Goal: Task Accomplishment & Management: Manage account settings

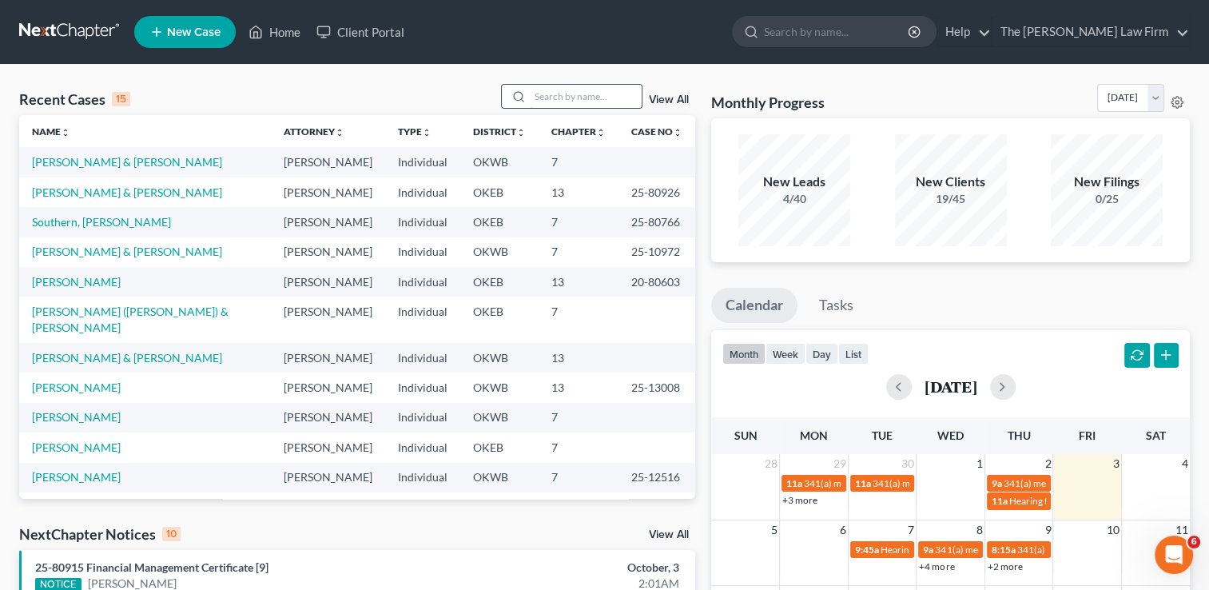
scroll to position [109, 0]
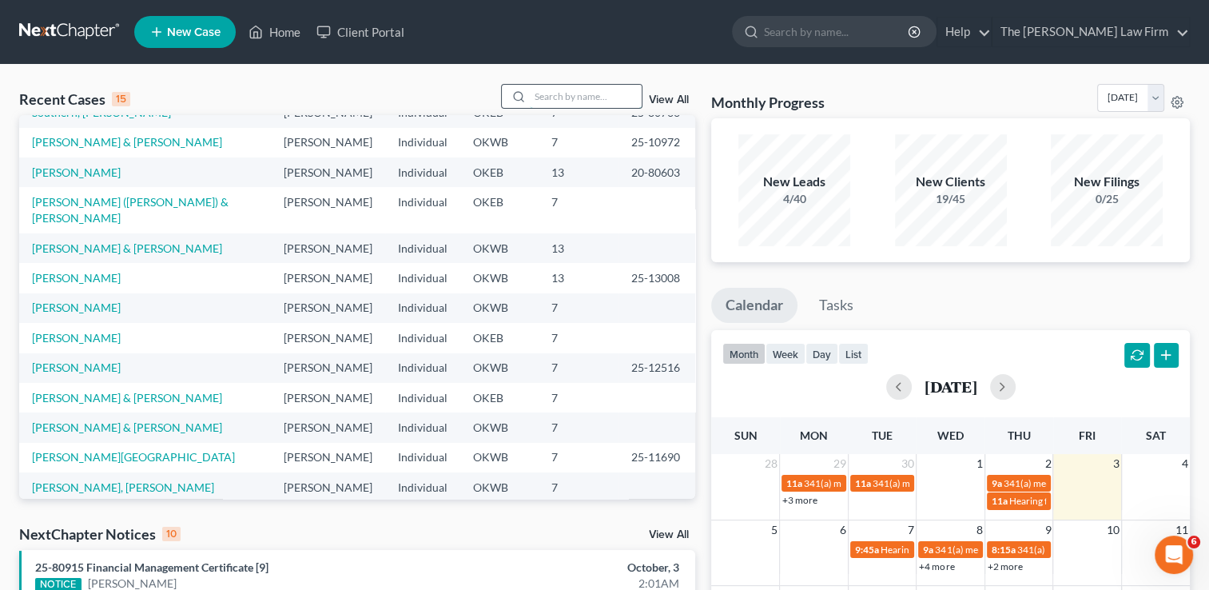
click at [551, 96] on input "search" at bounding box center [586, 96] width 112 height 23
type input "J"
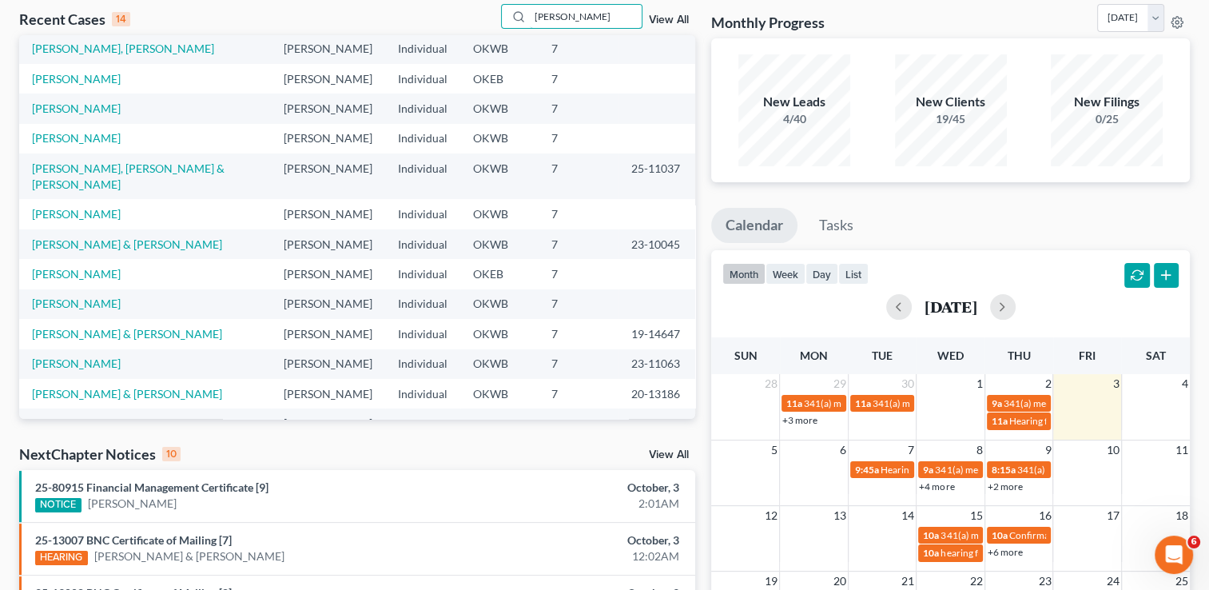
scroll to position [0, 0]
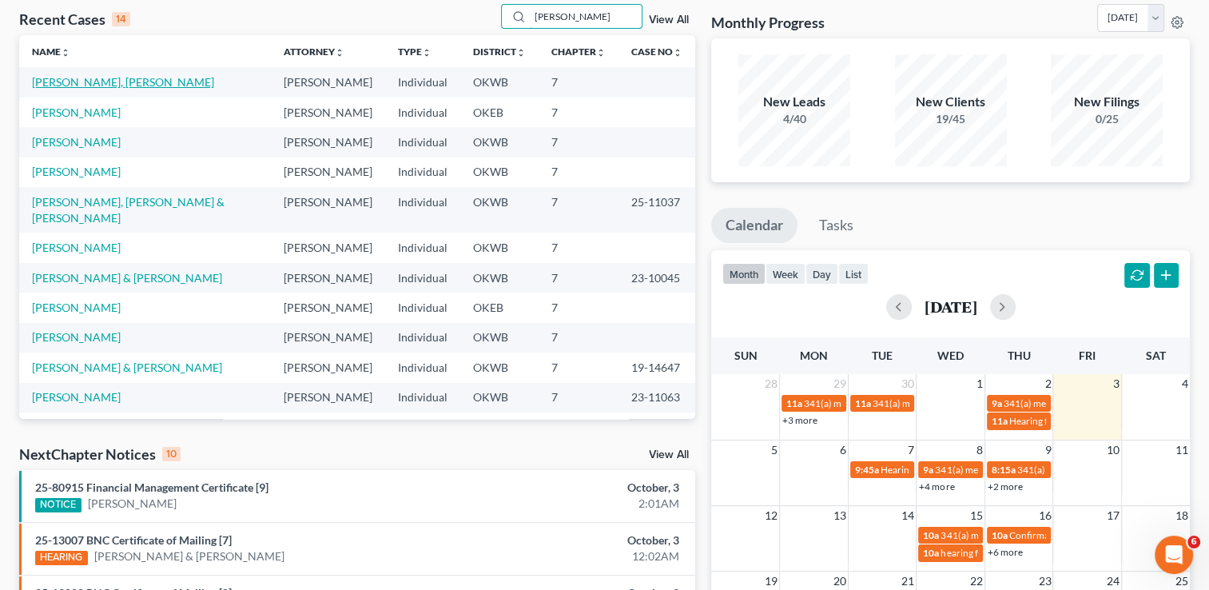
type input "Jones"
click at [91, 82] on link "Zachary, Jones" at bounding box center [123, 82] width 182 height 14
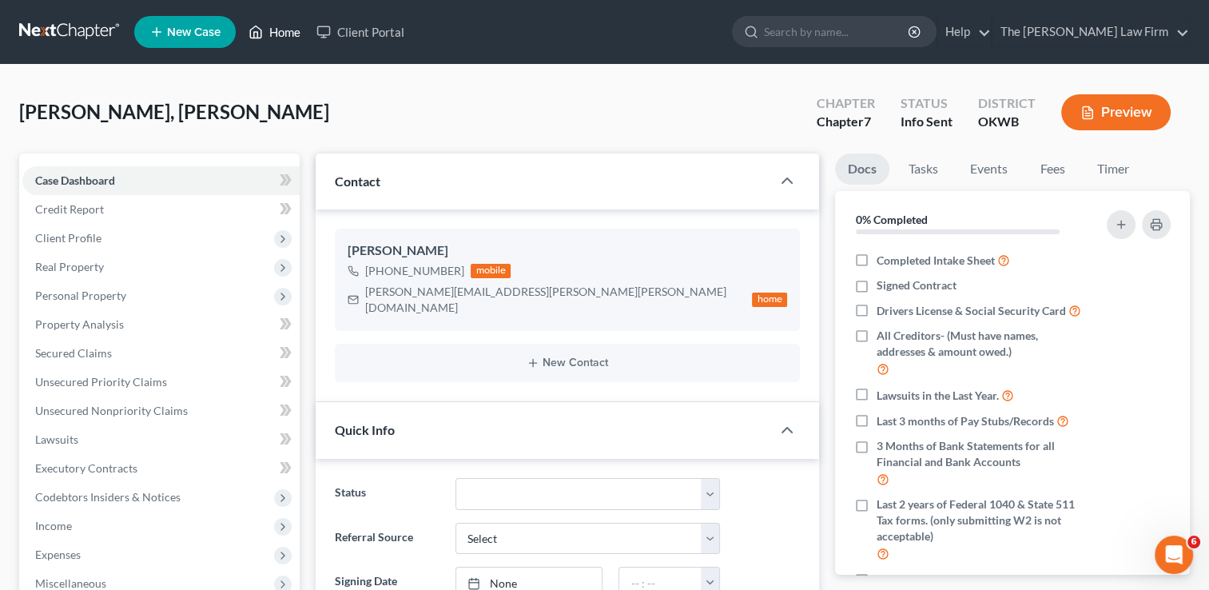
click at [267, 40] on link "Home" at bounding box center [275, 32] width 68 height 29
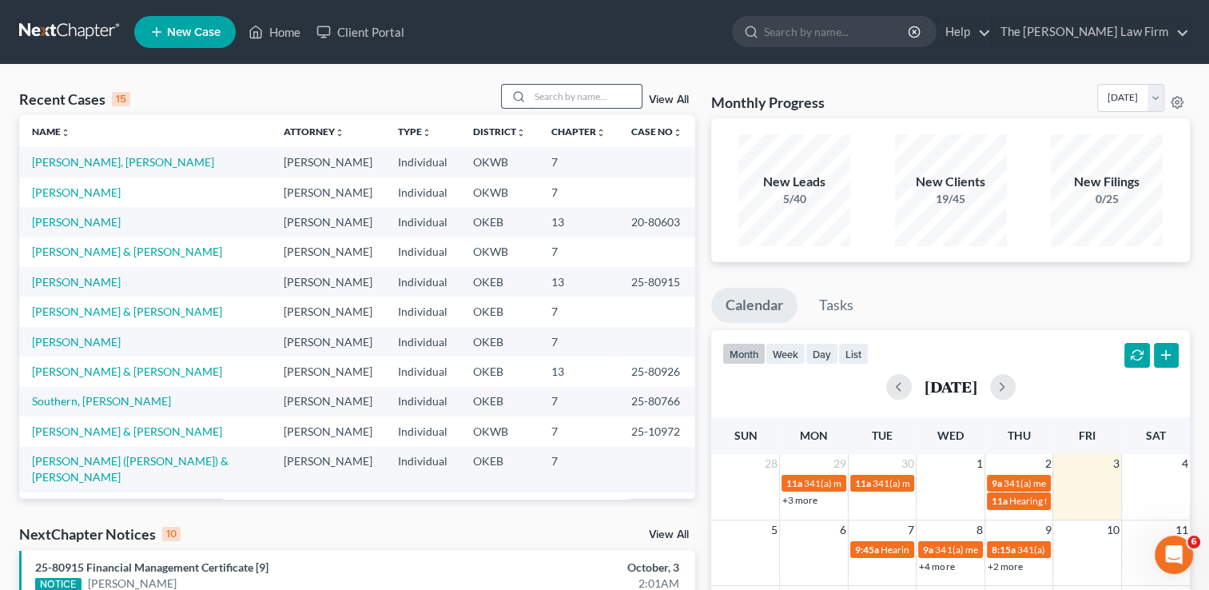
click at [603, 95] on input "search" at bounding box center [586, 96] width 112 height 23
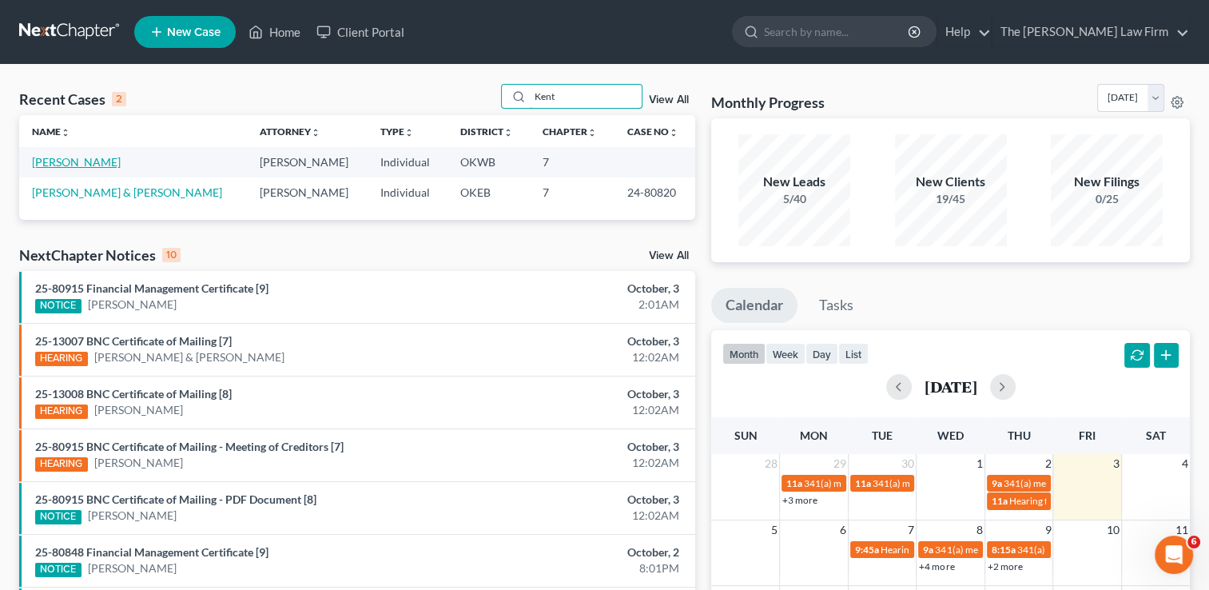
type input "Kent"
click at [73, 158] on link "Kent, Nicole" at bounding box center [76, 162] width 89 height 14
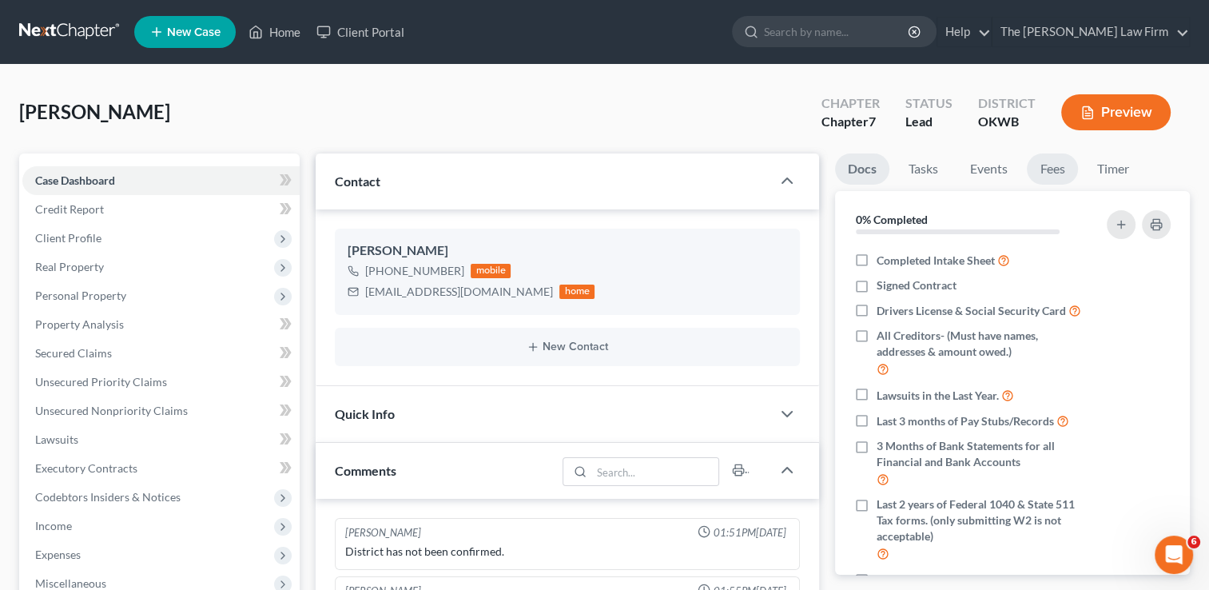
click at [1055, 172] on link "Fees" at bounding box center [1052, 168] width 51 height 31
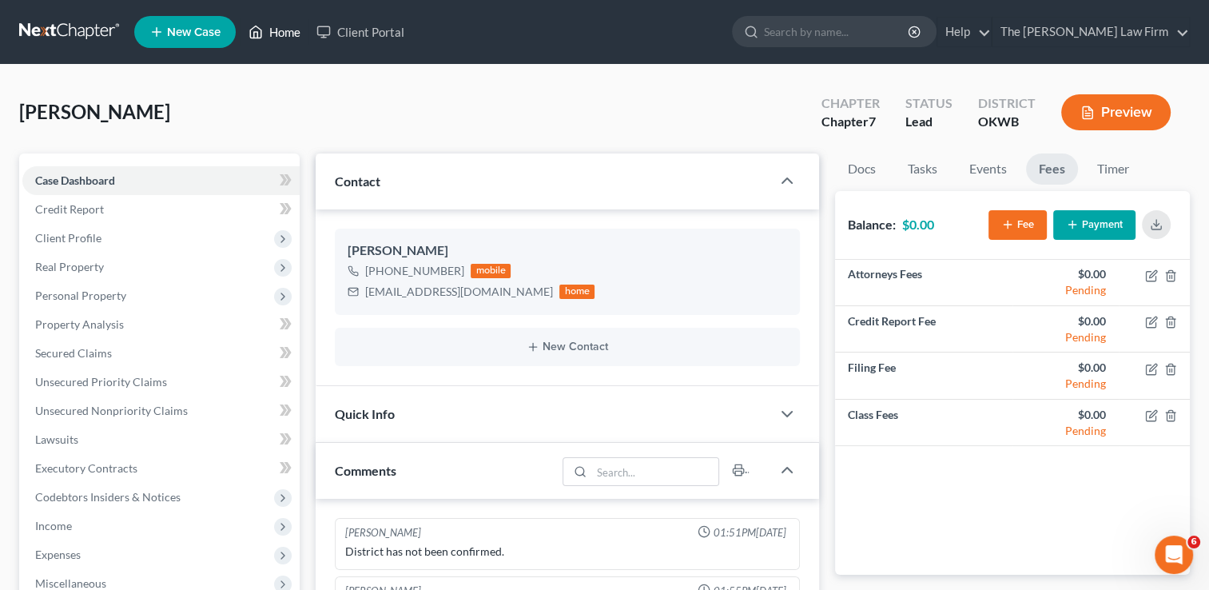
drag, startPoint x: 281, startPoint y: 27, endPoint x: 480, endPoint y: 109, distance: 214.3
click at [281, 27] on link "Home" at bounding box center [275, 32] width 68 height 29
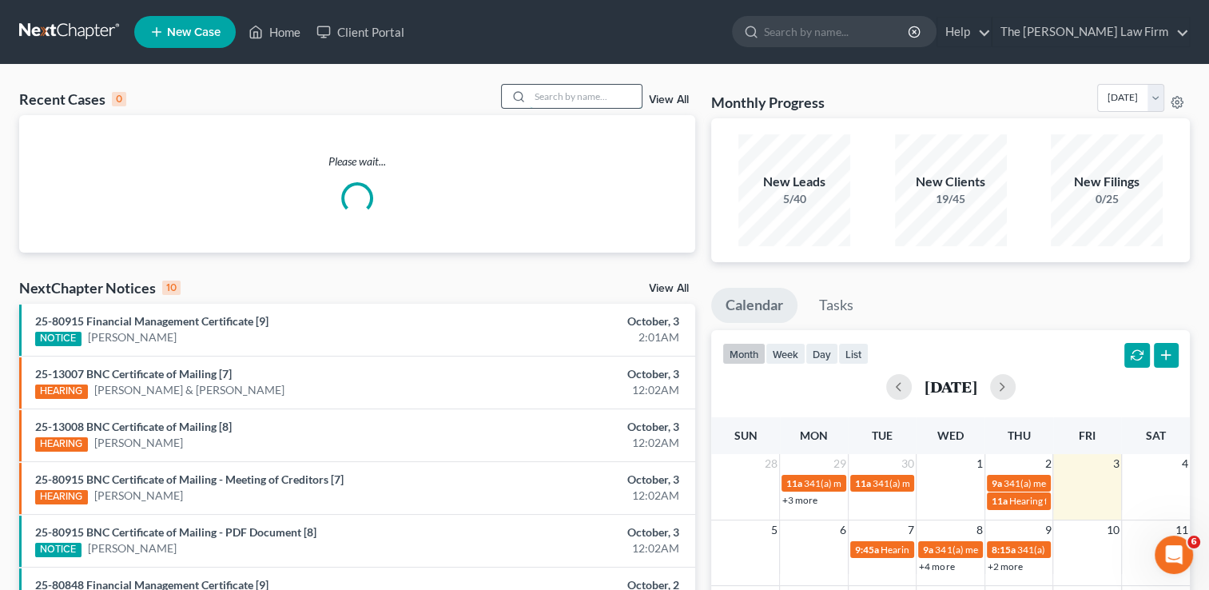
click at [578, 94] on input "search" at bounding box center [586, 96] width 112 height 23
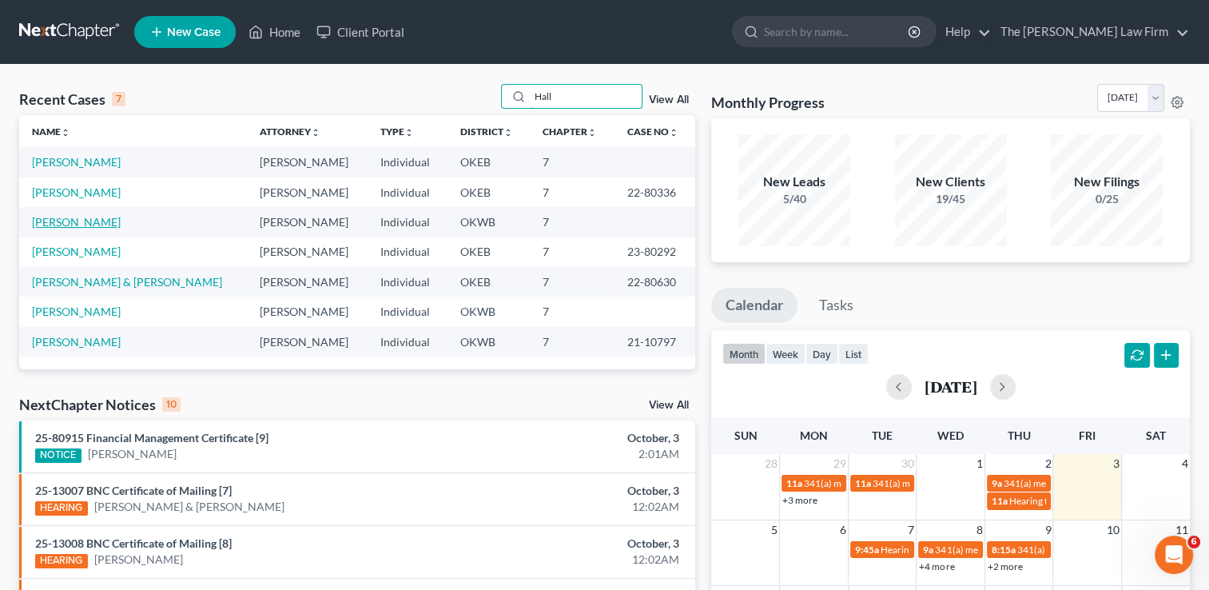
type input "Hall"
click at [48, 226] on link "Hall, Dacia" at bounding box center [76, 222] width 89 height 14
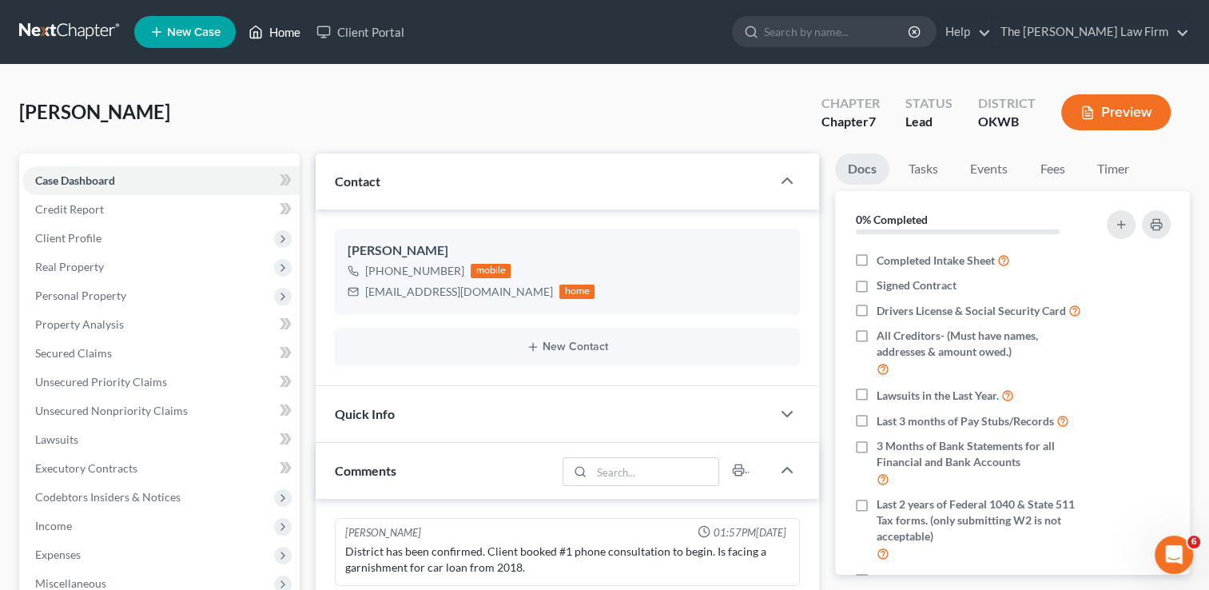
click at [258, 34] on polyline at bounding box center [256, 35] width 4 height 6
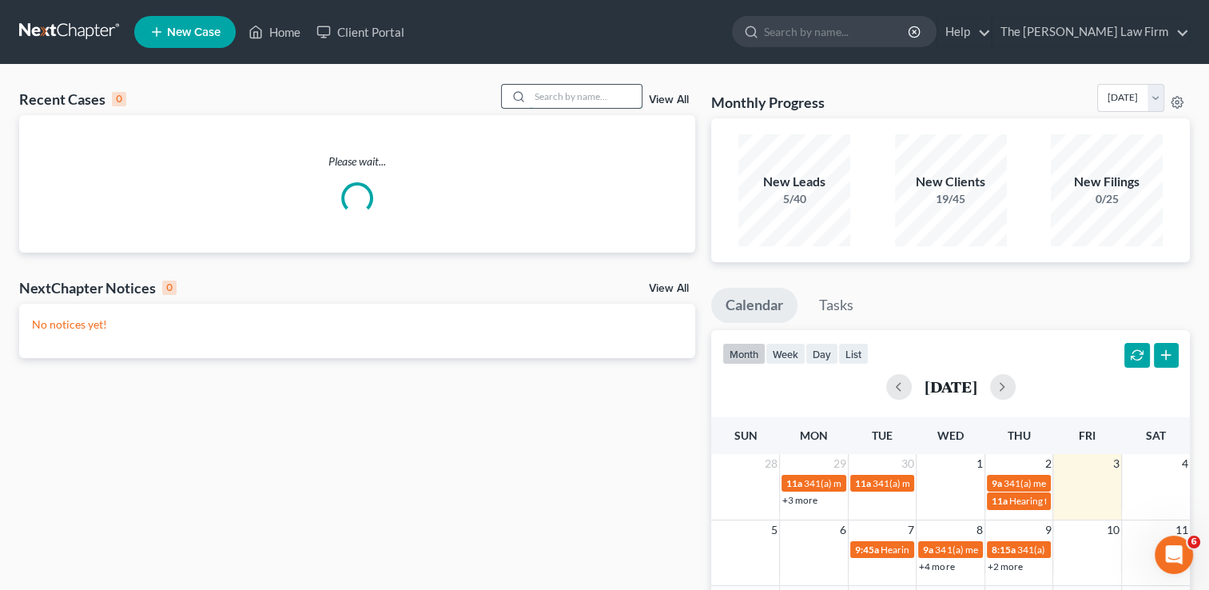
click at [587, 96] on input "search" at bounding box center [586, 96] width 112 height 23
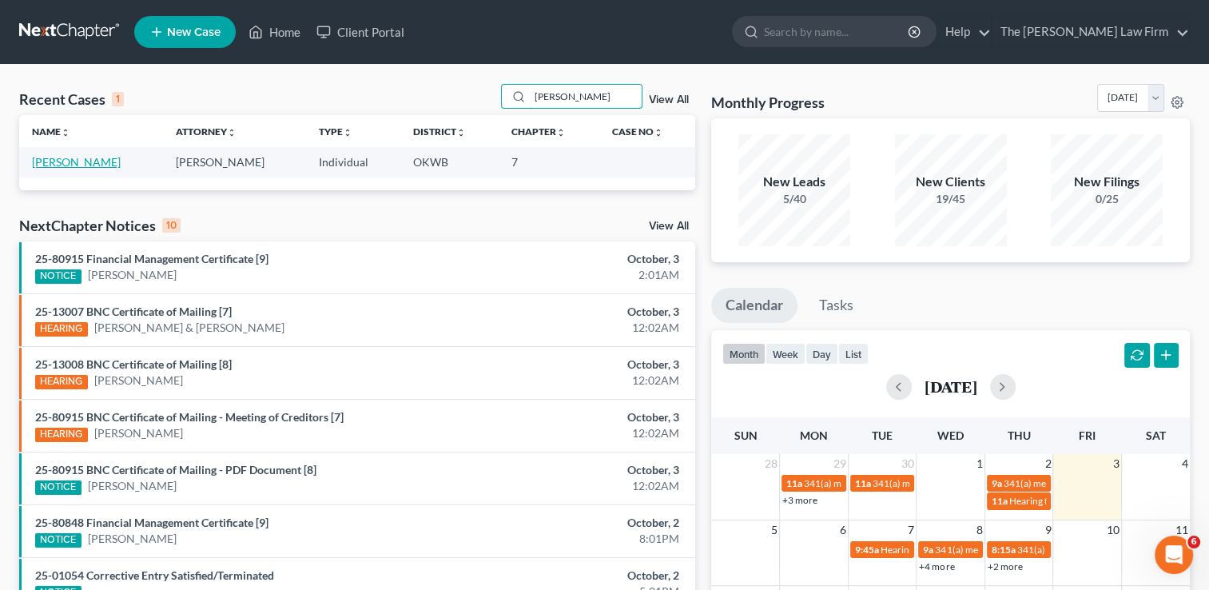
type input "Winters"
click at [90, 163] on link "Winters, Sarah" at bounding box center [76, 162] width 89 height 14
select select "4"
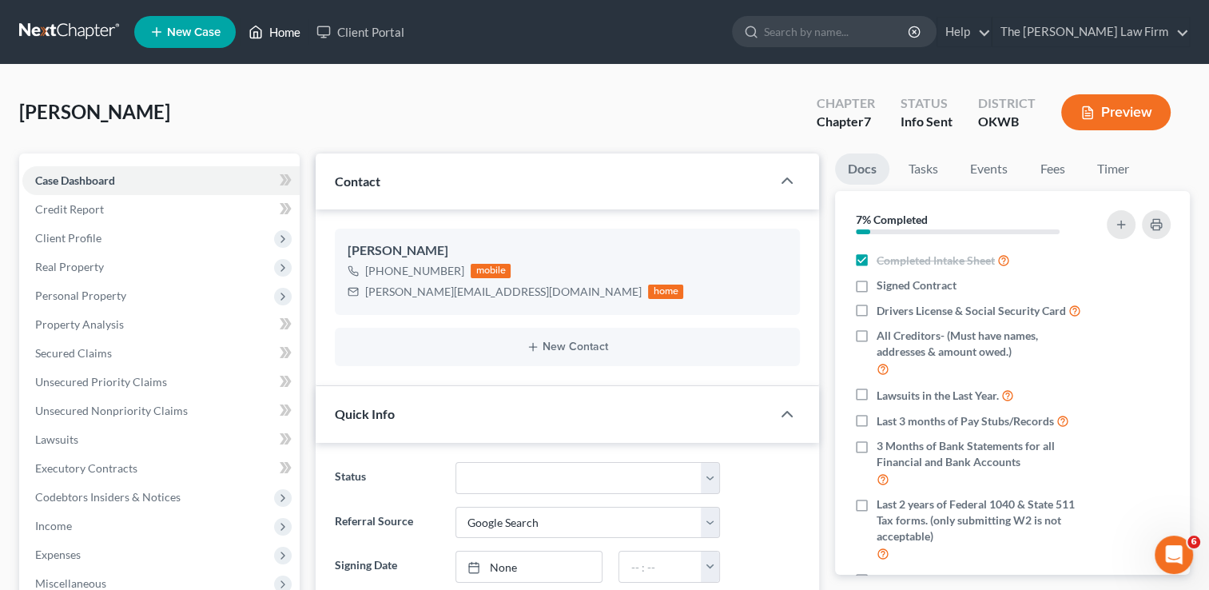
click at [293, 30] on link "Home" at bounding box center [275, 32] width 68 height 29
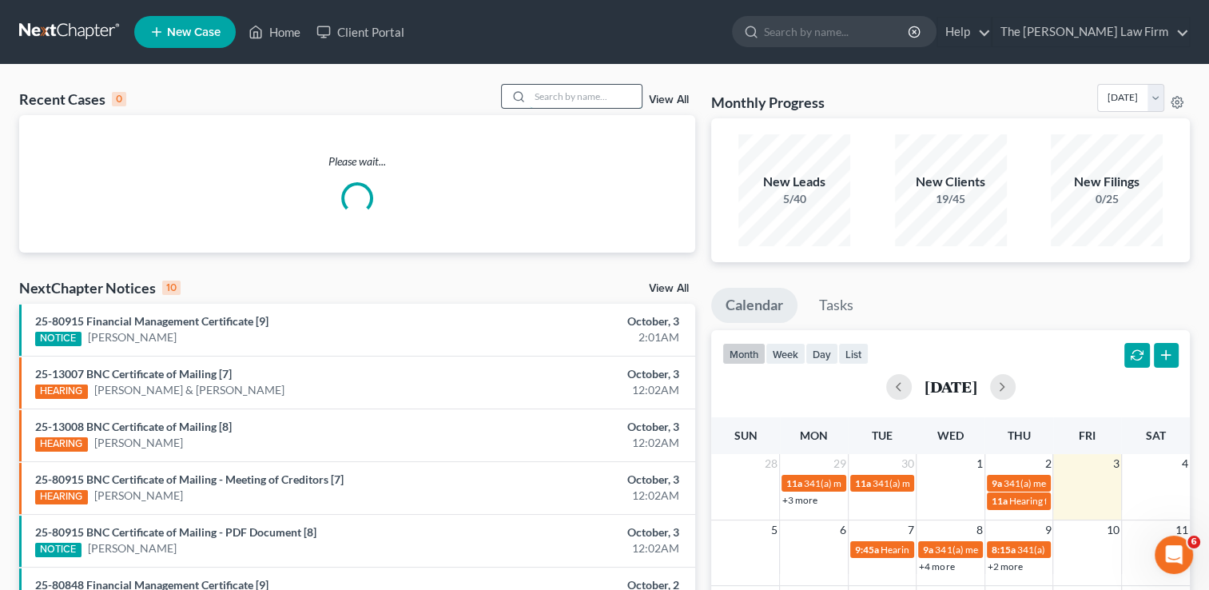
click at [559, 101] on input "search" at bounding box center [586, 96] width 112 height 23
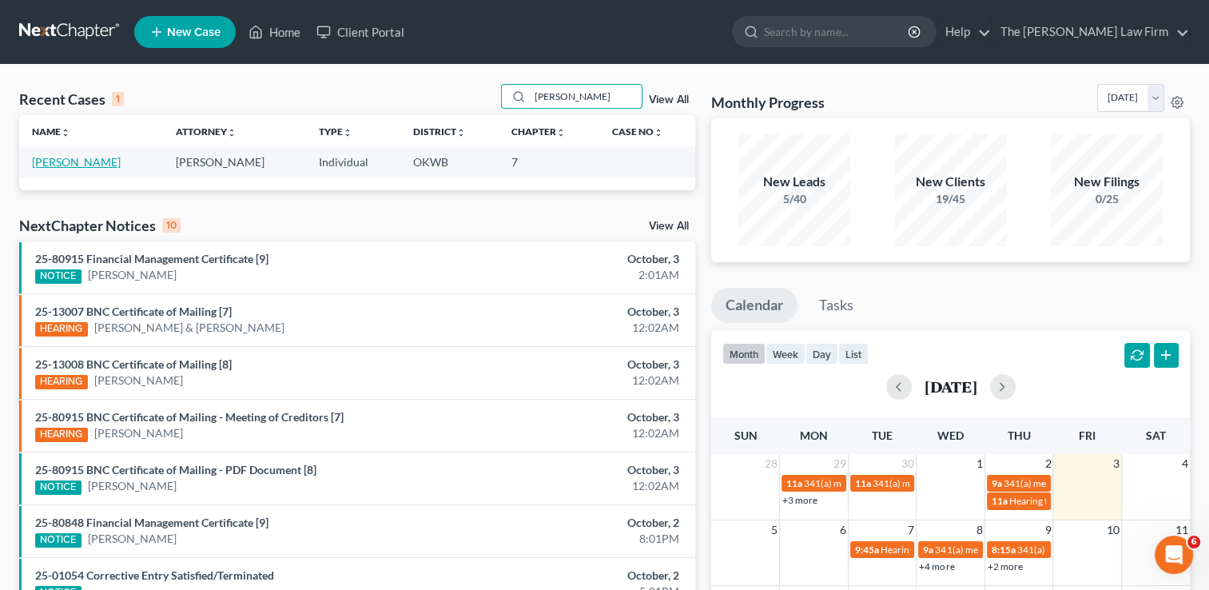
type input "Delarosa"
click at [93, 165] on link "Delarosa, Roberto" at bounding box center [76, 162] width 89 height 14
select select "0"
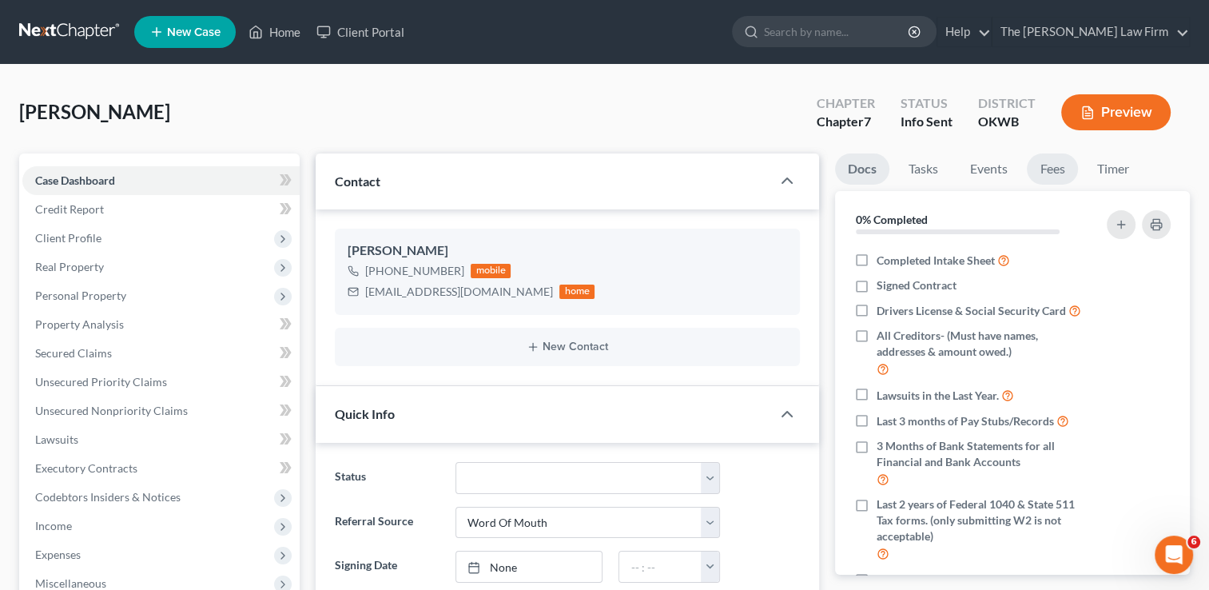
click at [1064, 167] on link "Fees" at bounding box center [1052, 168] width 51 height 31
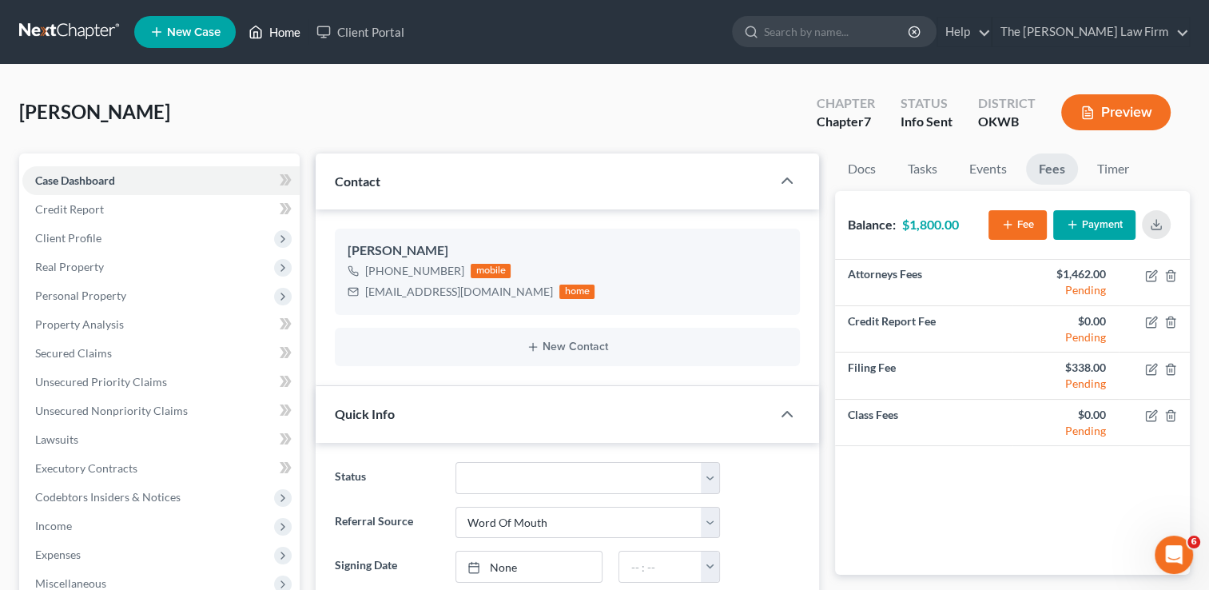
drag, startPoint x: 287, startPoint y: 37, endPoint x: 448, endPoint y: 75, distance: 165.9
click at [287, 37] on link "Home" at bounding box center [275, 32] width 68 height 29
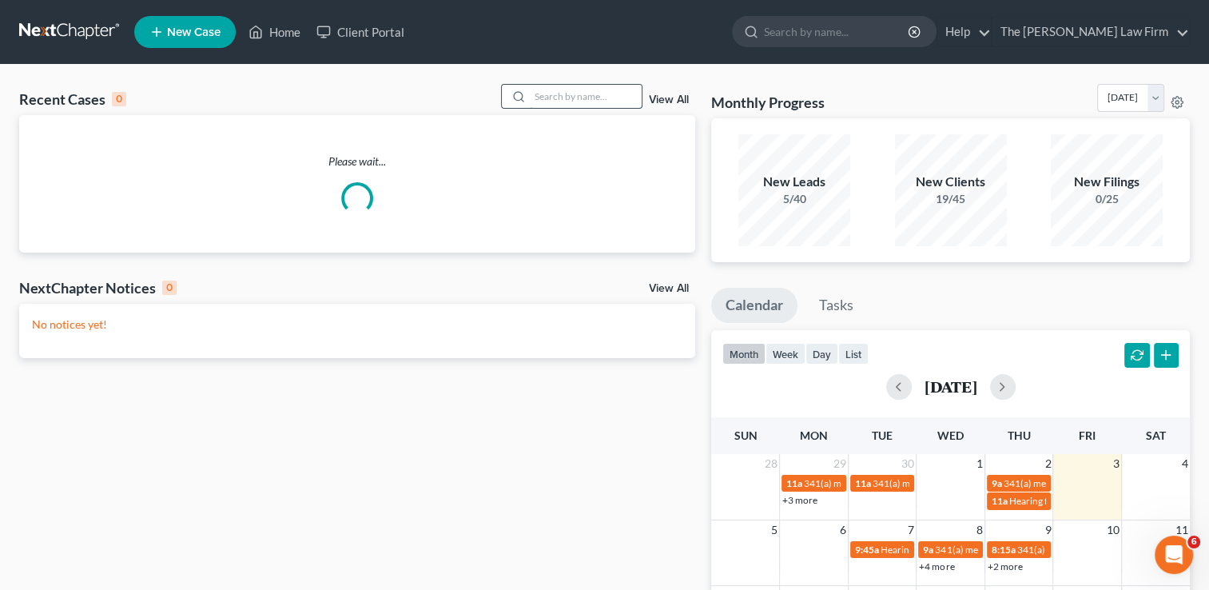
click at [568, 98] on input "search" at bounding box center [586, 96] width 112 height 23
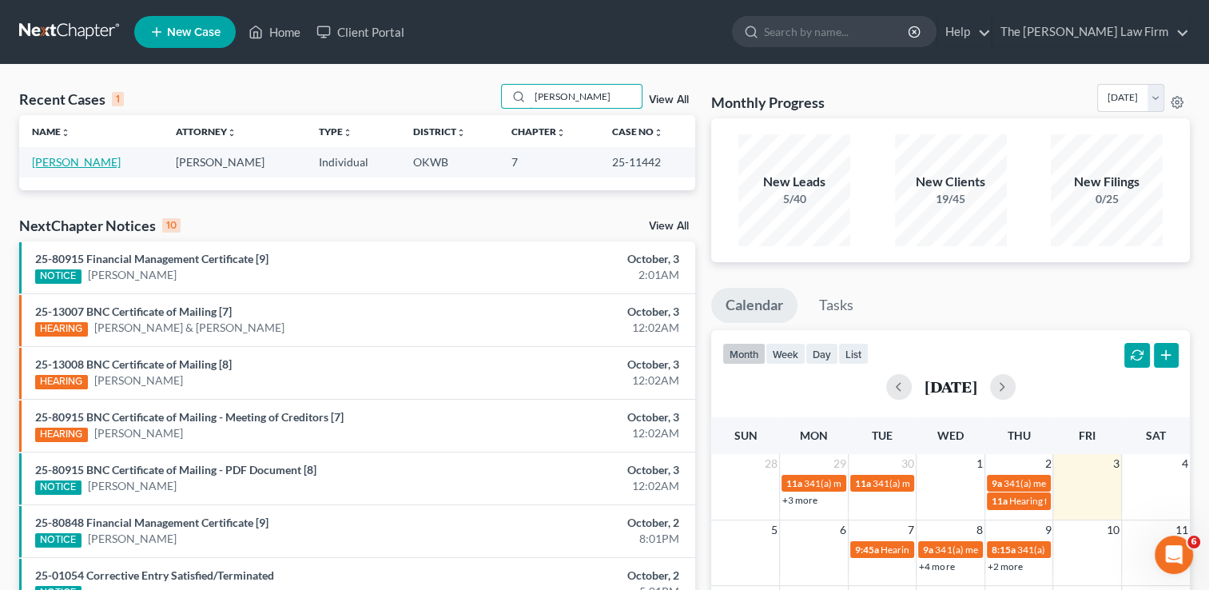
type input "Langston"
click at [80, 165] on link "Langston, Shelbey" at bounding box center [76, 162] width 89 height 14
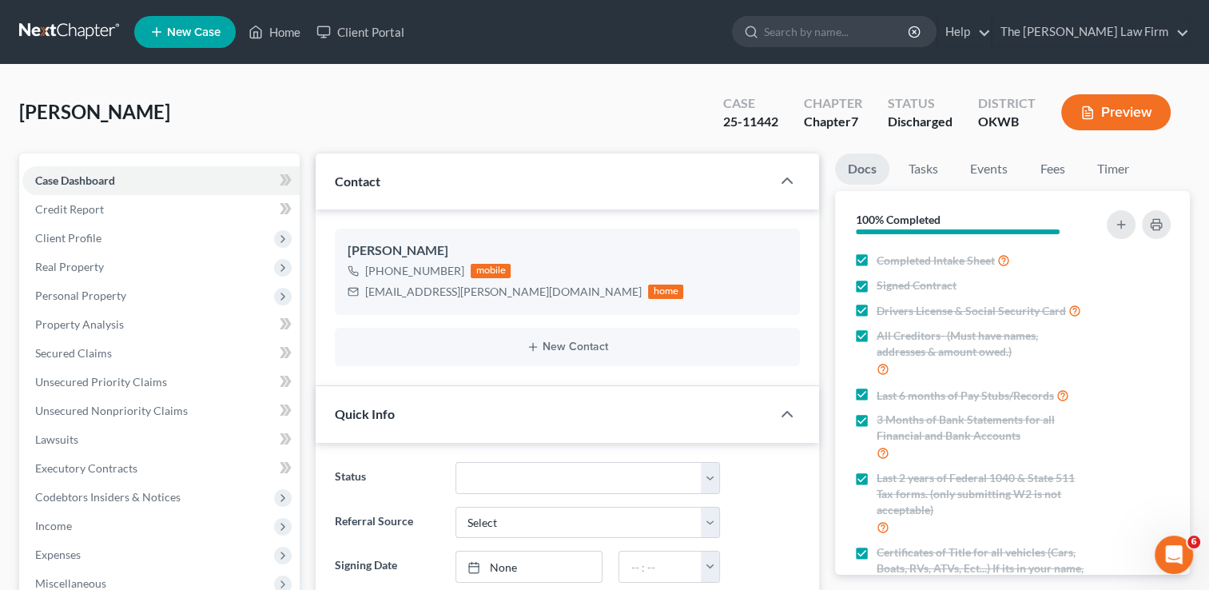
scroll to position [1372, 0]
drag, startPoint x: 257, startPoint y: 30, endPoint x: 318, endPoint y: 82, distance: 80.0
click at [258, 30] on icon at bounding box center [256, 31] width 14 height 19
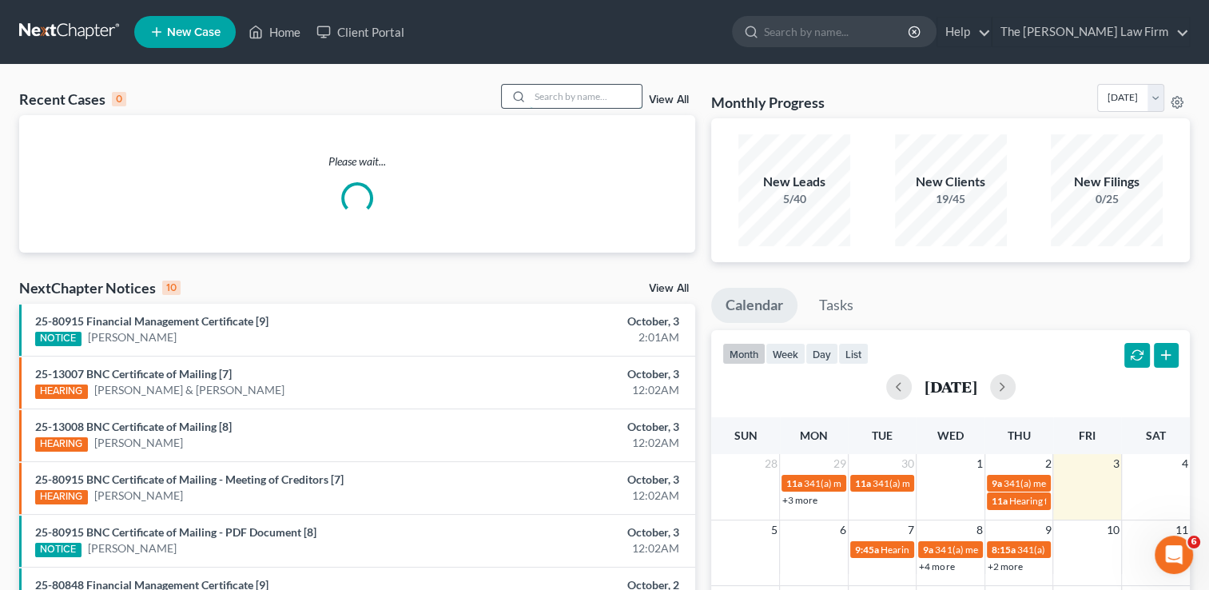
click at [602, 96] on input "search" at bounding box center [586, 96] width 112 height 23
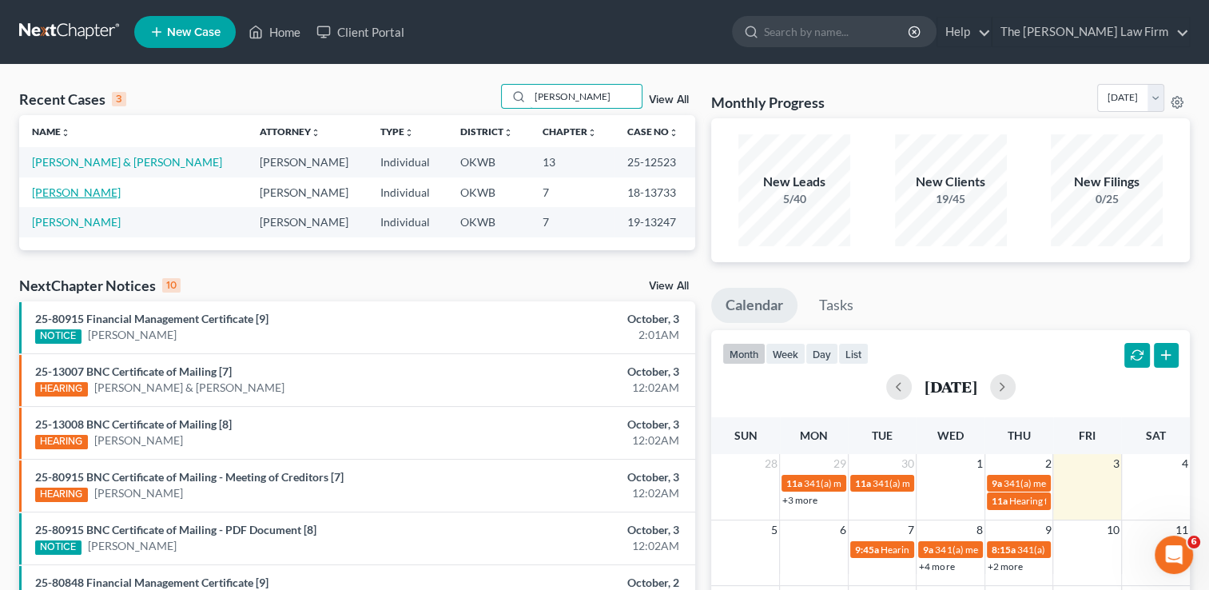
type input "Trent"
click at [87, 193] on link "Trent, Justin" at bounding box center [76, 192] width 89 height 14
select select "1"
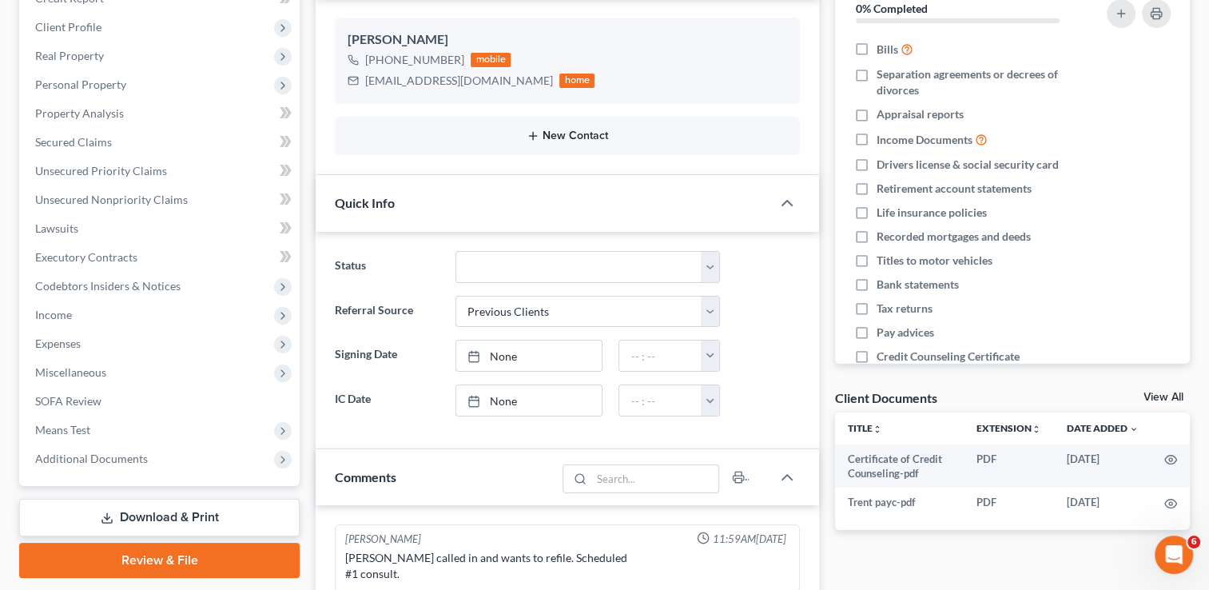
scroll to position [51, 0]
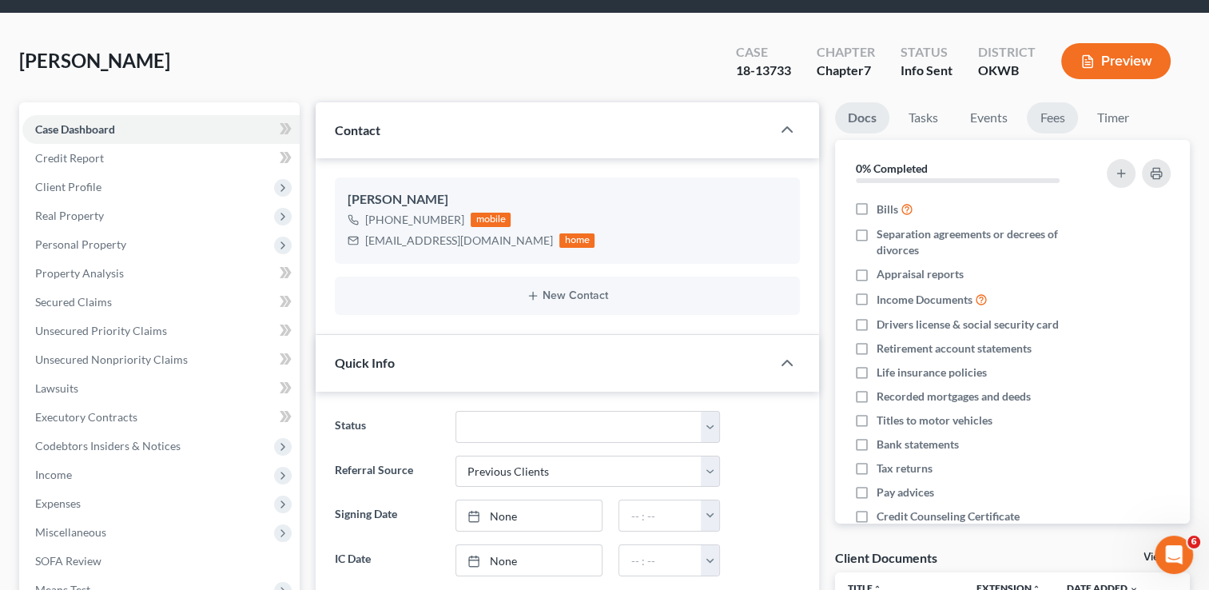
click at [1056, 123] on link "Fees" at bounding box center [1052, 117] width 51 height 31
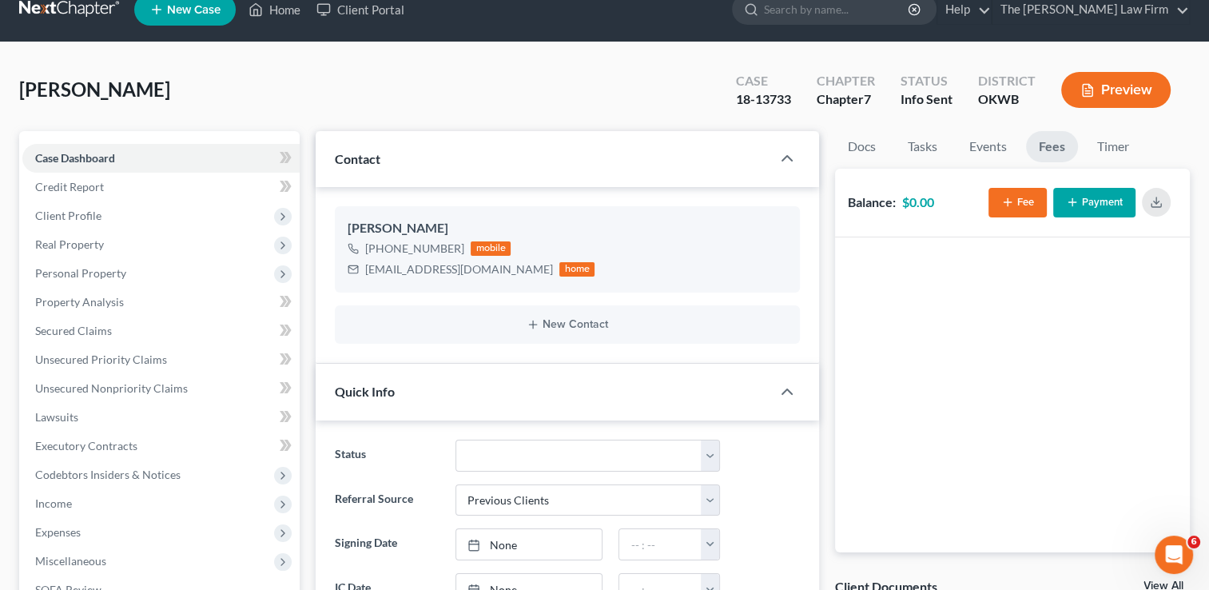
scroll to position [0, 0]
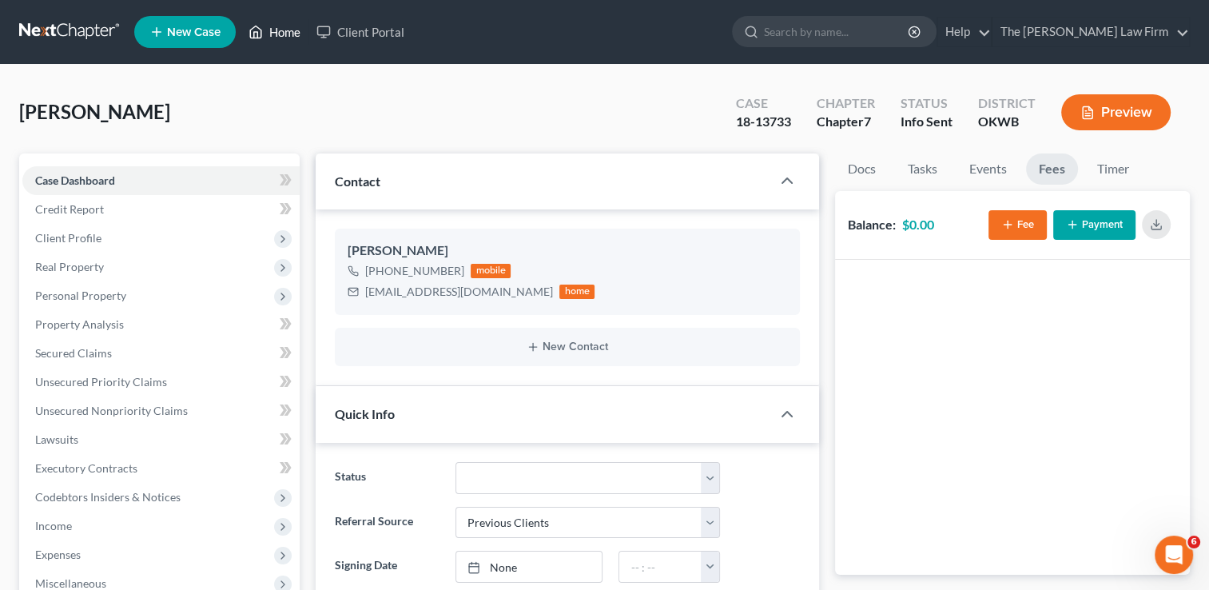
click at [294, 34] on link "Home" at bounding box center [275, 32] width 68 height 29
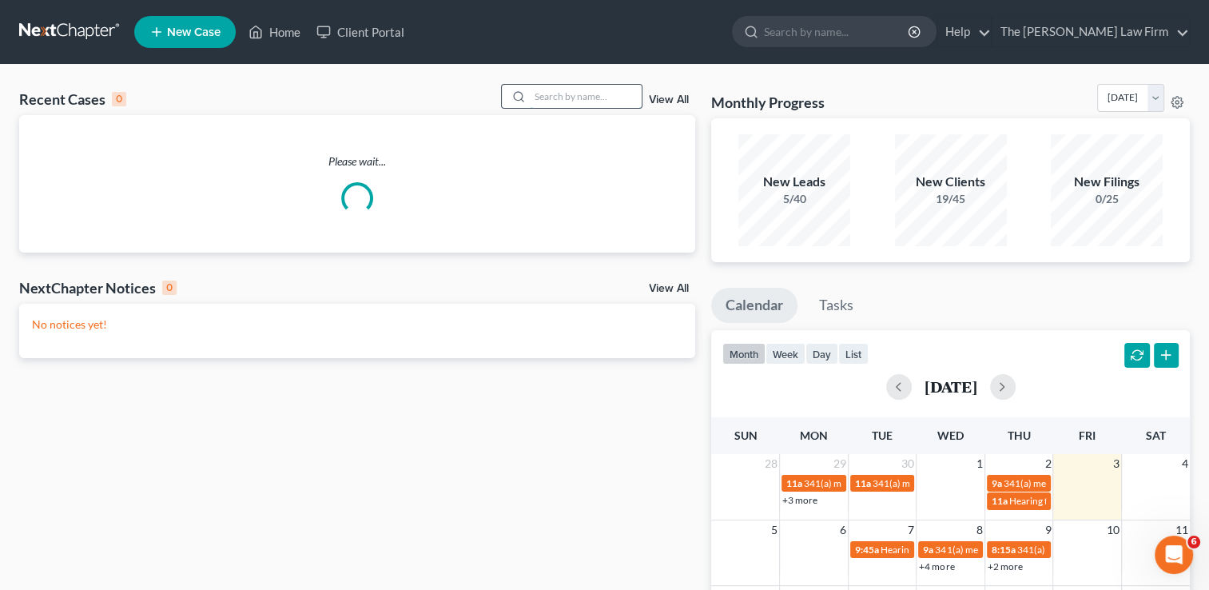
click at [546, 100] on input "search" at bounding box center [586, 96] width 112 height 23
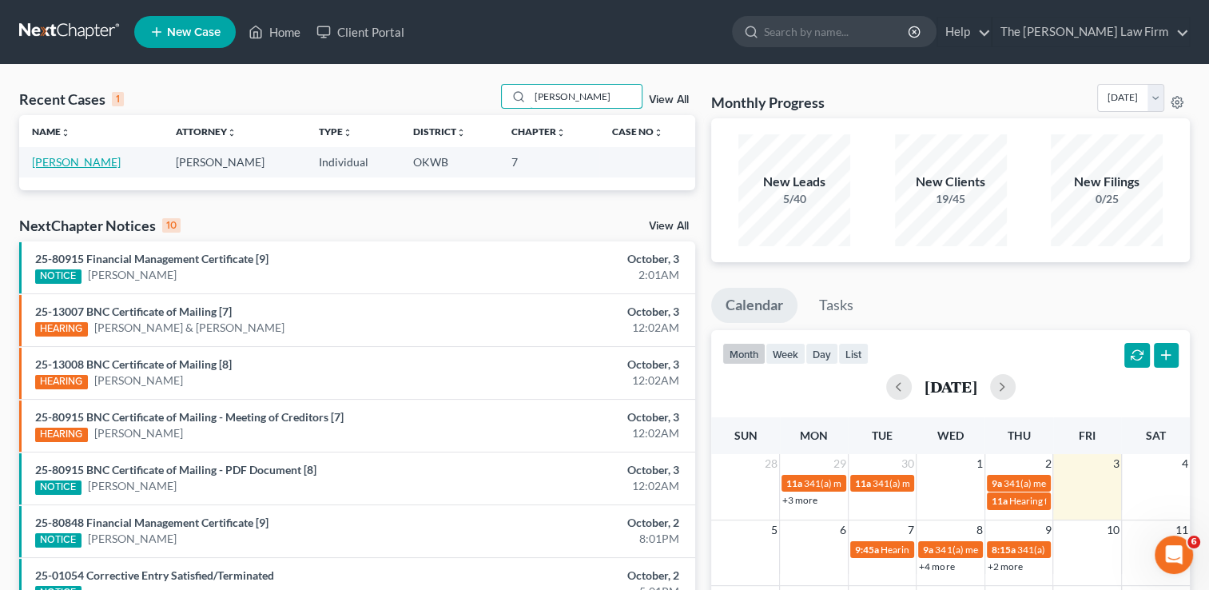
type input "Frantz"
click at [76, 161] on link "[PERSON_NAME]" at bounding box center [76, 162] width 89 height 14
select select "0"
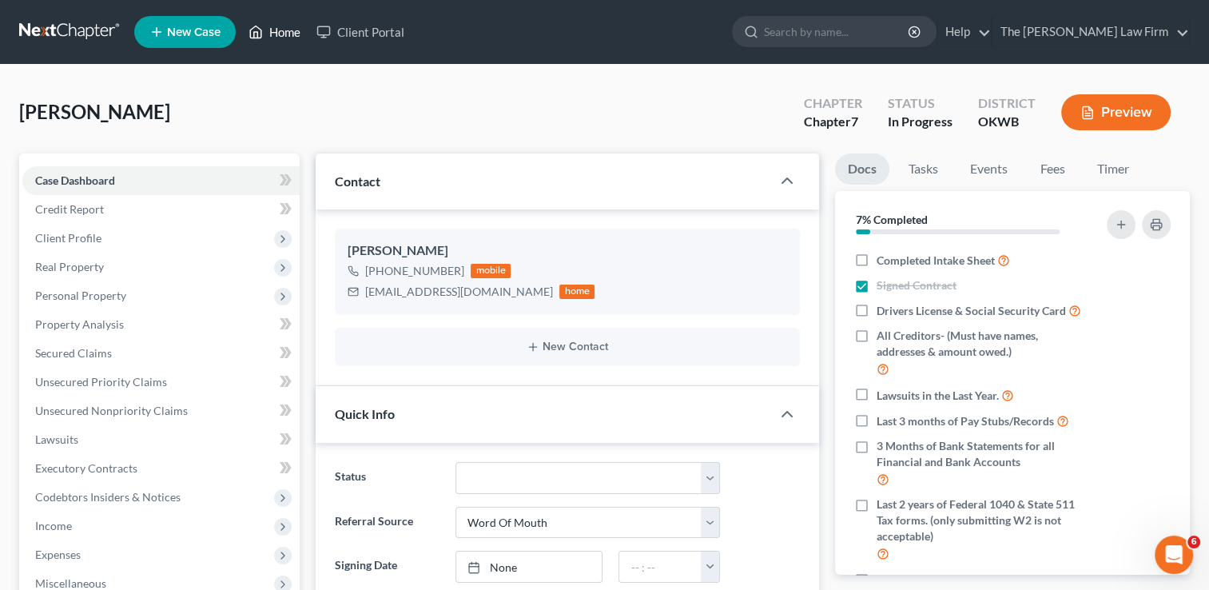
click at [275, 30] on link "Home" at bounding box center [275, 32] width 68 height 29
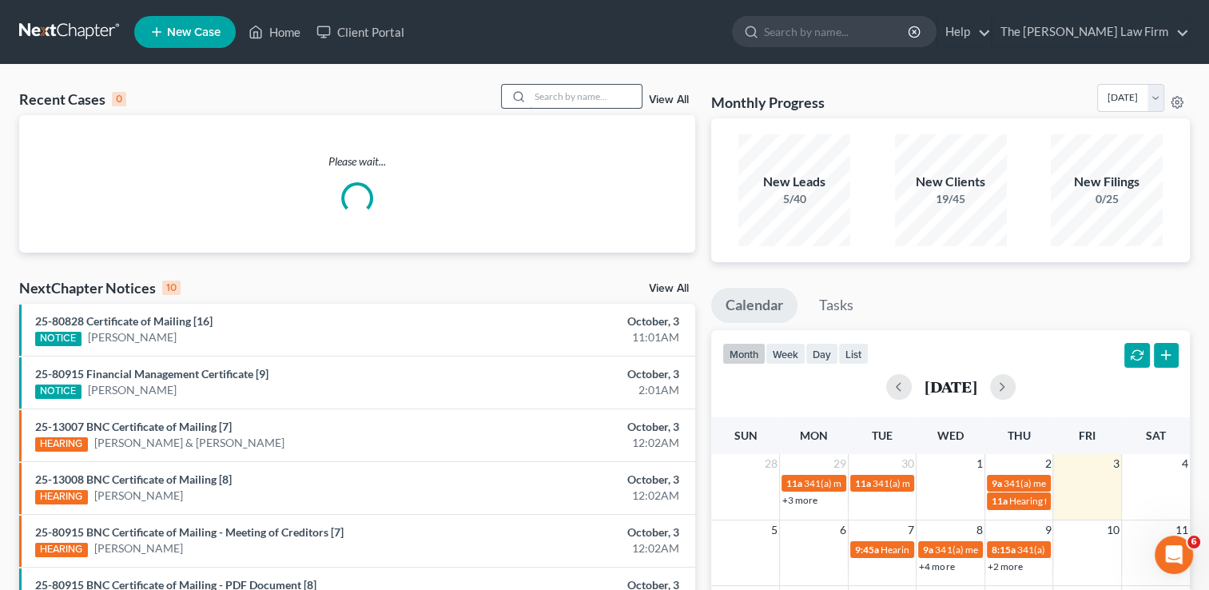
click at [590, 98] on input "search" at bounding box center [586, 96] width 112 height 23
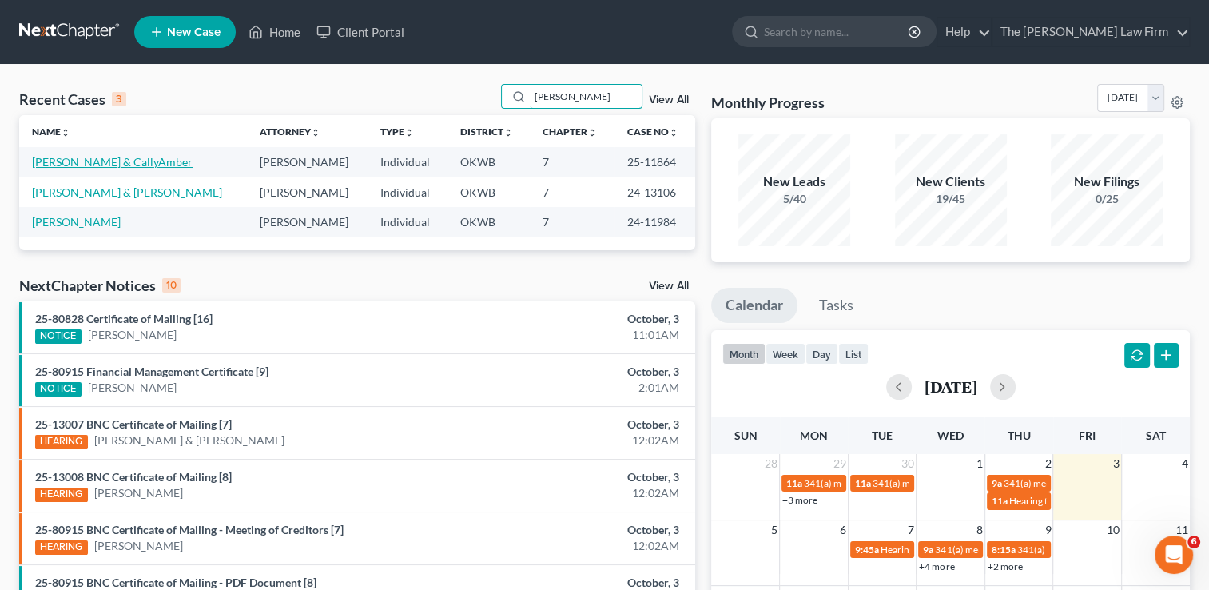
type input "Powell"
click at [100, 164] on link "Powell, Joshua & CallyAmber" at bounding box center [112, 162] width 161 height 14
select select "0"
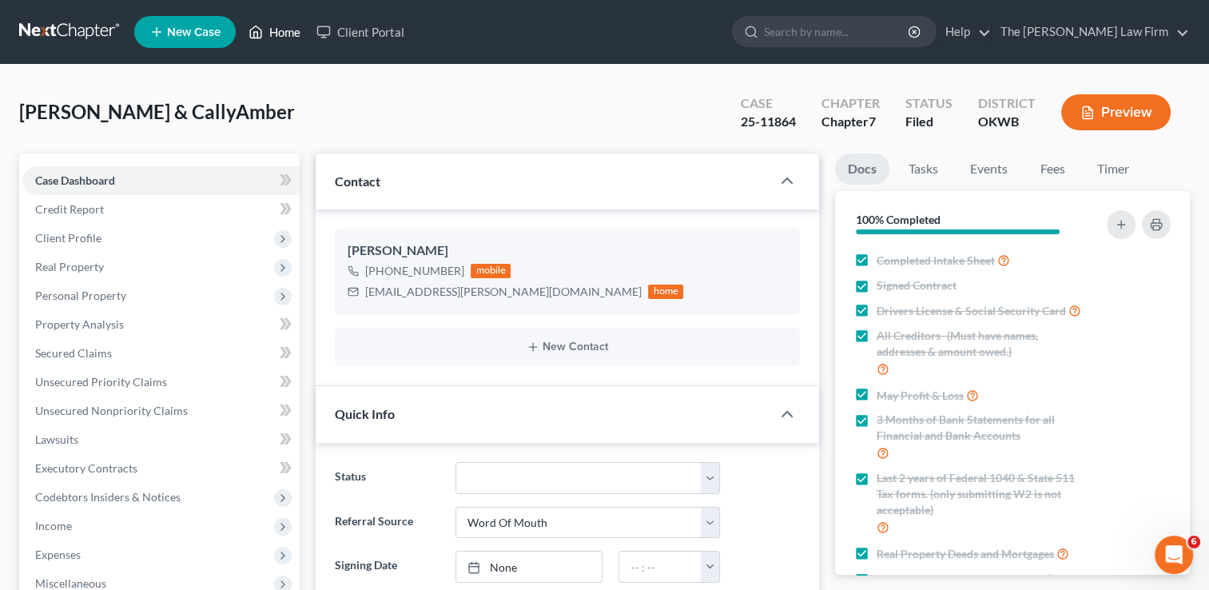
click at [291, 27] on link "Home" at bounding box center [275, 32] width 68 height 29
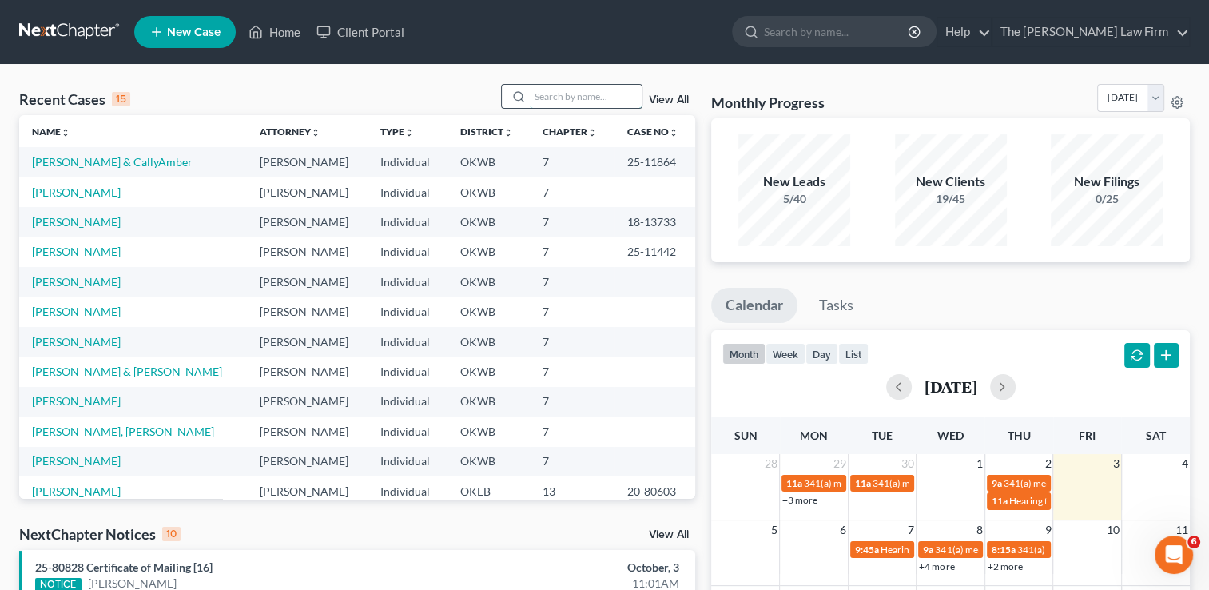
click at [580, 97] on input "search" at bounding box center [586, 96] width 112 height 23
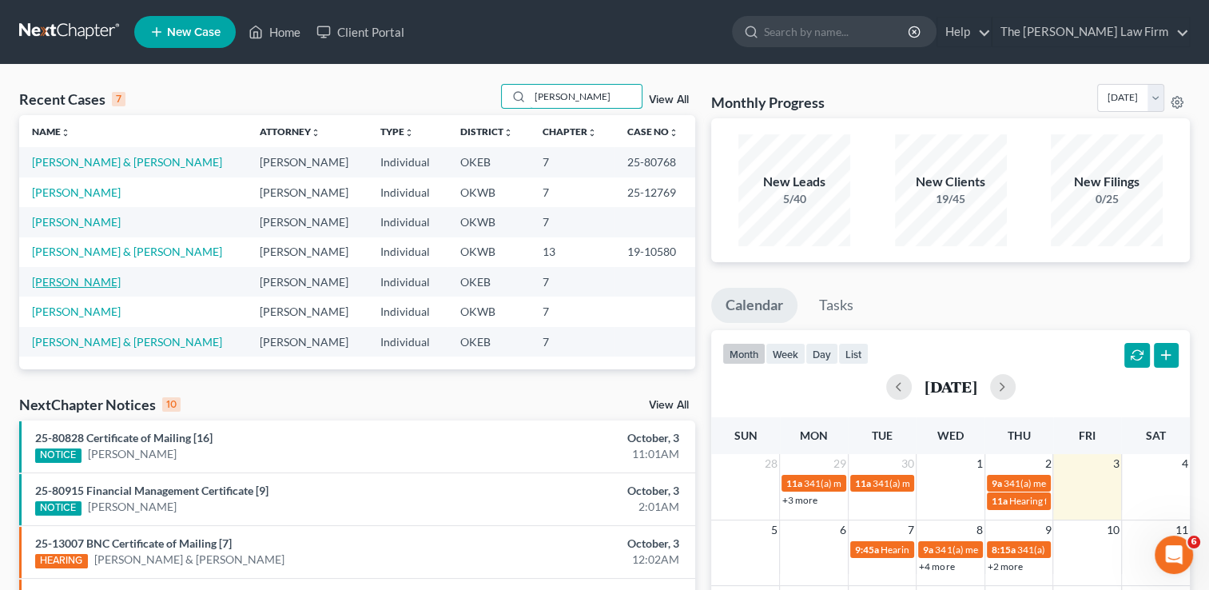
type input "Lou"
click at [82, 282] on link "Norman, Lou Ann" at bounding box center [76, 282] width 89 height 14
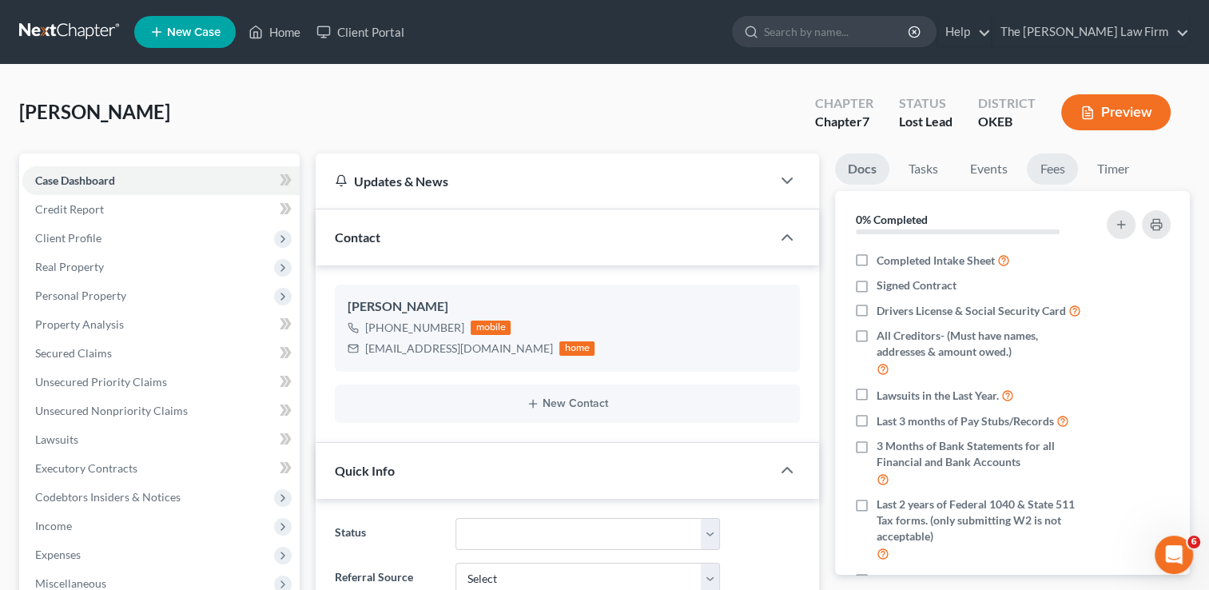
click at [1070, 170] on link "Fees" at bounding box center [1052, 168] width 51 height 31
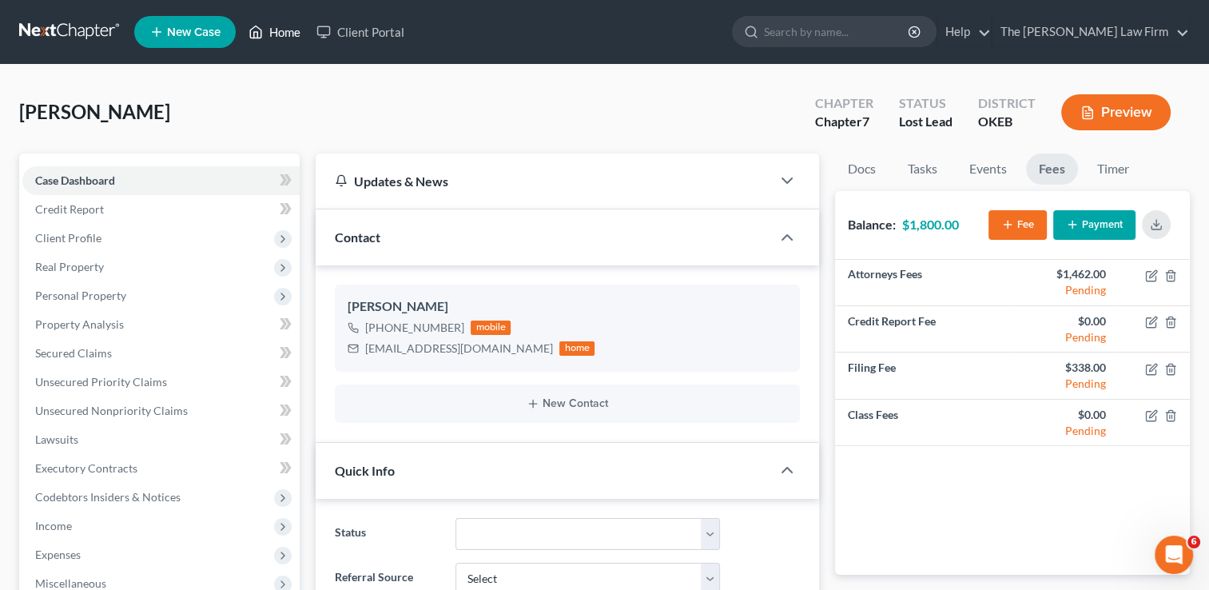
click at [280, 36] on link "Home" at bounding box center [275, 32] width 68 height 29
click at [278, 37] on link "Home" at bounding box center [275, 32] width 68 height 29
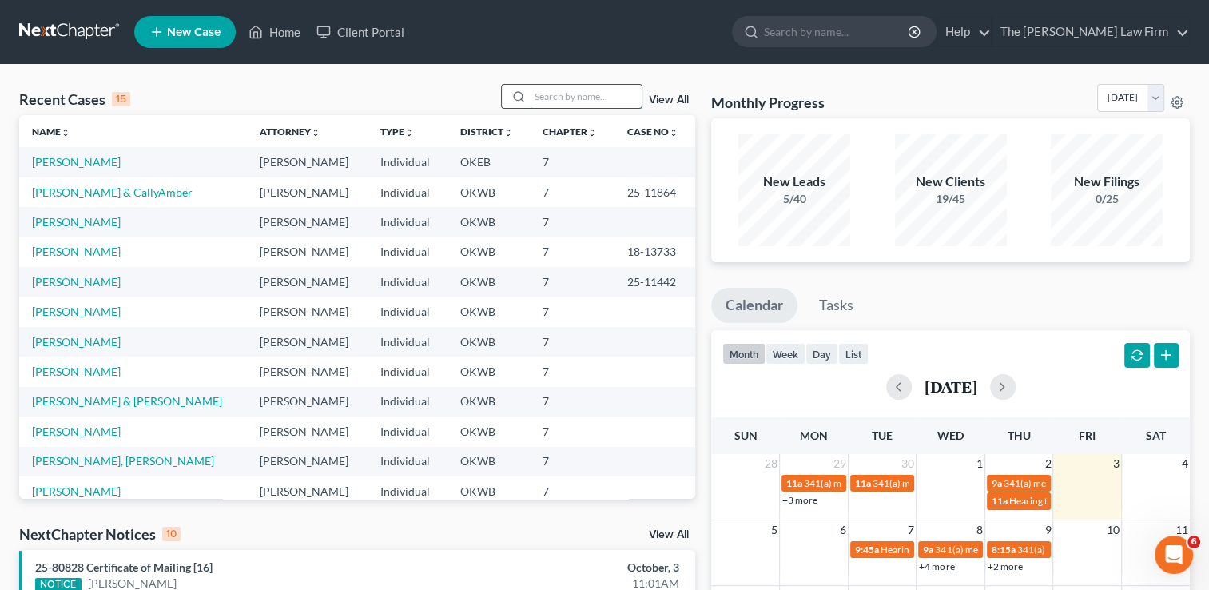
click at [591, 101] on input "search" at bounding box center [586, 96] width 112 height 23
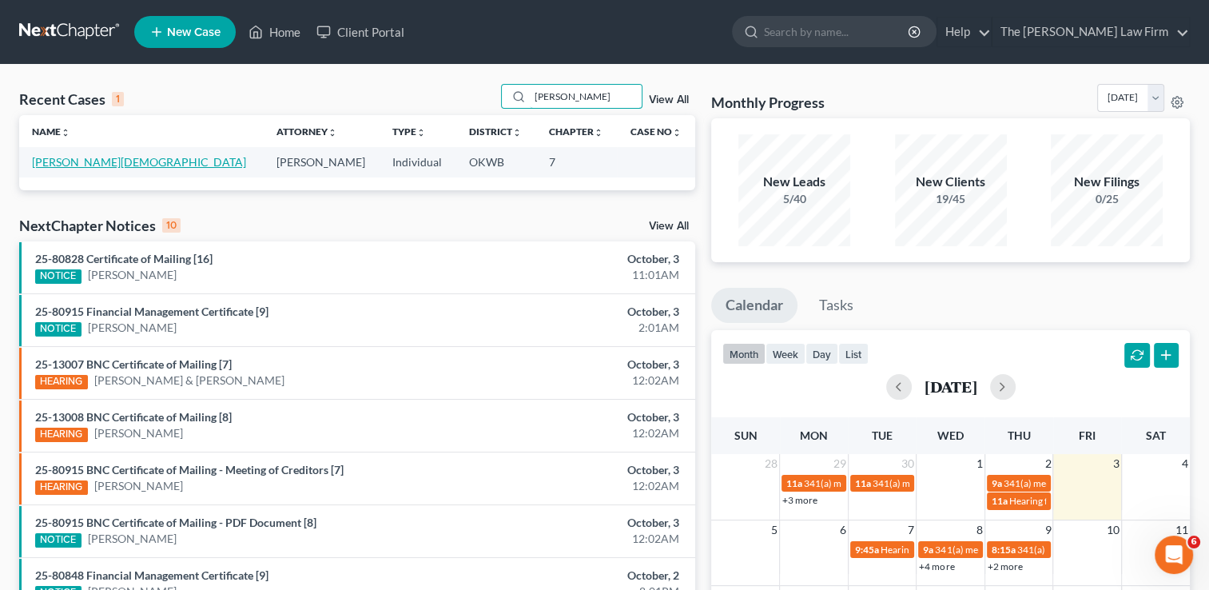
type input "Brannon"
click at [45, 159] on link "Brannon, Ezekiel" at bounding box center [139, 162] width 214 height 14
select select "4"
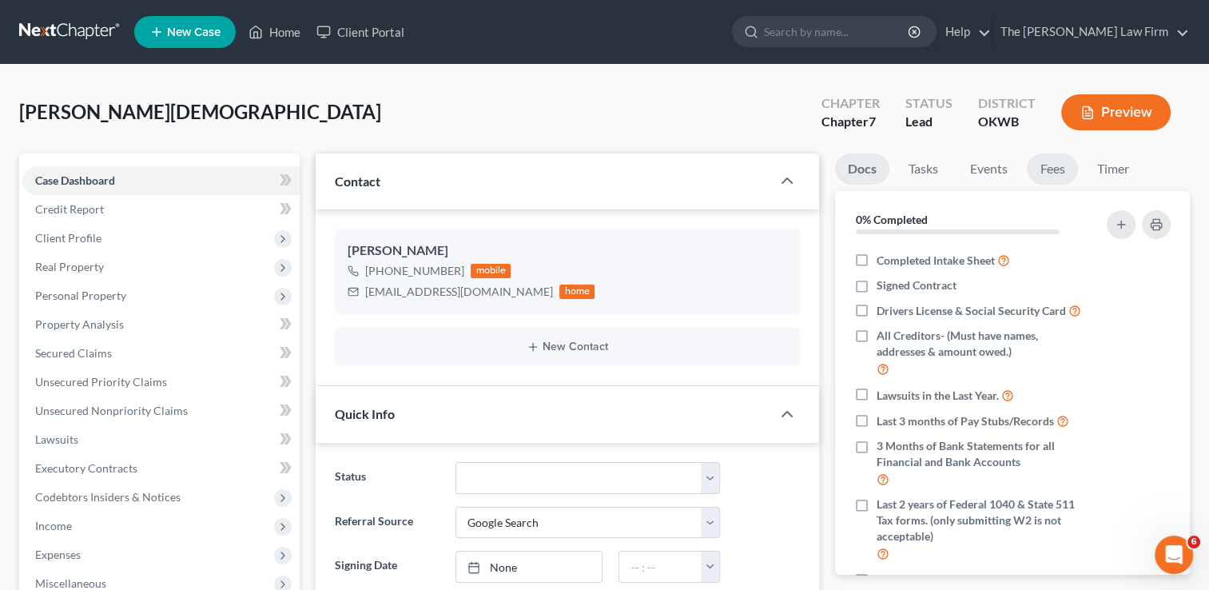
click at [1063, 169] on link "Fees" at bounding box center [1052, 168] width 51 height 31
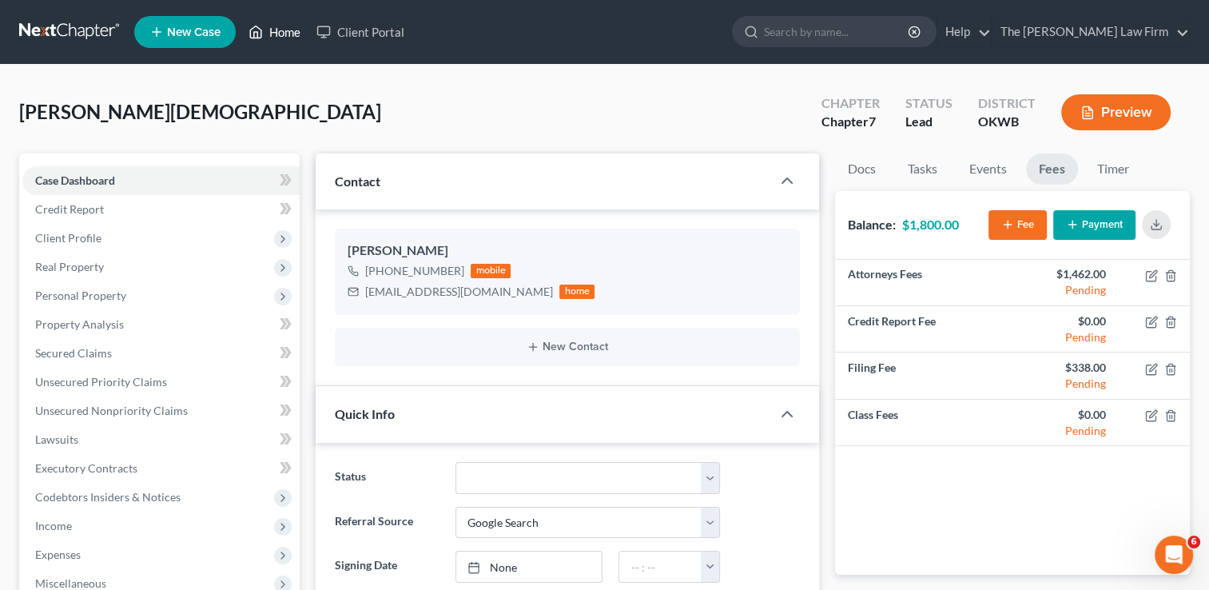
click at [299, 33] on link "Home" at bounding box center [275, 32] width 68 height 29
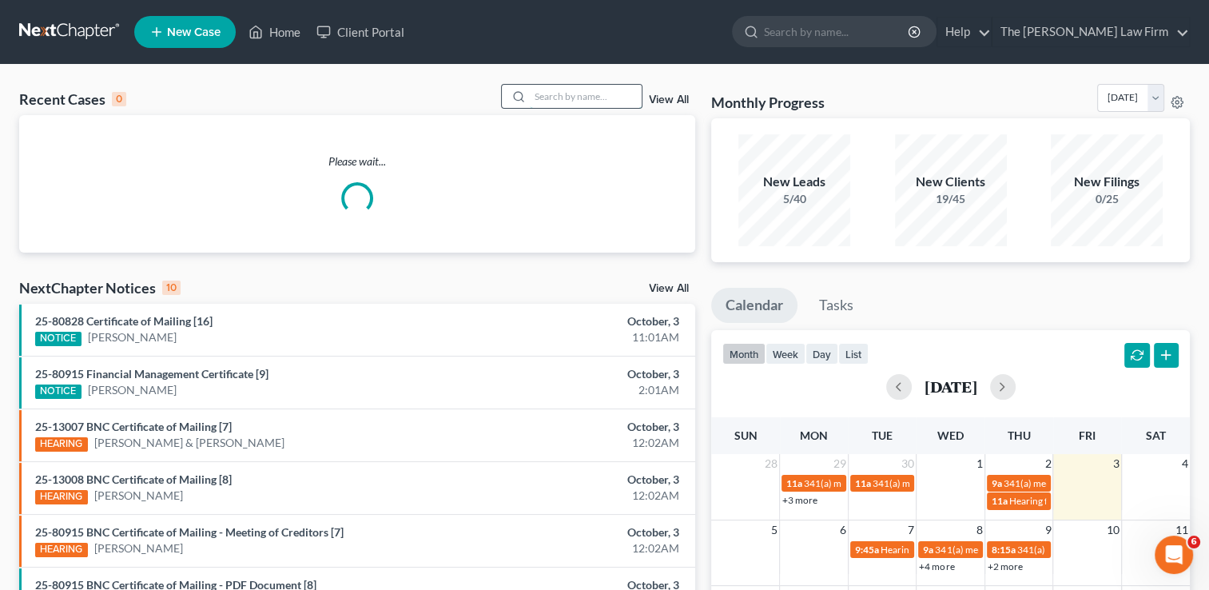
click at [547, 95] on input "search" at bounding box center [586, 96] width 112 height 23
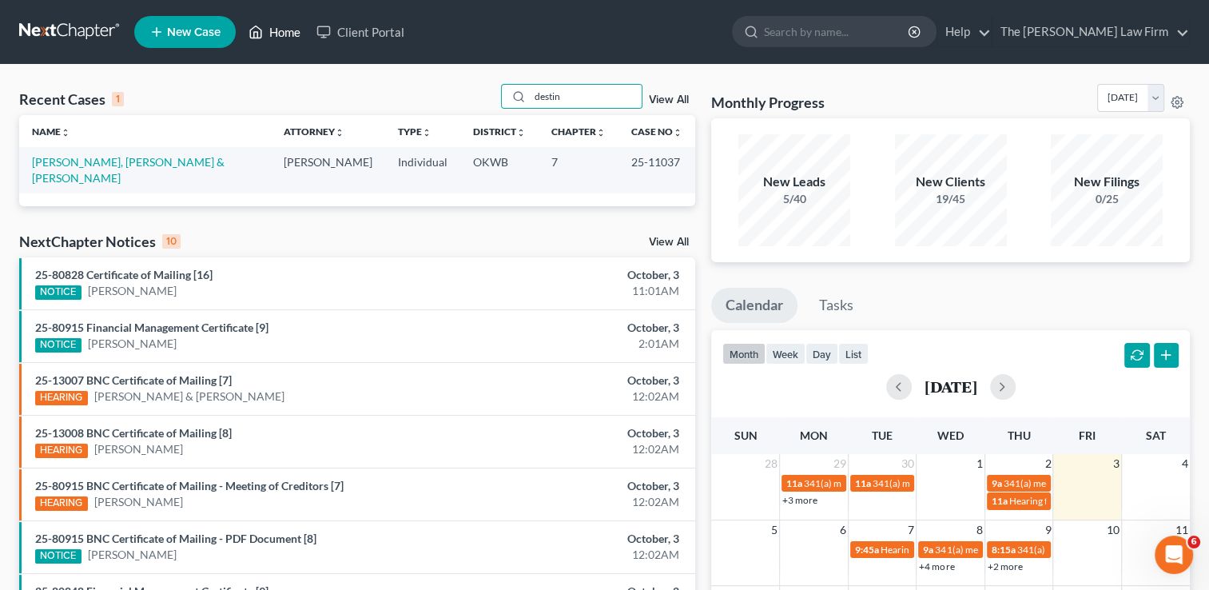
drag, startPoint x: 288, startPoint y: 40, endPoint x: 329, endPoint y: 68, distance: 50.1
click at [288, 39] on link "Home" at bounding box center [275, 32] width 68 height 29
click at [598, 97] on input "destin" at bounding box center [586, 96] width 112 height 23
click at [283, 34] on link "Home" at bounding box center [275, 32] width 68 height 29
click at [279, 25] on link "Home" at bounding box center [275, 32] width 68 height 29
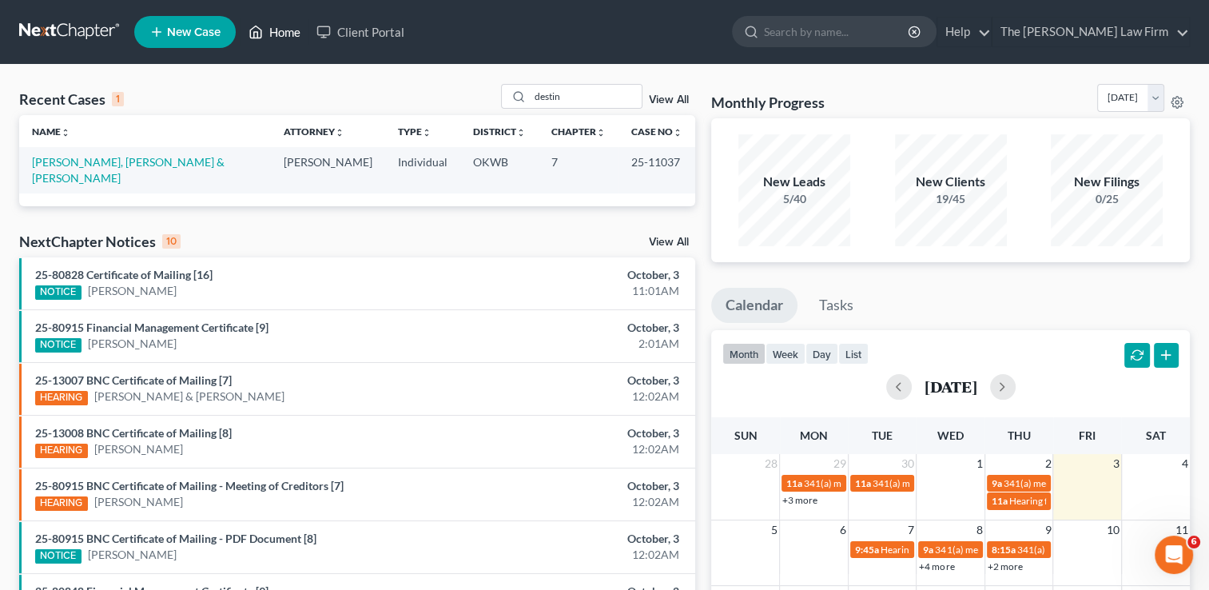
click at [281, 32] on link "Home" at bounding box center [275, 32] width 68 height 29
click at [602, 105] on input "destin" at bounding box center [586, 96] width 112 height 23
type input "d"
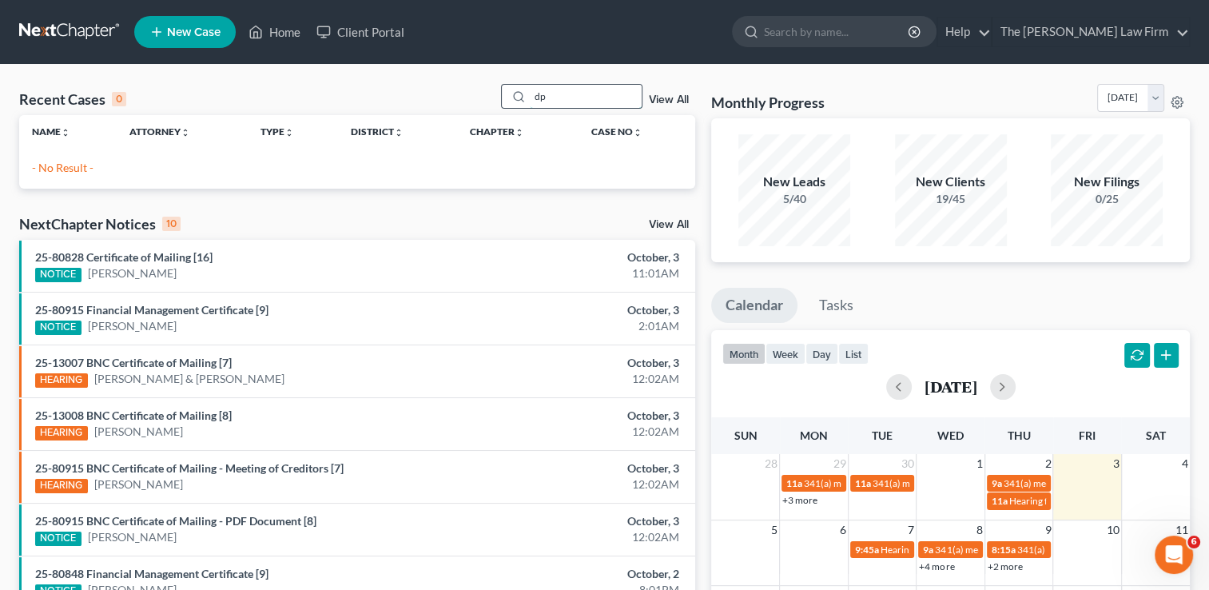
type input "d"
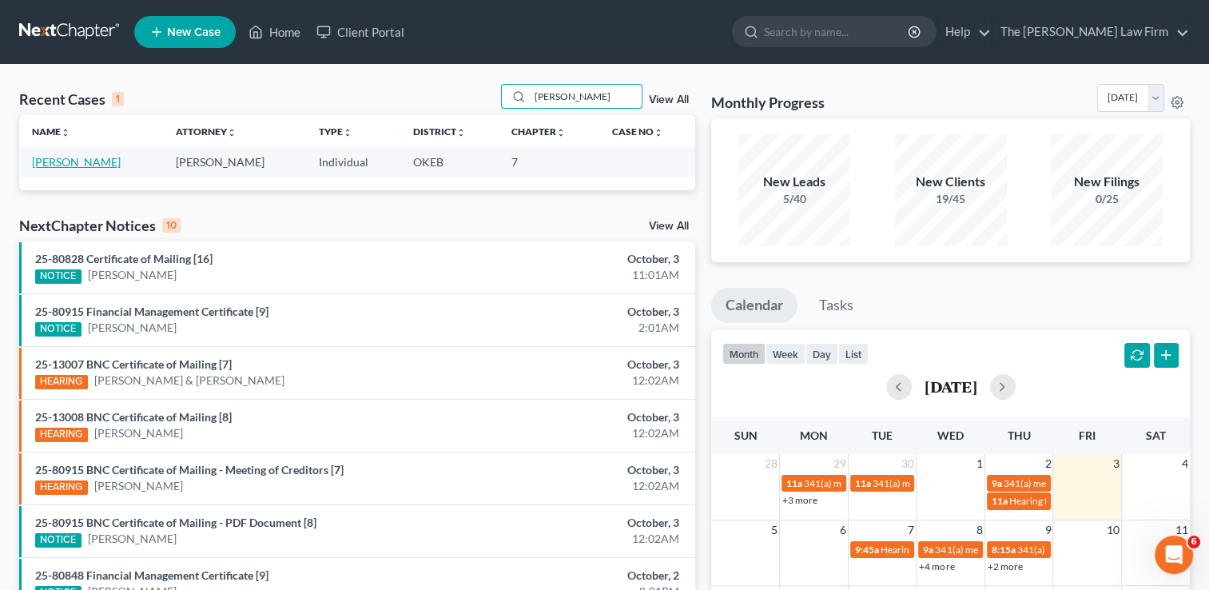
type input "dupre"
click at [80, 161] on link "Dupree, Margret" at bounding box center [76, 162] width 89 height 14
select select "4"
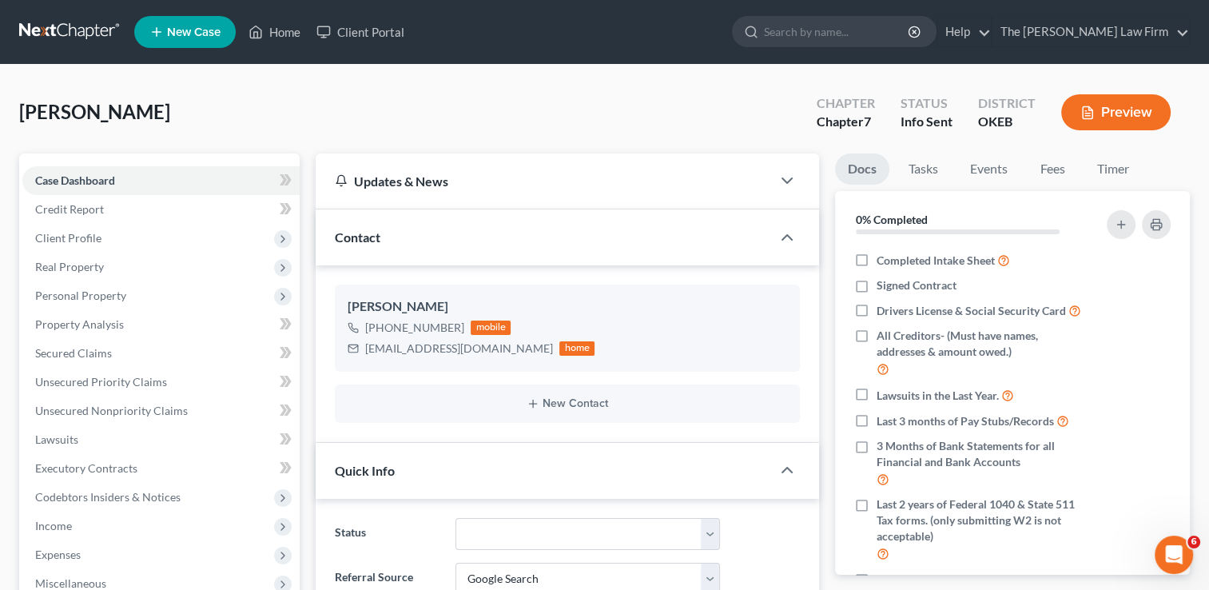
scroll to position [26, 0]
click at [1060, 167] on link "Fees" at bounding box center [1052, 168] width 51 height 31
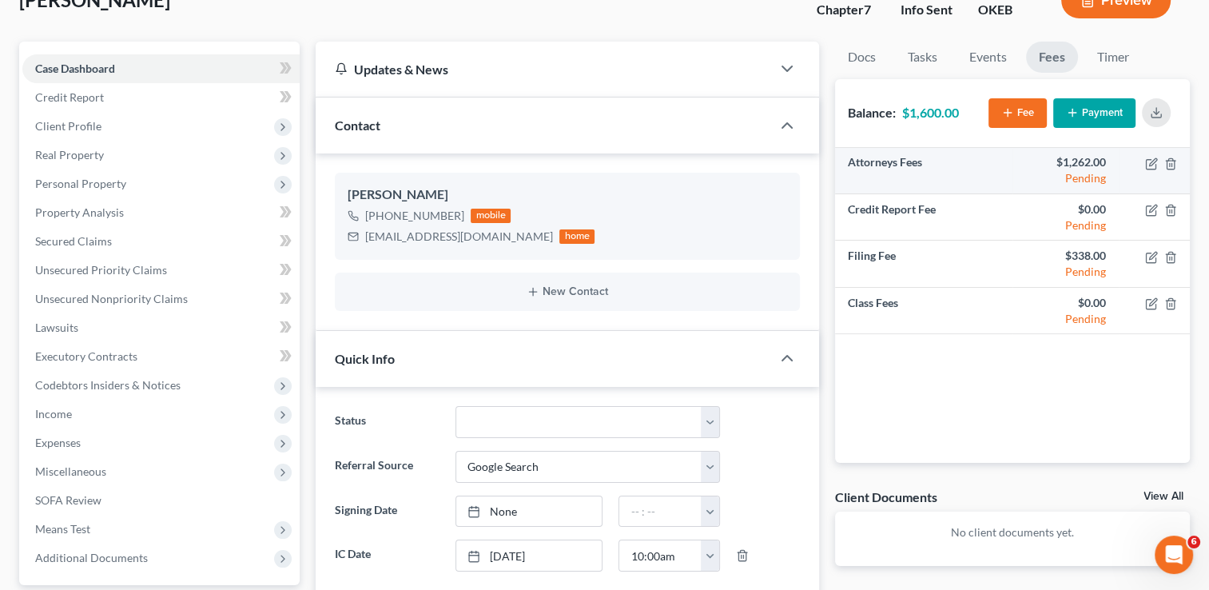
scroll to position [0, 0]
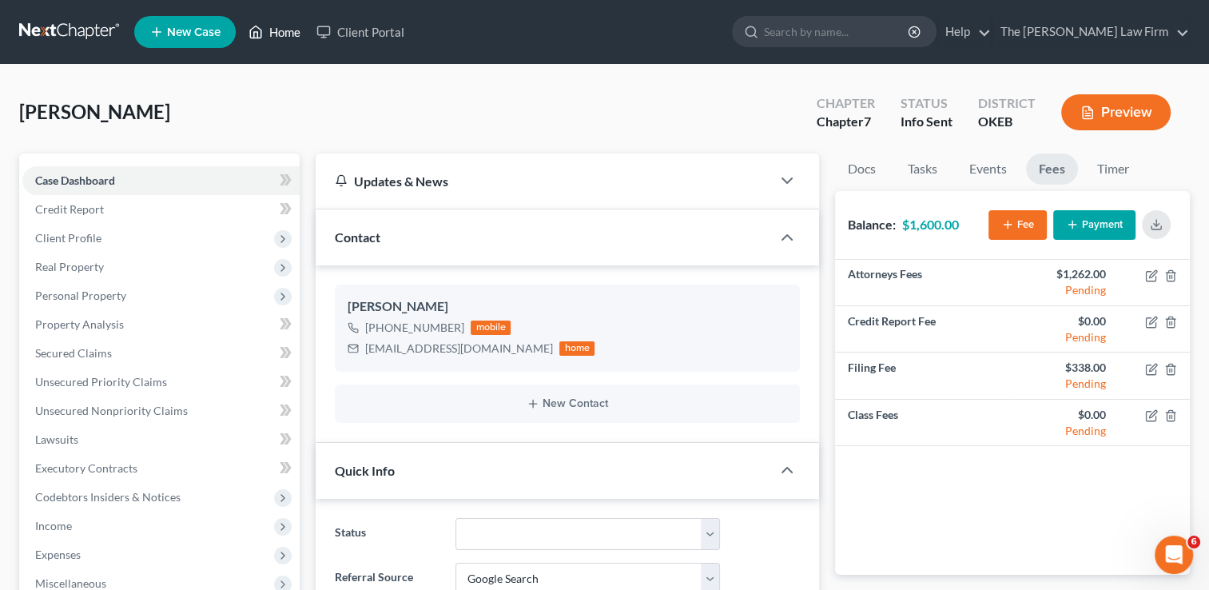
click at [279, 34] on link "Home" at bounding box center [275, 32] width 68 height 29
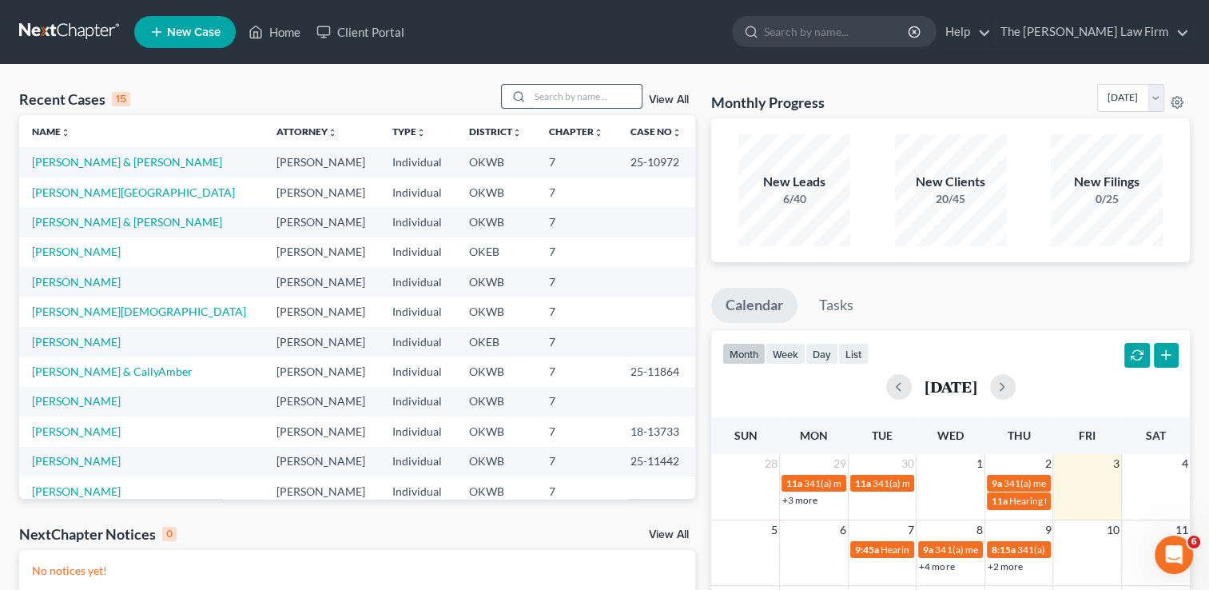
click at [553, 100] on input "search" at bounding box center [586, 96] width 112 height 23
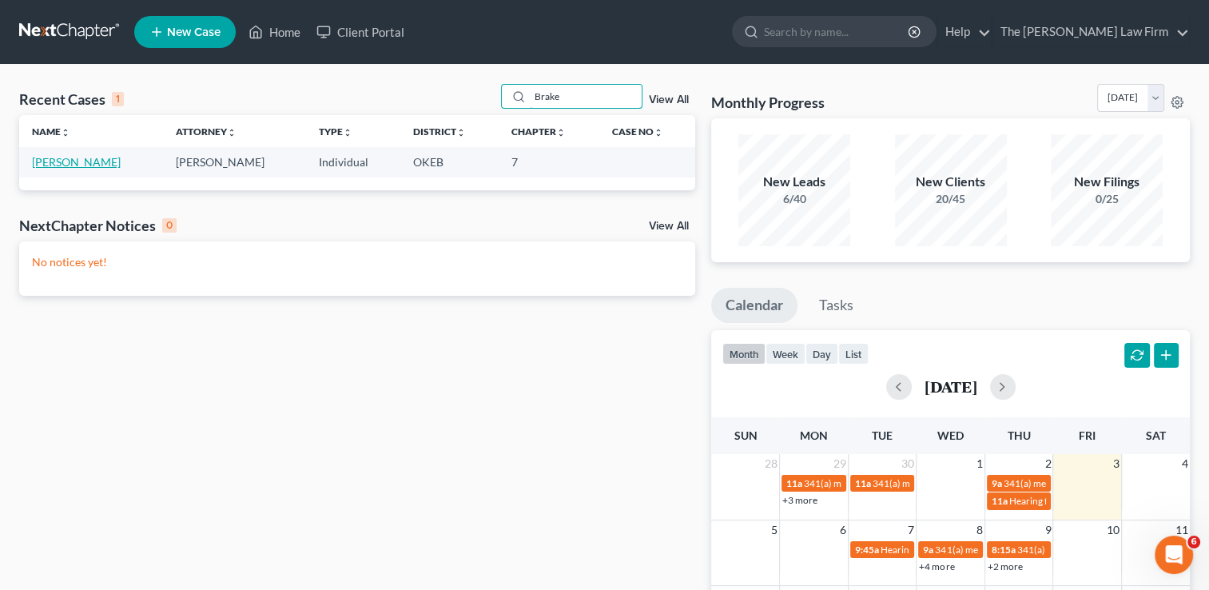
type input "Brake"
click at [54, 167] on link "[PERSON_NAME]" at bounding box center [76, 162] width 89 height 14
select select "4"
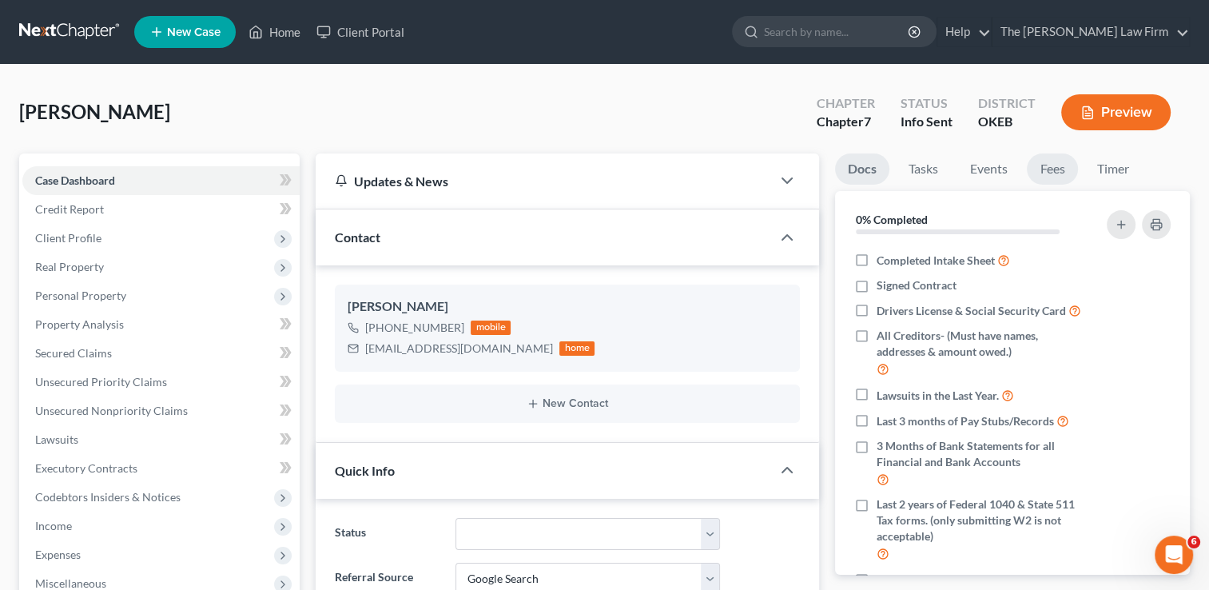
click at [1065, 167] on link "Fees" at bounding box center [1052, 168] width 51 height 31
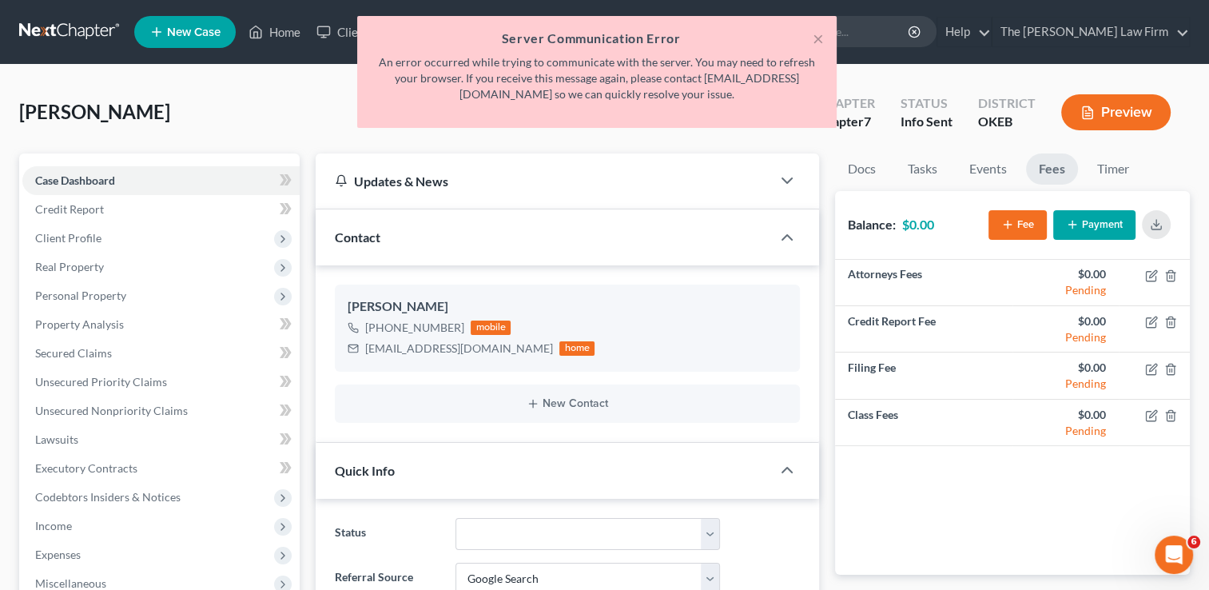
click at [645, 139] on div "Brake, Jennifer Upgraded Chapter Chapter 7 Status Info Sent District OKEB Previ…" at bounding box center [604, 119] width 1171 height 70
click at [820, 44] on button "×" at bounding box center [818, 38] width 11 height 19
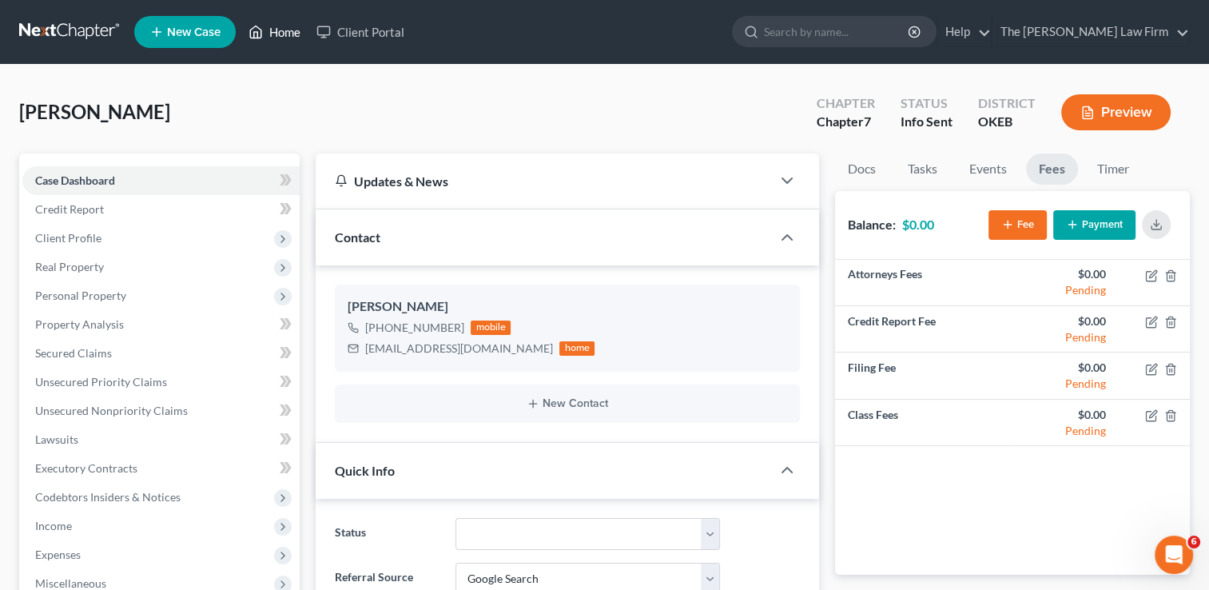
drag, startPoint x: 281, startPoint y: 34, endPoint x: 520, endPoint y: 107, distance: 249.0
click at [282, 35] on link "Home" at bounding box center [275, 32] width 68 height 29
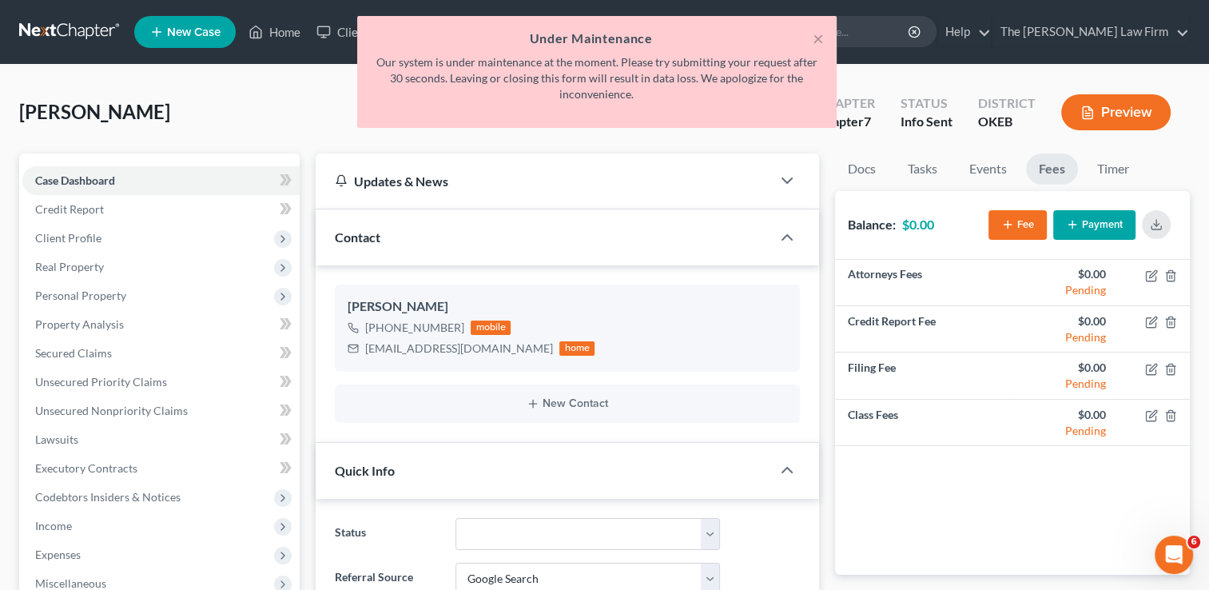
click at [540, 136] on div "Brake, Jennifer Upgraded Chapter Chapter 7 Status Info Sent District OKEB Previ…" at bounding box center [604, 119] width 1171 height 70
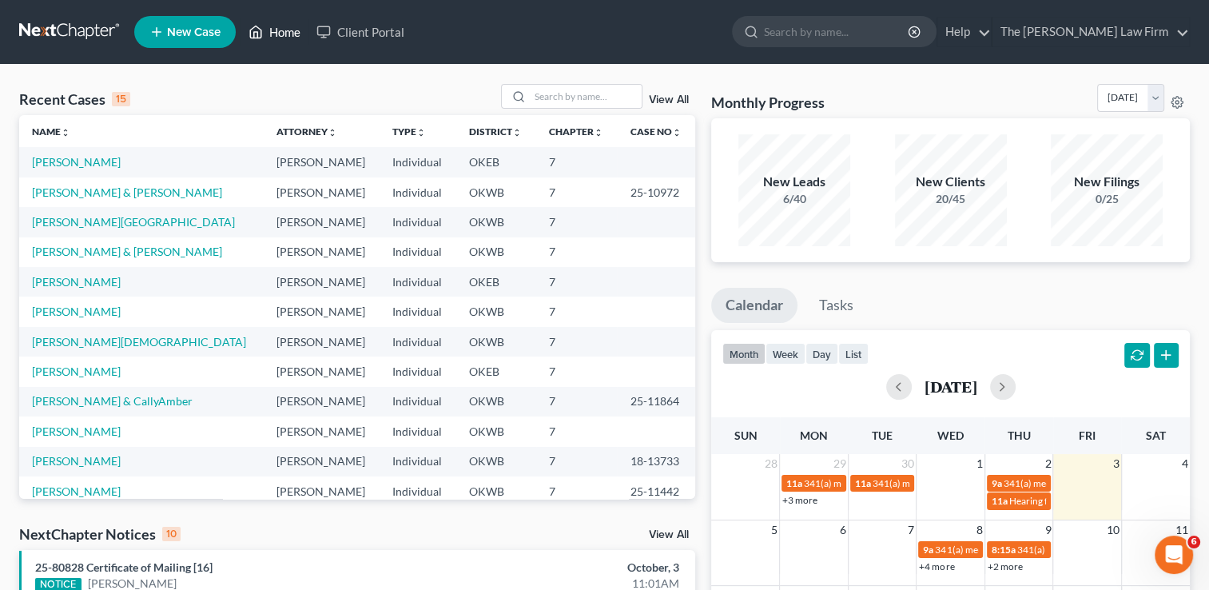
click at [278, 30] on link "Home" at bounding box center [275, 32] width 68 height 29
click at [91, 164] on link "[PERSON_NAME]" at bounding box center [76, 162] width 89 height 14
select select "4"
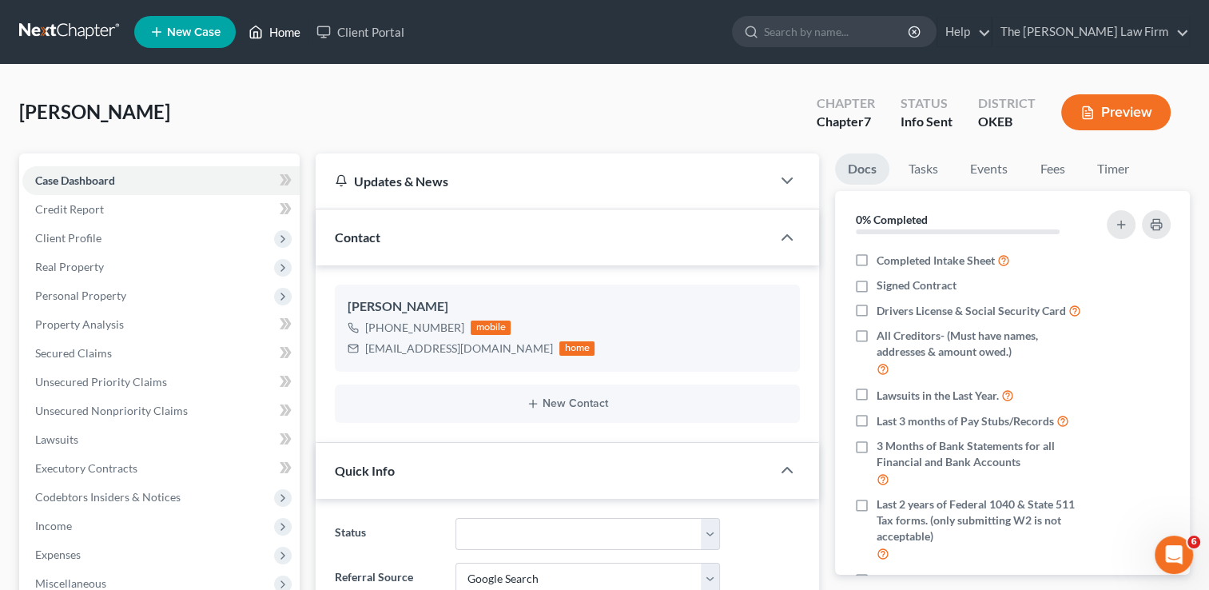
drag, startPoint x: 278, startPoint y: 34, endPoint x: 307, endPoint y: 50, distance: 32.9
click at [278, 34] on link "Home" at bounding box center [275, 32] width 68 height 29
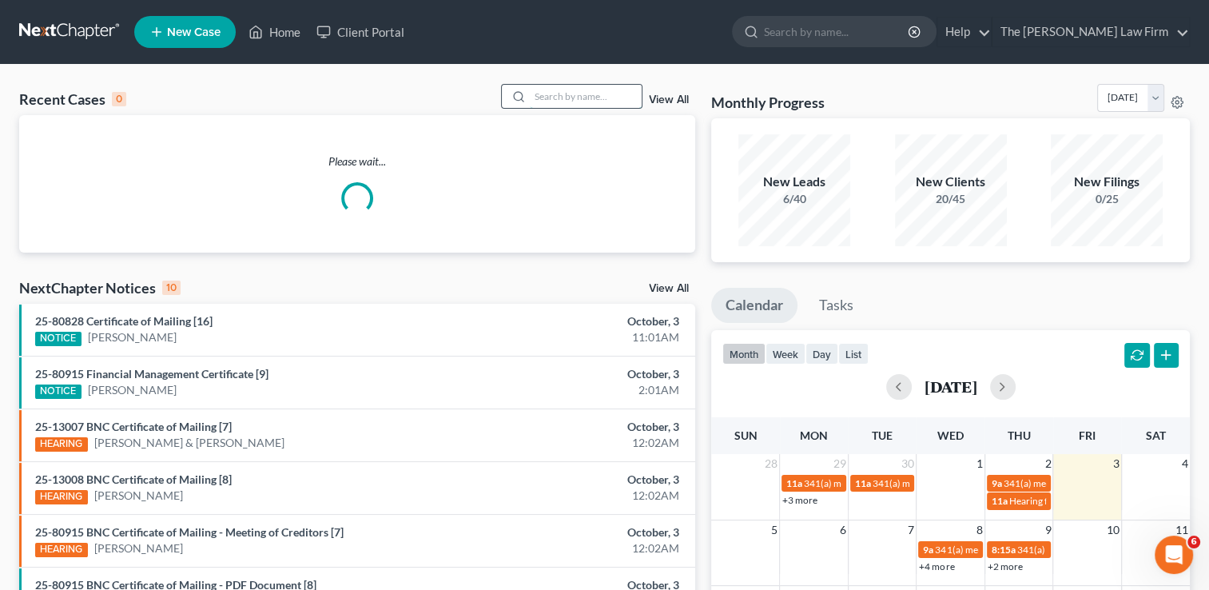
click at [575, 98] on input "search" at bounding box center [586, 96] width 112 height 23
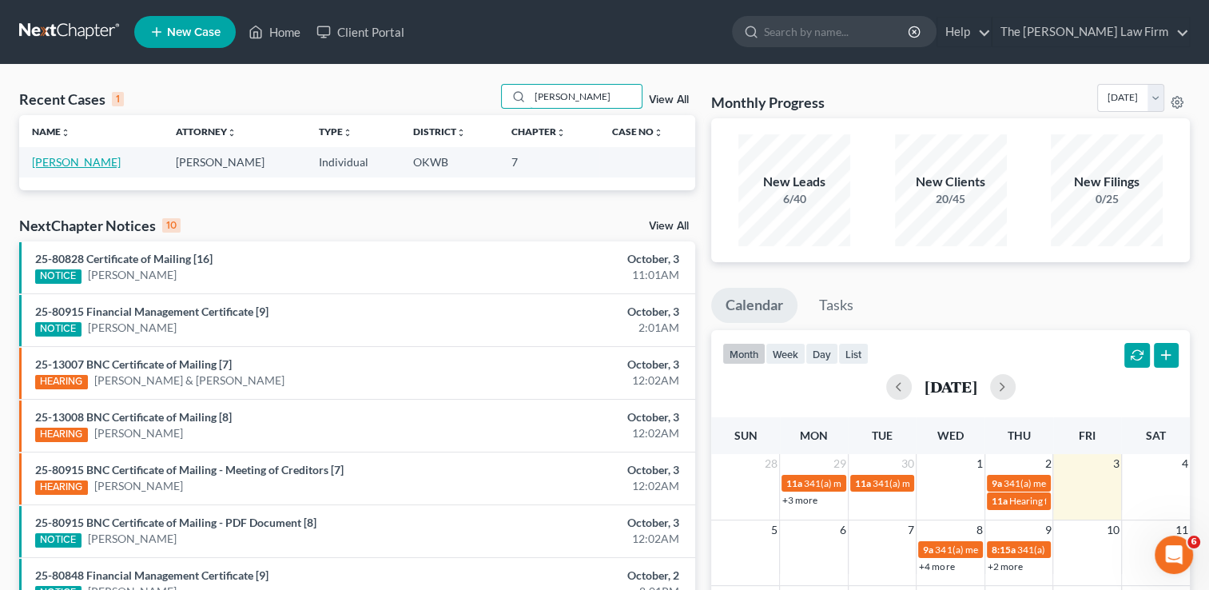
type input "Dwyer"
click at [75, 164] on link "Dwyer, Thomas" at bounding box center [76, 162] width 89 height 14
select select "1"
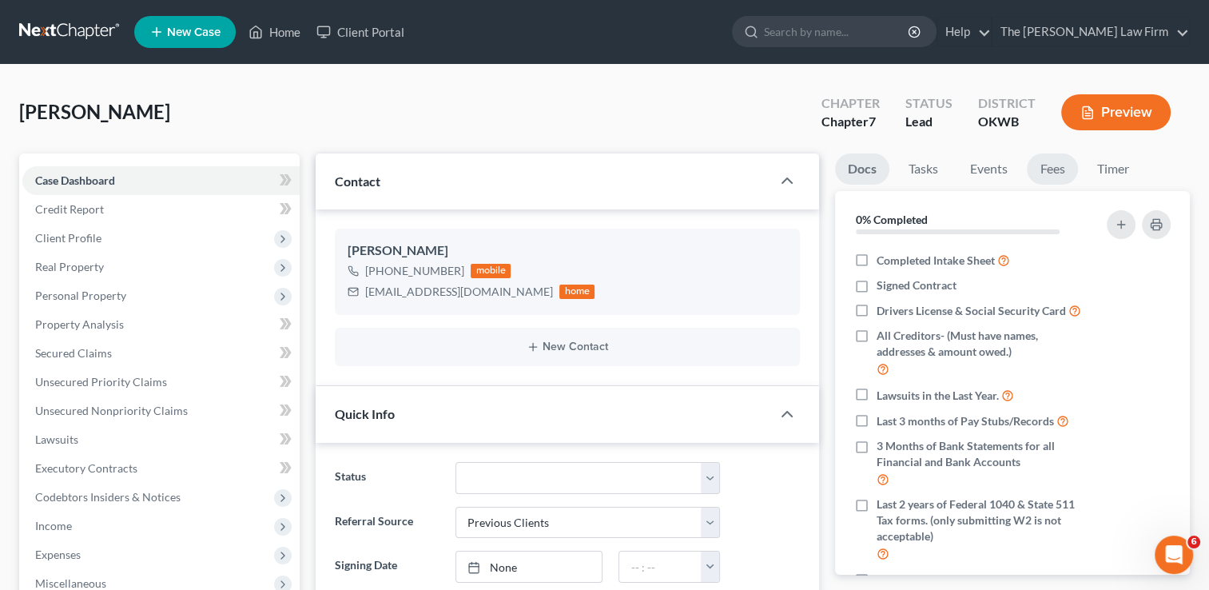
scroll to position [141, 0]
click at [1060, 167] on link "Fees" at bounding box center [1052, 168] width 51 height 31
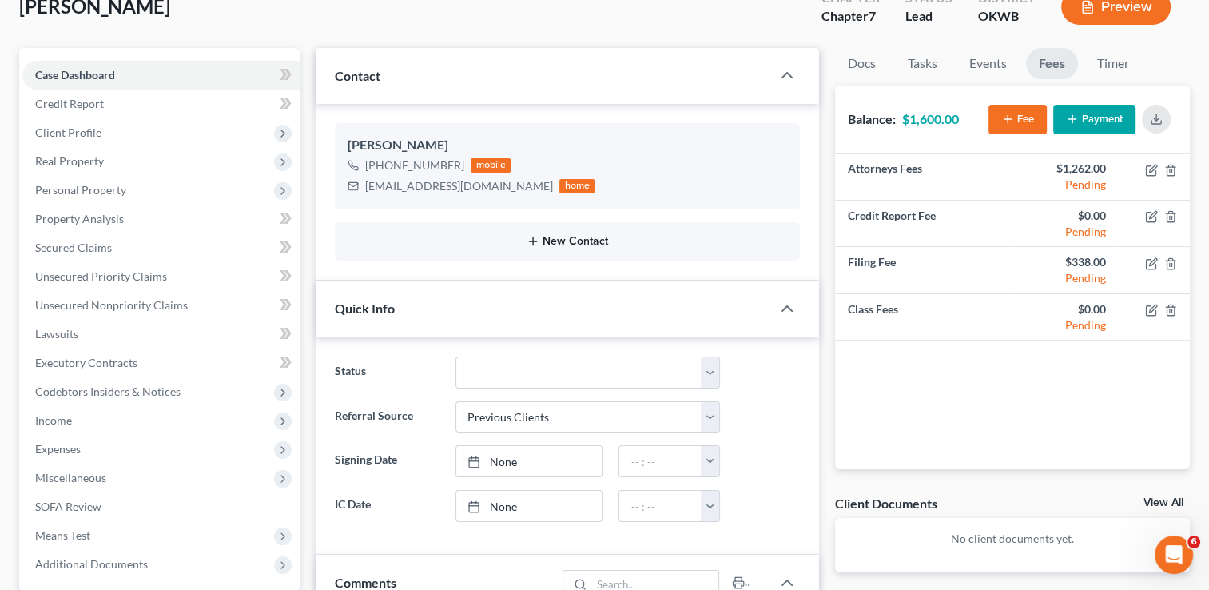
scroll to position [0, 0]
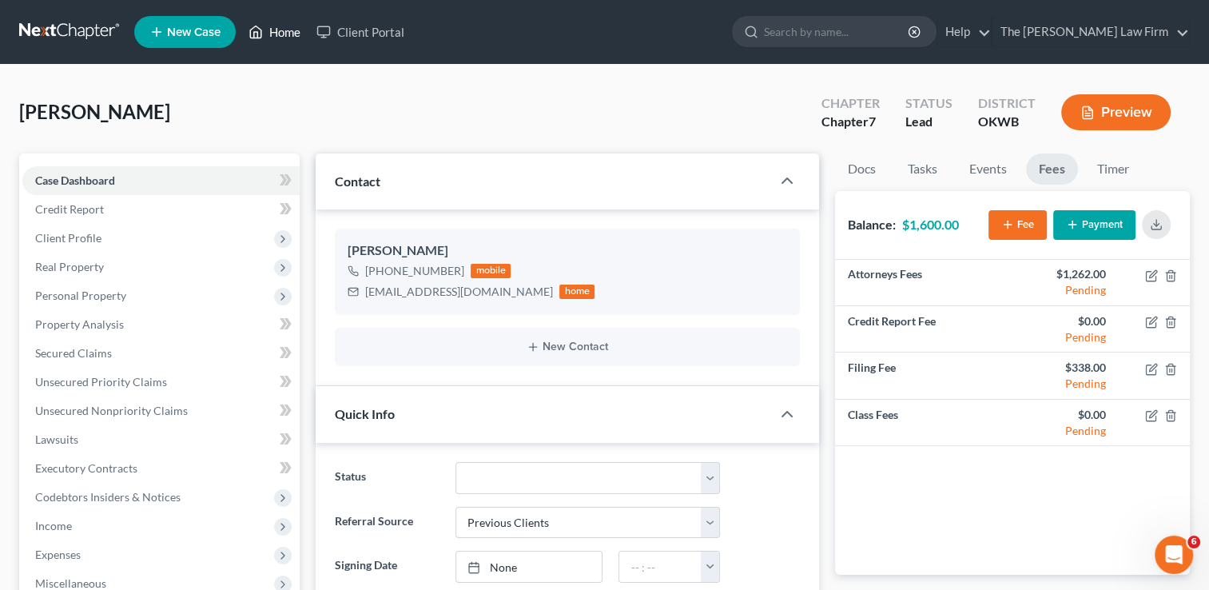
click at [272, 30] on link "Home" at bounding box center [275, 32] width 68 height 29
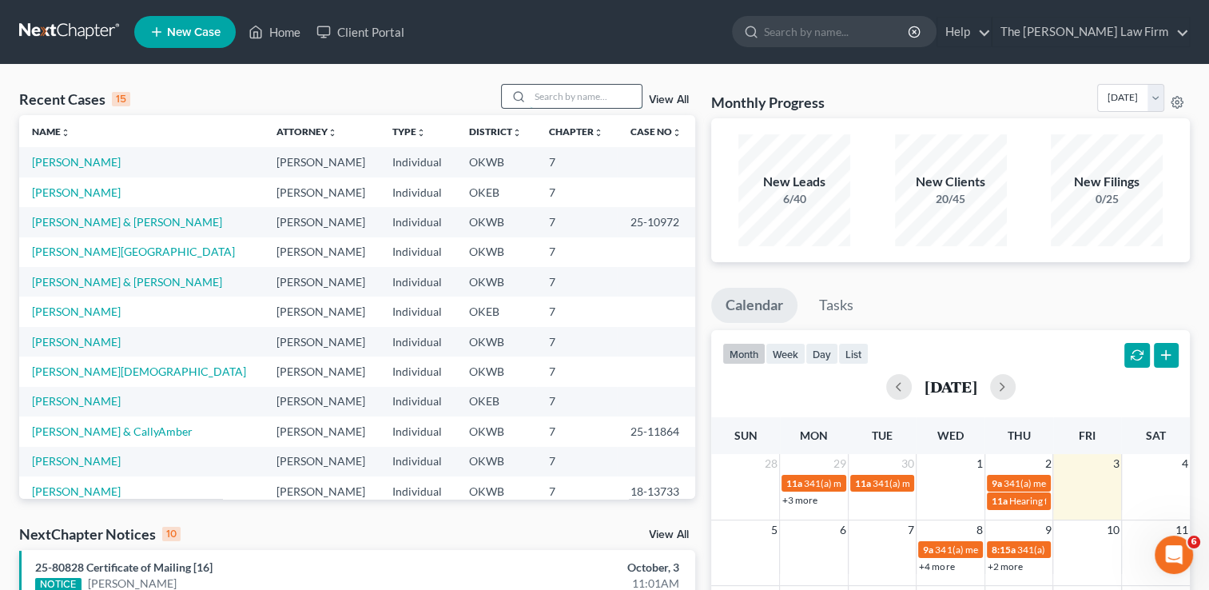
click at [620, 100] on input "search" at bounding box center [586, 96] width 112 height 23
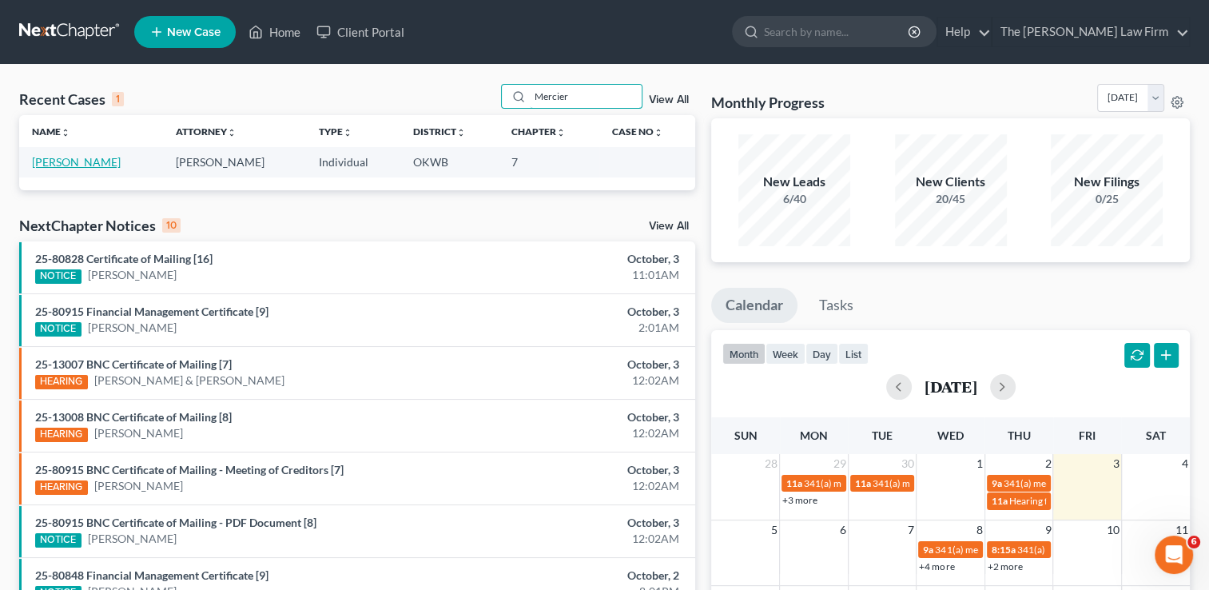
type input "Mercier"
click at [66, 161] on link "Mercier, Charitie" at bounding box center [76, 162] width 89 height 14
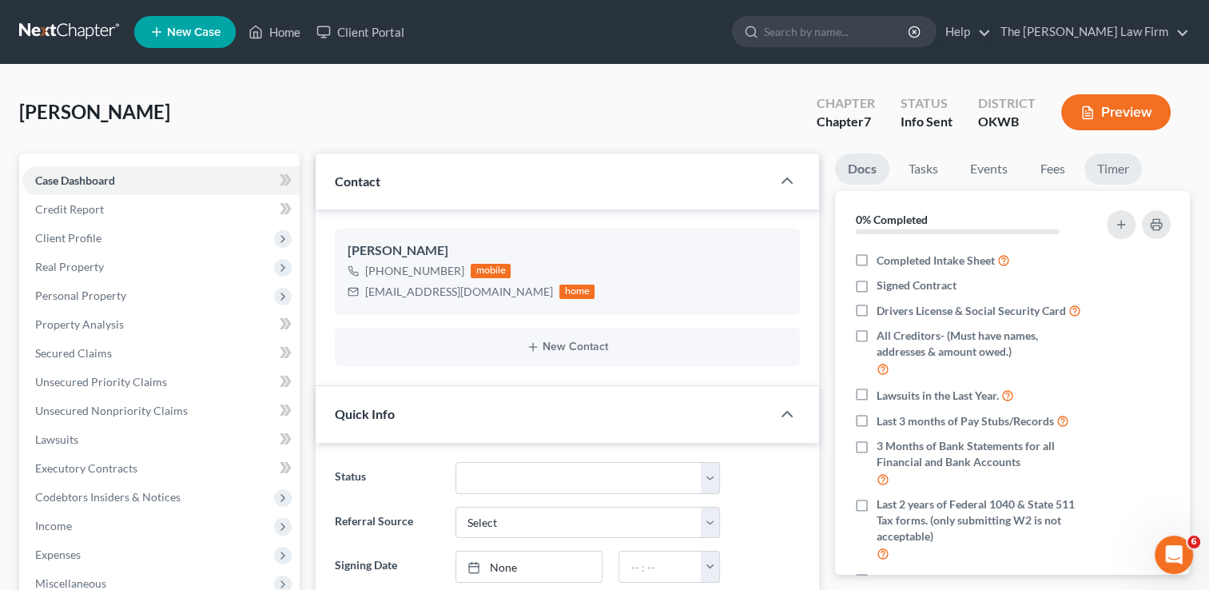
scroll to position [289, 0]
click at [1063, 171] on link "Fees" at bounding box center [1052, 168] width 51 height 31
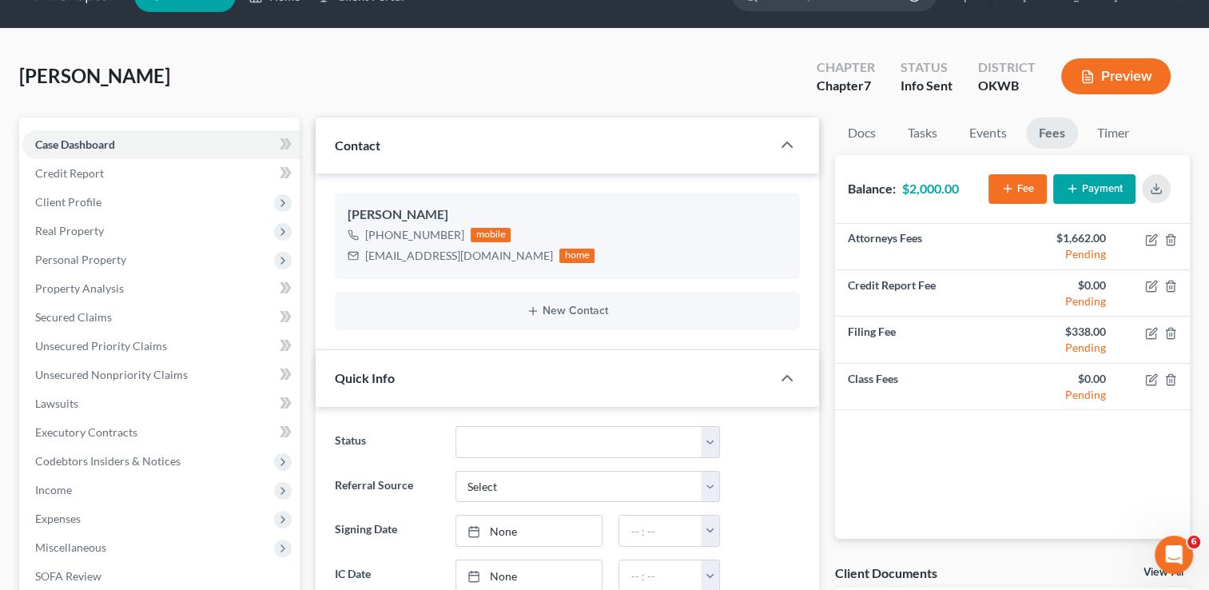
scroll to position [0, 0]
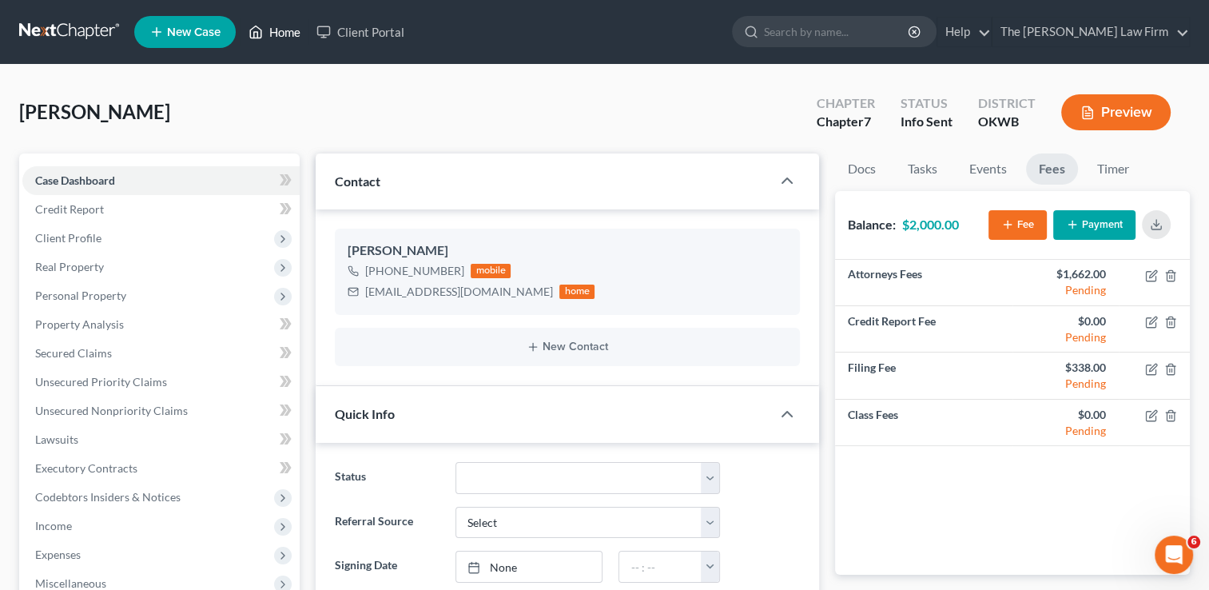
click at [284, 34] on link "Home" at bounding box center [275, 32] width 68 height 29
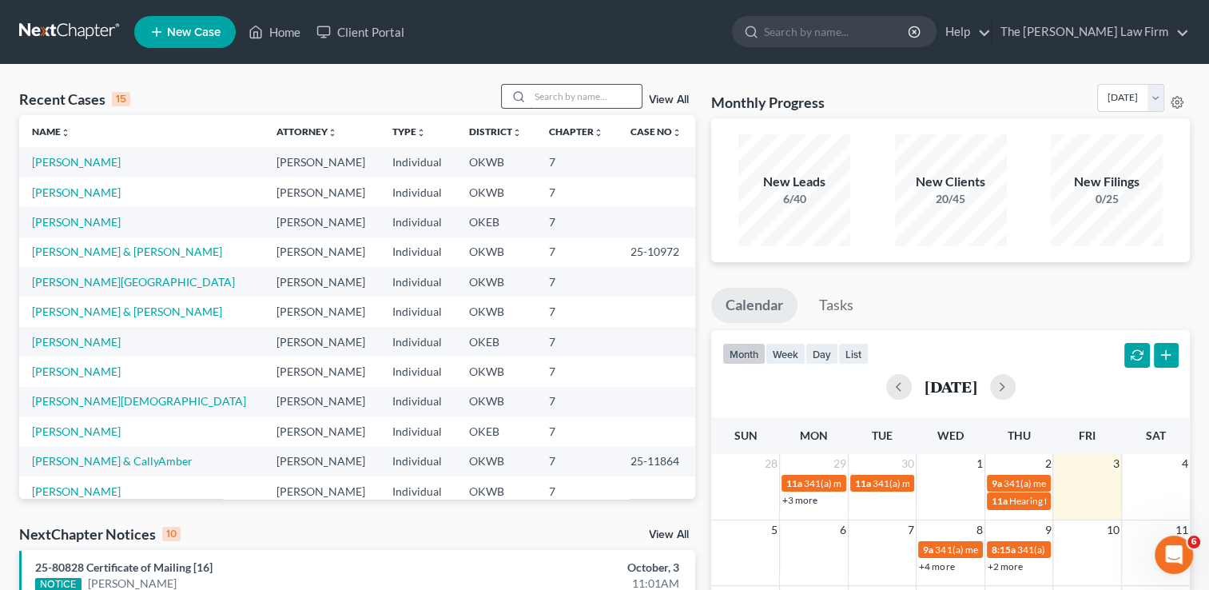
click at [564, 97] on input "search" at bounding box center [586, 96] width 112 height 23
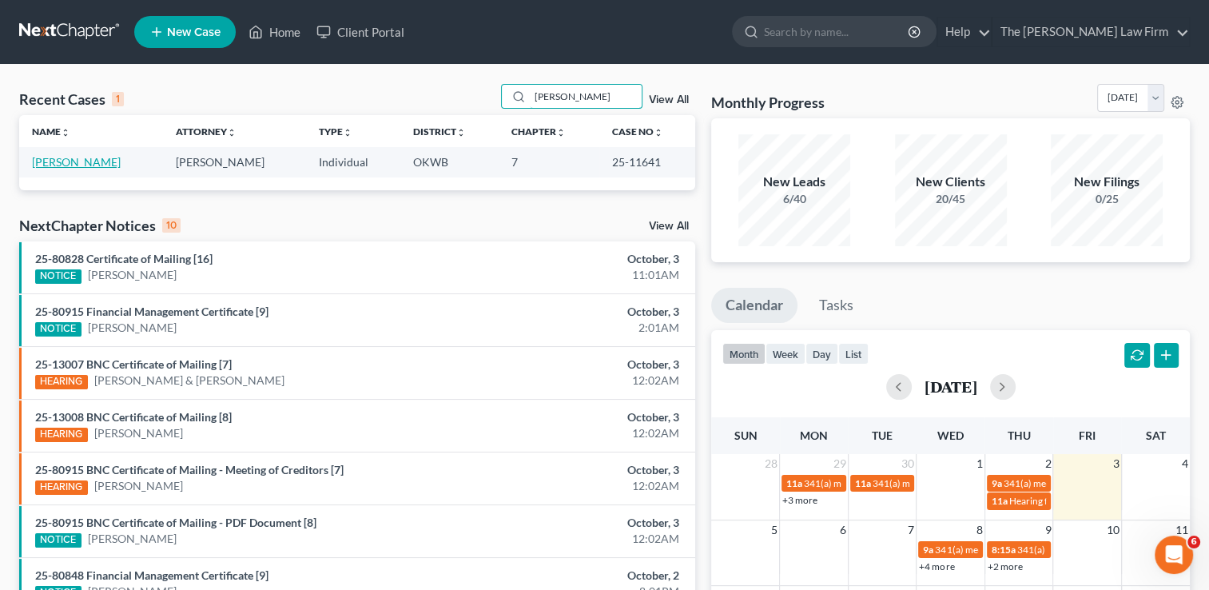
type input "Wingo"
click at [94, 161] on link "Wingo, Vickie" at bounding box center [76, 162] width 89 height 14
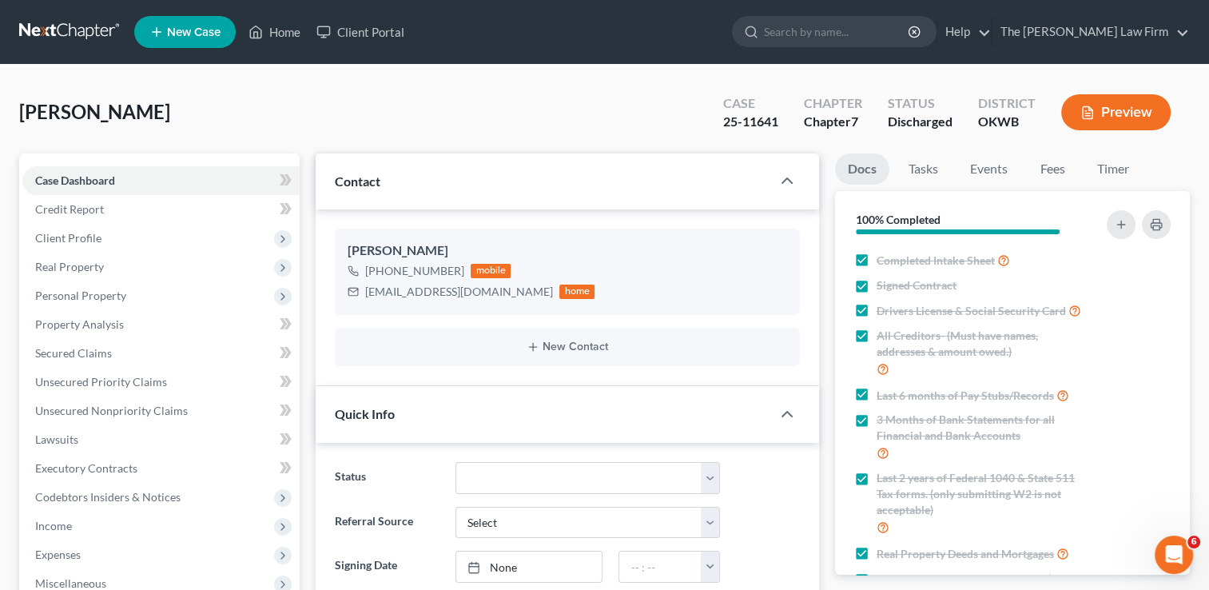
scroll to position [708, 0]
click at [1059, 171] on link "Fees" at bounding box center [1052, 168] width 51 height 31
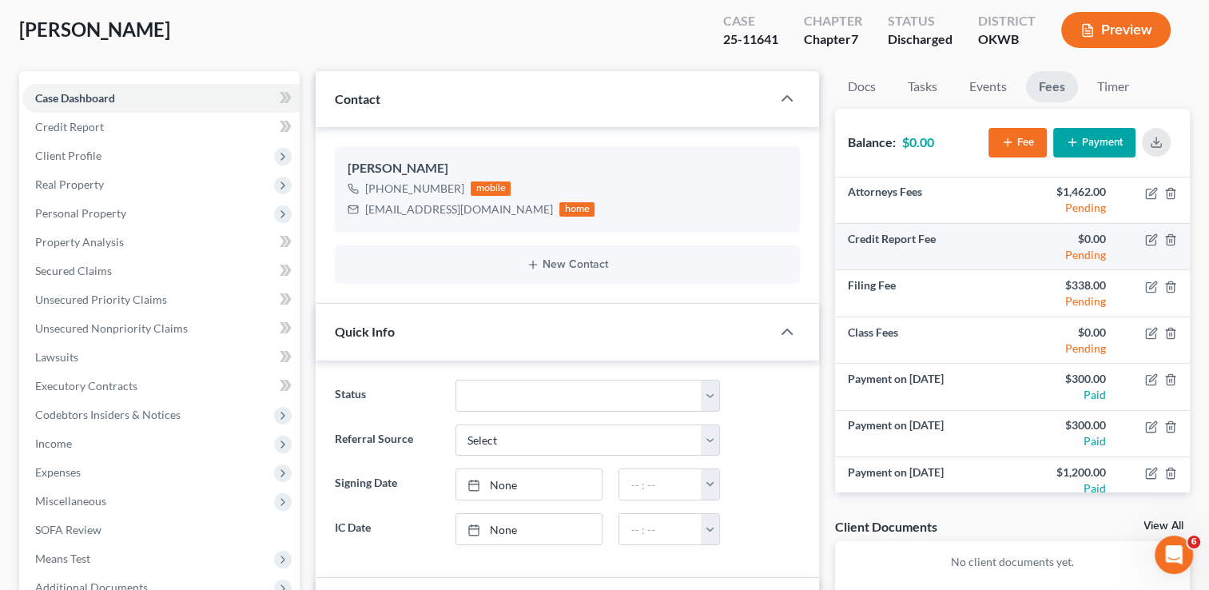
scroll to position [0, 0]
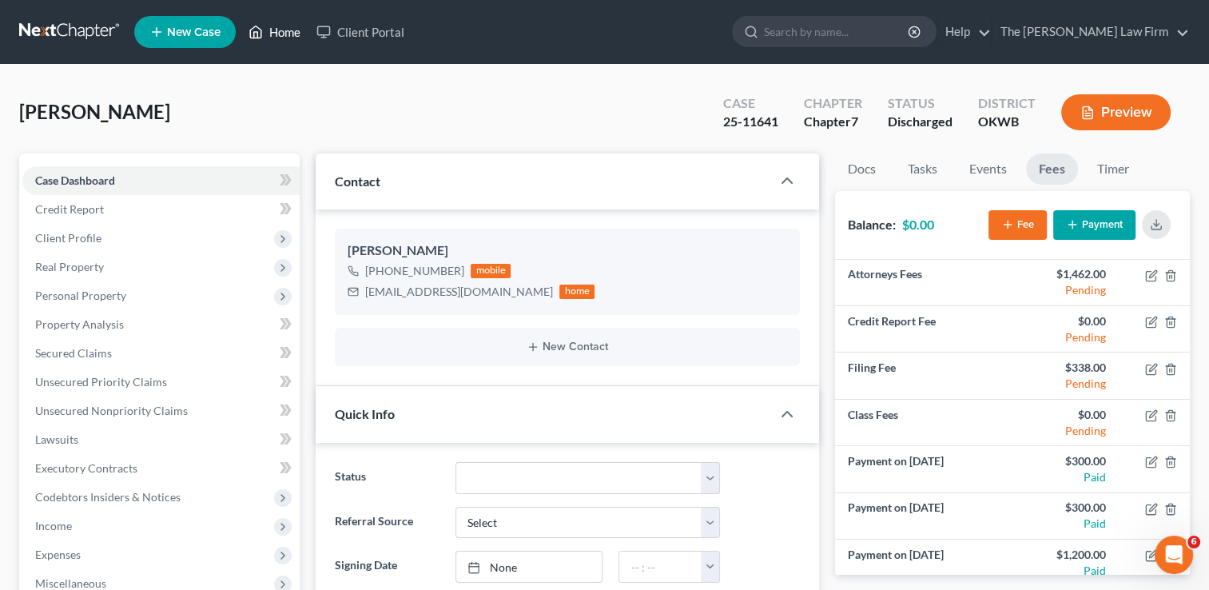
click at [275, 35] on link "Home" at bounding box center [275, 32] width 68 height 29
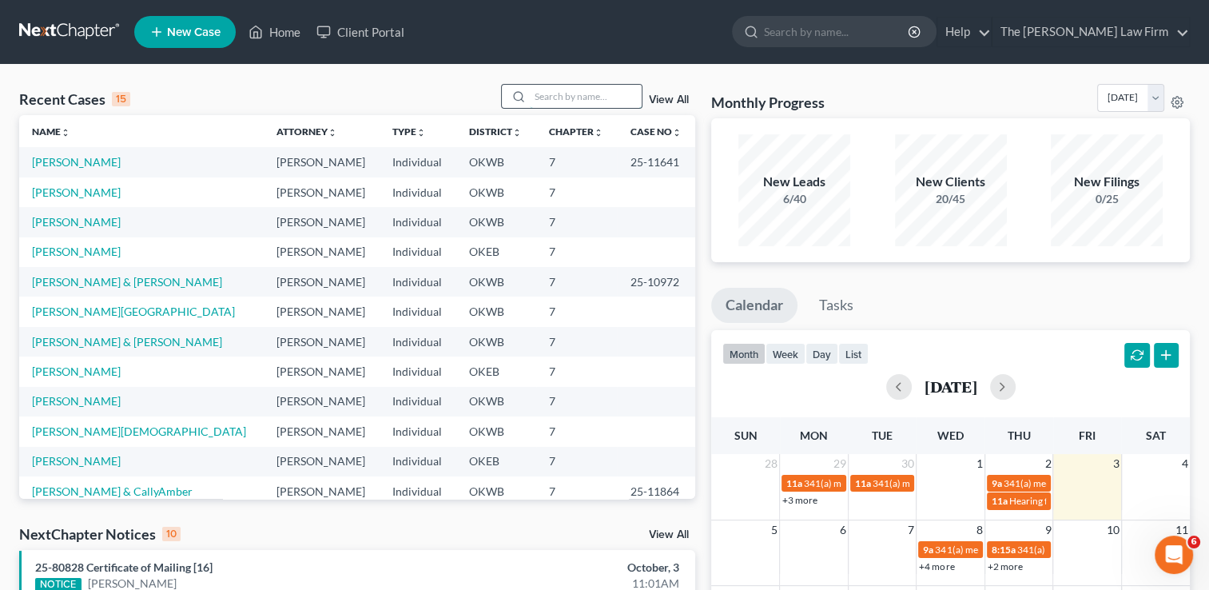
click at [560, 99] on input "search" at bounding box center [586, 96] width 112 height 23
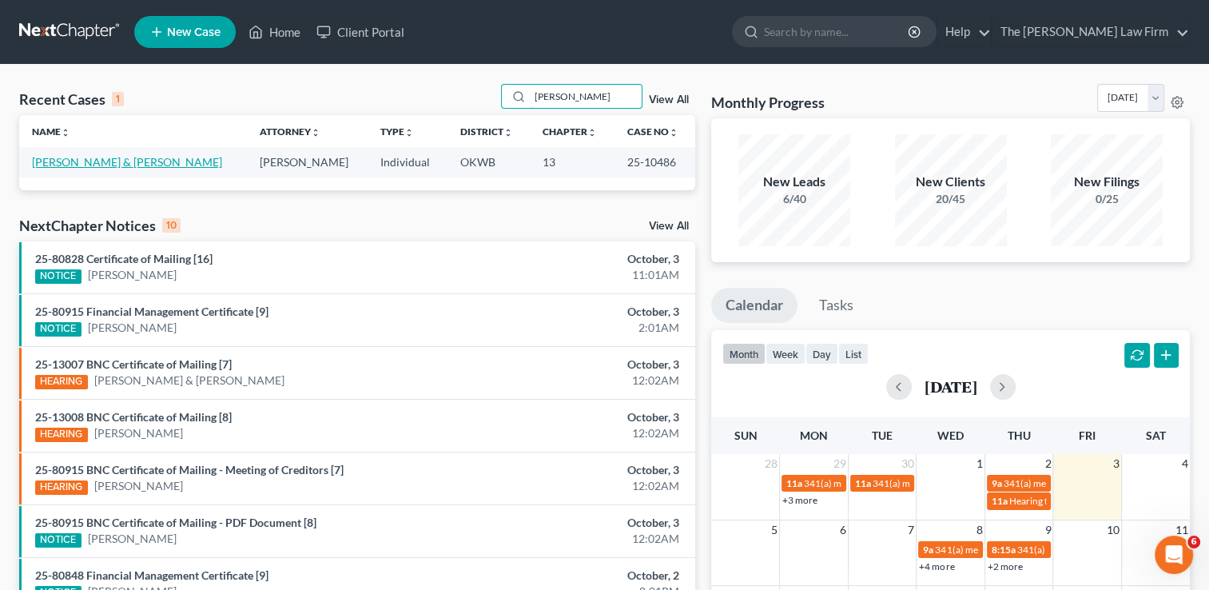
type input "McGee"
click at [182, 161] on link "McGee, Christopher & Mcgee, Melissa" at bounding box center [127, 162] width 190 height 14
select select "6"
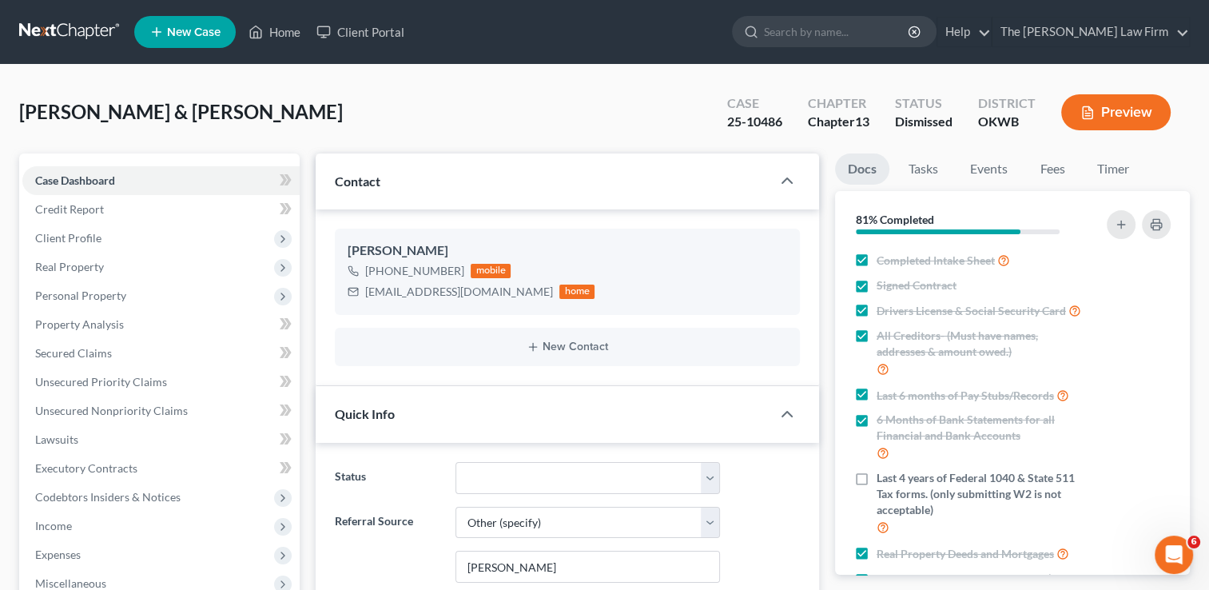
scroll to position [1473, 0]
click at [289, 32] on link "Home" at bounding box center [275, 32] width 68 height 29
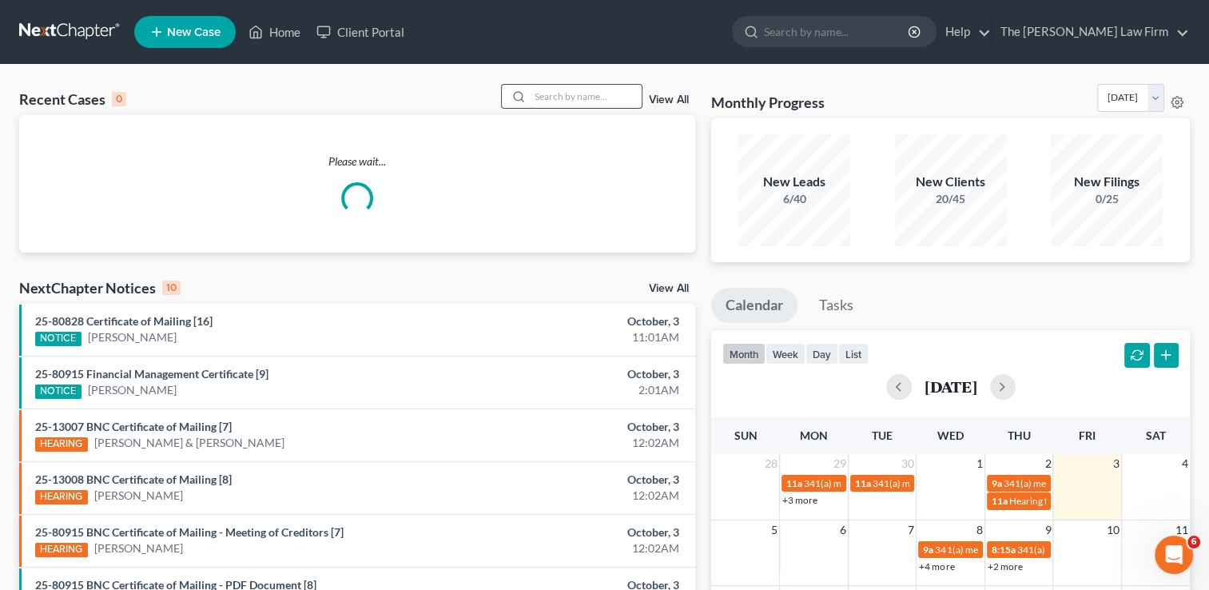
click at [575, 96] on input "search" at bounding box center [586, 96] width 112 height 23
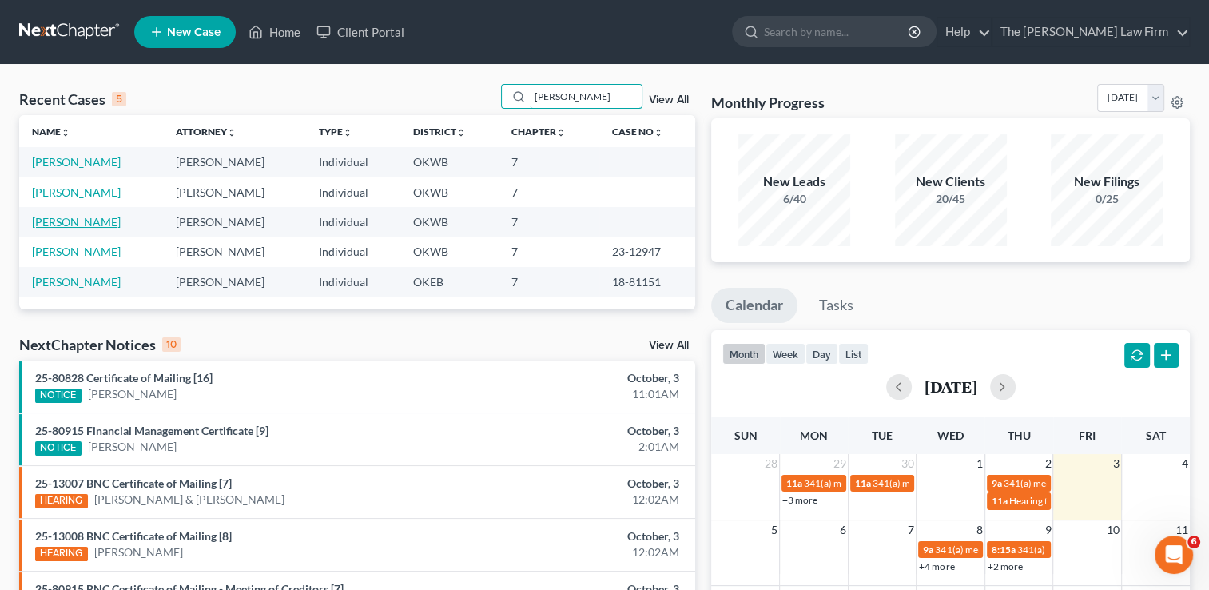
type input "[PERSON_NAME]"
click at [85, 220] on link "[PERSON_NAME]" at bounding box center [76, 222] width 89 height 14
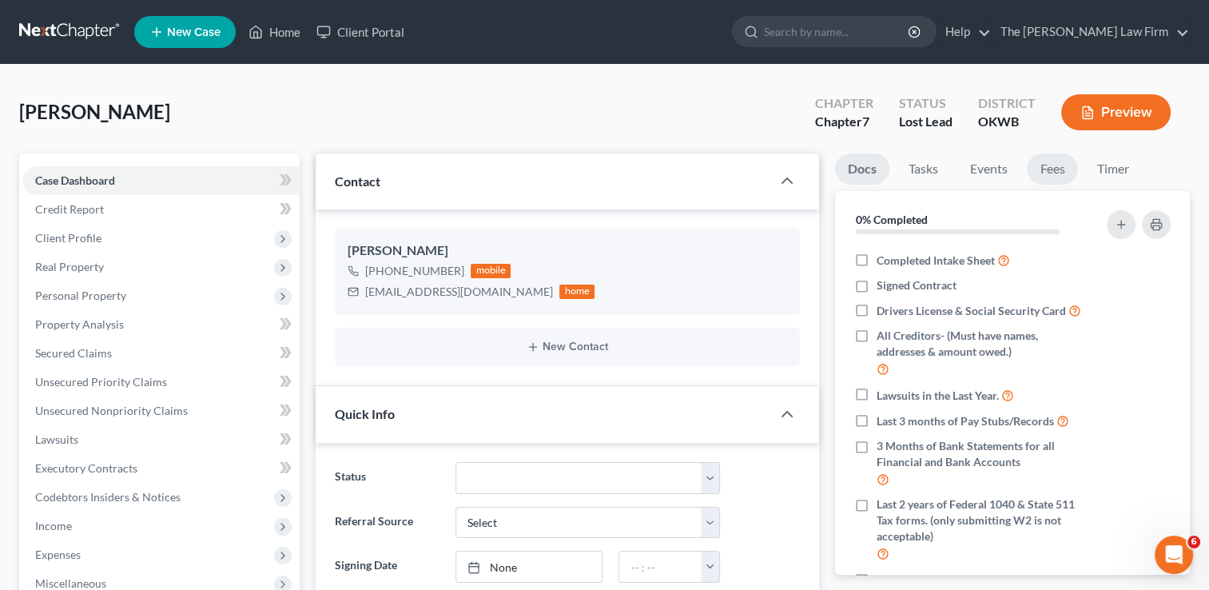
scroll to position [26, 0]
click at [1055, 165] on link "Fees" at bounding box center [1052, 168] width 51 height 31
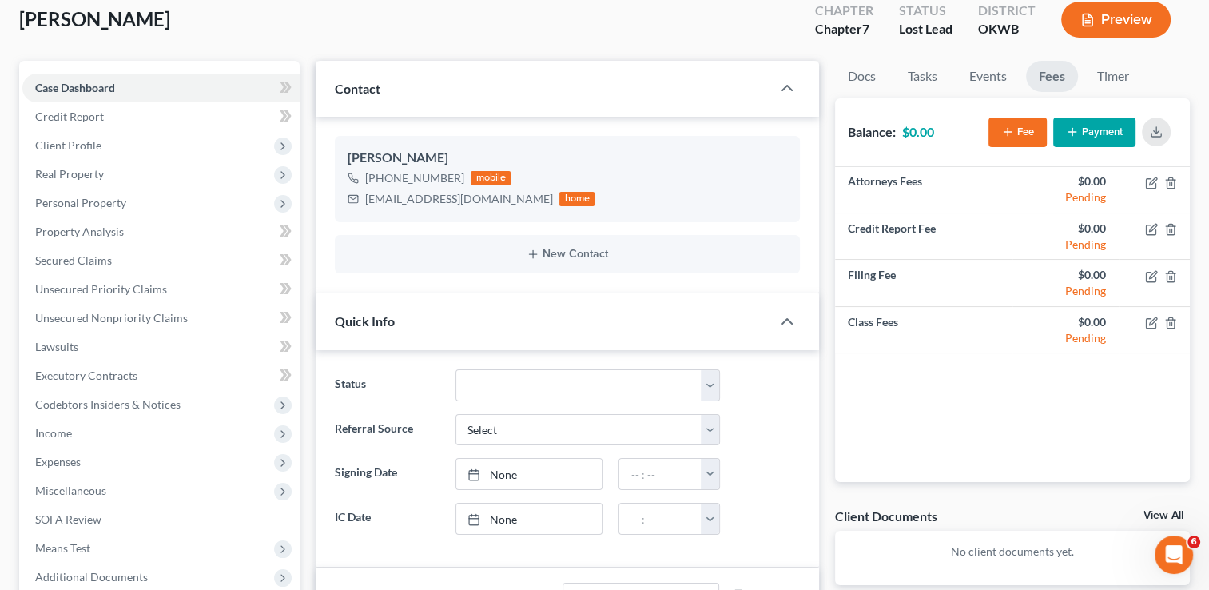
scroll to position [0, 0]
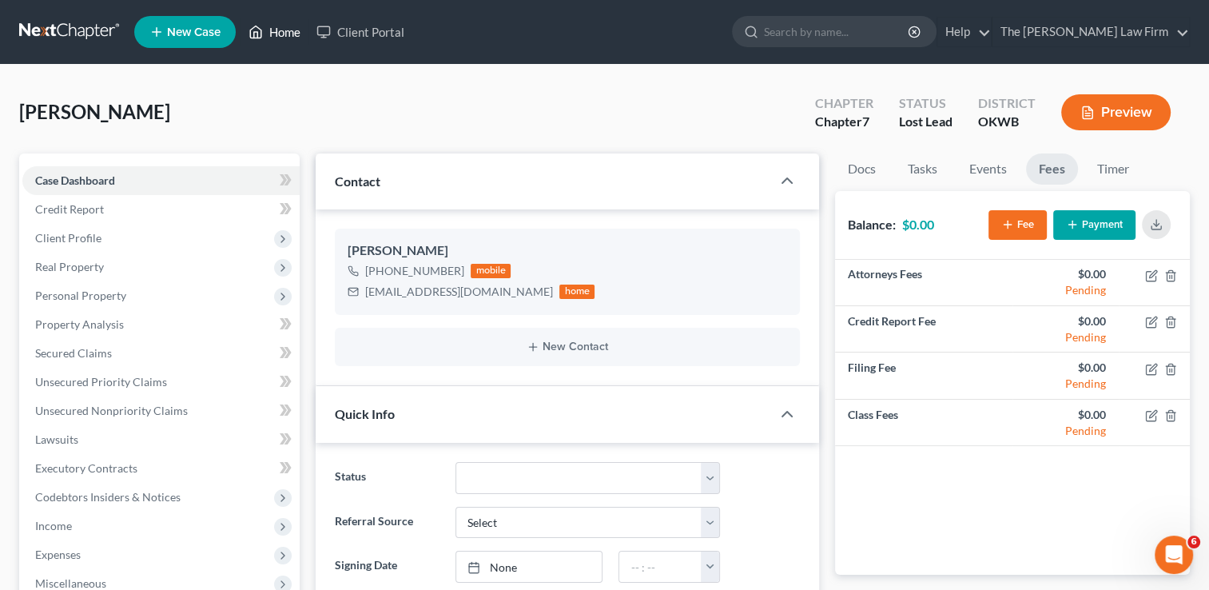
click at [273, 34] on link "Home" at bounding box center [275, 32] width 68 height 29
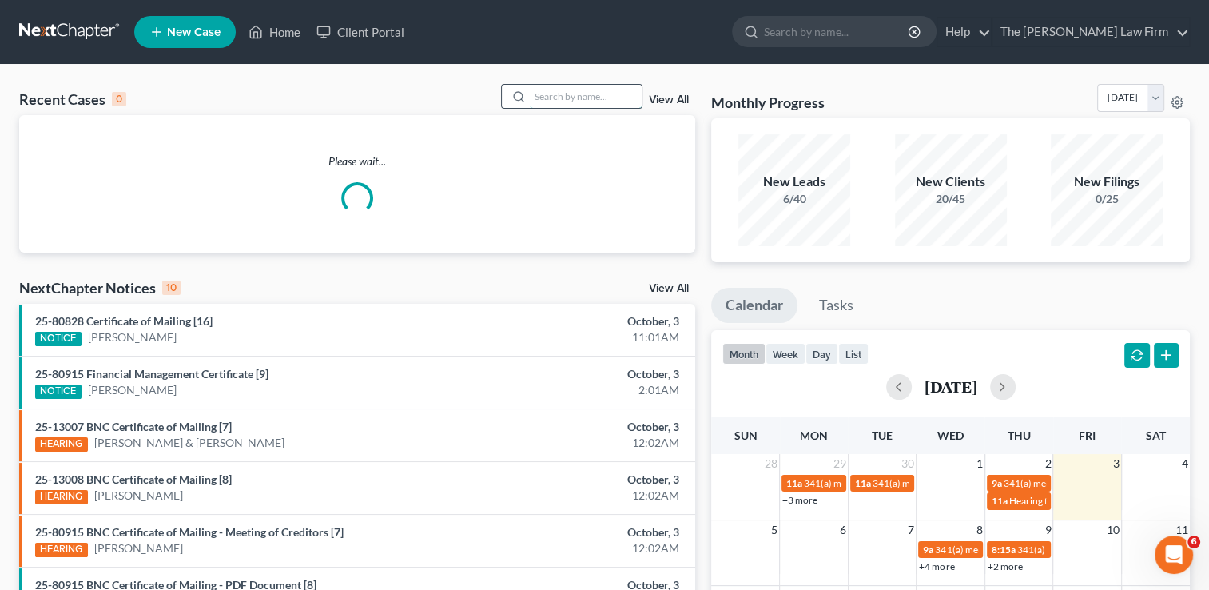
click at [607, 90] on input "search" at bounding box center [586, 96] width 112 height 23
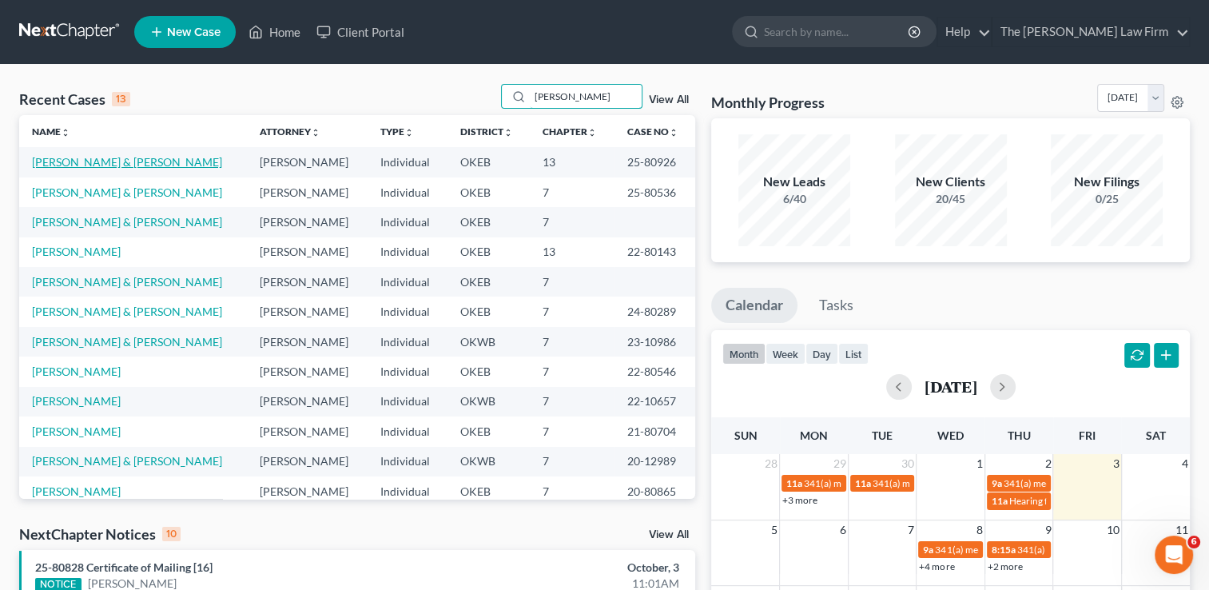
type input "Scott"
click at [109, 161] on link "Scott, Jesse & Ashley" at bounding box center [127, 162] width 190 height 14
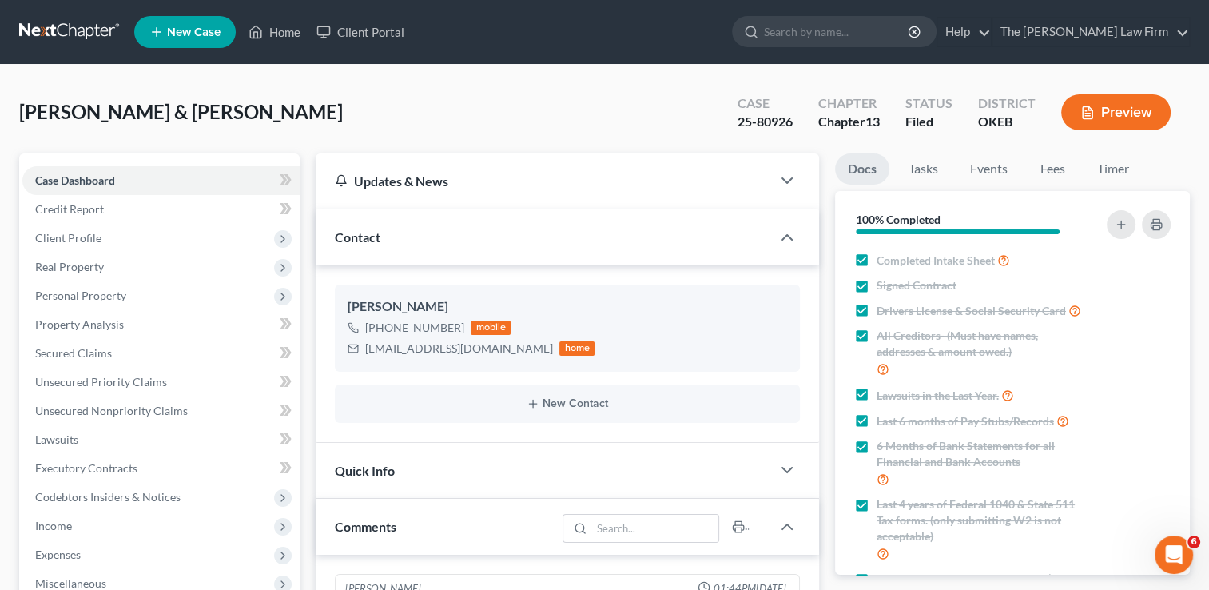
scroll to position [1656, 0]
click at [273, 34] on link "Home" at bounding box center [275, 32] width 68 height 29
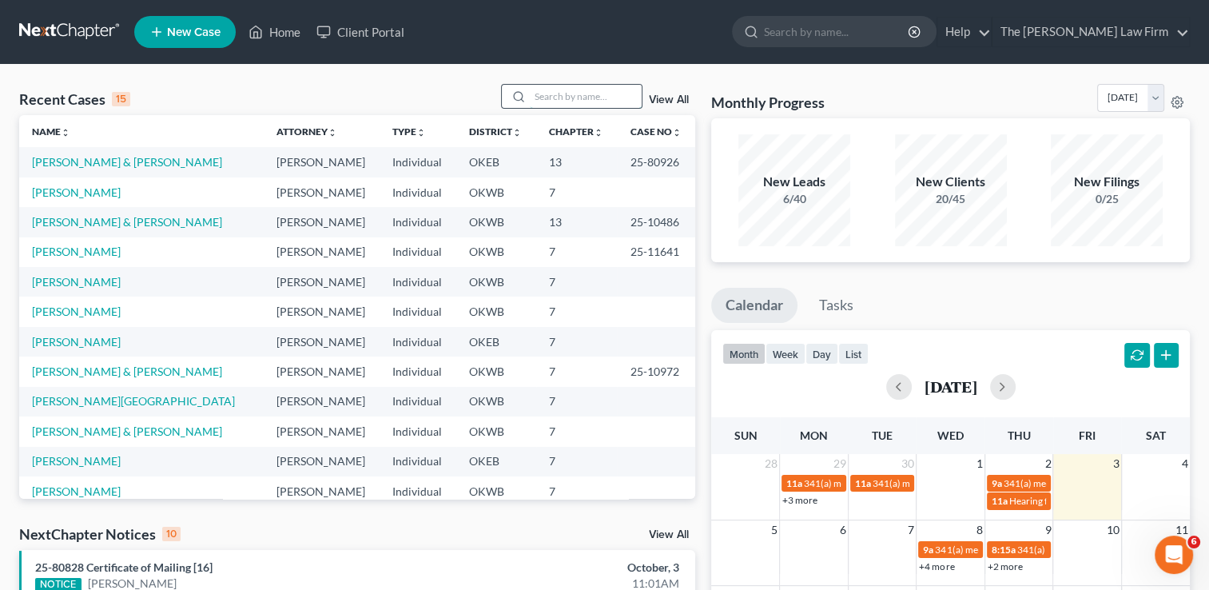
click at [619, 91] on input "search" at bounding box center [586, 96] width 112 height 23
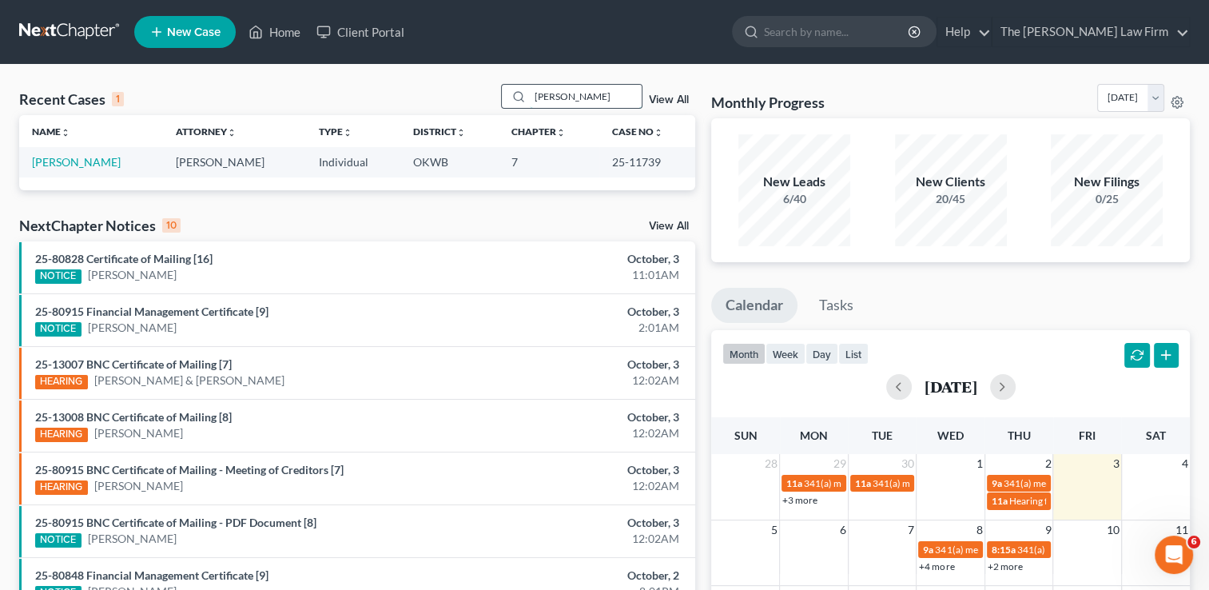
click at [563, 98] on input "Beadle" at bounding box center [586, 96] width 112 height 23
type input "B"
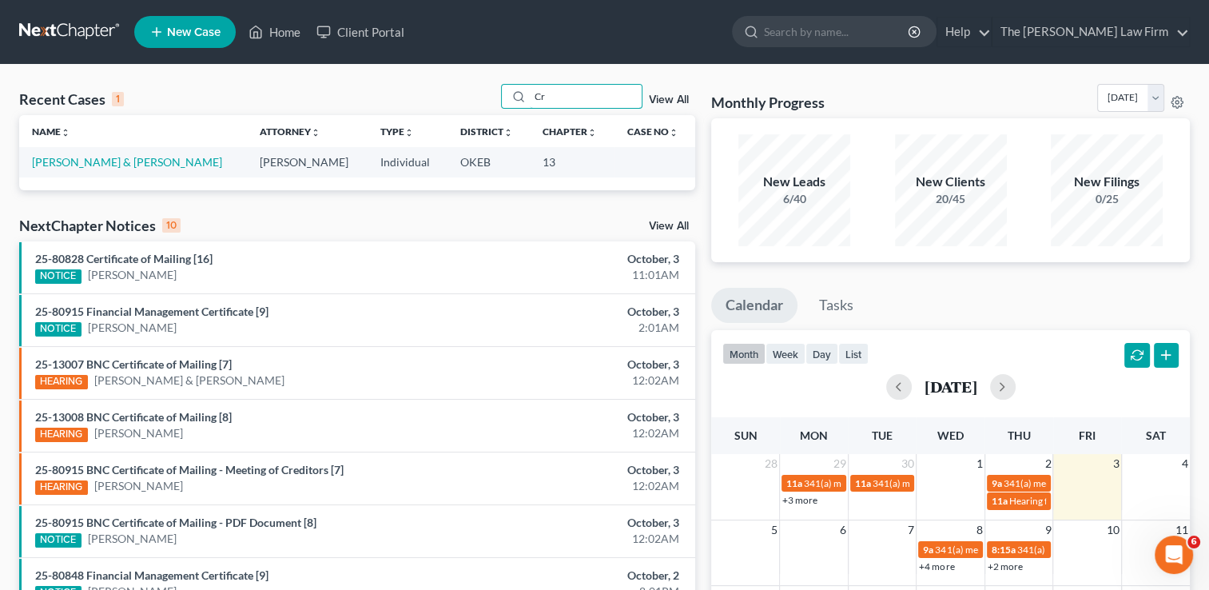
type input "C"
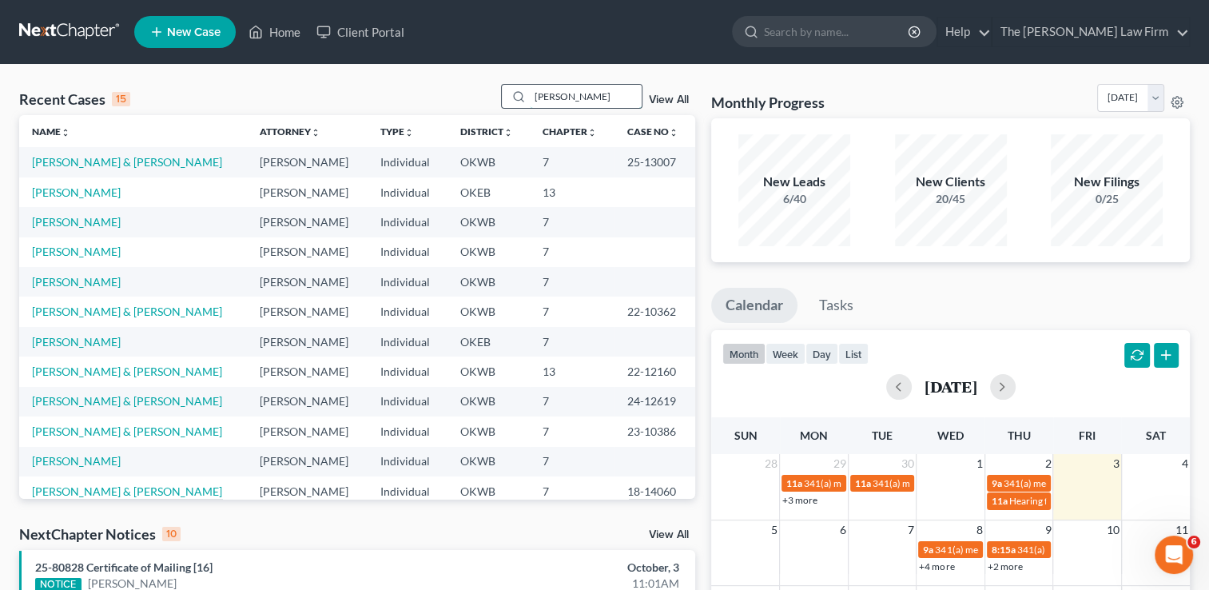
click at [580, 98] on input "Michael" at bounding box center [586, 96] width 112 height 23
drag, startPoint x: 480, startPoint y: 98, endPoint x: 457, endPoint y: 97, distance: 22.4
click at [467, 98] on div "Recent Cases 15 Michael View All" at bounding box center [357, 99] width 676 height 31
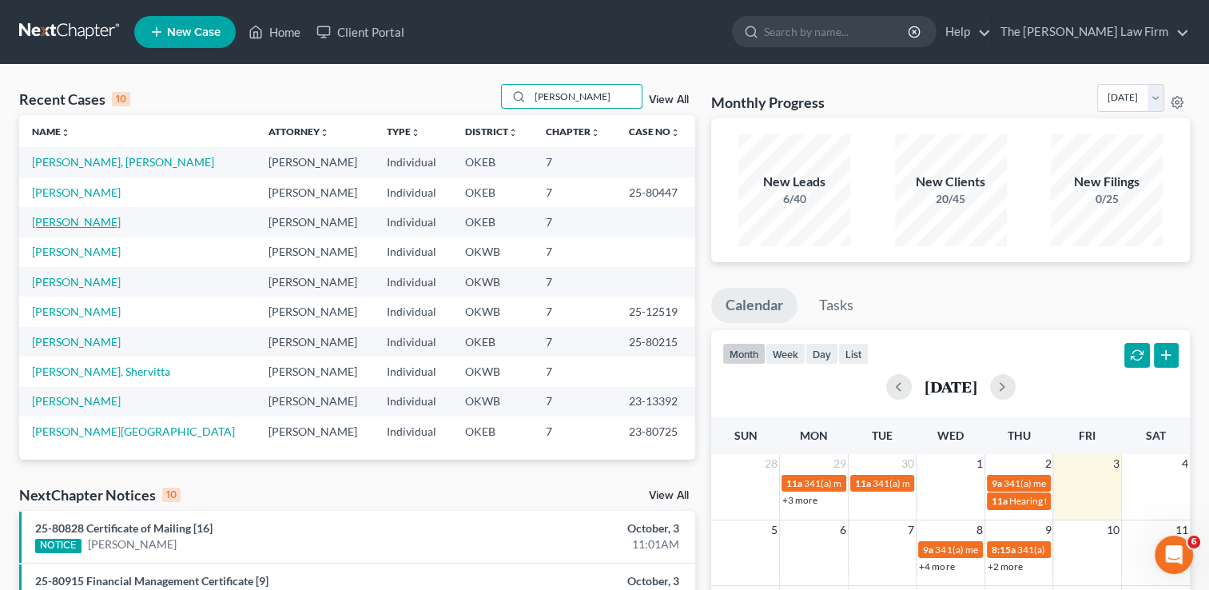
type input "berry"
click at [64, 223] on link "Berry, Linda" at bounding box center [76, 222] width 89 height 14
select select "0"
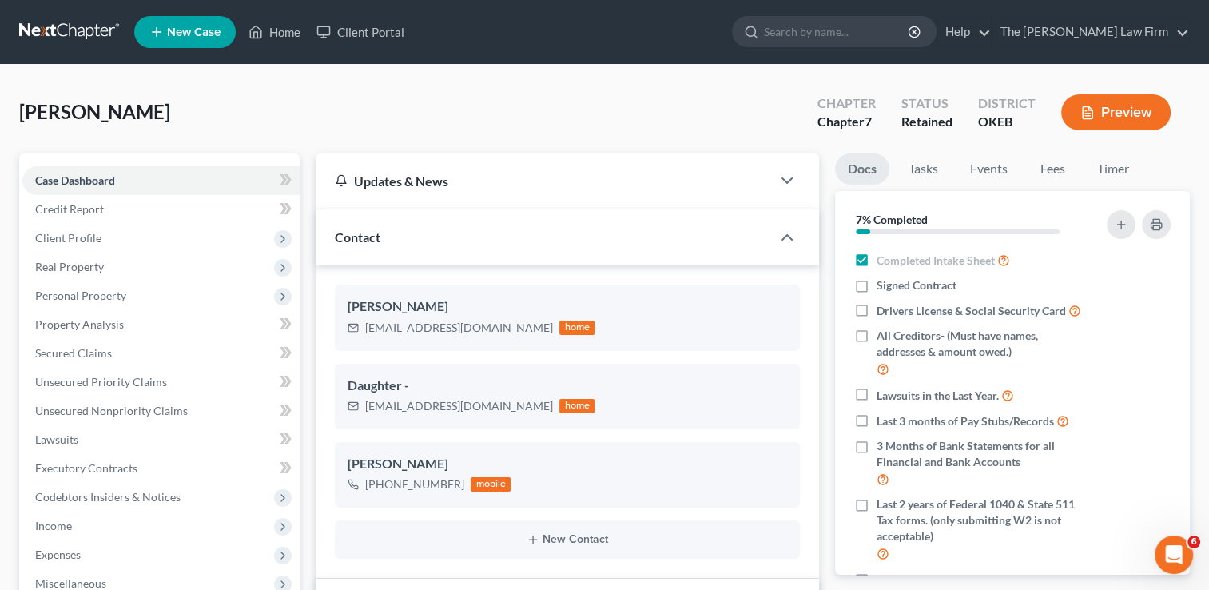
scroll to position [452, 0]
click at [1064, 176] on link "Fees" at bounding box center [1052, 168] width 51 height 31
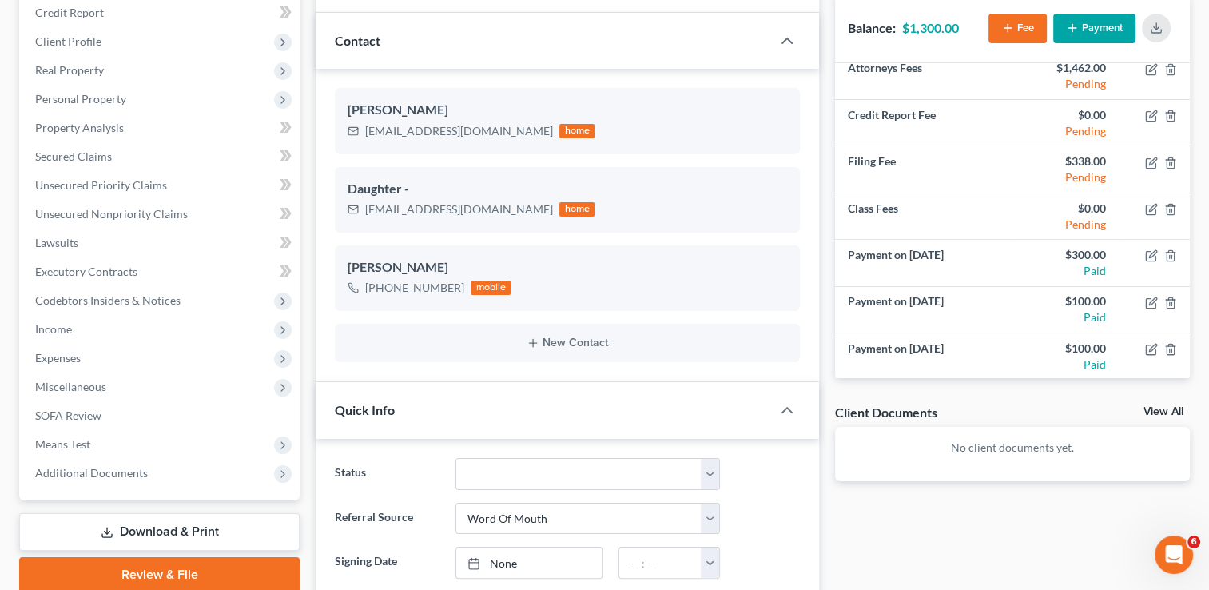
scroll to position [0, 0]
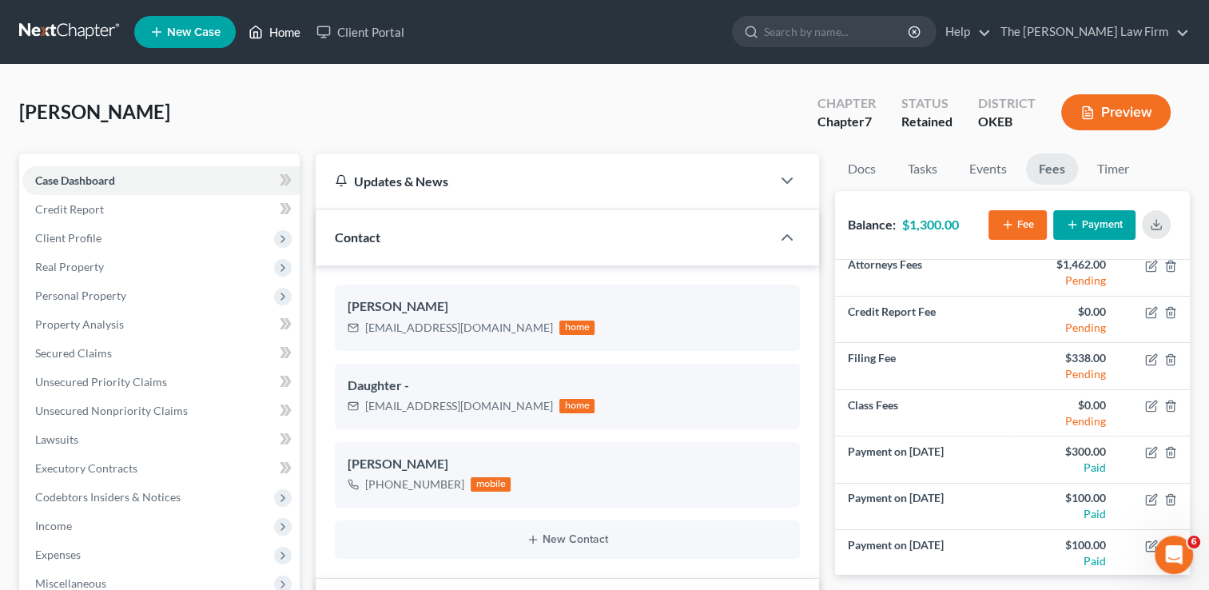
drag, startPoint x: 282, startPoint y: 36, endPoint x: 339, endPoint y: 86, distance: 75.9
click at [282, 36] on link "Home" at bounding box center [275, 32] width 68 height 29
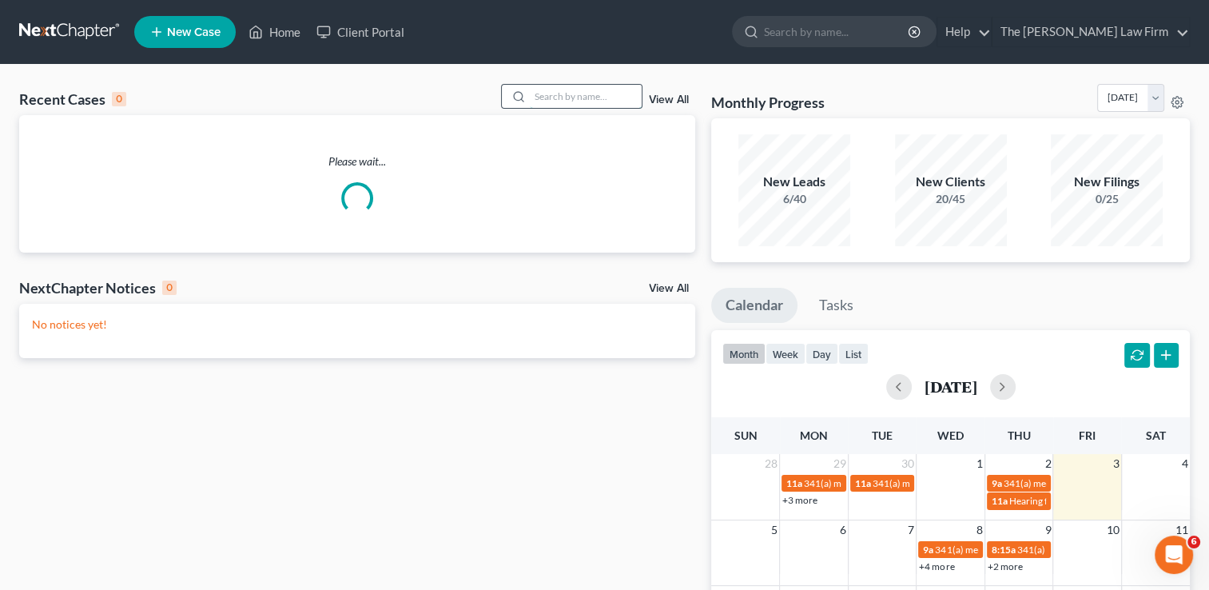
click at [561, 97] on input "search" at bounding box center [586, 96] width 112 height 23
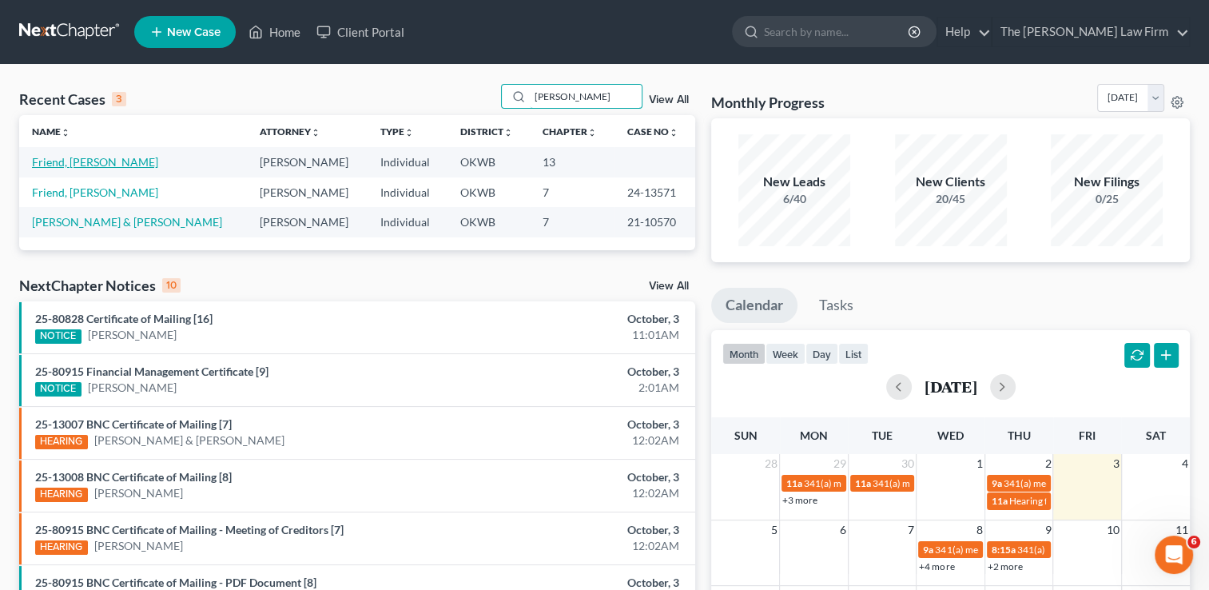
type input "Hugh"
click at [86, 165] on link "Friend, [PERSON_NAME]" at bounding box center [95, 162] width 126 height 14
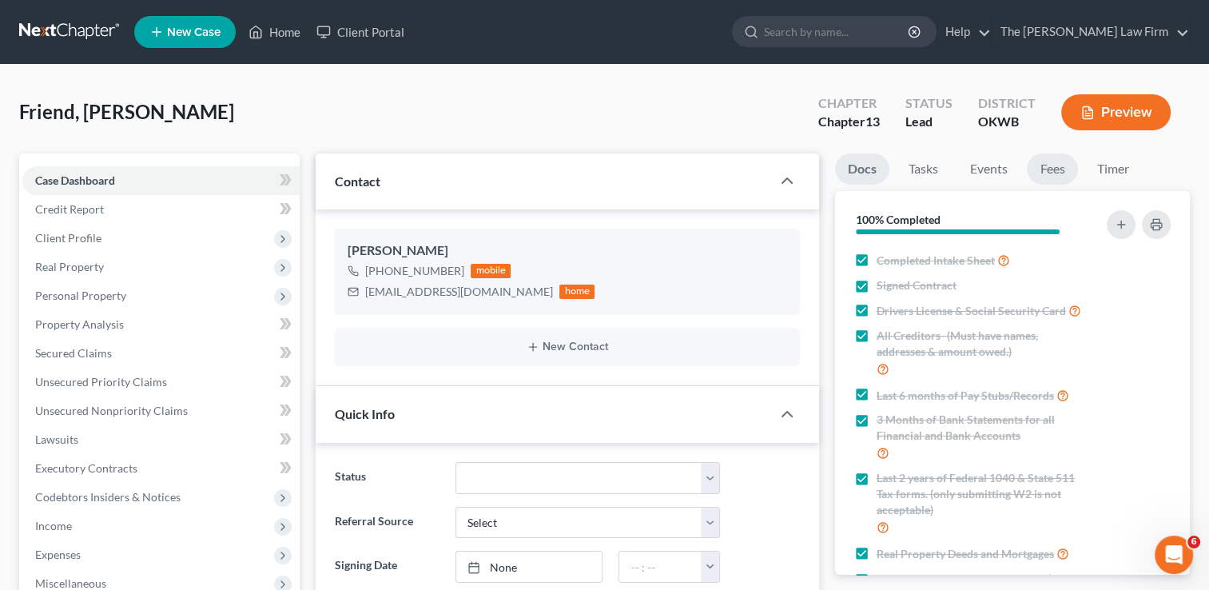
scroll to position [198, 0]
click at [1055, 171] on link "Fees" at bounding box center [1052, 168] width 51 height 31
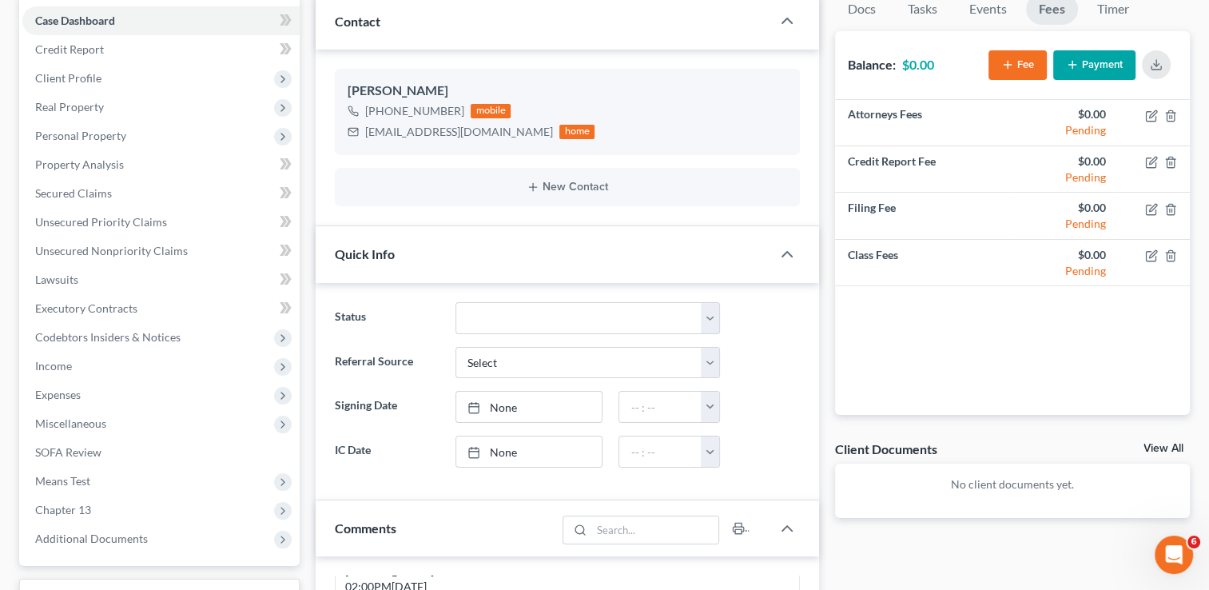
scroll to position [0, 0]
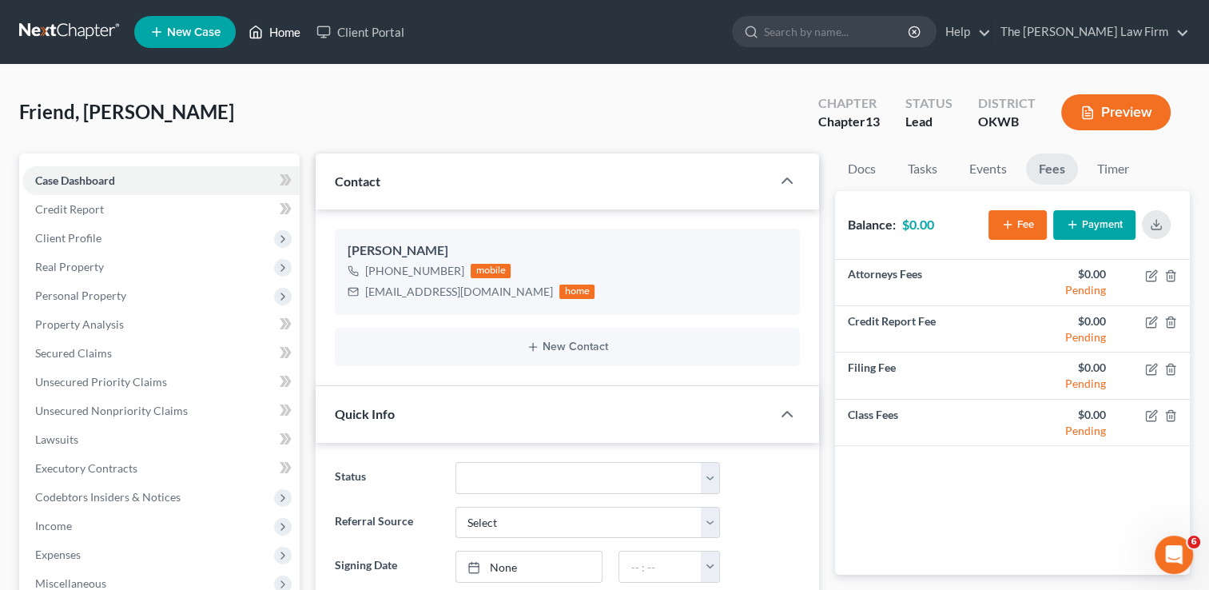
click at [270, 37] on link "Home" at bounding box center [275, 32] width 68 height 29
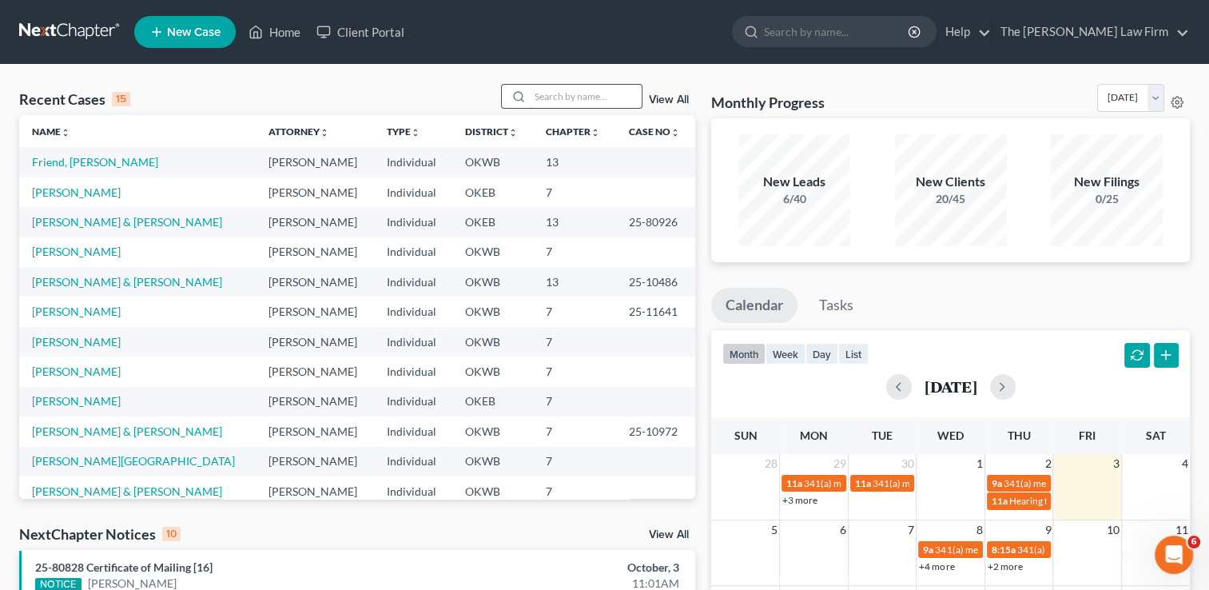
click at [587, 95] on input "search" at bounding box center [586, 96] width 112 height 23
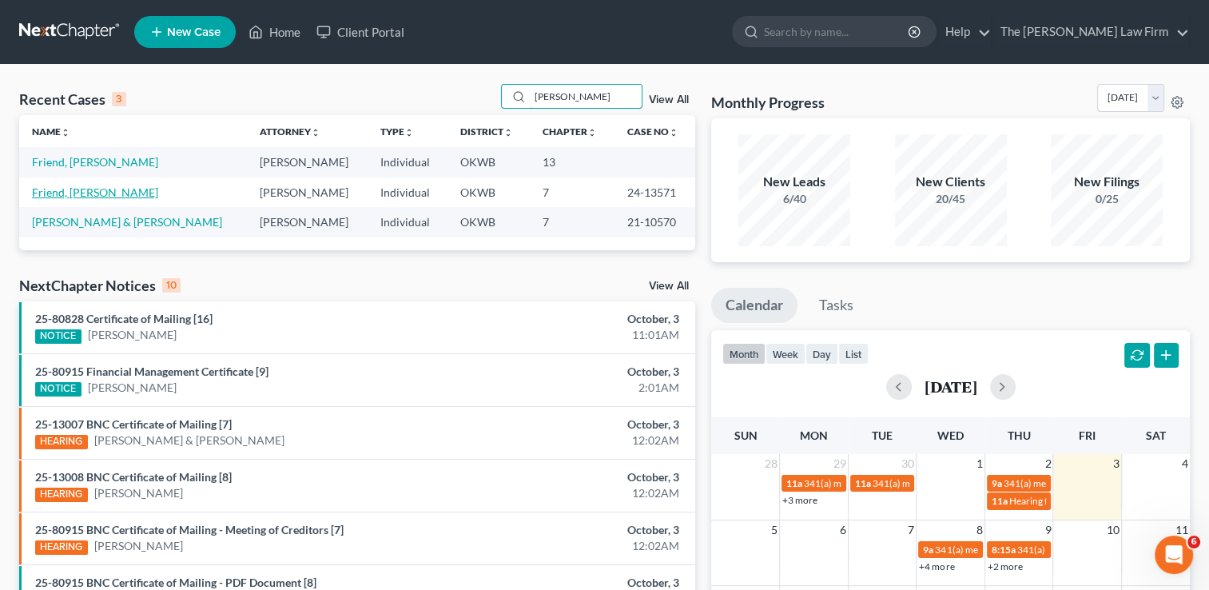
type input "Hugh"
click at [53, 193] on link "Friend, [PERSON_NAME]" at bounding box center [95, 192] width 126 height 14
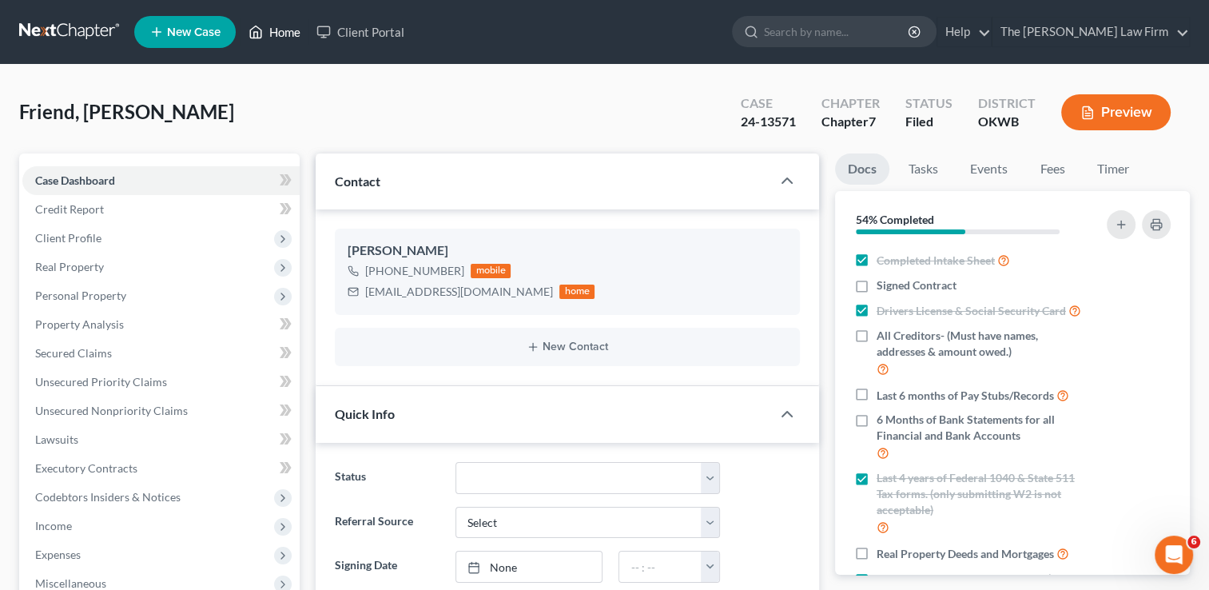
click at [291, 30] on link "Home" at bounding box center [275, 32] width 68 height 29
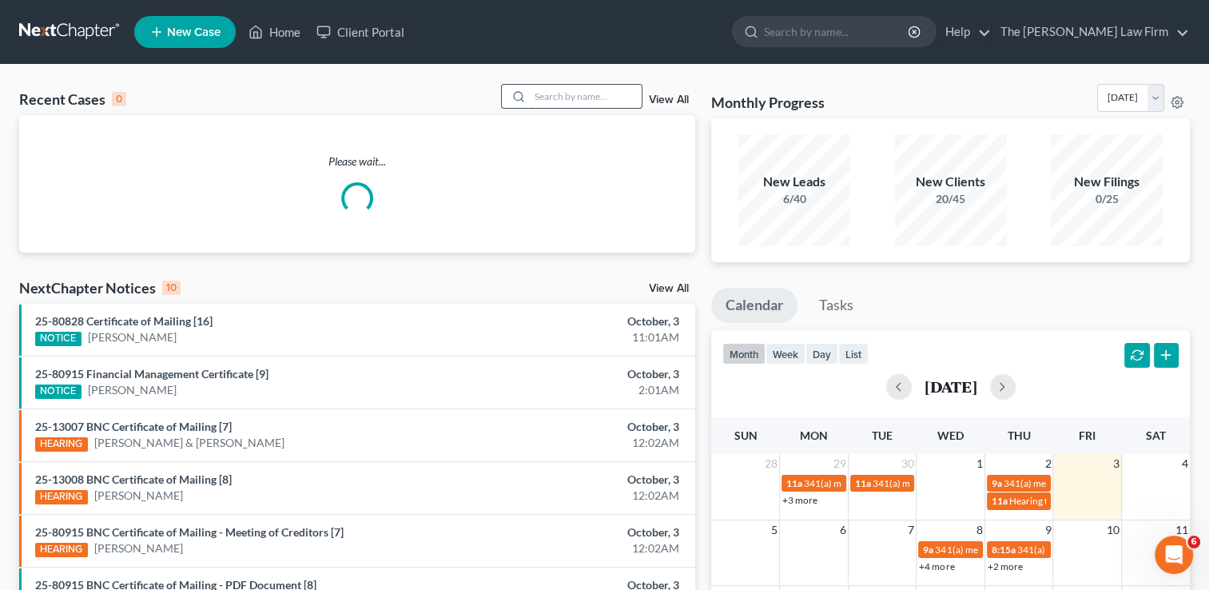
click at [580, 96] on input "search" at bounding box center [586, 96] width 112 height 23
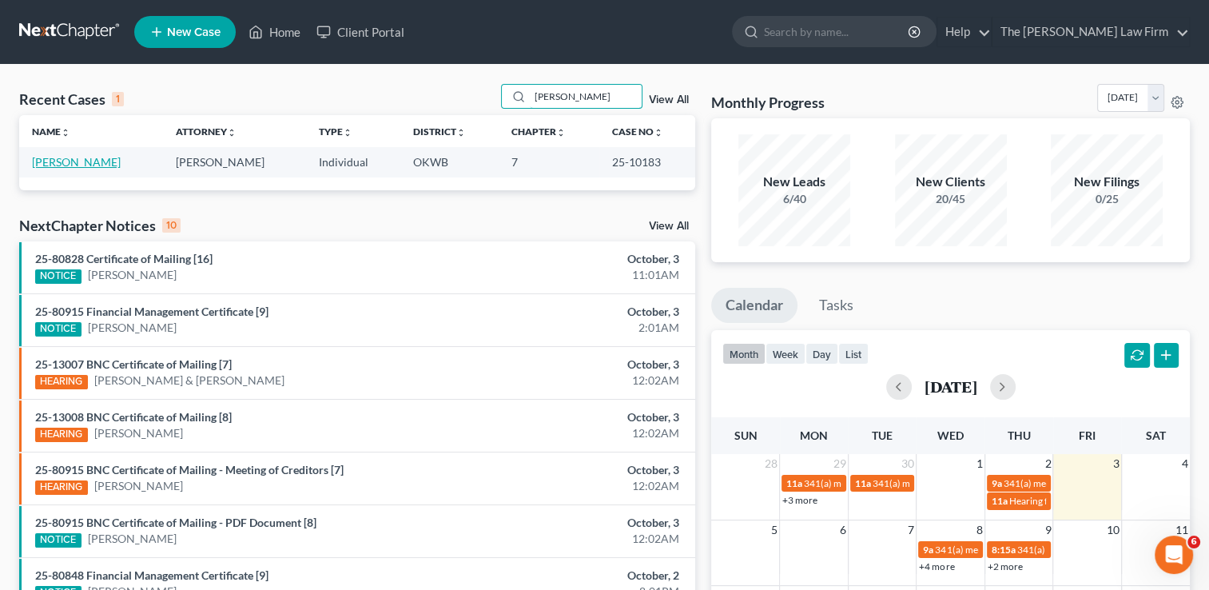
type input "Embree"
click at [94, 159] on link "[PERSON_NAME]" at bounding box center [76, 162] width 89 height 14
select select "4"
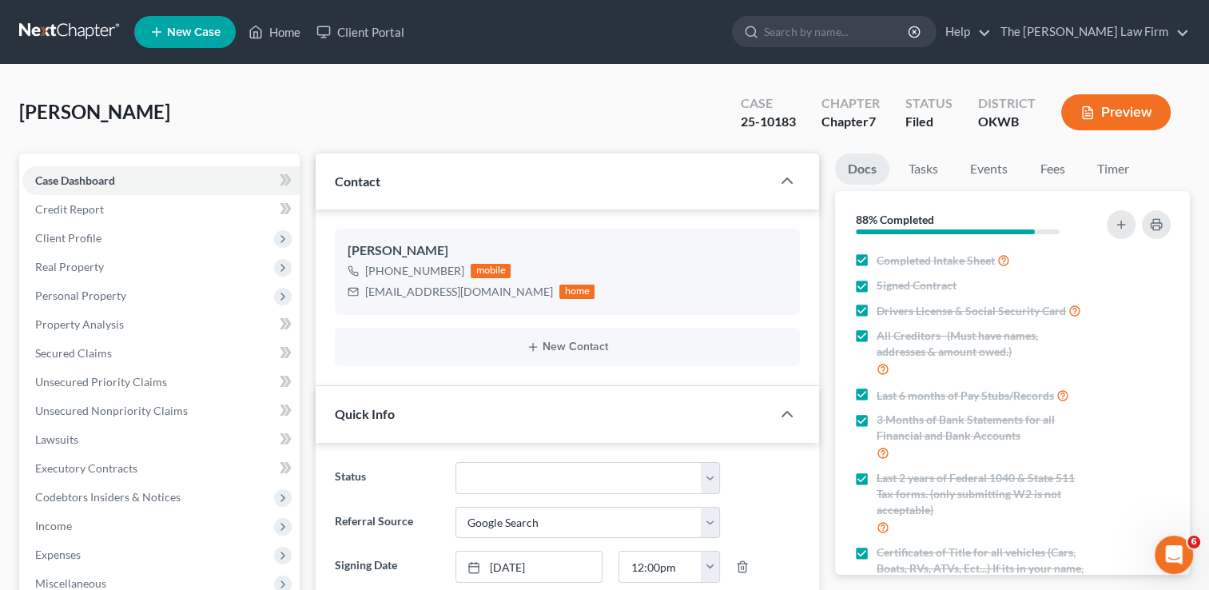
scroll to position [561, 0]
click at [1053, 168] on link "Fees" at bounding box center [1052, 168] width 51 height 31
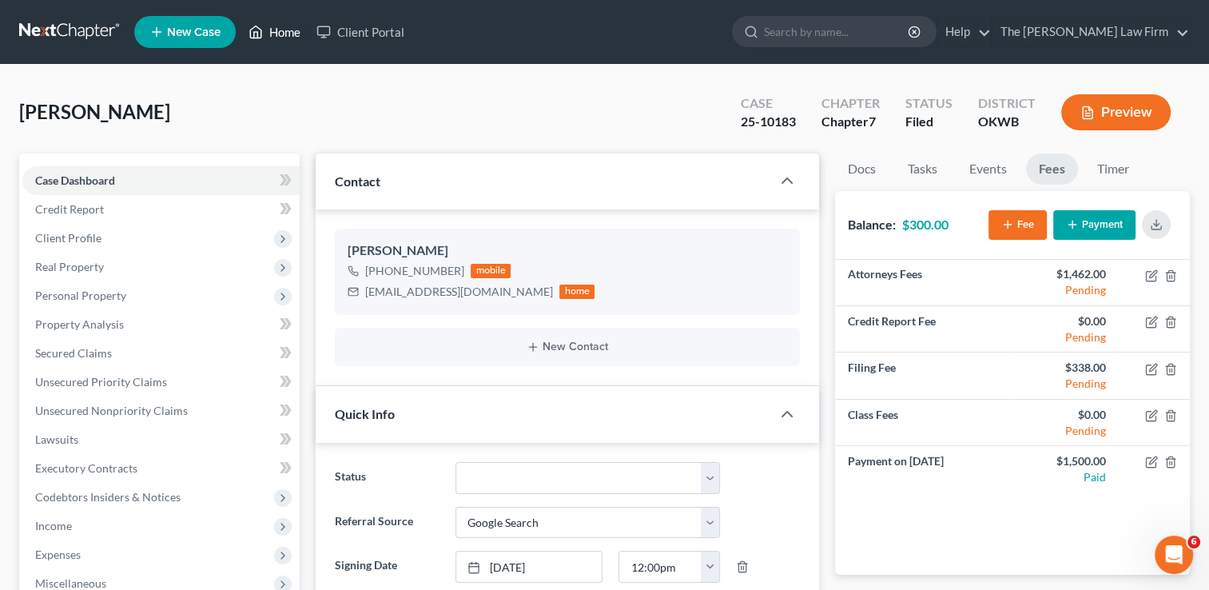
drag, startPoint x: 275, startPoint y: 36, endPoint x: 388, endPoint y: 73, distance: 118.5
click at [275, 36] on link "Home" at bounding box center [275, 32] width 68 height 29
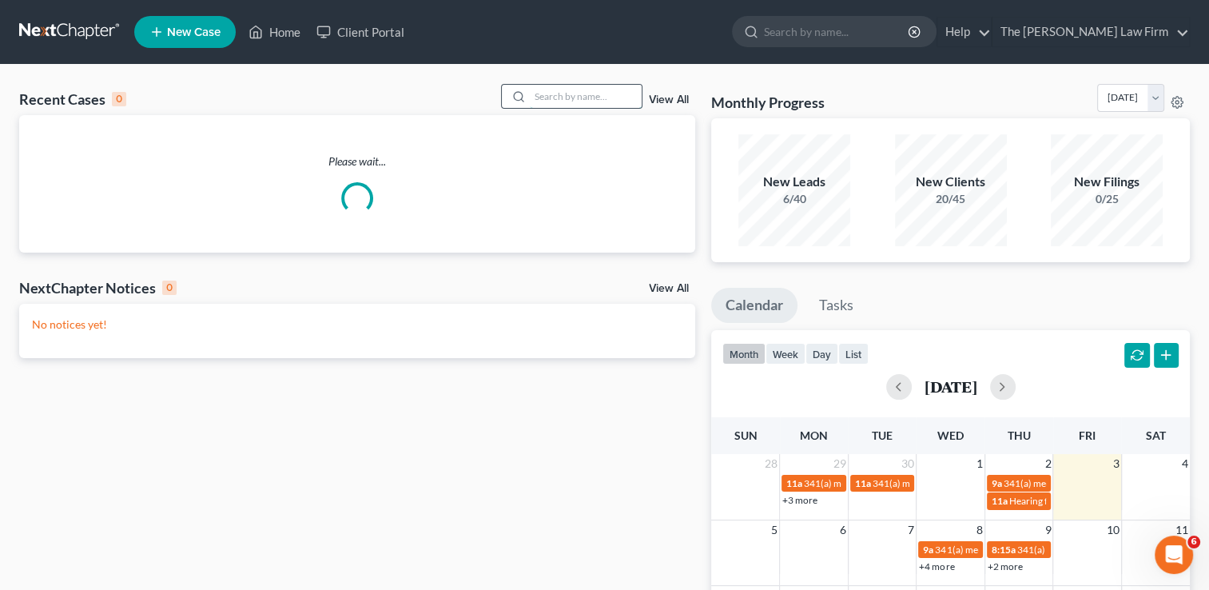
click at [592, 94] on input "search" at bounding box center [586, 96] width 112 height 23
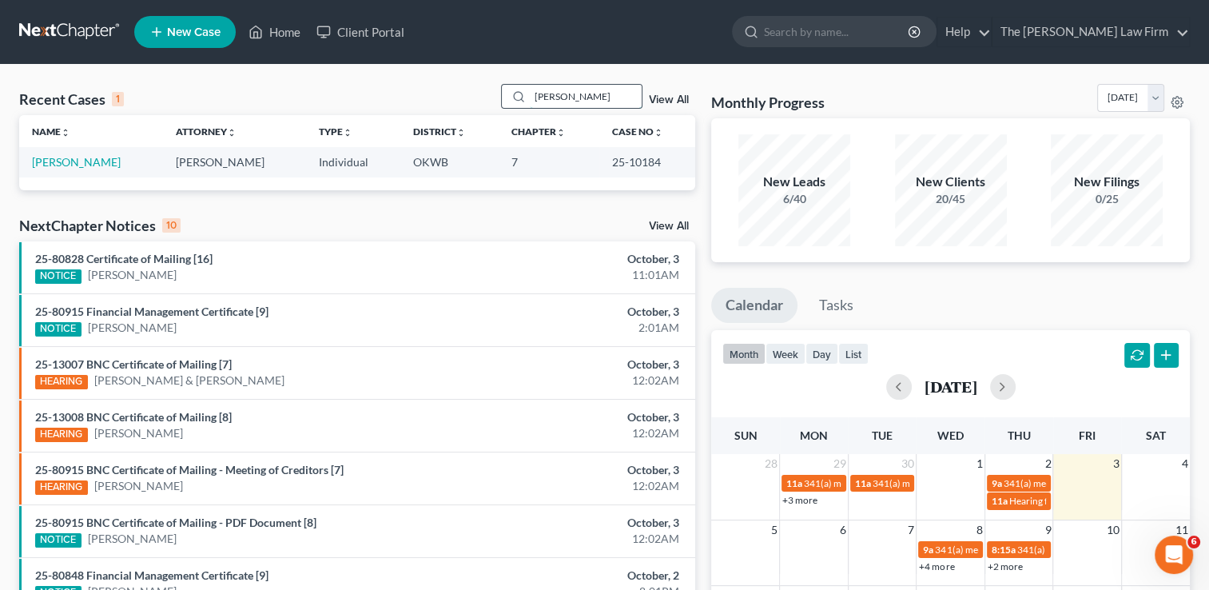
click at [569, 92] on input "Forshee" at bounding box center [586, 96] width 112 height 23
drag, startPoint x: 578, startPoint y: 96, endPoint x: 470, endPoint y: 88, distance: 108.2
click at [480, 95] on div "Recent Cases 1 Forshee View All" at bounding box center [357, 99] width 676 height 31
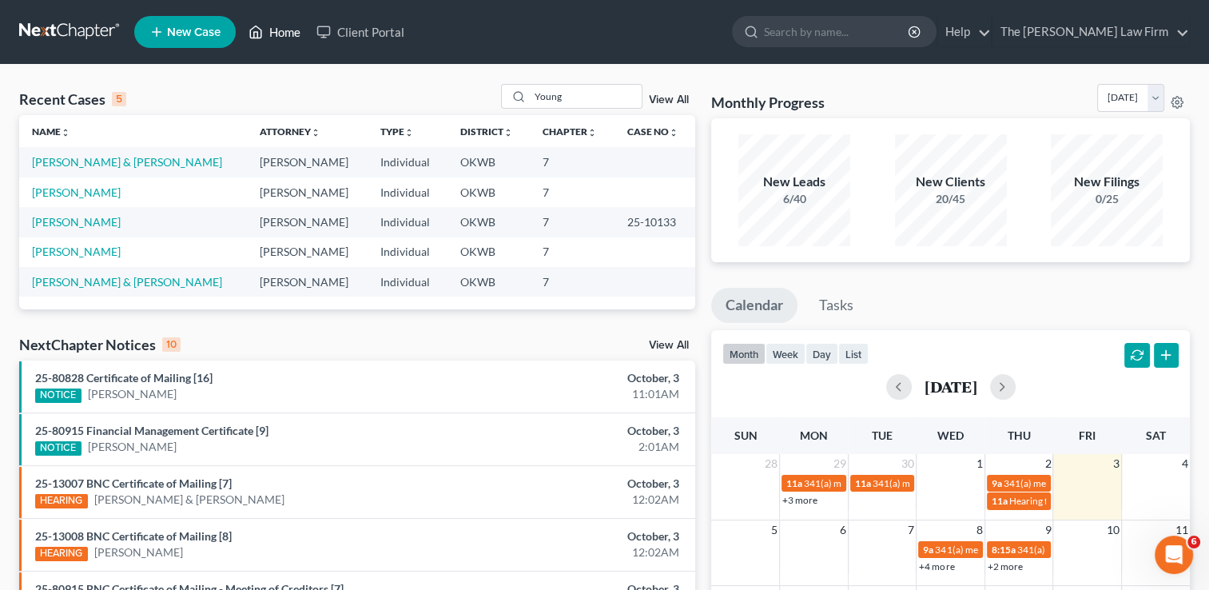
drag, startPoint x: 283, startPoint y: 33, endPoint x: 294, endPoint y: 40, distance: 13.3
click at [283, 33] on link "Home" at bounding box center [275, 32] width 68 height 29
click at [603, 96] on input "Young" at bounding box center [586, 96] width 112 height 23
drag, startPoint x: 491, startPoint y: 97, endPoint x: 469, endPoint y: 95, distance: 21.6
click at [469, 96] on div "Recent Cases 5 Young View All" at bounding box center [357, 99] width 676 height 31
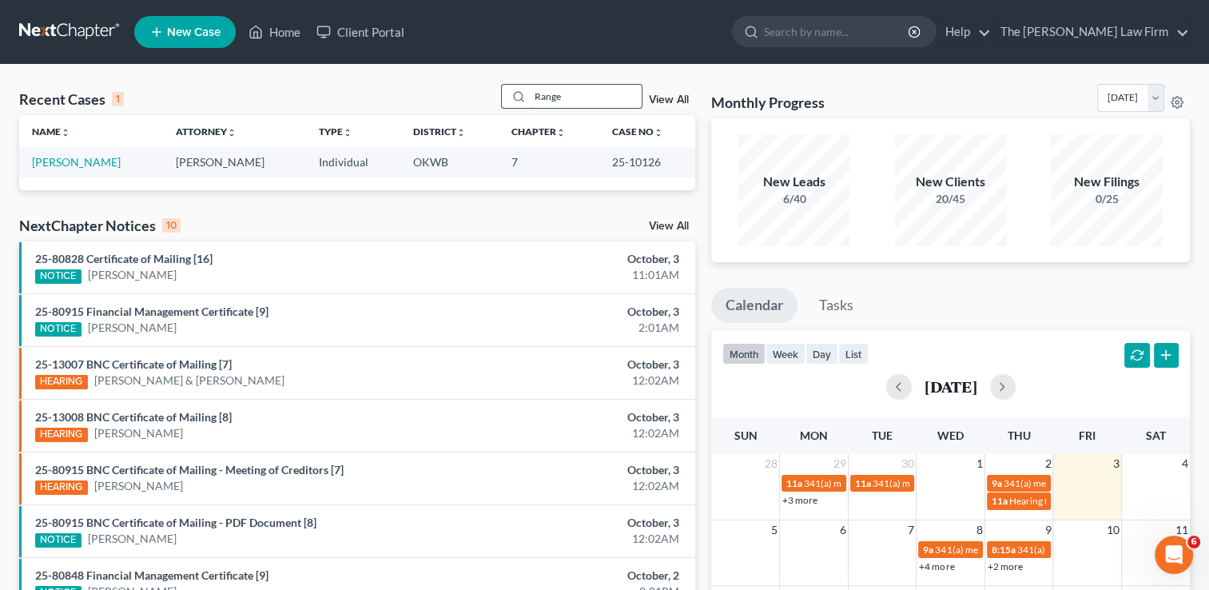
click at [620, 104] on input "Range" at bounding box center [586, 96] width 112 height 23
type input "R"
type input "Smallwood"
click at [71, 161] on link "[PERSON_NAME]" at bounding box center [76, 162] width 89 height 14
select select "4"
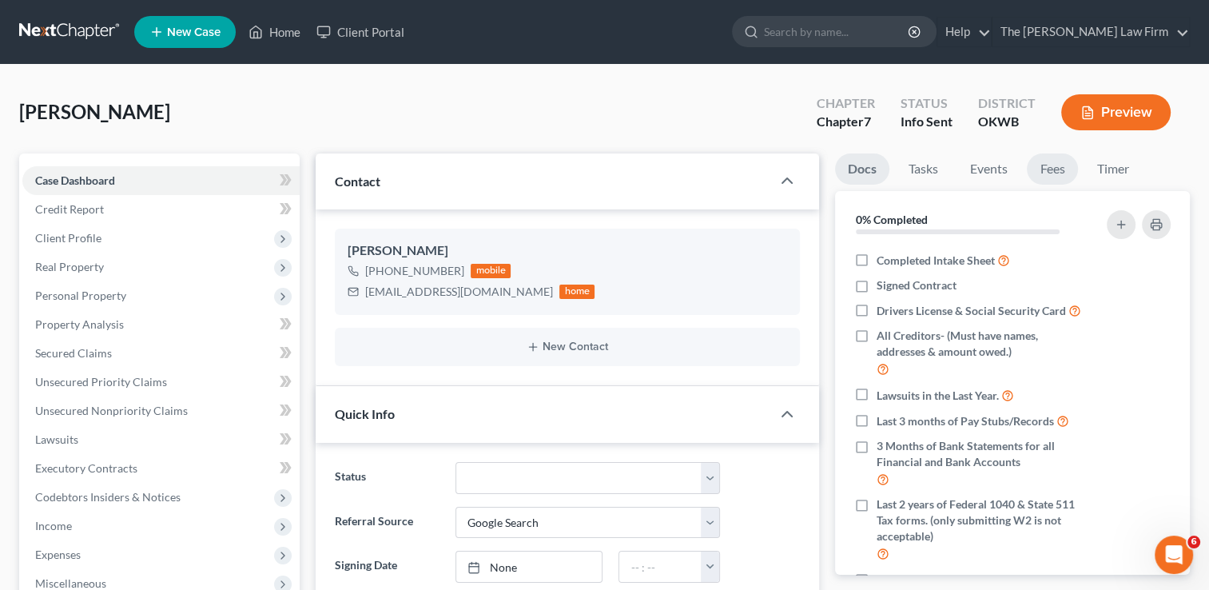
click at [1042, 165] on link "Fees" at bounding box center [1052, 168] width 51 height 31
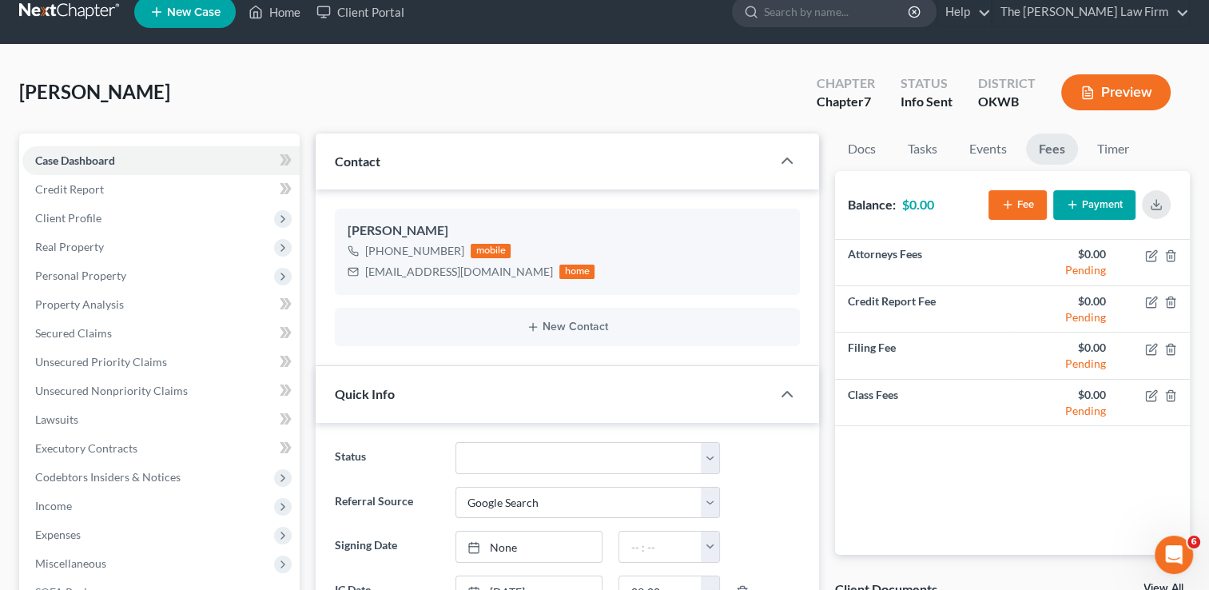
scroll to position [14, 0]
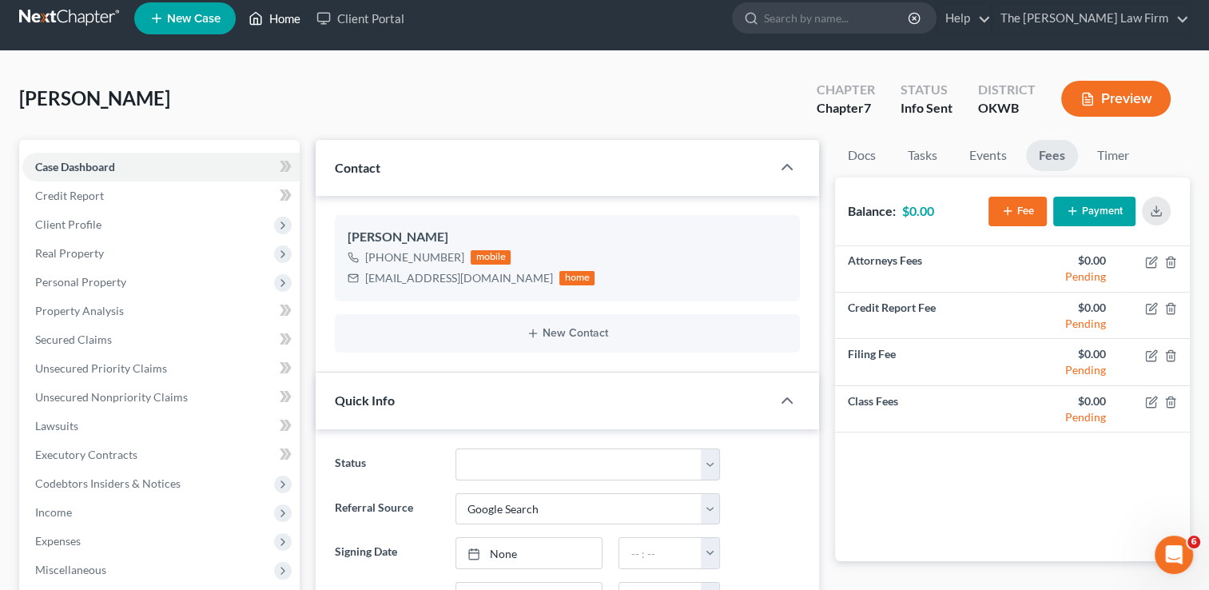
click at [266, 20] on link "Home" at bounding box center [275, 18] width 68 height 29
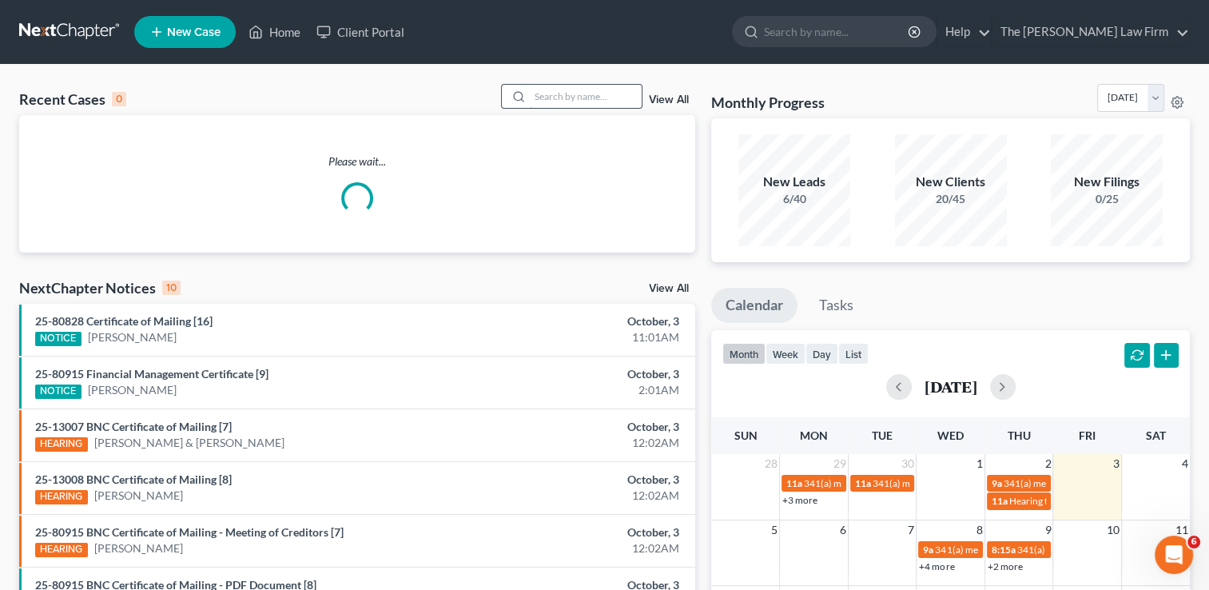
click at [613, 92] on input "search" at bounding box center [586, 96] width 112 height 23
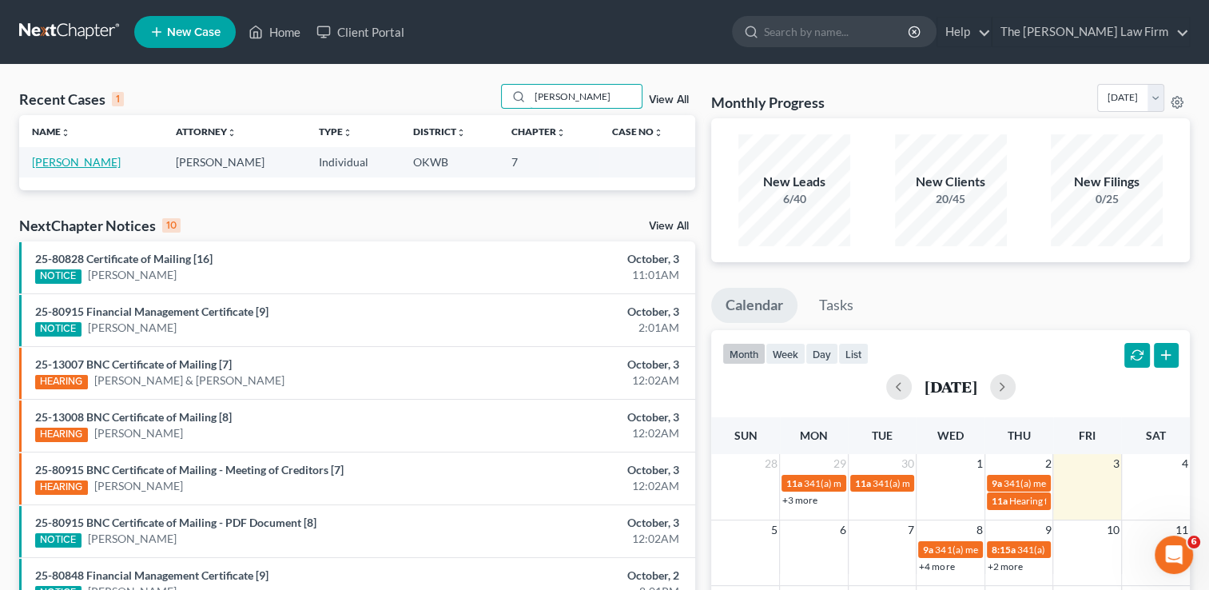
type input "Albright"
click at [54, 165] on link "[PERSON_NAME]" at bounding box center [76, 162] width 89 height 14
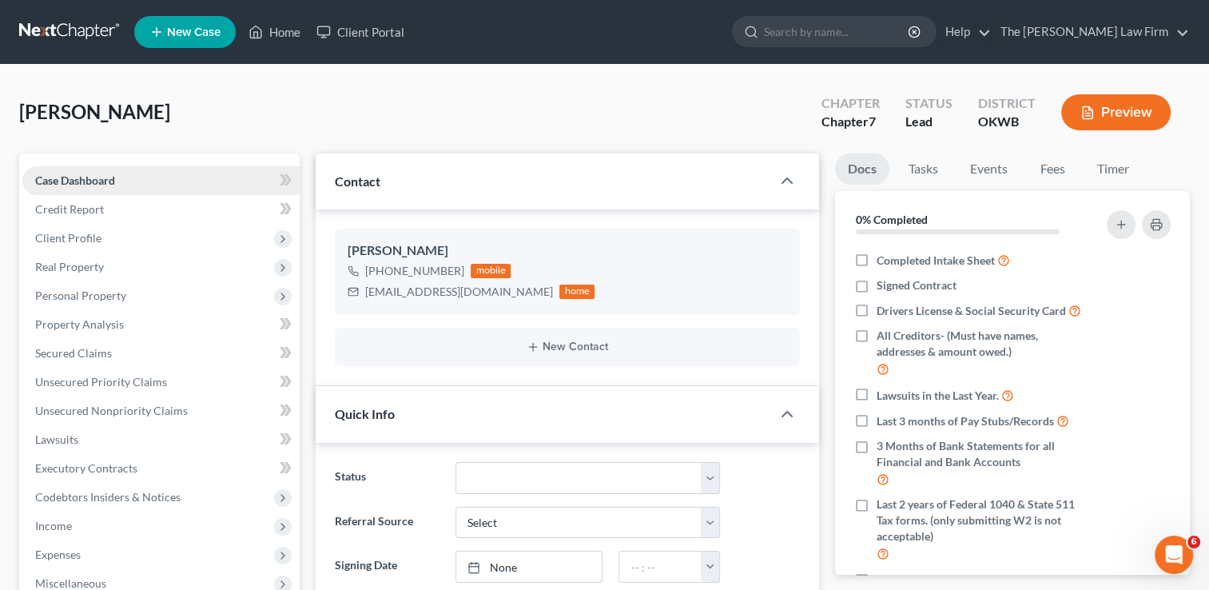
scroll to position [83, 0]
click at [1069, 165] on link "Fees" at bounding box center [1052, 168] width 51 height 31
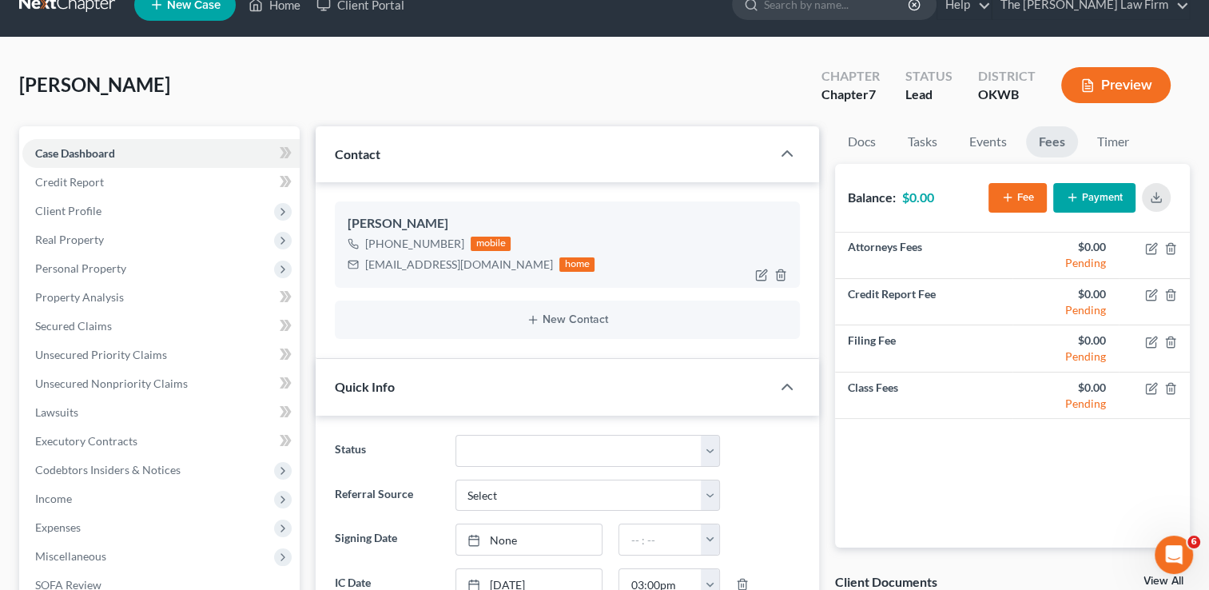
scroll to position [0, 0]
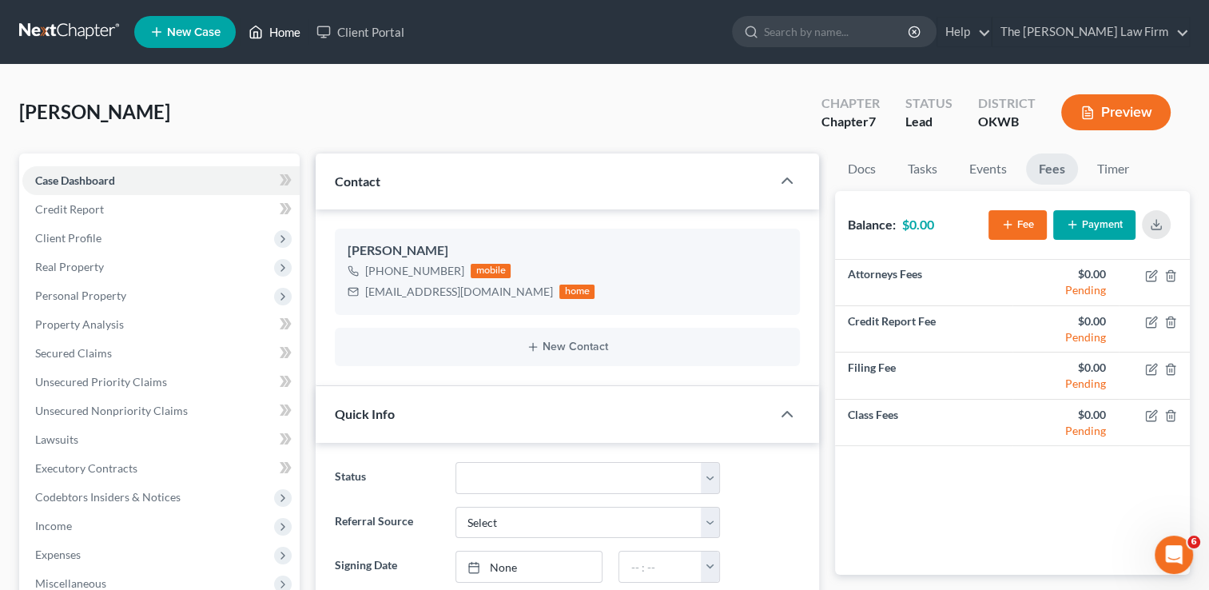
click at [277, 35] on link "Home" at bounding box center [275, 32] width 68 height 29
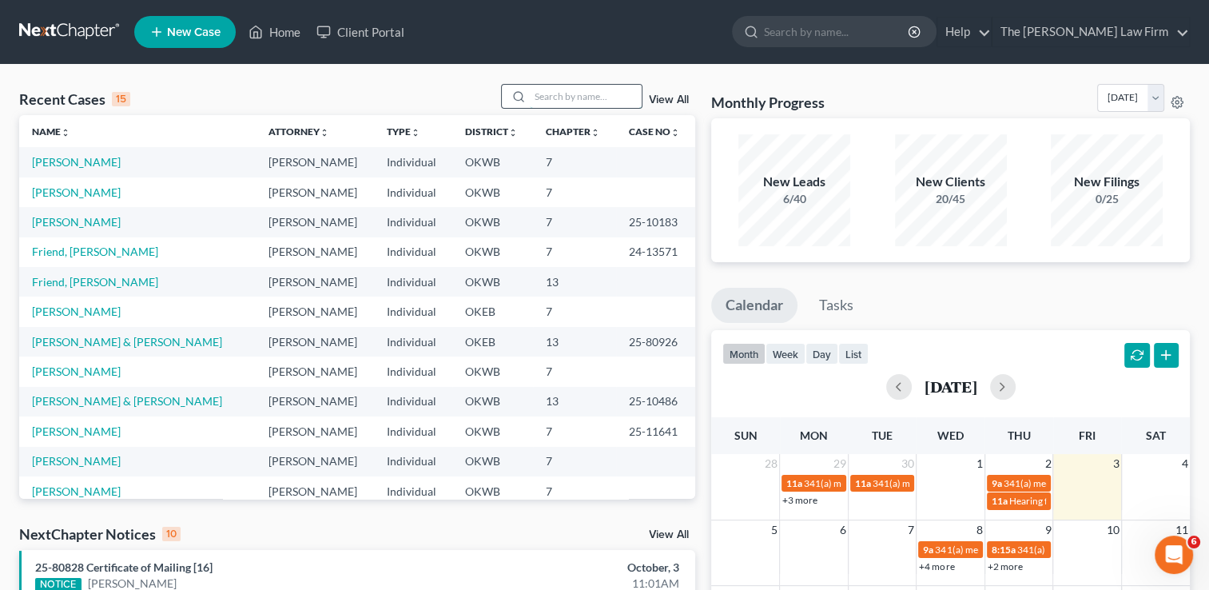
click at [591, 91] on input "search" at bounding box center [586, 96] width 112 height 23
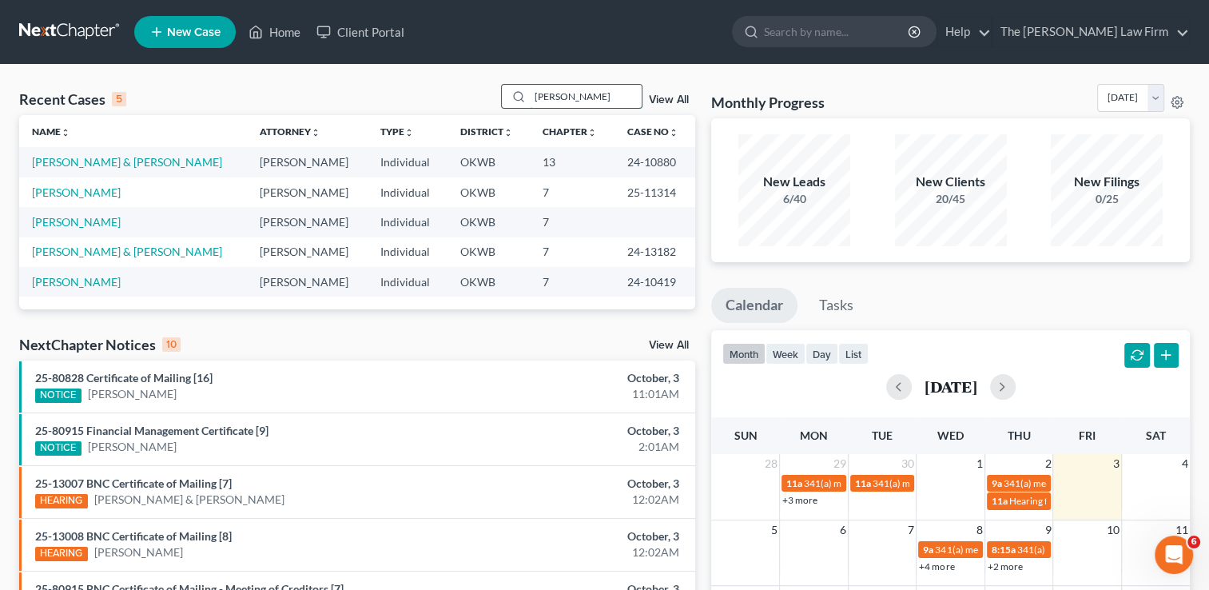
click at [567, 95] on input "Evan" at bounding box center [586, 96] width 112 height 23
type input "E"
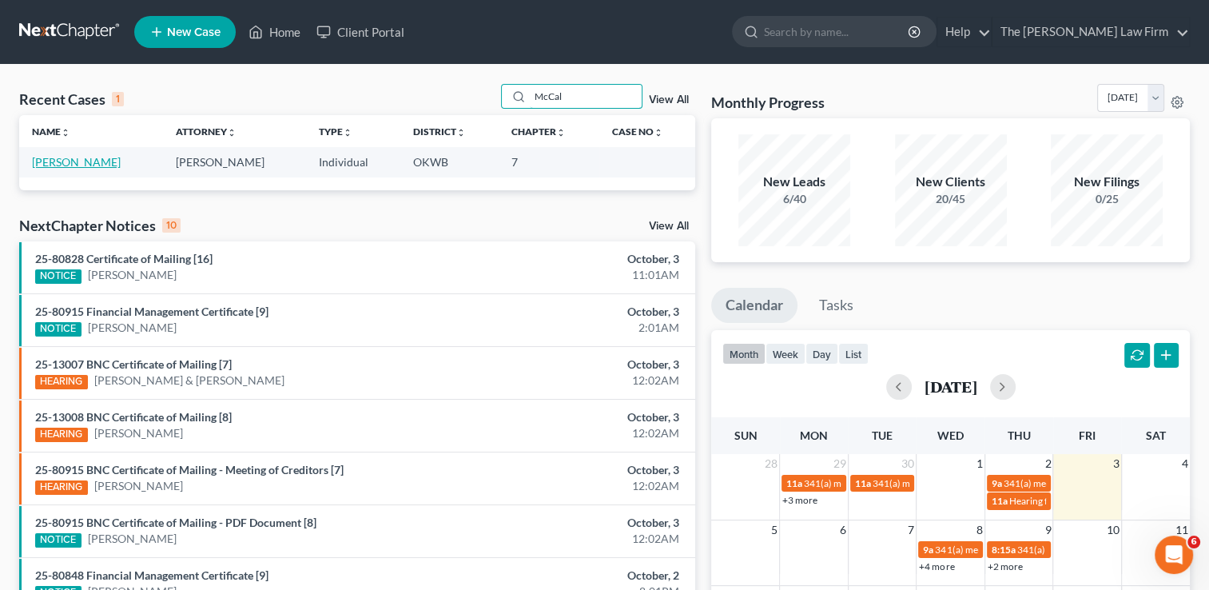
type input "McCal"
click at [91, 164] on link "McCalip, Melissa" at bounding box center [76, 162] width 89 height 14
select select "4"
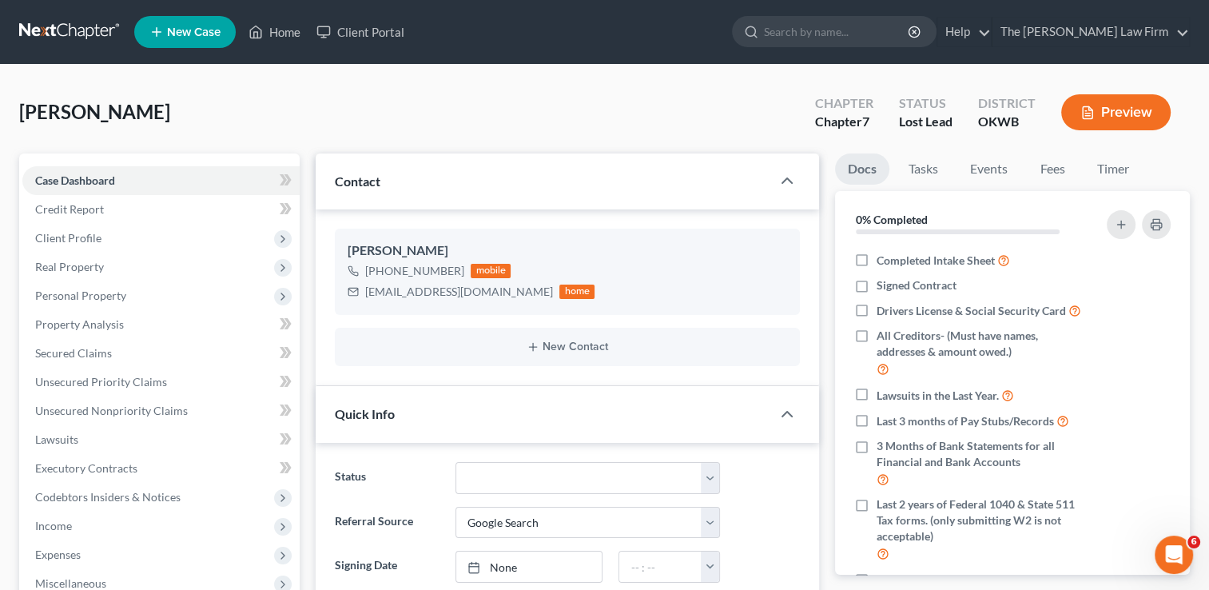
scroll to position [83, 0]
click at [1066, 165] on link "Fees" at bounding box center [1052, 168] width 51 height 31
click at [1052, 176] on link "Fees" at bounding box center [1052, 168] width 51 height 31
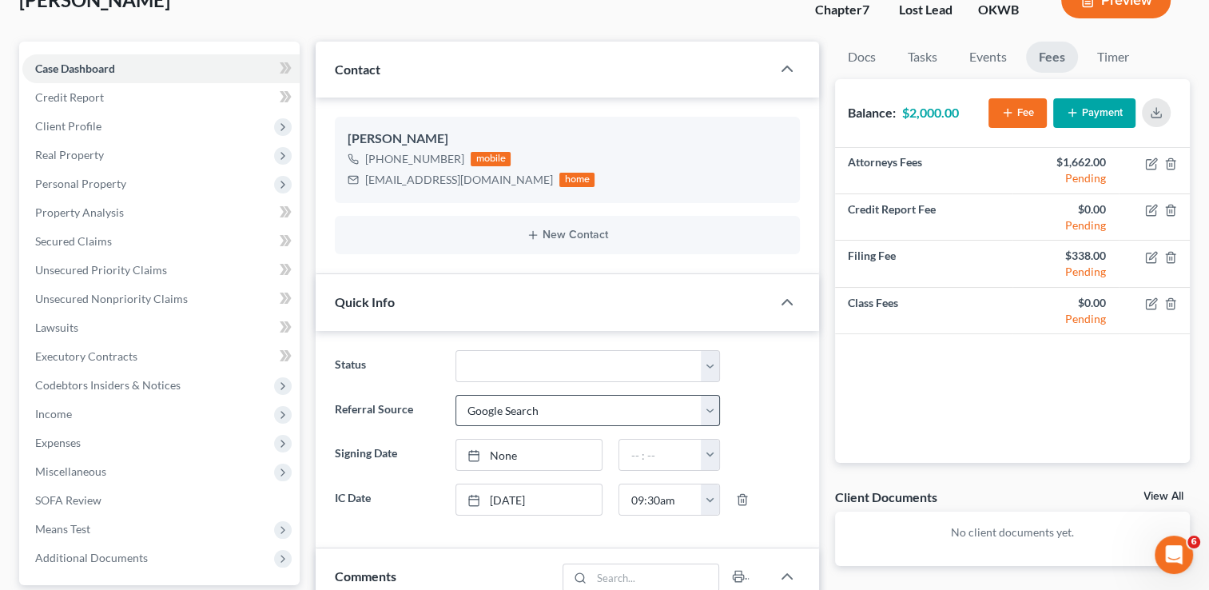
scroll to position [0, 0]
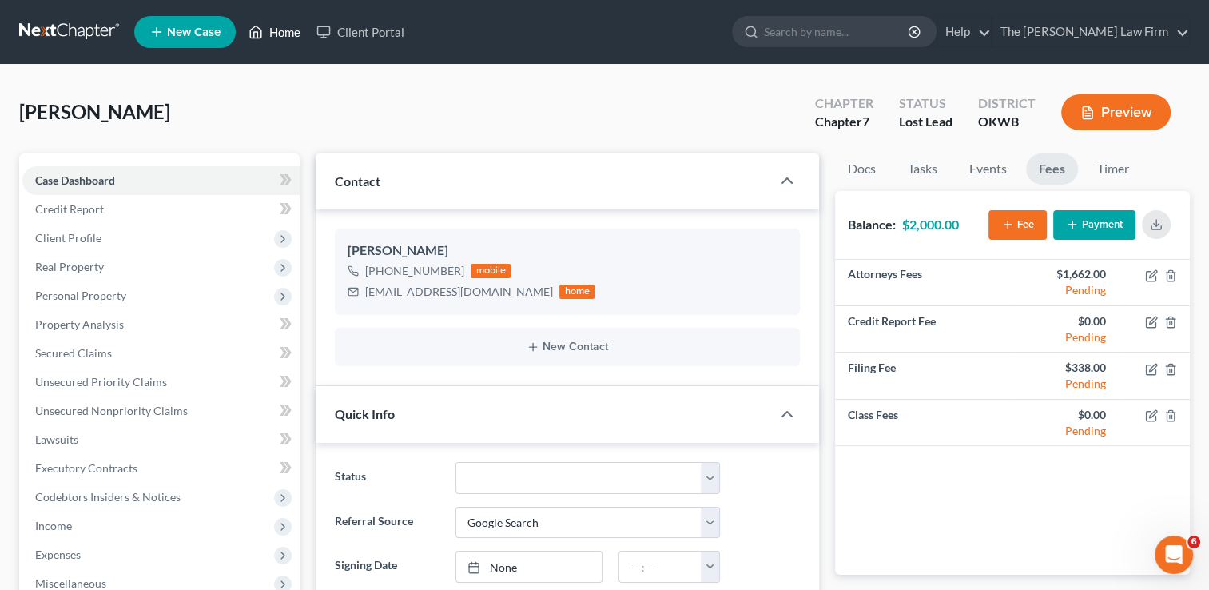
click at [285, 38] on link "Home" at bounding box center [275, 32] width 68 height 29
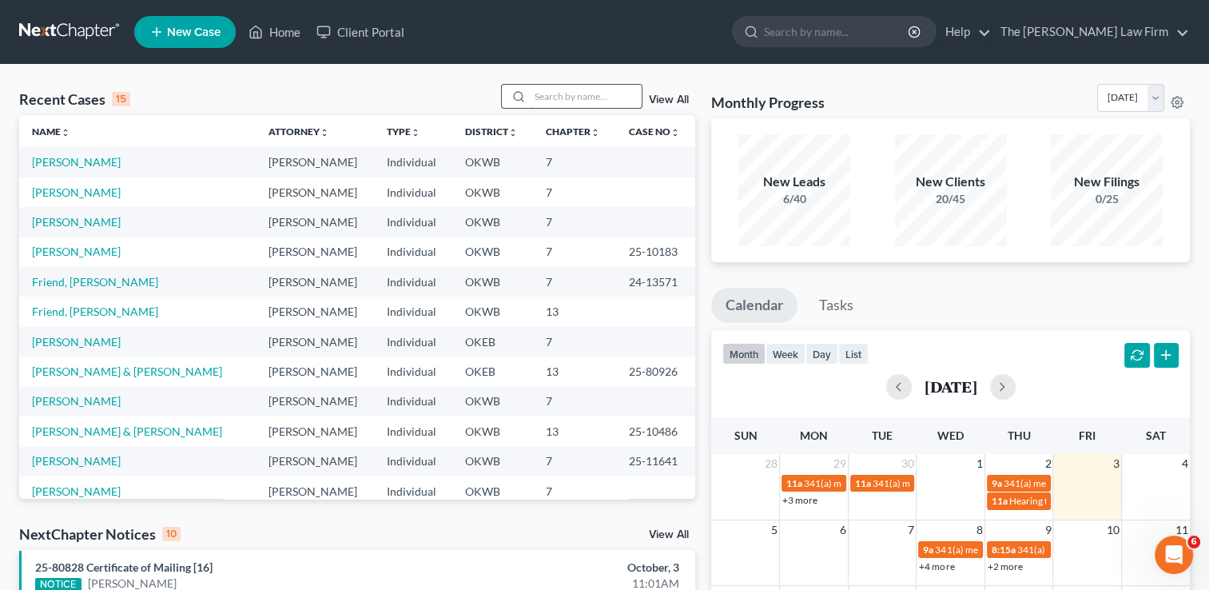
click at [560, 98] on input "search" at bounding box center [586, 96] width 112 height 23
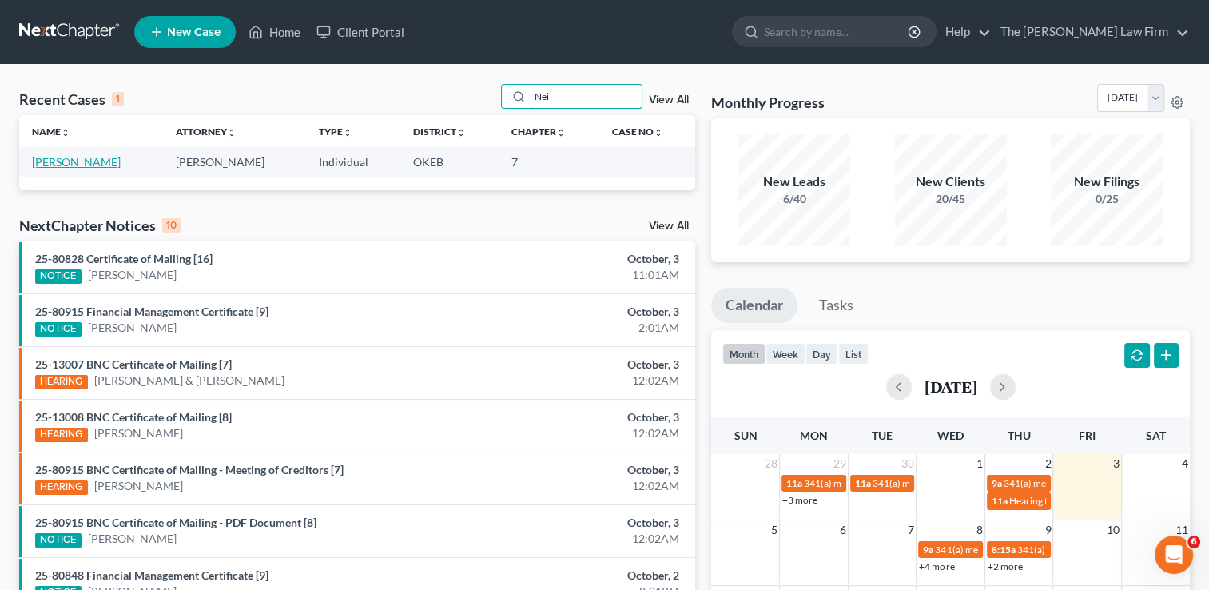
type input "Nei"
click at [67, 163] on link "[PERSON_NAME]" at bounding box center [76, 162] width 89 height 14
select select "1"
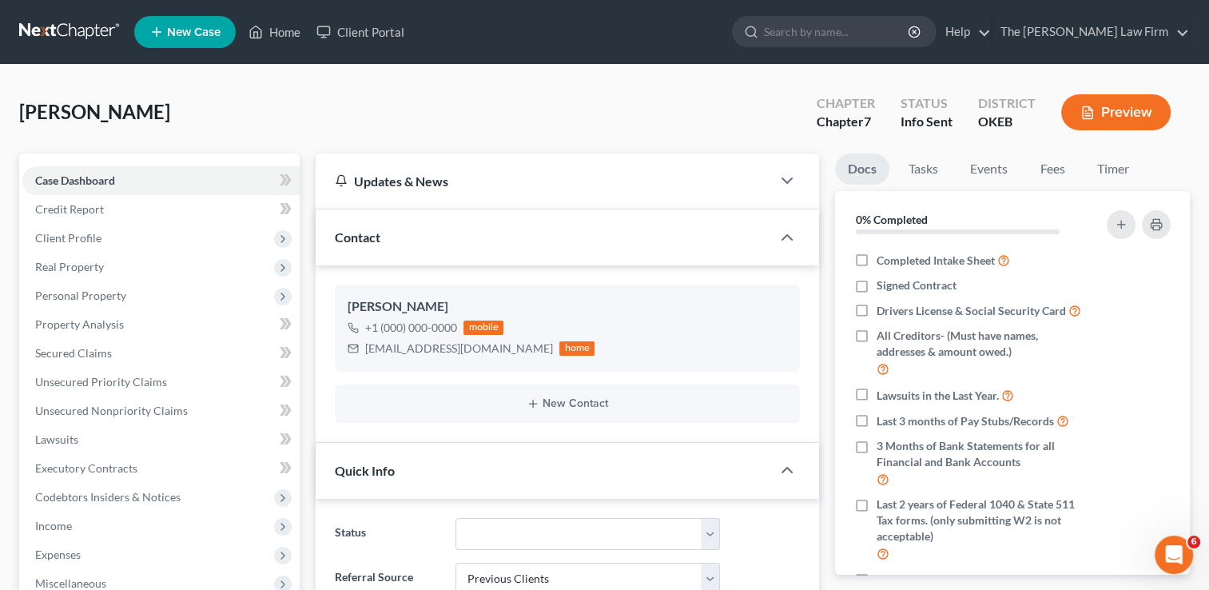
scroll to position [26, 0]
click at [1053, 173] on link "Fees" at bounding box center [1052, 168] width 51 height 31
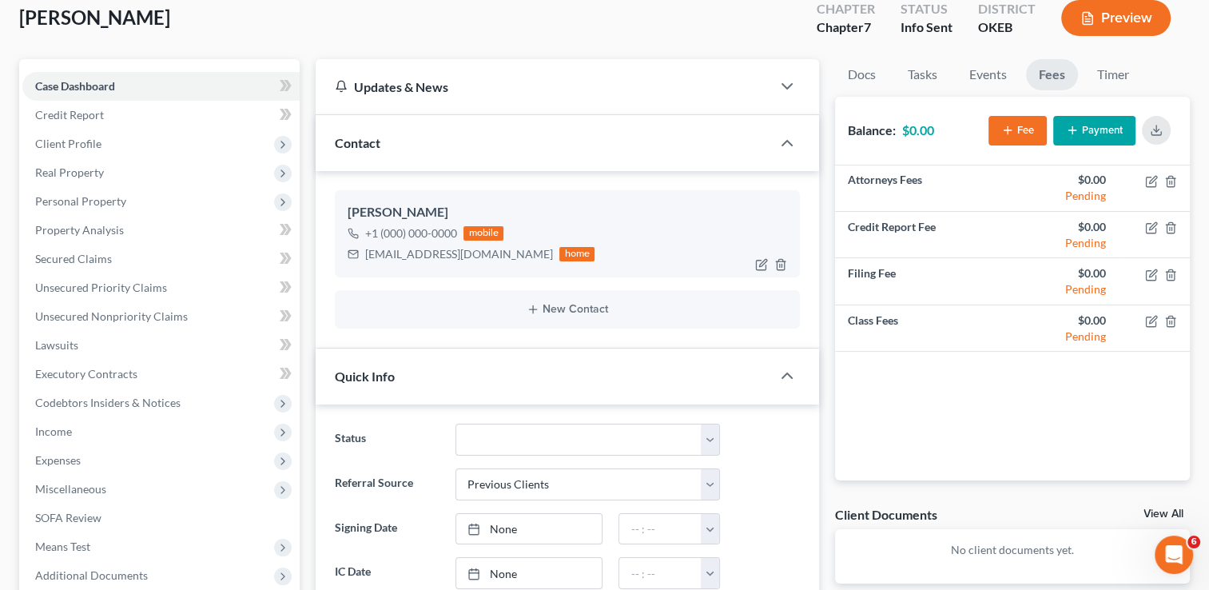
scroll to position [0, 0]
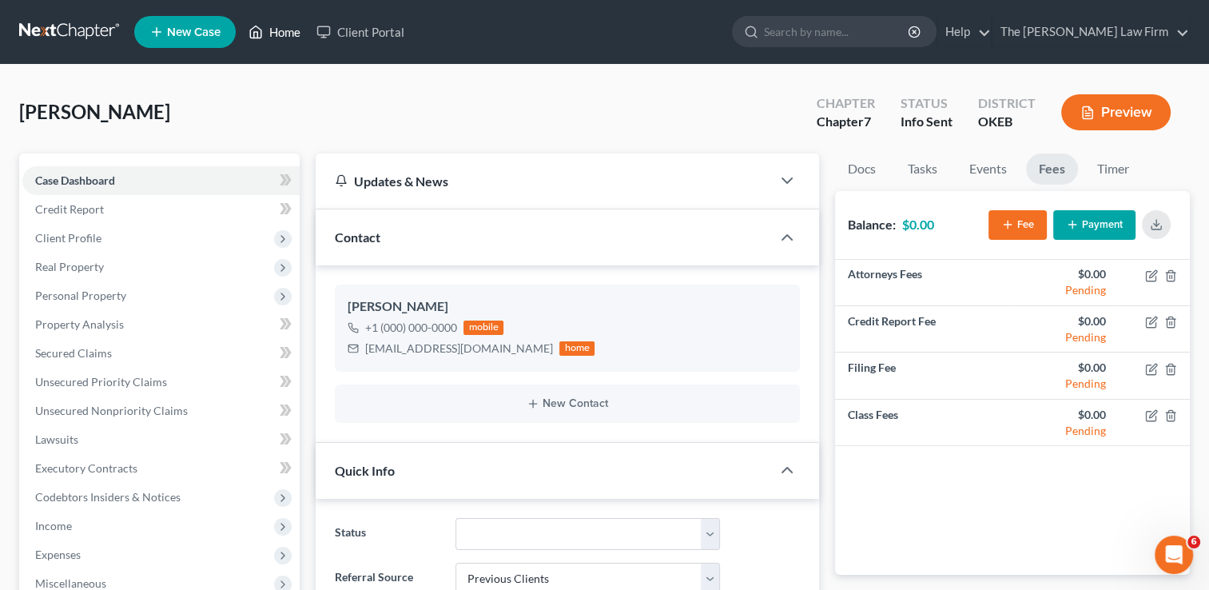
drag, startPoint x: 289, startPoint y: 28, endPoint x: 428, endPoint y: 94, distance: 154.8
click at [289, 28] on link "Home" at bounding box center [275, 32] width 68 height 29
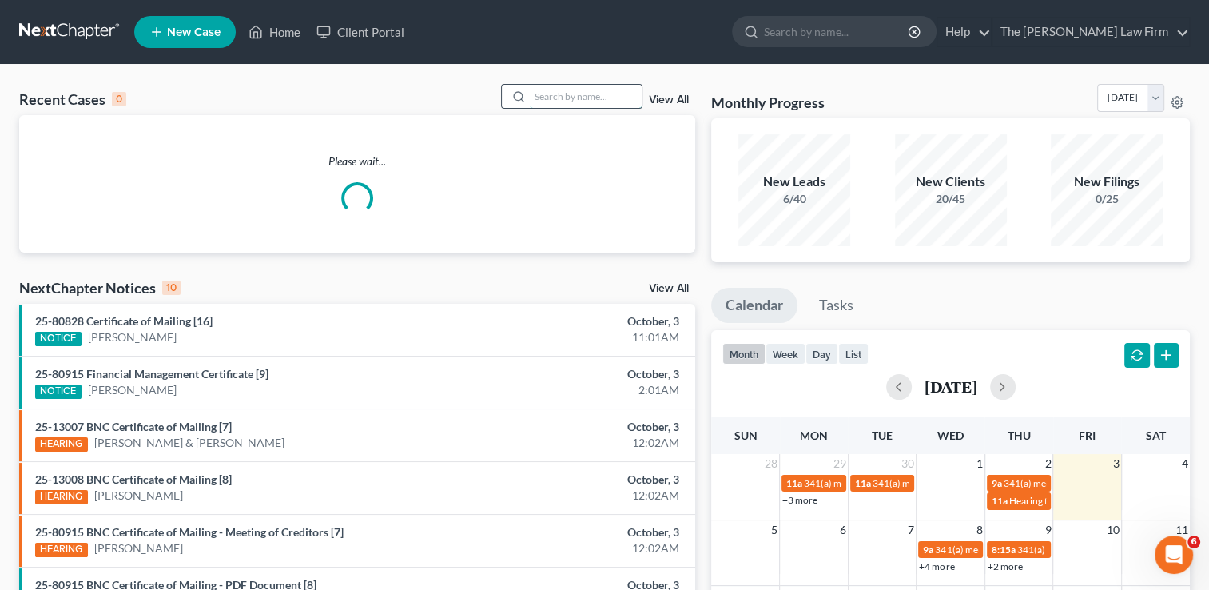
click at [582, 94] on input "search" at bounding box center [586, 96] width 112 height 23
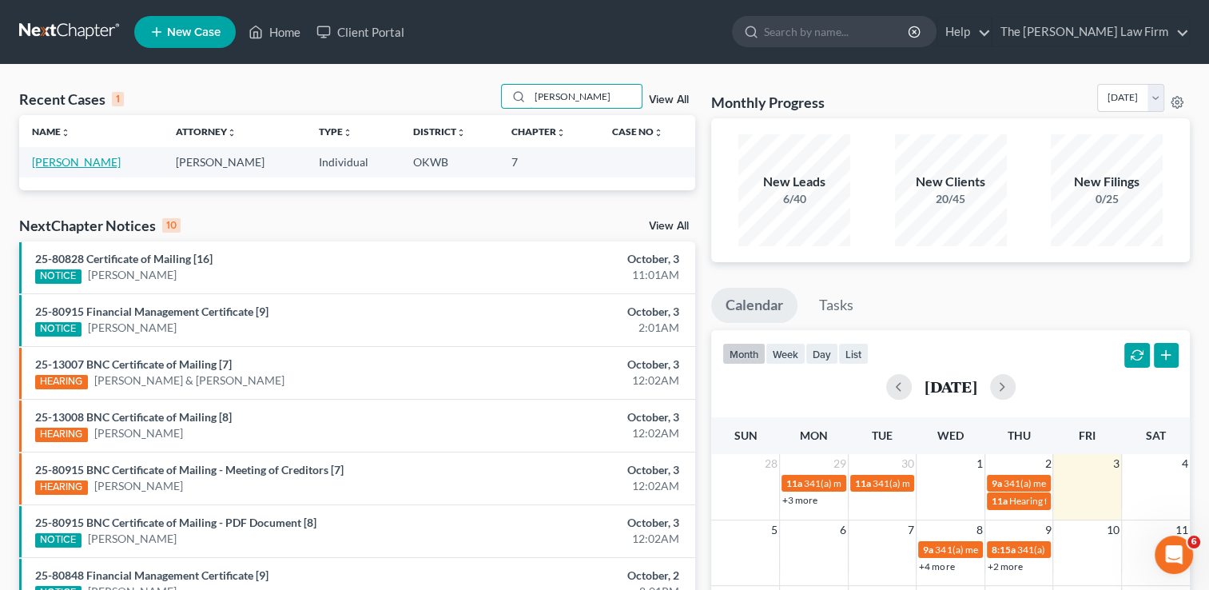
type input "Mueller"
click at [86, 161] on link "Mueller, Elaine" at bounding box center [76, 162] width 89 height 14
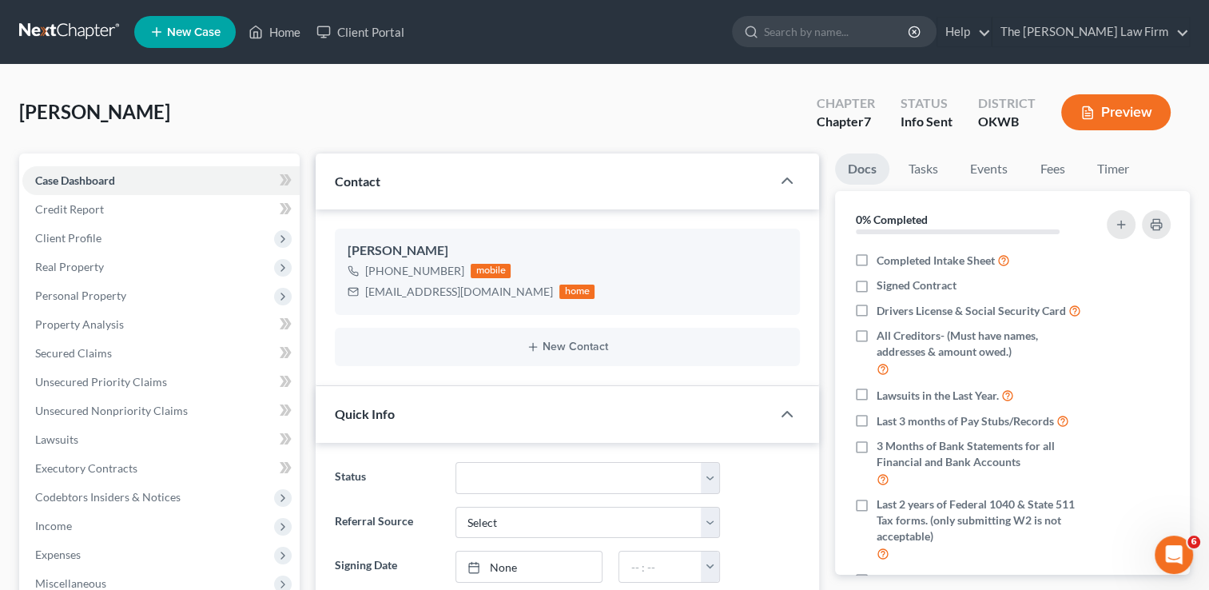
scroll to position [42, 0]
click at [1066, 164] on link "Fees" at bounding box center [1052, 168] width 51 height 31
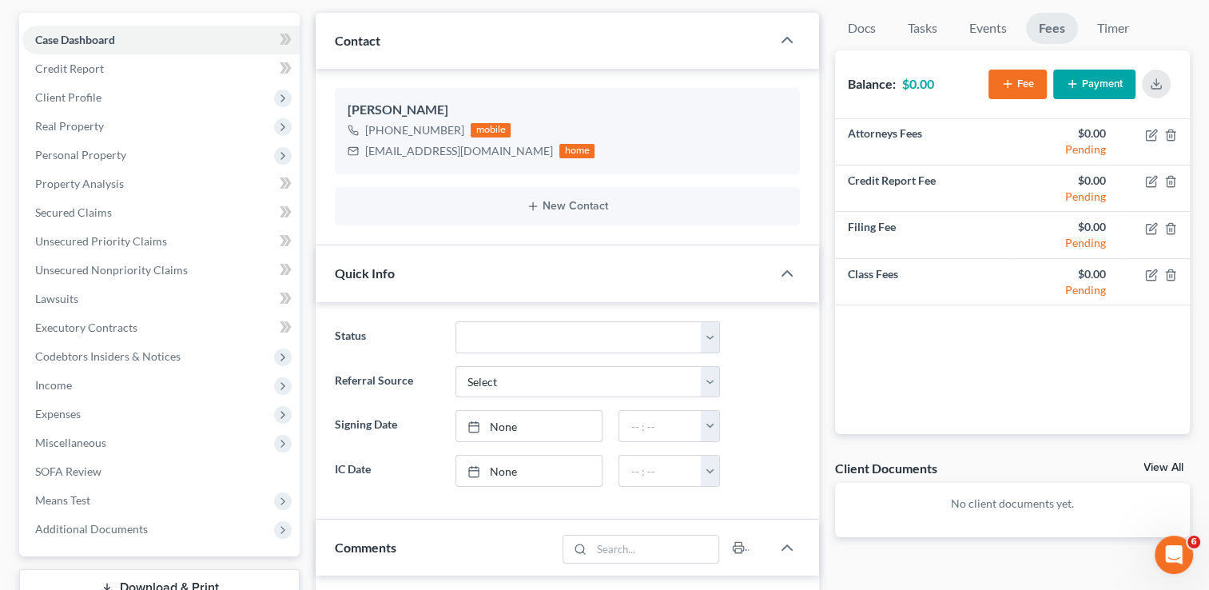
scroll to position [0, 0]
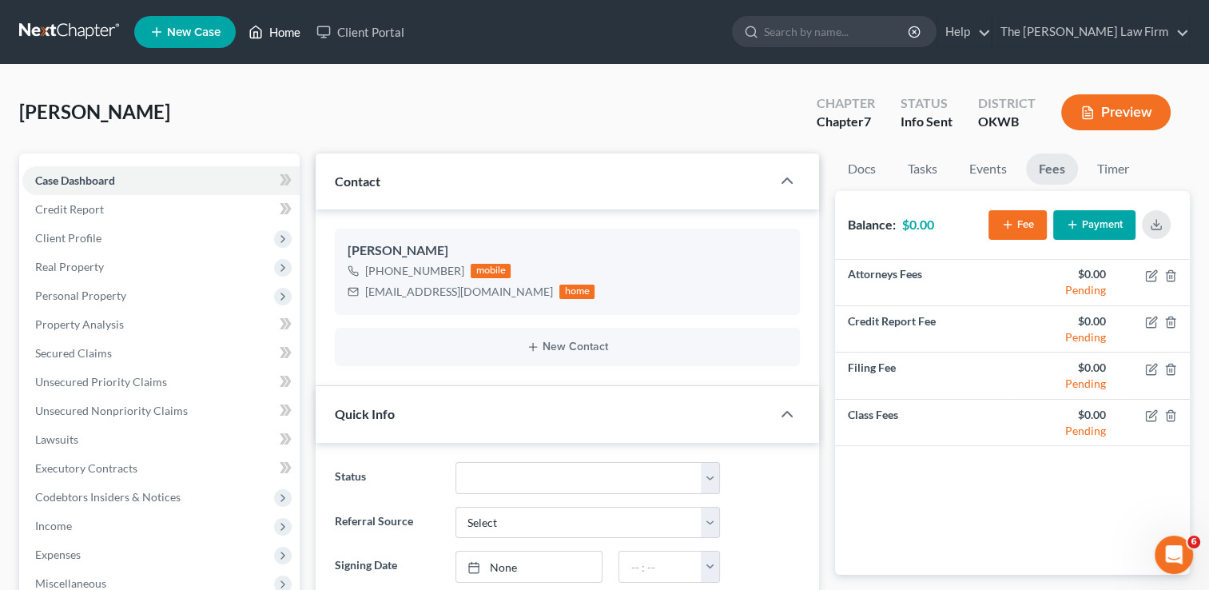
click at [289, 30] on link "Home" at bounding box center [275, 32] width 68 height 29
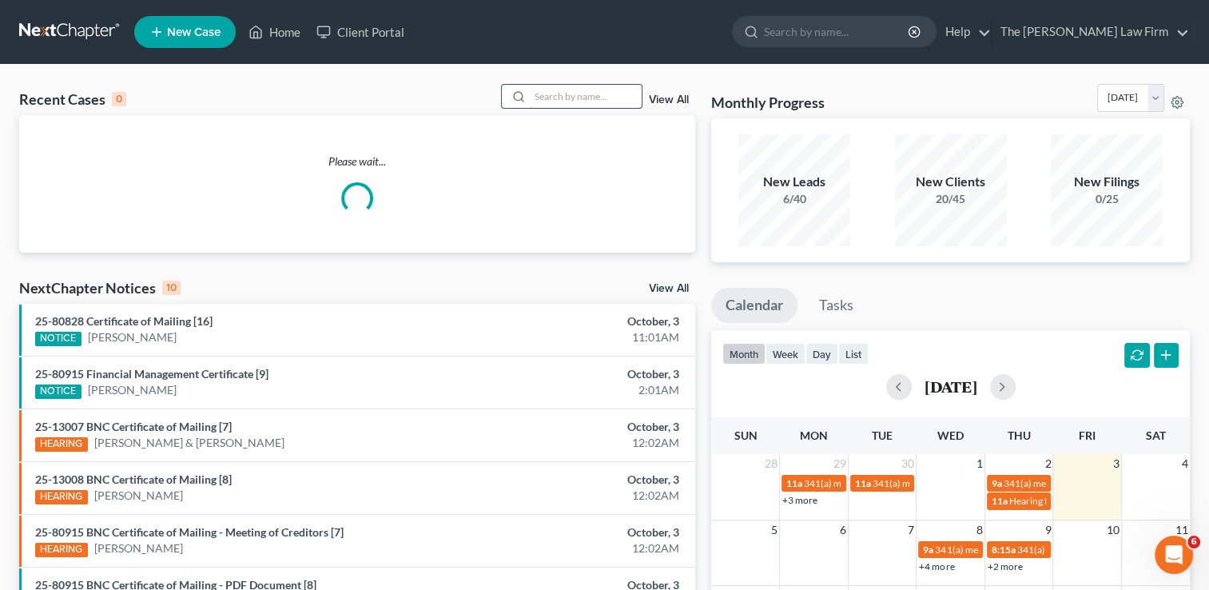
click at [605, 90] on input "search" at bounding box center [586, 96] width 112 height 23
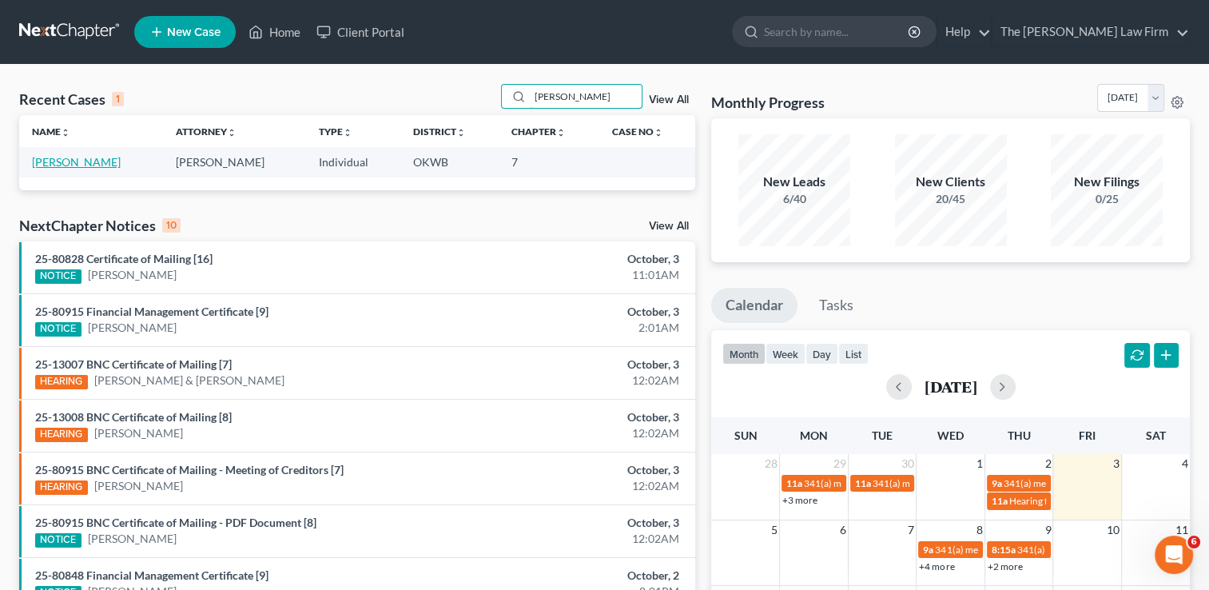
type input "Glaspey"
click at [86, 164] on link "Glaspey, Justin" at bounding box center [76, 162] width 89 height 14
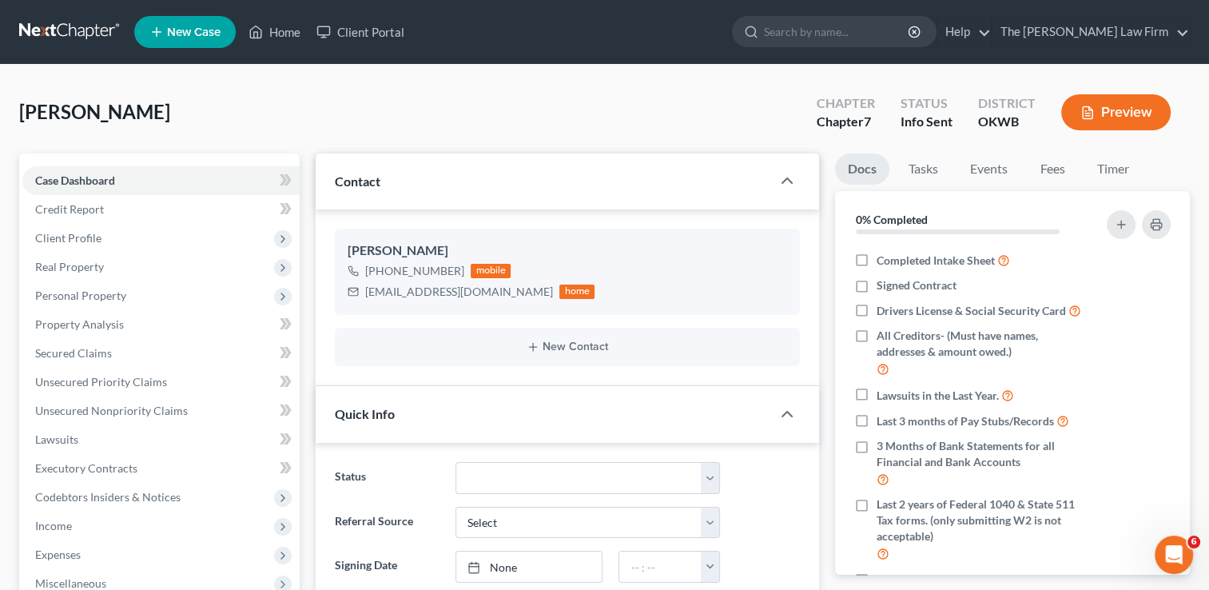
scroll to position [26, 0]
click at [1062, 175] on link "Fees" at bounding box center [1052, 168] width 51 height 31
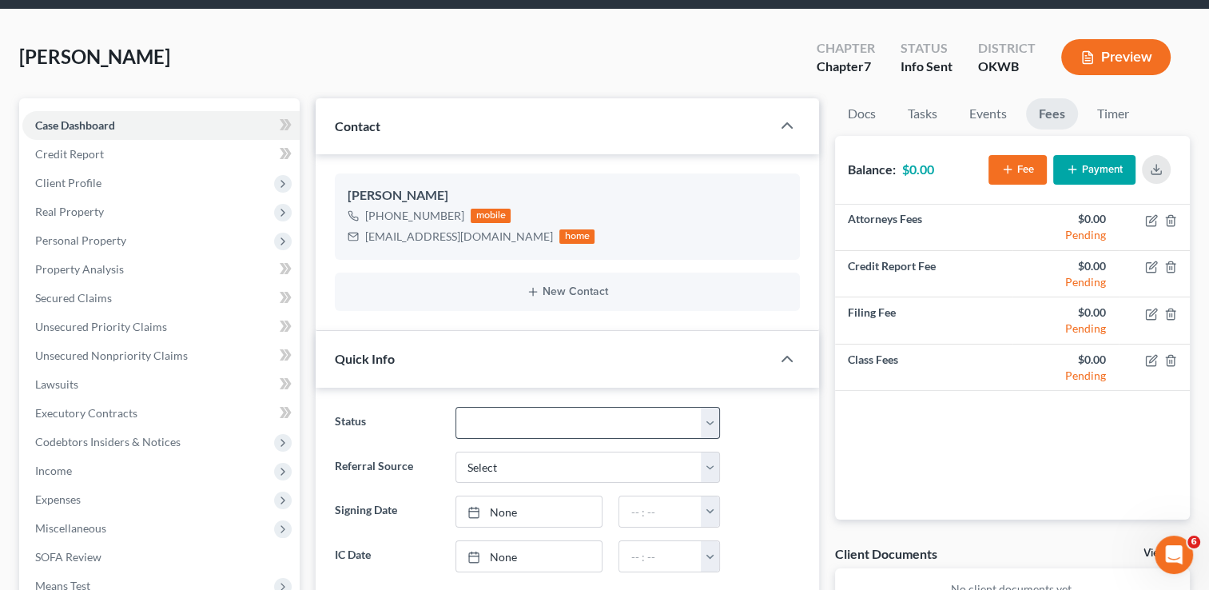
scroll to position [0, 0]
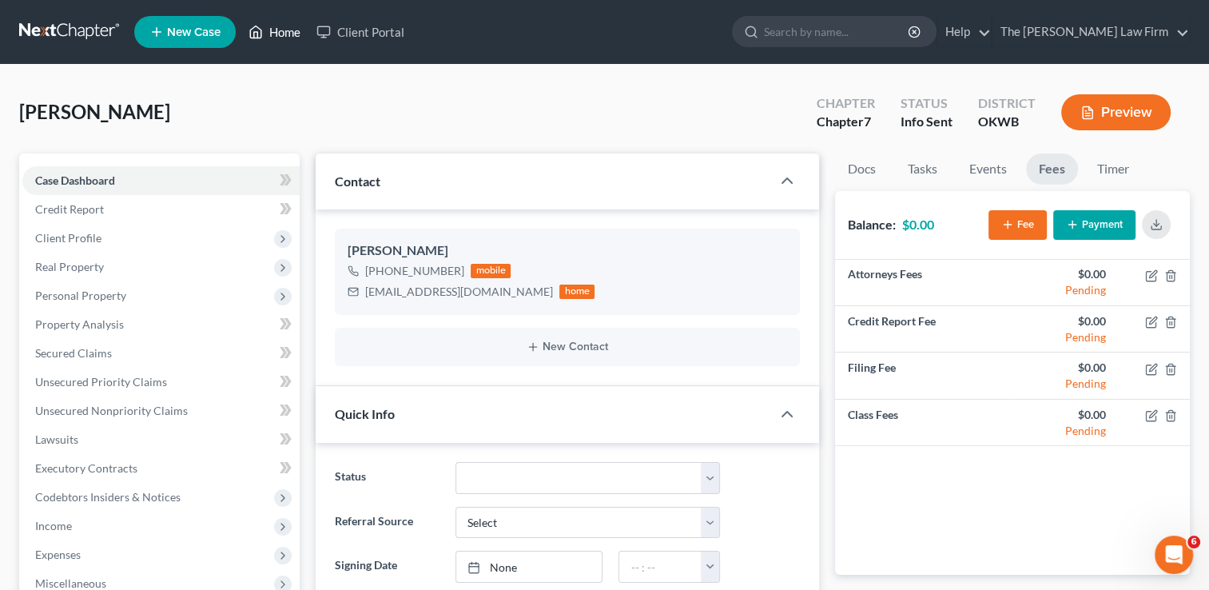
click at [286, 35] on link "Home" at bounding box center [275, 32] width 68 height 29
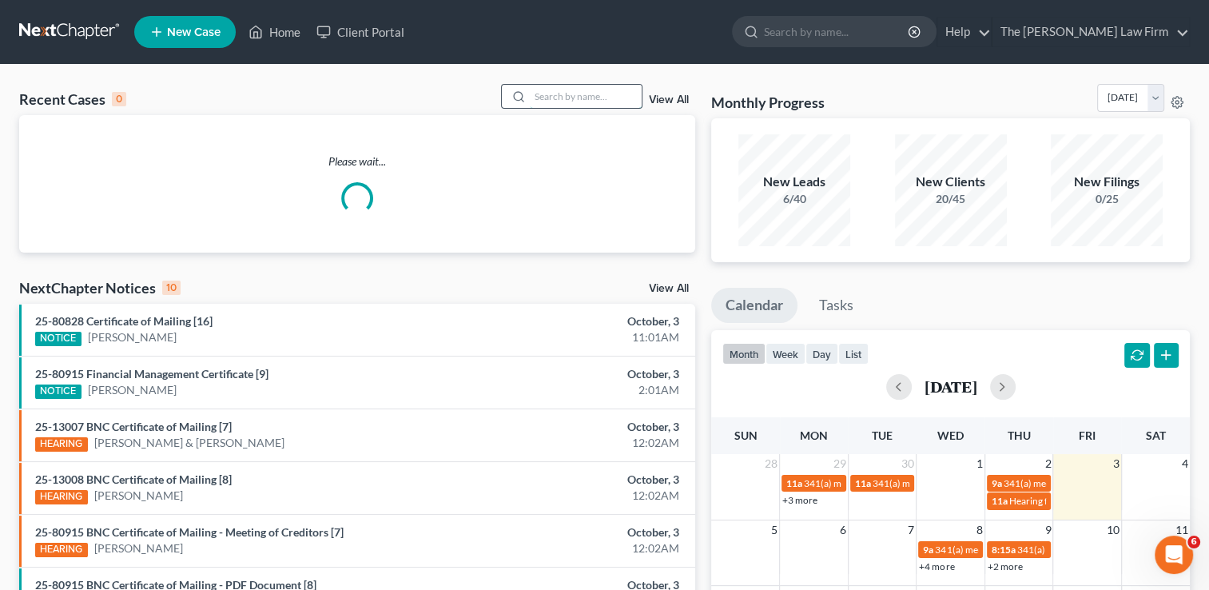
click at [564, 92] on input "search" at bounding box center [586, 96] width 112 height 23
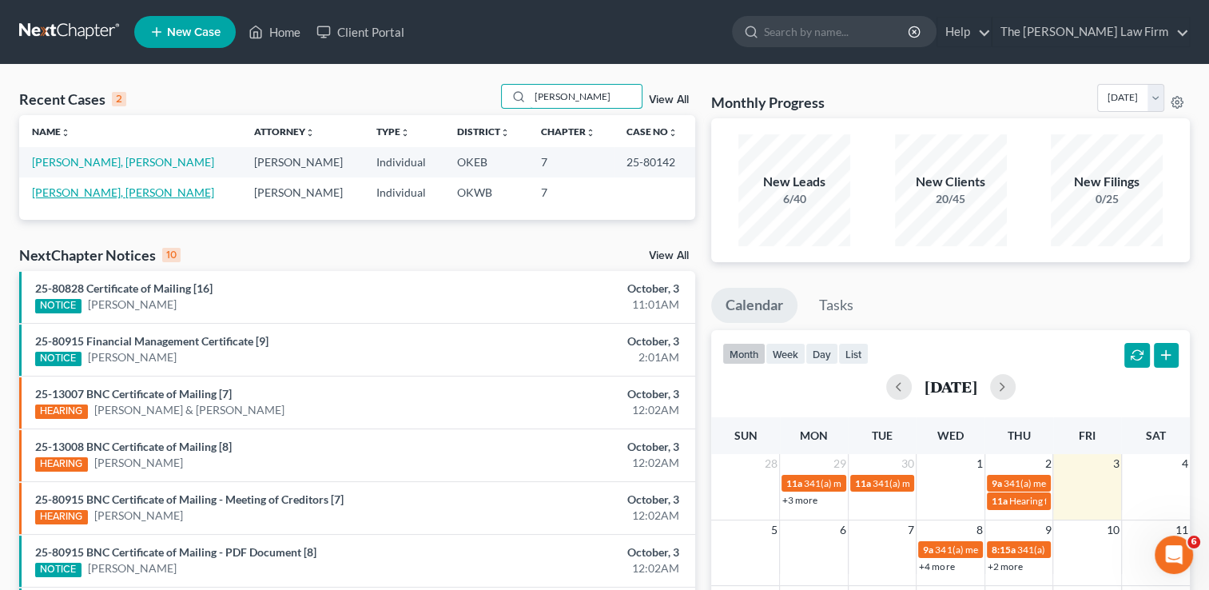
type input "Lena"
click at [58, 196] on link "Lena, Lynnette" at bounding box center [123, 192] width 182 height 14
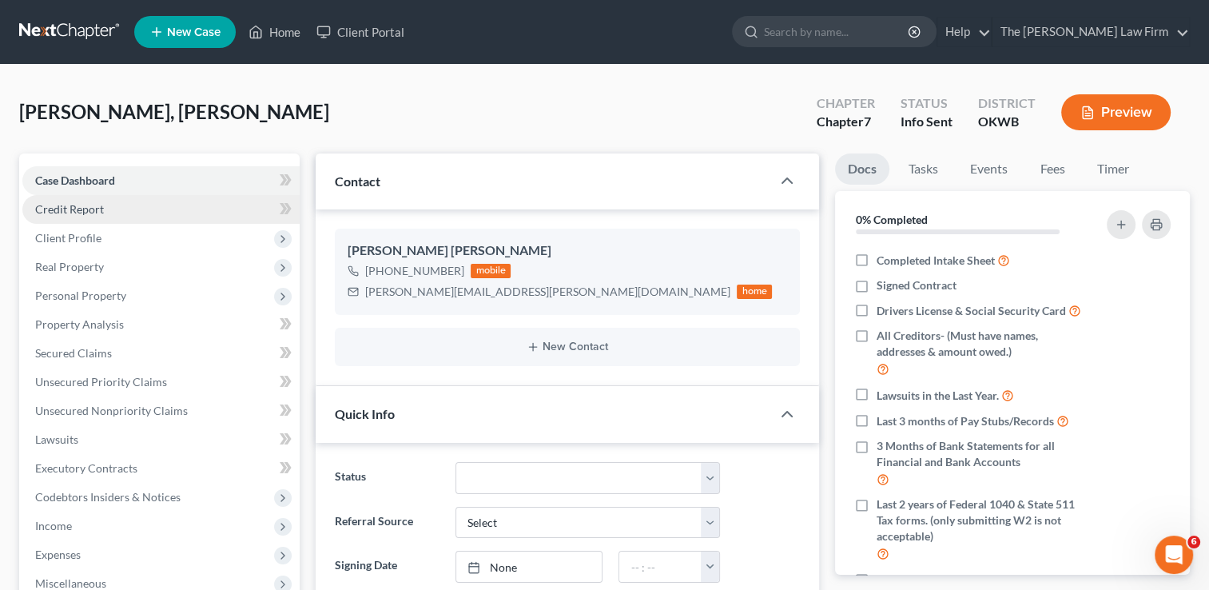
scroll to position [99, 0]
click at [1055, 169] on link "Fees" at bounding box center [1052, 168] width 51 height 31
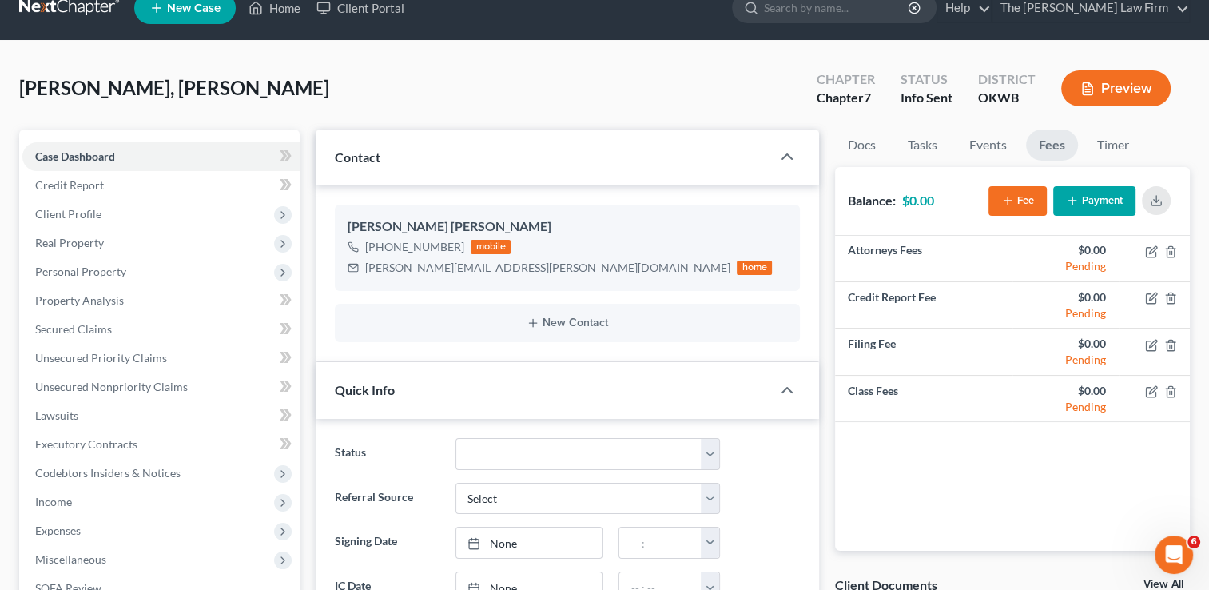
scroll to position [0, 0]
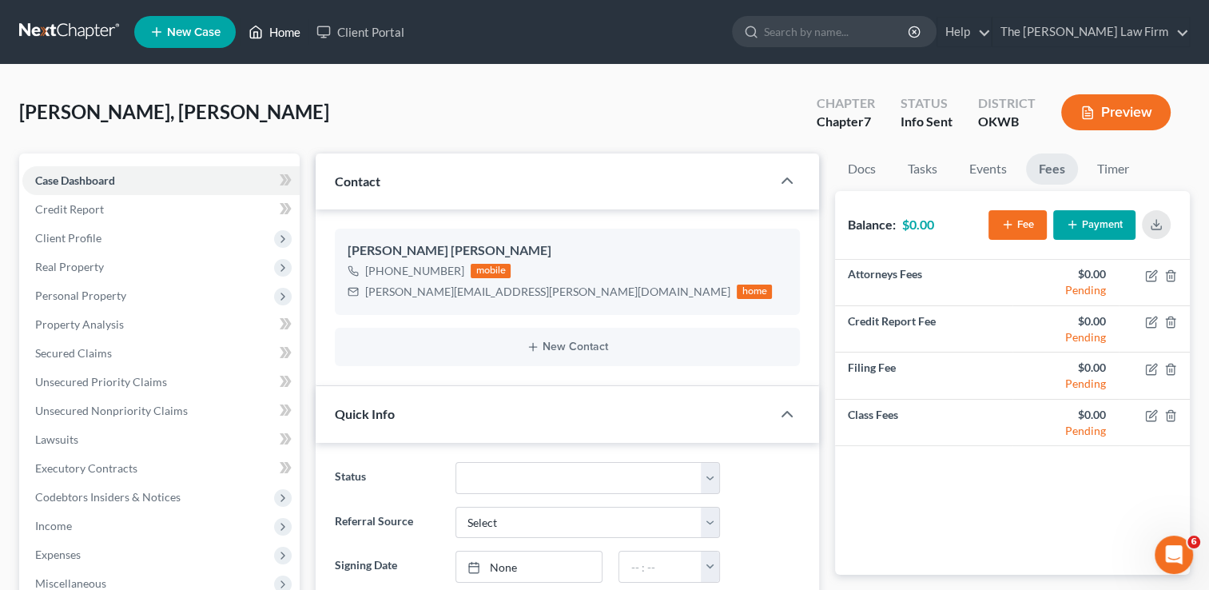
click at [273, 38] on link "Home" at bounding box center [275, 32] width 68 height 29
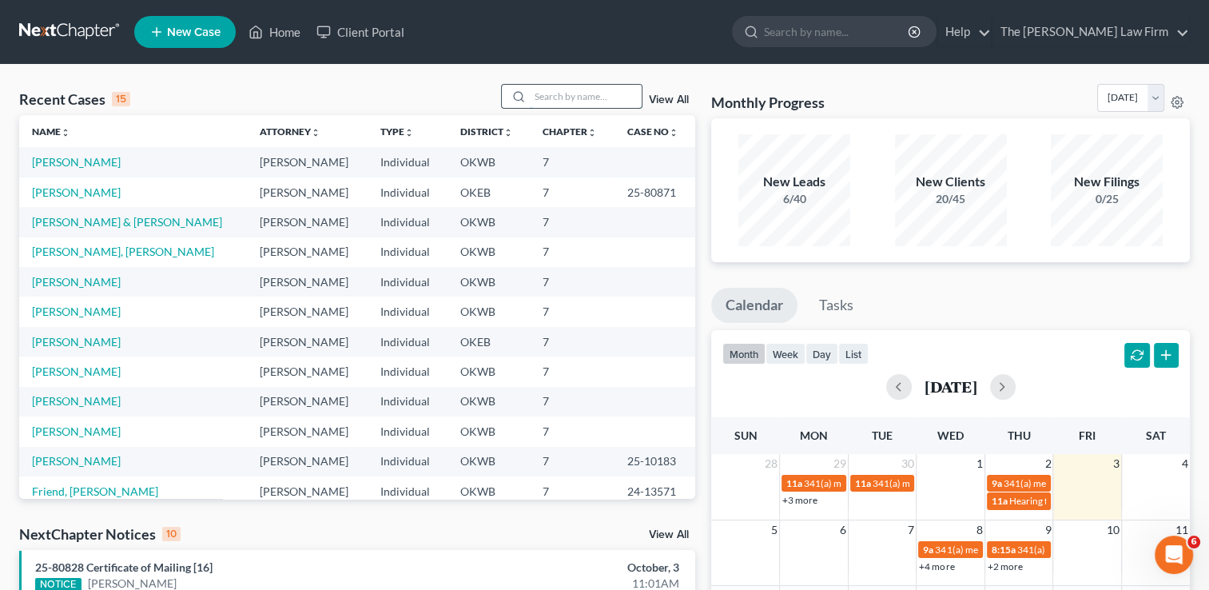
click at [607, 94] on input "search" at bounding box center [586, 96] width 112 height 23
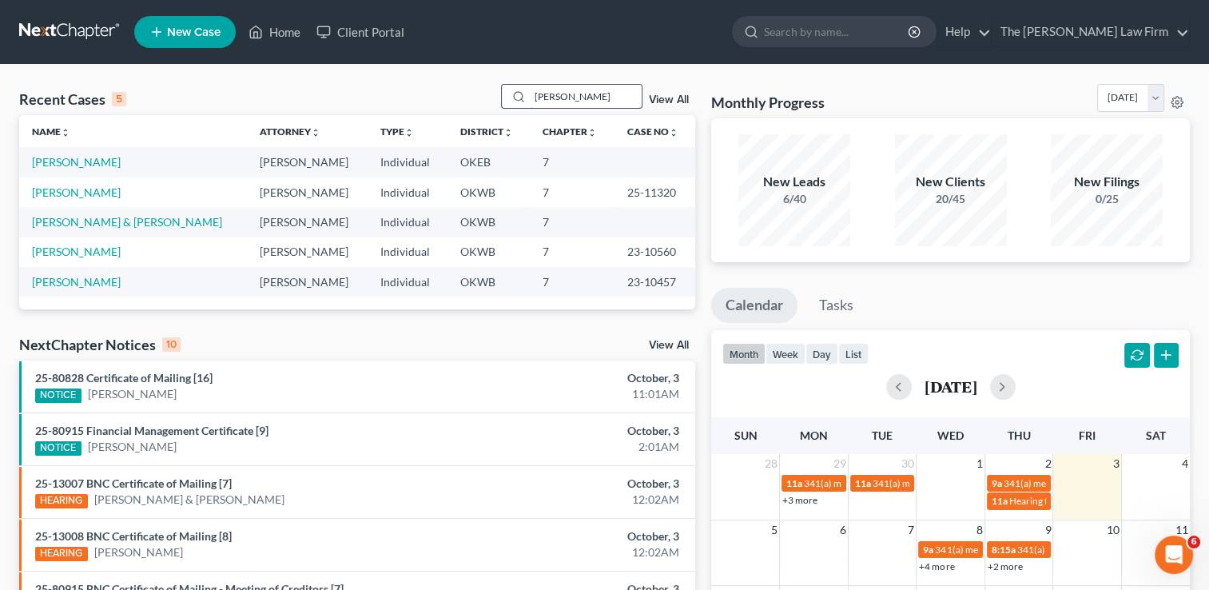
click at [591, 98] on input "Alexander" at bounding box center [586, 96] width 112 height 23
drag, startPoint x: 589, startPoint y: 96, endPoint x: 428, endPoint y: 109, distance: 162.0
click at [416, 99] on div "Recent Cases 5 Alexander View All" at bounding box center [357, 99] width 676 height 31
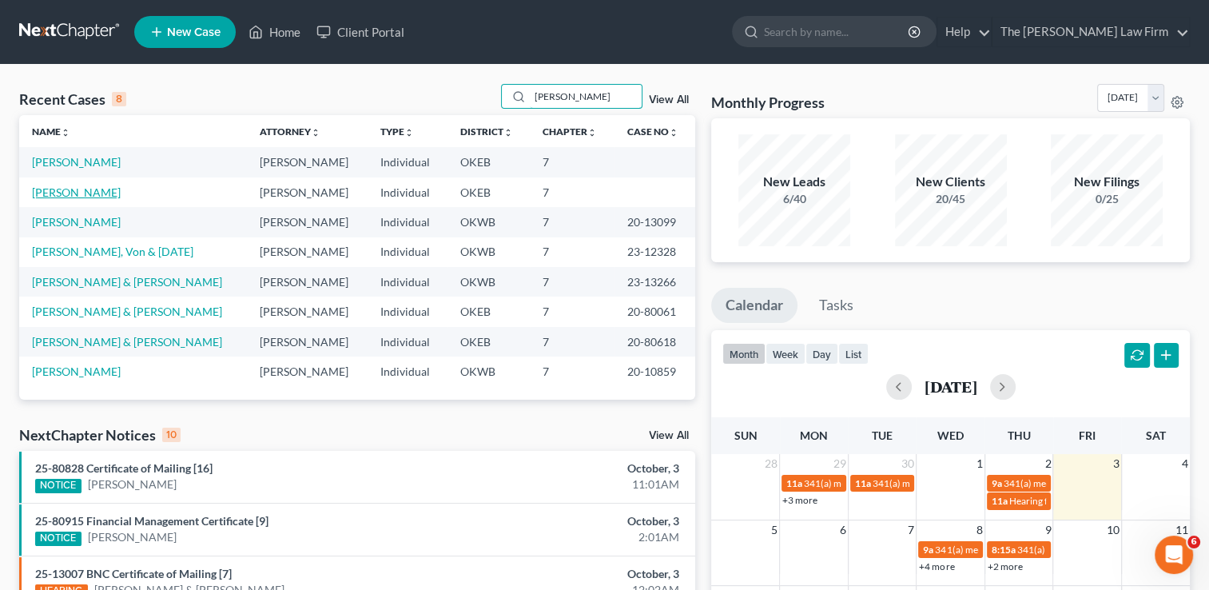
type input "Carter"
click at [53, 193] on link "[PERSON_NAME]" at bounding box center [76, 192] width 89 height 14
select select "4"
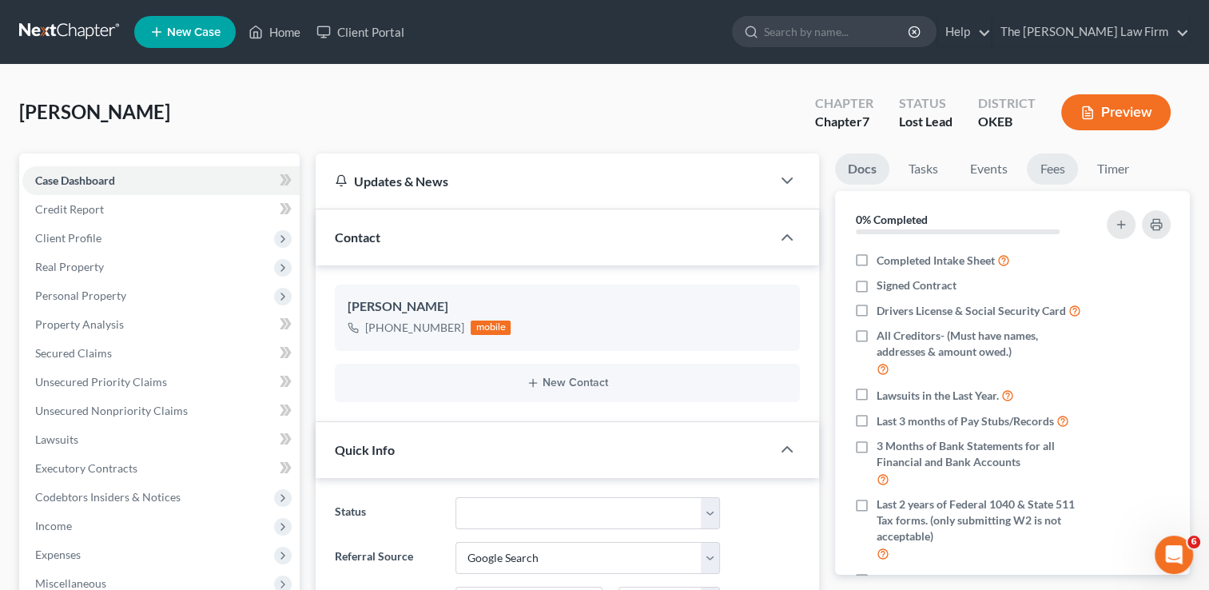
click at [1043, 172] on link "Fees" at bounding box center [1052, 168] width 51 height 31
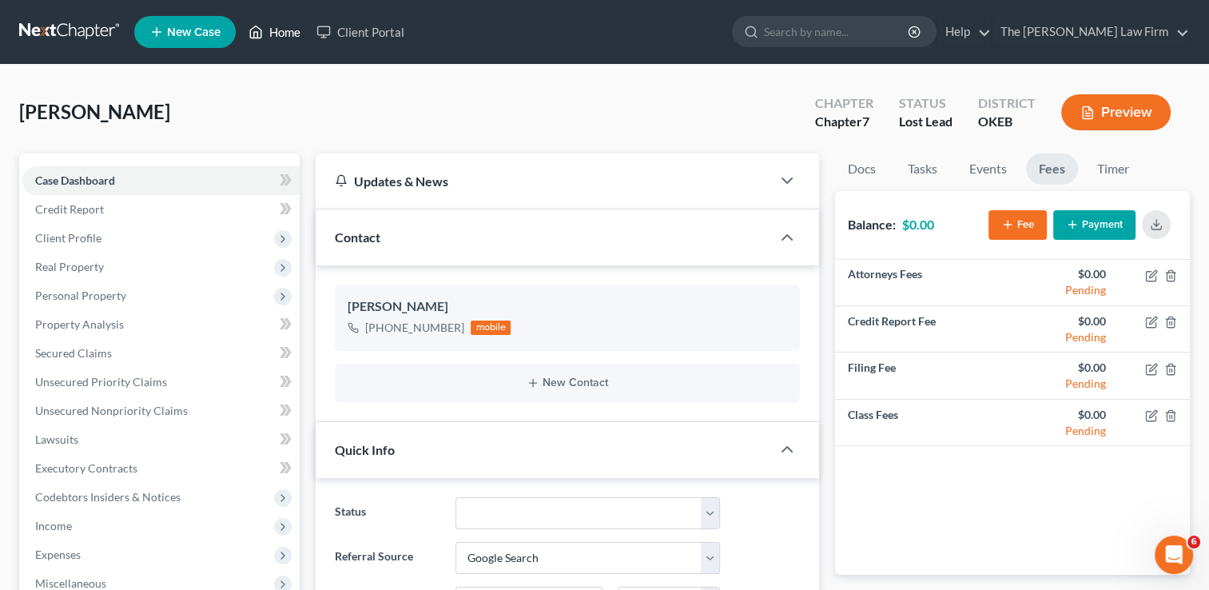
click at [265, 40] on link "Home" at bounding box center [275, 32] width 68 height 29
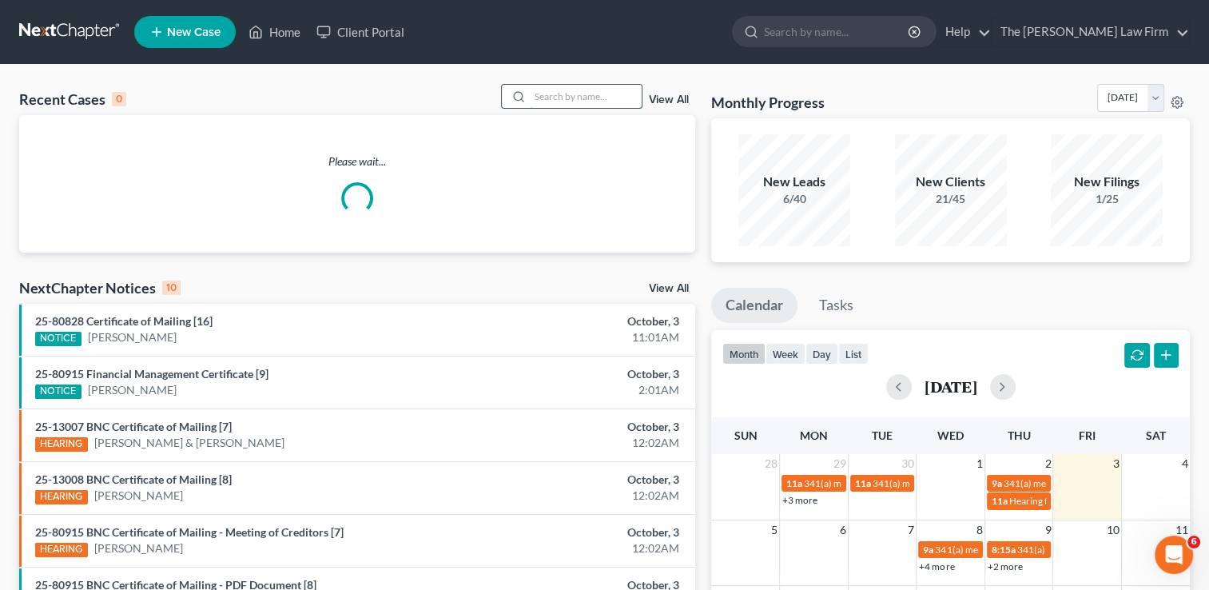
click at [592, 91] on input "search" at bounding box center [586, 96] width 112 height 23
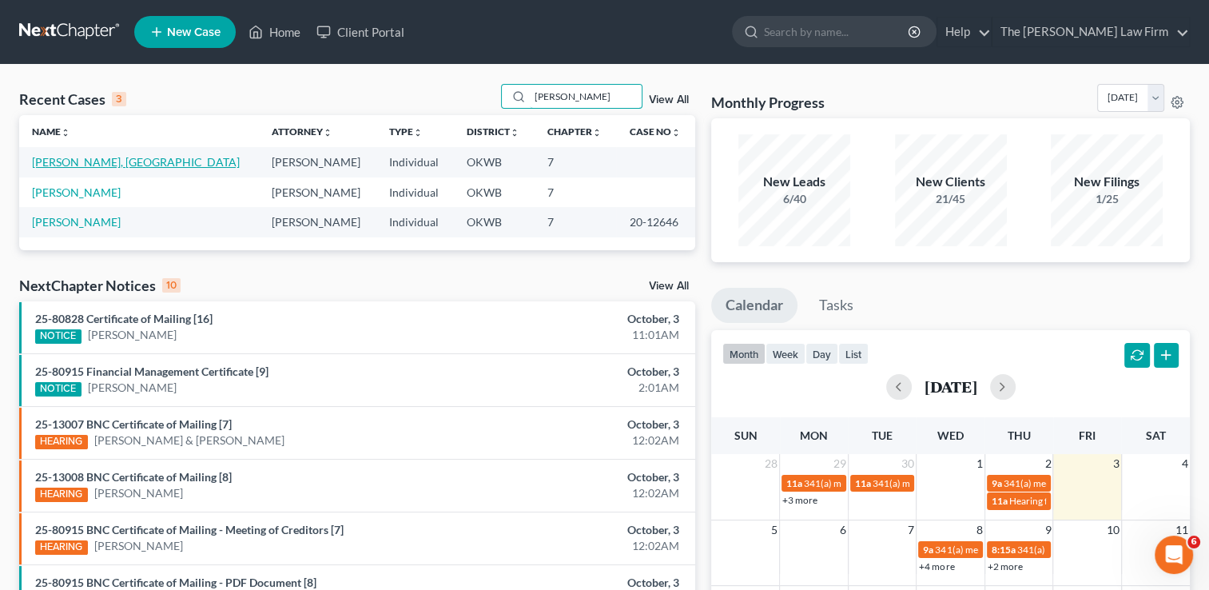
type input "Reed"
click at [62, 164] on link "Reed, Asia" at bounding box center [136, 162] width 208 height 14
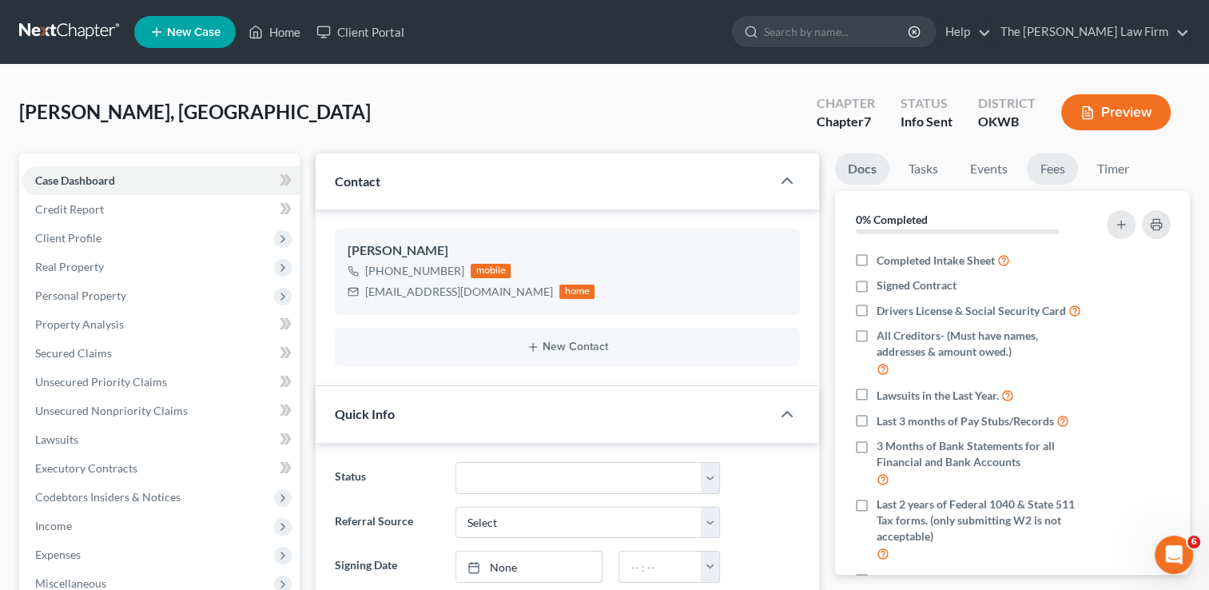
scroll to position [83, 0]
click at [1049, 177] on link "Fees" at bounding box center [1052, 168] width 51 height 31
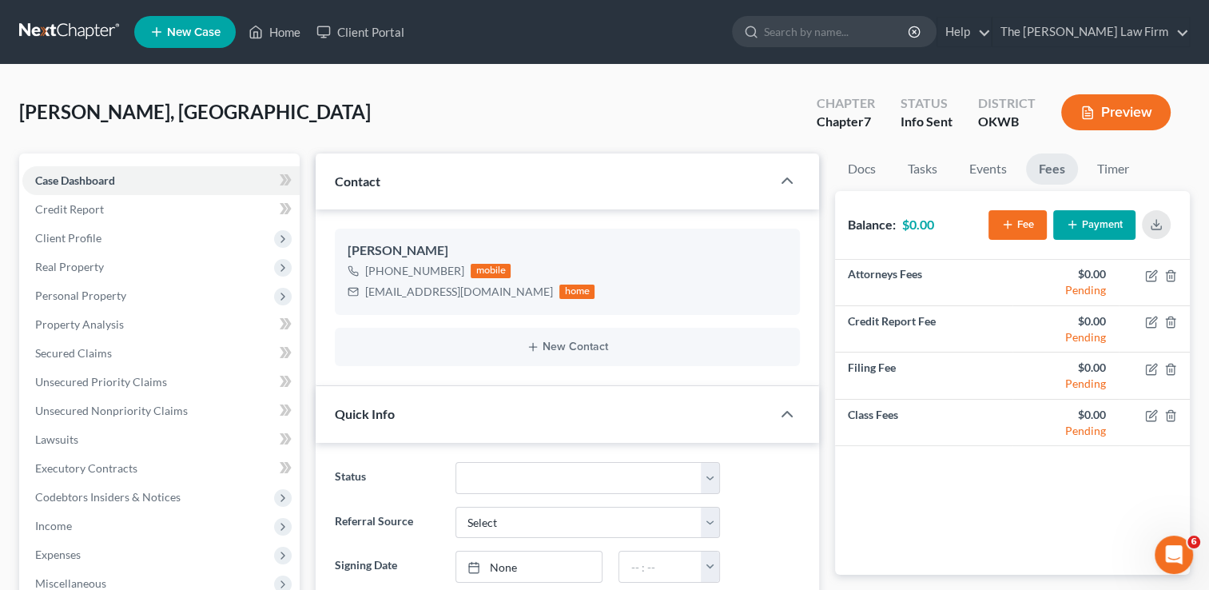
click at [1062, 166] on link "Fees" at bounding box center [1052, 168] width 52 height 31
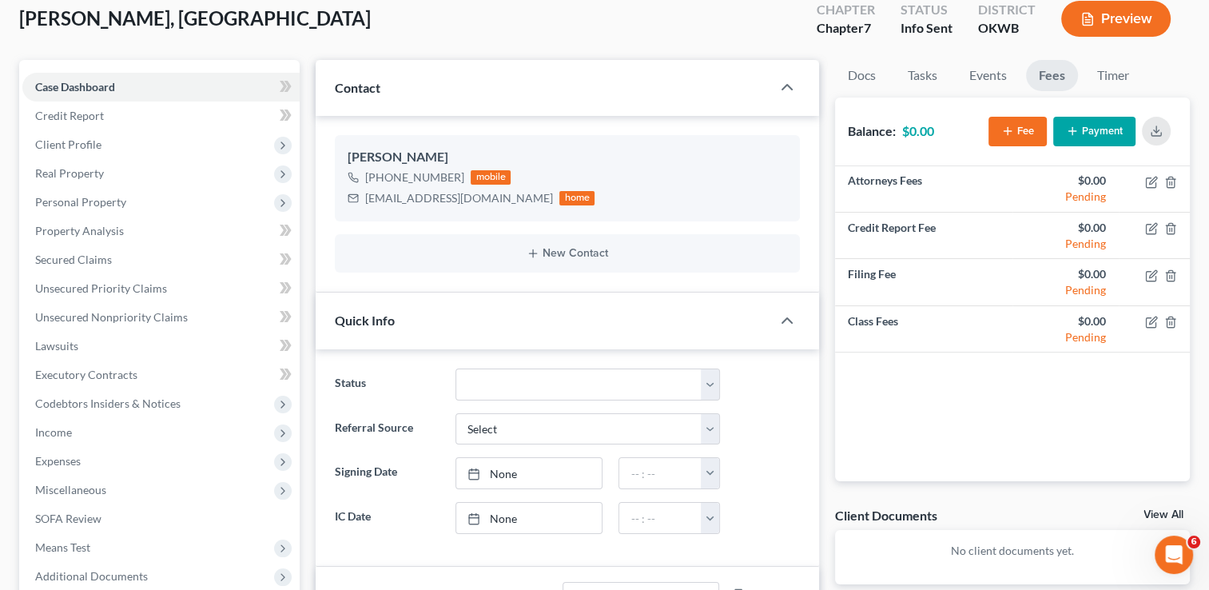
scroll to position [0, 0]
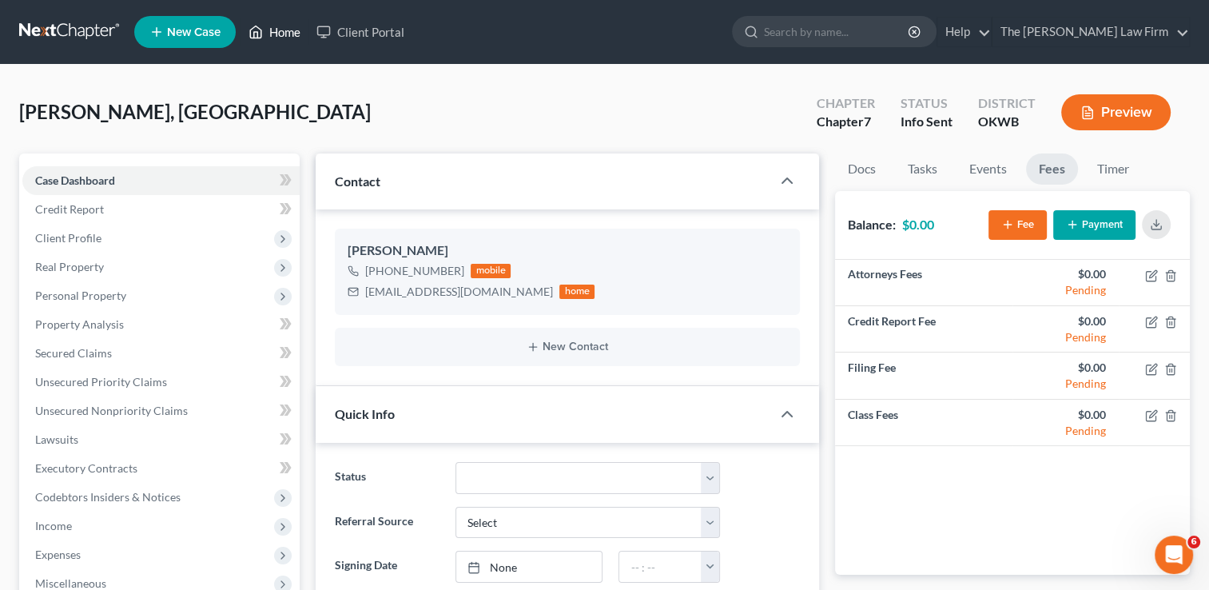
drag, startPoint x: 287, startPoint y: 27, endPoint x: 455, endPoint y: 90, distance: 179.0
click at [287, 27] on link "Home" at bounding box center [275, 32] width 68 height 29
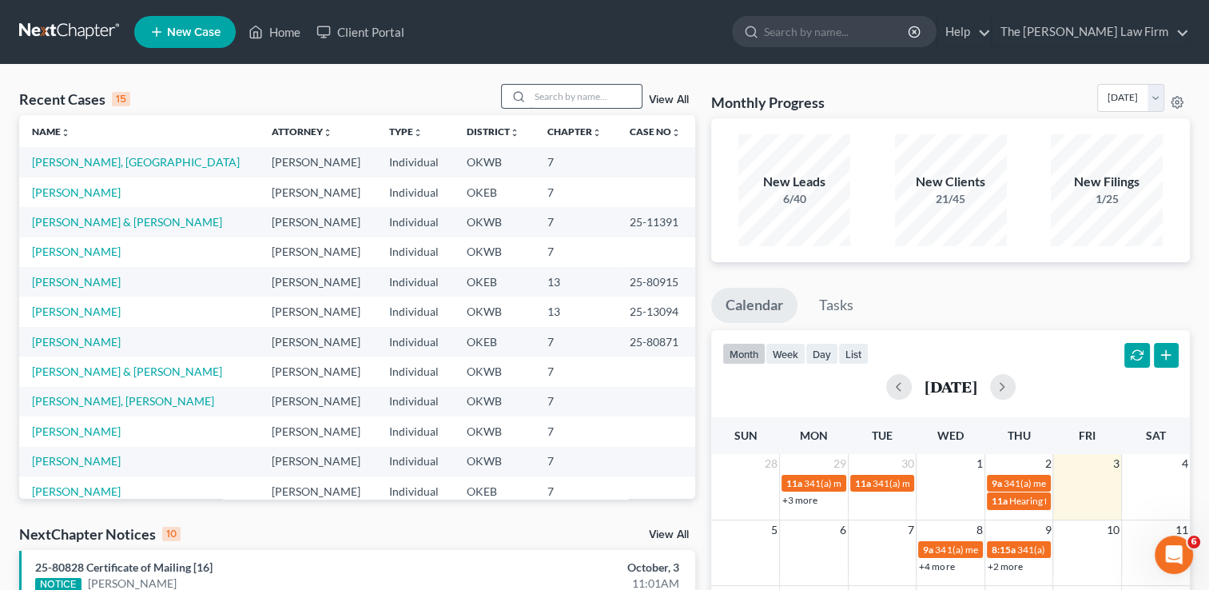
click at [565, 93] on input "search" at bounding box center [586, 96] width 112 height 23
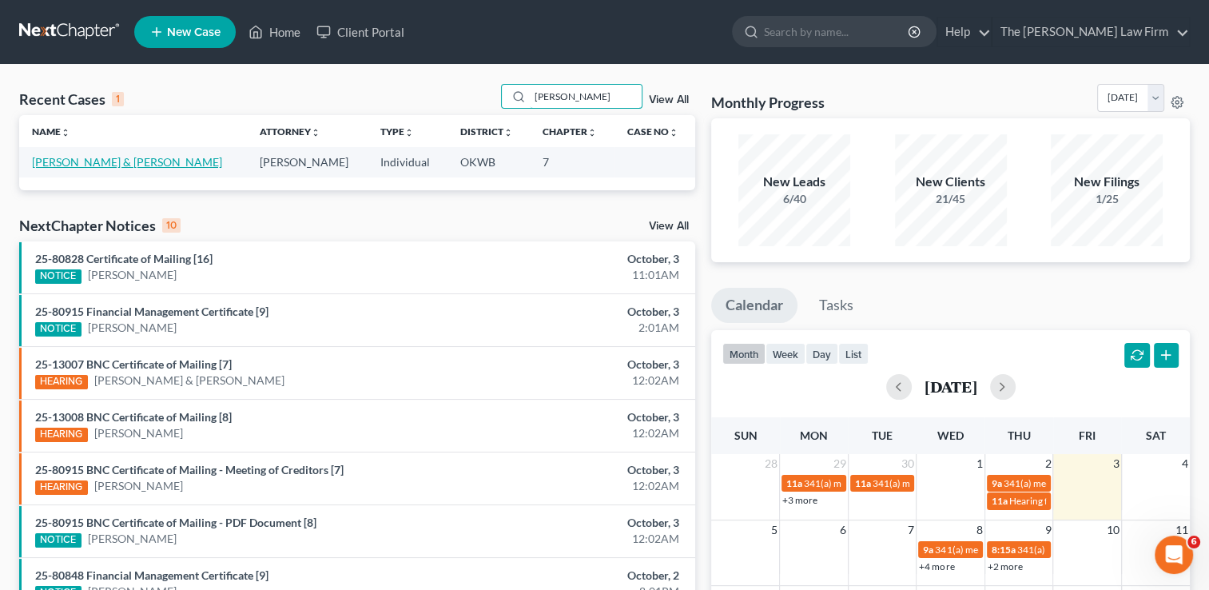
type input "Sanchez"
click at [141, 165] on link "[PERSON_NAME] & [PERSON_NAME]" at bounding box center [127, 162] width 190 height 14
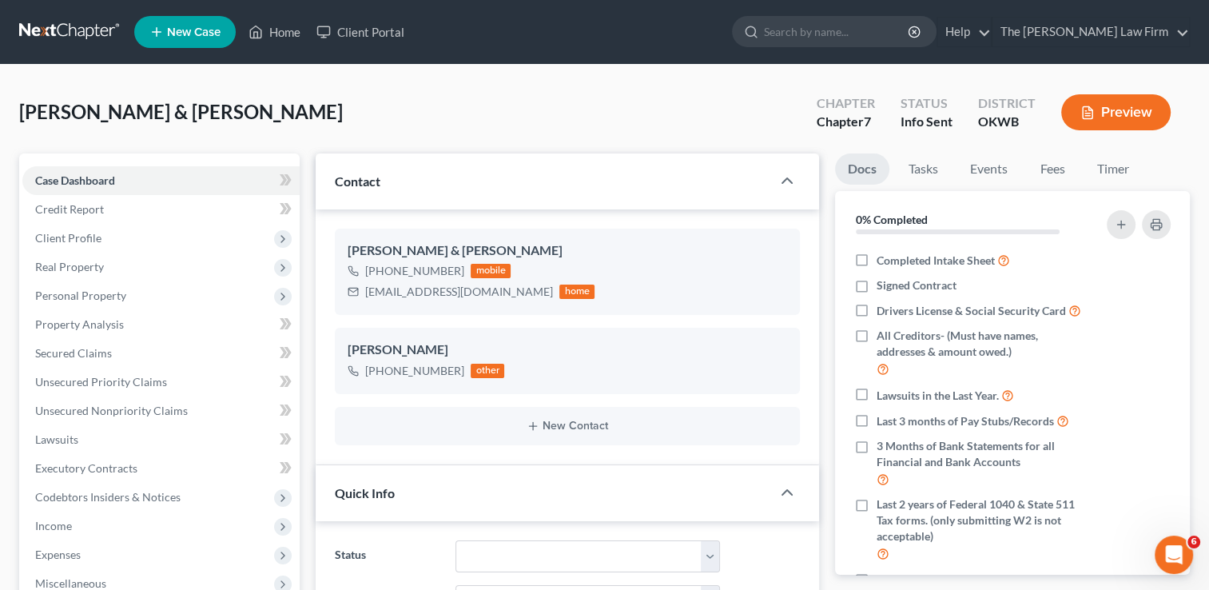
scroll to position [26, 0]
click at [1060, 170] on link "Fees" at bounding box center [1052, 168] width 51 height 31
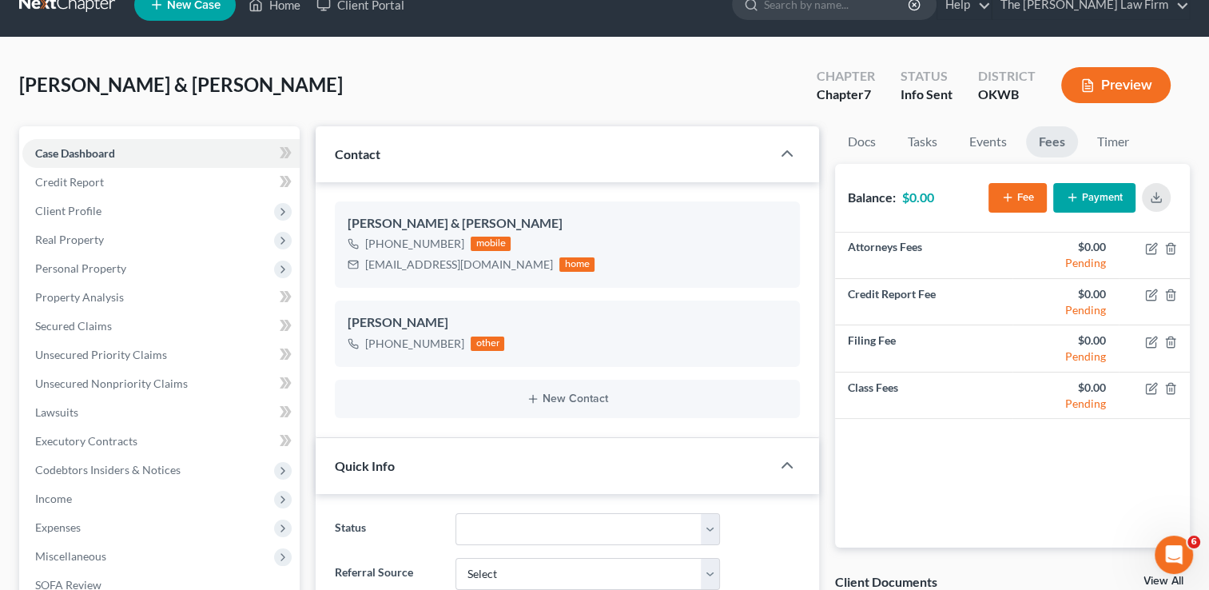
scroll to position [0, 0]
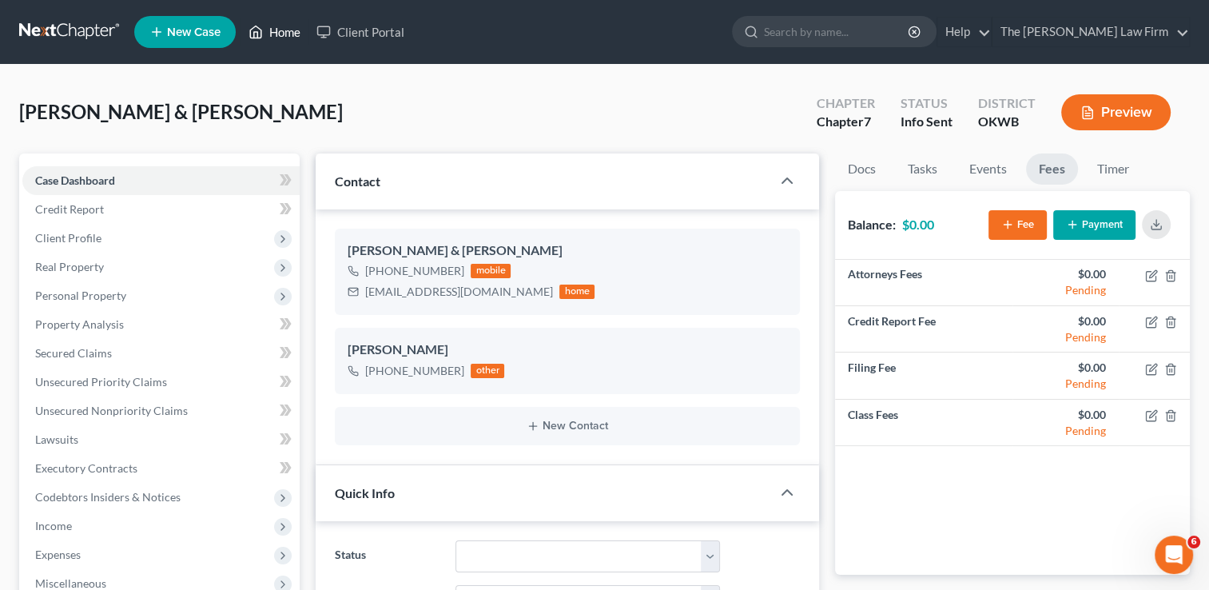
click at [283, 34] on link "Home" at bounding box center [275, 32] width 68 height 29
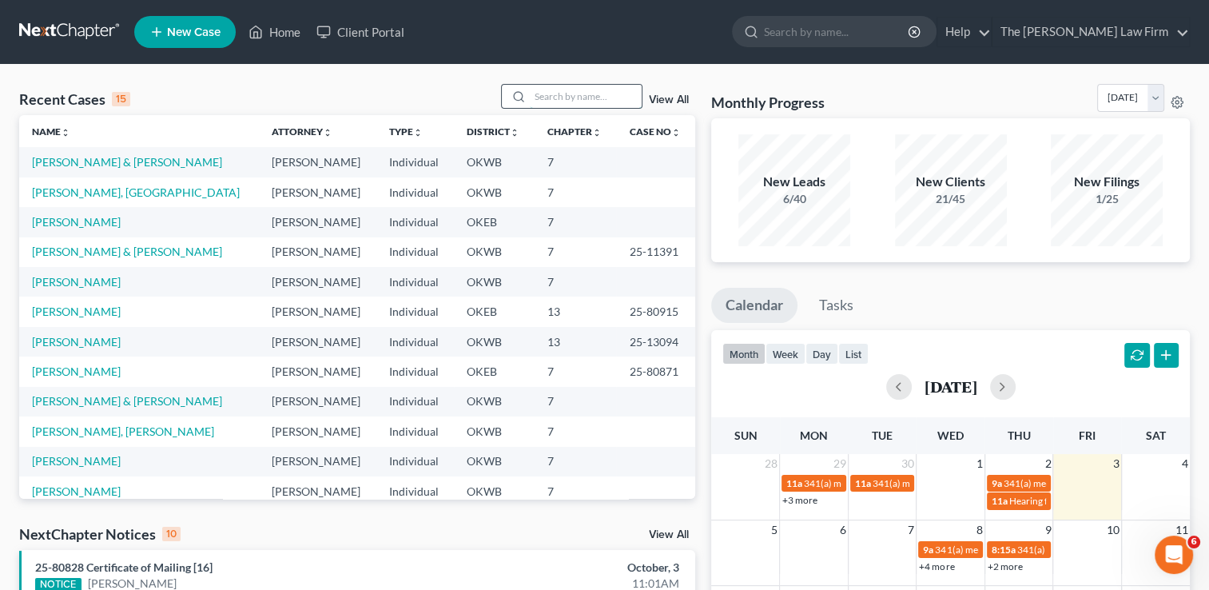
click at [550, 100] on input "search" at bounding box center [586, 96] width 112 height 23
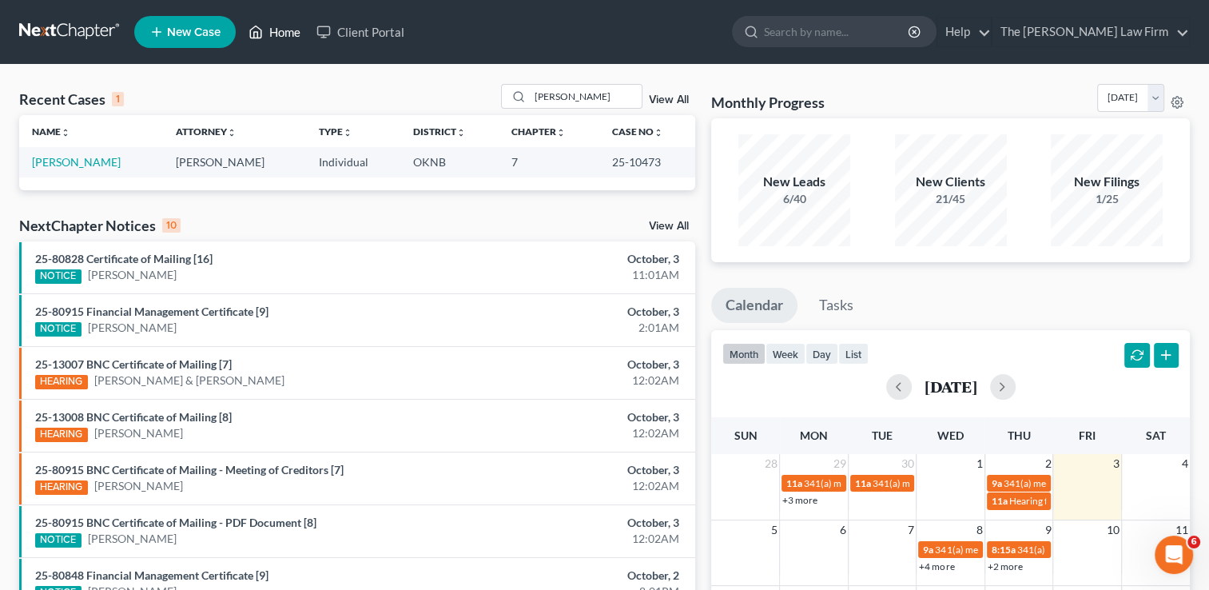
click at [291, 37] on link "Home" at bounding box center [275, 32] width 68 height 29
click at [274, 34] on link "Home" at bounding box center [275, 32] width 68 height 29
click at [572, 94] on input "Ryser" at bounding box center [586, 96] width 112 height 23
type input "R"
click at [599, 97] on input "Abby" at bounding box center [586, 96] width 112 height 23
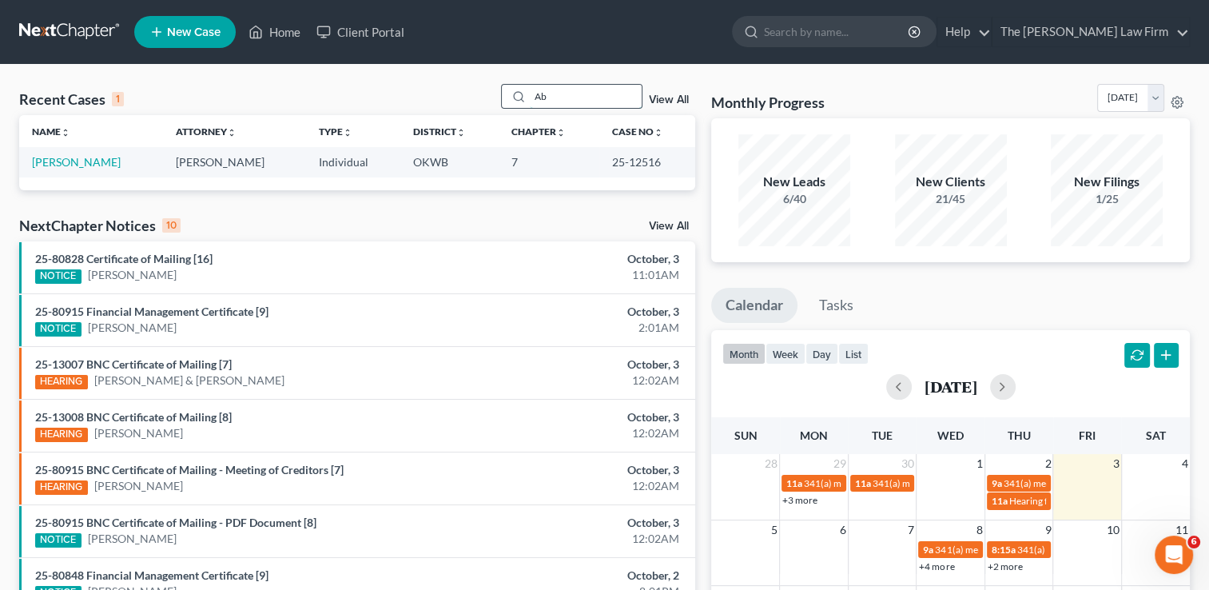
type input "A"
type input "Mercier"
click at [112, 164] on link "Mercier, Charitie" at bounding box center [76, 162] width 89 height 14
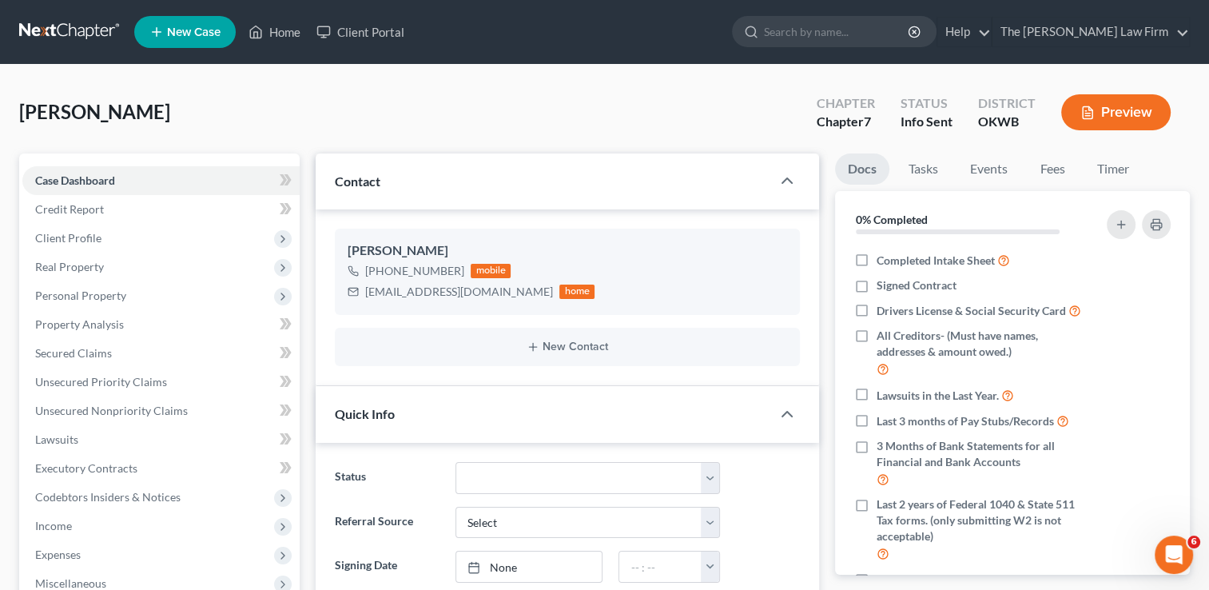
scroll to position [289, 0]
click at [1044, 169] on link "Fees" at bounding box center [1052, 168] width 51 height 31
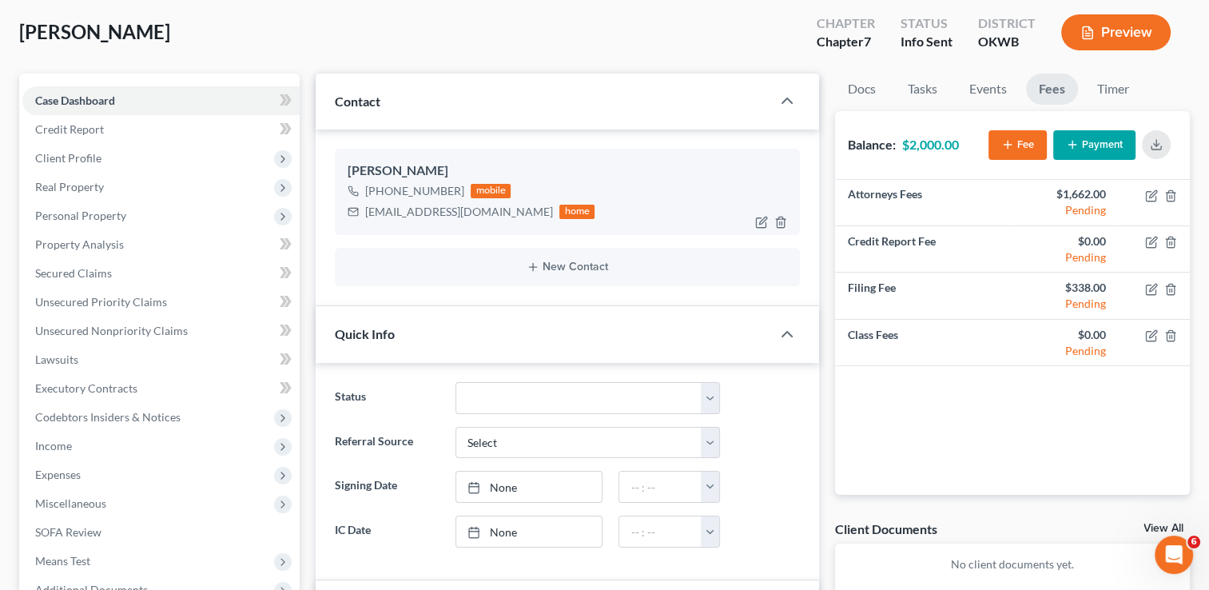
scroll to position [0, 0]
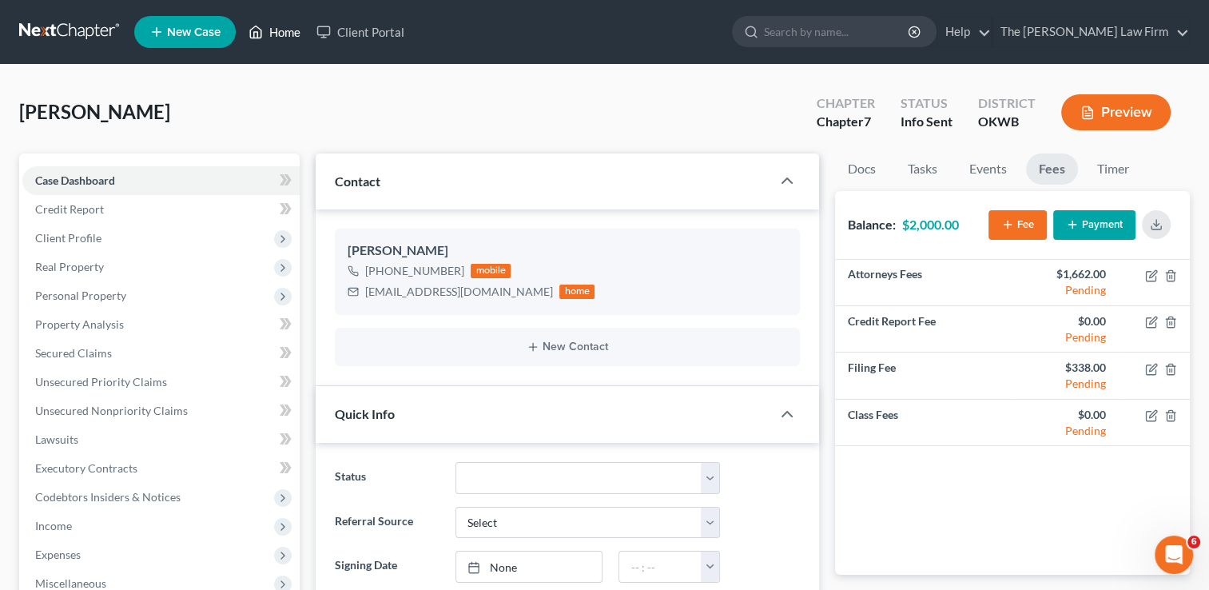
drag, startPoint x: 283, startPoint y: 33, endPoint x: 391, endPoint y: 82, distance: 118.4
click at [282, 33] on link "Home" at bounding box center [275, 32] width 68 height 29
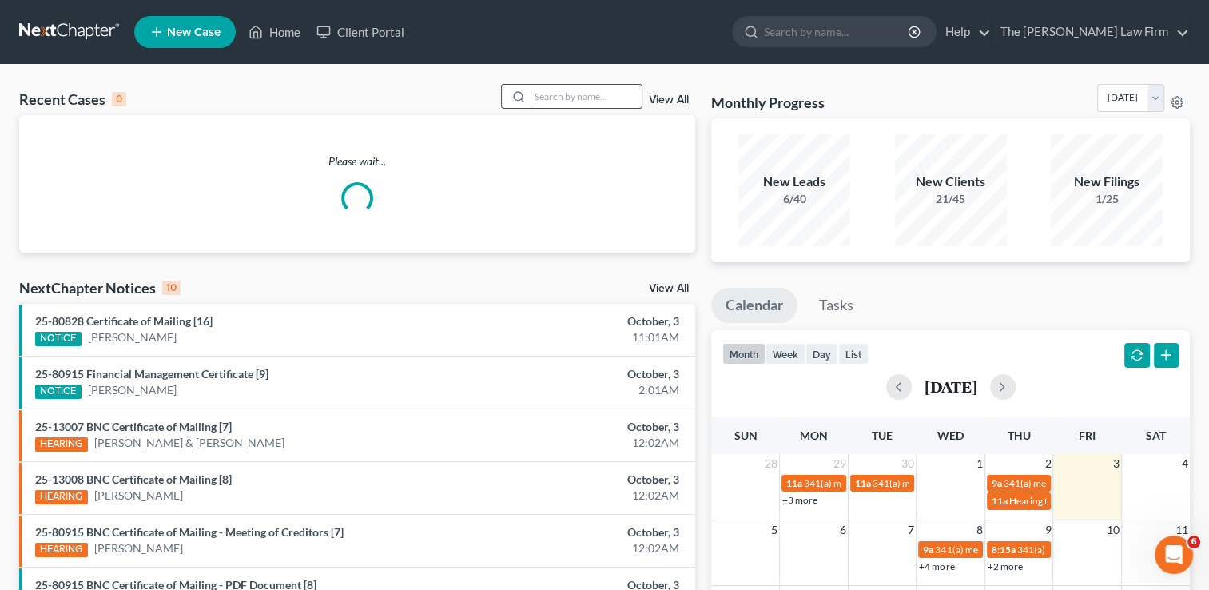
click at [590, 95] on input "search" at bounding box center [586, 96] width 112 height 23
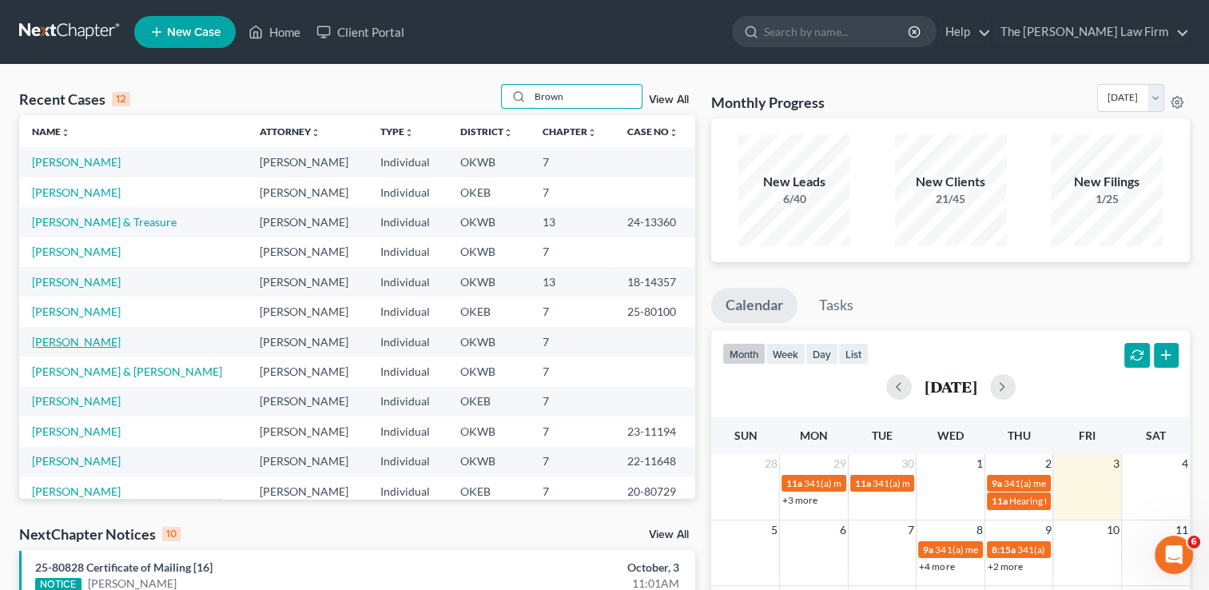
type input "Brown"
click at [85, 341] on link "[PERSON_NAME]" at bounding box center [76, 342] width 89 height 14
select select "4"
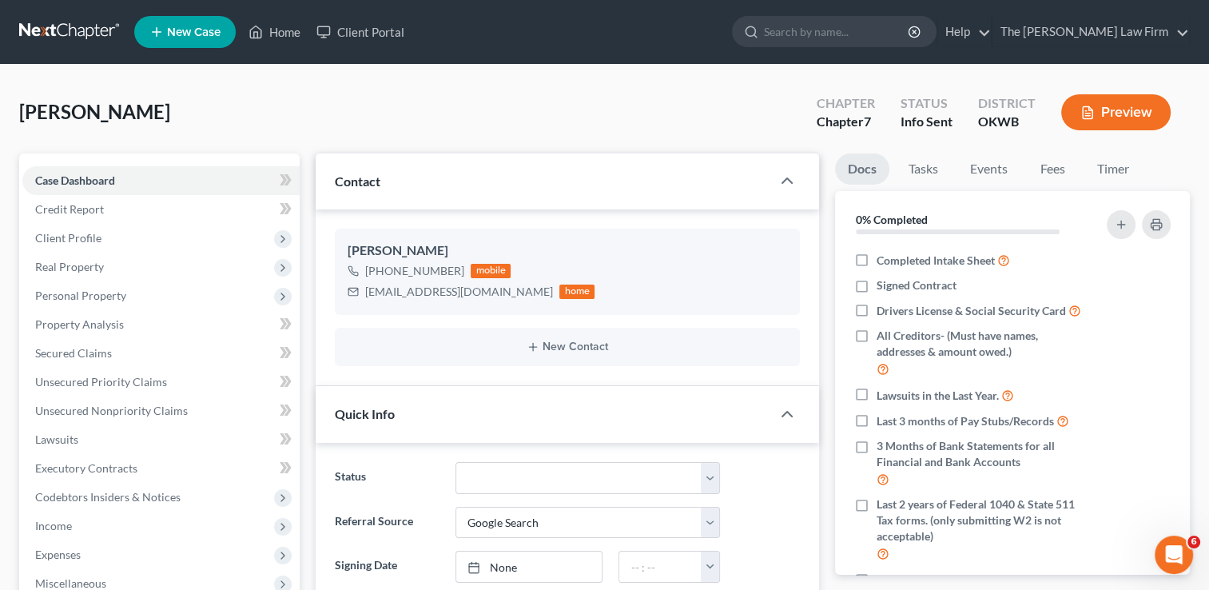
scroll to position [83, 0]
click at [1054, 174] on link "Fees" at bounding box center [1052, 168] width 51 height 31
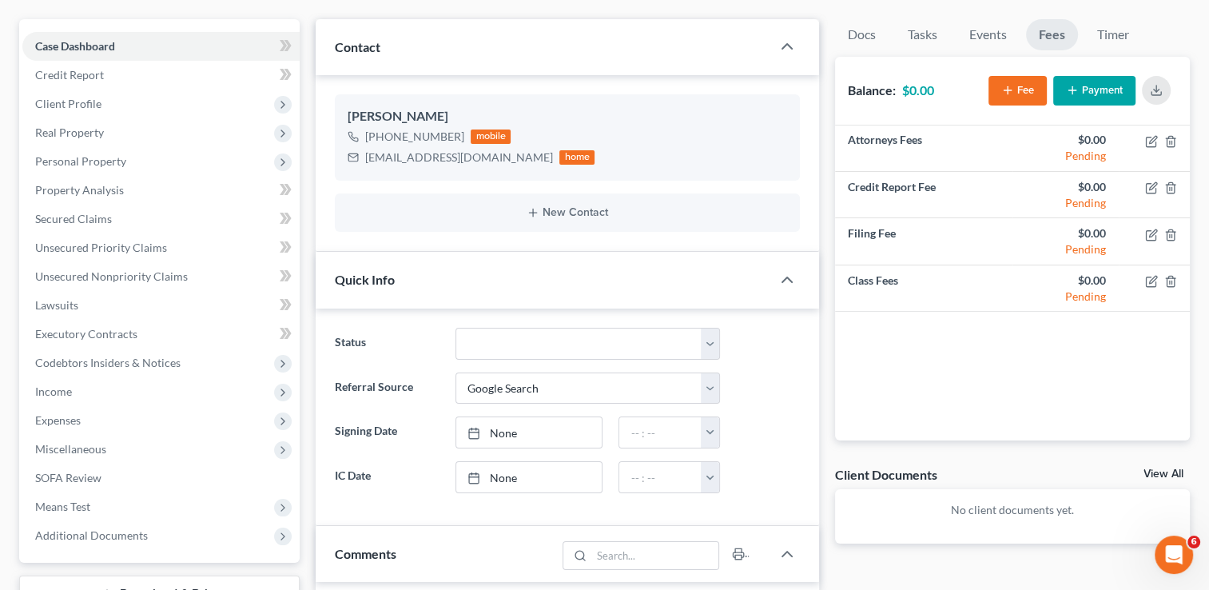
scroll to position [0, 0]
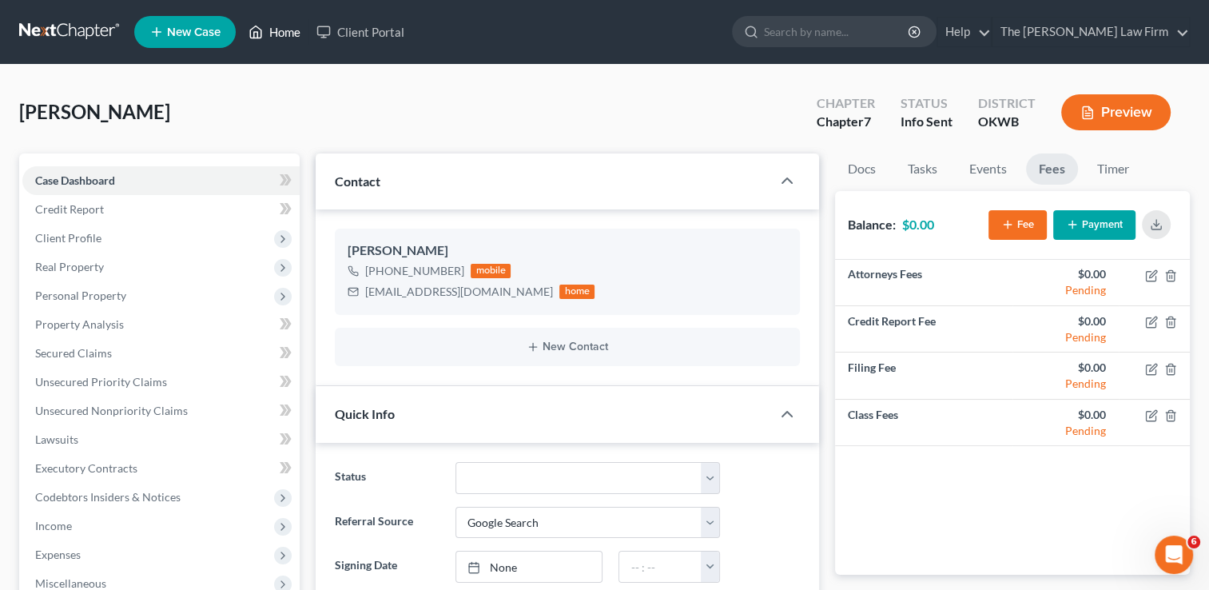
drag, startPoint x: 291, startPoint y: 37, endPoint x: 469, endPoint y: 123, distance: 198.0
click at [291, 37] on link "Home" at bounding box center [275, 32] width 68 height 29
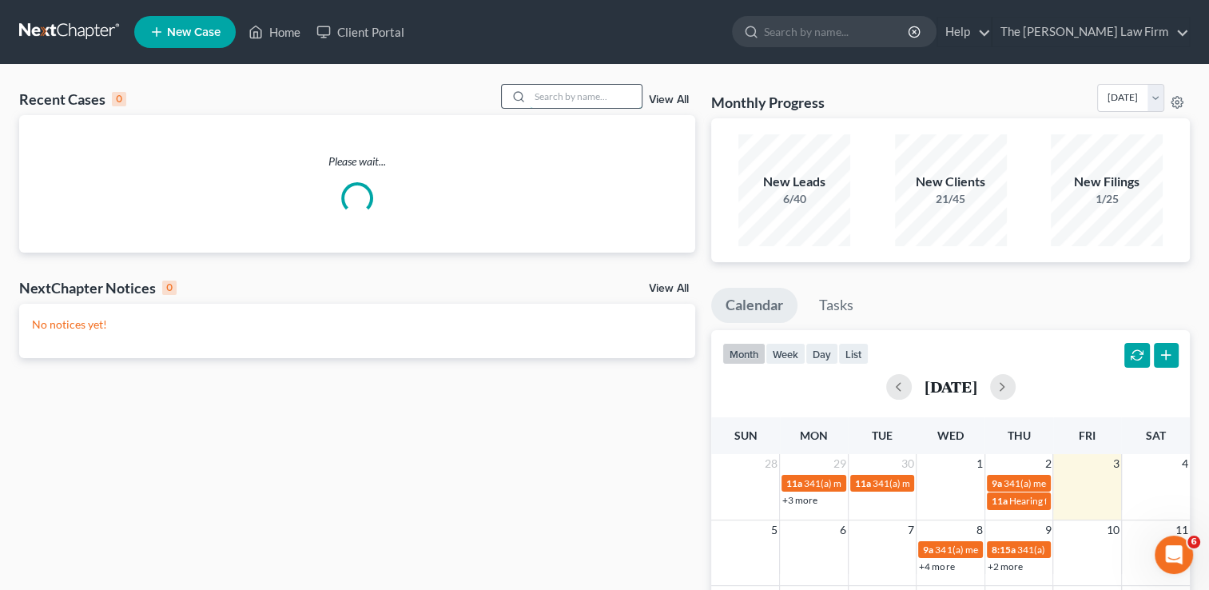
click at [615, 92] on input "search" at bounding box center [586, 96] width 112 height 23
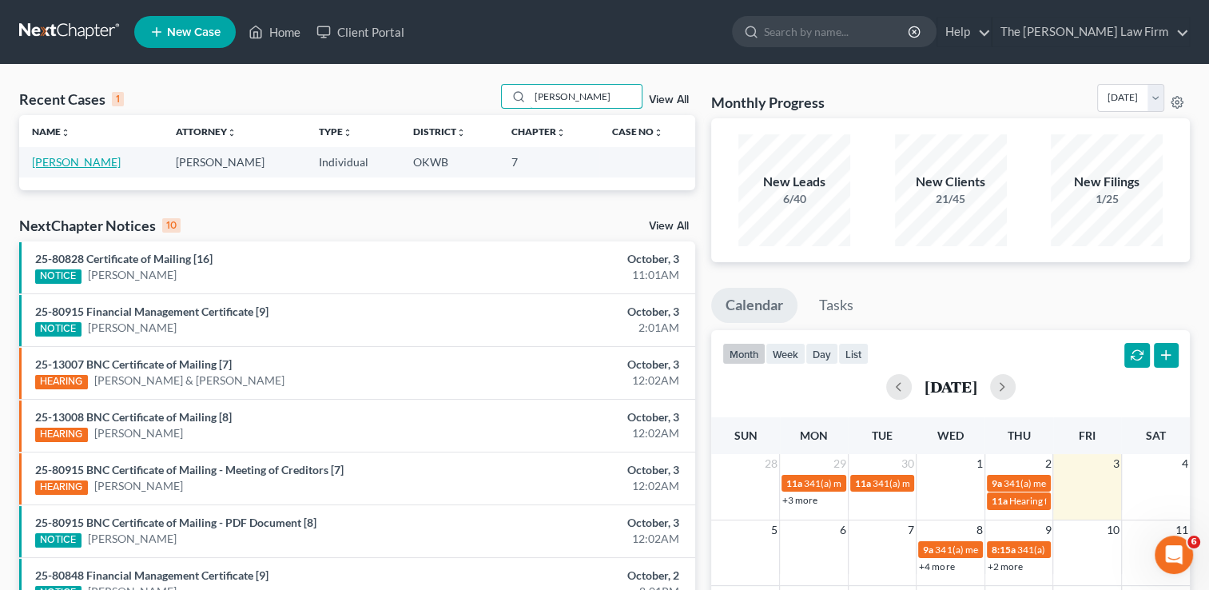
type input "Coleman"
click at [103, 158] on link "Coleman, Michael" at bounding box center [76, 162] width 89 height 14
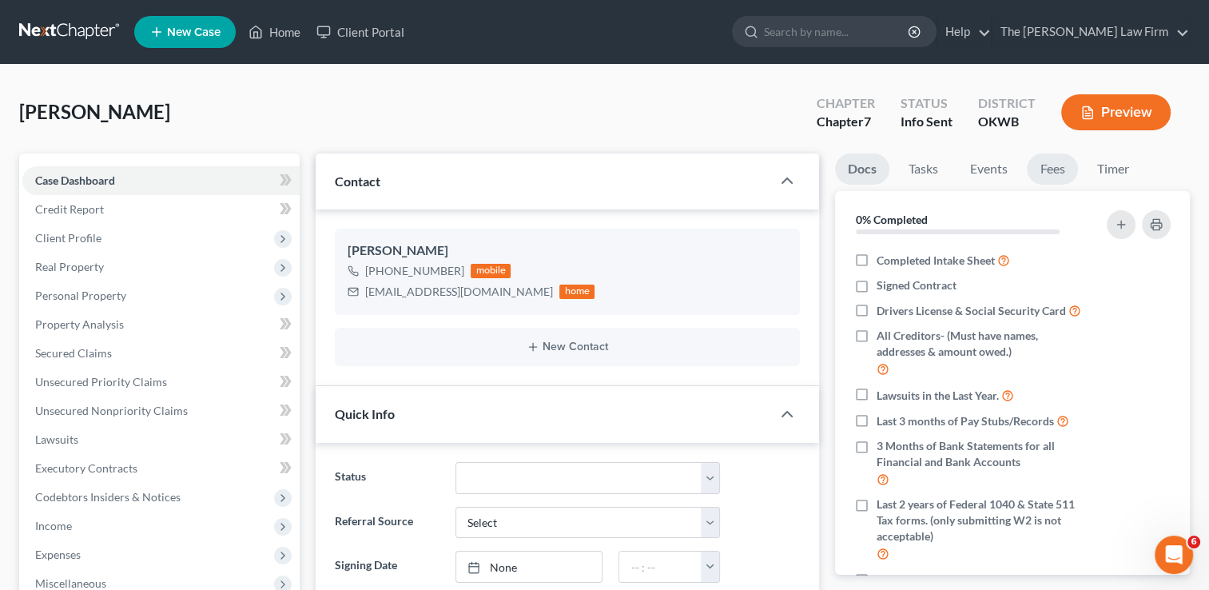
scroll to position [26, 0]
click at [1039, 174] on link "Fees" at bounding box center [1052, 168] width 51 height 31
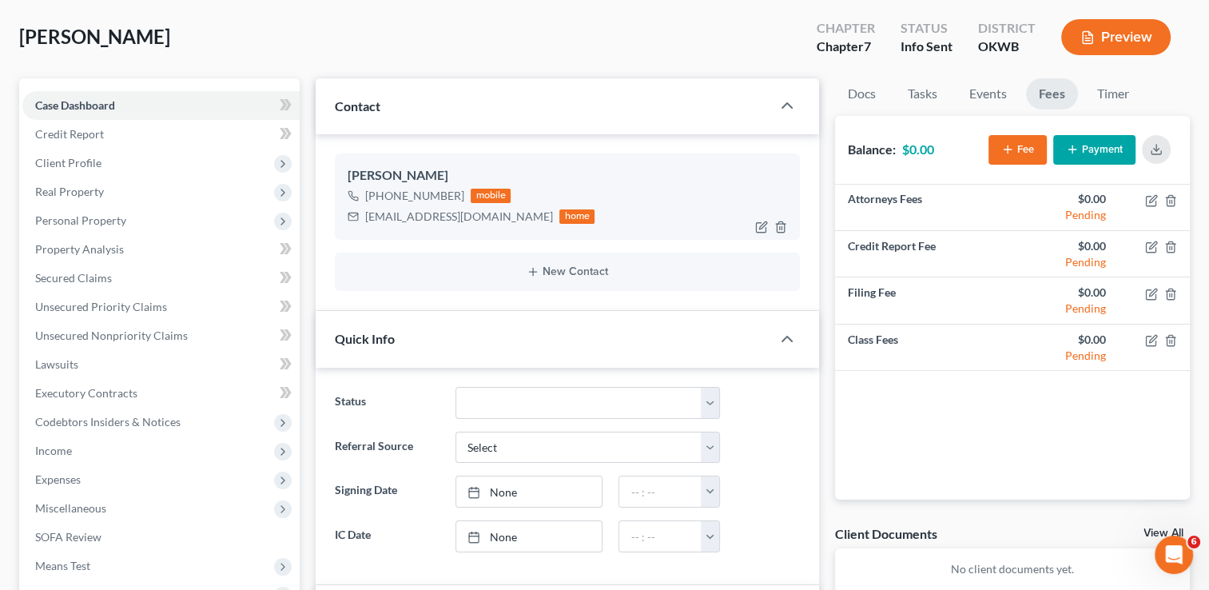
scroll to position [0, 0]
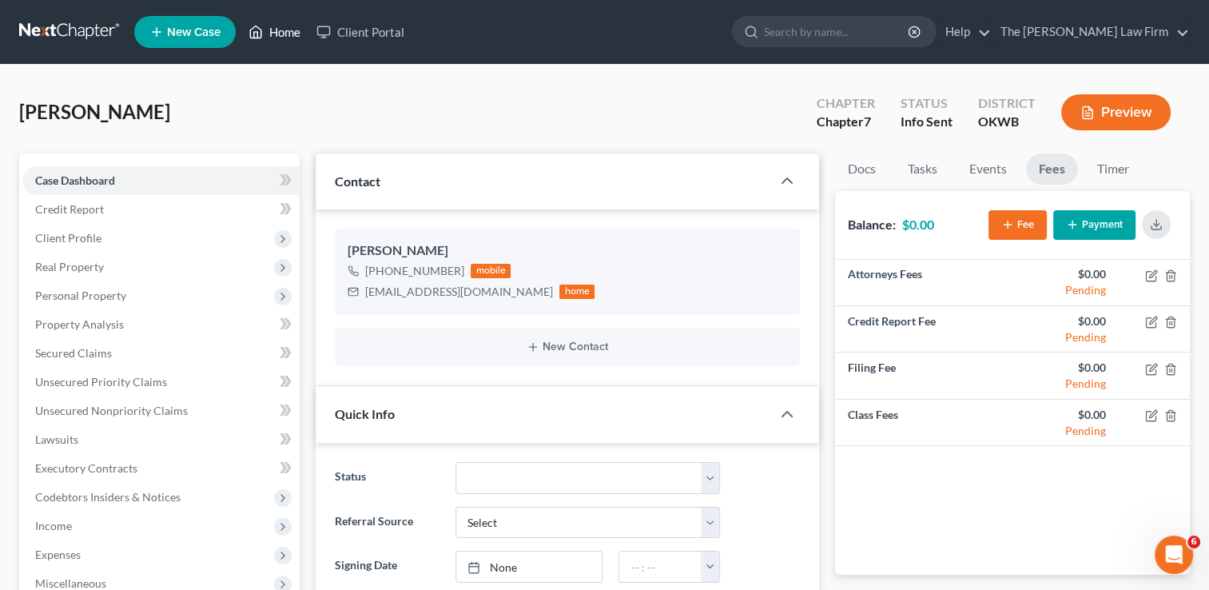
click at [285, 30] on link "Home" at bounding box center [275, 32] width 68 height 29
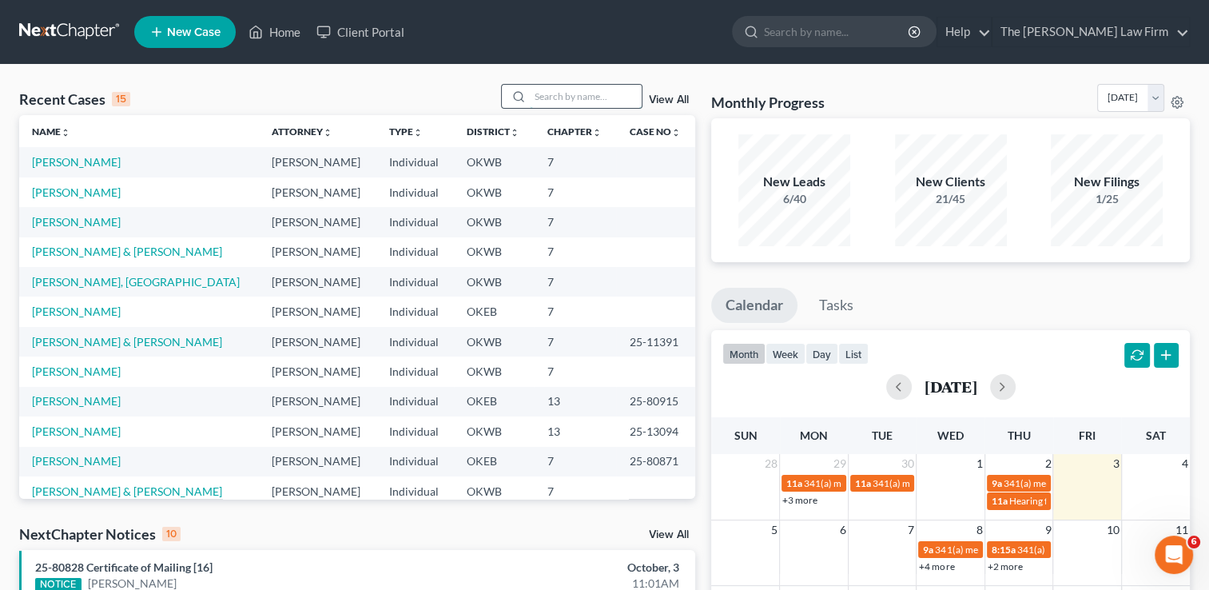
click at [588, 93] on input "search" at bounding box center [586, 96] width 112 height 23
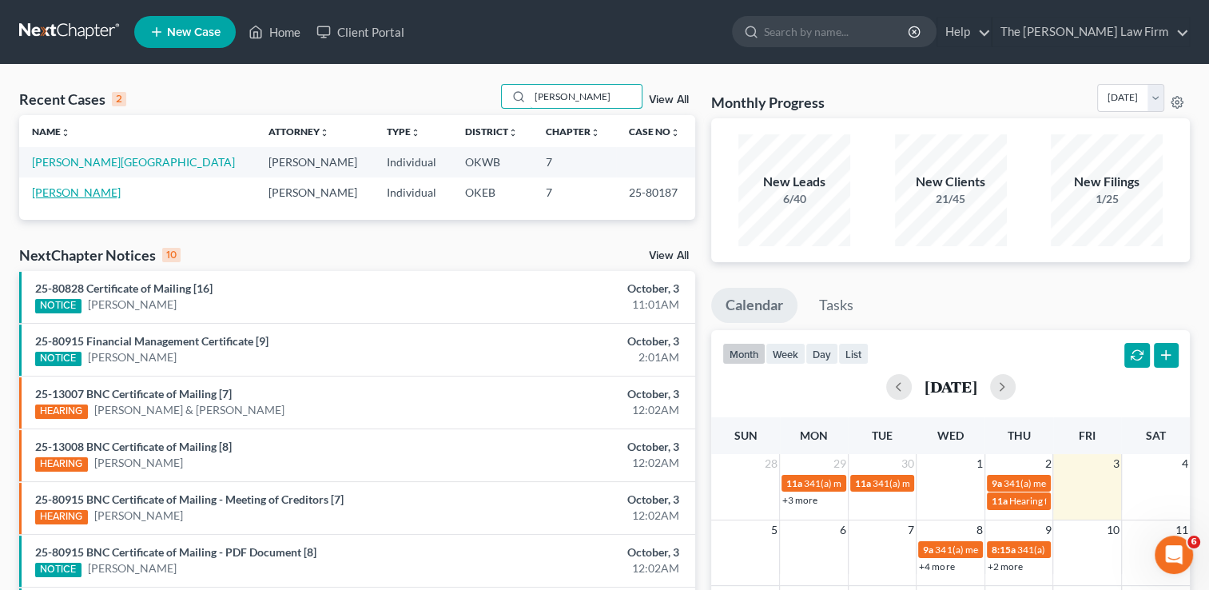
type input "Dixon"
click at [79, 187] on link "Dixon, Tristan" at bounding box center [76, 192] width 89 height 14
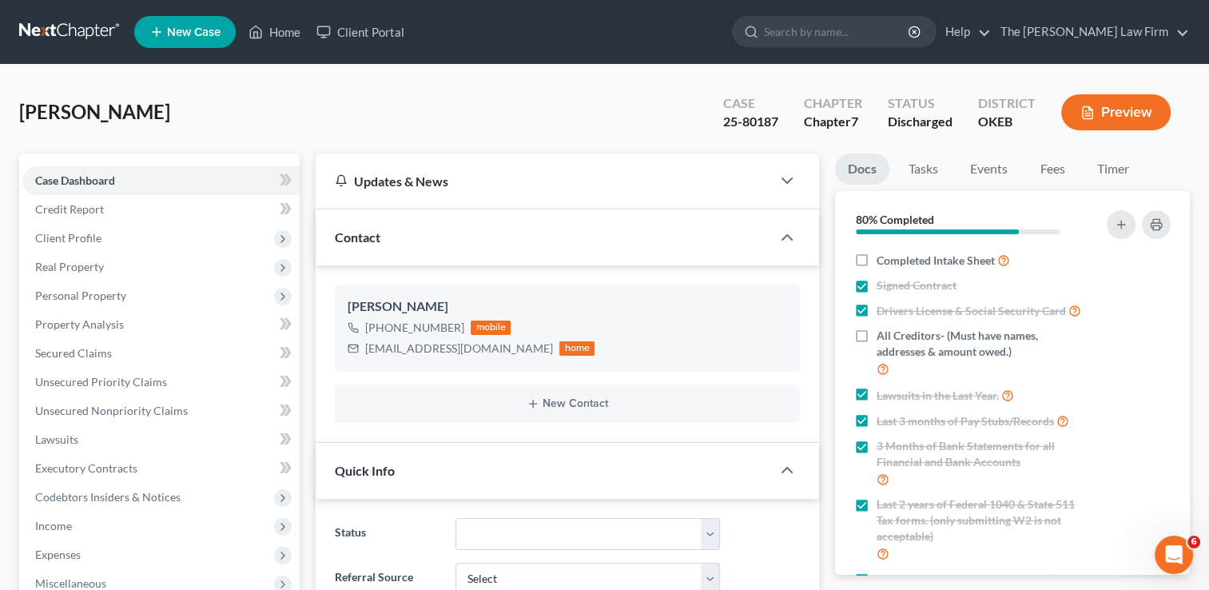
scroll to position [804, 0]
drag, startPoint x: 277, startPoint y: 33, endPoint x: 310, endPoint y: 98, distance: 73.6
click at [277, 33] on link "Home" at bounding box center [275, 32] width 68 height 29
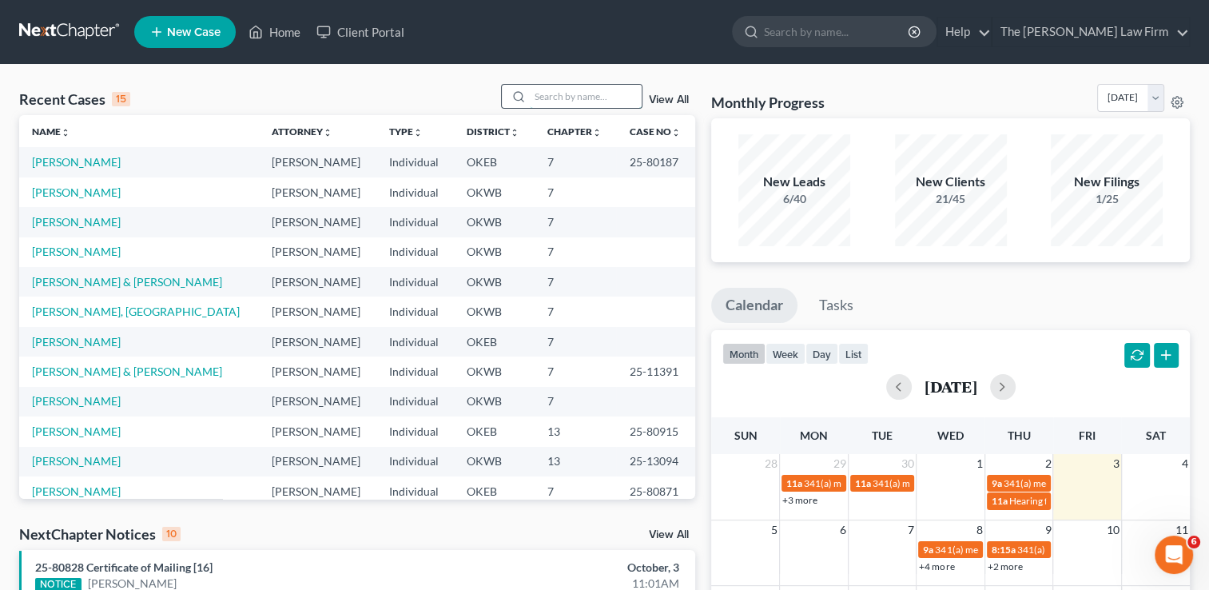
click at [583, 104] on input "search" at bounding box center [586, 96] width 112 height 23
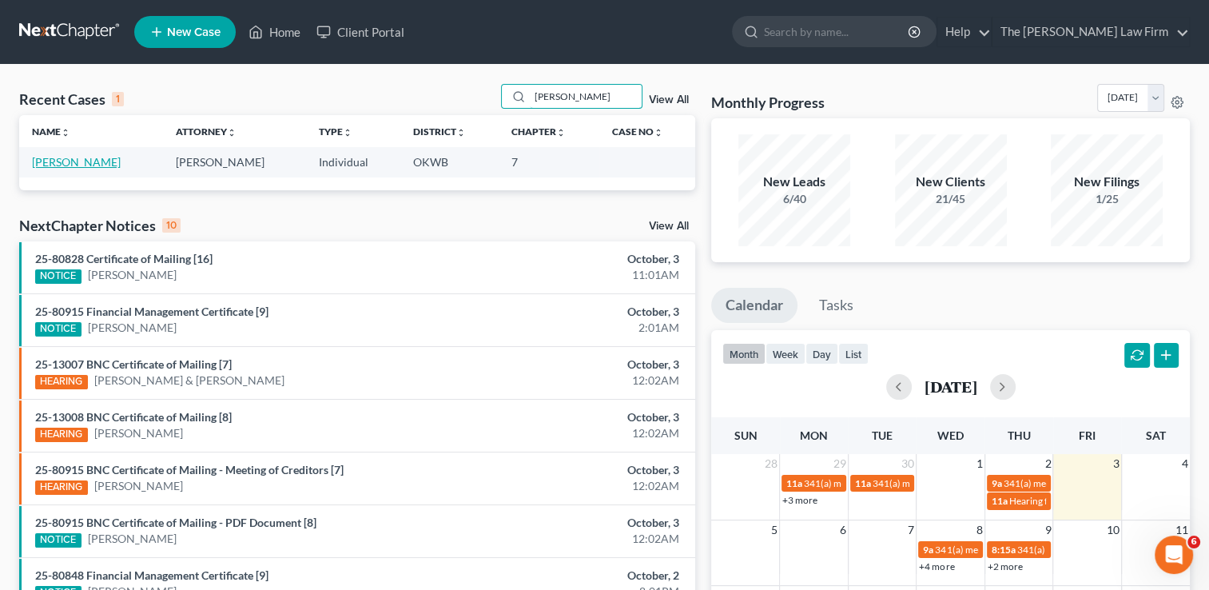
type input "Chyna"
click at [90, 161] on link "[PERSON_NAME]" at bounding box center [76, 162] width 89 height 14
select select "4"
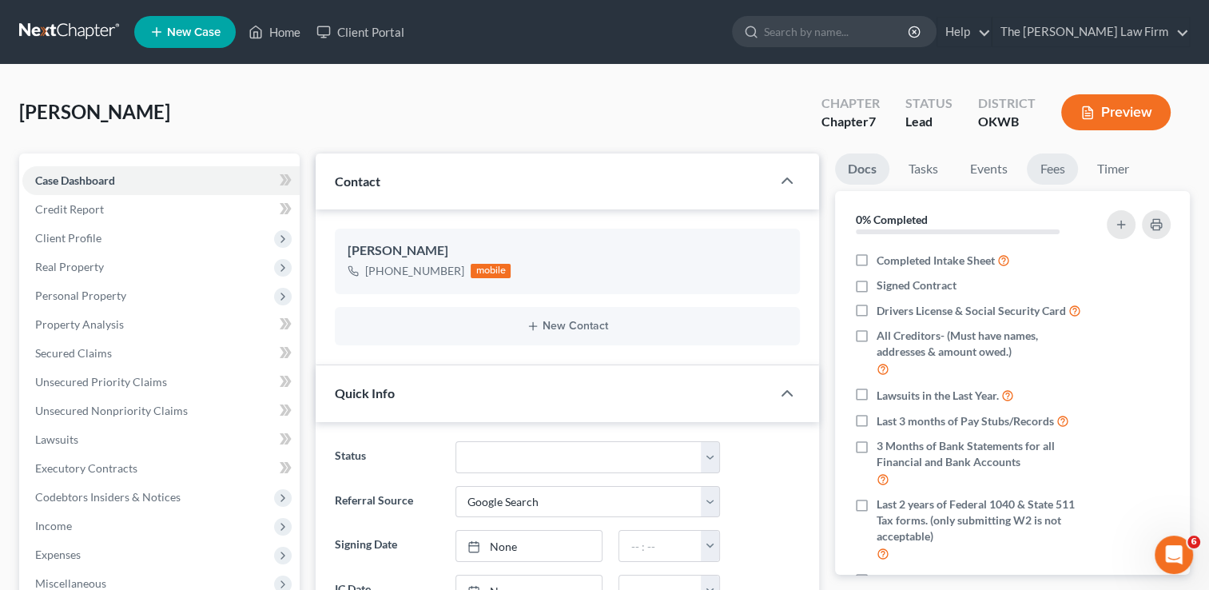
click at [1070, 167] on link "Fees" at bounding box center [1052, 168] width 51 height 31
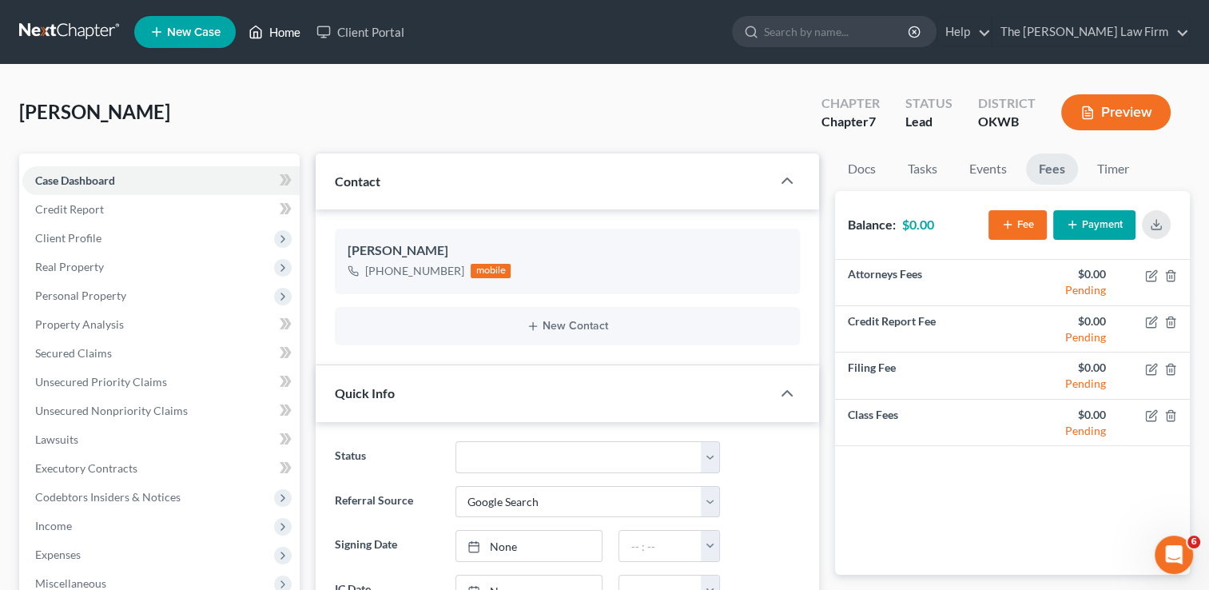
drag, startPoint x: 282, startPoint y: 32, endPoint x: 404, endPoint y: 94, distance: 136.5
click at [282, 32] on link "Home" at bounding box center [275, 32] width 68 height 29
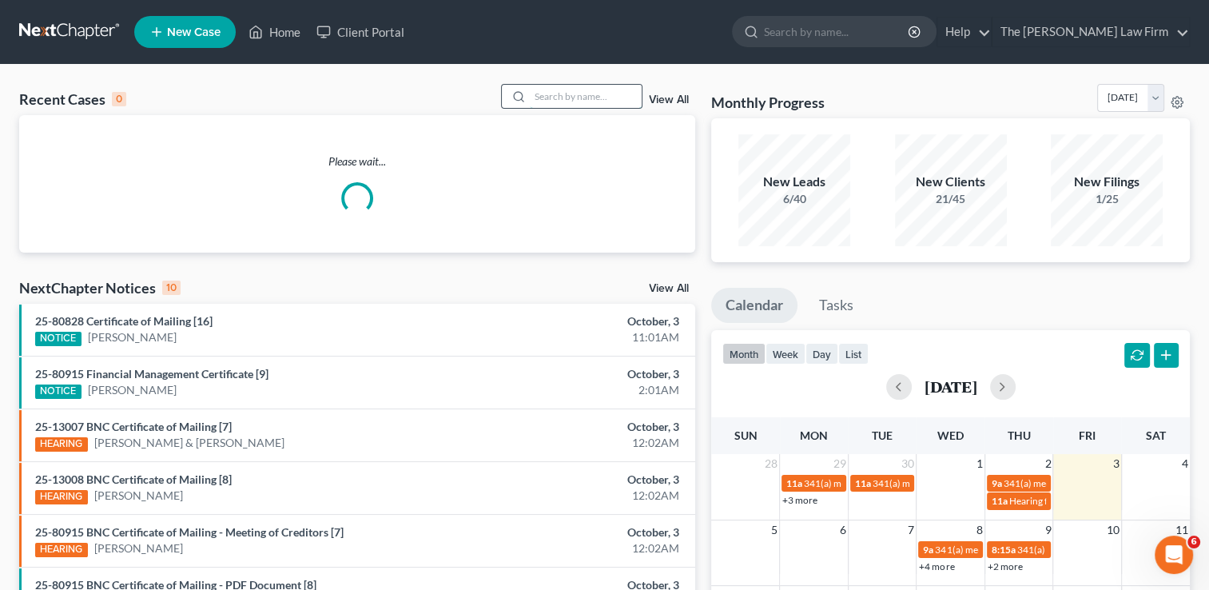
click at [547, 97] on input "search" at bounding box center [586, 96] width 112 height 23
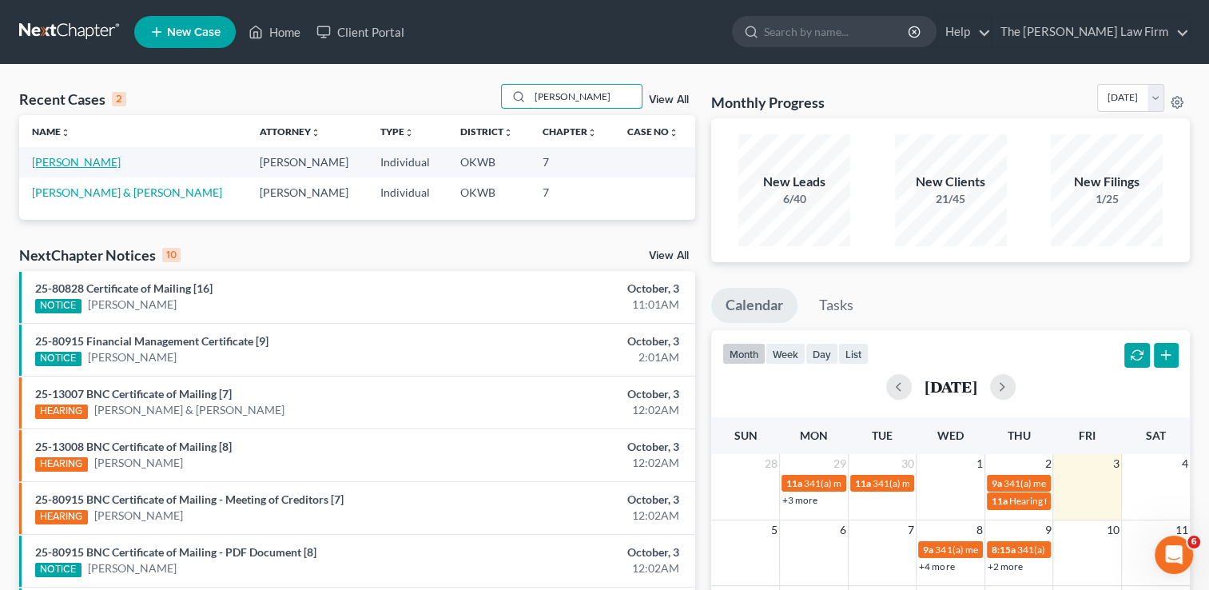
type input "Leah"
click at [75, 161] on link "[PERSON_NAME]" at bounding box center [76, 162] width 89 height 14
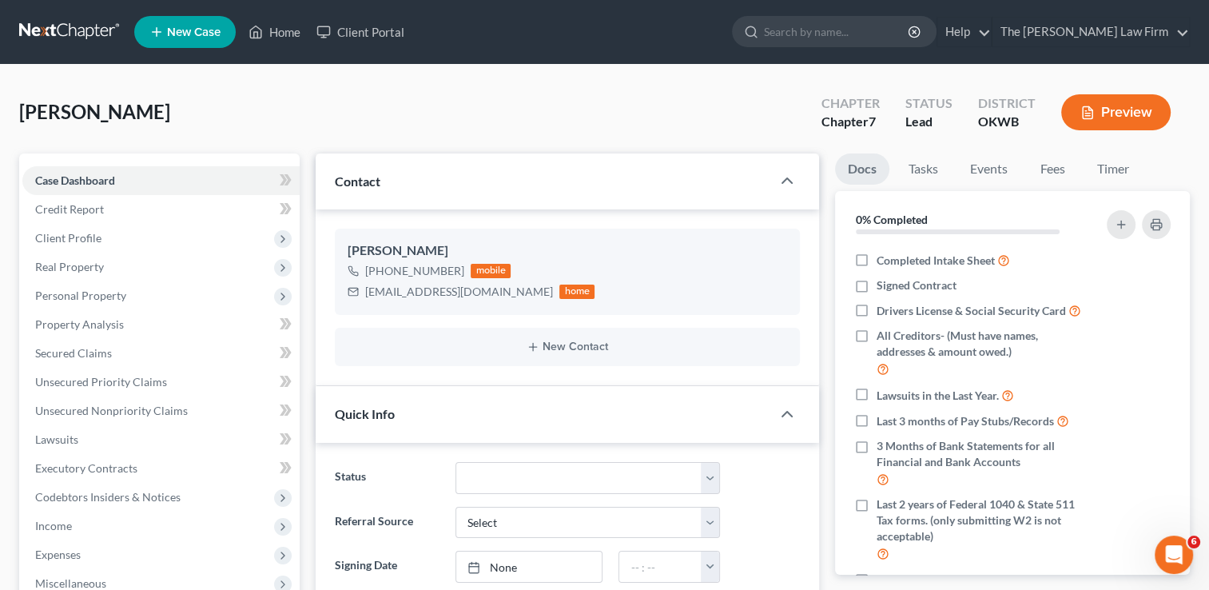
scroll to position [83, 0]
click at [1057, 170] on link "Fees" at bounding box center [1052, 168] width 51 height 31
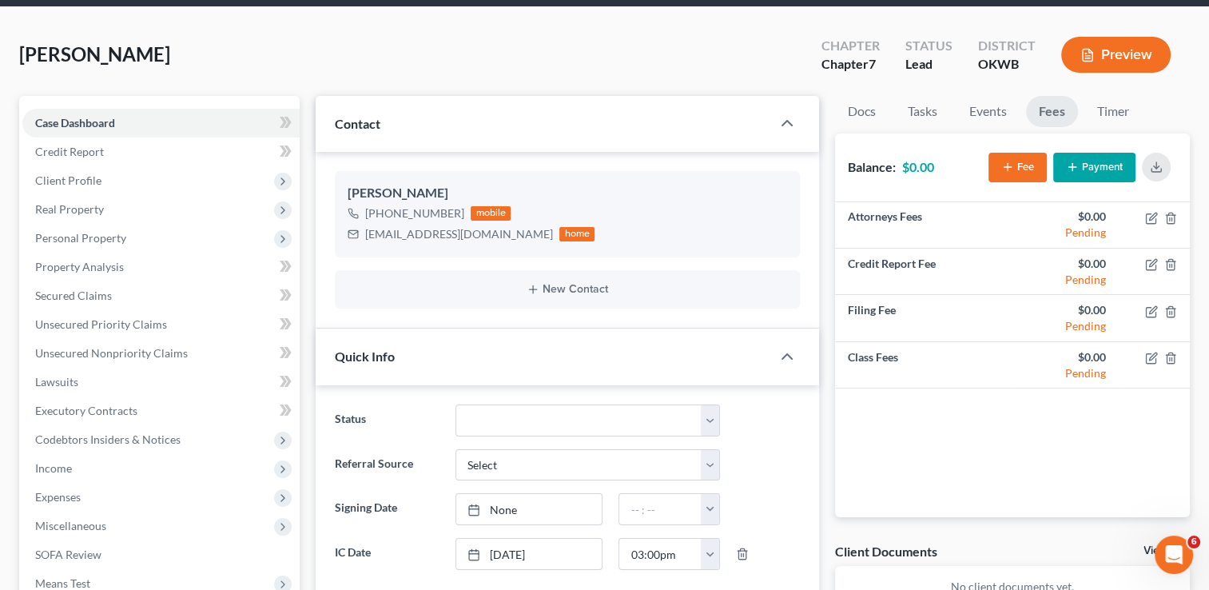
scroll to position [0, 0]
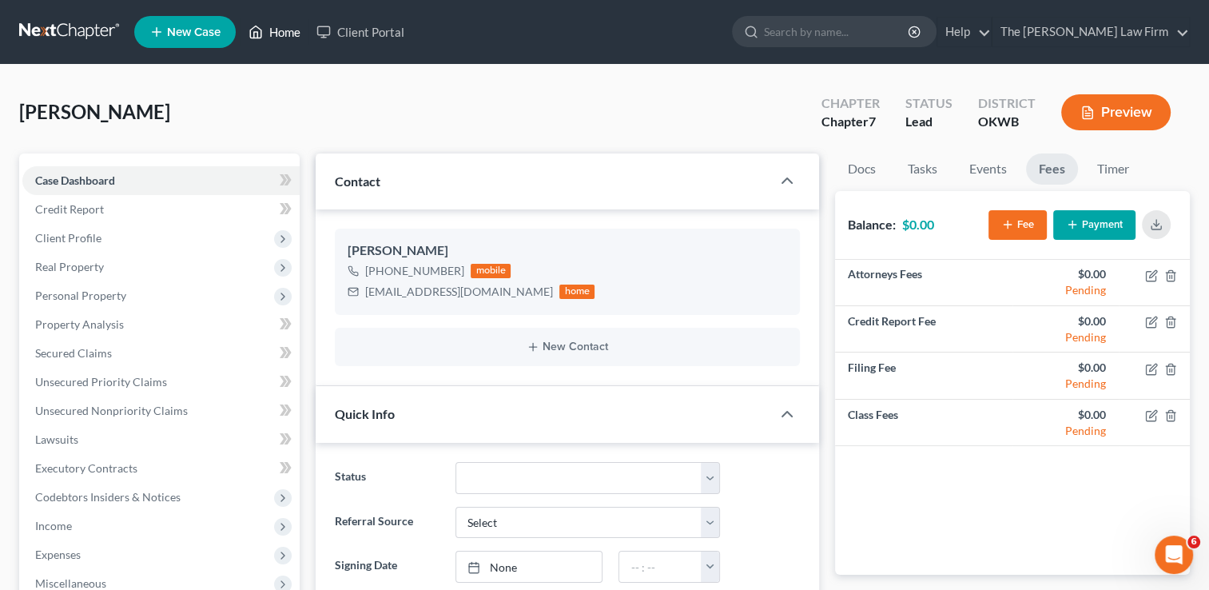
click at [284, 34] on link "Home" at bounding box center [275, 32] width 68 height 29
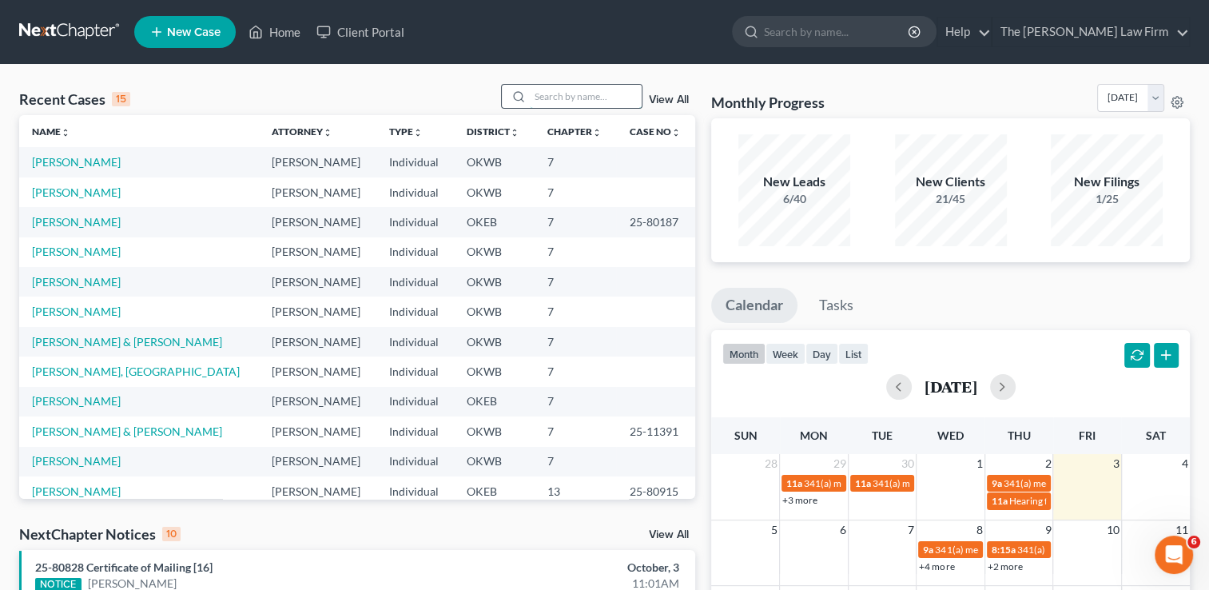
click at [555, 103] on input "search" at bounding box center [586, 96] width 112 height 23
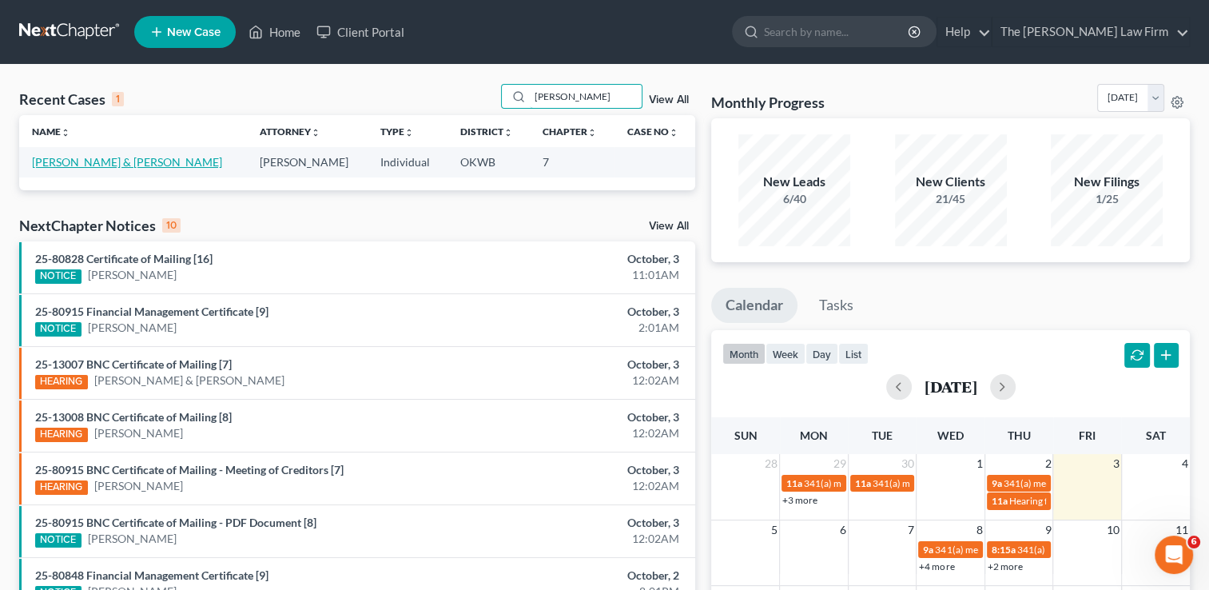
type input "Sanchez"
click at [126, 163] on link "[PERSON_NAME] & [PERSON_NAME]" at bounding box center [127, 162] width 190 height 14
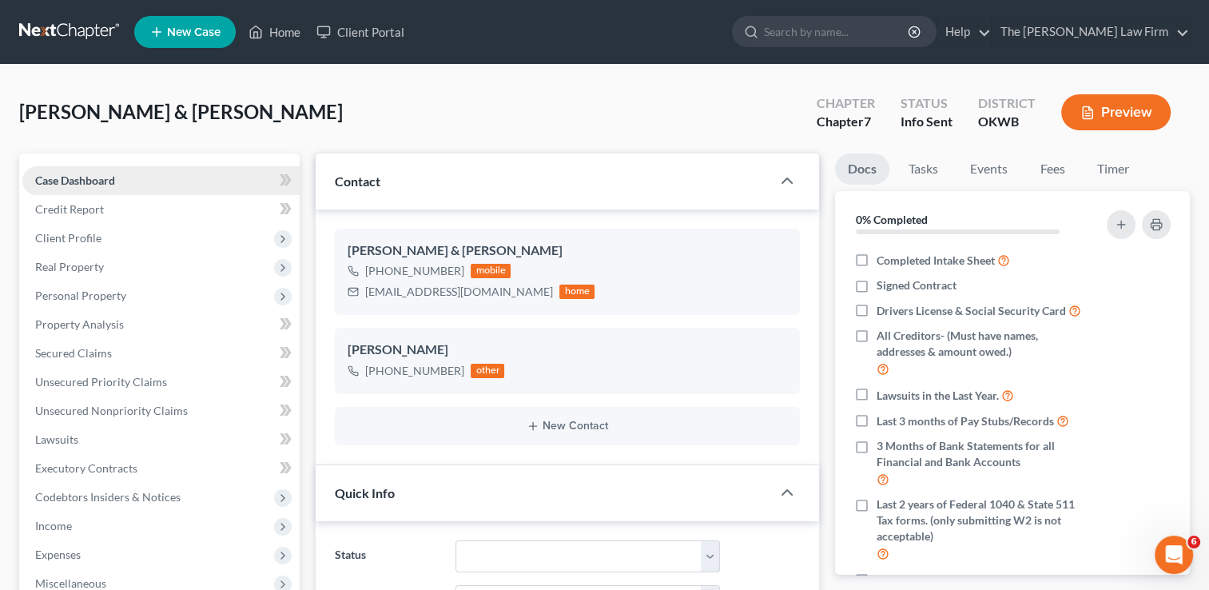
scroll to position [26, 0]
click at [1049, 168] on link "Fees" at bounding box center [1052, 168] width 51 height 31
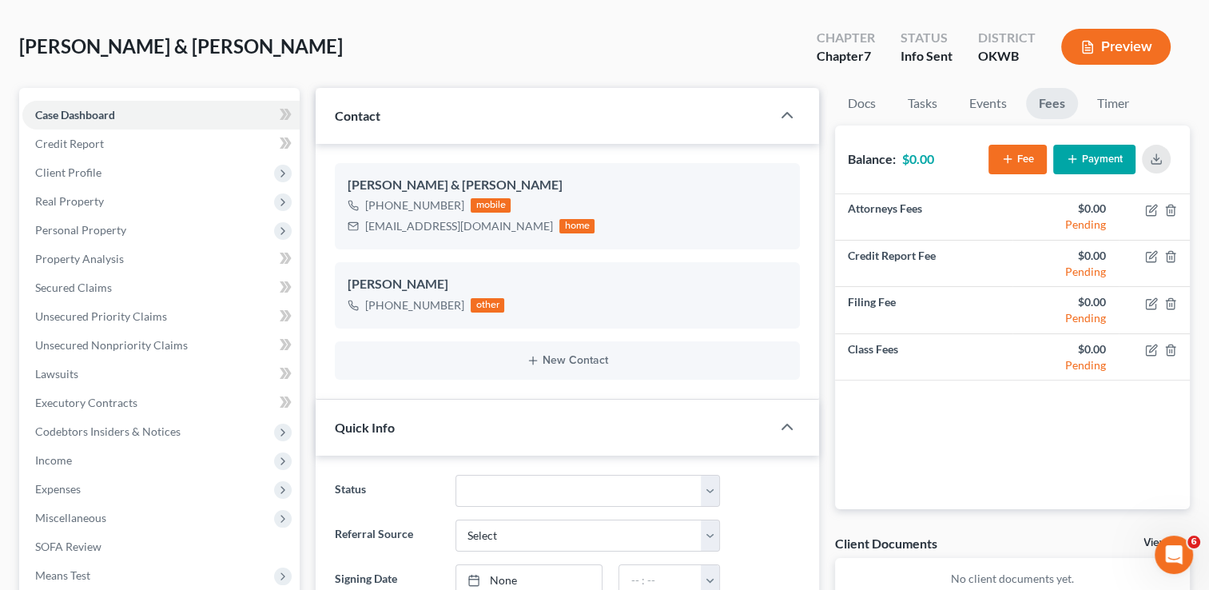
scroll to position [0, 0]
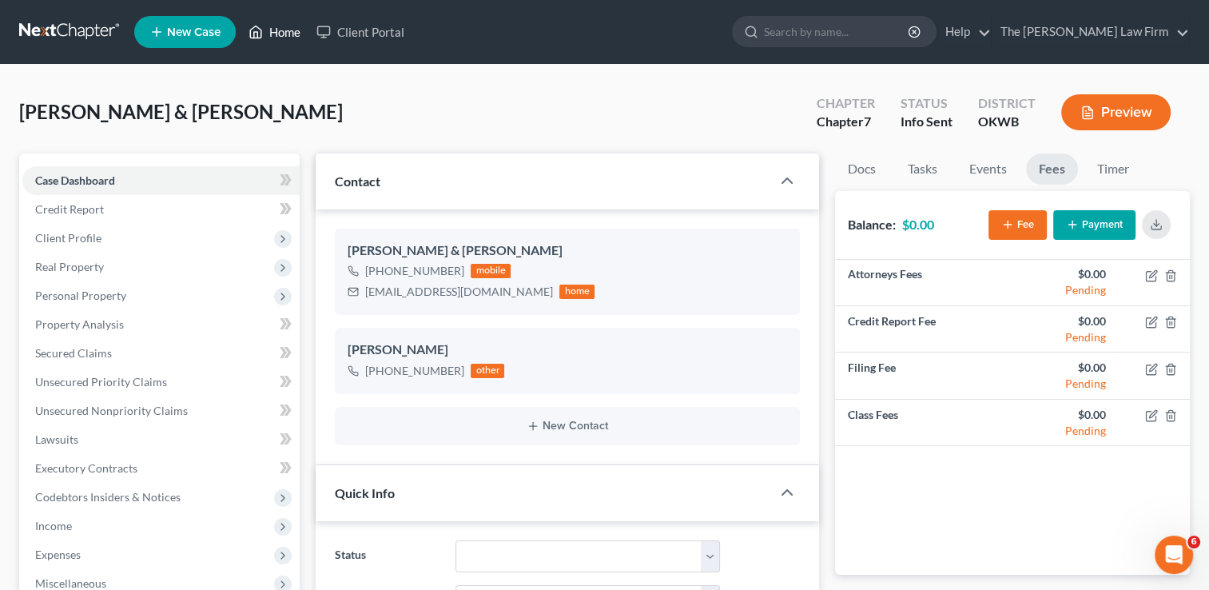
drag, startPoint x: 288, startPoint y: 30, endPoint x: 502, endPoint y: 96, distance: 224.0
click at [288, 30] on link "Home" at bounding box center [275, 32] width 68 height 29
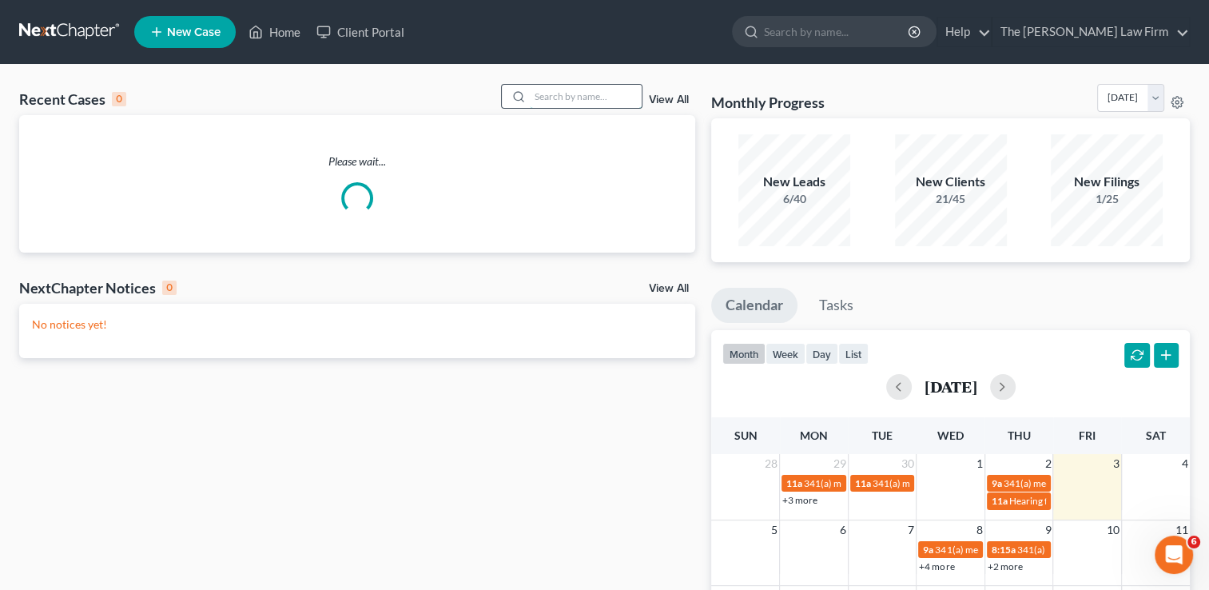
click at [615, 92] on input "search" at bounding box center [586, 96] width 112 height 23
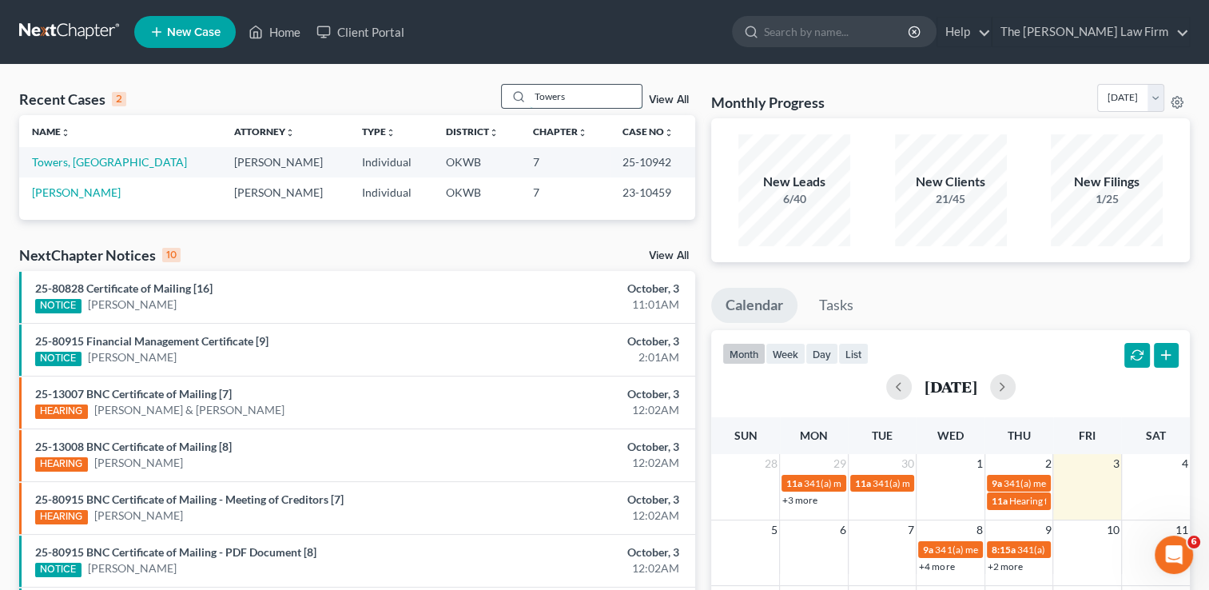
click at [576, 88] on input "Towers" at bounding box center [586, 96] width 112 height 23
type input "T"
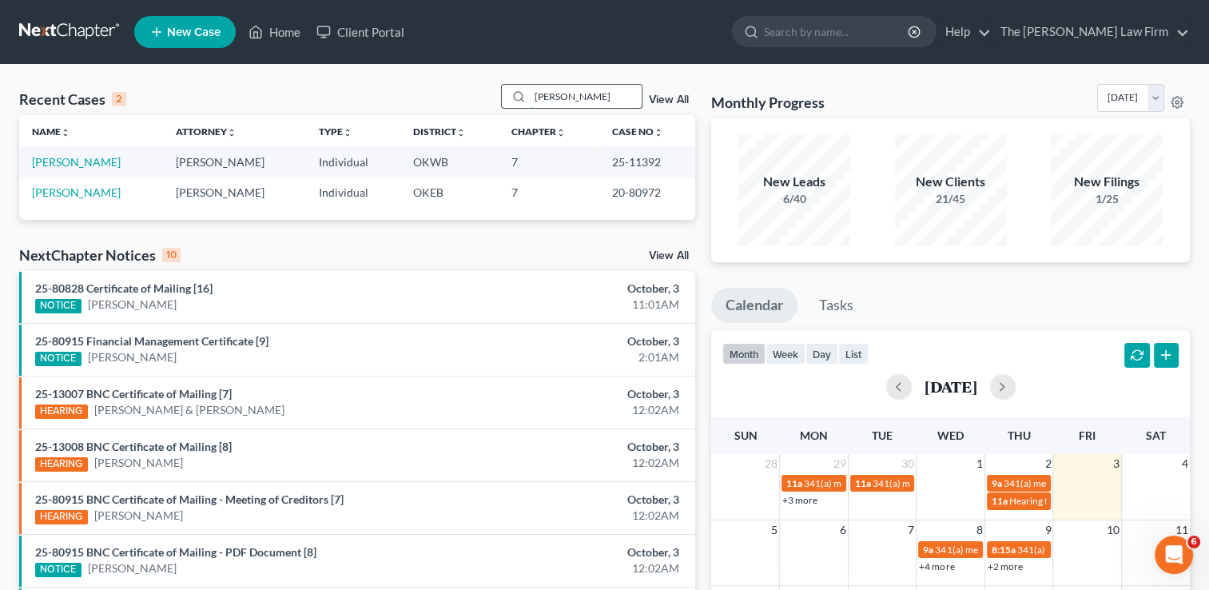
drag, startPoint x: 621, startPoint y: 94, endPoint x: 613, endPoint y: 99, distance: 9.3
click at [620, 94] on input "parker" at bounding box center [586, 96] width 112 height 23
type input "p"
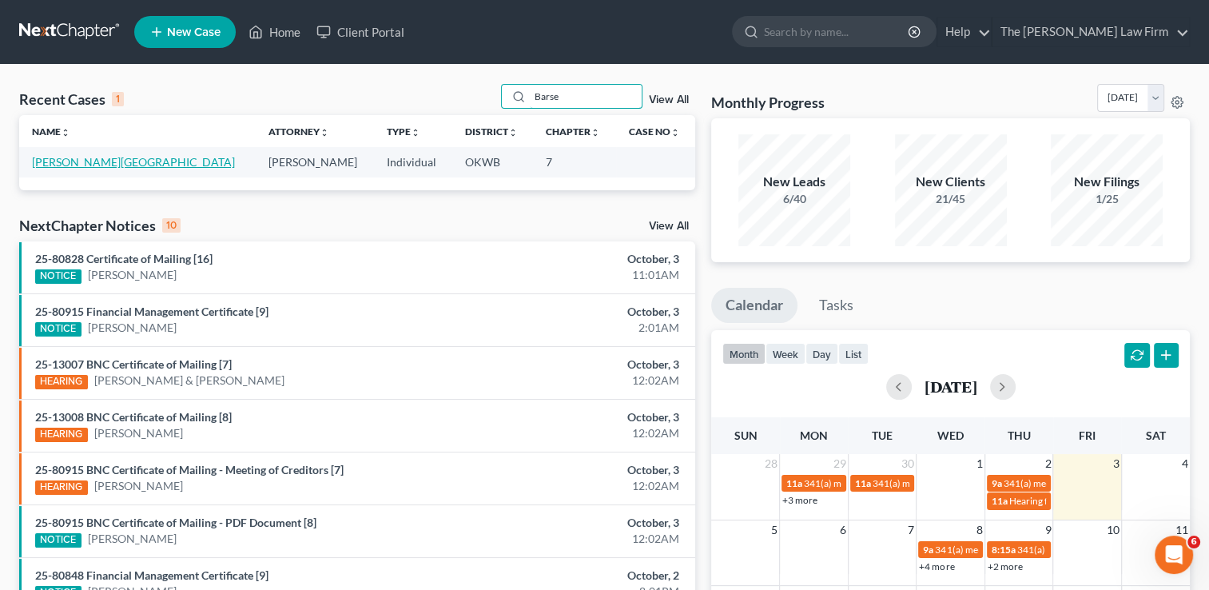
type input "Barse"
click at [61, 163] on link "[PERSON_NAME][GEOGRAPHIC_DATA]" at bounding box center [133, 162] width 203 height 14
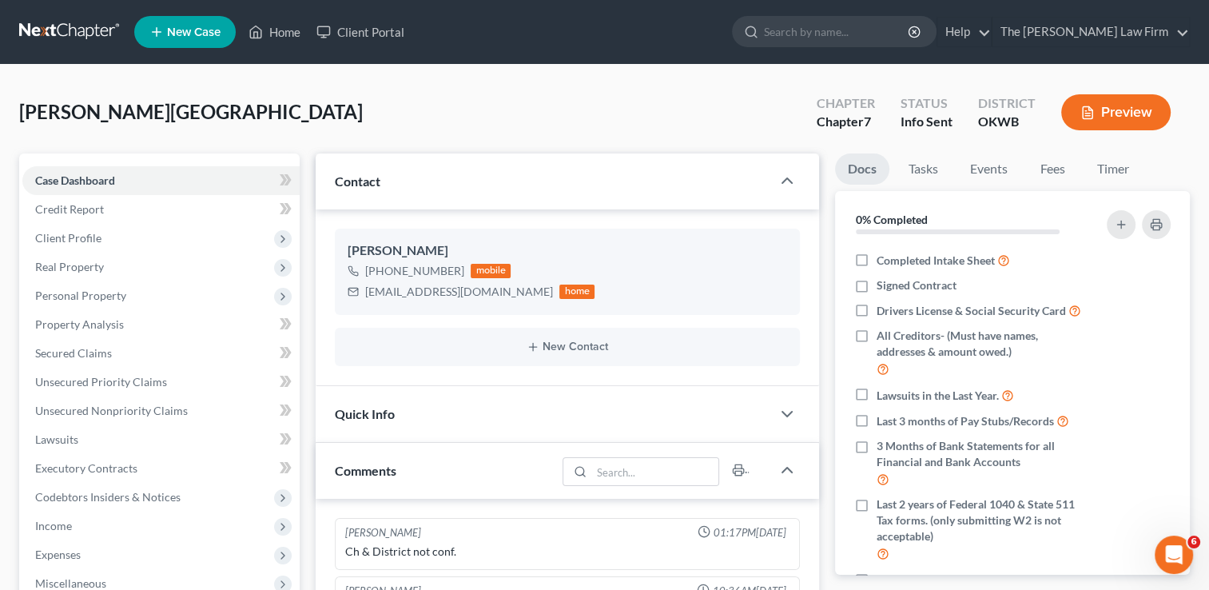
scroll to position [83, 0]
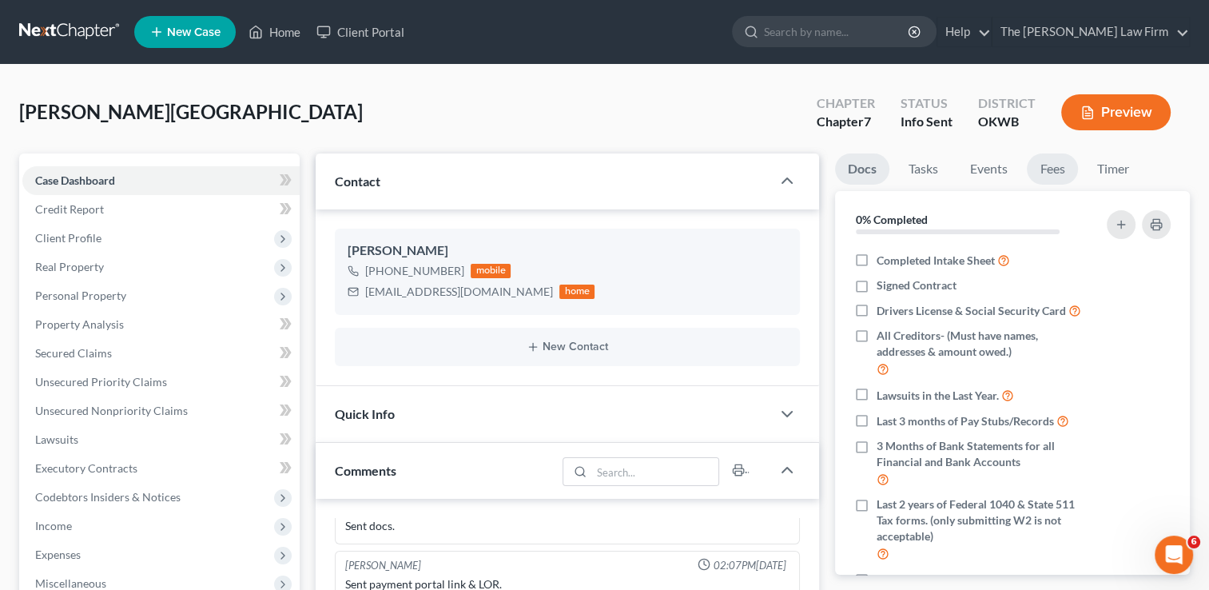
click at [1068, 165] on link "Fees" at bounding box center [1052, 168] width 51 height 31
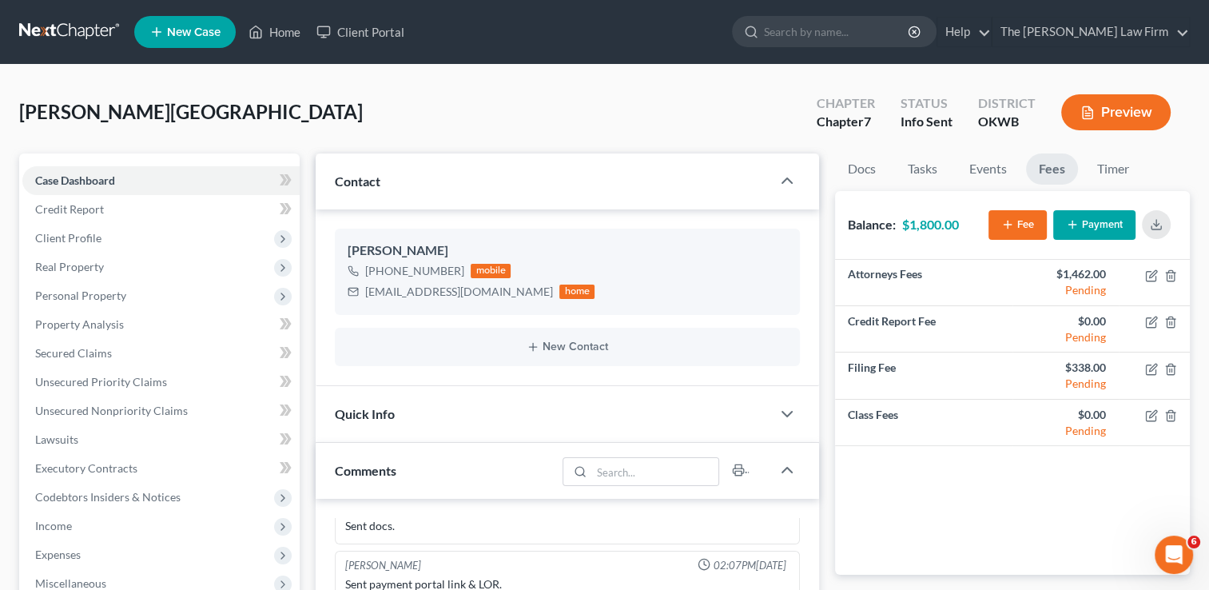
click at [1055, 170] on link "Fees" at bounding box center [1052, 168] width 52 height 31
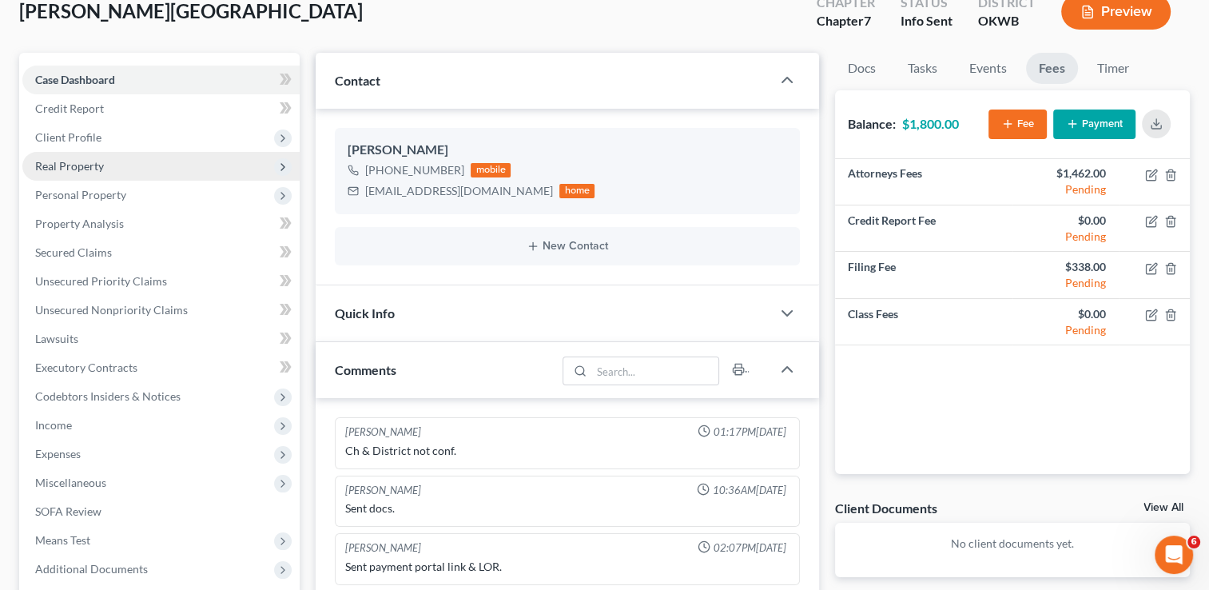
scroll to position [0, 0]
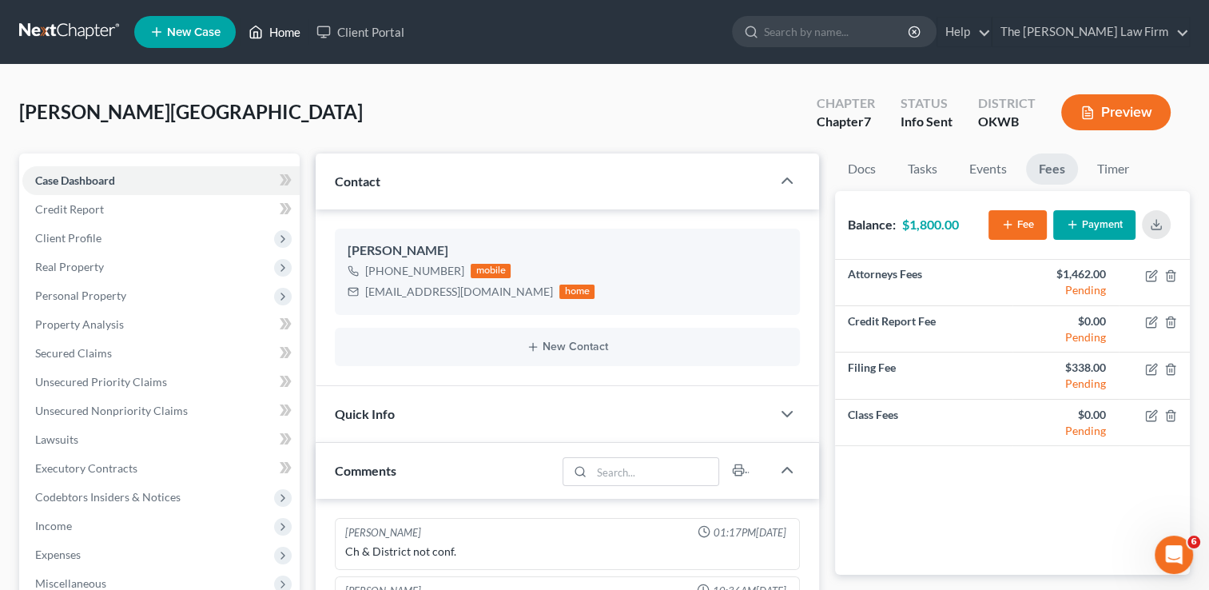
drag, startPoint x: 283, startPoint y: 41, endPoint x: 451, endPoint y: 85, distance: 173.5
click at [284, 40] on link "Home" at bounding box center [275, 32] width 68 height 29
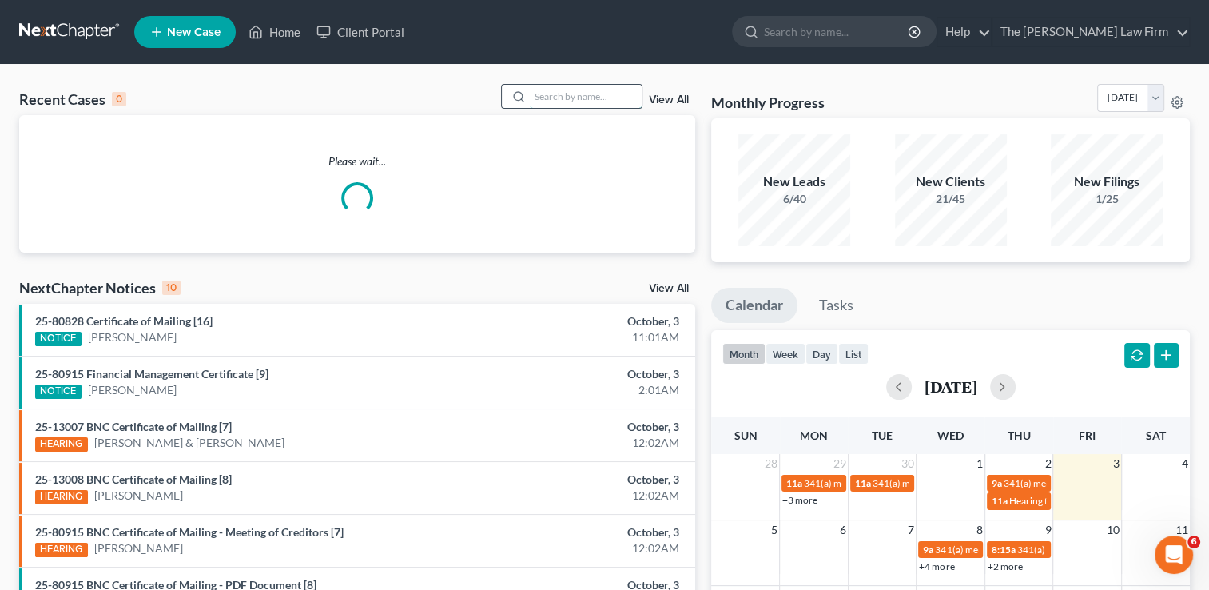
click at [606, 90] on input "search" at bounding box center [586, 96] width 112 height 23
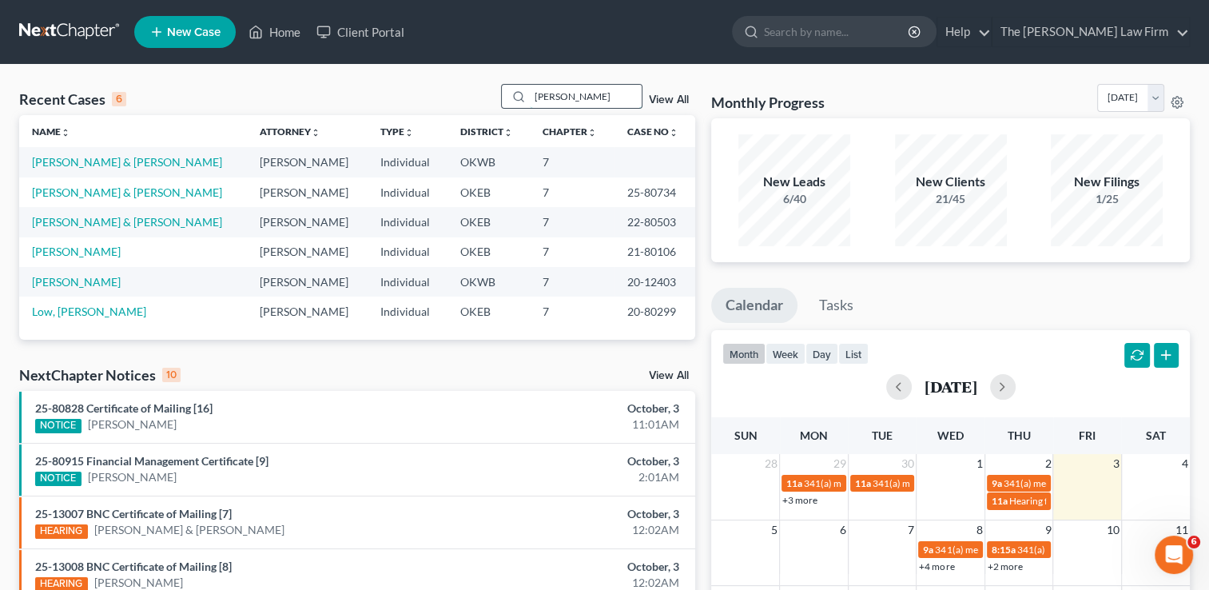
click at [579, 90] on input "Lowe" at bounding box center [586, 96] width 112 height 23
drag, startPoint x: 573, startPoint y: 94, endPoint x: 460, endPoint y: 94, distance: 113.5
click at [460, 94] on div "Recent Cases 6 Lowe View All" at bounding box center [357, 99] width 676 height 31
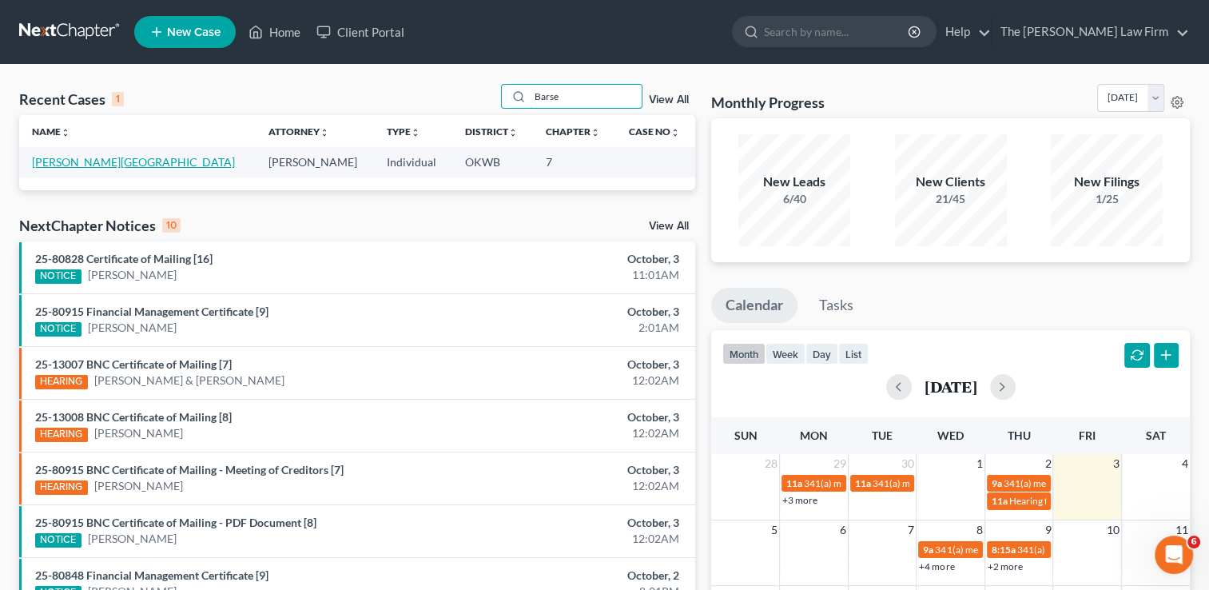
type input "Barse"
click at [87, 161] on link "[PERSON_NAME][GEOGRAPHIC_DATA]" at bounding box center [133, 162] width 203 height 14
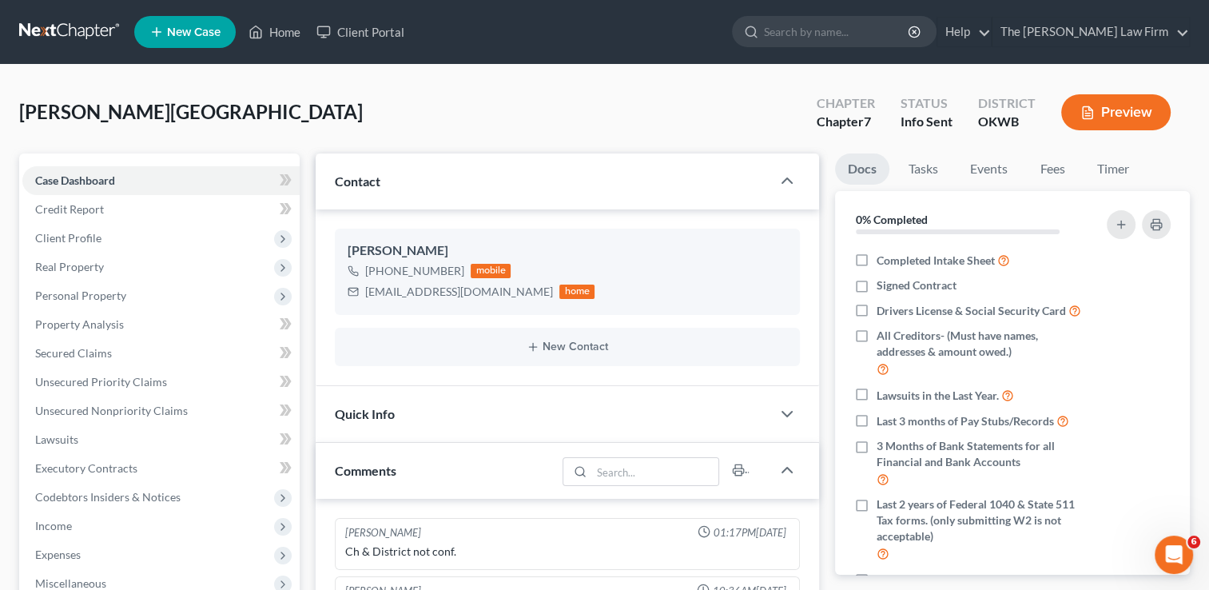
scroll to position [83, 0]
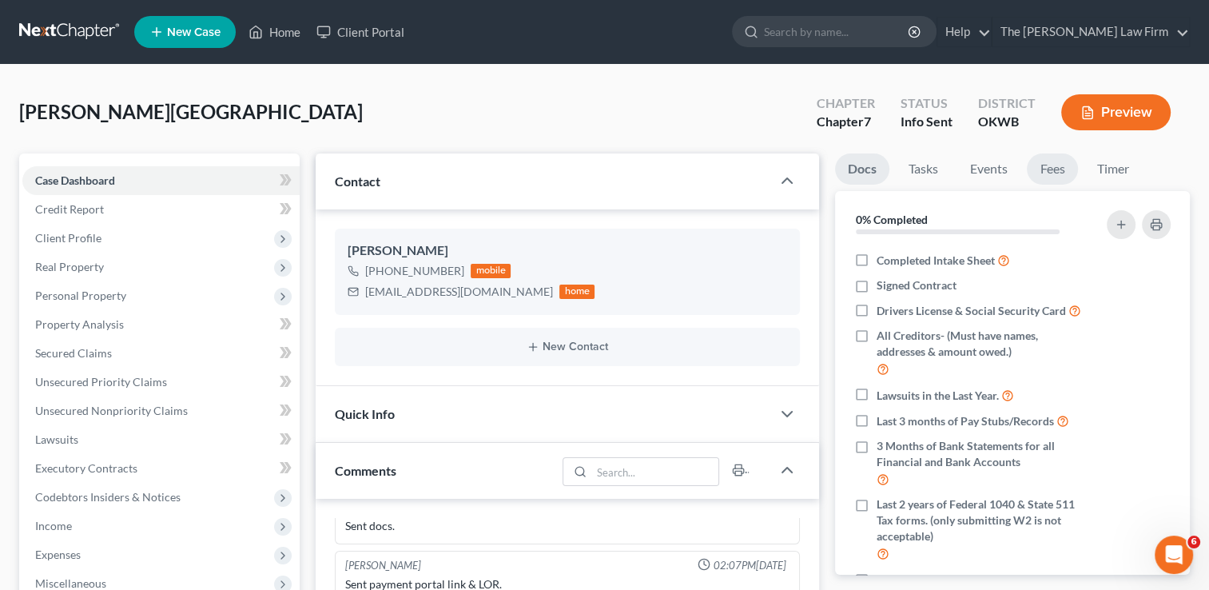
click at [1055, 165] on link "Fees" at bounding box center [1052, 168] width 51 height 31
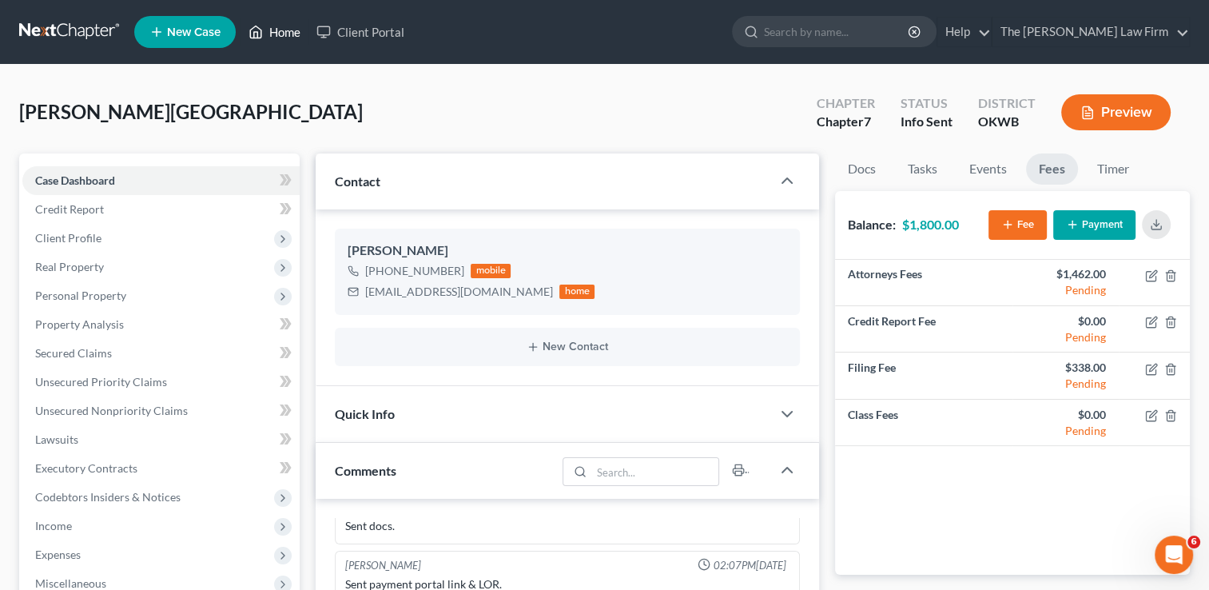
drag, startPoint x: 293, startPoint y: 30, endPoint x: 392, endPoint y: 75, distance: 108.0
click at [293, 30] on link "Home" at bounding box center [275, 32] width 68 height 29
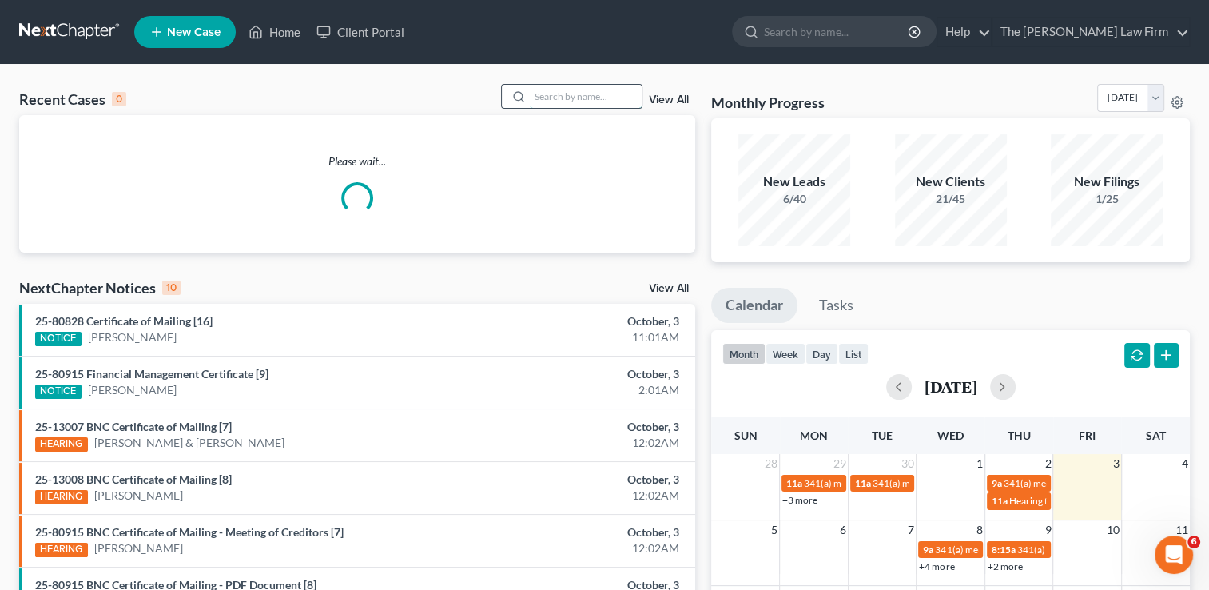
click at [566, 94] on input "search" at bounding box center [586, 96] width 112 height 23
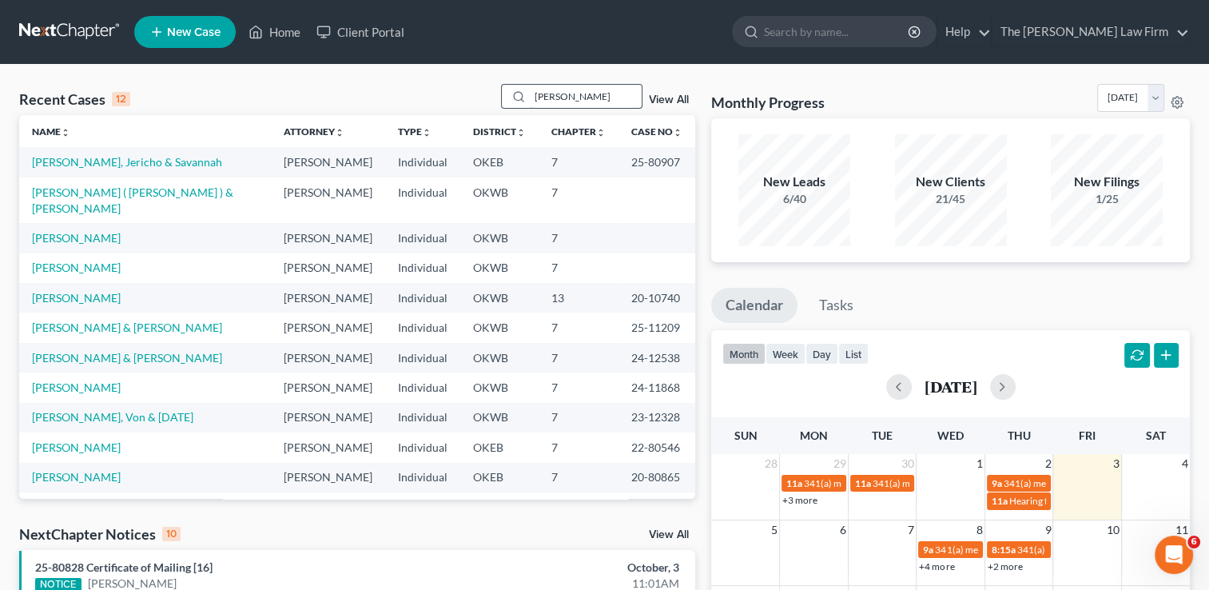
click at [572, 96] on input "[PERSON_NAME]" at bounding box center [586, 96] width 112 height 23
type input "E"
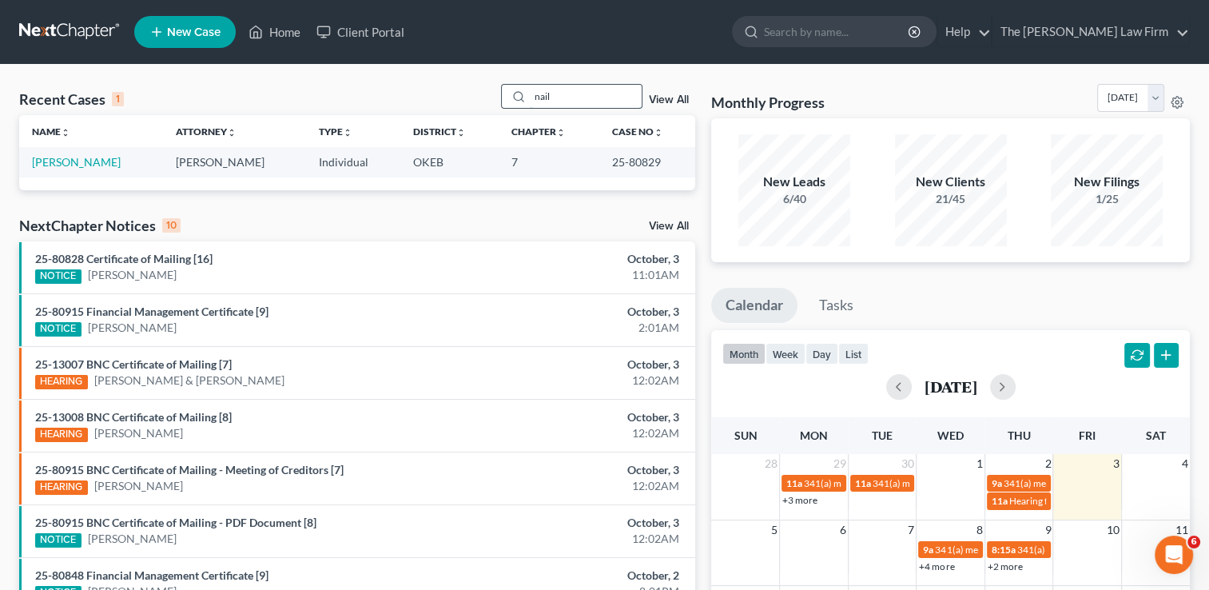
click at [564, 98] on input "nail" at bounding box center [586, 96] width 112 height 23
type input "n"
type input "O"
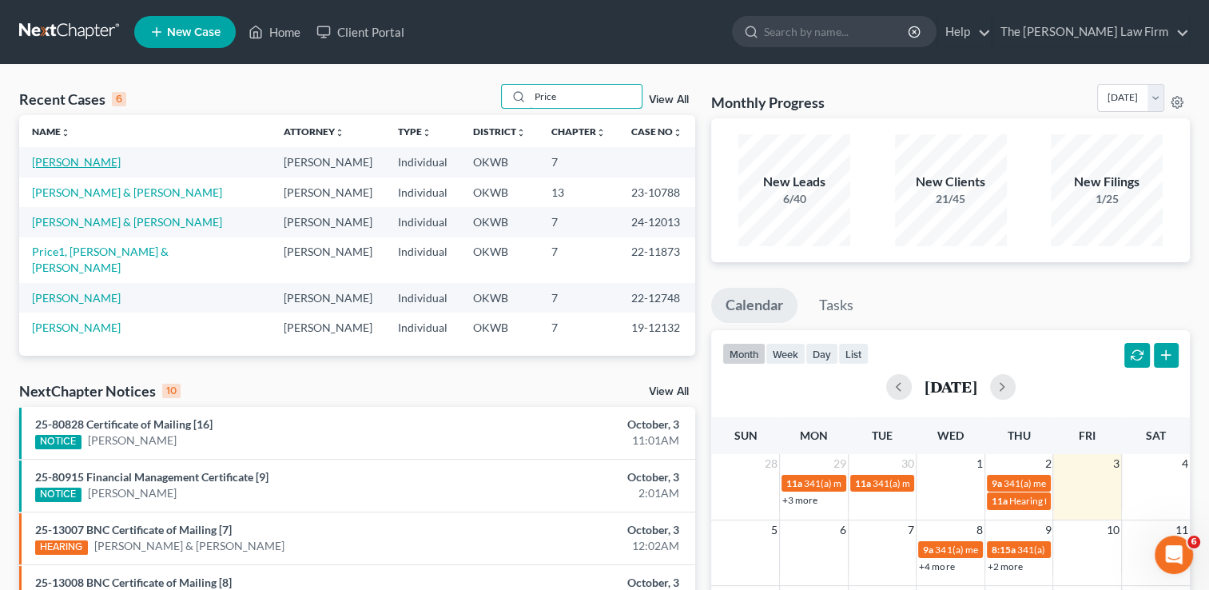
type input "Price"
click at [95, 161] on link "Price, Candace" at bounding box center [76, 162] width 89 height 14
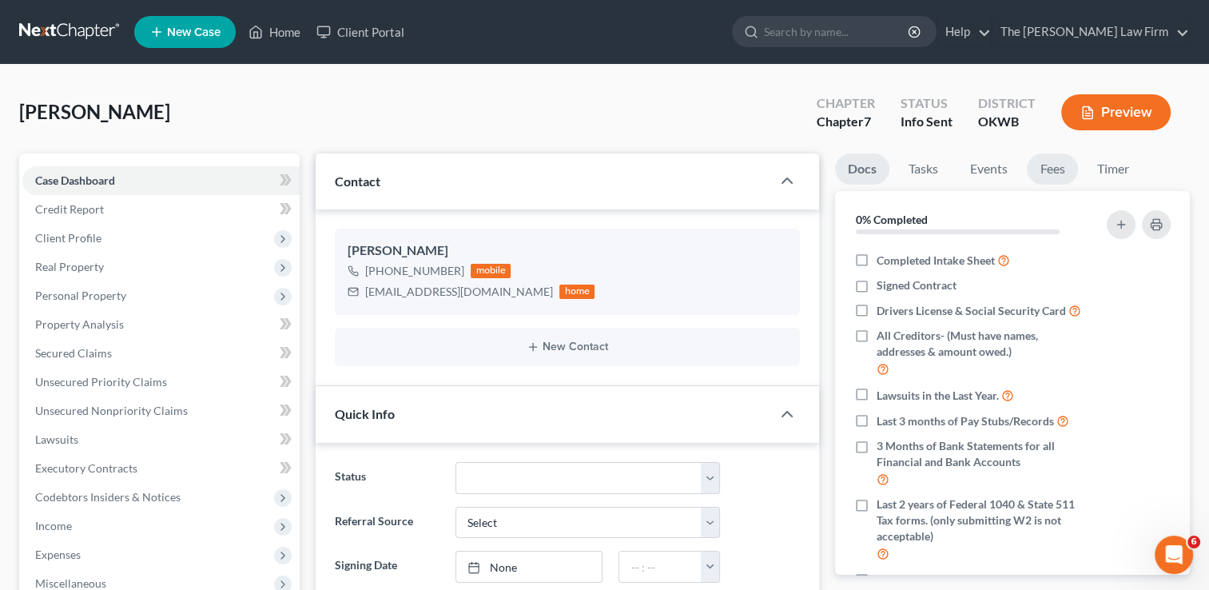
click at [1067, 165] on link "Fees" at bounding box center [1052, 168] width 51 height 31
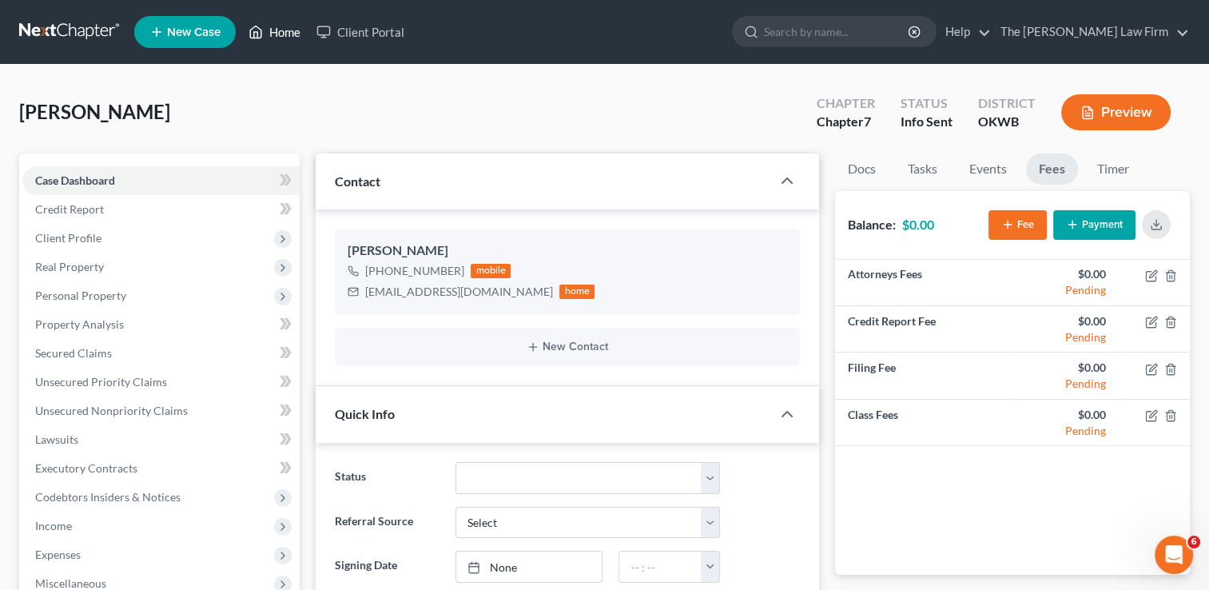
drag, startPoint x: 275, startPoint y: 40, endPoint x: 479, endPoint y: 71, distance: 206.2
click at [275, 40] on link "Home" at bounding box center [275, 32] width 68 height 29
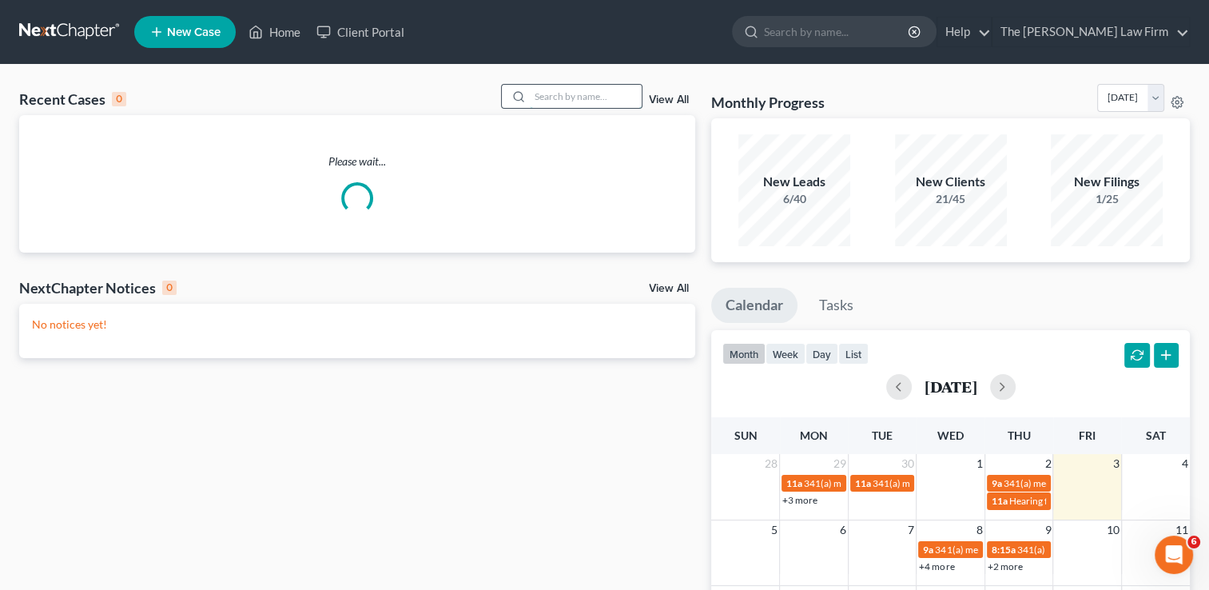
click at [623, 90] on input "search" at bounding box center [586, 96] width 112 height 23
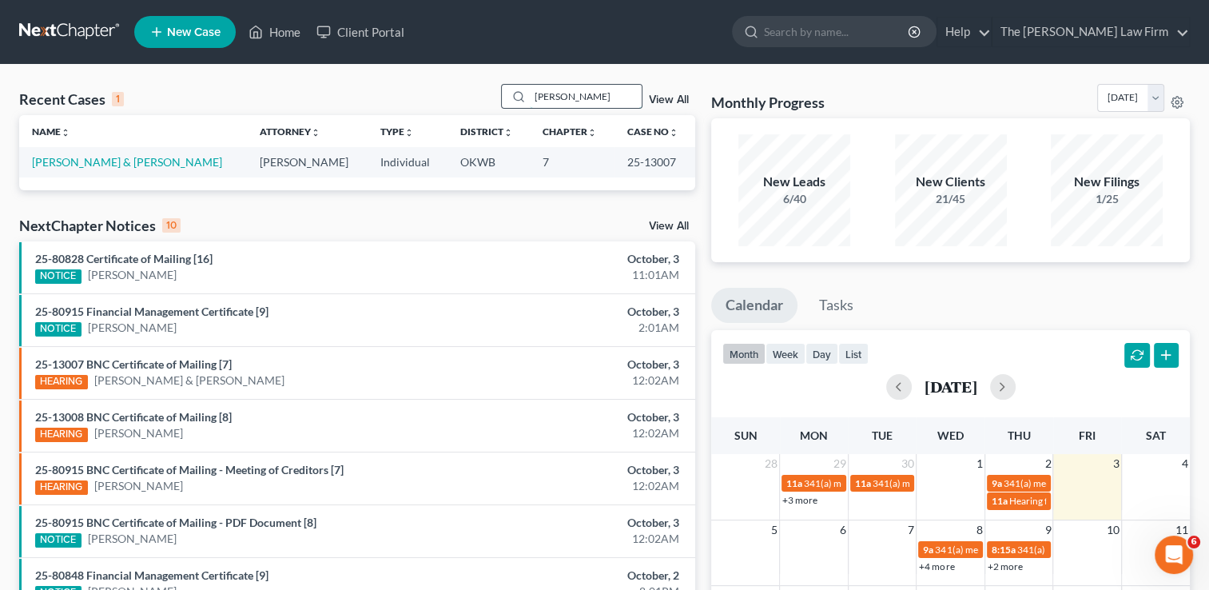
click at [585, 94] on input "Kidwell" at bounding box center [586, 96] width 112 height 23
type input "K"
type input "Sheela"
click at [150, 165] on link "[PERSON_NAME] & [PERSON_NAME]" at bounding box center [127, 162] width 190 height 14
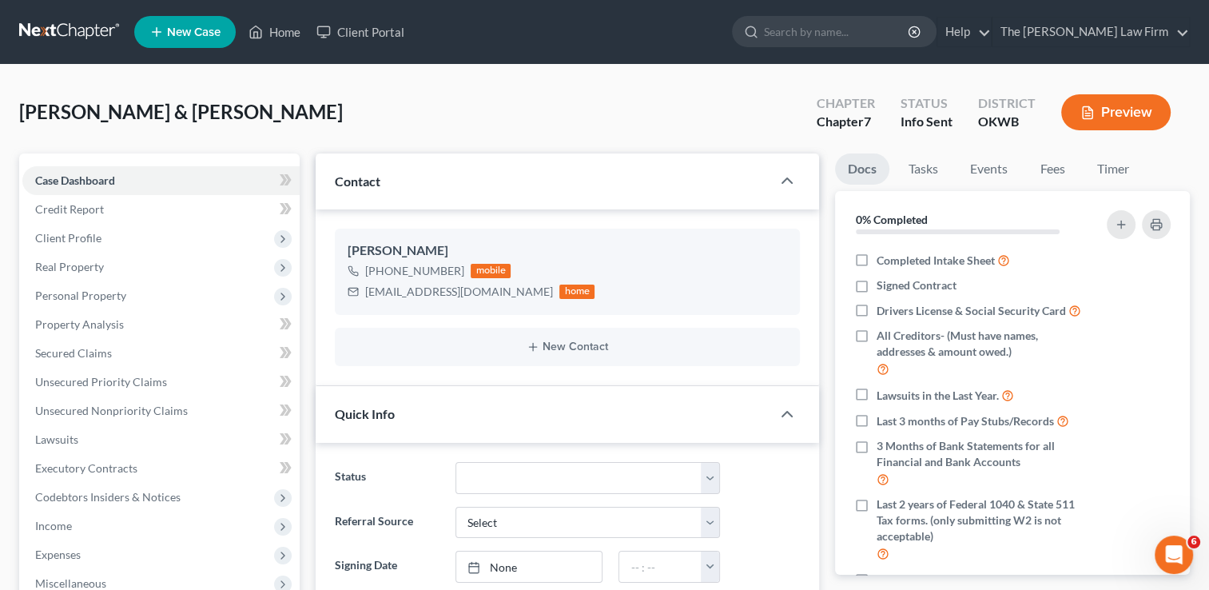
scroll to position [99, 0]
click at [1051, 162] on link "Fees" at bounding box center [1052, 168] width 51 height 31
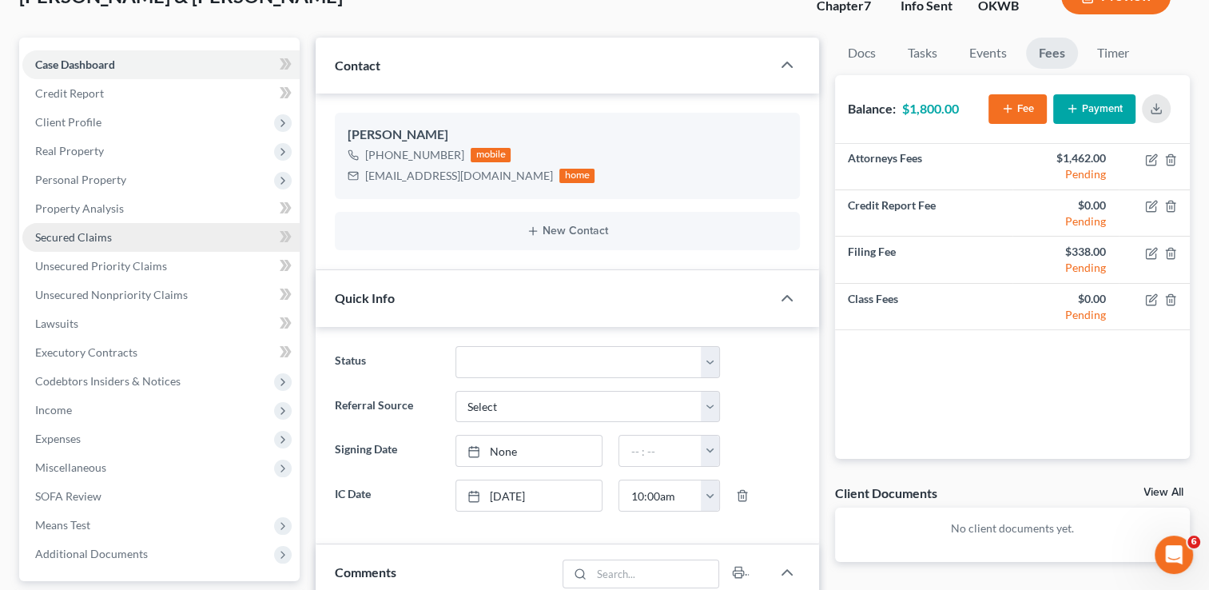
scroll to position [0, 0]
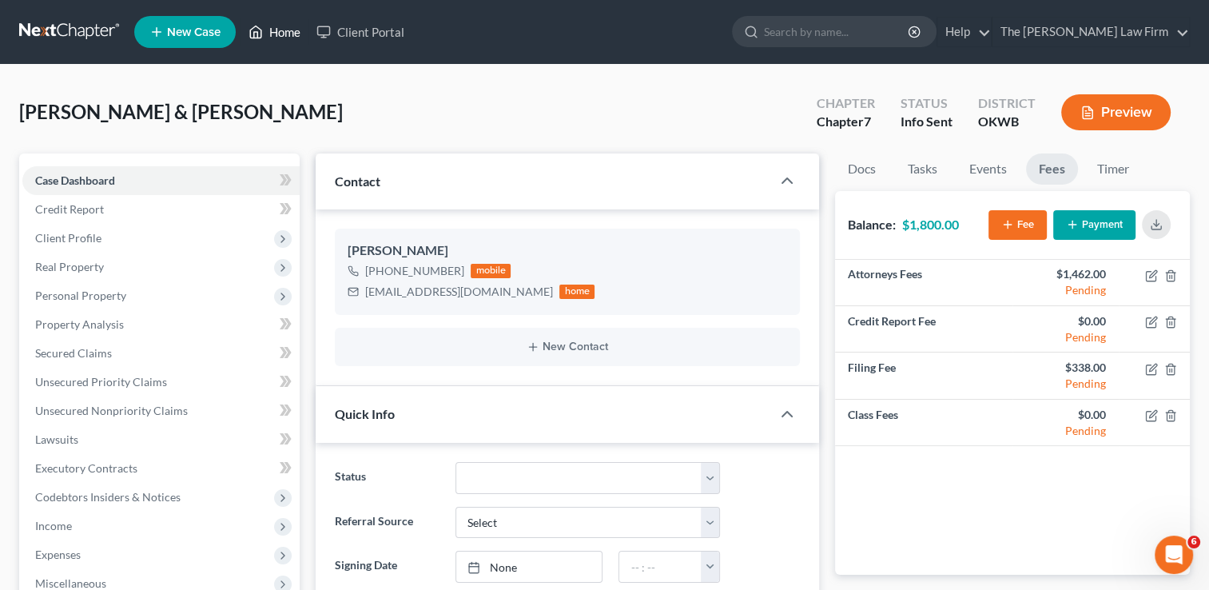
click at [272, 34] on link "Home" at bounding box center [275, 32] width 68 height 29
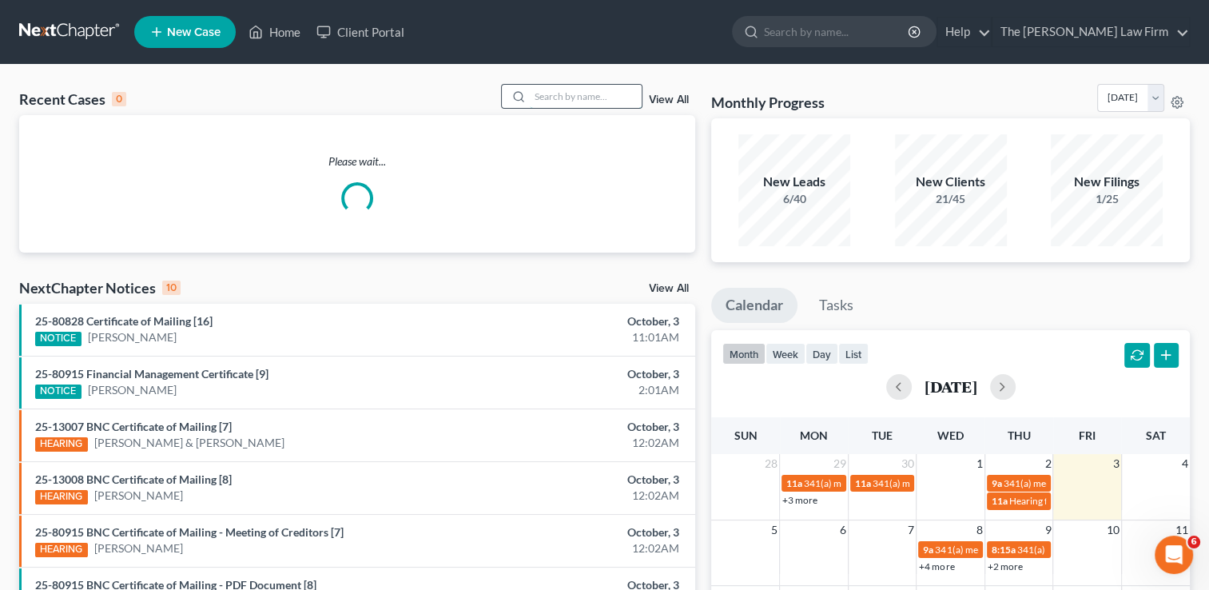
click at [556, 94] on input "search" at bounding box center [586, 96] width 112 height 23
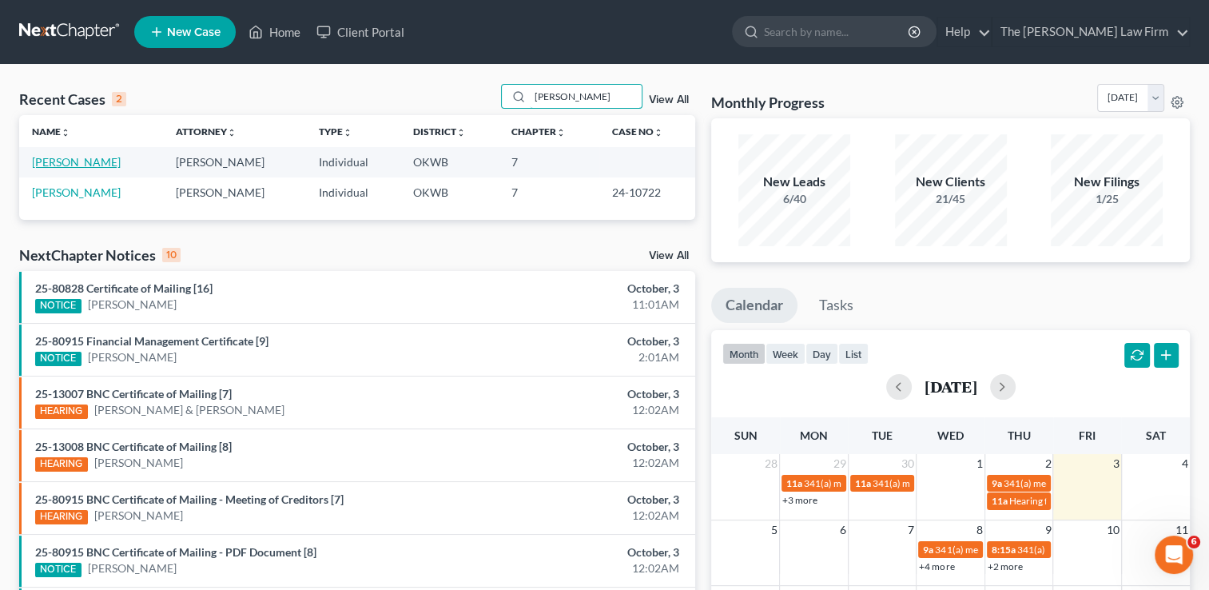
type input "Sandy"
click at [99, 161] on link "[PERSON_NAME]" at bounding box center [76, 162] width 89 height 14
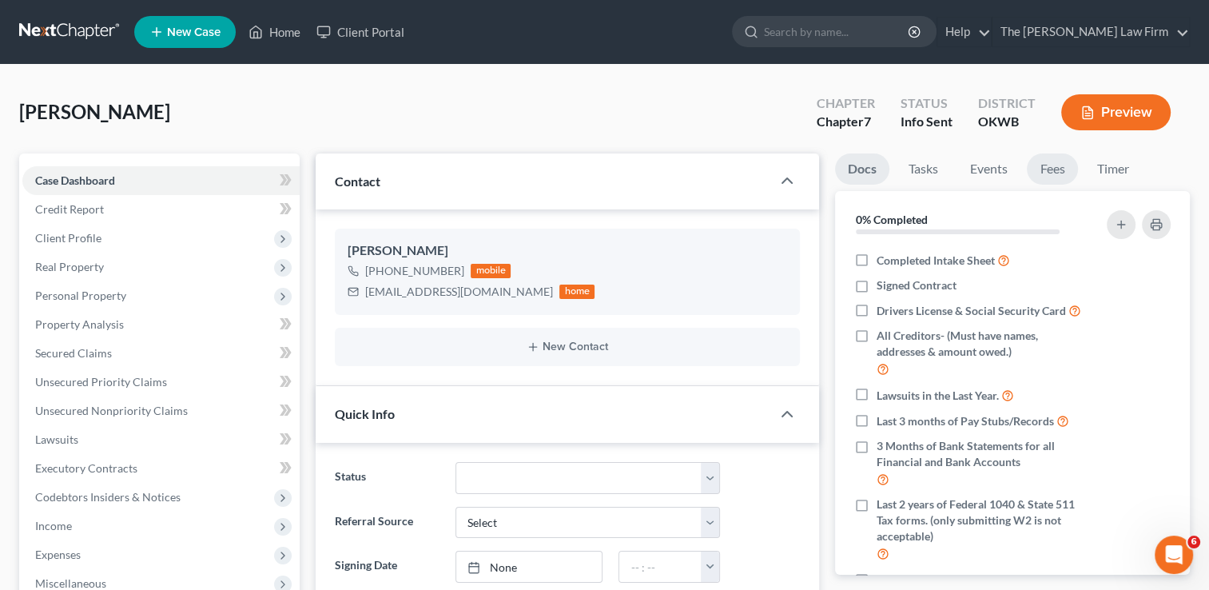
scroll to position [83, 0]
click at [1059, 175] on link "Fees" at bounding box center [1052, 168] width 51 height 31
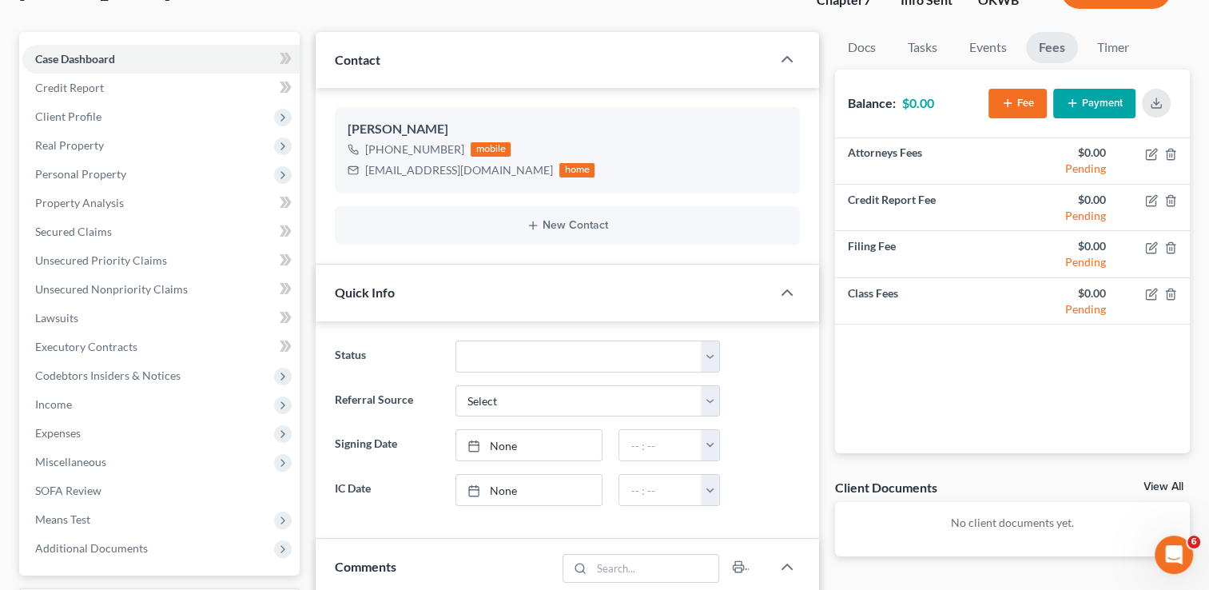
scroll to position [0, 0]
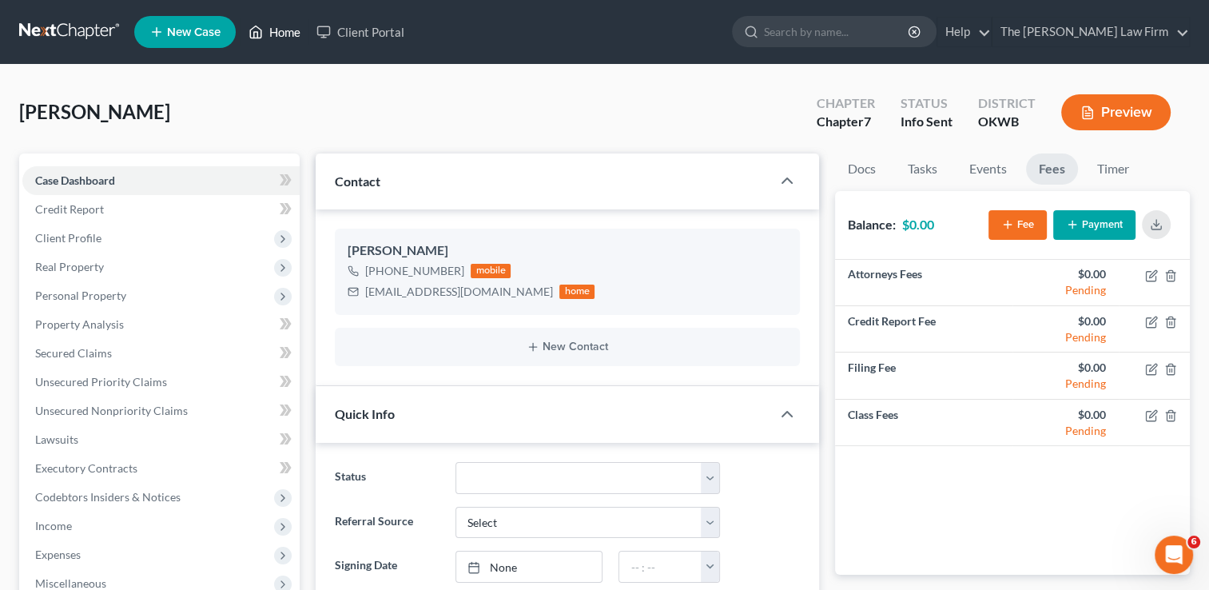
click at [278, 34] on link "Home" at bounding box center [275, 32] width 68 height 29
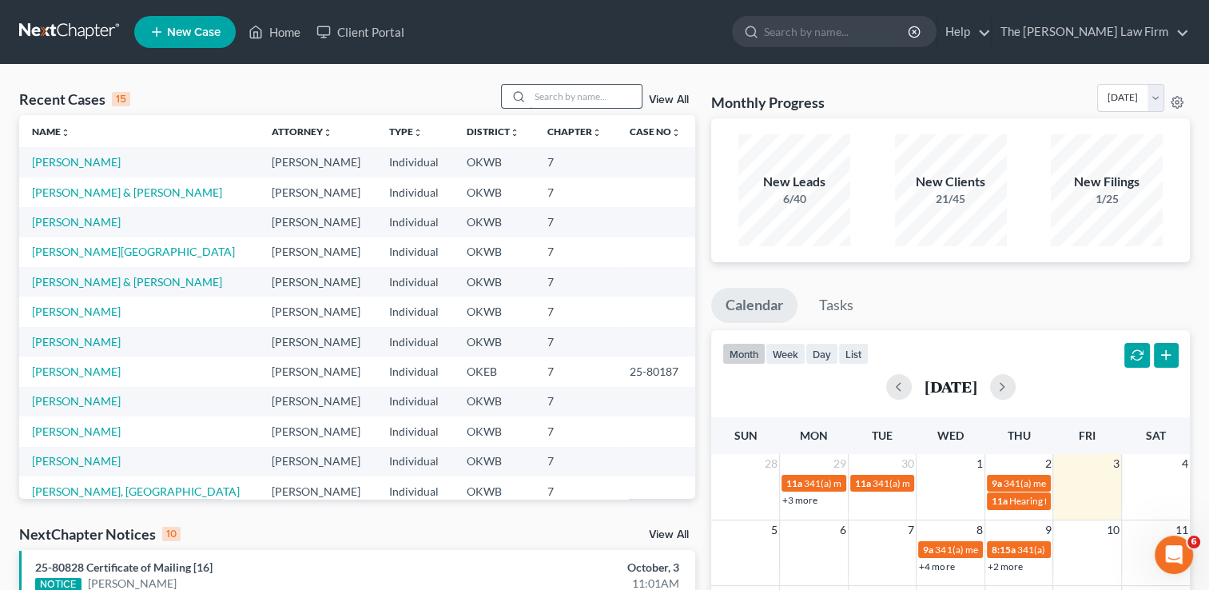
click at [556, 99] on input "search" at bounding box center [586, 96] width 112 height 23
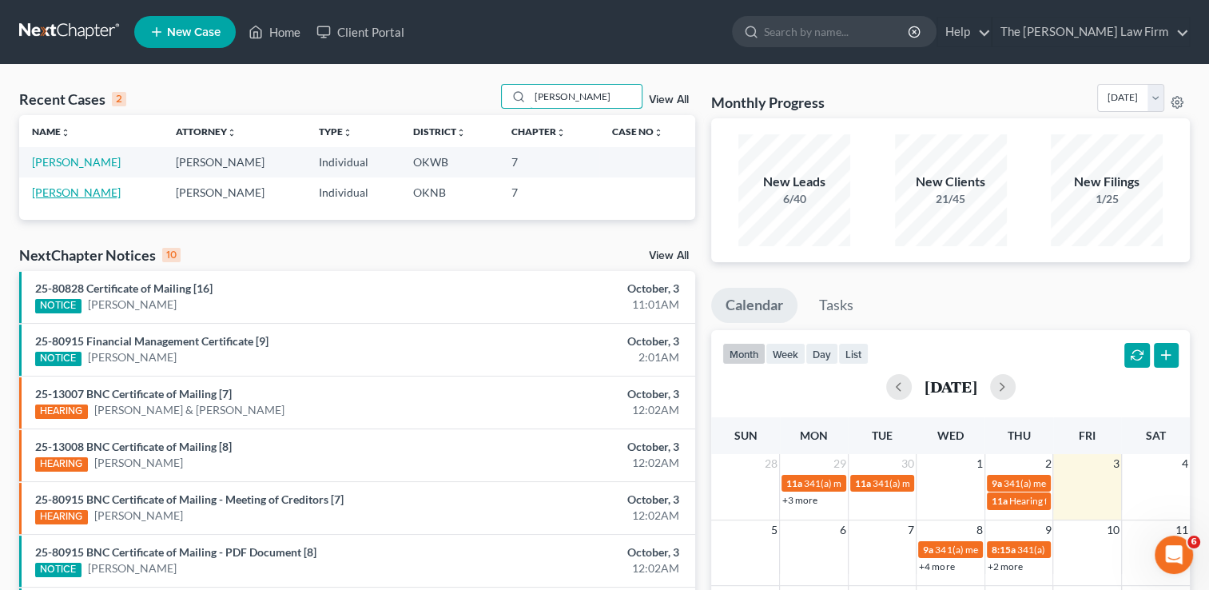
type input "Copeland"
click at [76, 195] on link "[PERSON_NAME]" at bounding box center [76, 192] width 89 height 14
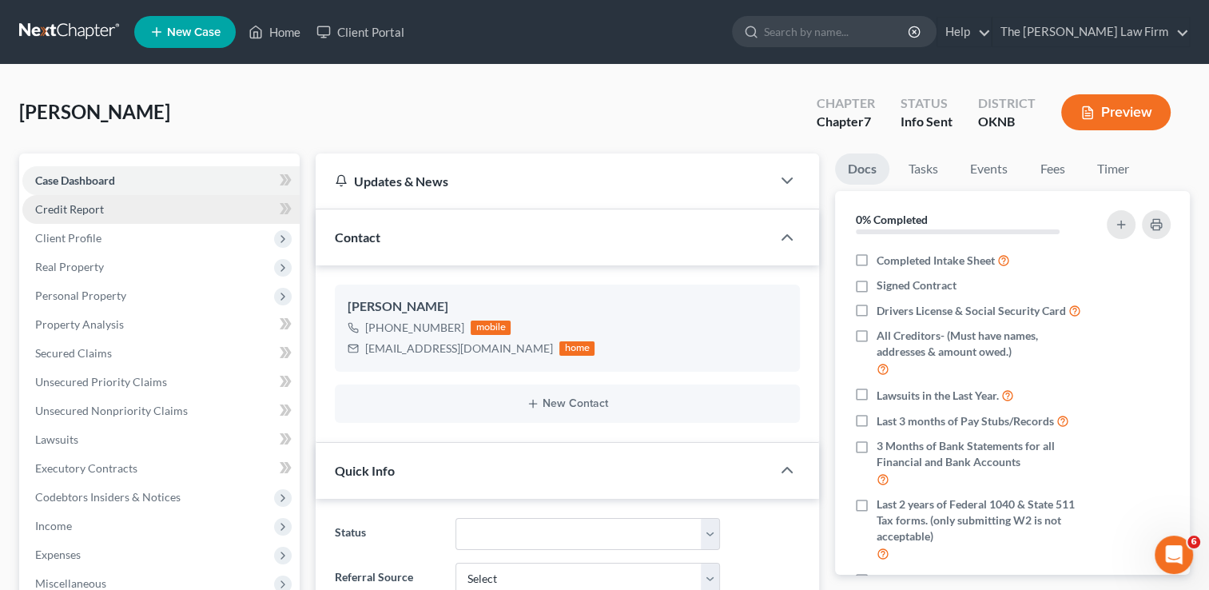
scroll to position [26, 0]
click at [1053, 169] on link "Fees" at bounding box center [1052, 168] width 51 height 31
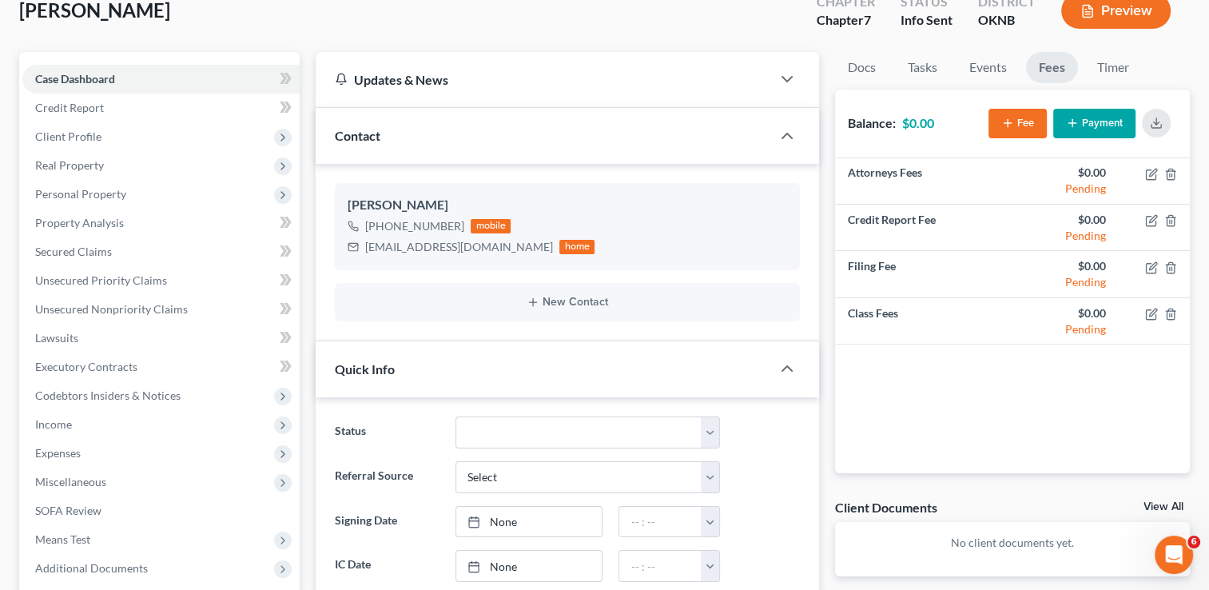
scroll to position [0, 0]
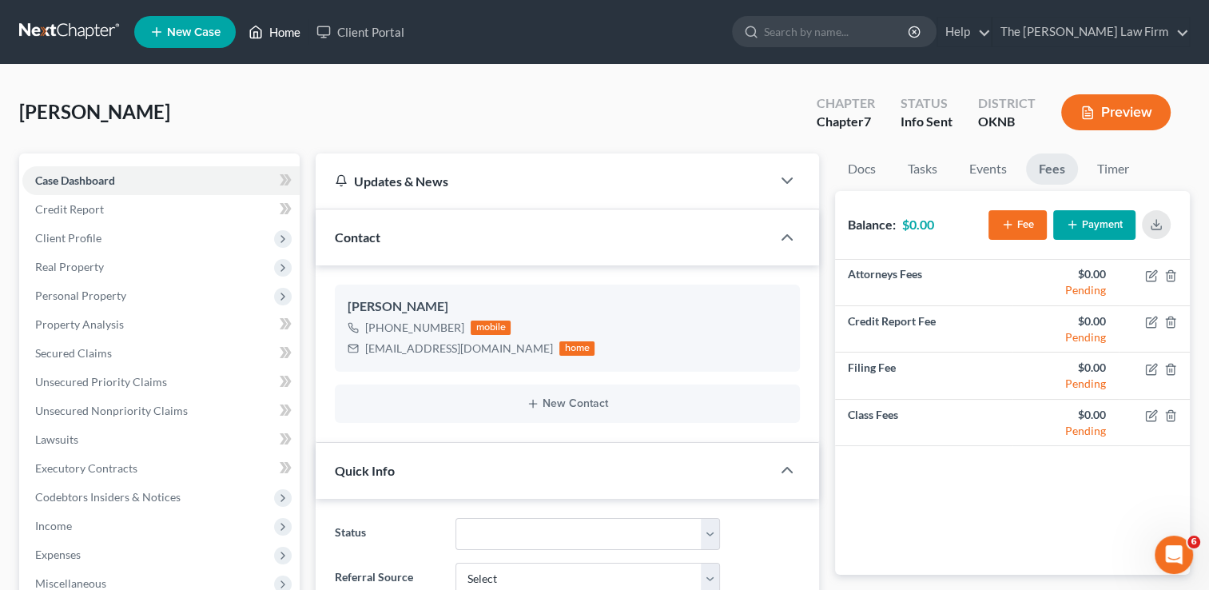
drag, startPoint x: 285, startPoint y: 31, endPoint x: 392, endPoint y: 69, distance: 113.5
click at [285, 30] on link "Home" at bounding box center [275, 32] width 68 height 29
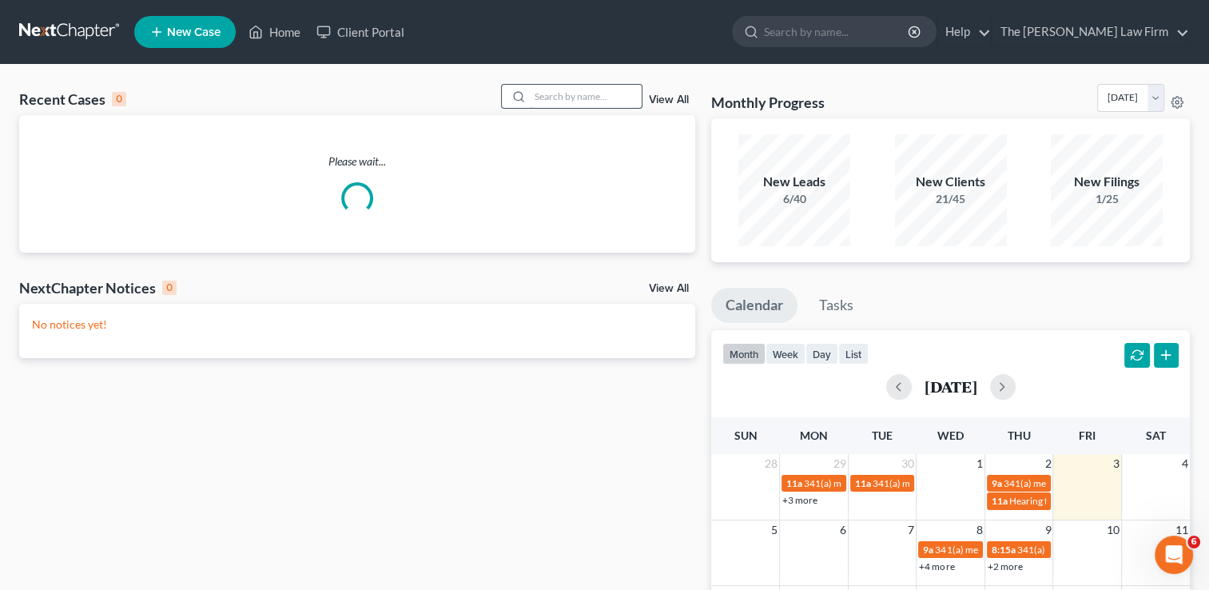
click at [563, 98] on input "search" at bounding box center [586, 96] width 112 height 23
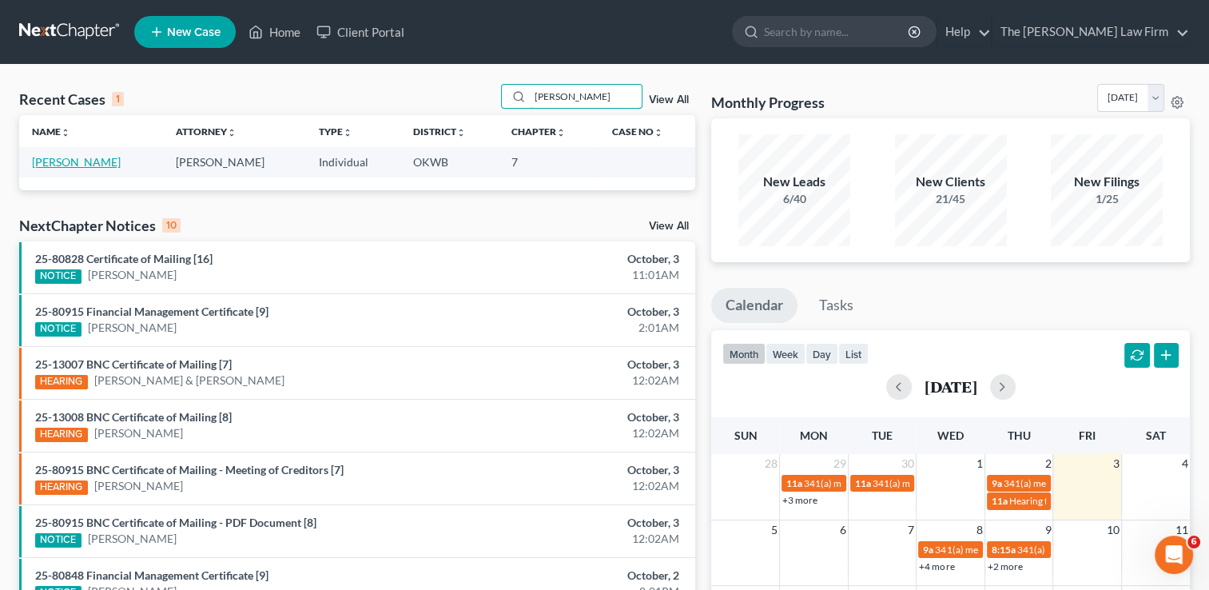
type input "Dodd"
click at [78, 162] on link "Dodd, Heath" at bounding box center [76, 162] width 89 height 14
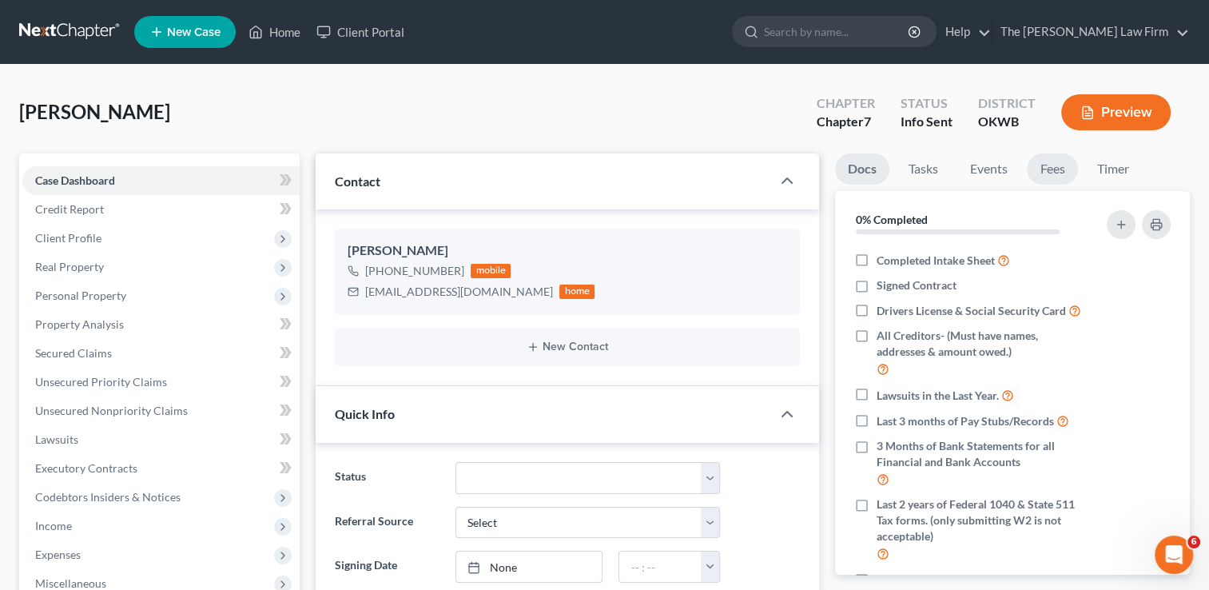
scroll to position [115, 0]
click at [1060, 169] on link "Fees" at bounding box center [1052, 168] width 51 height 31
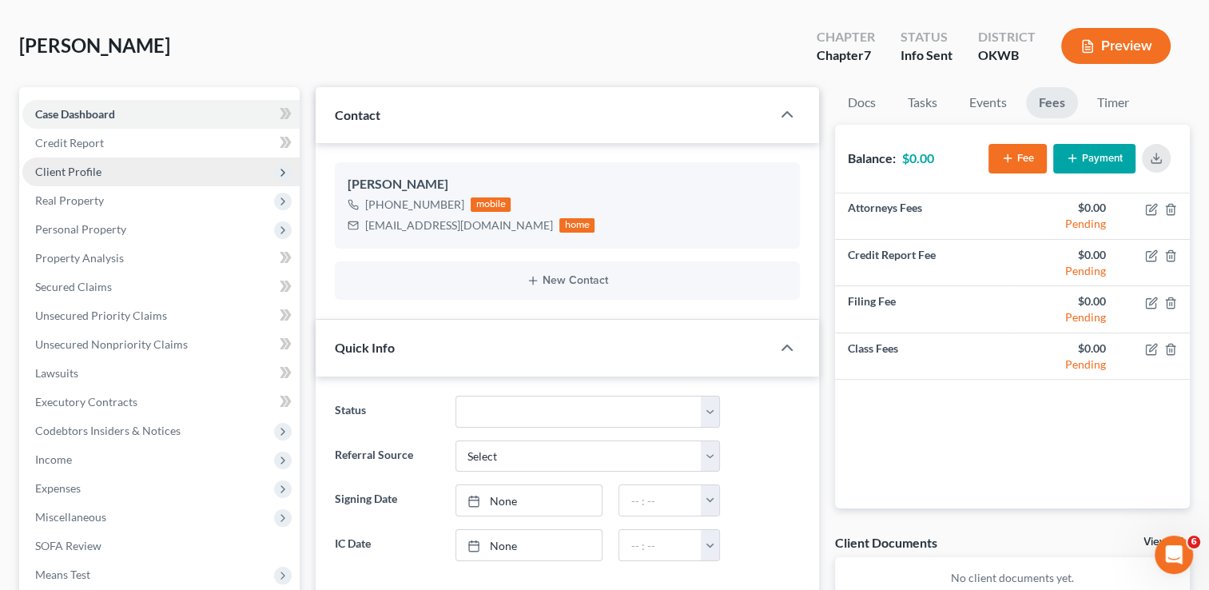
scroll to position [0, 0]
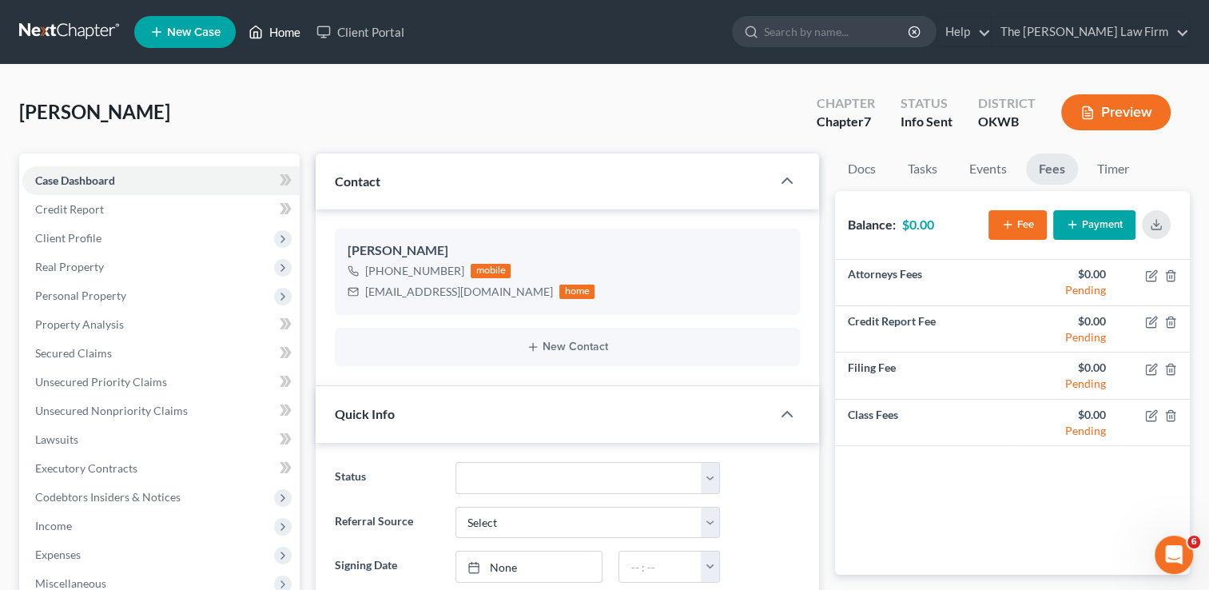
click at [288, 34] on link "Home" at bounding box center [275, 32] width 68 height 29
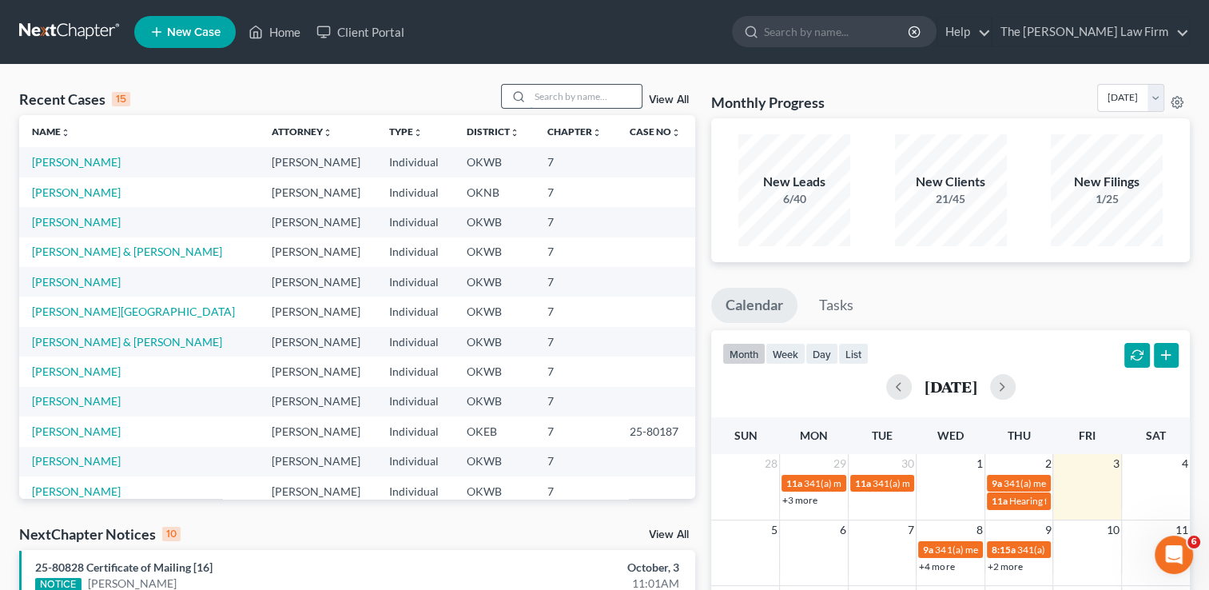
click at [584, 88] on input "search" at bounding box center [586, 96] width 112 height 23
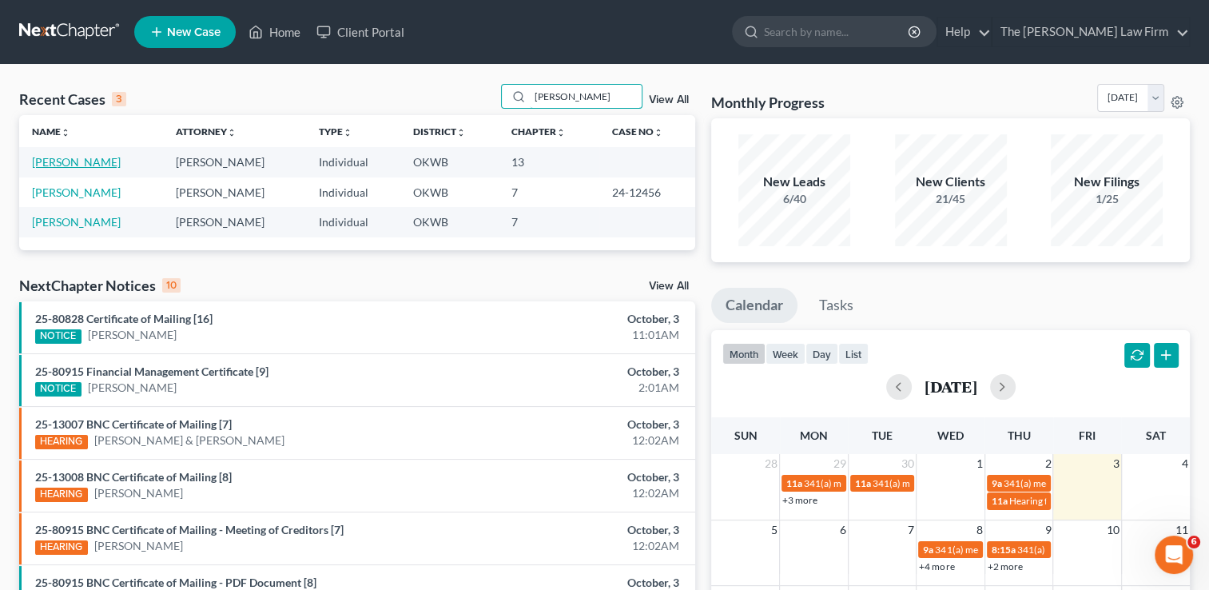
type input "Webb"
click at [86, 161] on link "[PERSON_NAME]" at bounding box center [76, 162] width 89 height 14
select select "0"
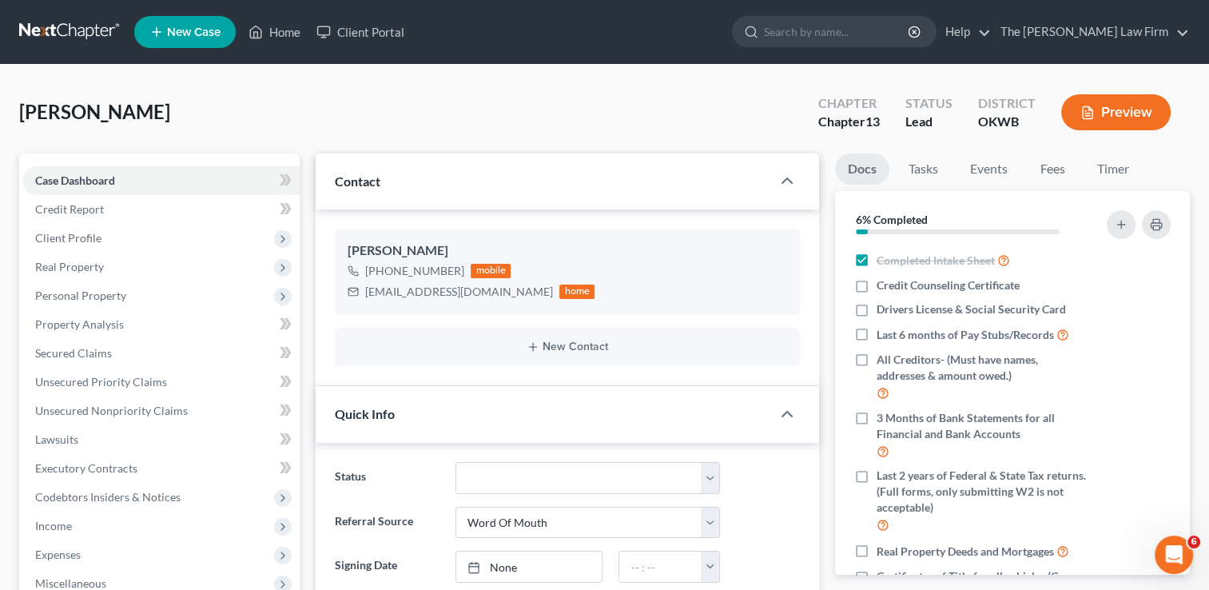
scroll to position [231, 0]
click at [1058, 170] on link "Fees" at bounding box center [1052, 168] width 51 height 31
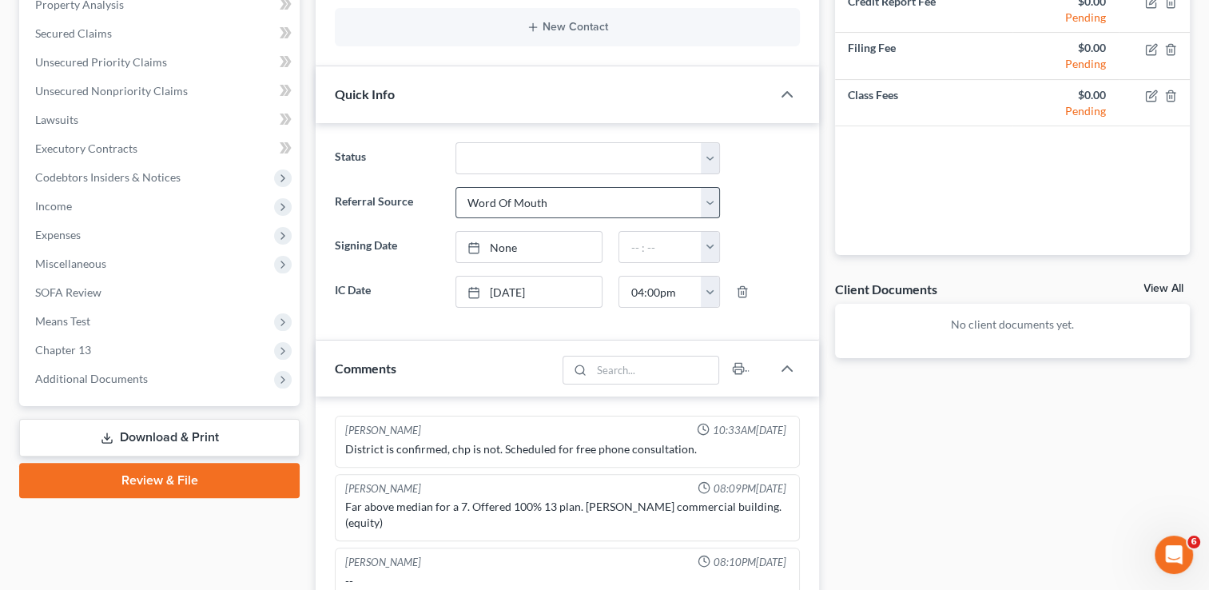
scroll to position [0, 0]
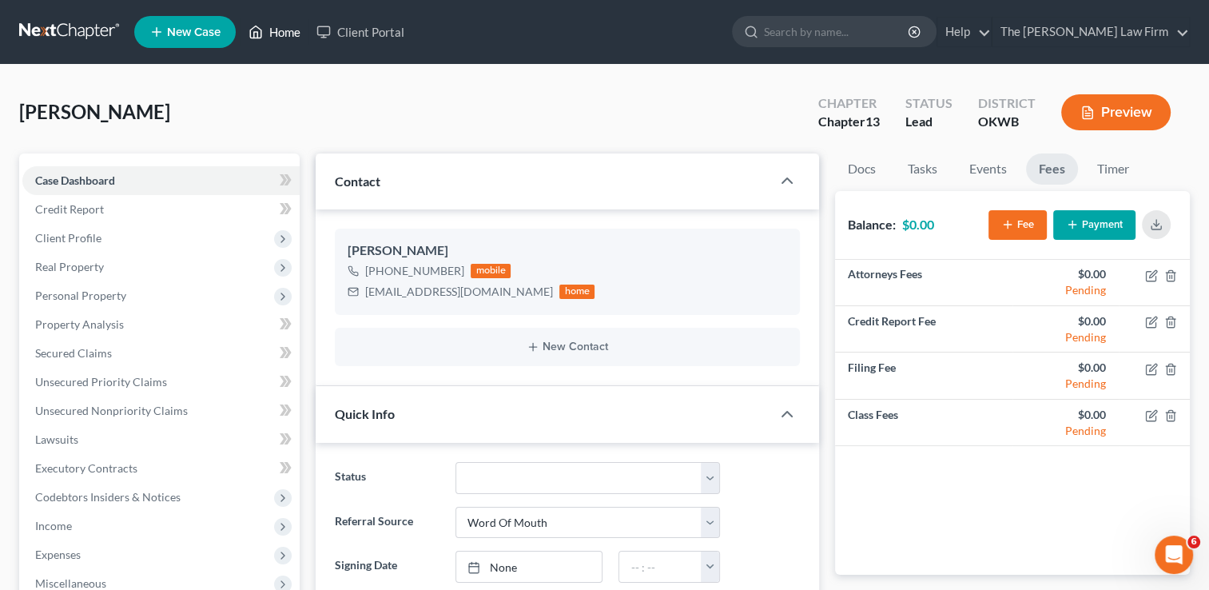
click at [291, 40] on link "Home" at bounding box center [275, 32] width 68 height 29
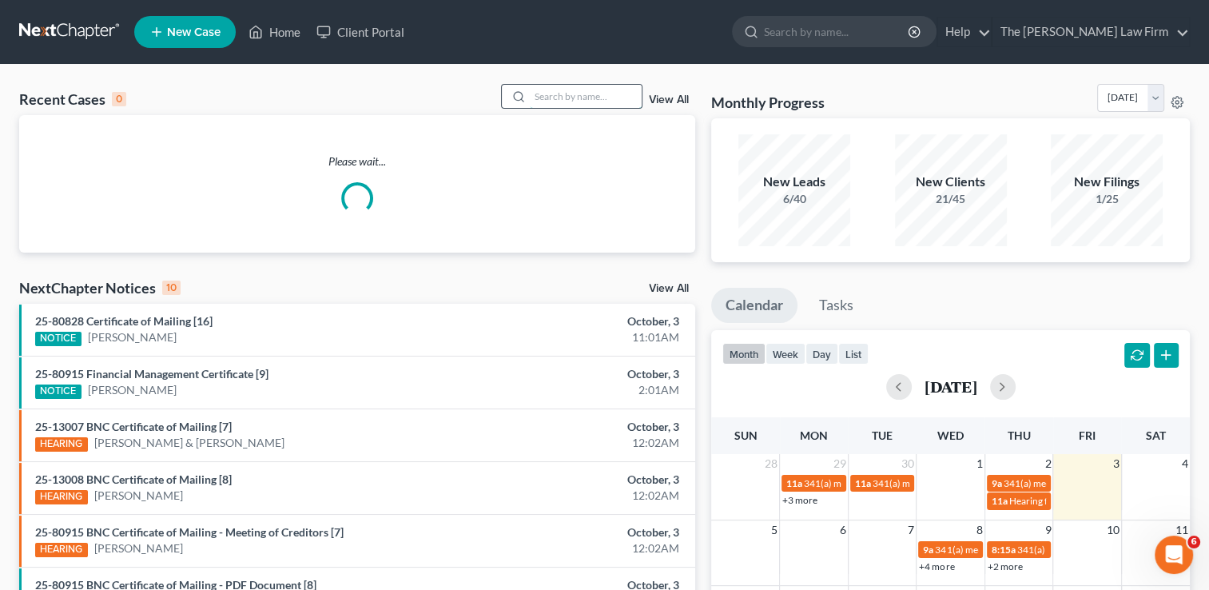
click at [588, 94] on input "search" at bounding box center [586, 96] width 112 height 23
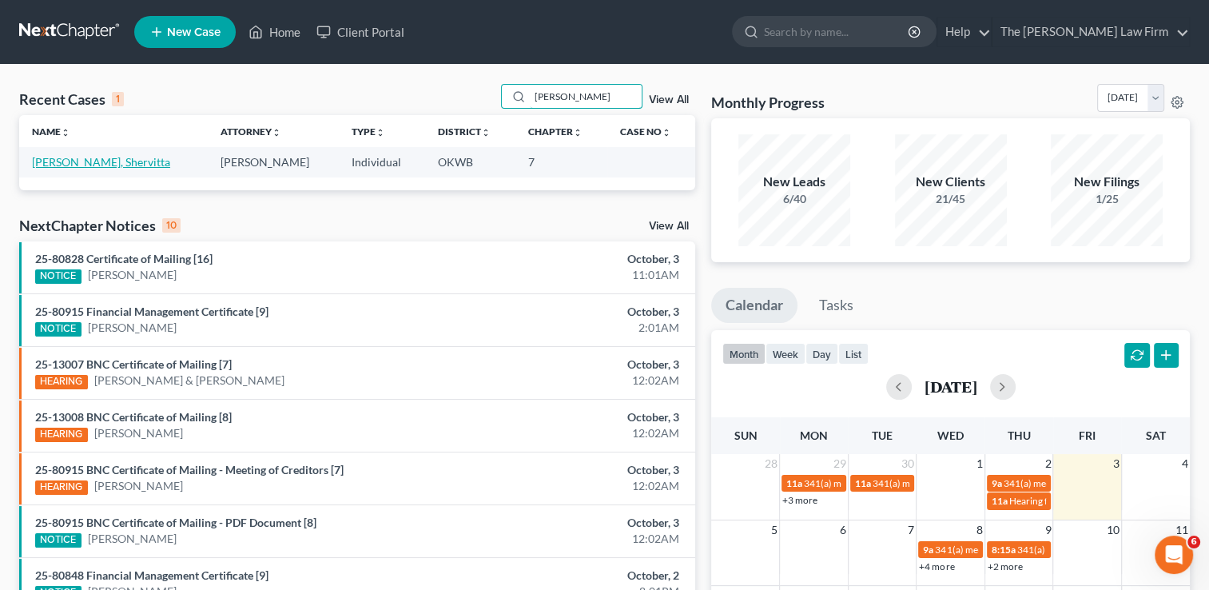
type input "Mayberry"
click at [101, 164] on link "[PERSON_NAME], Shervitta" at bounding box center [101, 162] width 138 height 14
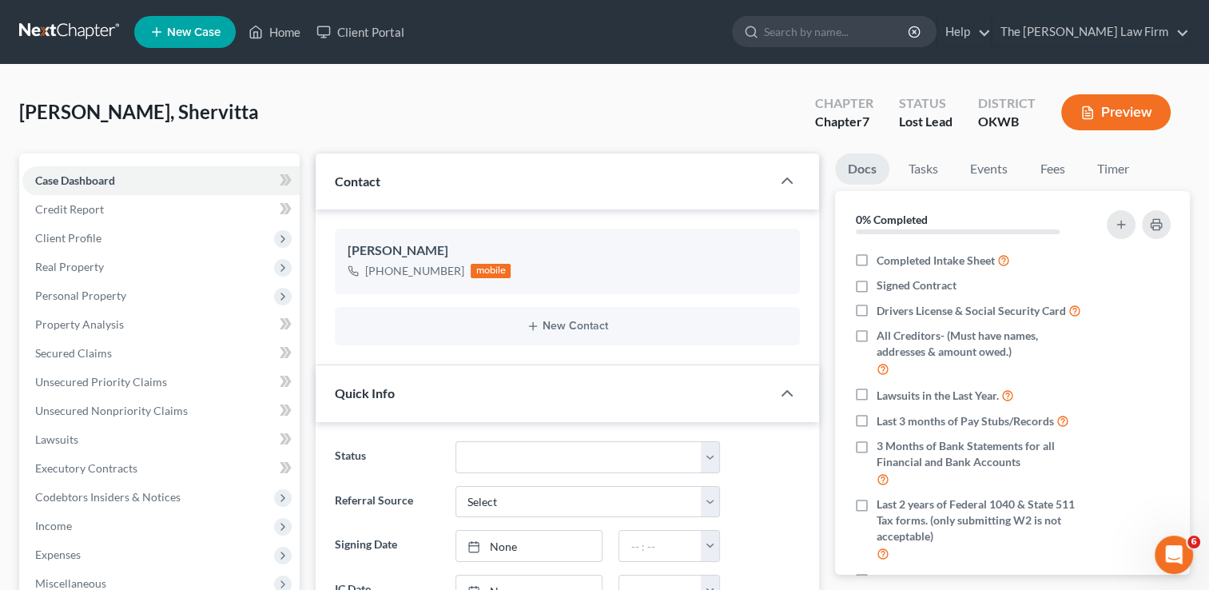
scroll to position [26, 0]
click at [1061, 168] on link "Fees" at bounding box center [1052, 168] width 51 height 31
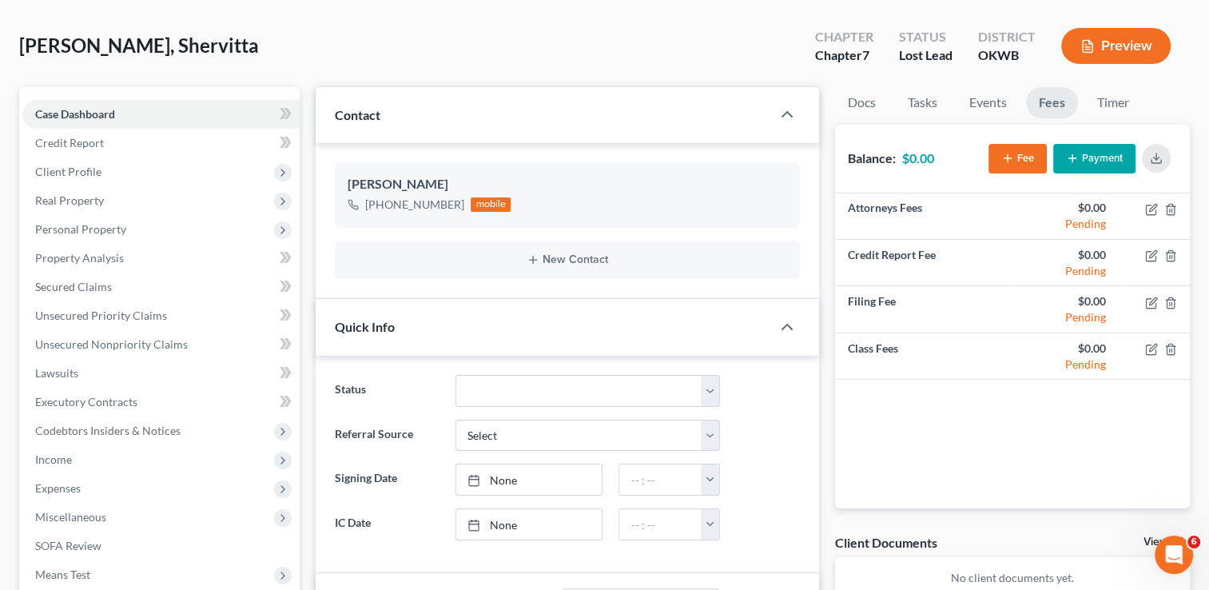
scroll to position [0, 0]
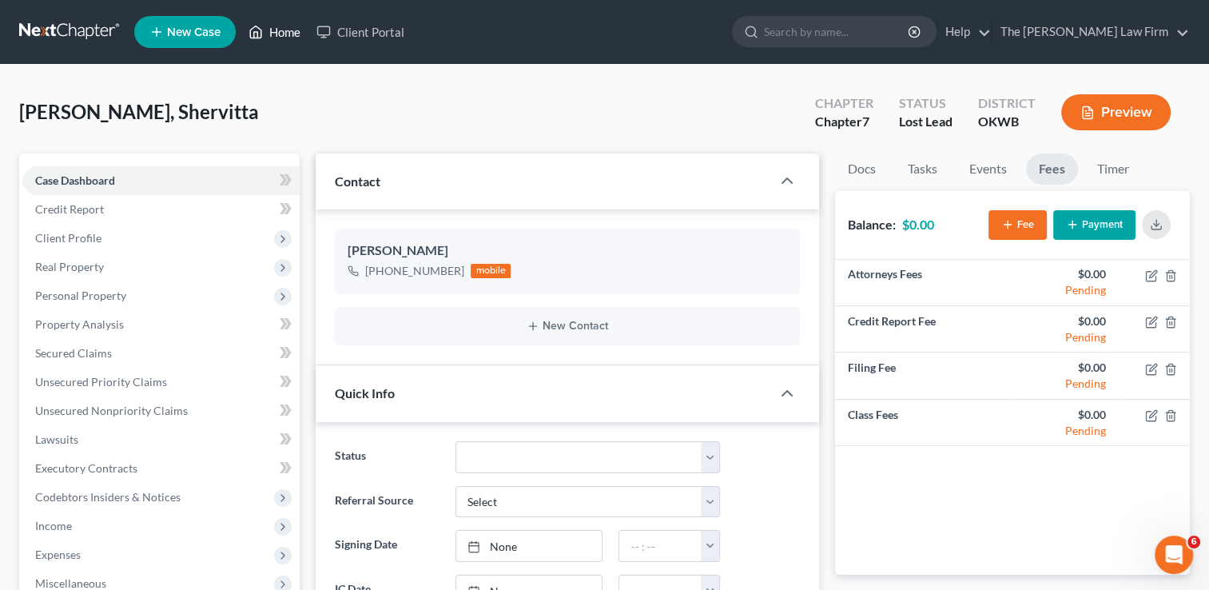
drag, startPoint x: 283, startPoint y: 26, endPoint x: 352, endPoint y: 66, distance: 80.6
click at [283, 26] on link "Home" at bounding box center [275, 32] width 68 height 29
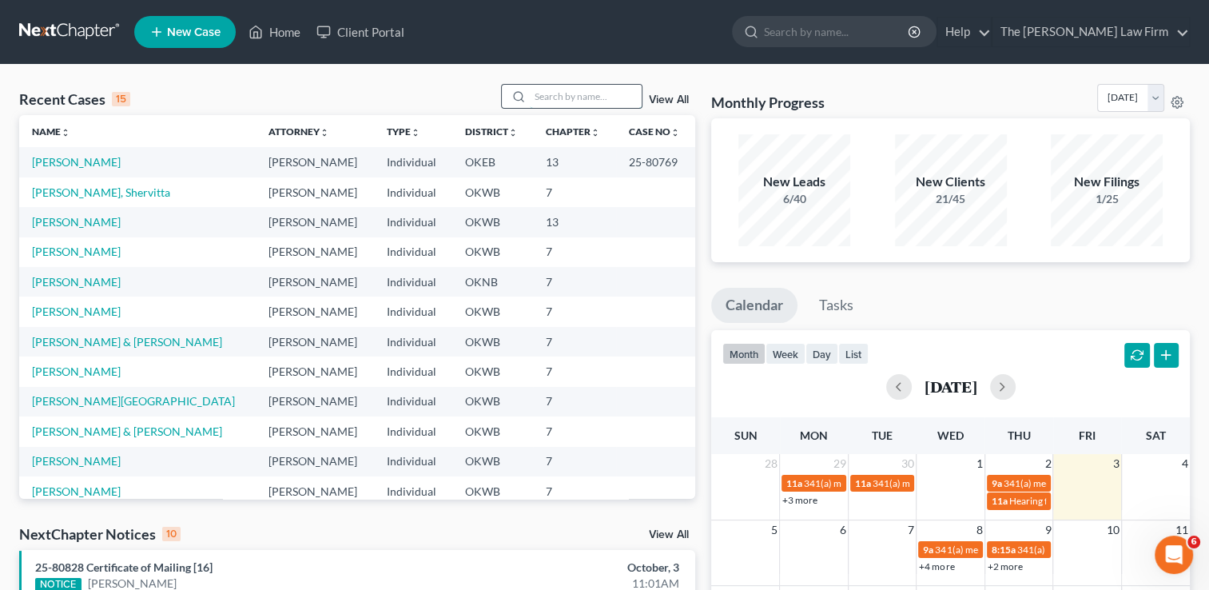
drag, startPoint x: 597, startPoint y: 94, endPoint x: 625, endPoint y: 107, distance: 30.8
click at [597, 94] on input "search" at bounding box center [586, 96] width 112 height 23
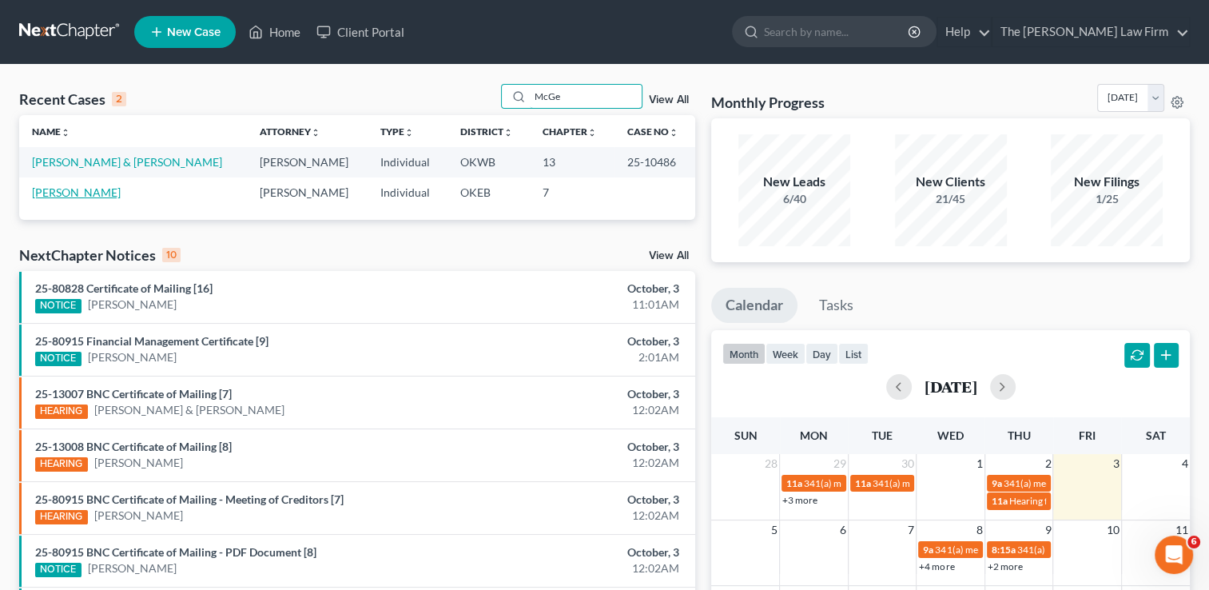
type input "McGe"
click at [74, 193] on link "[PERSON_NAME]" at bounding box center [76, 192] width 89 height 14
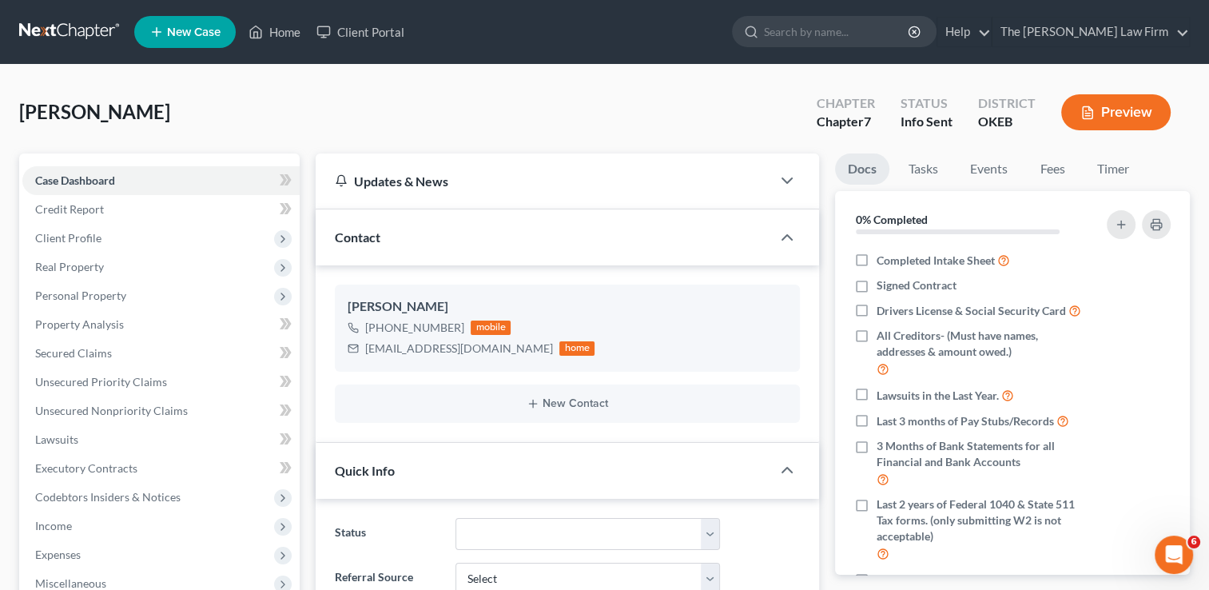
scroll to position [26, 0]
click at [1054, 172] on link "Fees" at bounding box center [1052, 168] width 51 height 31
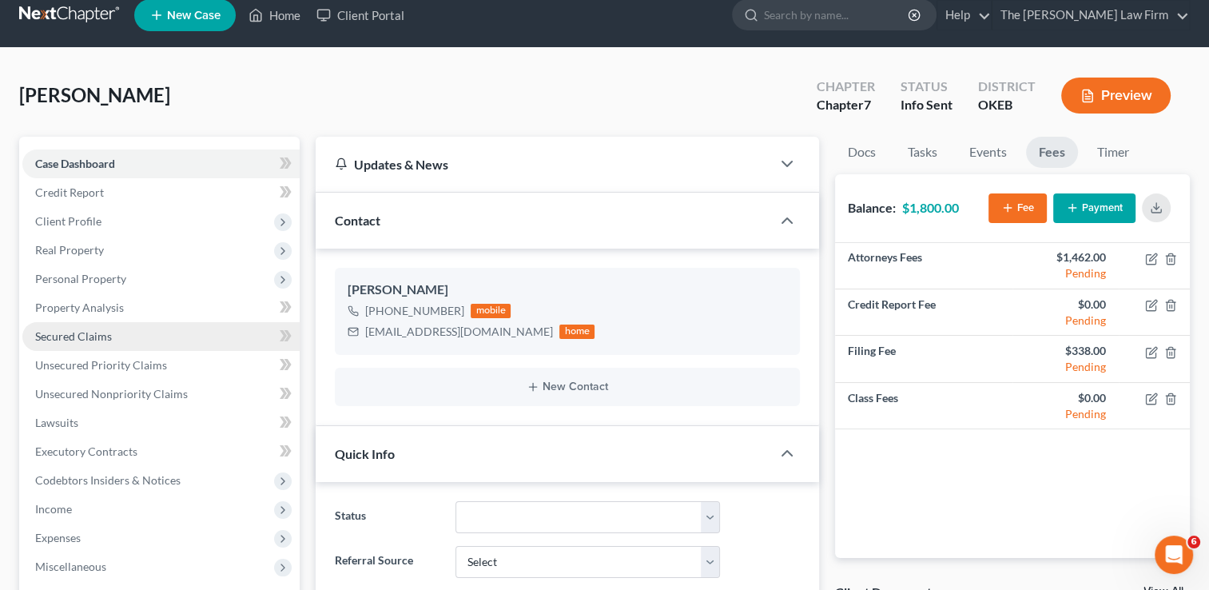
scroll to position [0, 0]
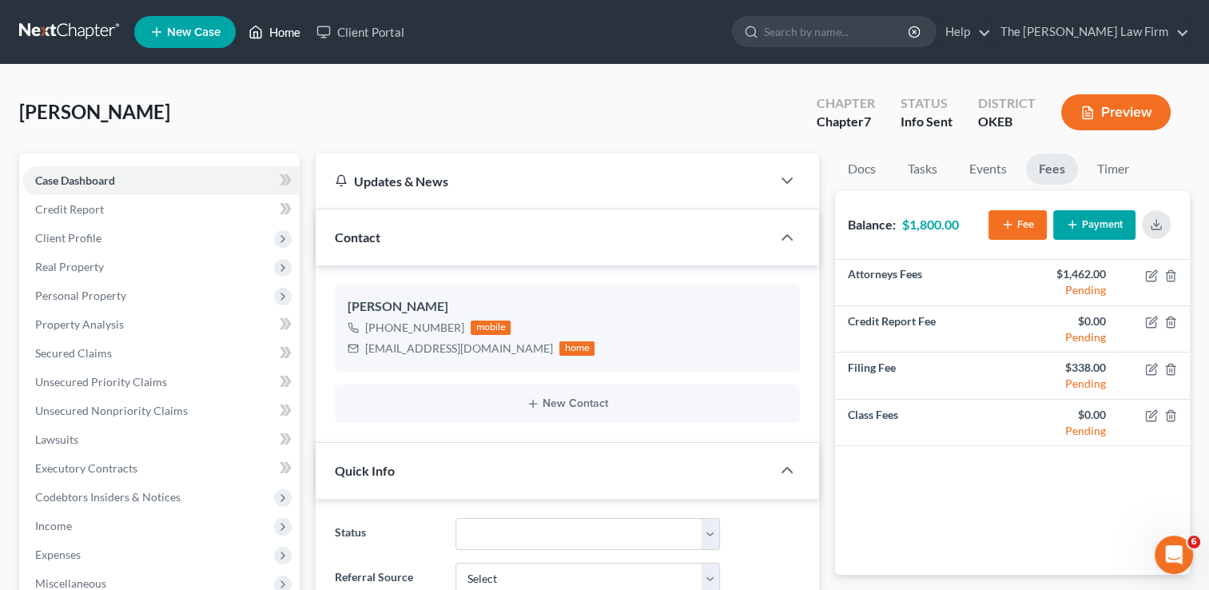
drag, startPoint x: 286, startPoint y: 34, endPoint x: 417, endPoint y: 97, distance: 145.5
click at [286, 34] on link "Home" at bounding box center [275, 32] width 68 height 29
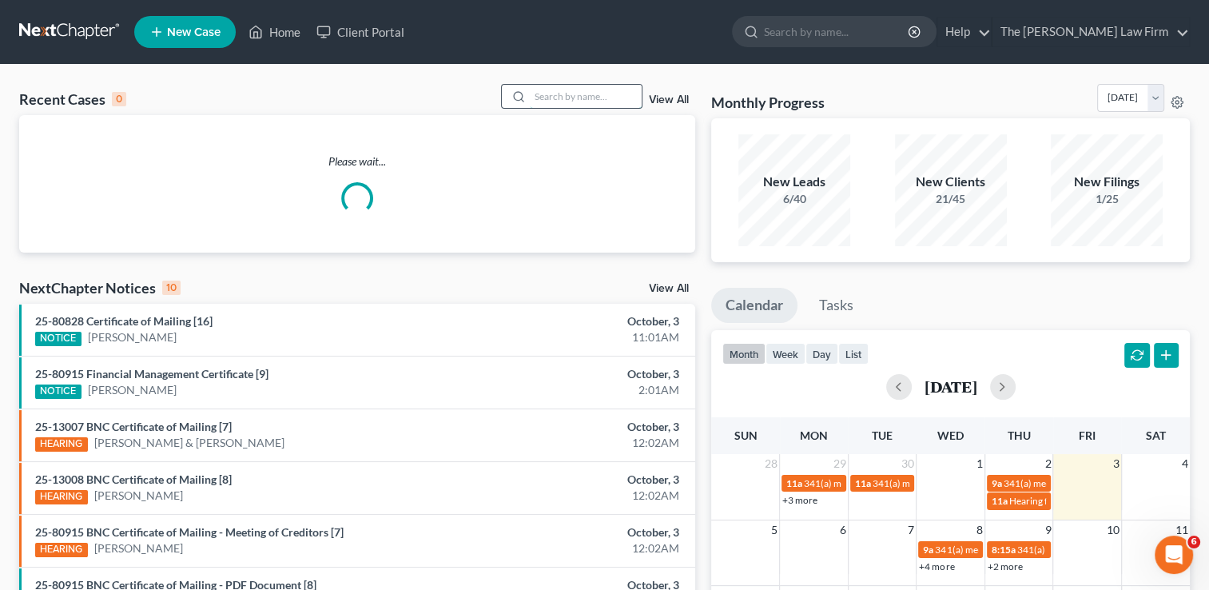
click at [607, 94] on input "search" at bounding box center [586, 96] width 112 height 23
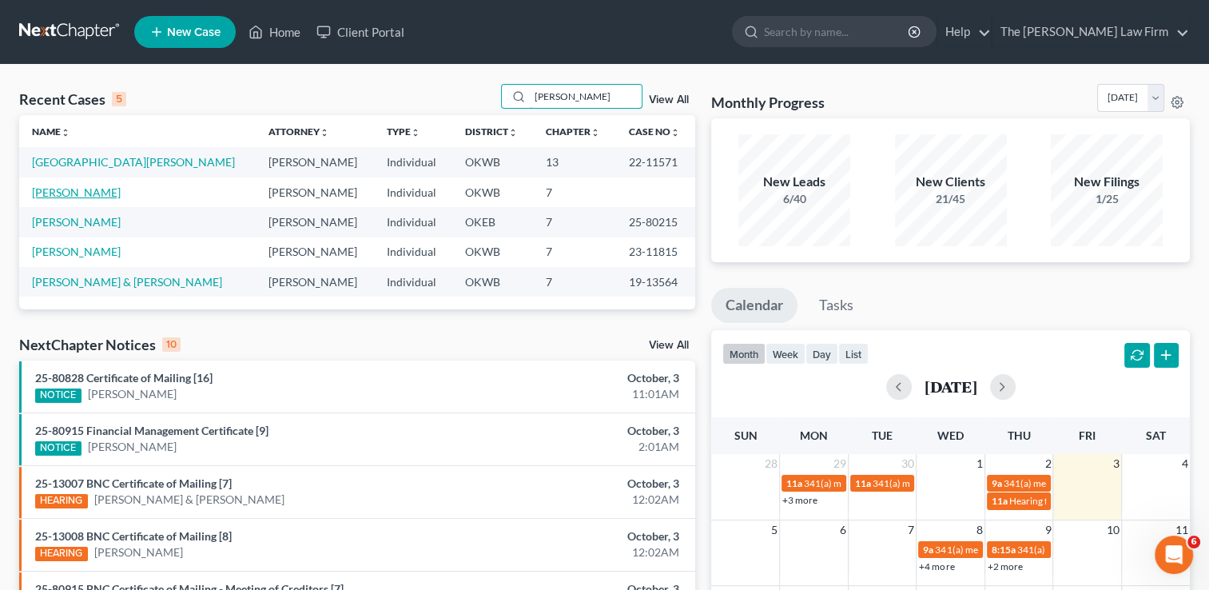
type input "Cory"
click at [51, 197] on link "[PERSON_NAME]" at bounding box center [76, 192] width 89 height 14
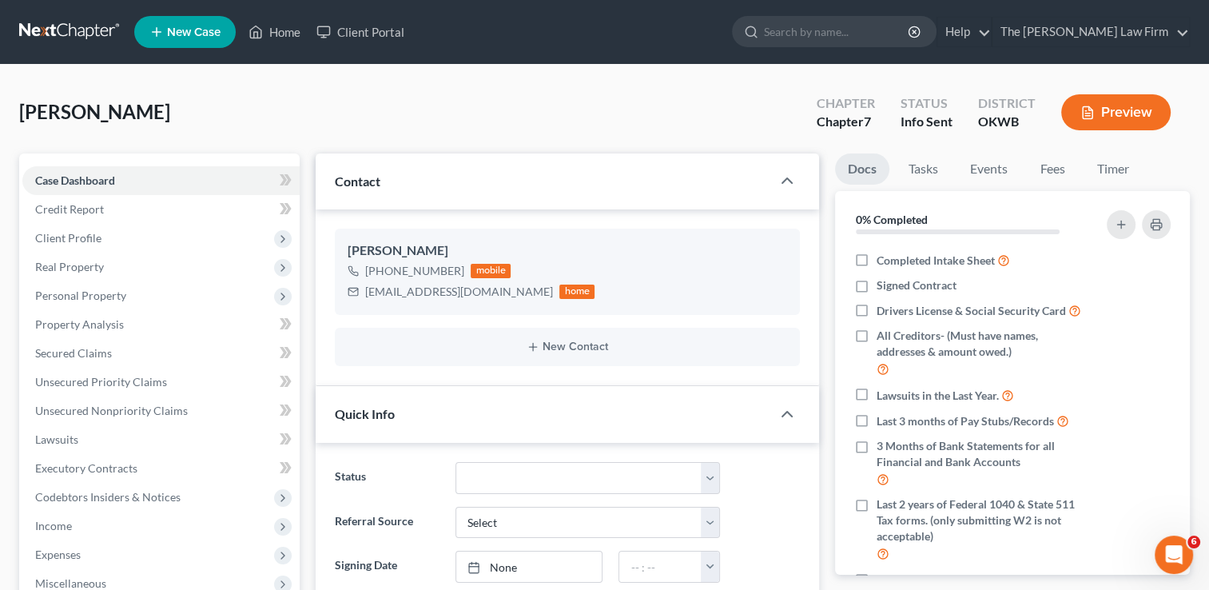
scroll to position [269, 0]
click at [1064, 174] on link "Fees" at bounding box center [1052, 168] width 51 height 31
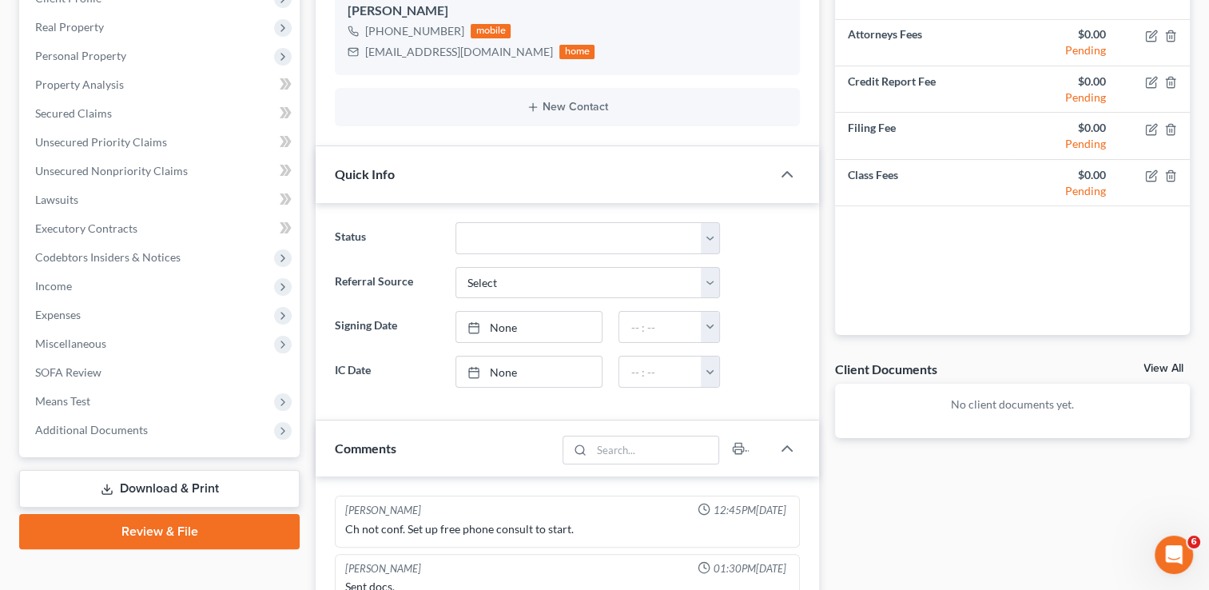
scroll to position [0, 0]
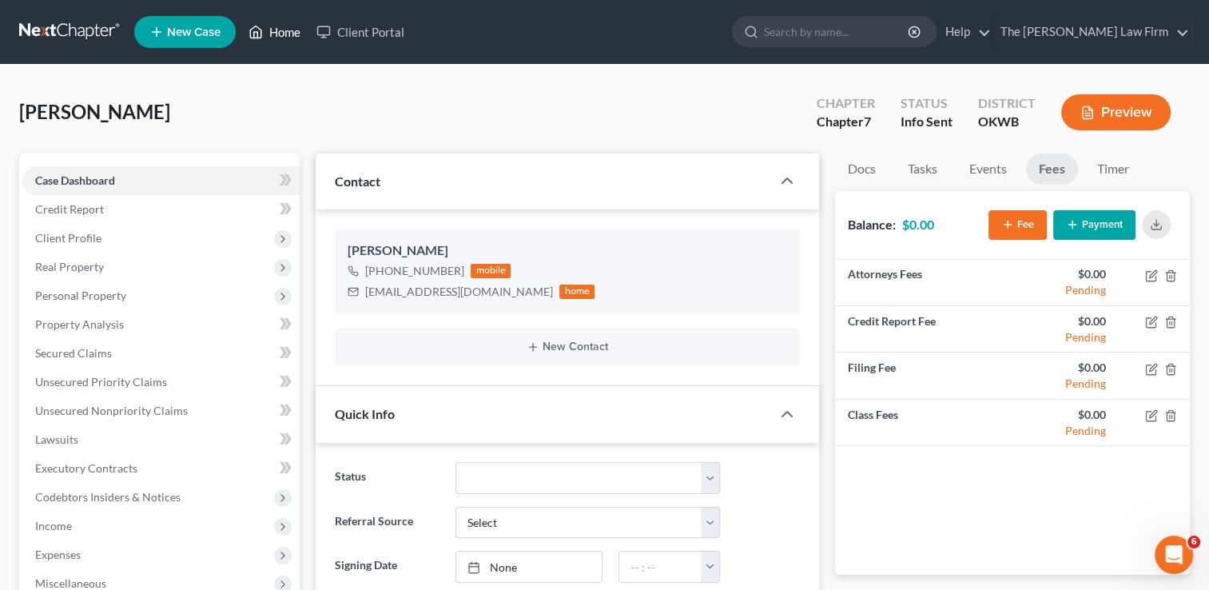
click at [271, 17] on ul "New Case Home Client Portal - No Result - See all results Or Press Enter... Hel…" at bounding box center [662, 32] width 1056 height 42
drag, startPoint x: 272, startPoint y: 30, endPoint x: 269, endPoint y: 104, distance: 73.6
click at [272, 30] on link "Home" at bounding box center [275, 32] width 68 height 29
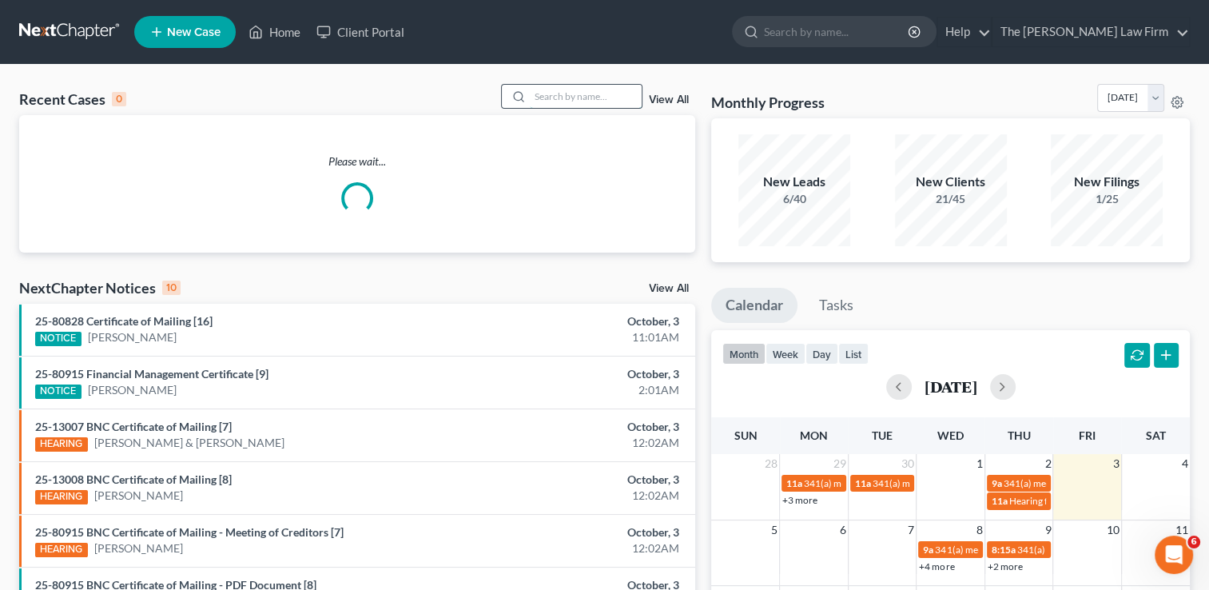
click at [540, 98] on input "search" at bounding box center [586, 96] width 112 height 23
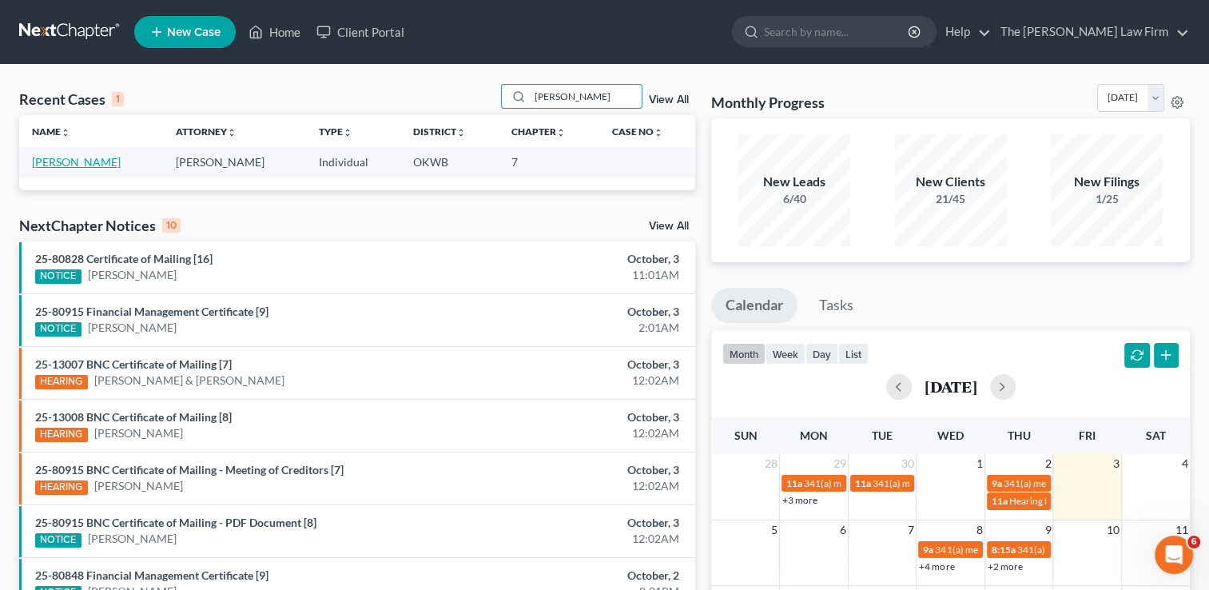
type input "Randol"
click at [95, 164] on link "Smith, Randolph" at bounding box center [76, 162] width 89 height 14
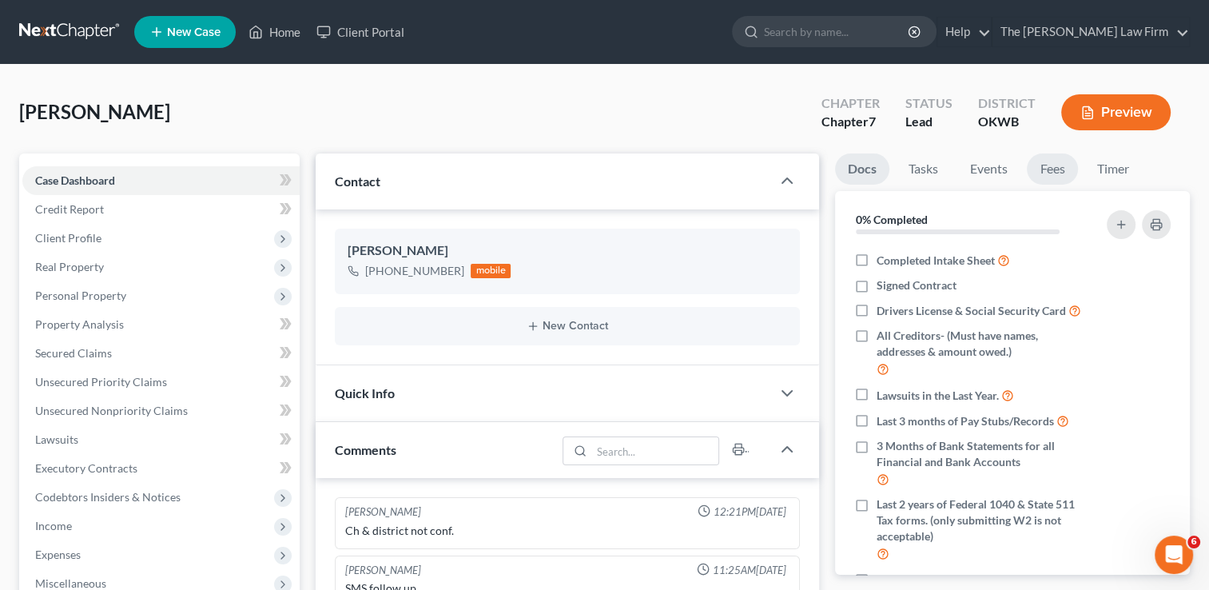
drag, startPoint x: 1062, startPoint y: 164, endPoint x: 1056, endPoint y: 173, distance: 10.9
click at [1061, 162] on link "Fees" at bounding box center [1052, 168] width 51 height 31
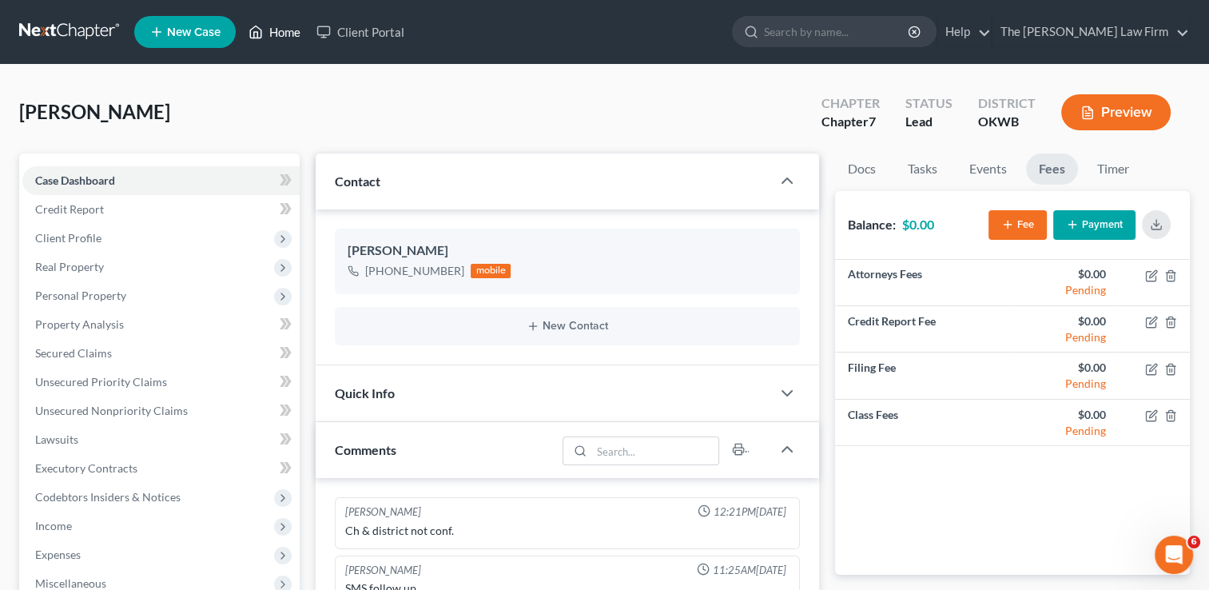
click at [284, 33] on link "Home" at bounding box center [275, 32] width 68 height 29
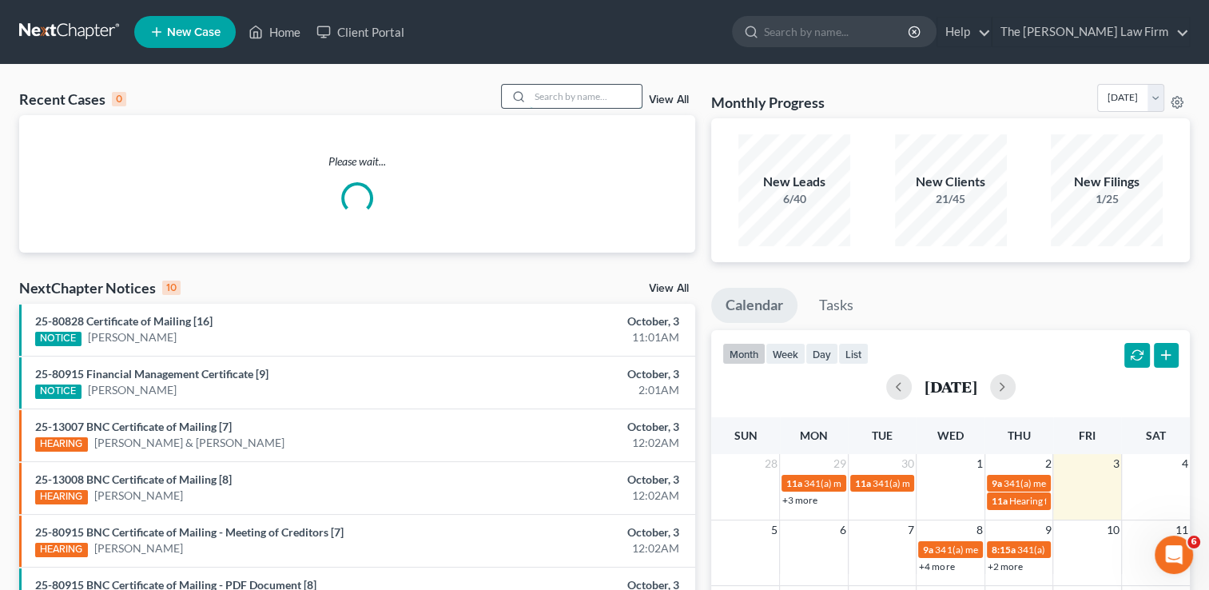
click at [566, 91] on input "search" at bounding box center [586, 96] width 112 height 23
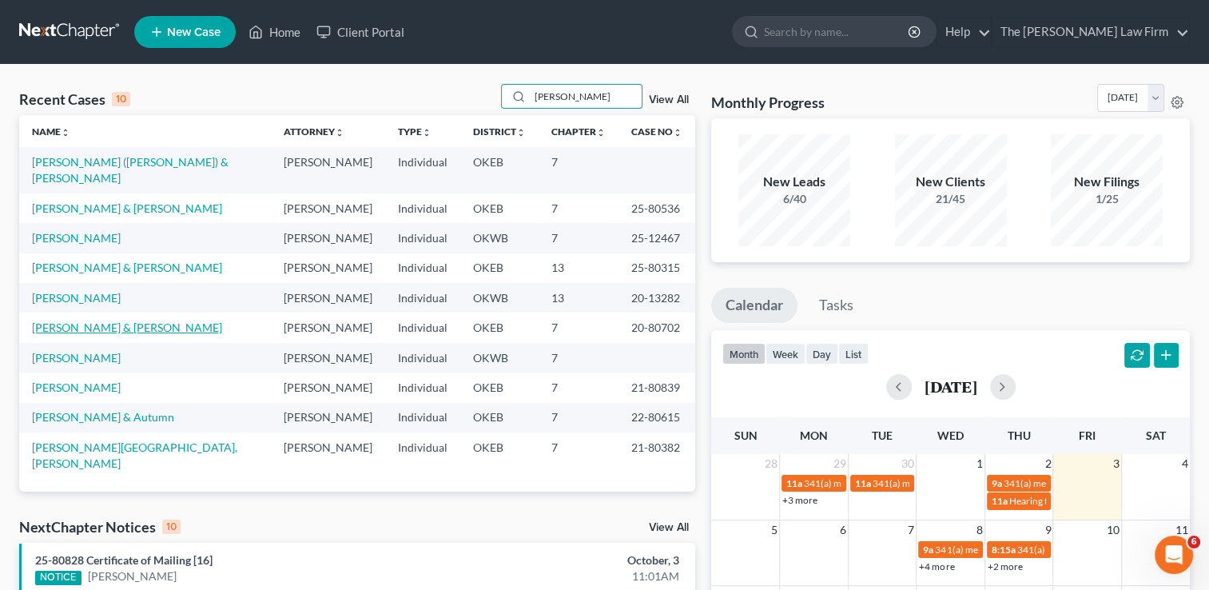
type input "Shaw"
click at [94, 321] on link "[PERSON_NAME] & [PERSON_NAME]" at bounding box center [127, 328] width 190 height 14
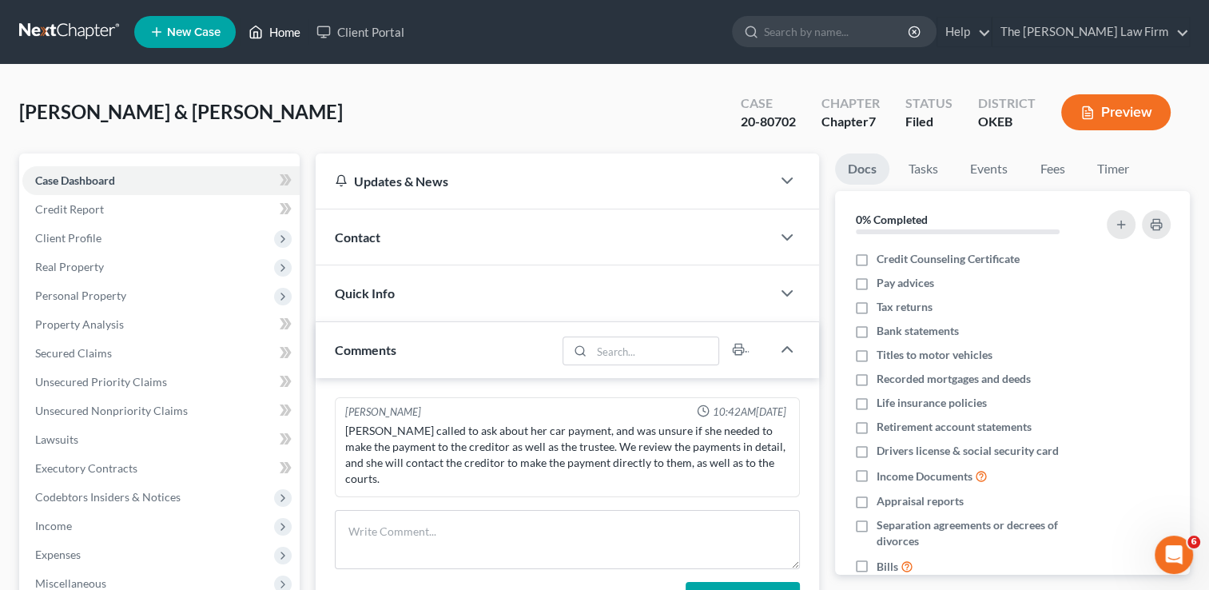
drag, startPoint x: 296, startPoint y: 28, endPoint x: 345, endPoint y: 79, distance: 71.2
click at [296, 28] on link "Home" at bounding box center [275, 32] width 68 height 29
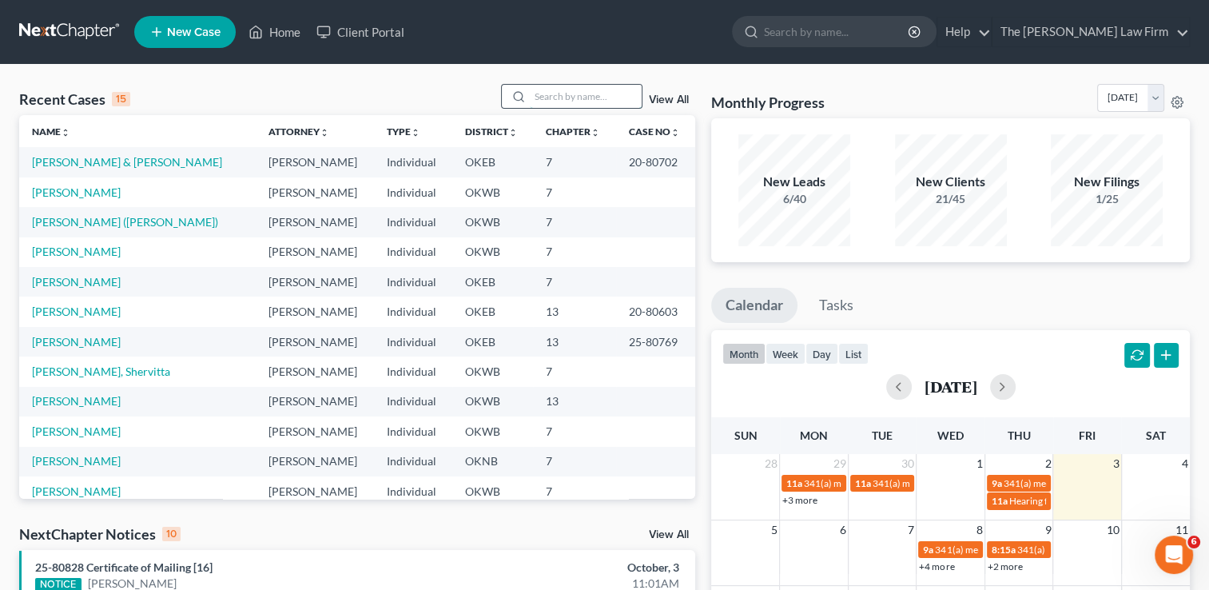
click at [571, 91] on input "search" at bounding box center [586, 96] width 112 height 23
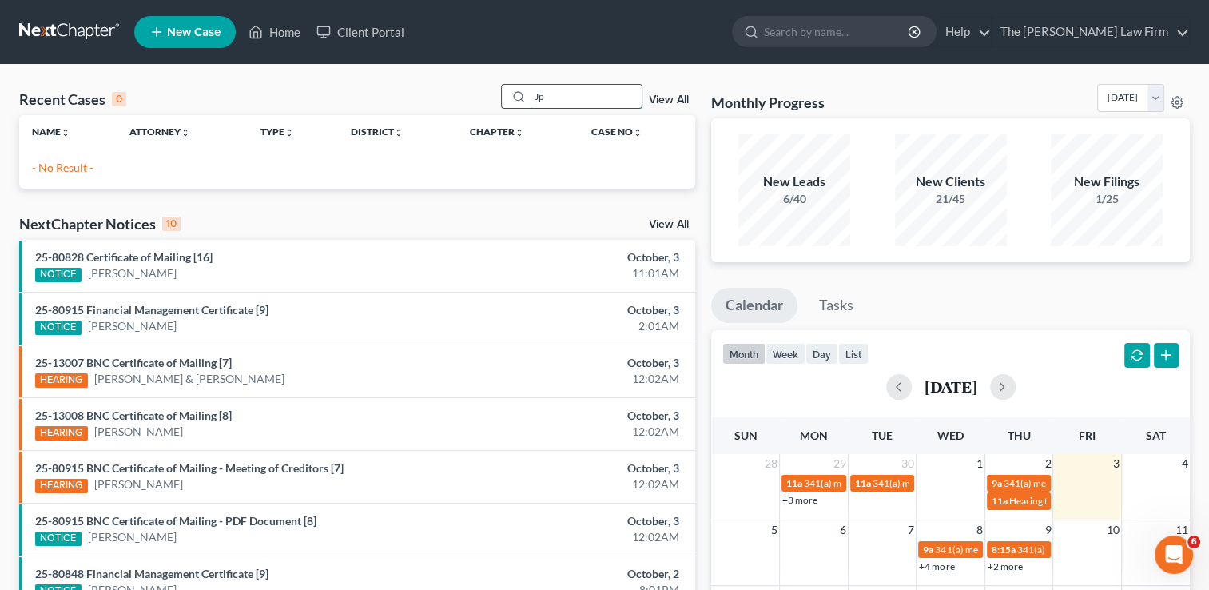
type input "J"
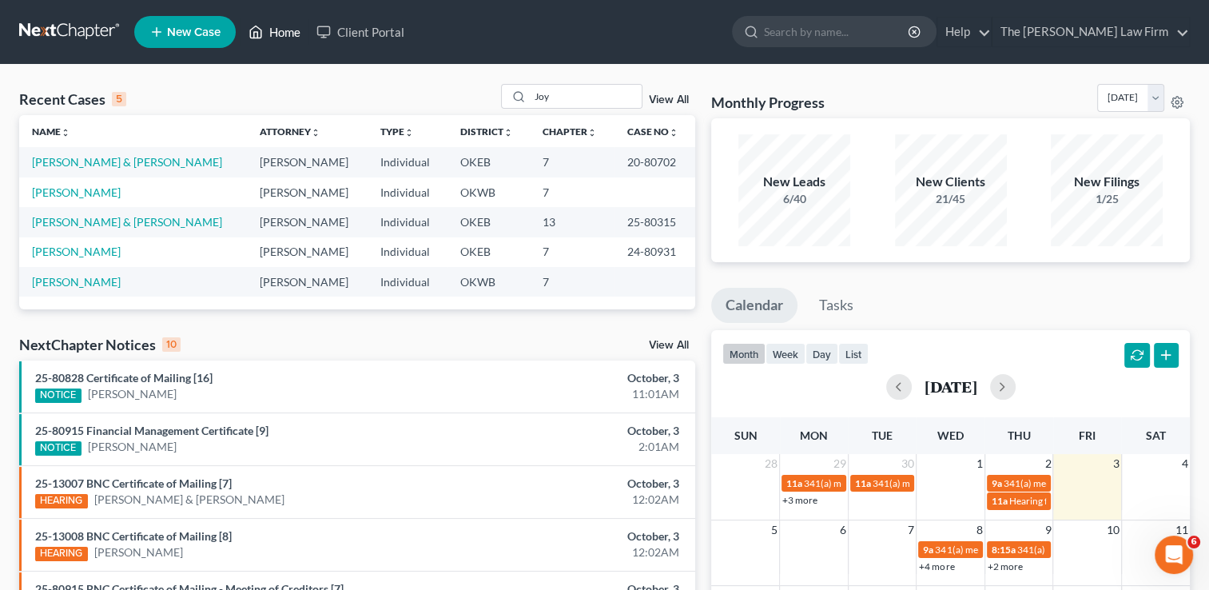
click at [282, 34] on link "Home" at bounding box center [275, 32] width 68 height 29
click at [611, 90] on input "Joy" at bounding box center [586, 96] width 112 height 23
type input "J"
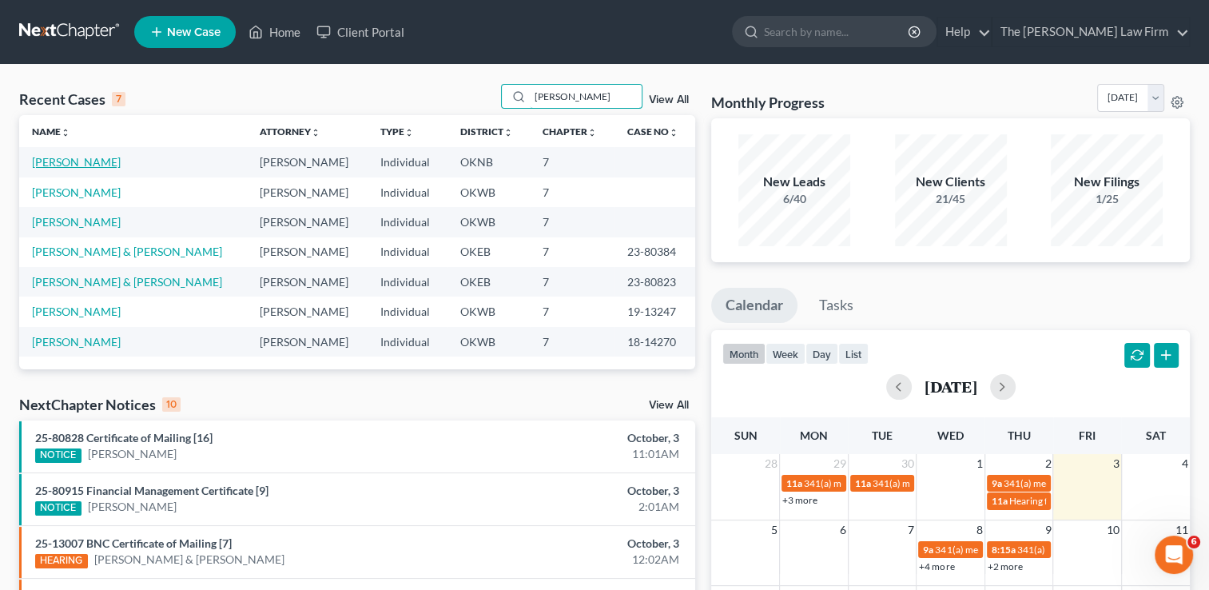
type input "Karen"
click at [63, 161] on link "[PERSON_NAME]" at bounding box center [76, 162] width 89 height 14
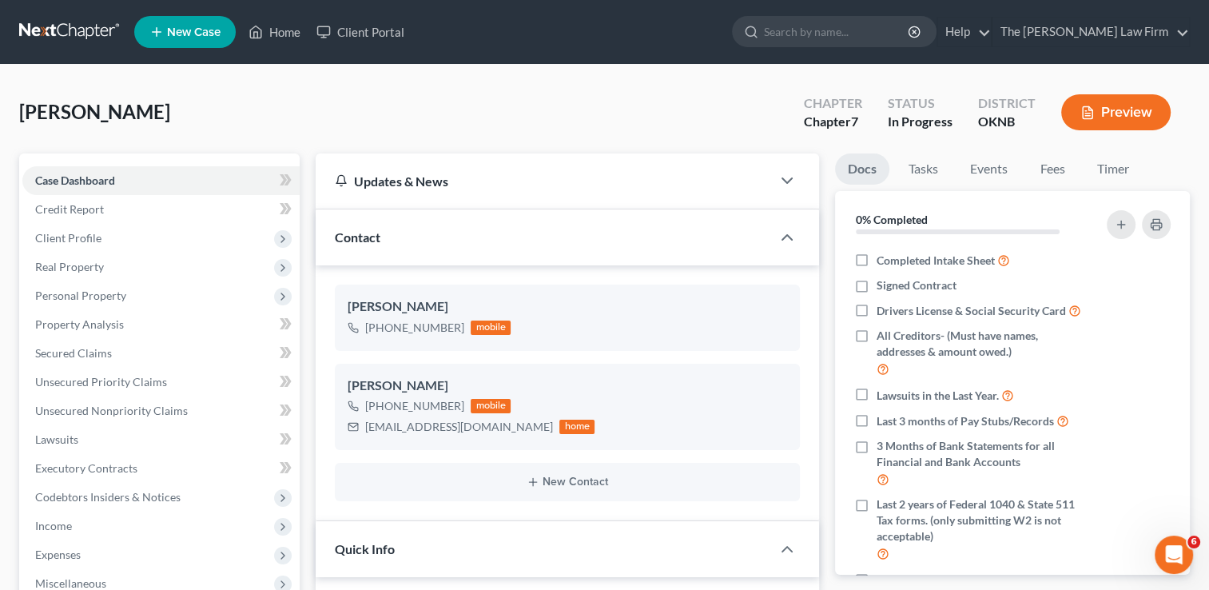
scroll to position [621, 0]
click at [1053, 171] on link "Fees" at bounding box center [1052, 168] width 51 height 31
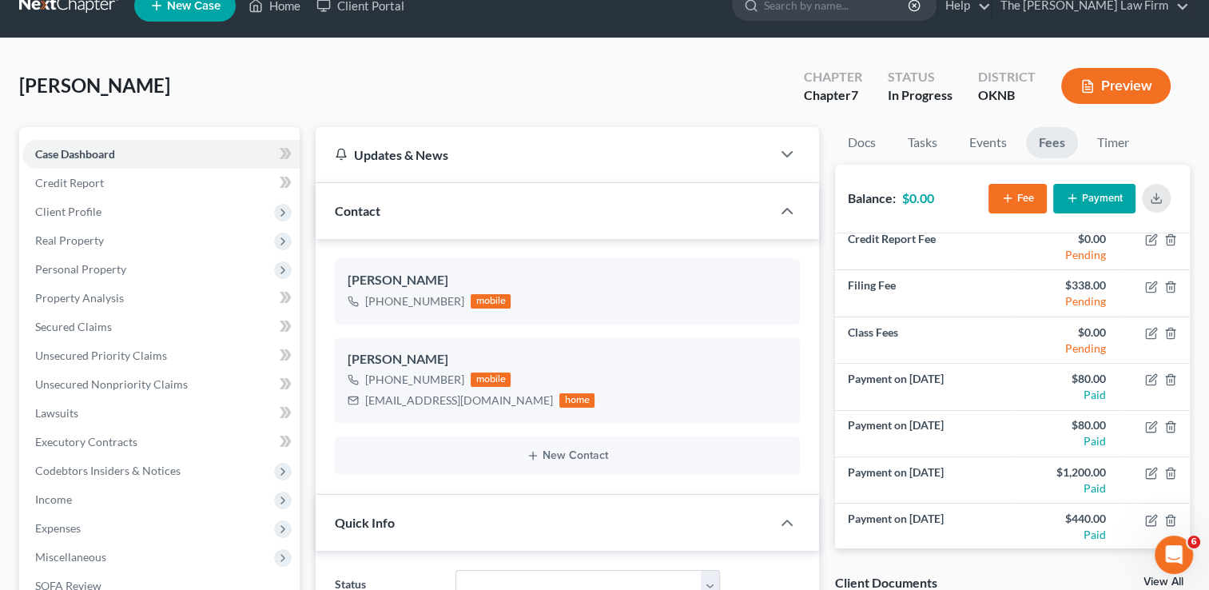
scroll to position [0, 0]
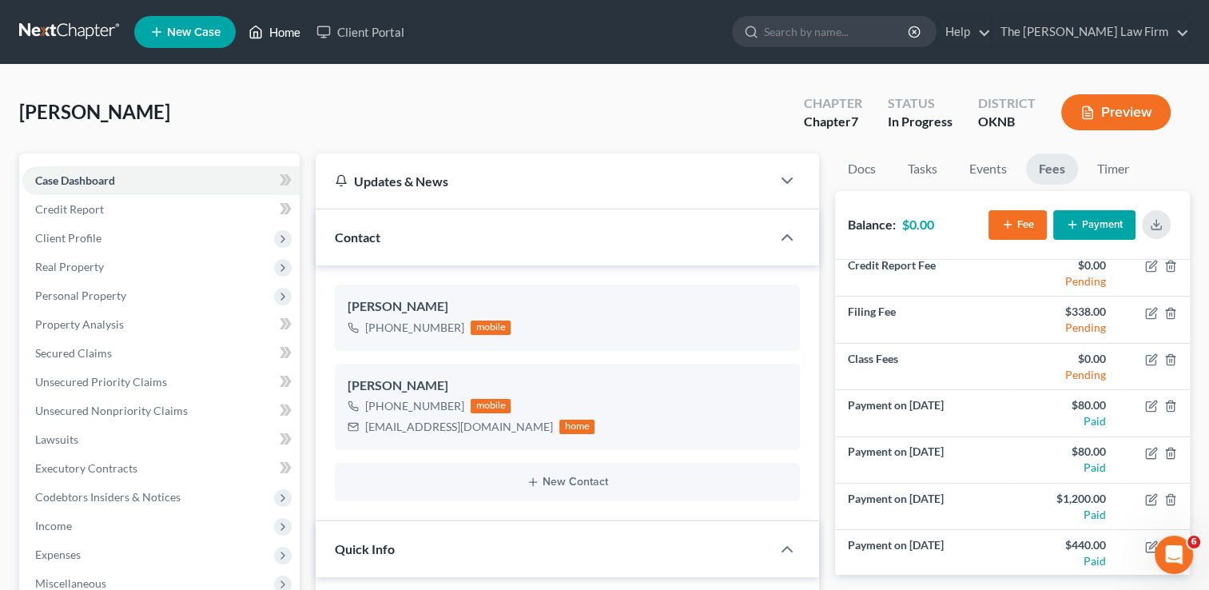
click at [281, 38] on link "Home" at bounding box center [275, 32] width 68 height 29
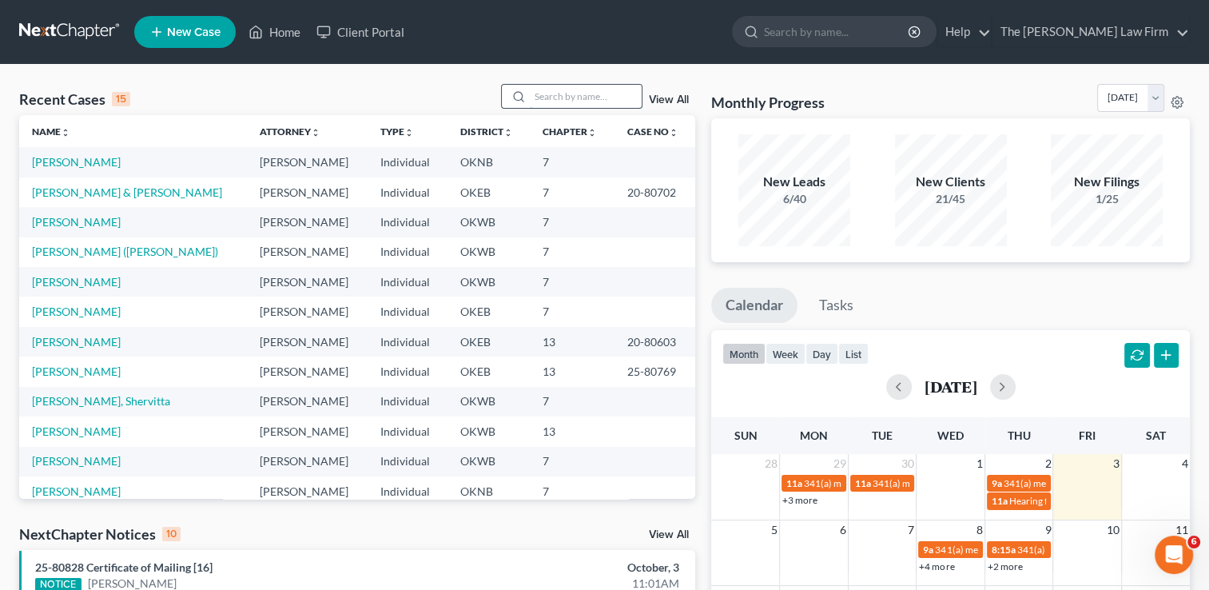
click at [570, 98] on input "search" at bounding box center [586, 96] width 112 height 23
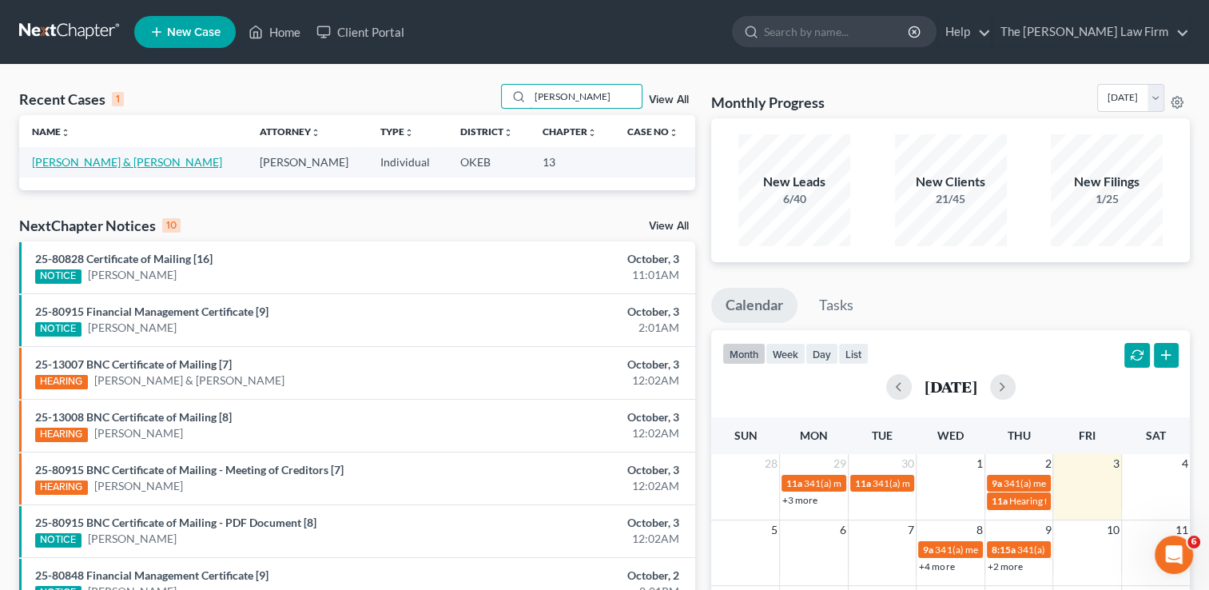
type input "Tinkler"
click at [62, 164] on link "[PERSON_NAME] & [PERSON_NAME]" at bounding box center [127, 162] width 190 height 14
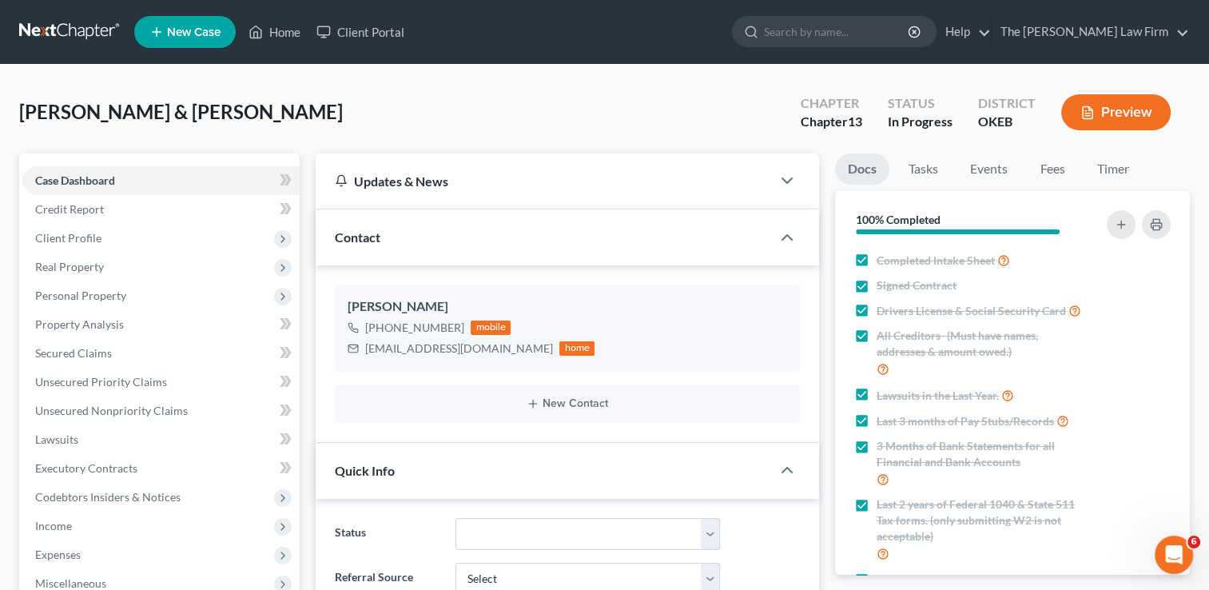
scroll to position [468, 0]
click at [1051, 173] on link "Fees" at bounding box center [1052, 168] width 51 height 31
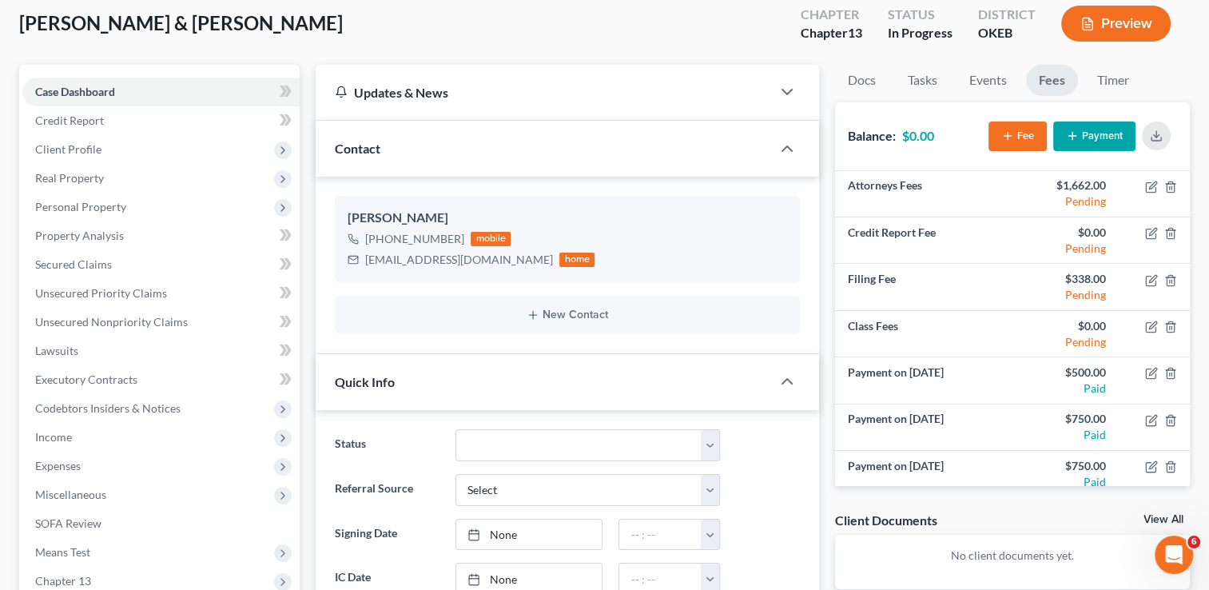
scroll to position [0, 0]
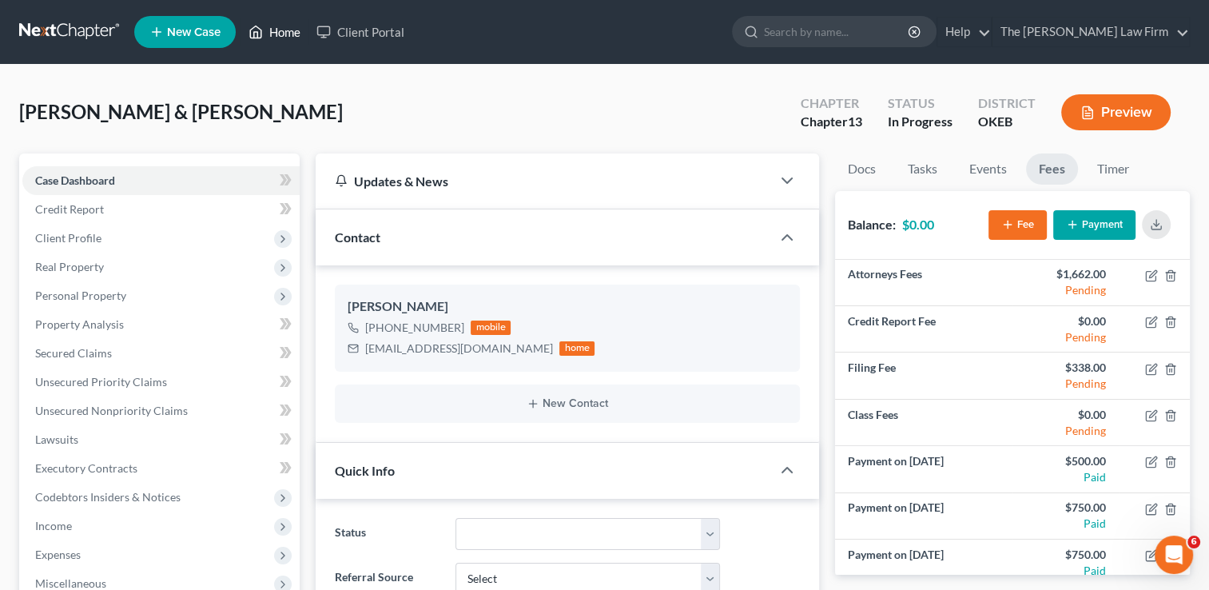
drag, startPoint x: 285, startPoint y: 34, endPoint x: 277, endPoint y: 90, distance: 56.4
click at [285, 34] on link "Home" at bounding box center [275, 32] width 68 height 29
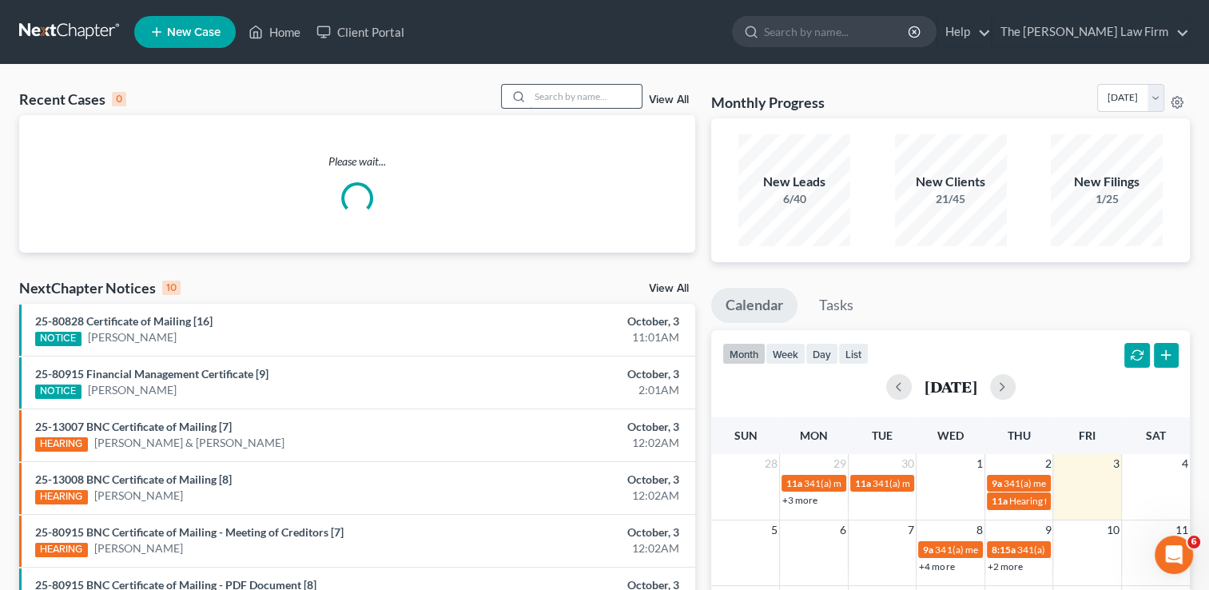
click at [575, 94] on input "search" at bounding box center [586, 96] width 112 height 23
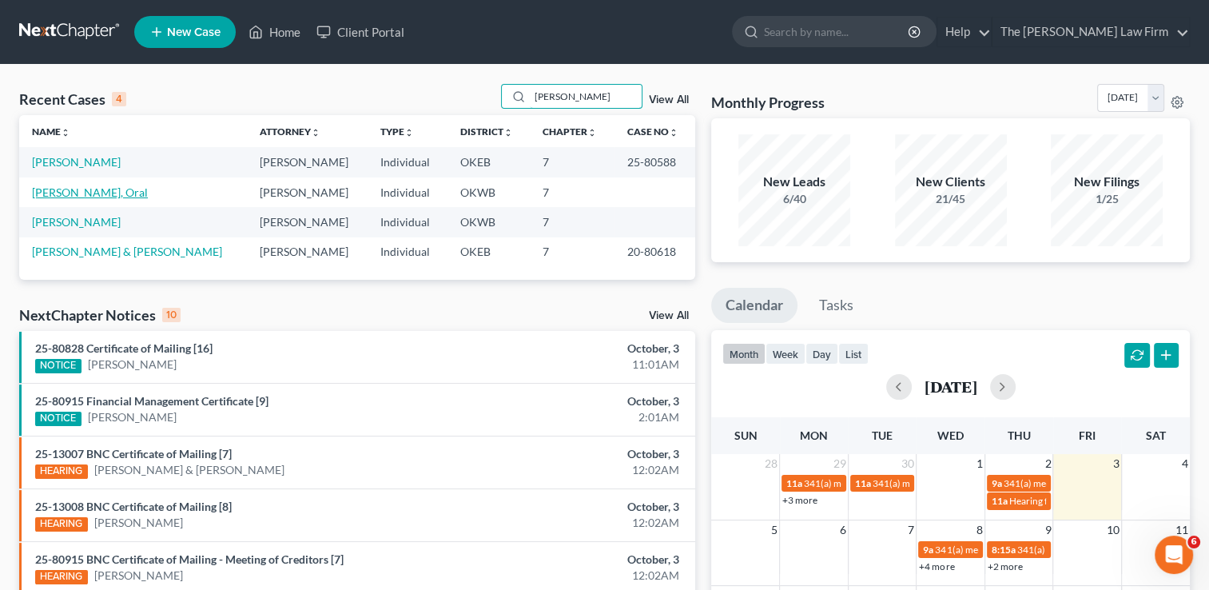
type input "Wesley"
click at [47, 189] on link "[PERSON_NAME], Oral" at bounding box center [90, 192] width 116 height 14
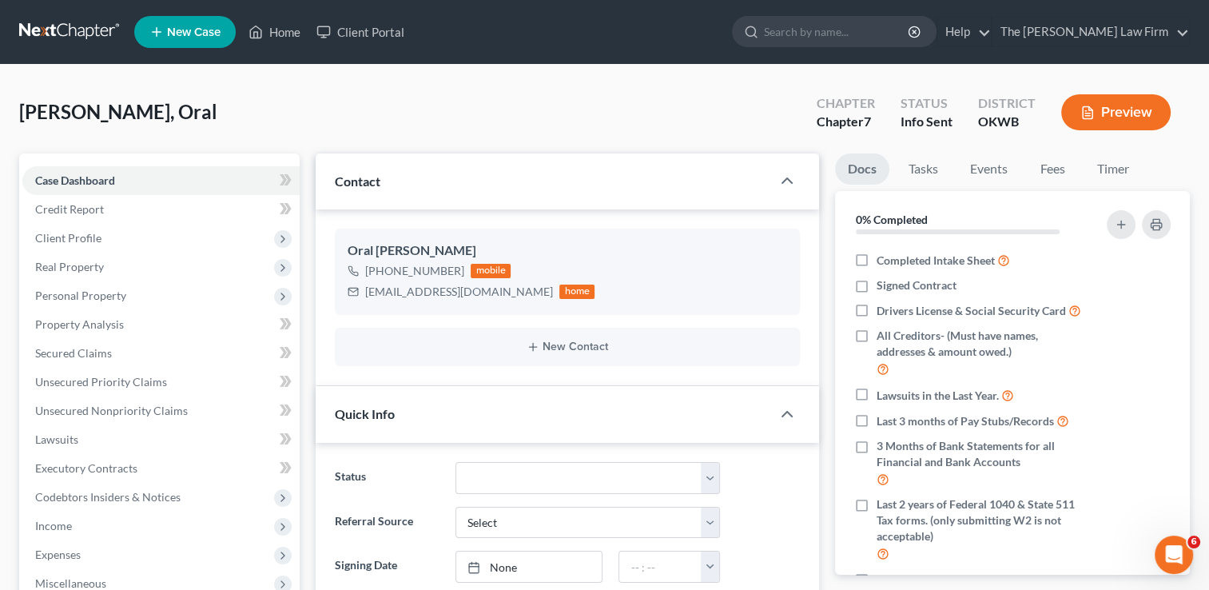
scroll to position [99, 0]
click at [1059, 161] on link "Fees" at bounding box center [1052, 168] width 51 height 31
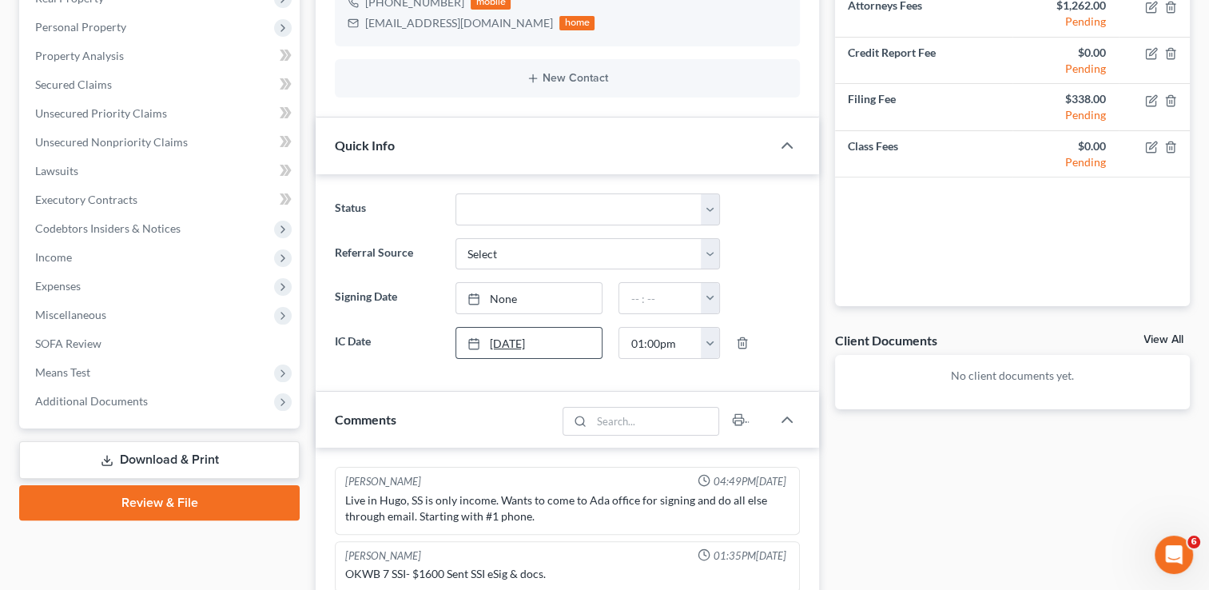
scroll to position [0, 0]
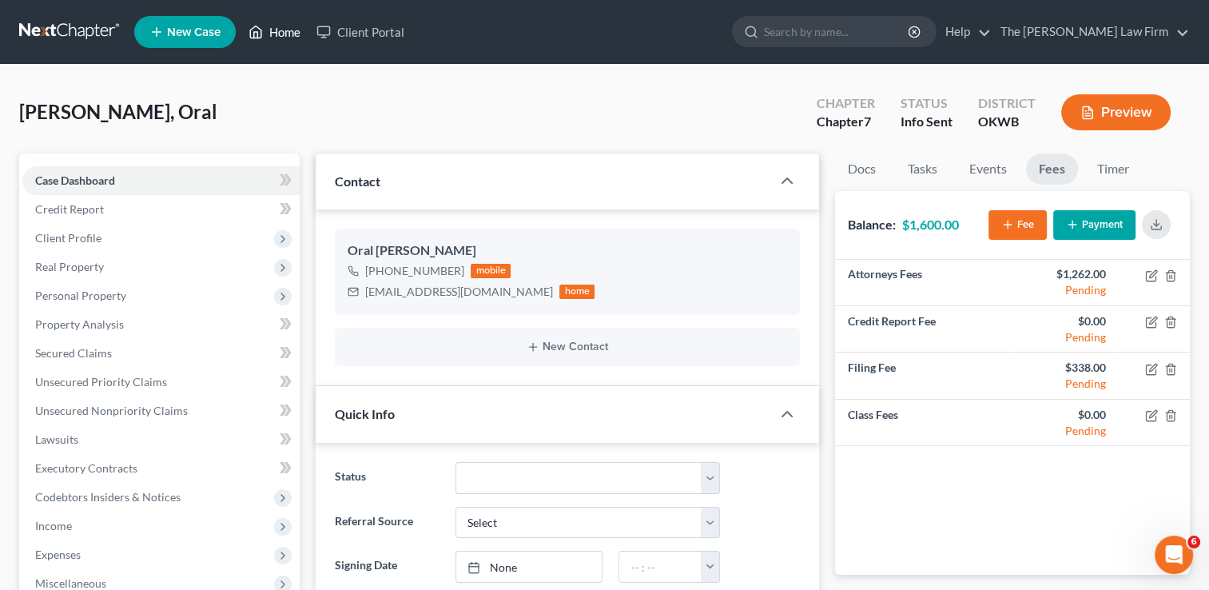
click at [291, 31] on link "Home" at bounding box center [275, 32] width 68 height 29
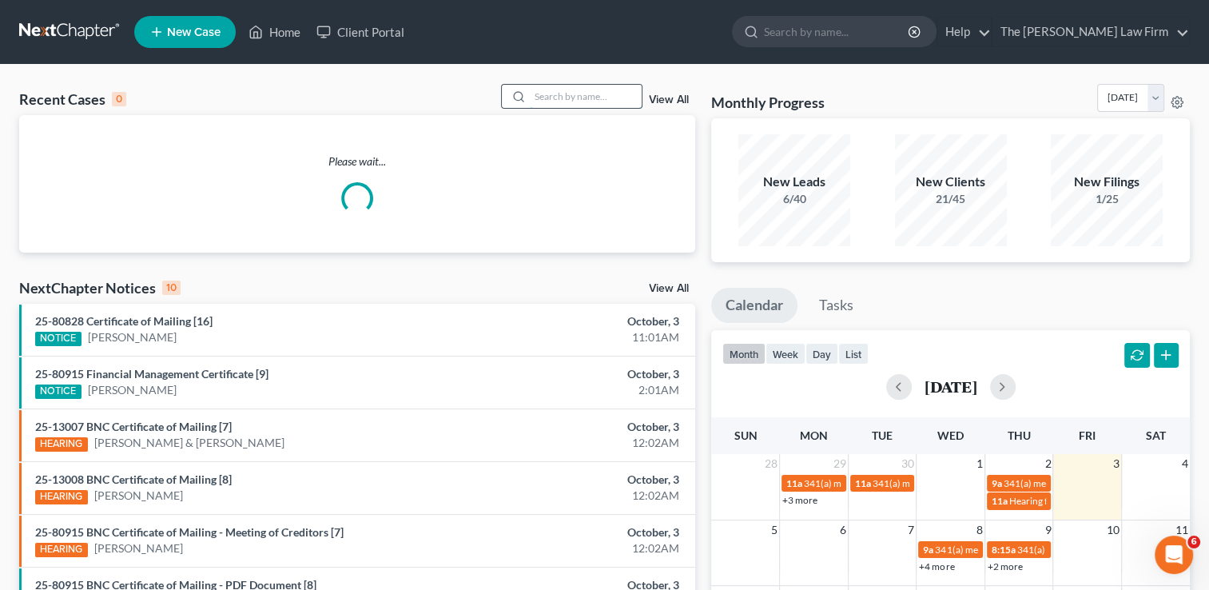
click at [566, 94] on input "search" at bounding box center [586, 96] width 112 height 23
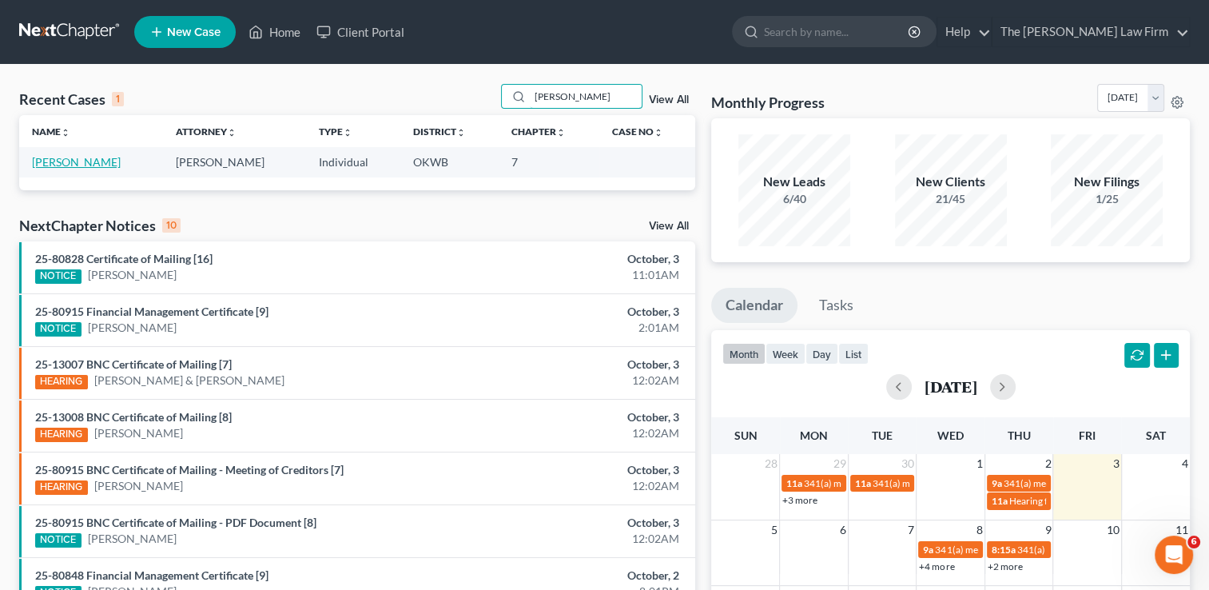
type input "Cyrus"
click at [70, 165] on link "[PERSON_NAME]" at bounding box center [76, 162] width 89 height 14
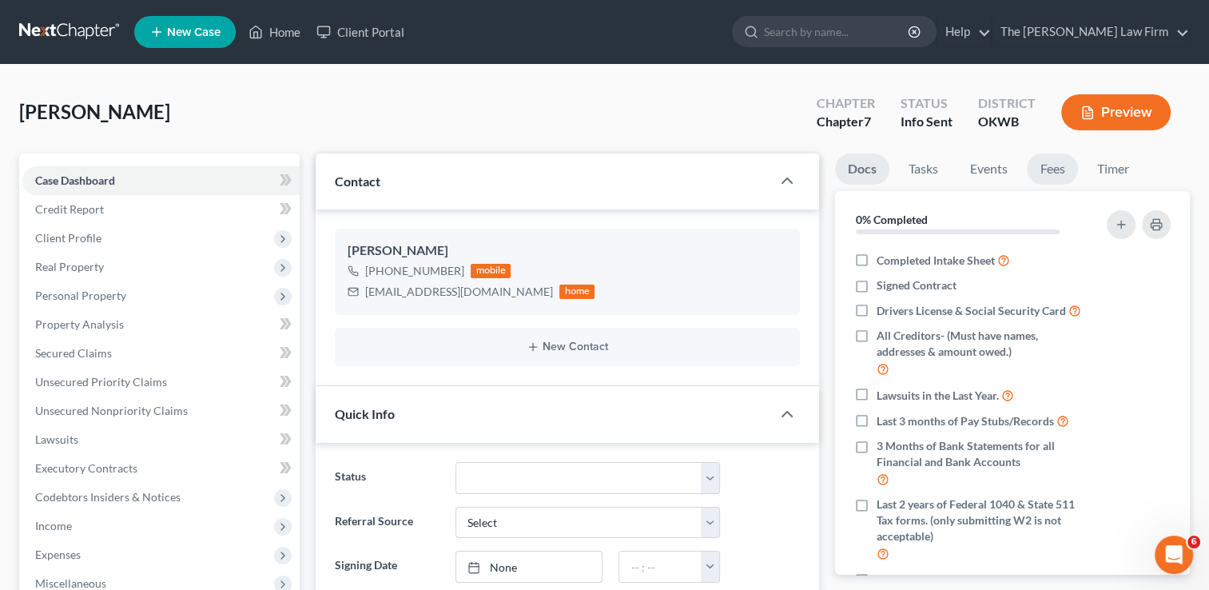
scroll to position [215, 0]
click at [1061, 170] on link "Fees" at bounding box center [1052, 168] width 51 height 31
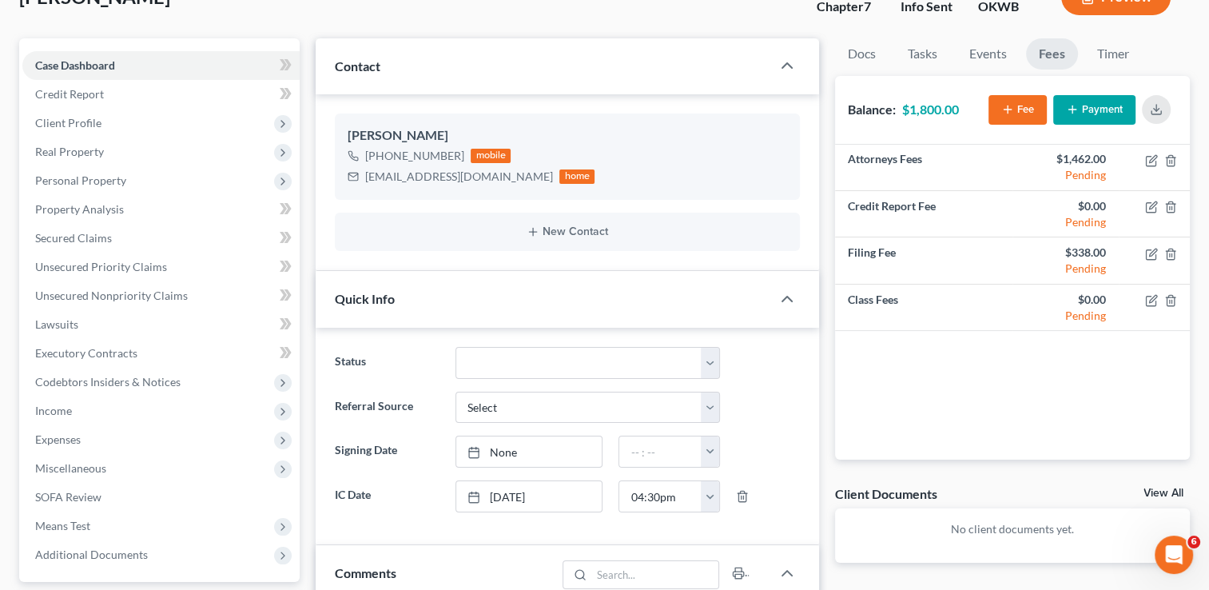
scroll to position [0, 0]
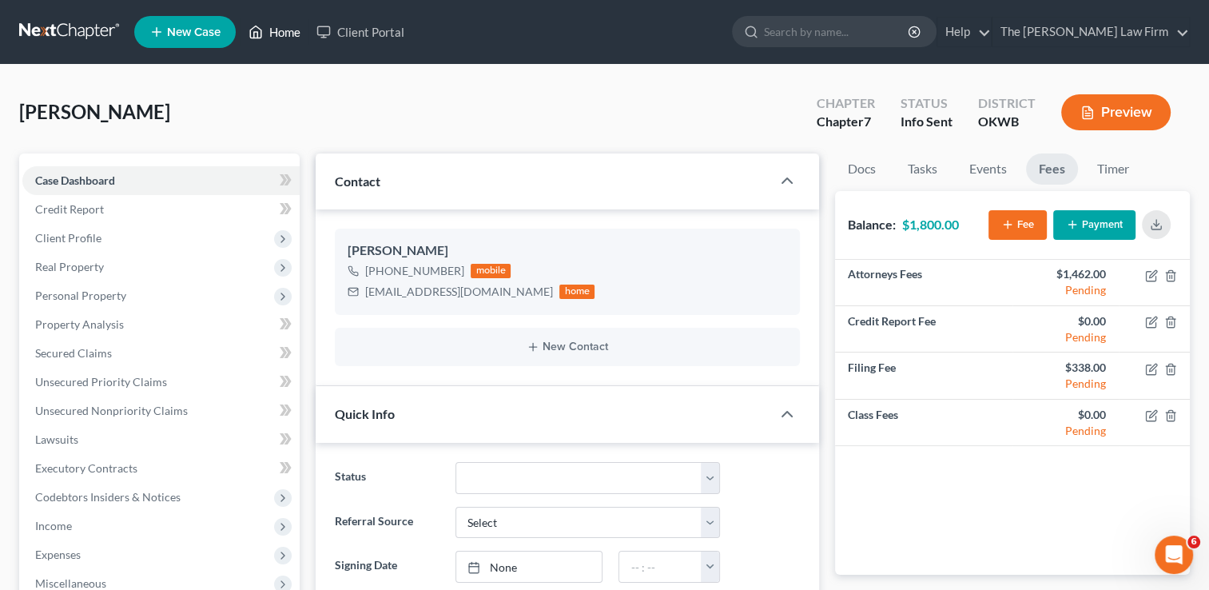
click at [297, 28] on link "Home" at bounding box center [275, 32] width 68 height 29
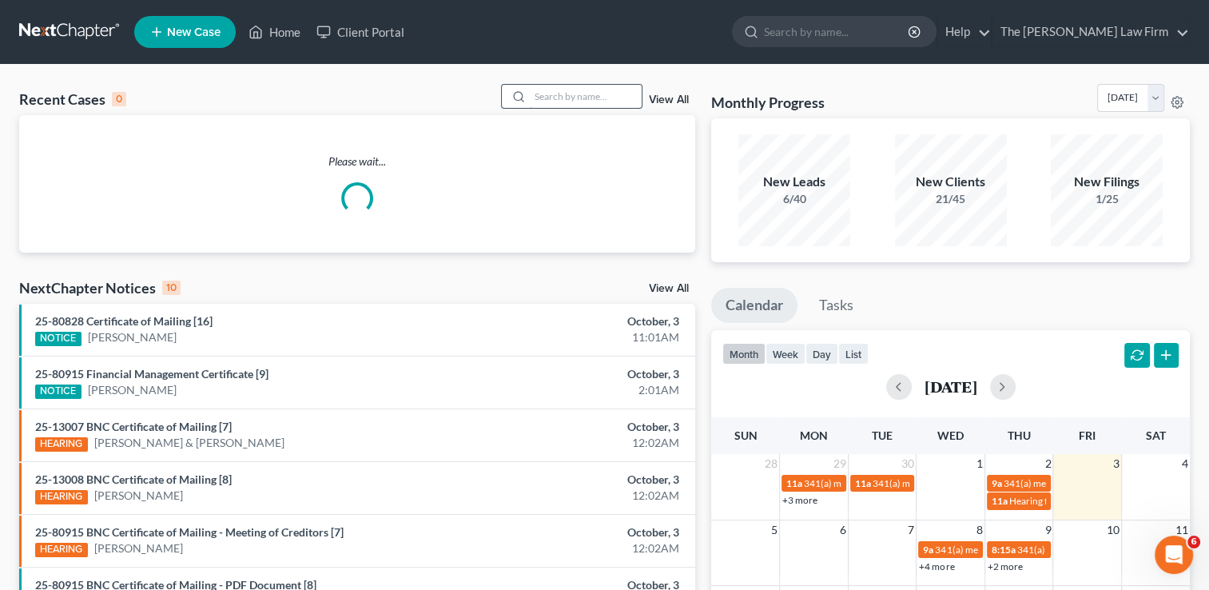
click at [557, 97] on input "search" at bounding box center [586, 96] width 112 height 23
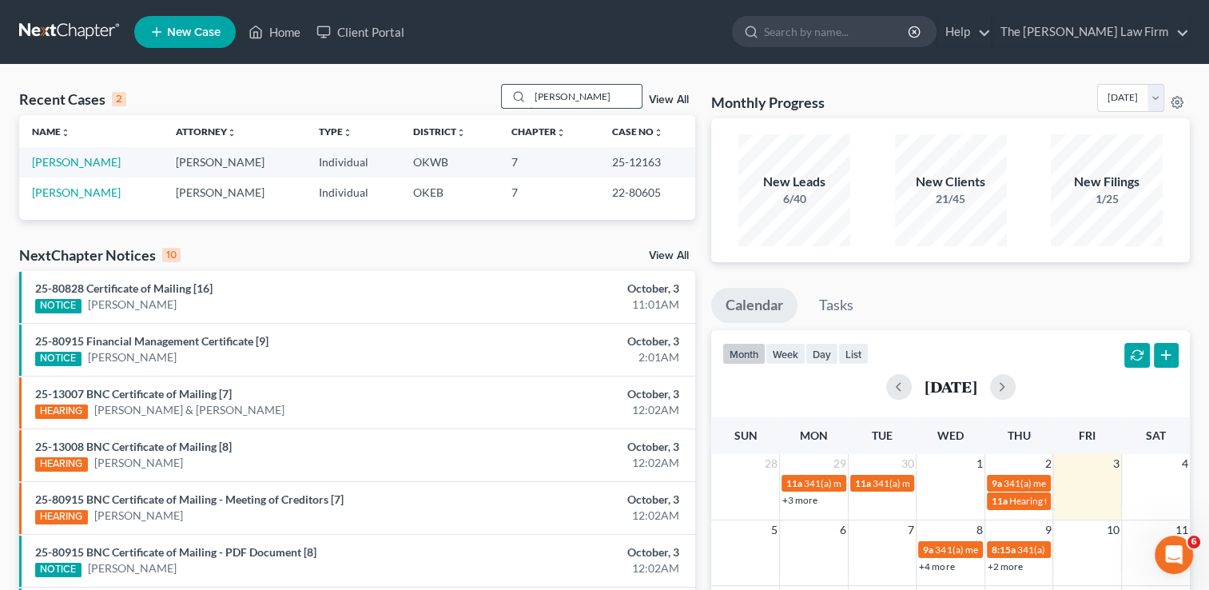
click at [603, 88] on input "Duarte" at bounding box center [586, 96] width 112 height 23
type input "D"
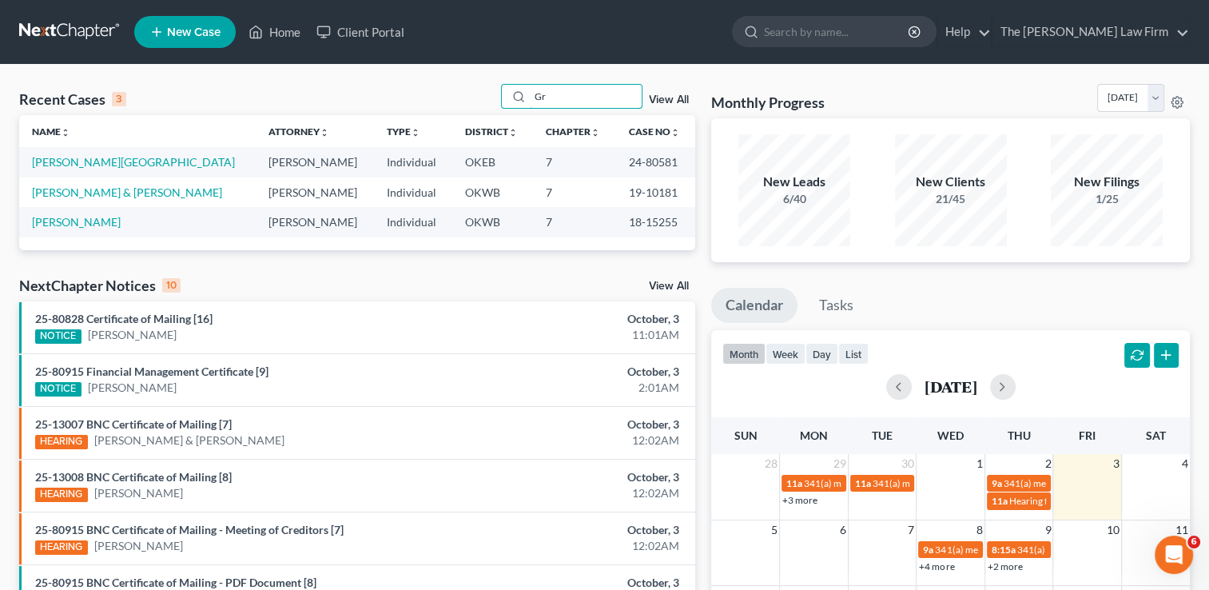
type input "G"
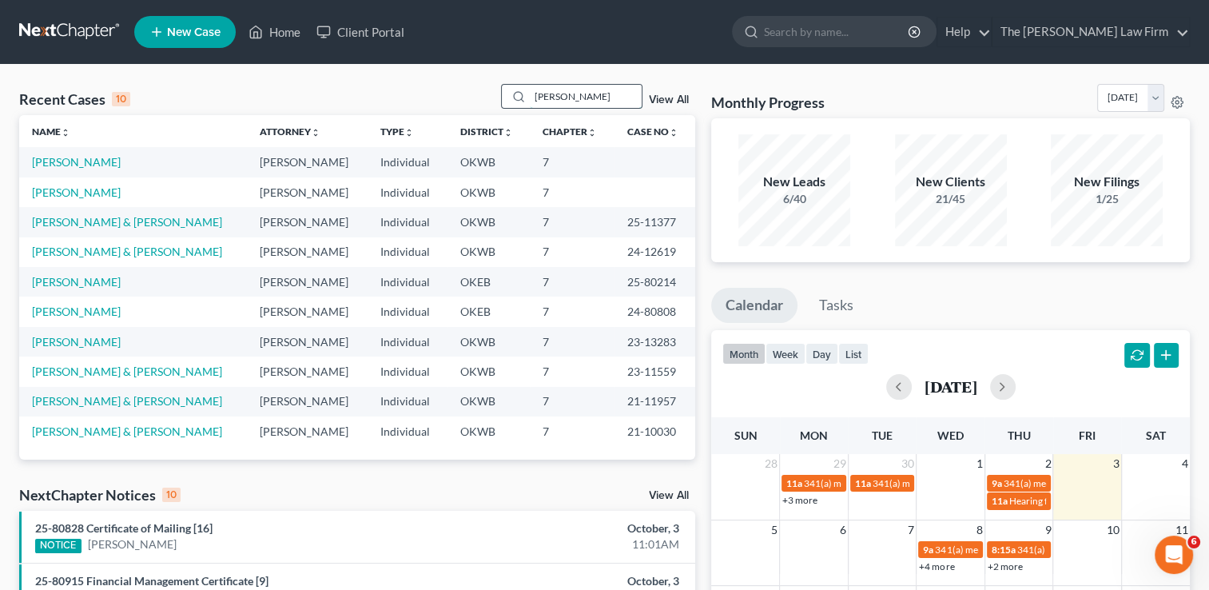
click at [619, 94] on input "Amanda" at bounding box center [586, 96] width 112 height 23
type input "A"
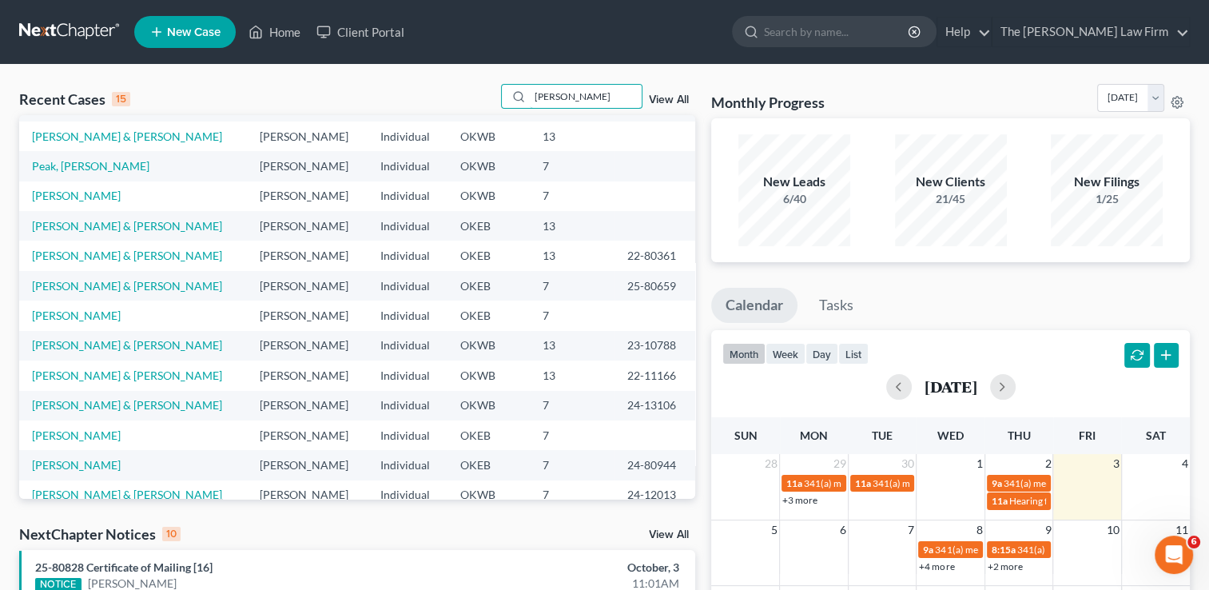
scroll to position [109, 0]
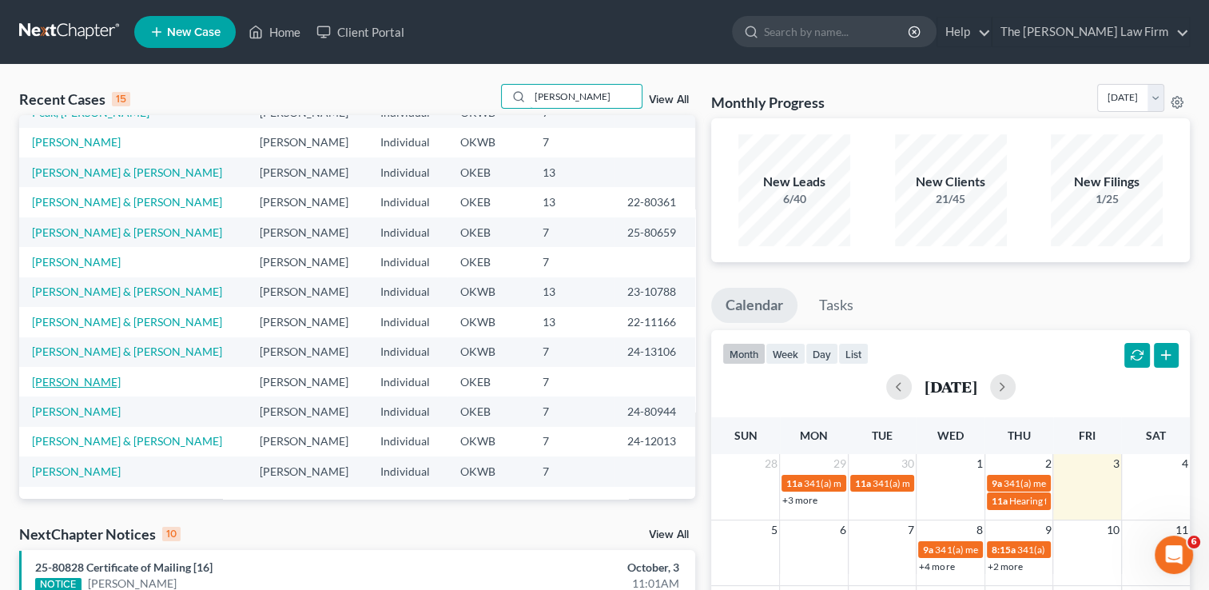
type input "Chris"
click at [74, 380] on link "Jones, Christopher" at bounding box center [76, 382] width 89 height 14
select select "2"
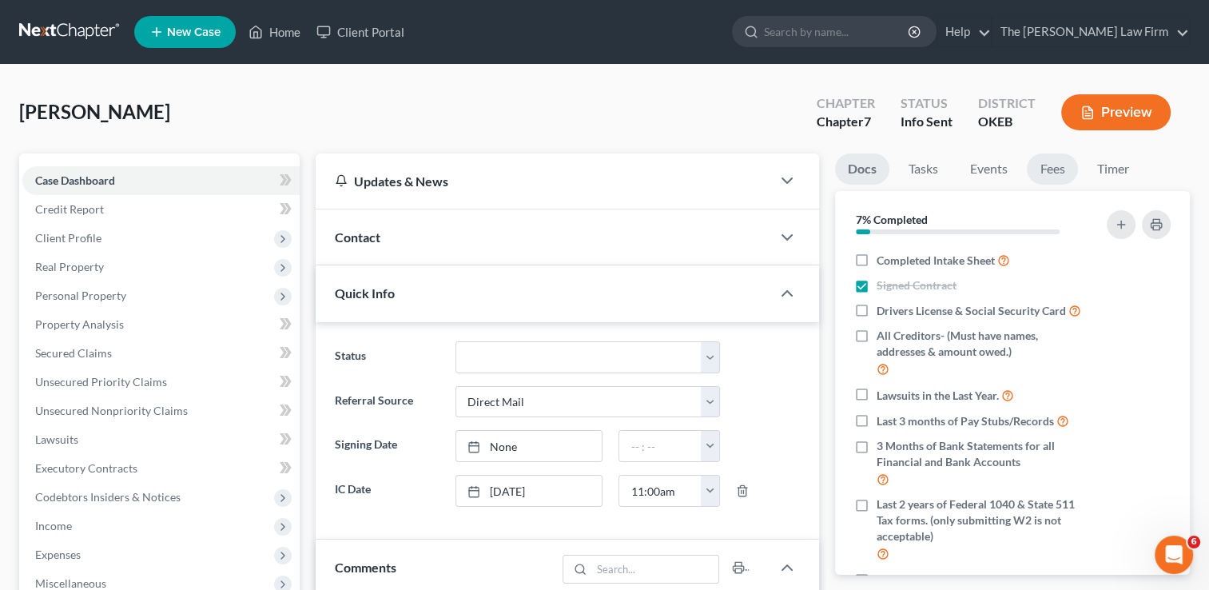
click at [1052, 176] on link "Fees" at bounding box center [1052, 168] width 51 height 31
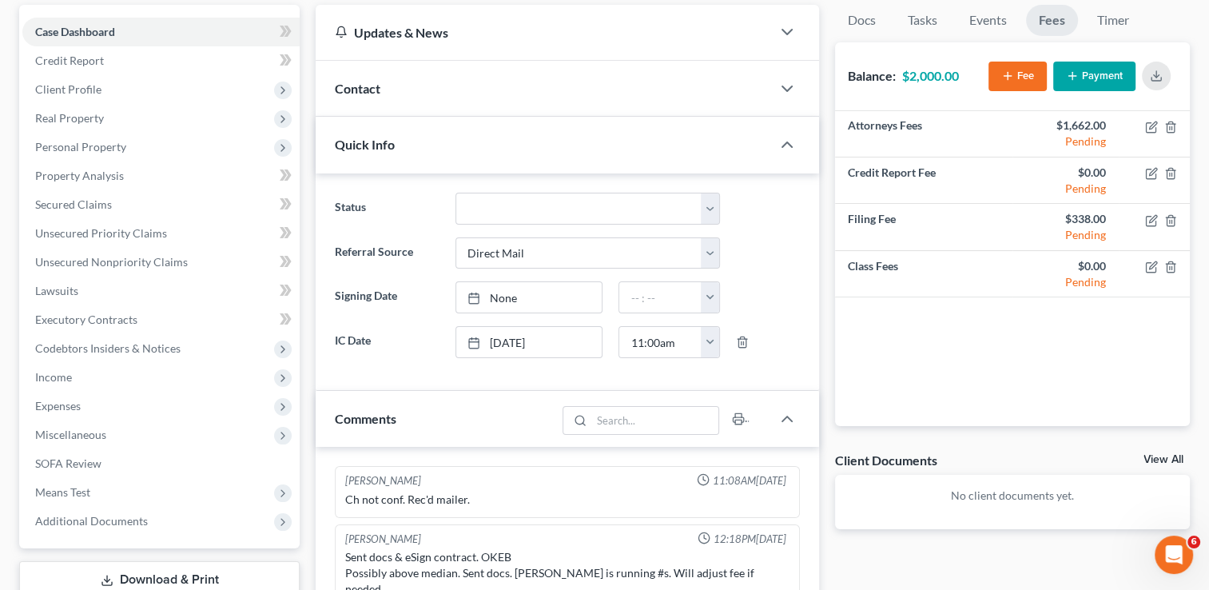
scroll to position [80, 0]
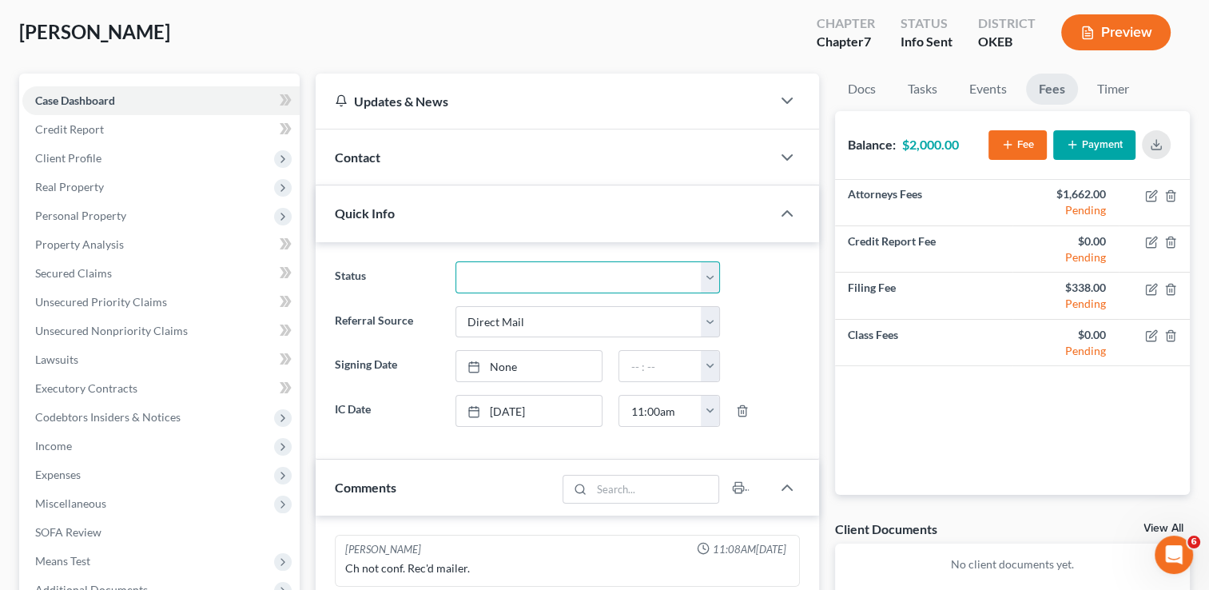
click at [715, 274] on select "Discharged Dismissed Filed Info Sent In Progress Lead Lost Lead Ready to File R…" at bounding box center [588, 277] width 265 height 32
select select "6"
click at [456, 261] on select "Discharged Dismissed Filed Info Sent In Progress Lead Lost Lead Ready to File R…" at bounding box center [588, 277] width 265 height 32
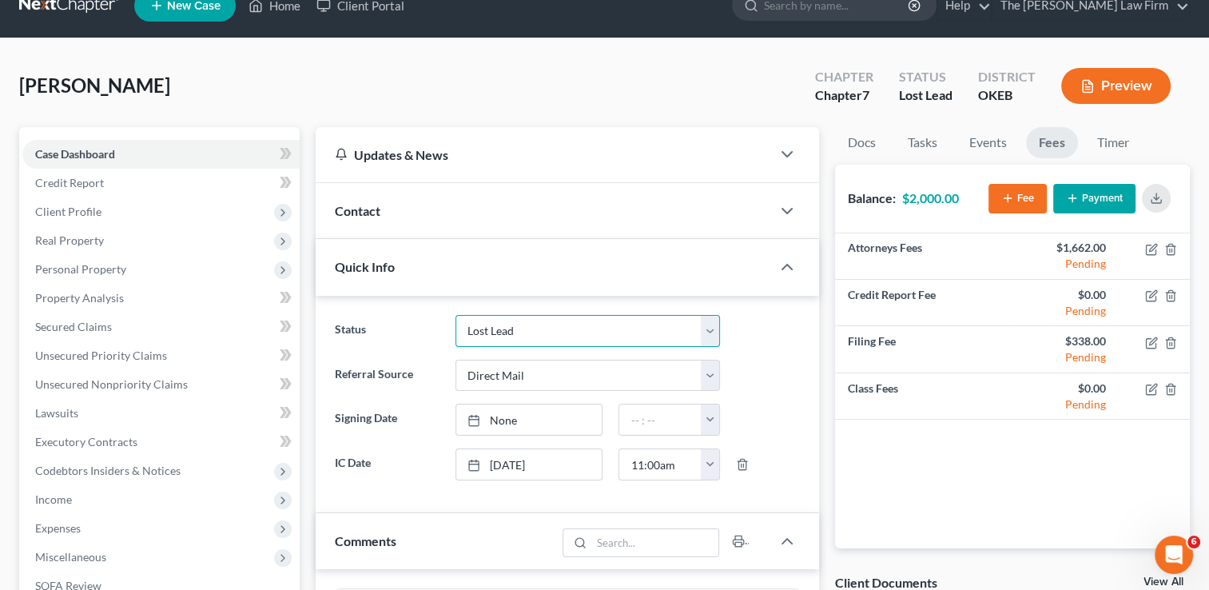
scroll to position [0, 0]
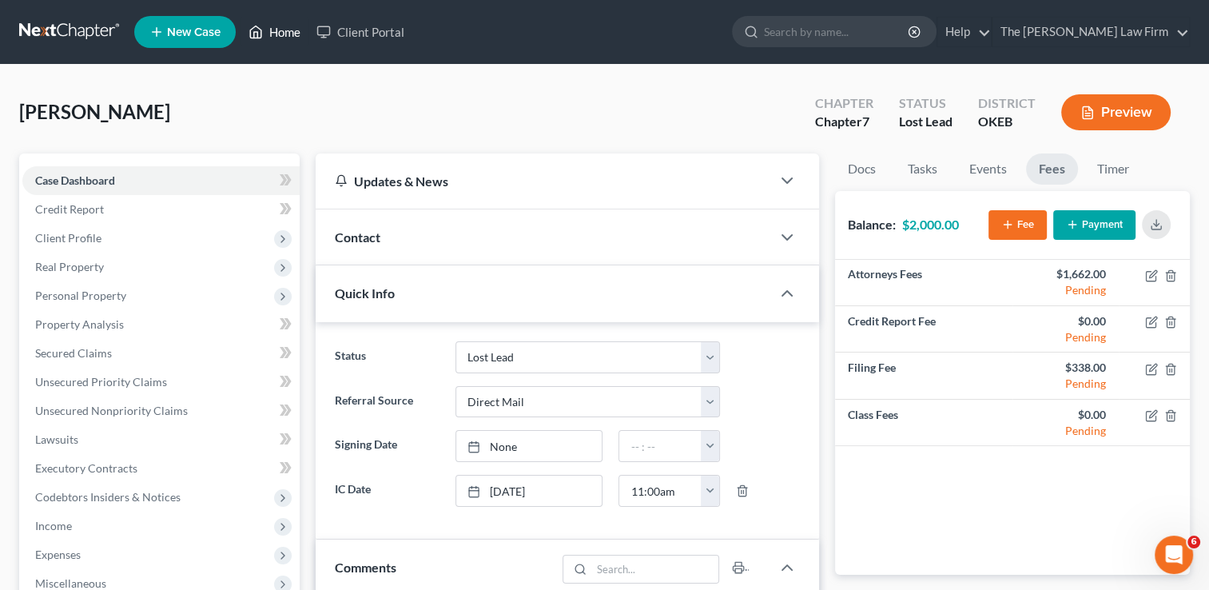
drag, startPoint x: 282, startPoint y: 37, endPoint x: 461, endPoint y: 141, distance: 207.0
click at [284, 38] on link "Home" at bounding box center [275, 32] width 68 height 29
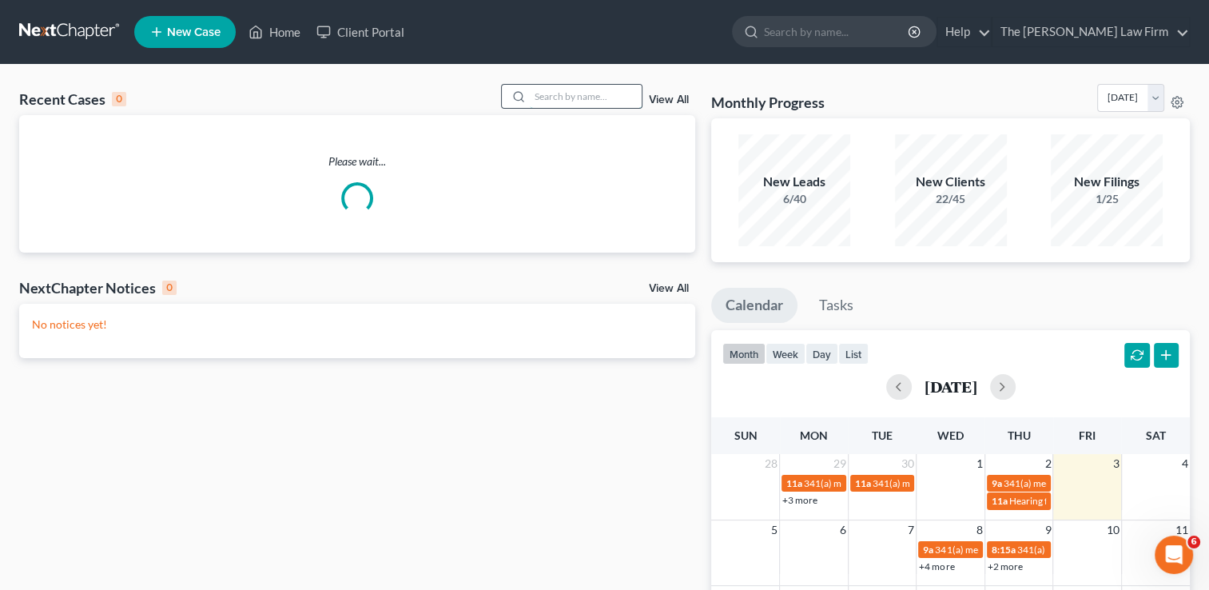
click at [592, 92] on input "search" at bounding box center [586, 96] width 112 height 23
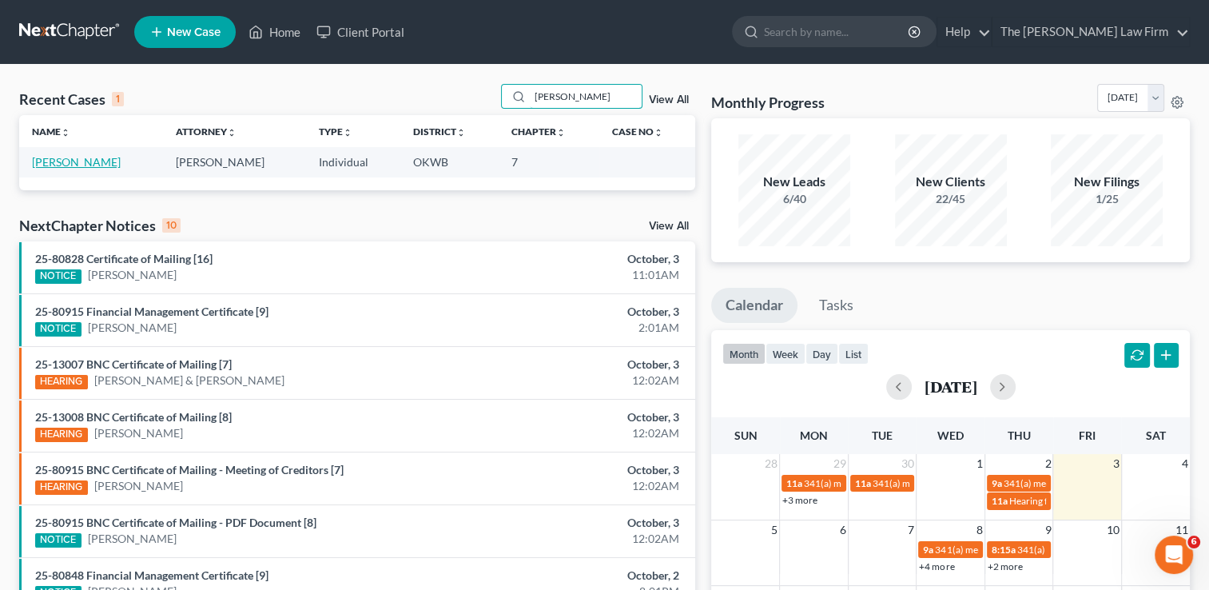
type input "Adamson"
click at [76, 166] on link "[PERSON_NAME]" at bounding box center [76, 162] width 89 height 14
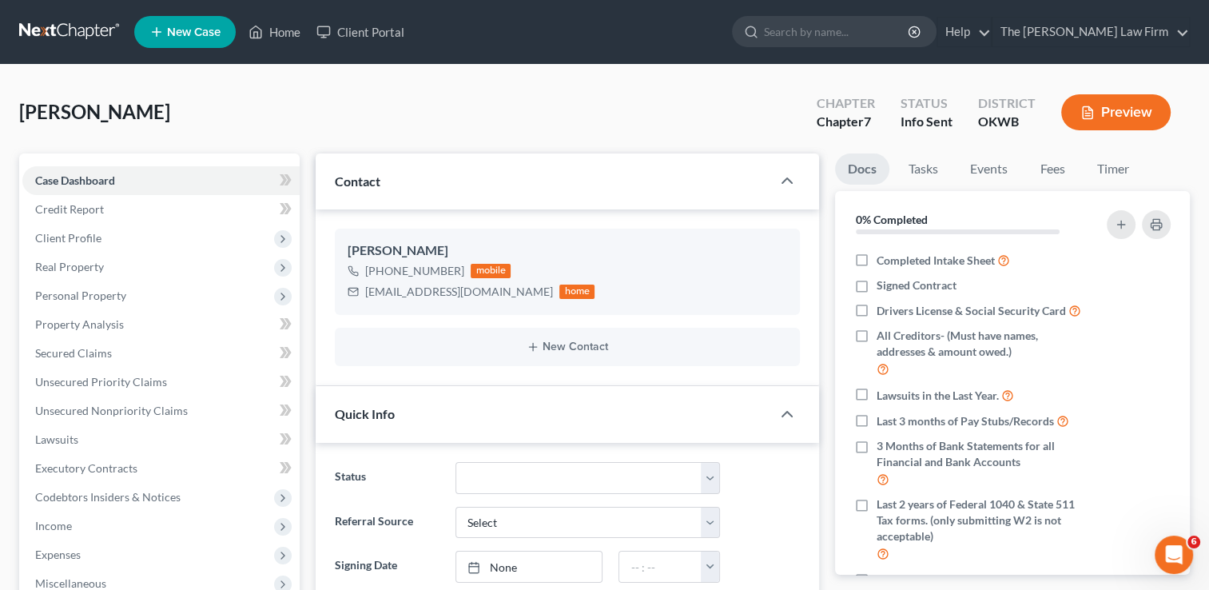
scroll to position [173, 0]
click at [1048, 165] on link "Fees" at bounding box center [1052, 168] width 51 height 31
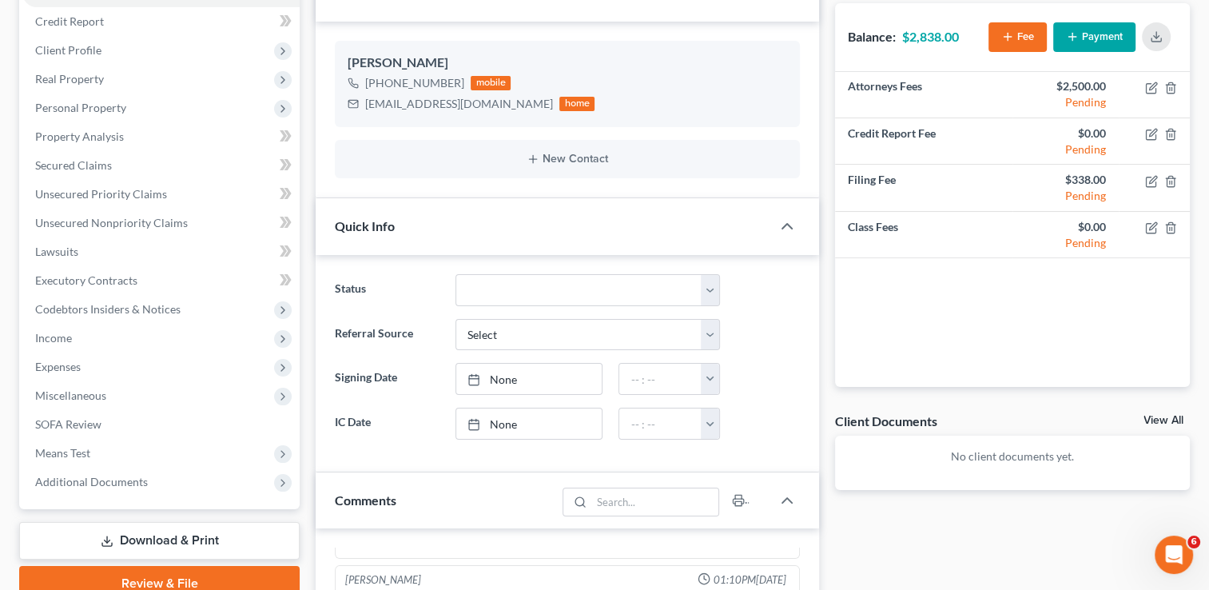
scroll to position [160, 0]
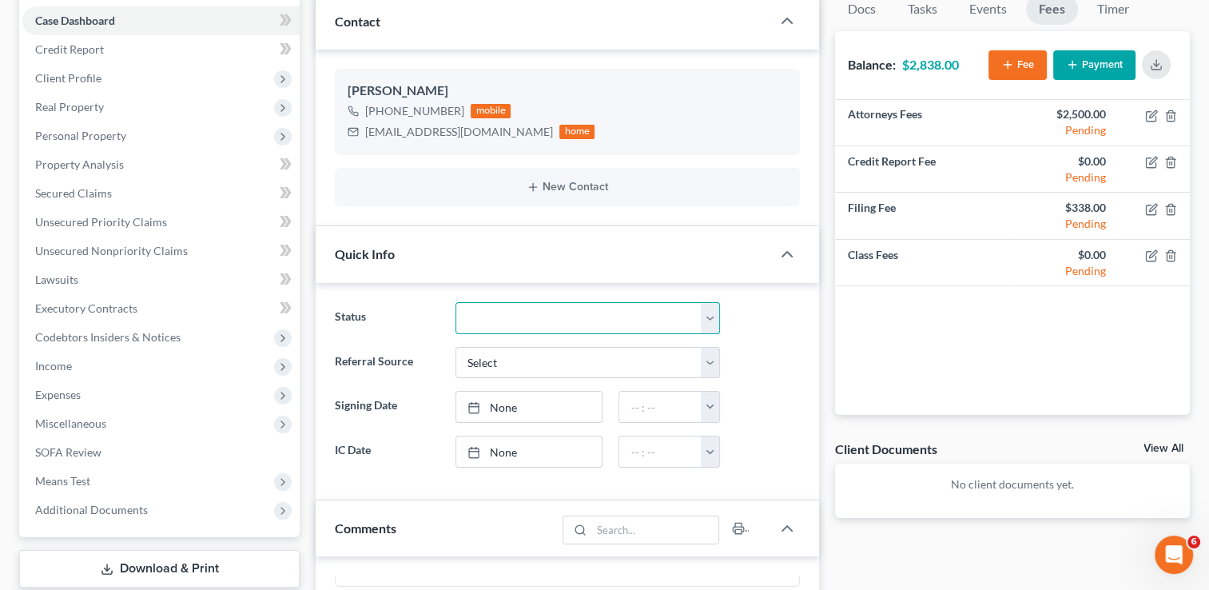
click at [715, 315] on select "Discharged Dismissed Filed Info Sent In Progress Lead Lost Lead Ready to File R…" at bounding box center [588, 318] width 265 height 32
select select "6"
click at [456, 302] on select "Discharged Dismissed Filed Info Sent In Progress Lead Lost Lead Ready to File R…" at bounding box center [588, 318] width 265 height 32
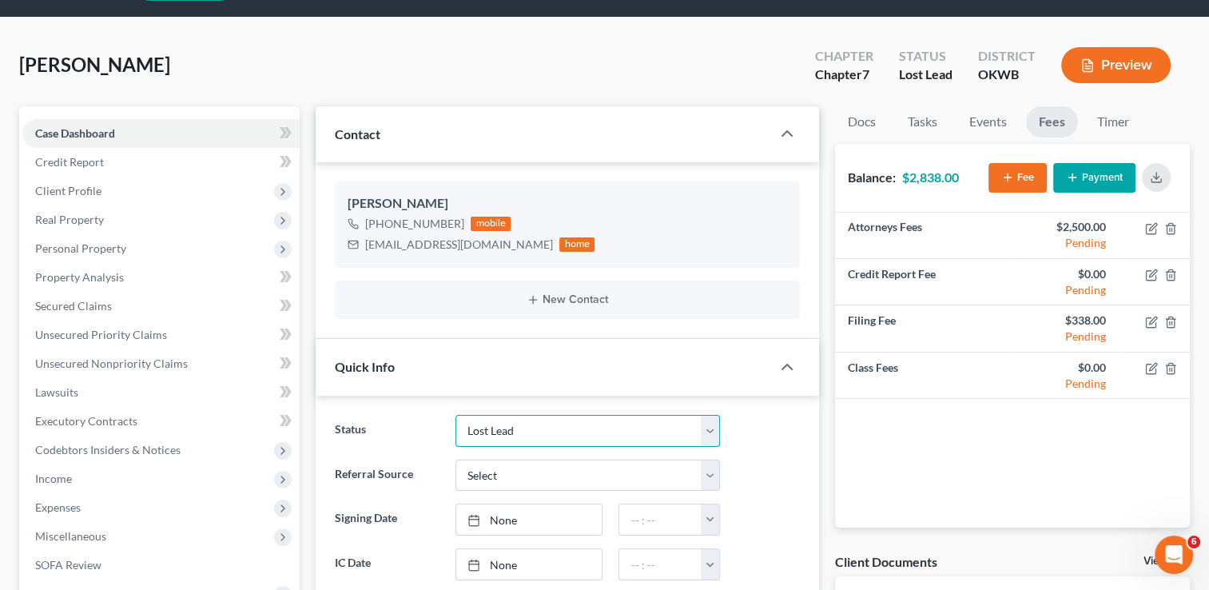
scroll to position [0, 0]
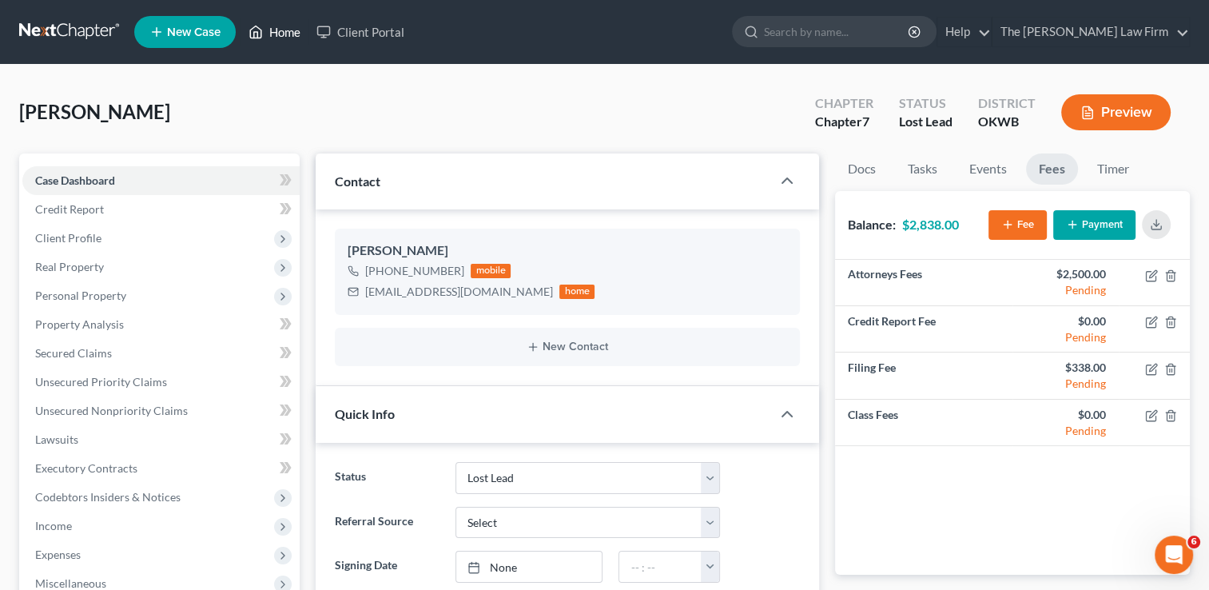
click at [302, 39] on link "Home" at bounding box center [275, 32] width 68 height 29
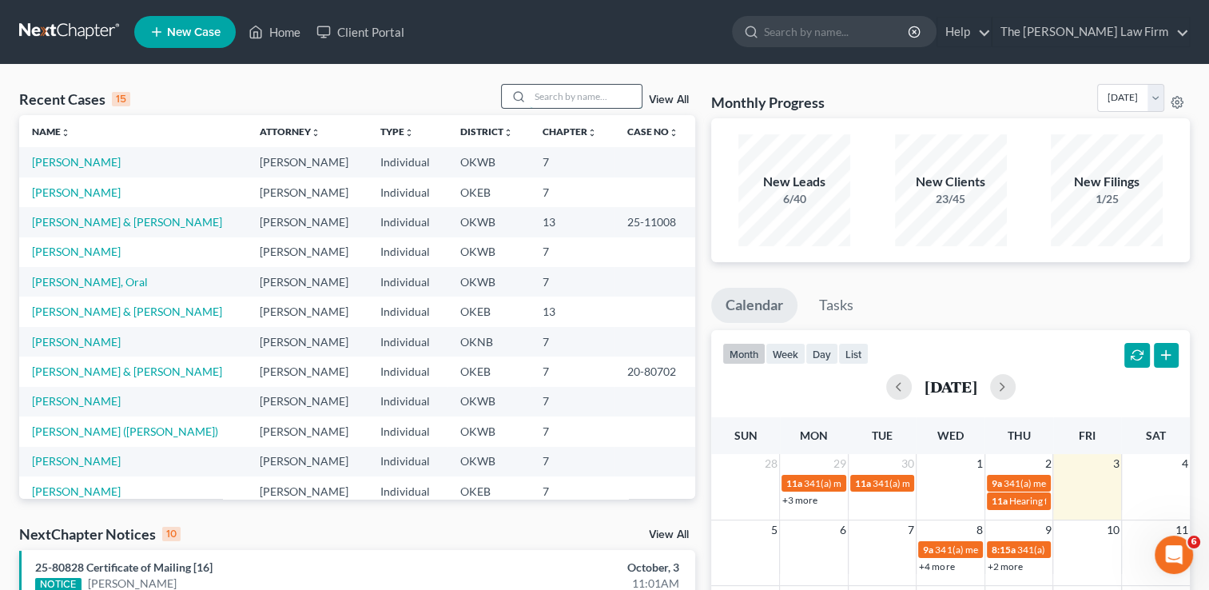
click at [569, 93] on input "search" at bounding box center [586, 96] width 112 height 23
type input "F"
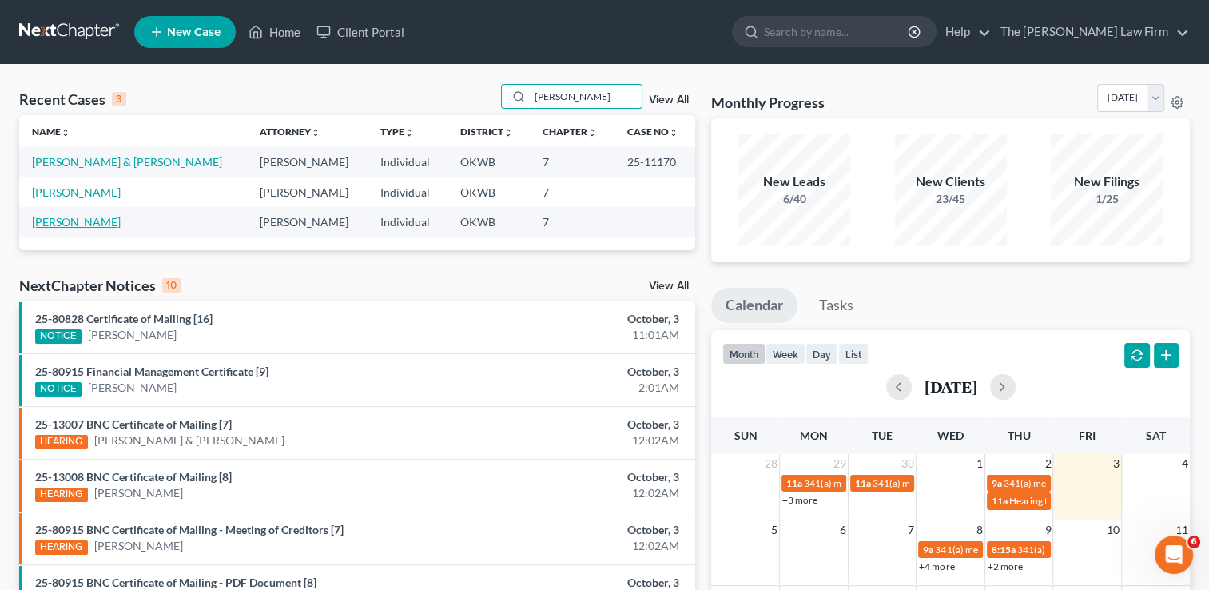
type input "Gonzalez"
click at [72, 221] on link "[PERSON_NAME]" at bounding box center [76, 222] width 89 height 14
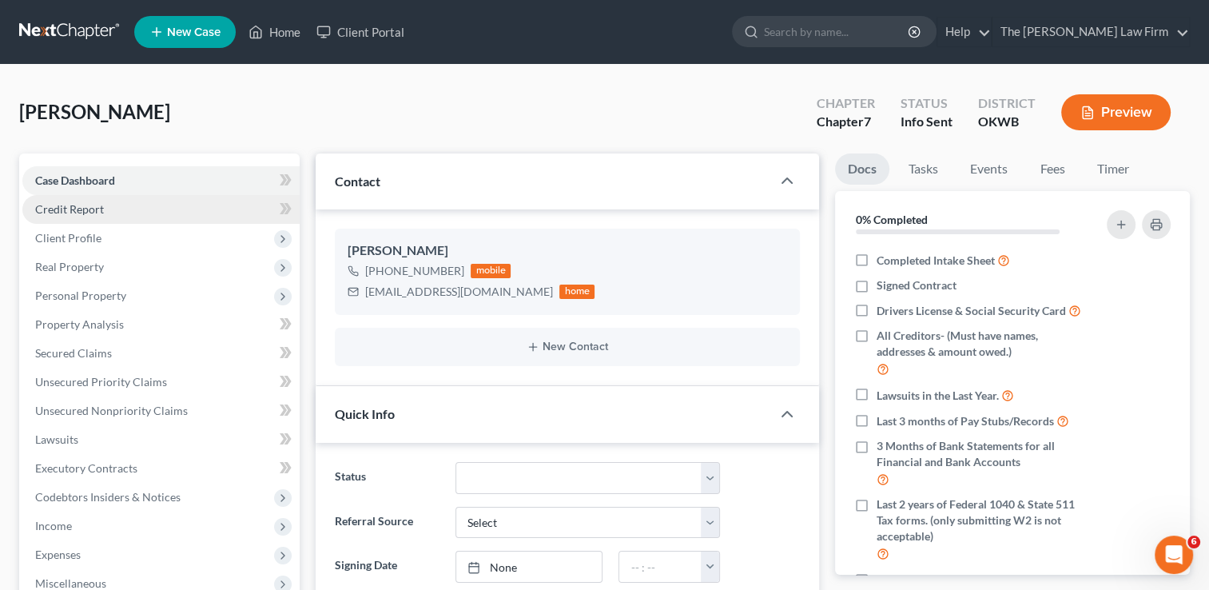
scroll to position [42, 0]
click at [1058, 166] on link "Fees" at bounding box center [1052, 168] width 51 height 31
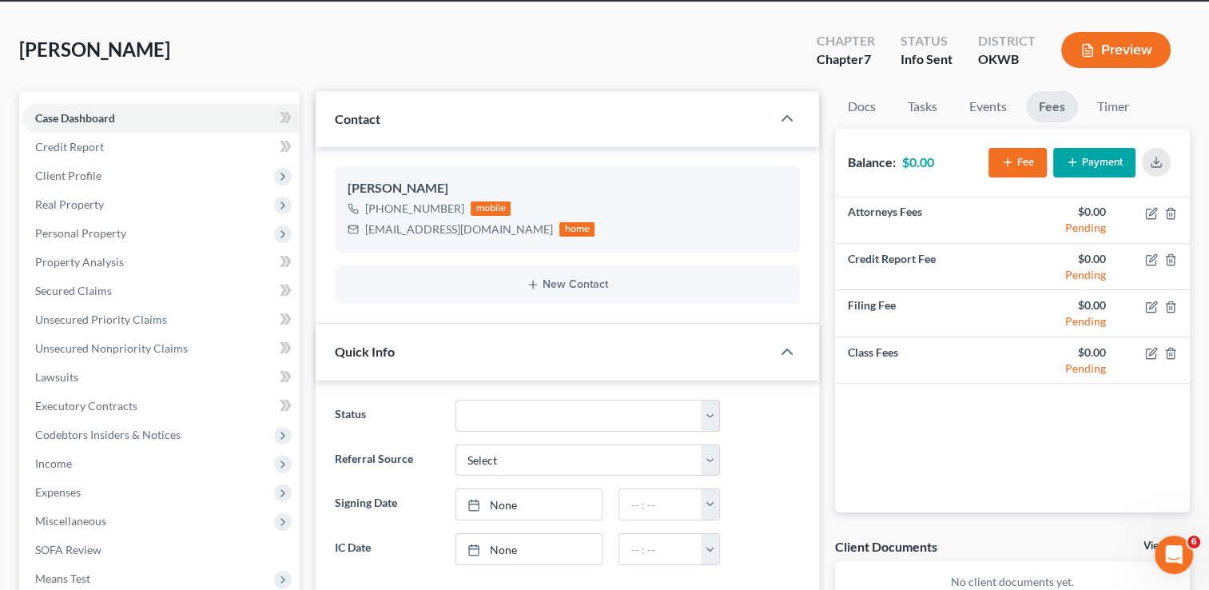
scroll to position [0, 0]
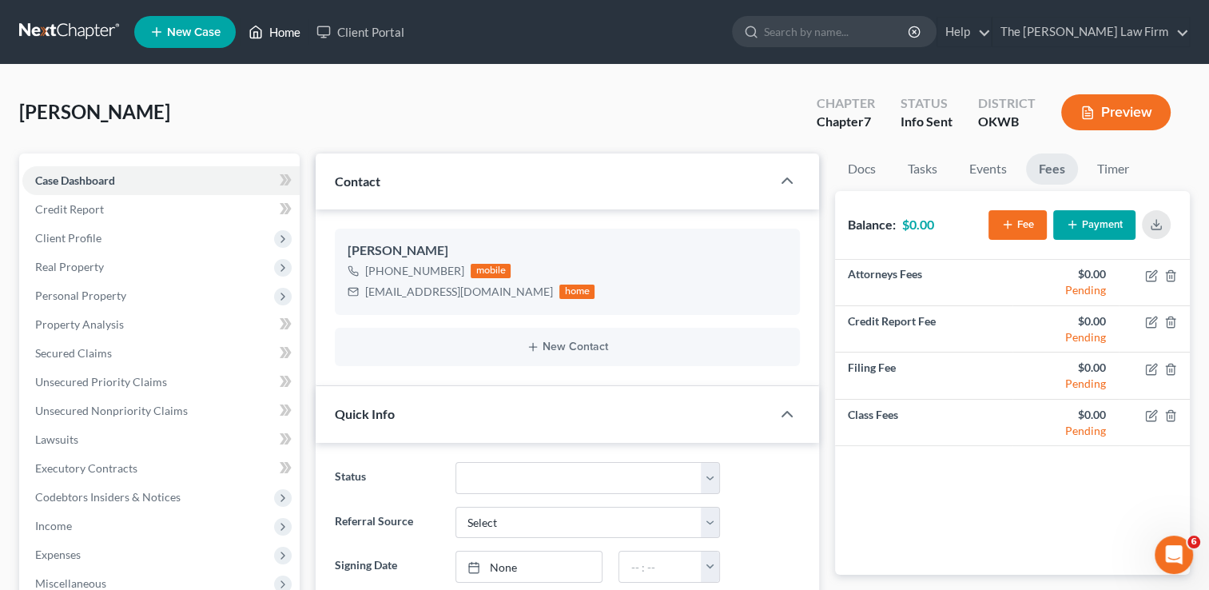
click at [289, 34] on link "Home" at bounding box center [275, 32] width 68 height 29
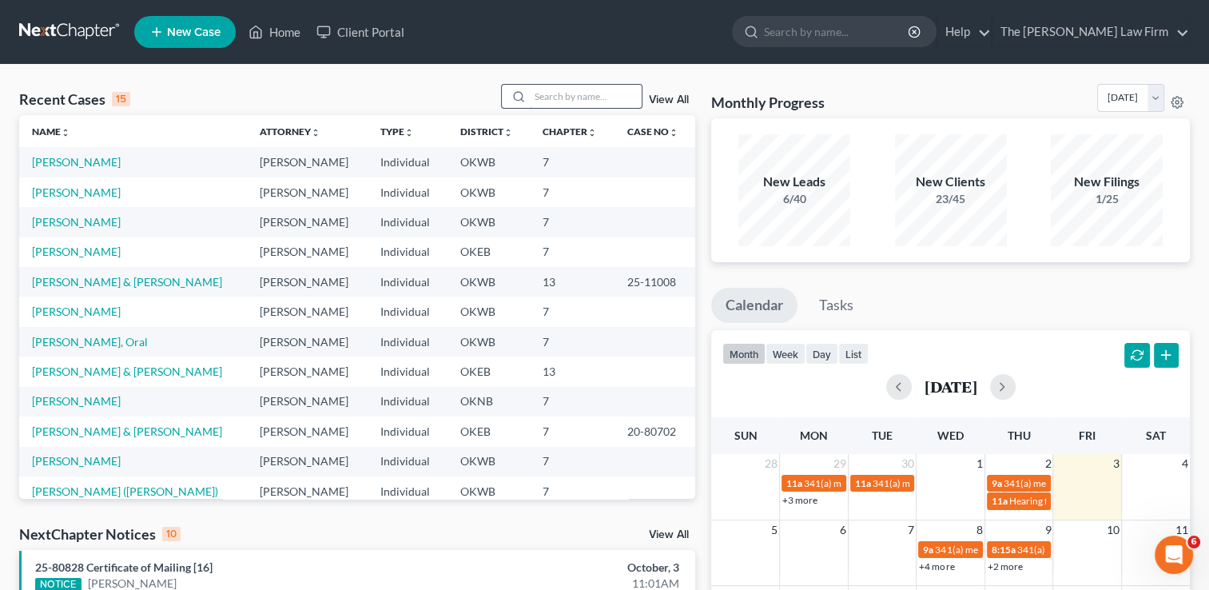
click at [587, 95] on input "search" at bounding box center [586, 96] width 112 height 23
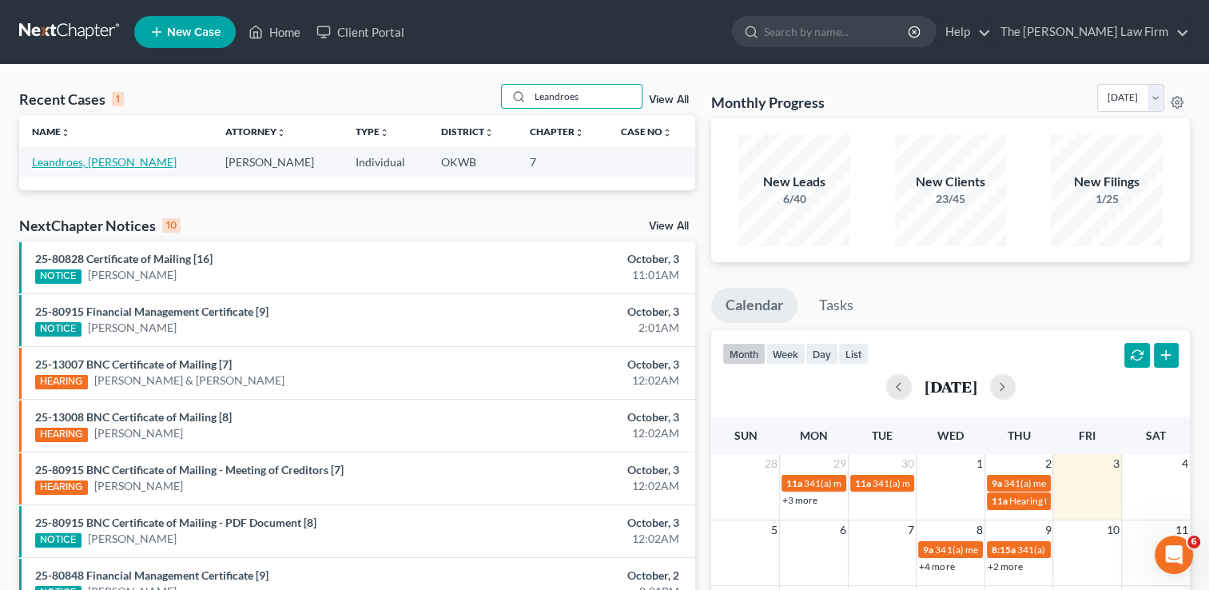
type input "Leandroes"
click at [118, 162] on link "Leandroes, McDaniel" at bounding box center [104, 162] width 145 height 14
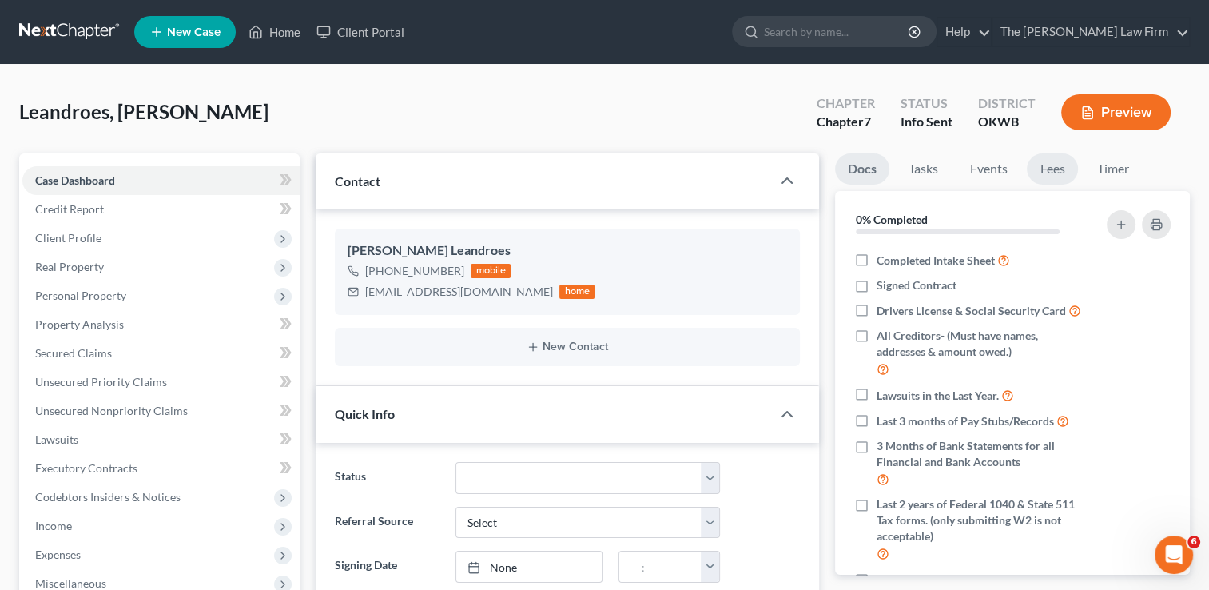
click at [1068, 167] on link "Fees" at bounding box center [1052, 168] width 51 height 31
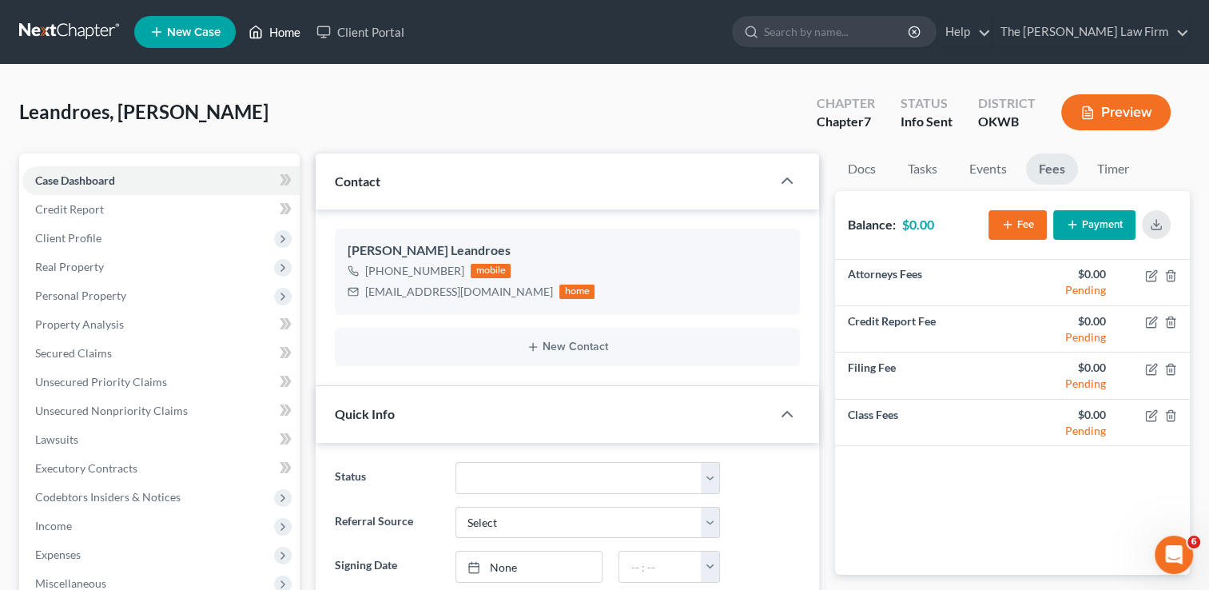
drag, startPoint x: 291, startPoint y: 30, endPoint x: 432, endPoint y: 102, distance: 158.3
click at [291, 30] on link "Home" at bounding box center [275, 32] width 68 height 29
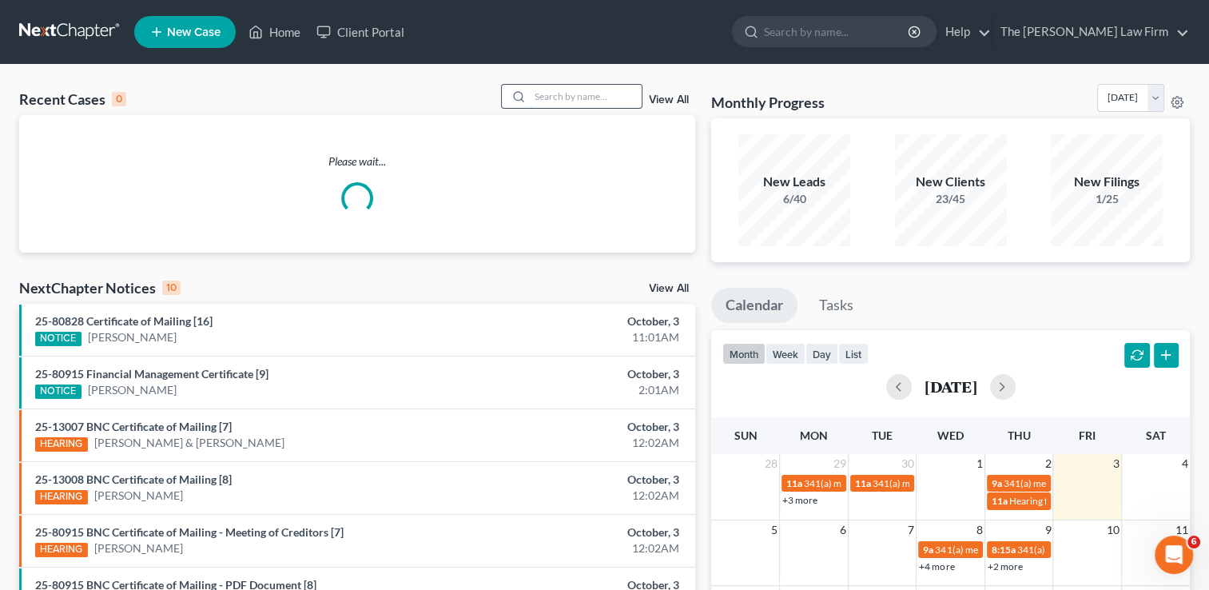
click at [580, 101] on input "search" at bounding box center [586, 96] width 112 height 23
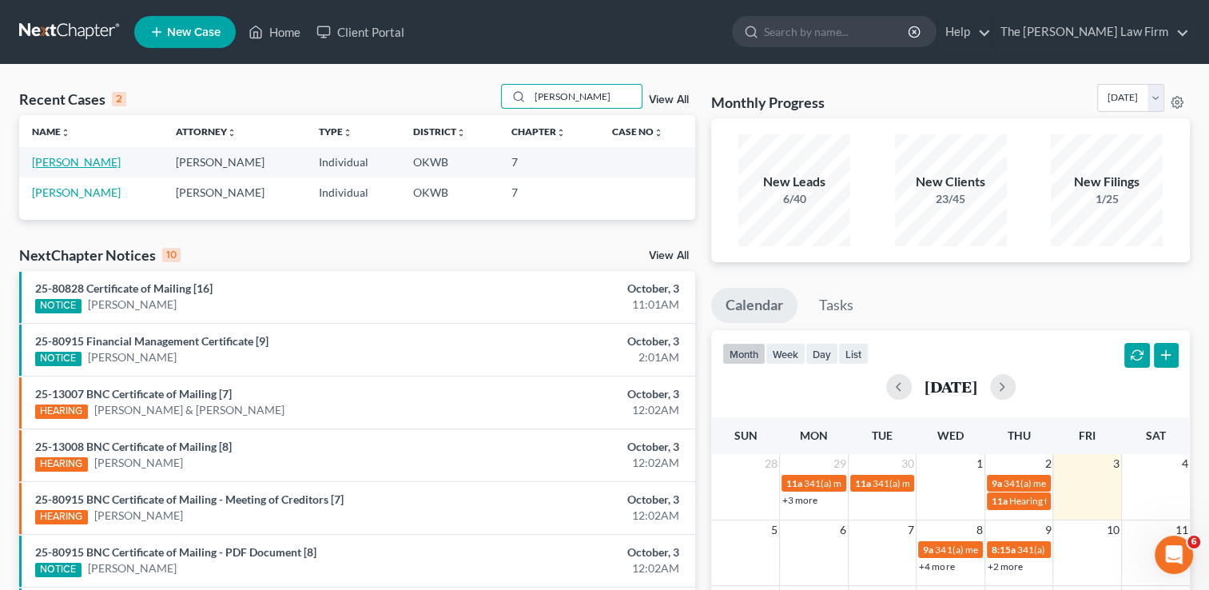
type input "Griggs"
click at [66, 165] on link "[PERSON_NAME]" at bounding box center [76, 162] width 89 height 14
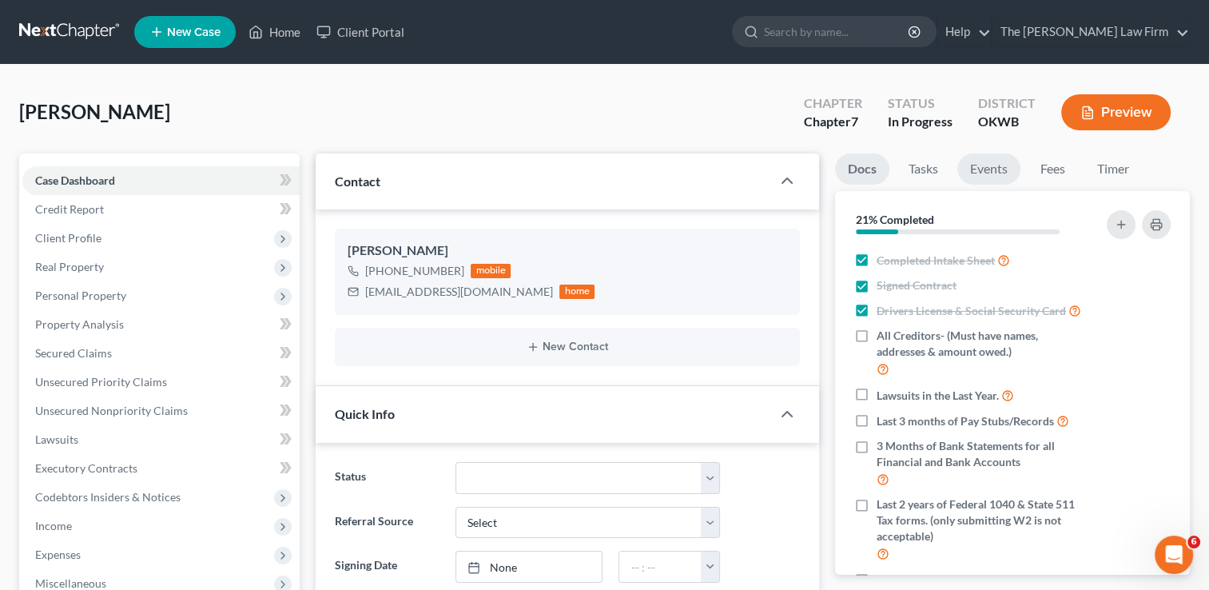
scroll to position [74, 0]
click at [1063, 173] on link "Fees" at bounding box center [1052, 168] width 51 height 31
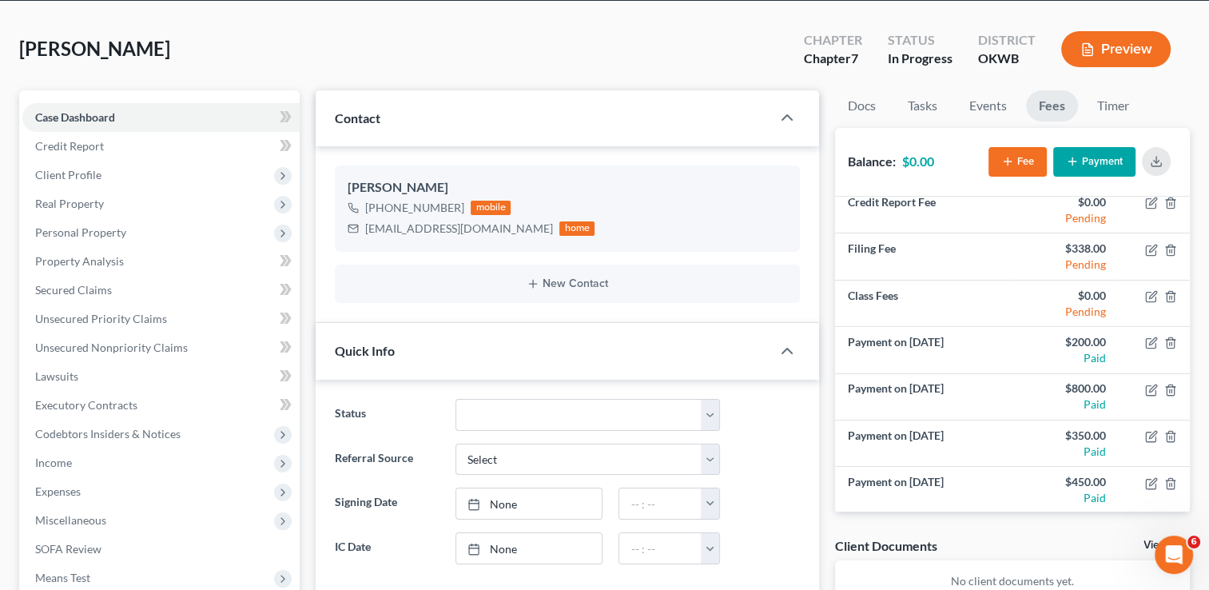
scroll to position [0, 0]
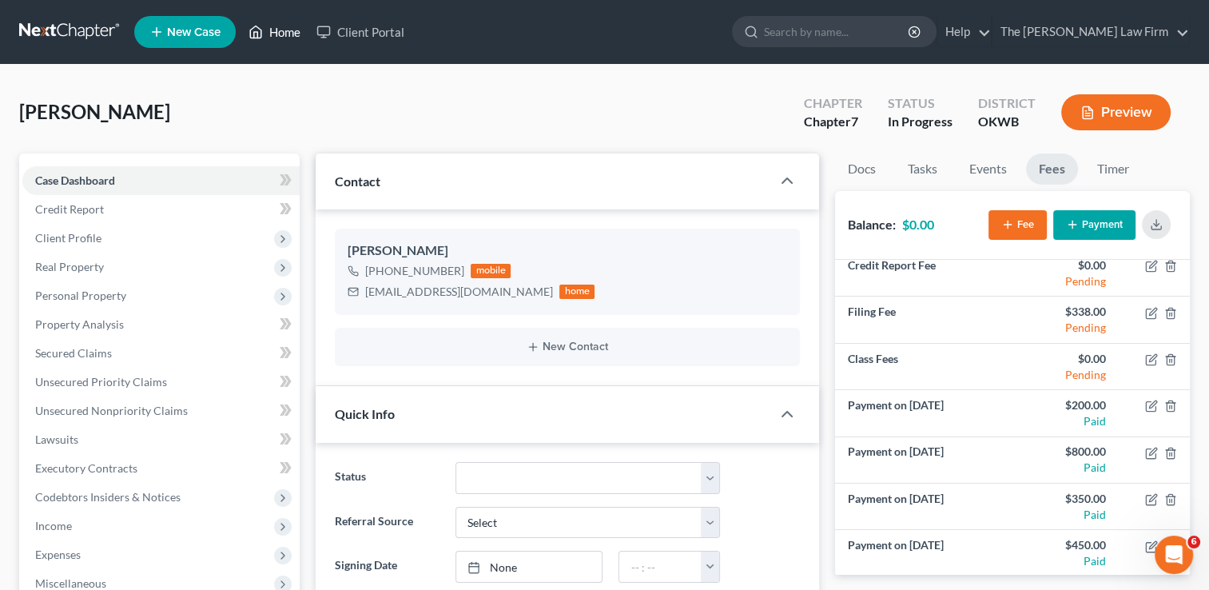
click at [292, 30] on link "Home" at bounding box center [275, 32] width 68 height 29
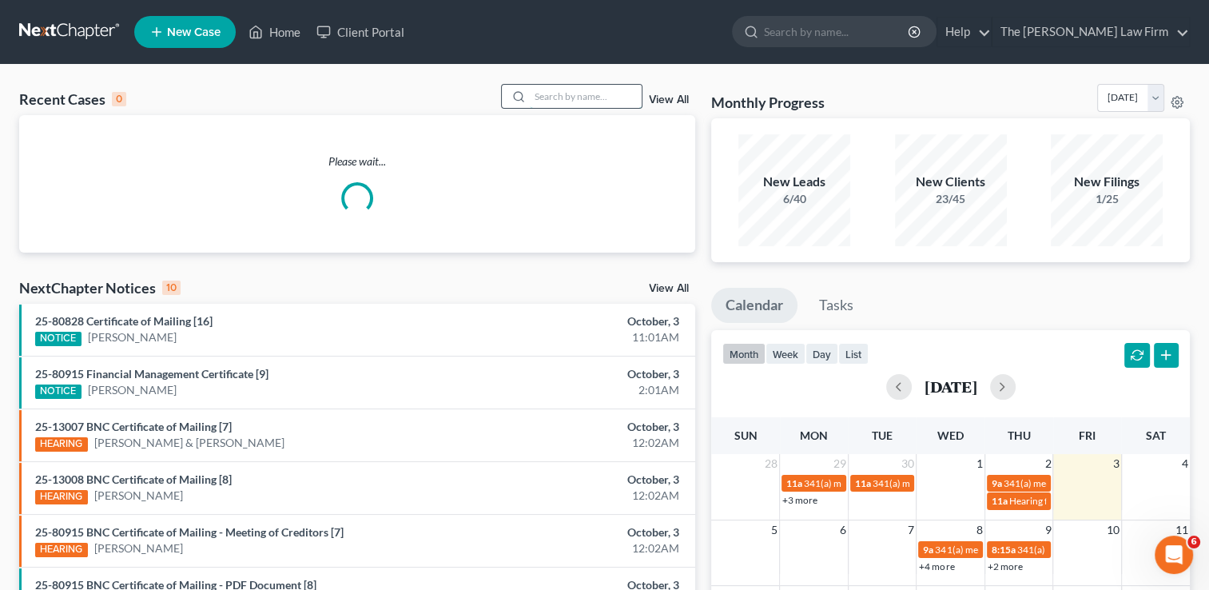
click at [555, 93] on input "search" at bounding box center [586, 96] width 112 height 23
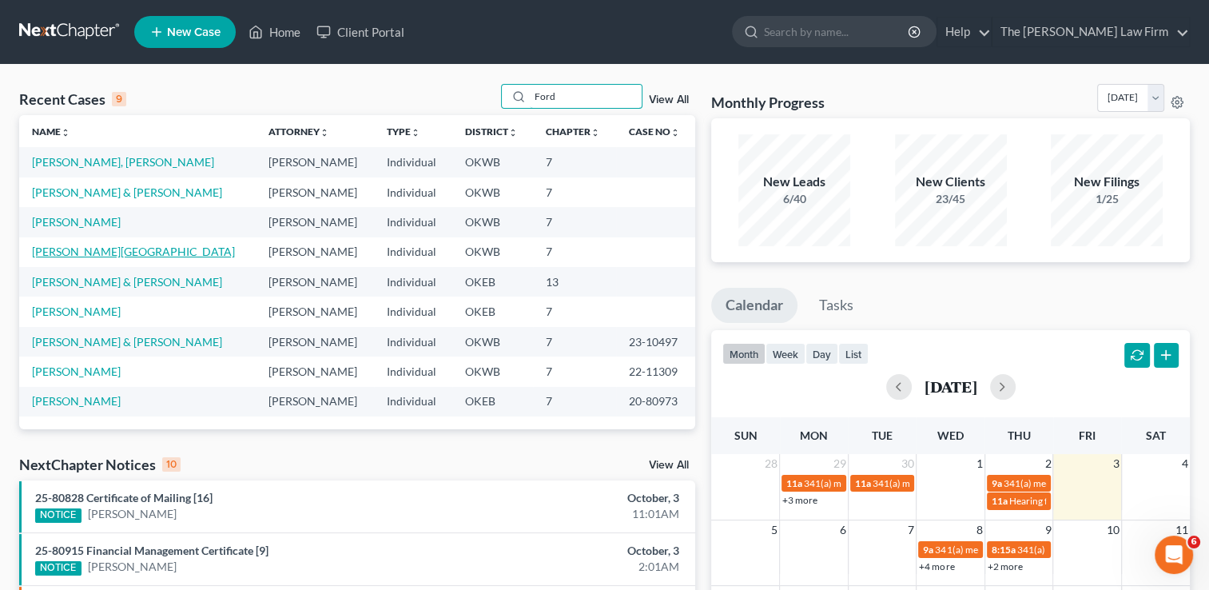
type input "Ford"
click at [74, 253] on link "[PERSON_NAME][GEOGRAPHIC_DATA]" at bounding box center [133, 252] width 203 height 14
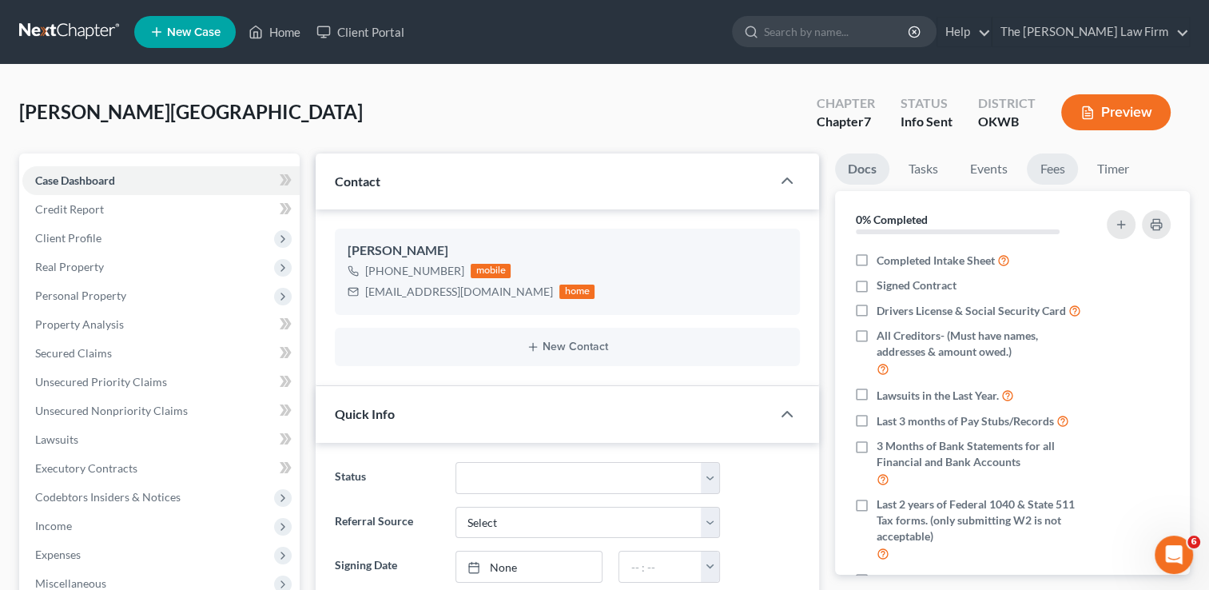
click at [1063, 166] on link "Fees" at bounding box center [1052, 168] width 51 height 31
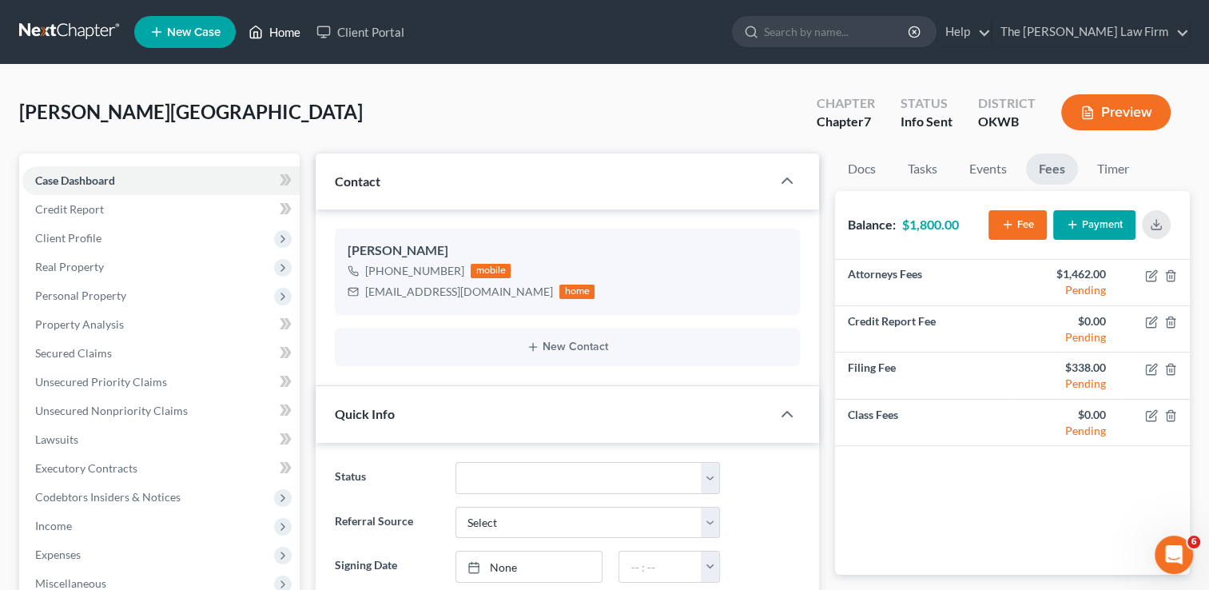
click at [282, 41] on link "Home" at bounding box center [275, 32] width 68 height 29
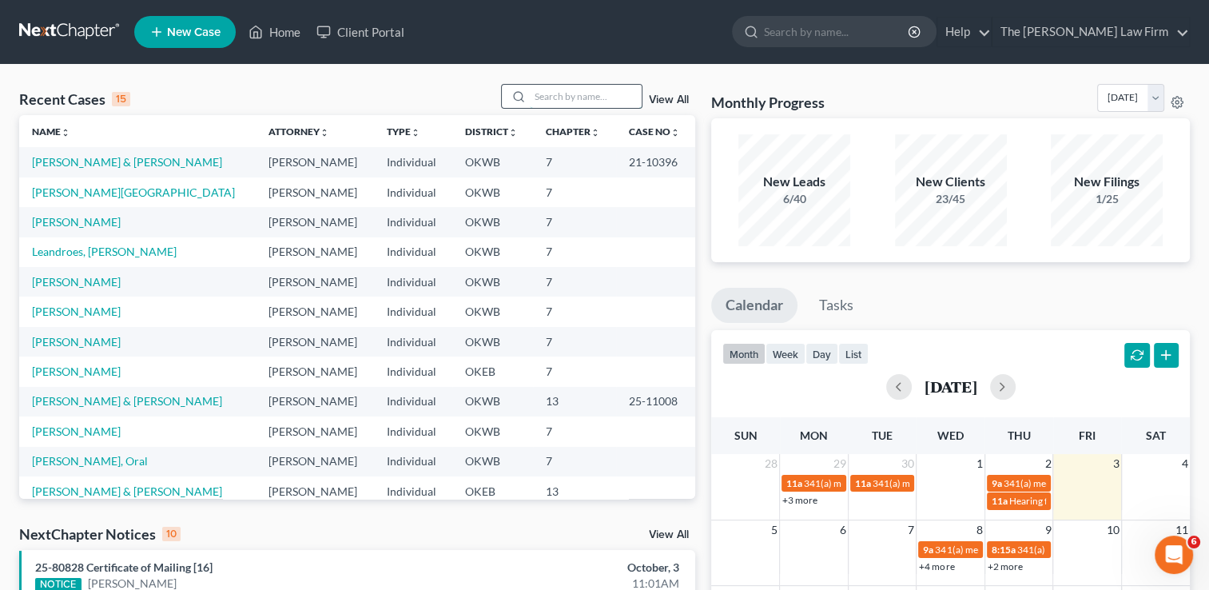
click at [553, 98] on input "search" at bounding box center [586, 96] width 112 height 23
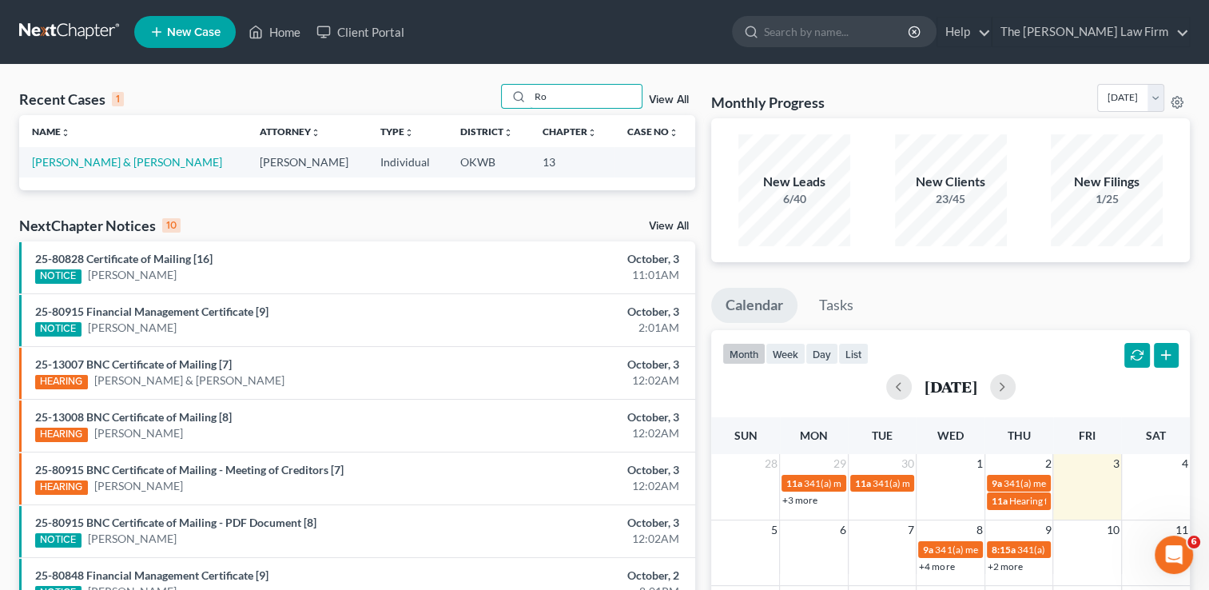
type input "R"
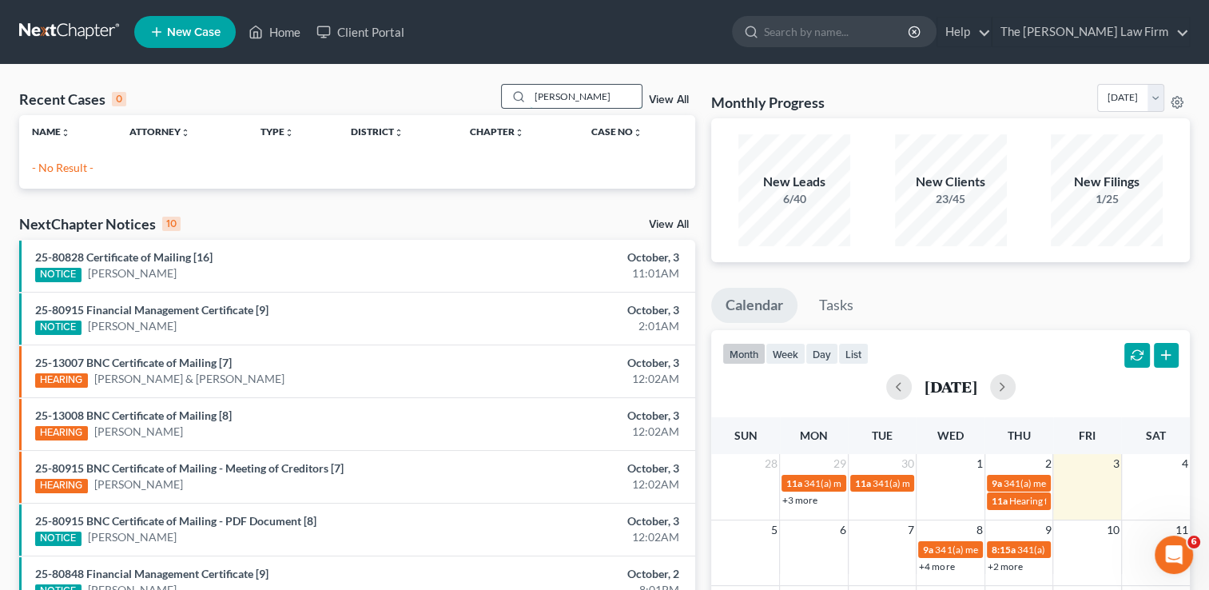
click at [613, 96] on input "Jermie" at bounding box center [586, 96] width 112 height 23
type input "J"
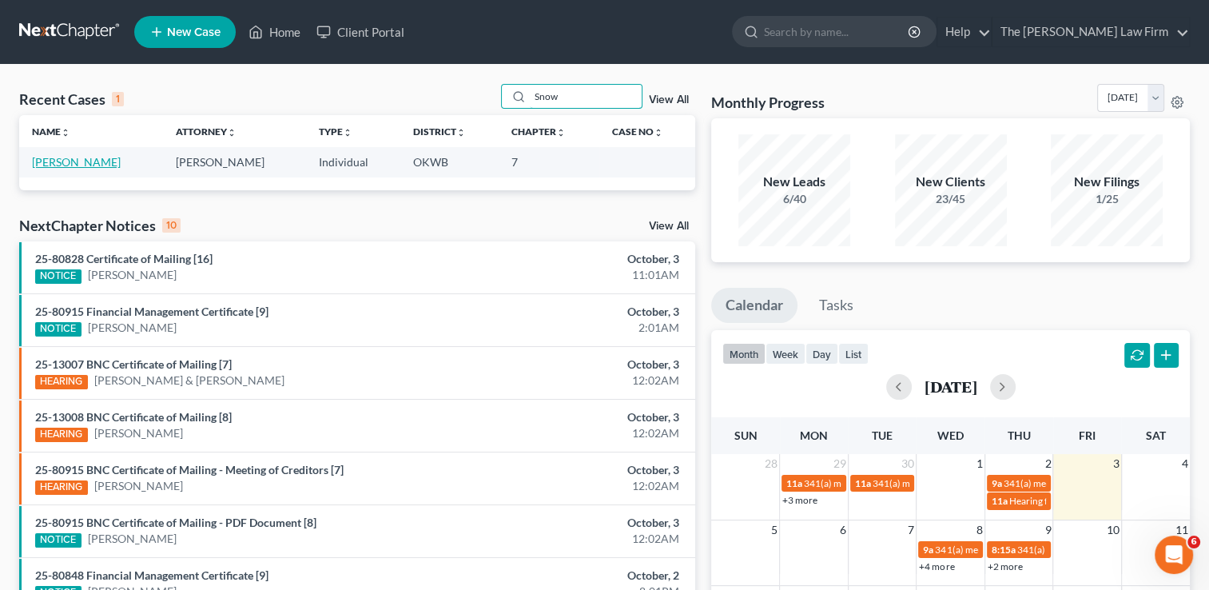
type input "Snow"
click at [42, 165] on link "[PERSON_NAME]" at bounding box center [76, 162] width 89 height 14
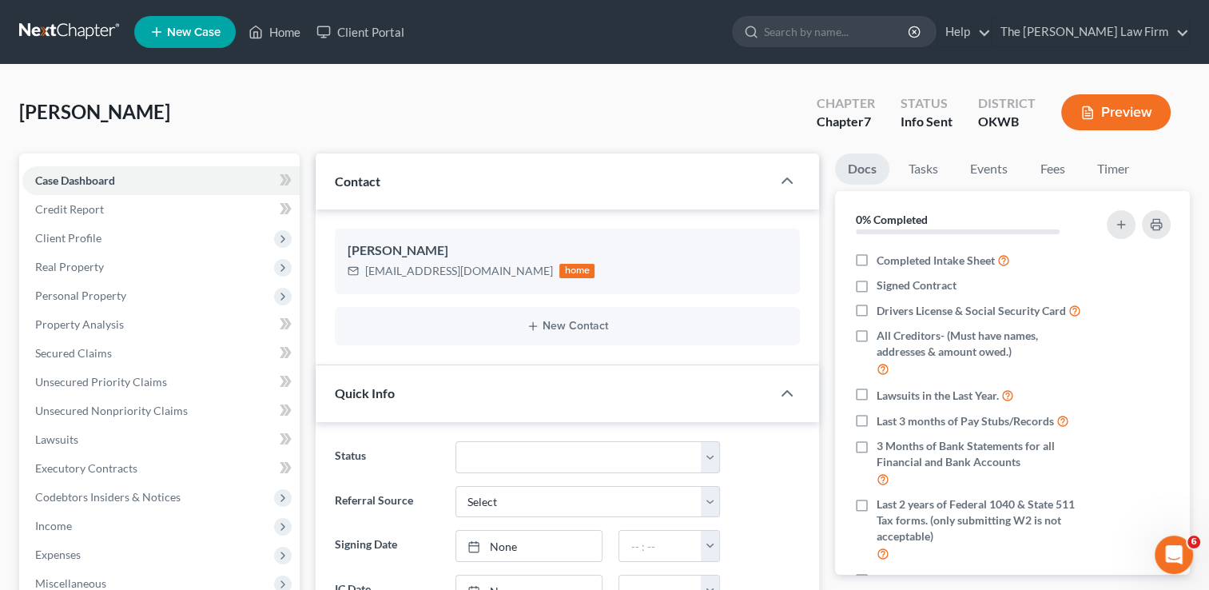
scroll to position [42, 0]
click at [1055, 168] on link "Fees" at bounding box center [1052, 168] width 51 height 31
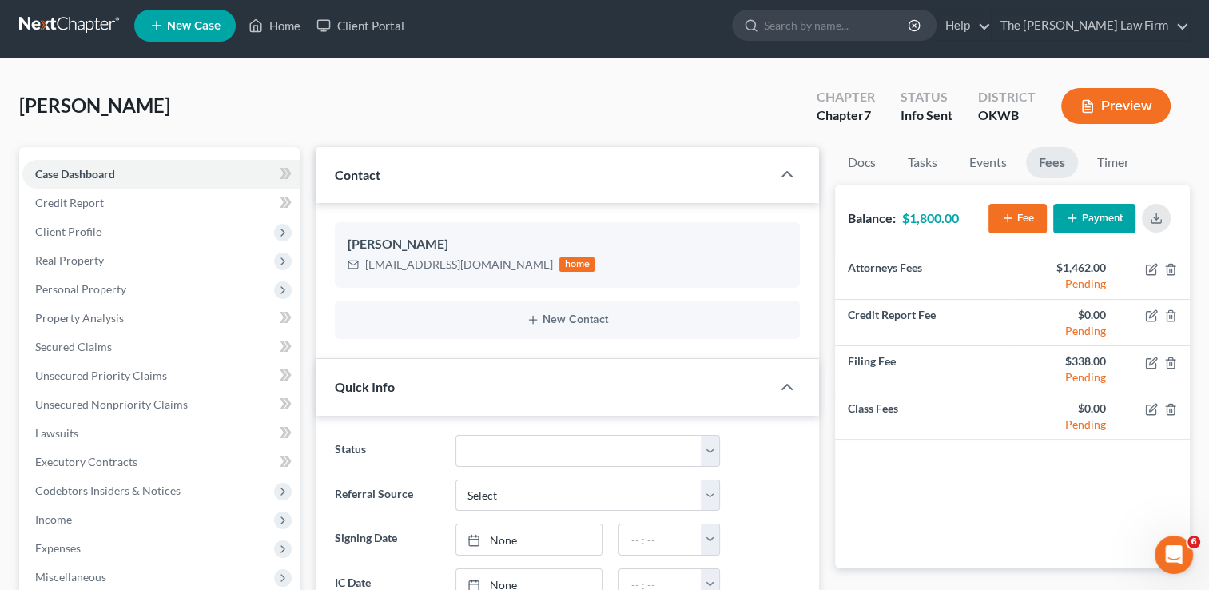
scroll to position [0, 0]
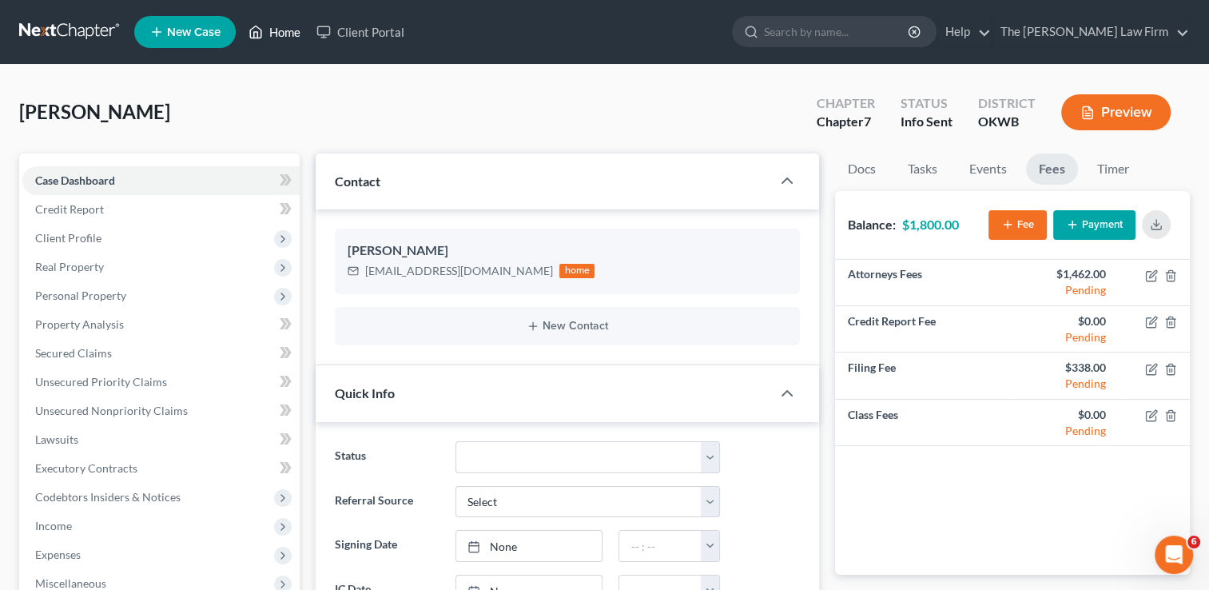
drag, startPoint x: 286, startPoint y: 32, endPoint x: 311, endPoint y: 74, distance: 49.1
click at [286, 32] on link "Home" at bounding box center [275, 32] width 68 height 29
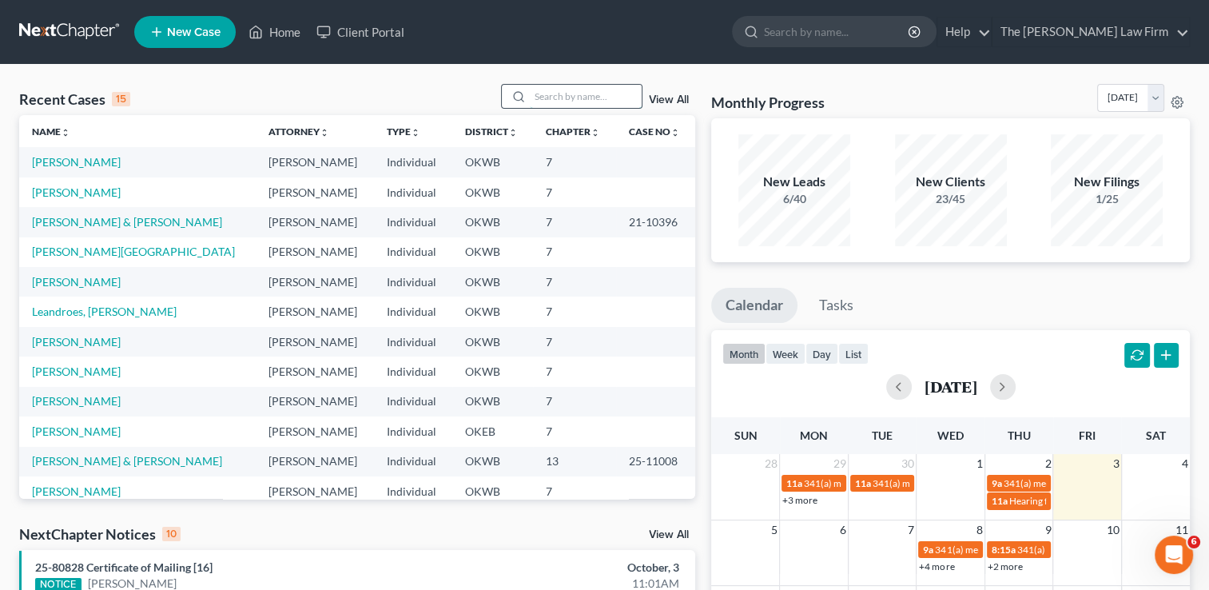
click at [581, 97] on input "search" at bounding box center [586, 96] width 112 height 23
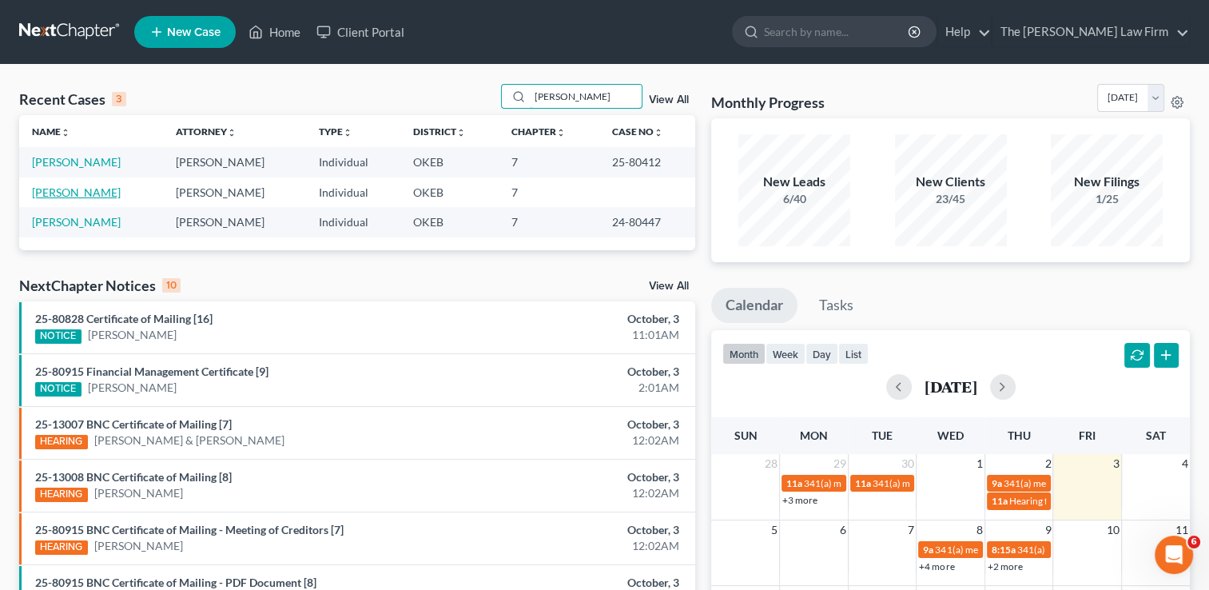
type input "Pitts"
click at [60, 195] on link "[PERSON_NAME]" at bounding box center [76, 192] width 89 height 14
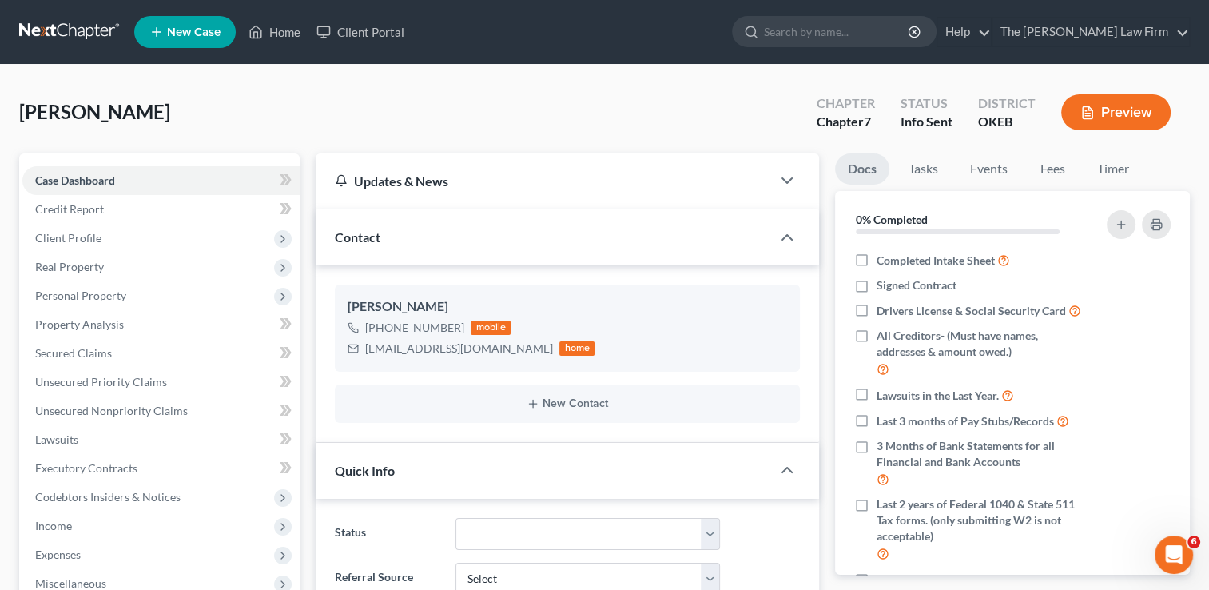
scroll to position [173, 0]
click at [1064, 171] on link "Fees" at bounding box center [1052, 168] width 51 height 31
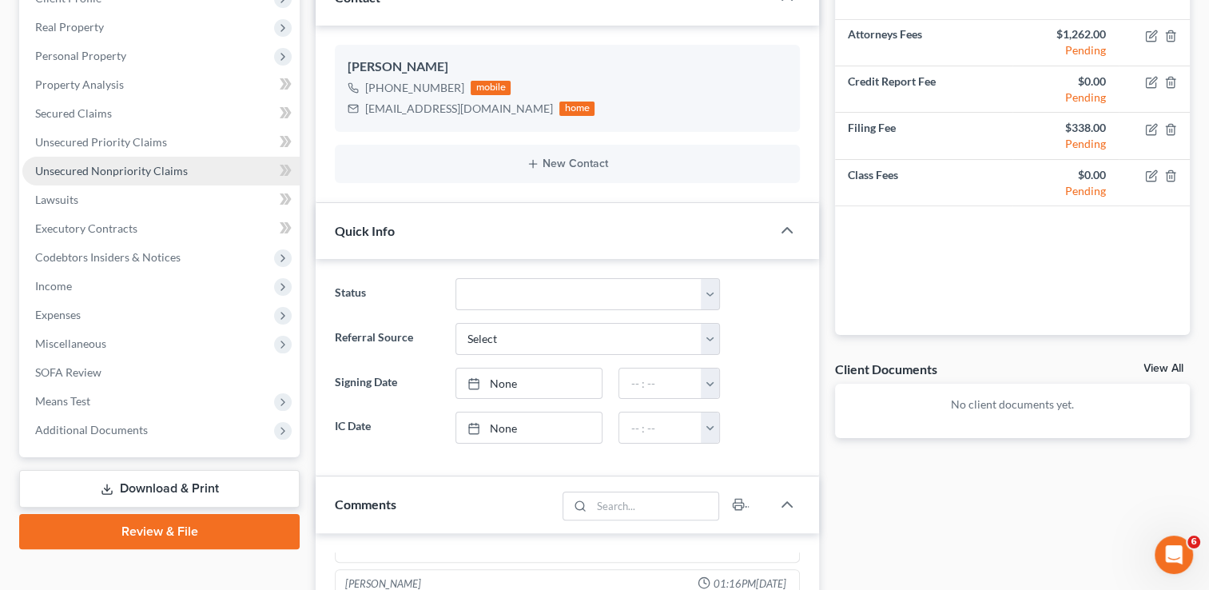
scroll to position [0, 0]
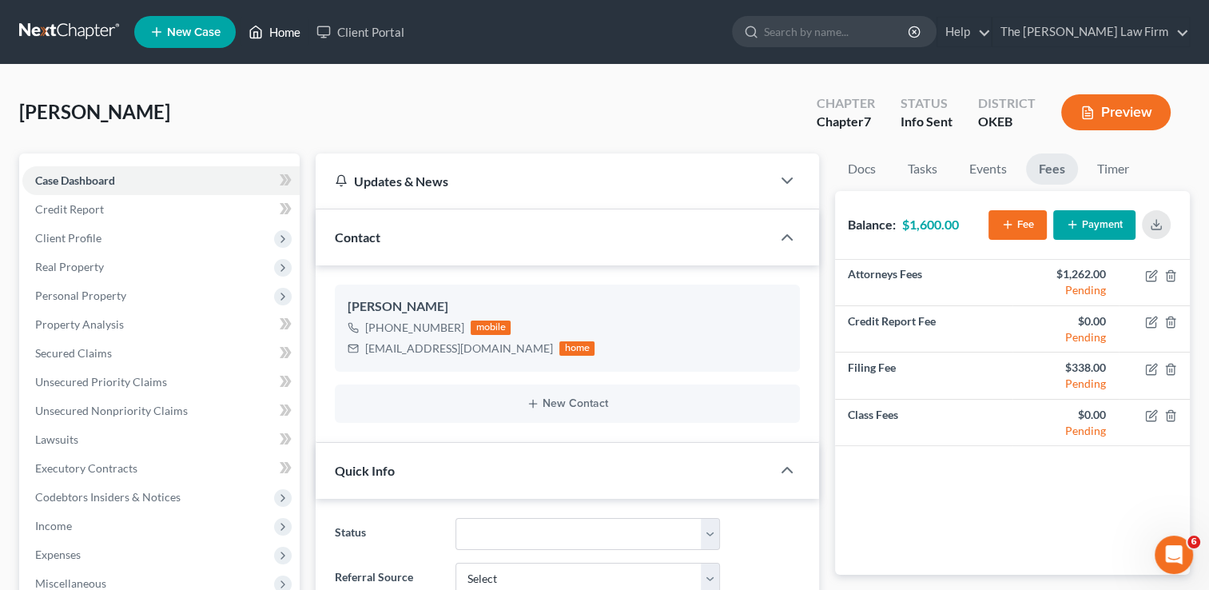
drag, startPoint x: 279, startPoint y: 34, endPoint x: 519, endPoint y: 59, distance: 241.1
click at [279, 34] on link "Home" at bounding box center [275, 32] width 68 height 29
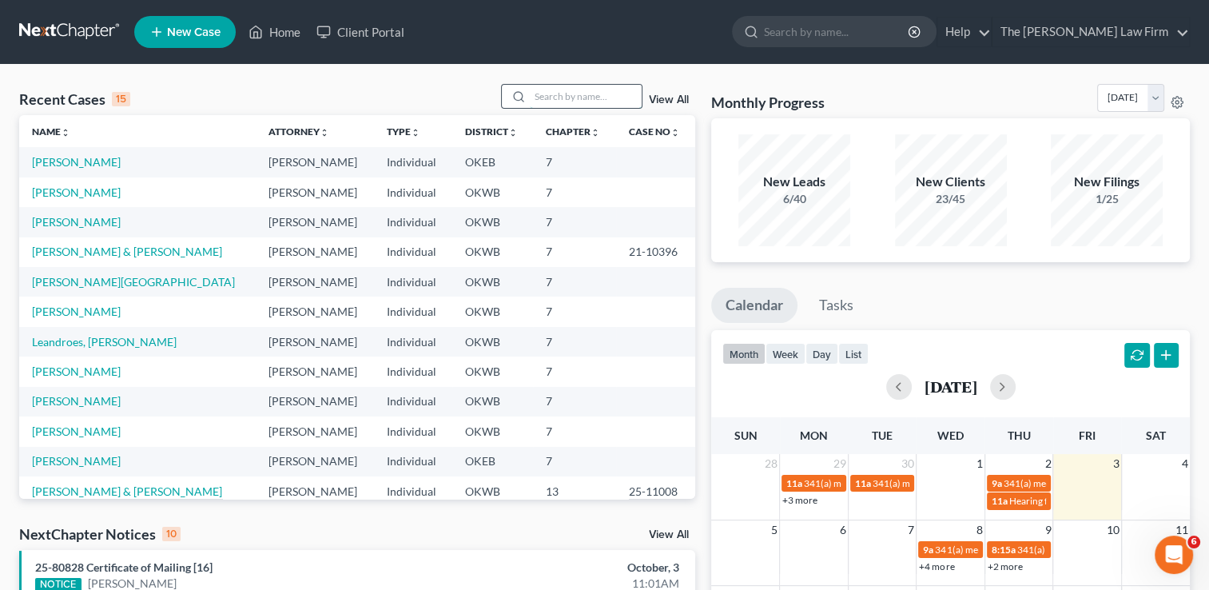
click at [567, 94] on input "search" at bounding box center [586, 96] width 112 height 23
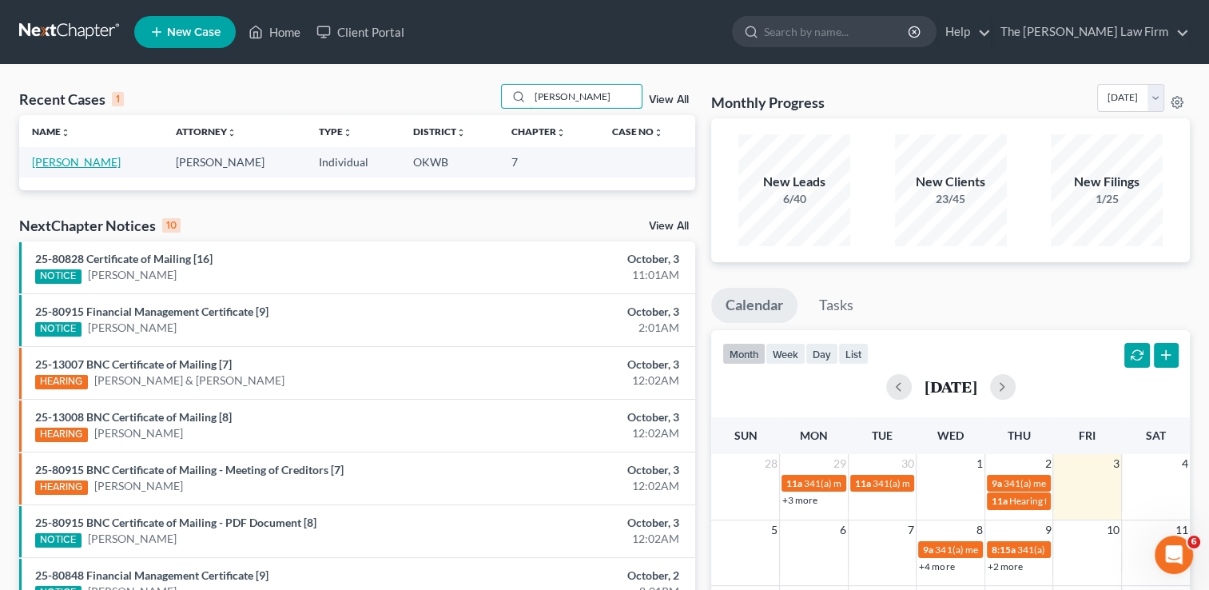
type input "Ballard"
click at [82, 161] on link "[PERSON_NAME]" at bounding box center [76, 162] width 89 height 14
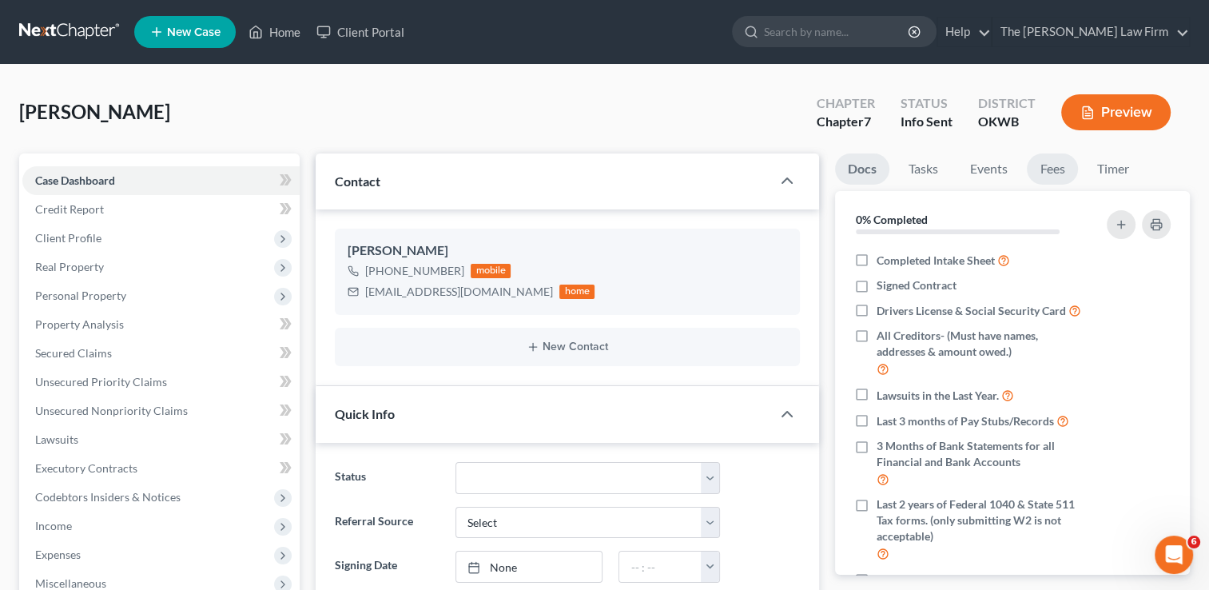
click at [1044, 168] on link "Fees" at bounding box center [1052, 168] width 51 height 31
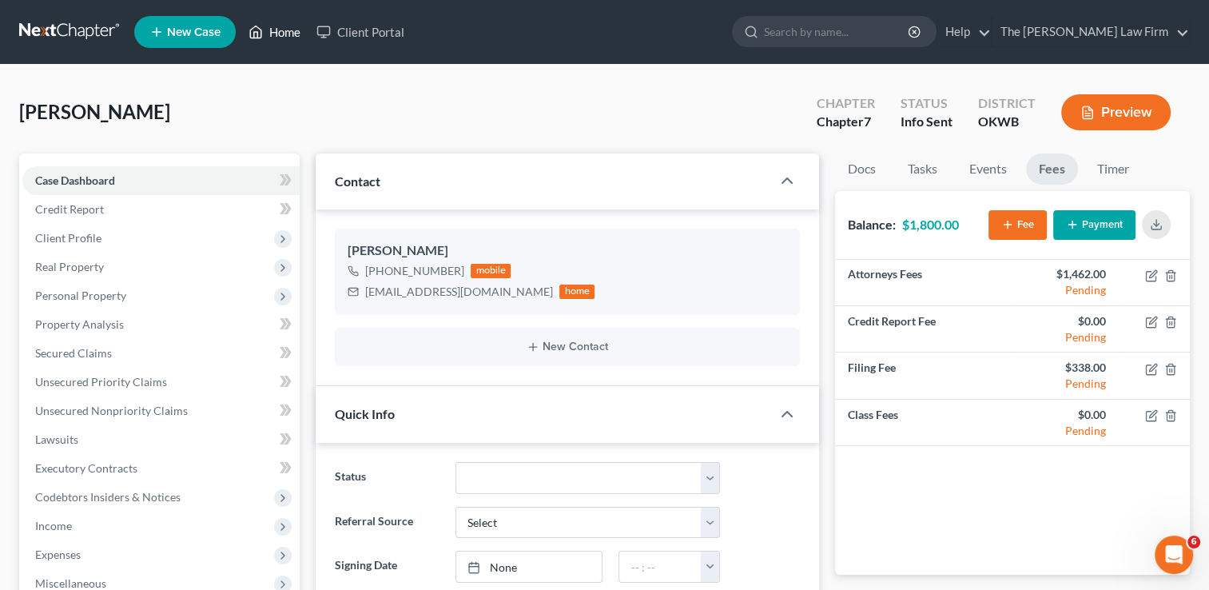
drag, startPoint x: 288, startPoint y: 27, endPoint x: 321, endPoint y: 97, distance: 76.9
click at [288, 27] on link "Home" at bounding box center [275, 32] width 68 height 29
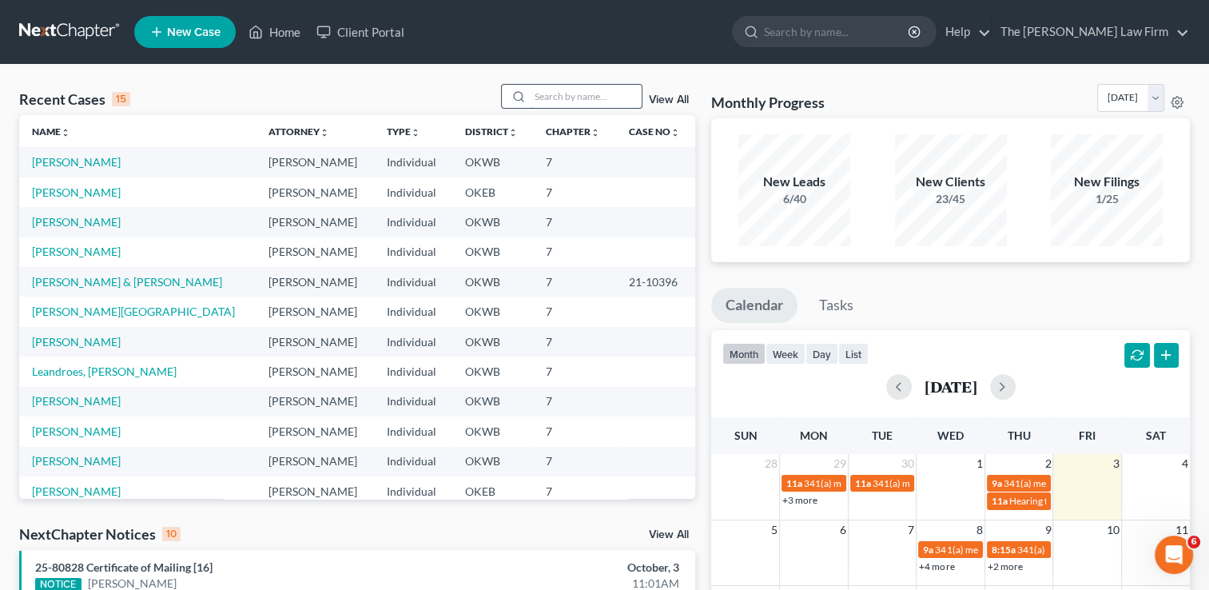
click at [599, 94] on input "search" at bounding box center [586, 96] width 112 height 23
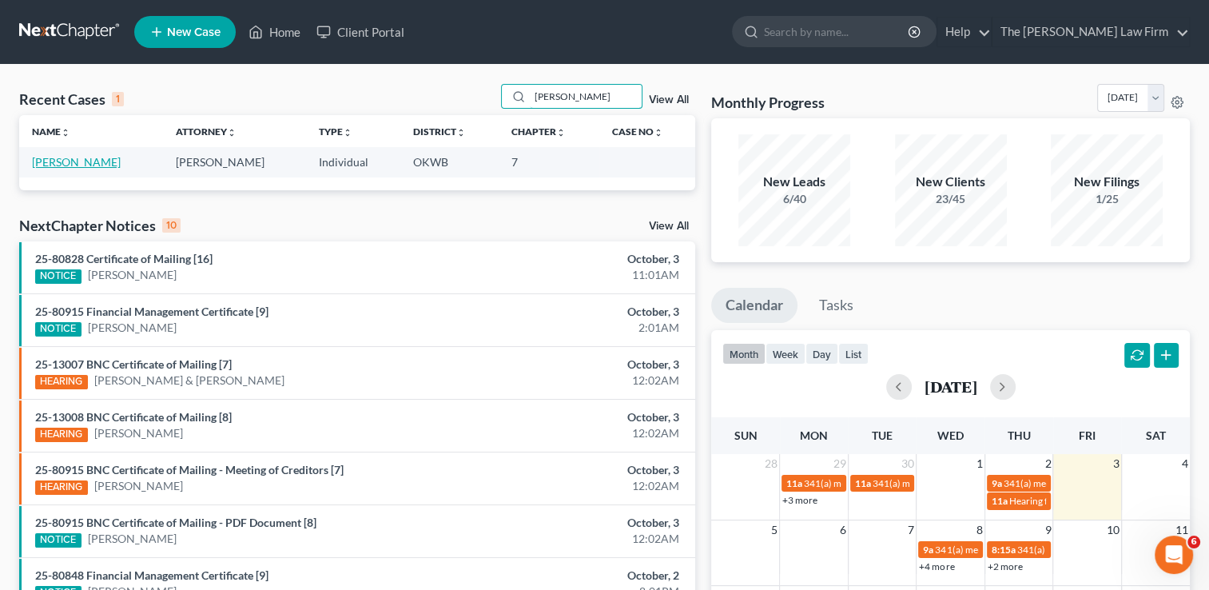
type input "Rosales"
click at [59, 168] on link "[PERSON_NAME]" at bounding box center [76, 162] width 89 height 14
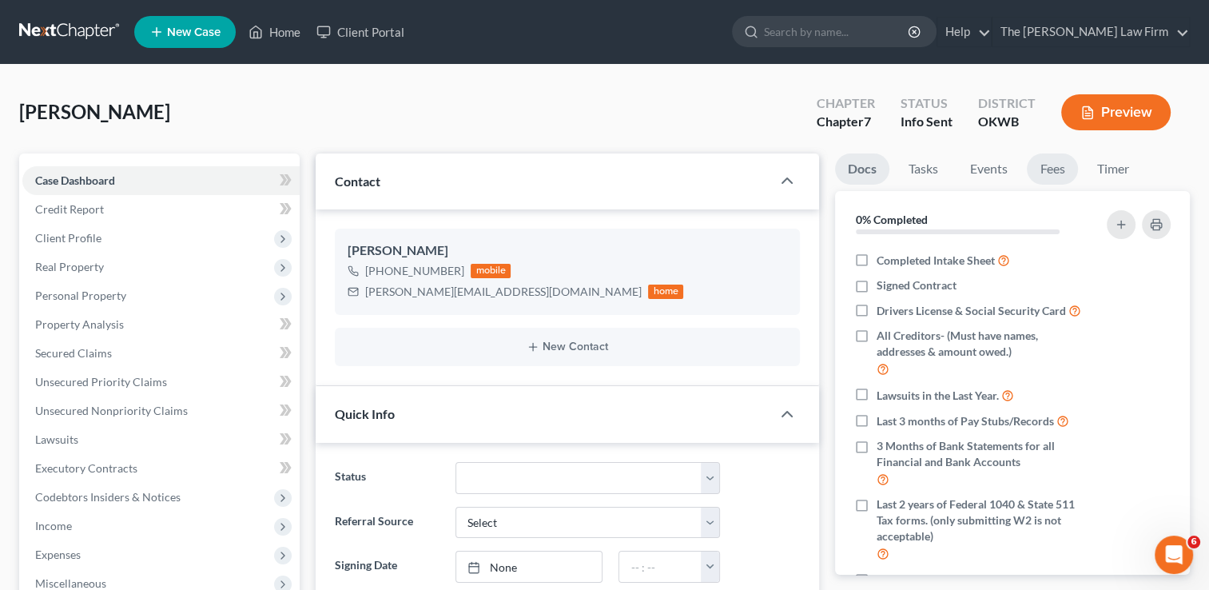
click at [1044, 166] on link "Fees" at bounding box center [1052, 168] width 51 height 31
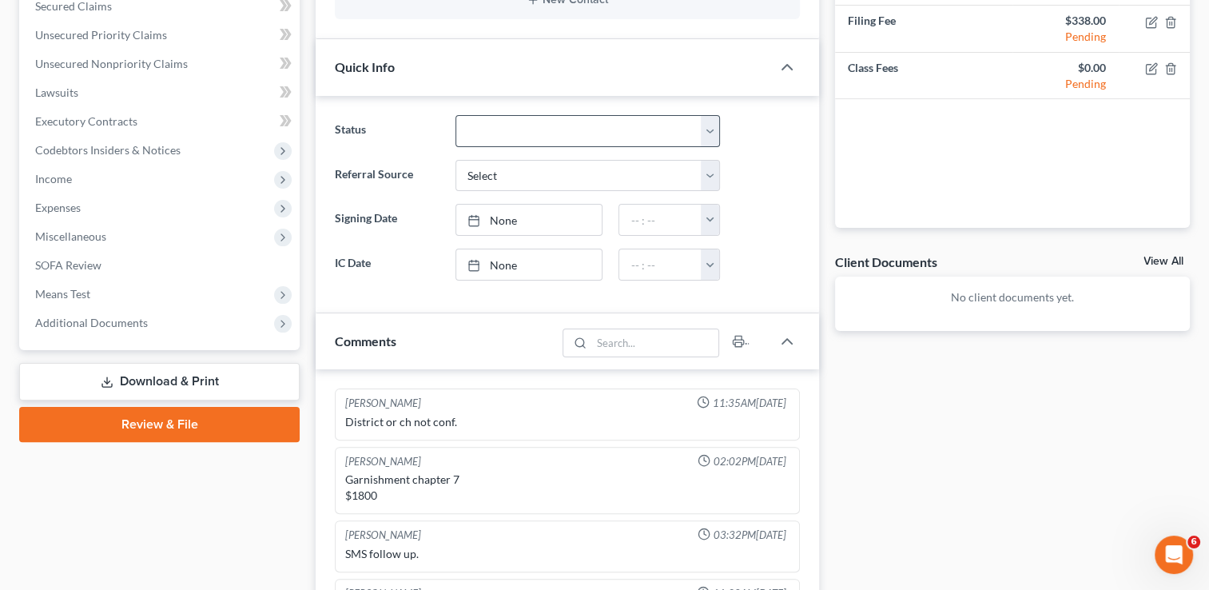
scroll to position [320, 0]
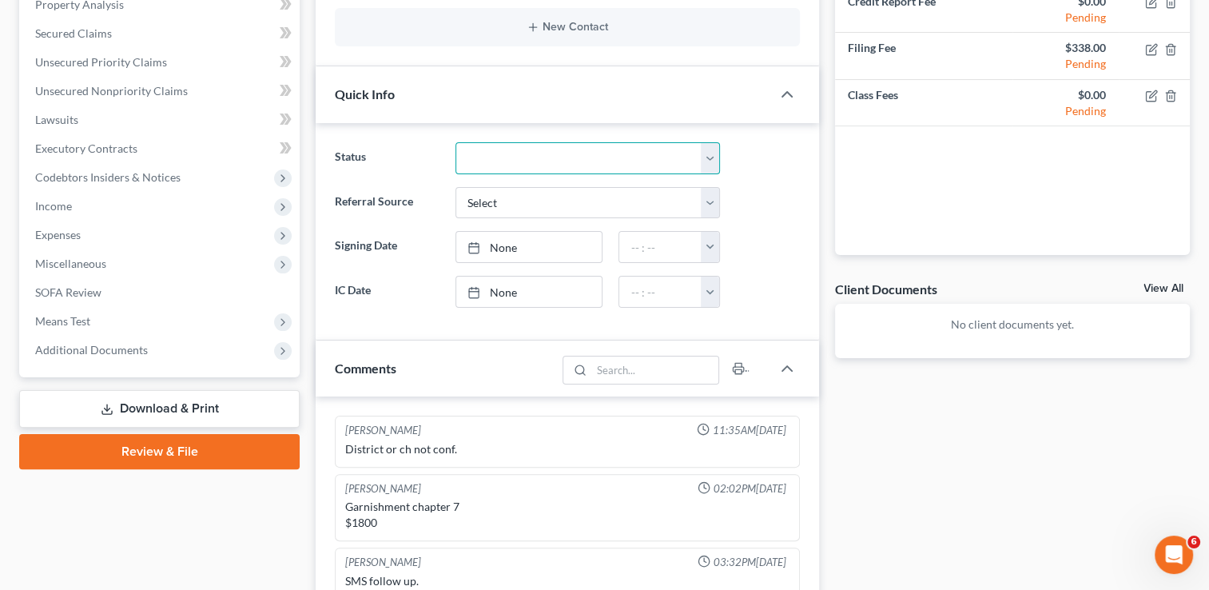
click at [709, 155] on select "Discharged Dismissed Filed Info Sent In Progress Lead Lost Lead Ready to File R…" at bounding box center [588, 158] width 265 height 32
select select "6"
click at [456, 142] on select "Discharged Dismissed Filed Info Sent In Progress Lead Lost Lead Ready to File R…" at bounding box center [588, 158] width 265 height 32
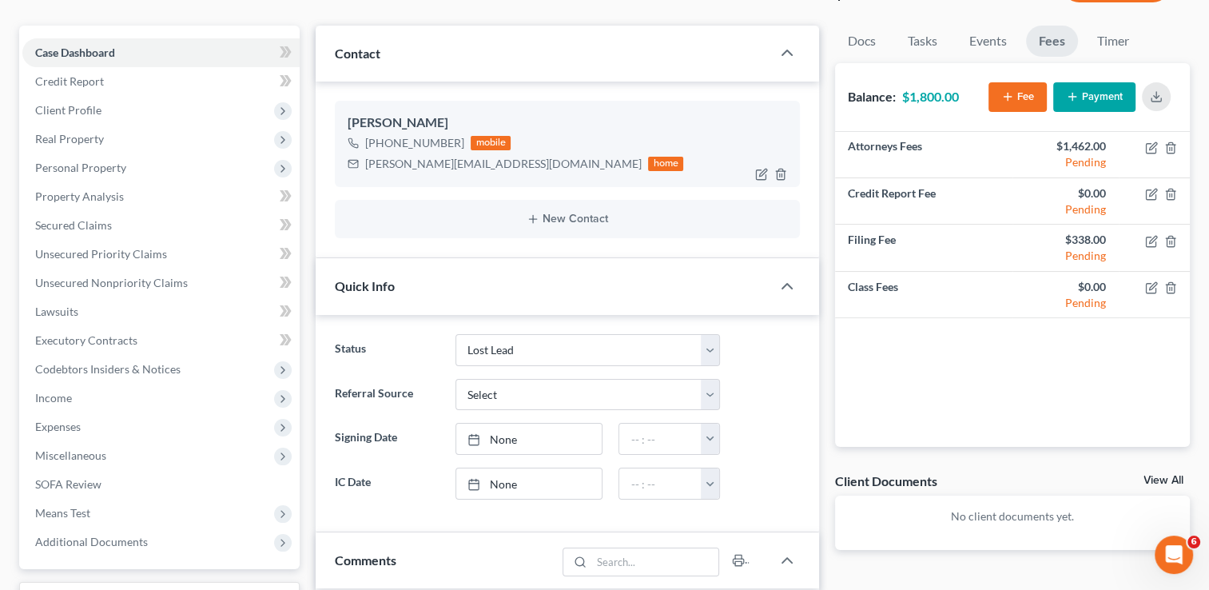
scroll to position [0, 0]
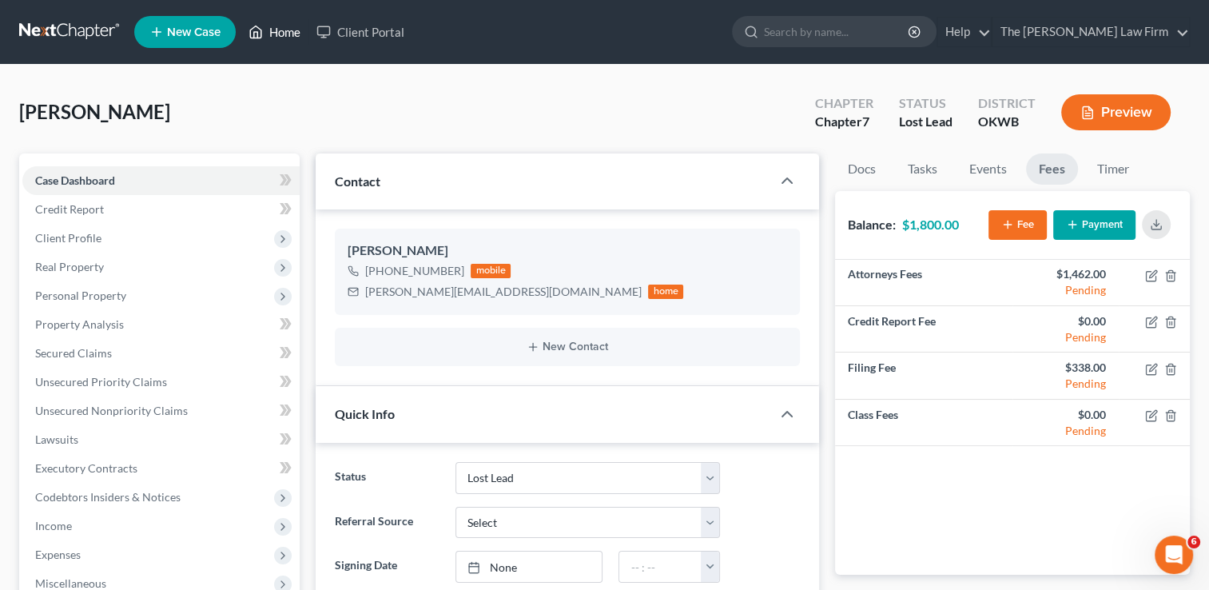
click at [282, 40] on link "Home" at bounding box center [275, 32] width 68 height 29
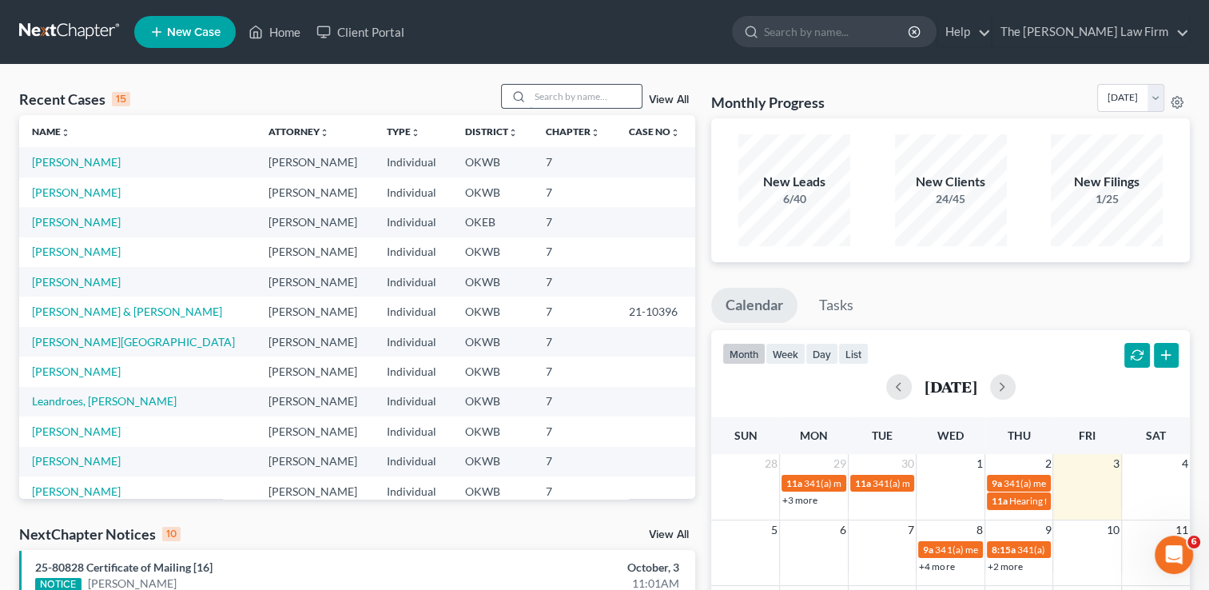
drag, startPoint x: 583, startPoint y: 98, endPoint x: 613, endPoint y: 84, distance: 32.5
click at [584, 94] on input "search" at bounding box center [586, 96] width 112 height 23
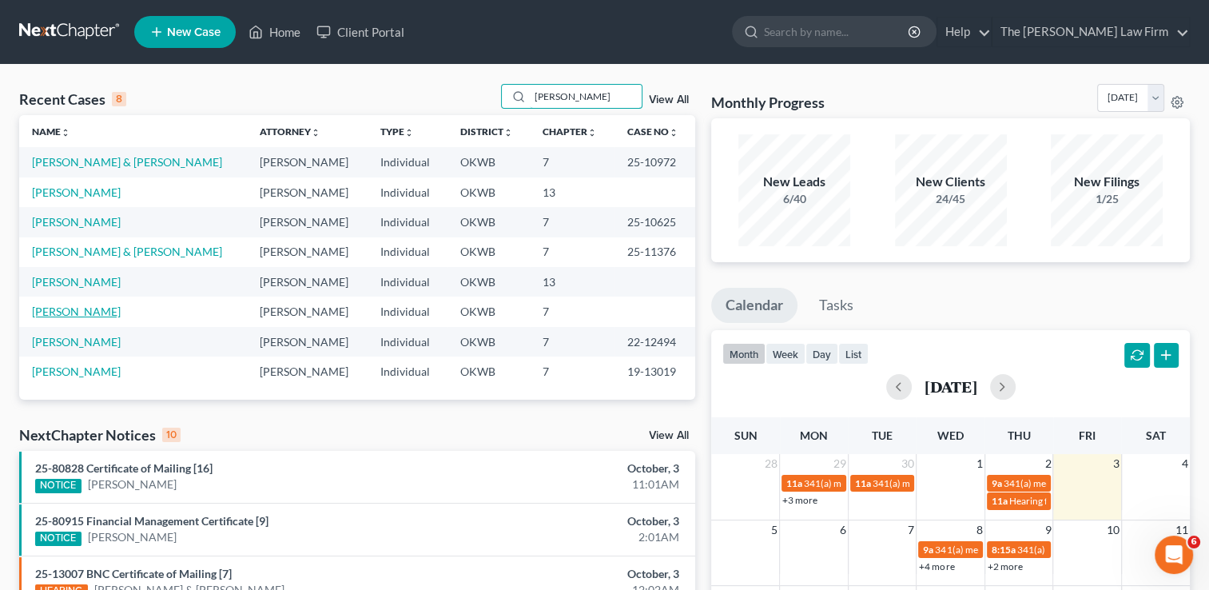
type input "Jami"
click at [118, 314] on link "[PERSON_NAME]" at bounding box center [76, 312] width 89 height 14
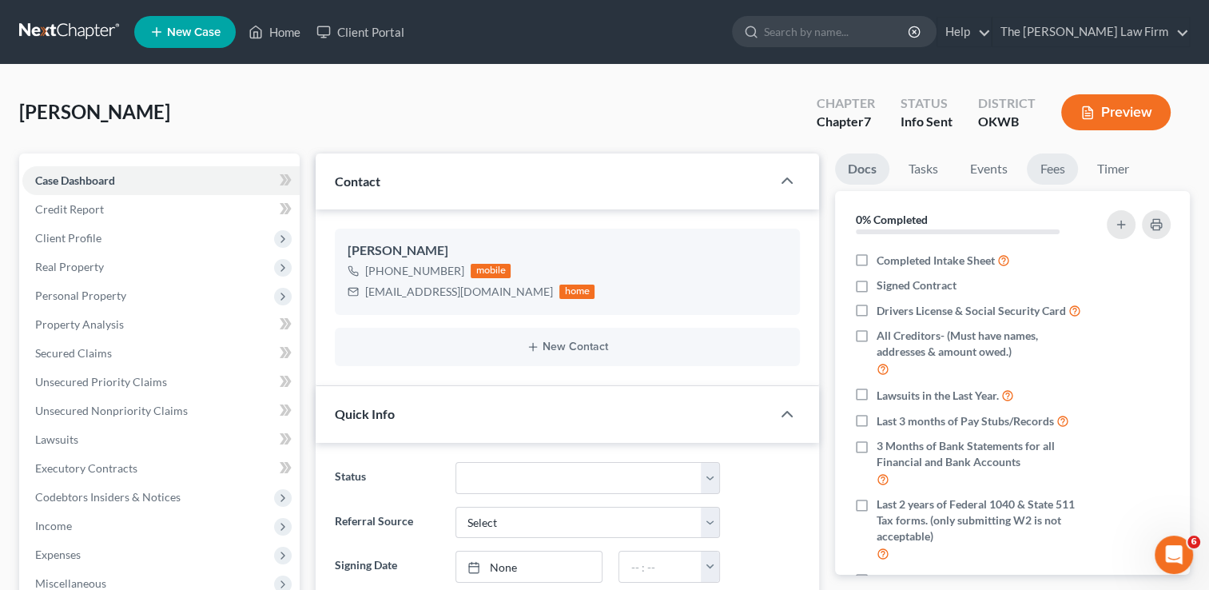
click at [1063, 168] on link "Fees" at bounding box center [1052, 168] width 51 height 31
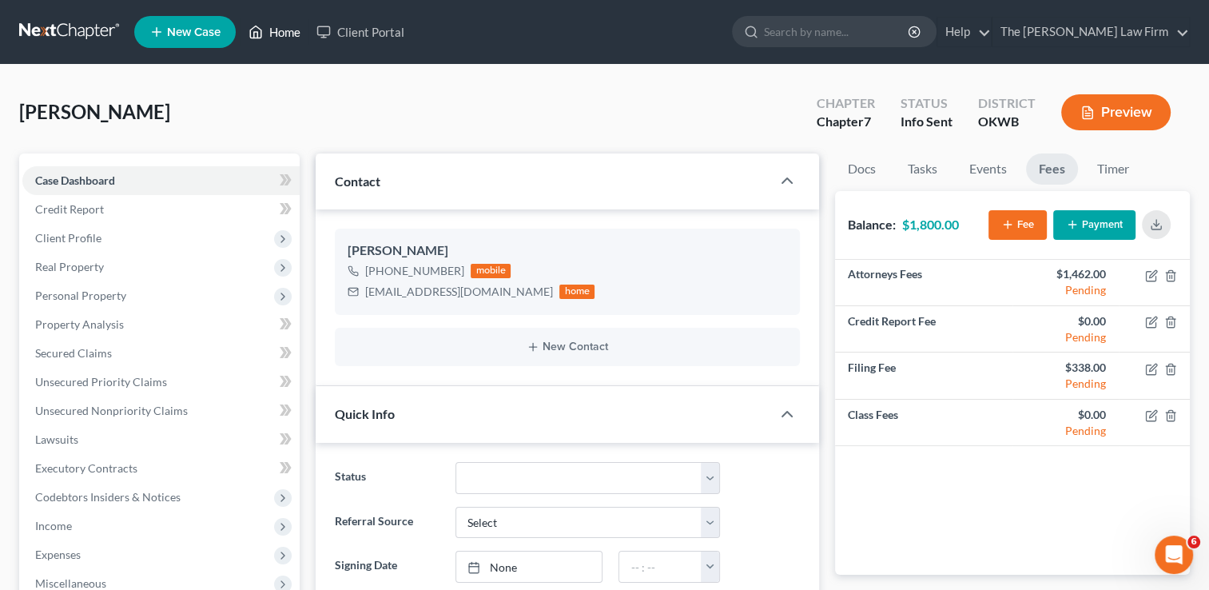
drag, startPoint x: 283, startPoint y: 34, endPoint x: 360, endPoint y: 72, distance: 85.8
click at [283, 34] on link "Home" at bounding box center [275, 32] width 68 height 29
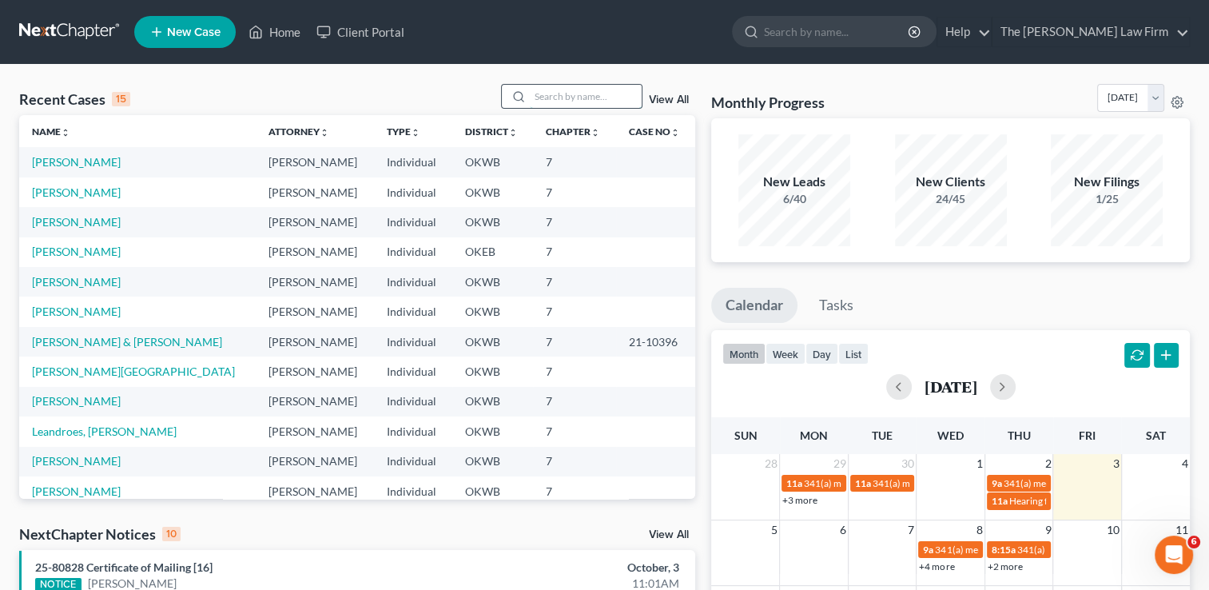
click at [582, 90] on input "search" at bounding box center [586, 96] width 112 height 23
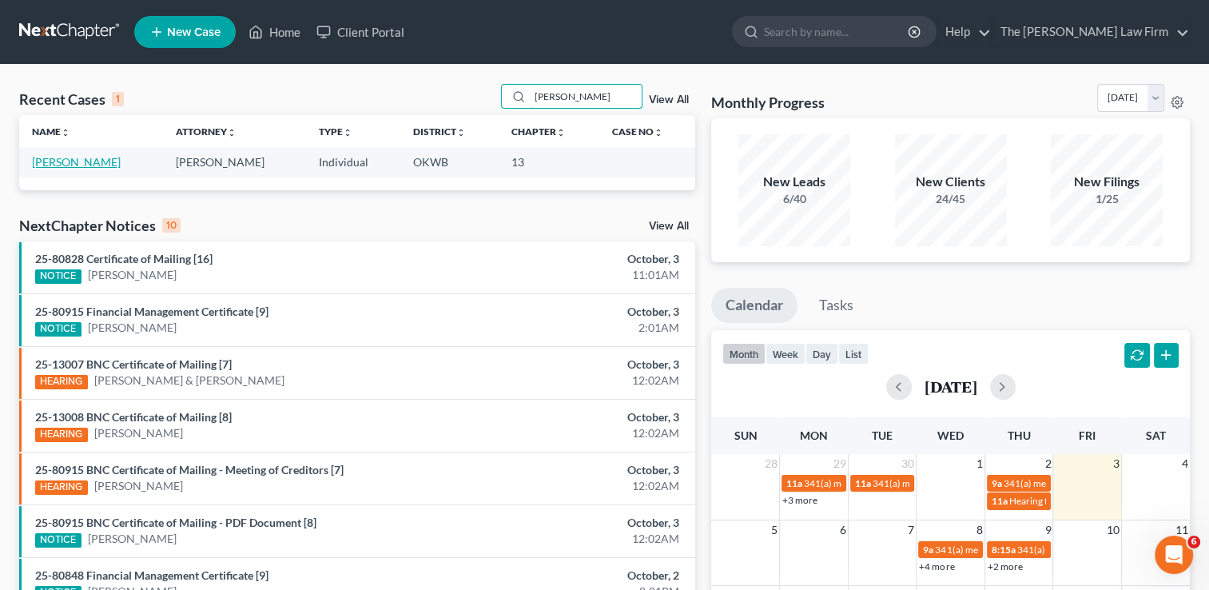
type input "Buttram"
click at [110, 164] on link "[PERSON_NAME]" at bounding box center [76, 162] width 89 height 14
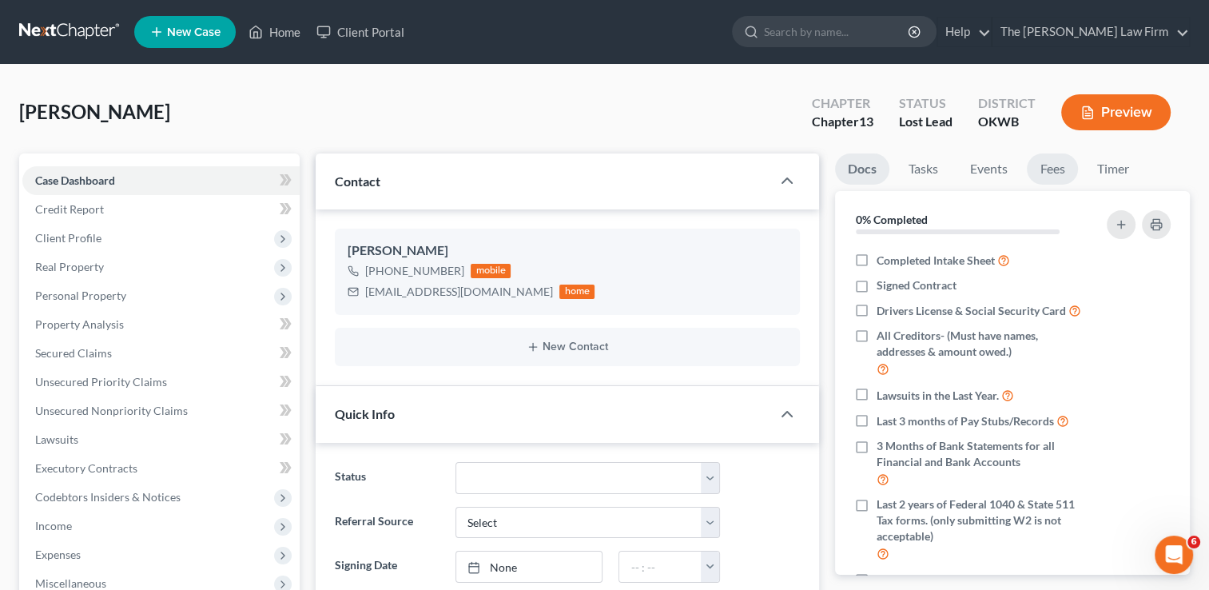
click at [1065, 167] on link "Fees" at bounding box center [1052, 168] width 51 height 31
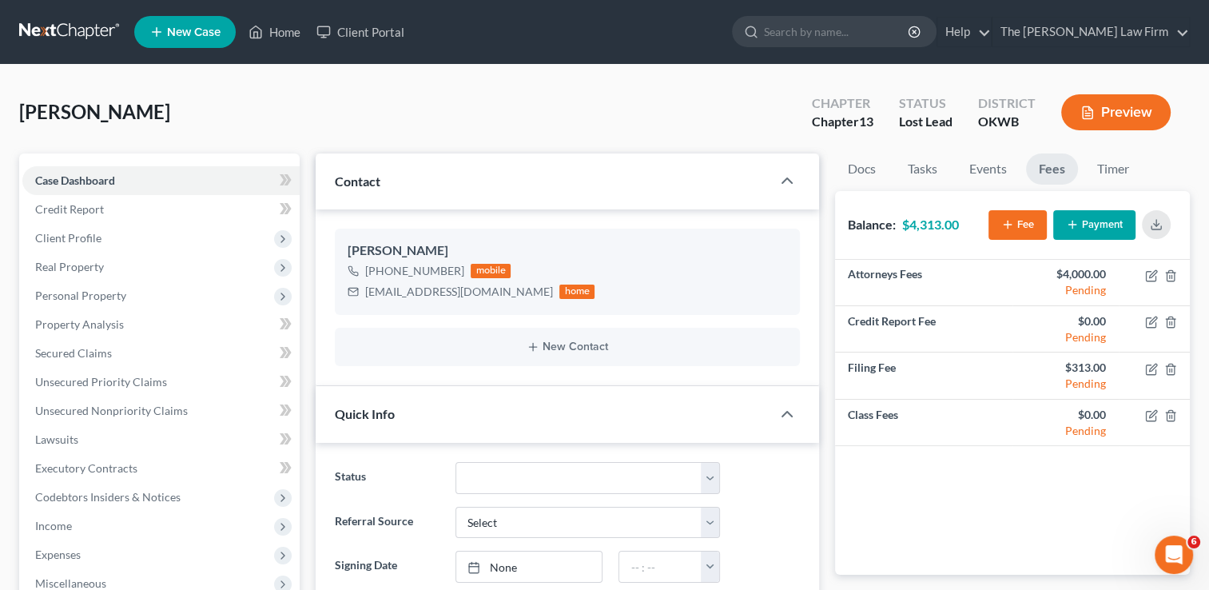
click at [1055, 168] on link "Fees" at bounding box center [1052, 168] width 52 height 31
drag, startPoint x: 294, startPoint y: 26, endPoint x: 287, endPoint y: 53, distance: 28.1
click at [294, 26] on link "Home" at bounding box center [275, 32] width 68 height 29
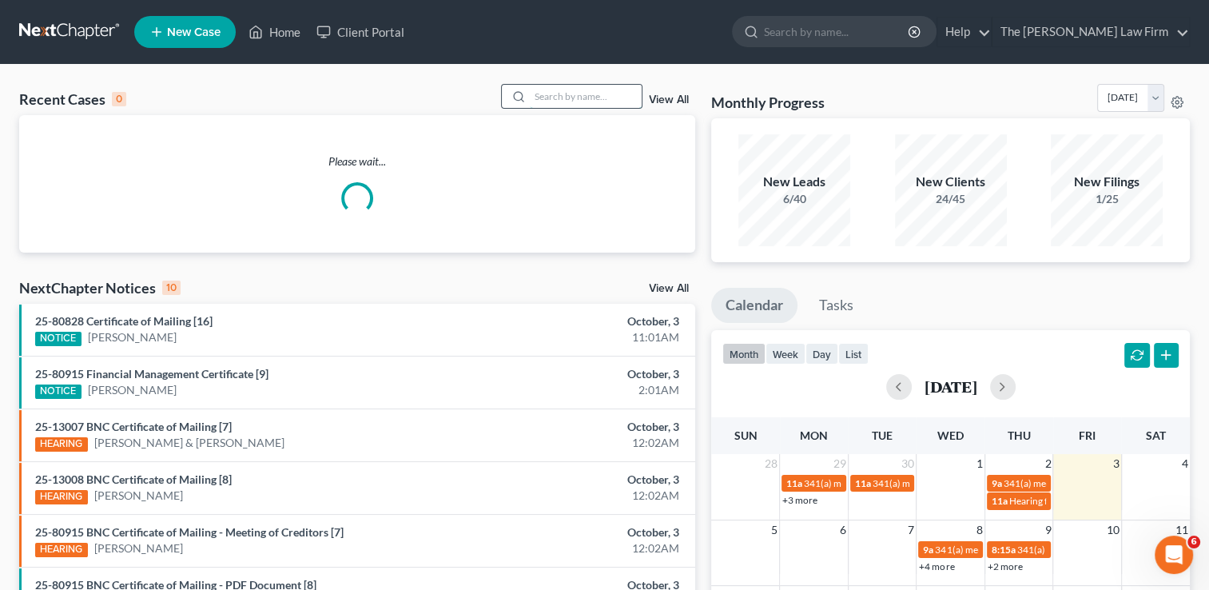
click at [569, 98] on input "search" at bounding box center [586, 96] width 112 height 23
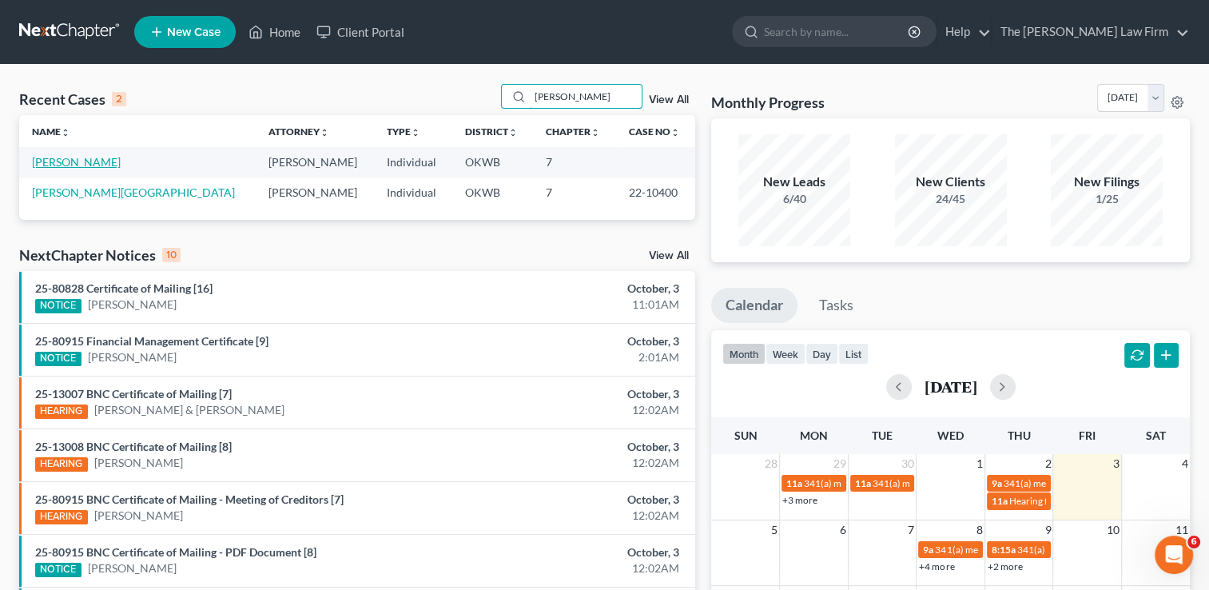
type input "gaines"
click at [84, 168] on link "[PERSON_NAME]" at bounding box center [76, 162] width 89 height 14
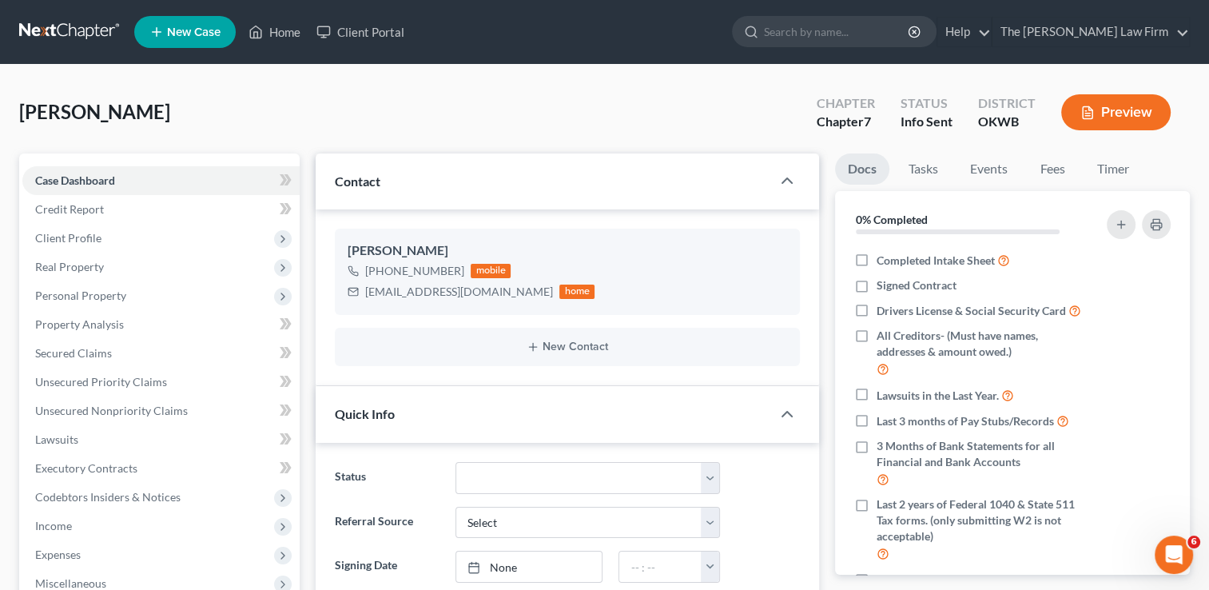
scroll to position [115, 0]
click at [1063, 165] on link "Fees" at bounding box center [1052, 168] width 51 height 31
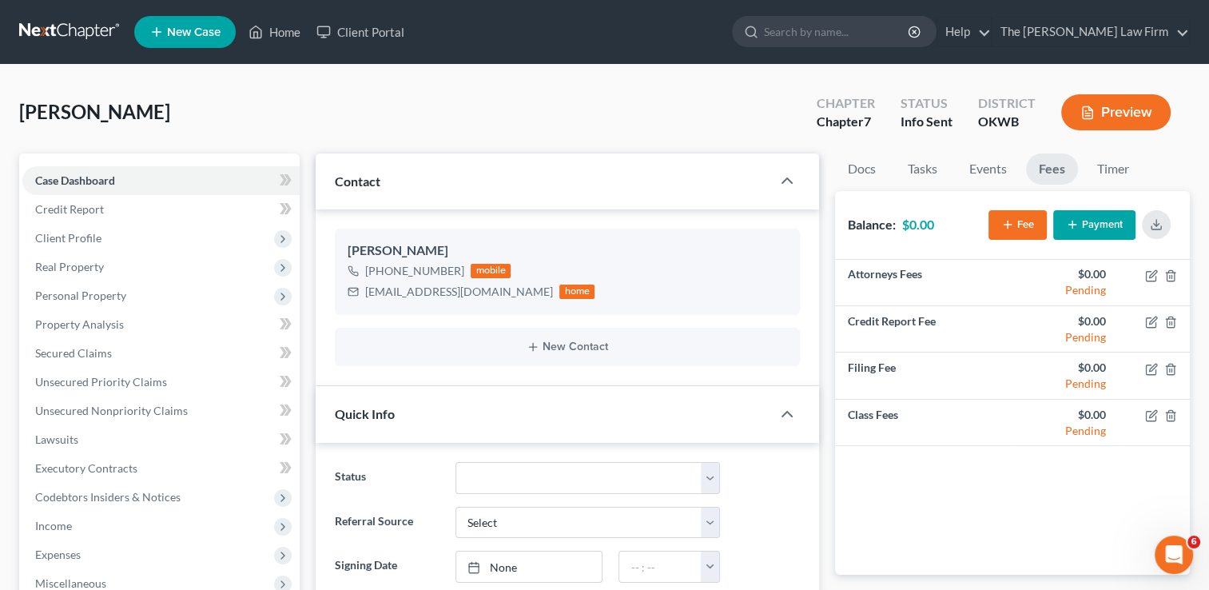
click at [1061, 169] on link "Fees" at bounding box center [1052, 168] width 52 height 31
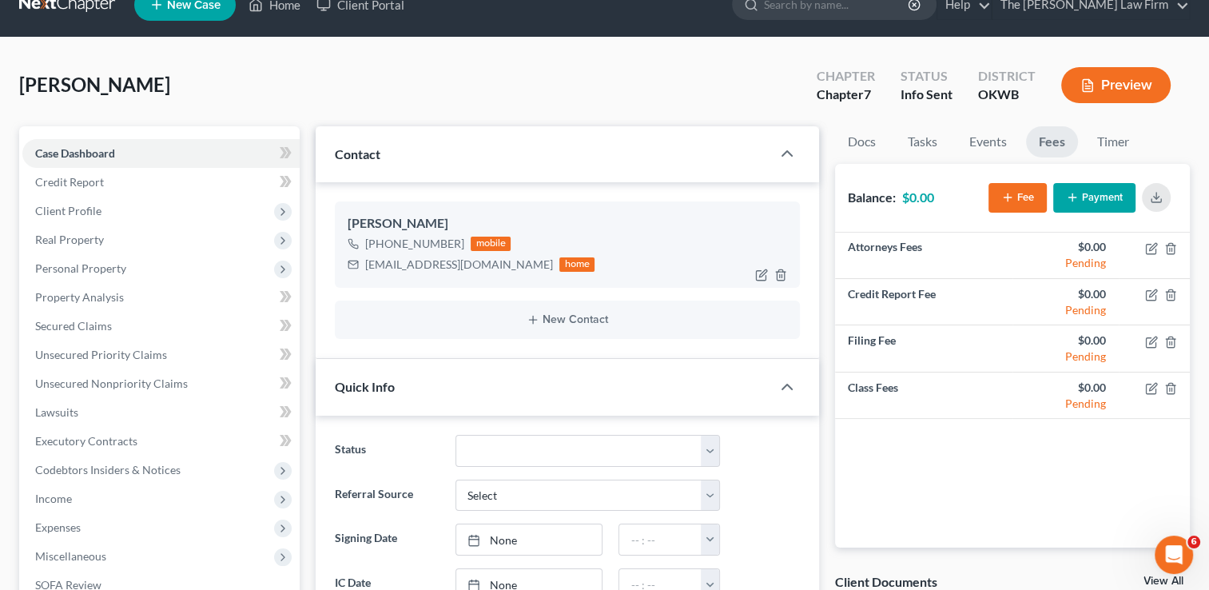
scroll to position [0, 0]
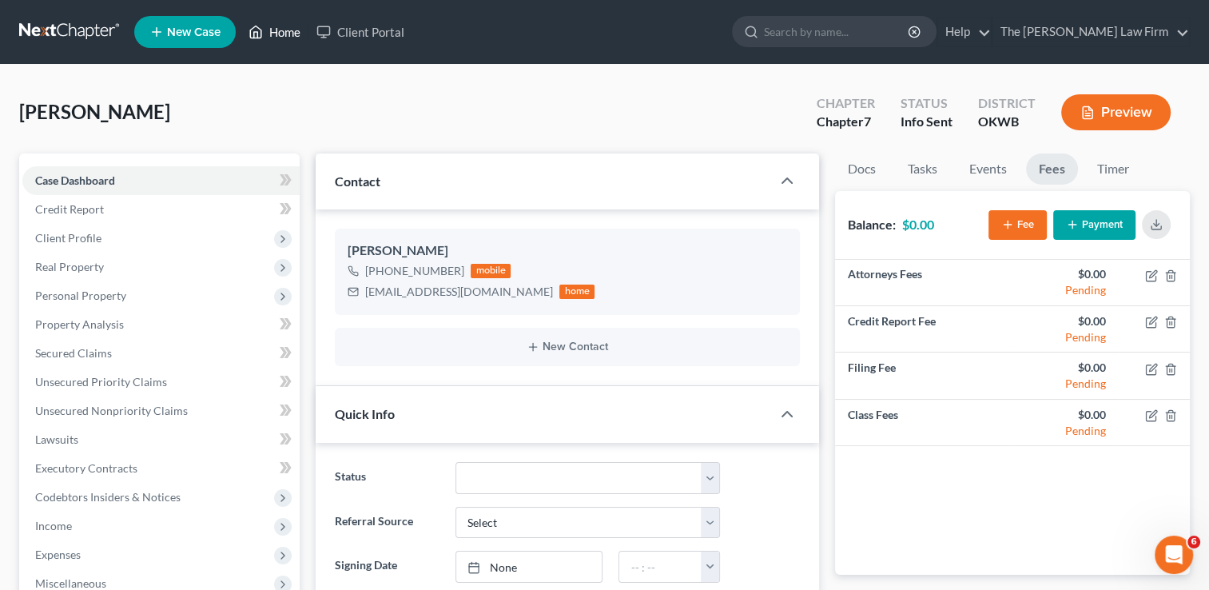
drag, startPoint x: 300, startPoint y: 35, endPoint x: 537, endPoint y: 122, distance: 252.9
click at [300, 35] on link "Home" at bounding box center [275, 32] width 68 height 29
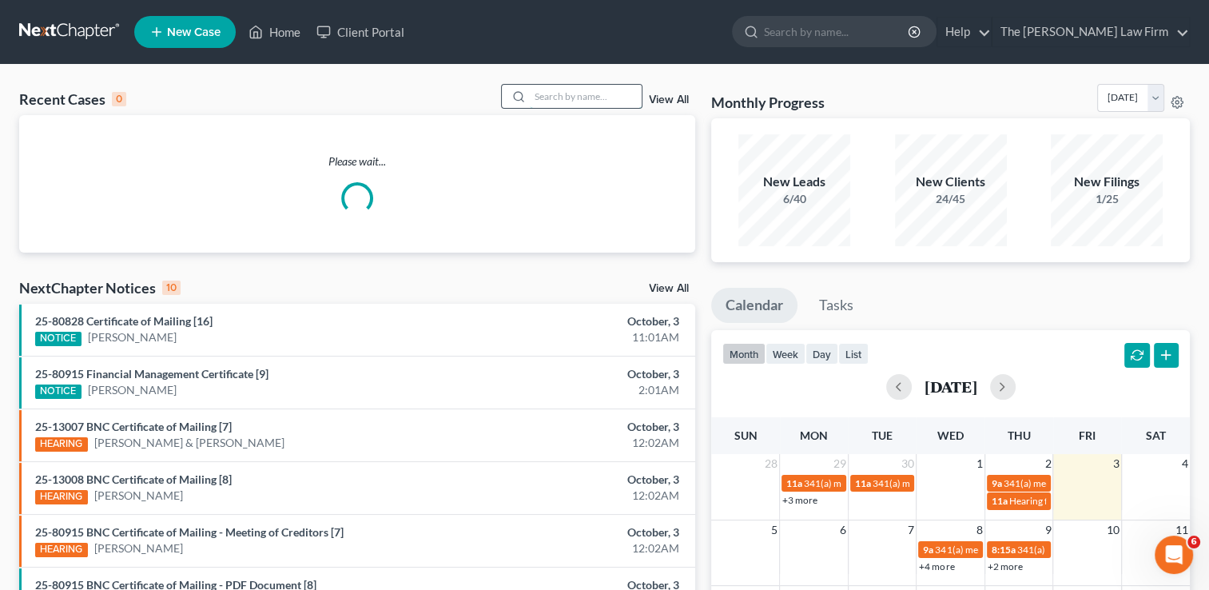
click at [614, 93] on input "search" at bounding box center [586, 96] width 112 height 23
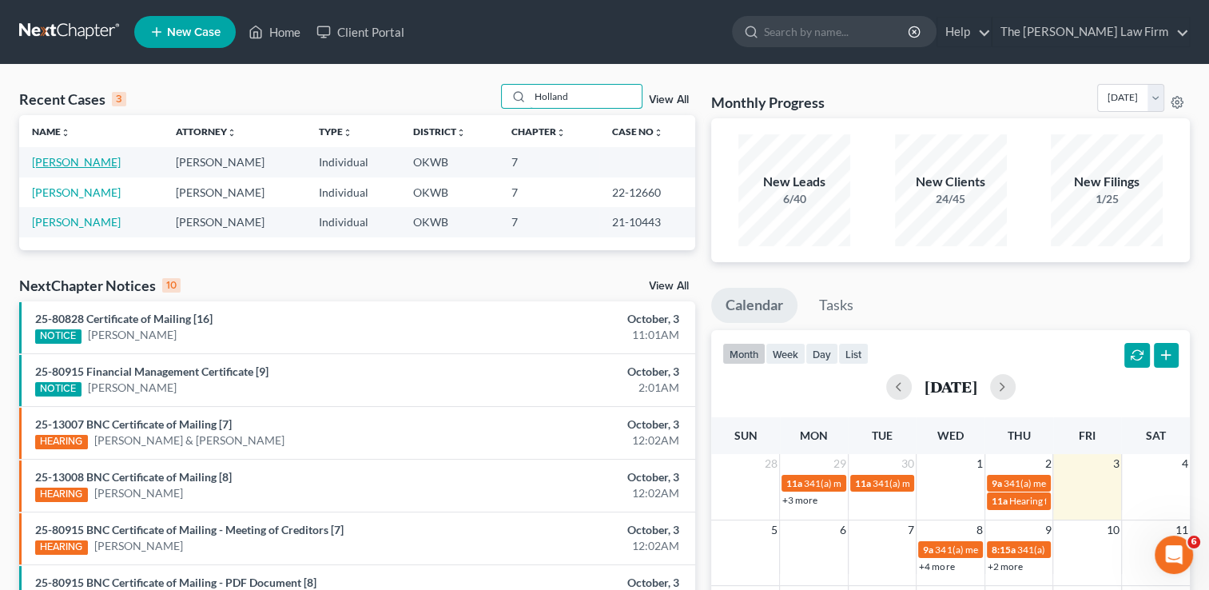
type input "Holland"
click at [81, 165] on link "[PERSON_NAME]" at bounding box center [76, 162] width 89 height 14
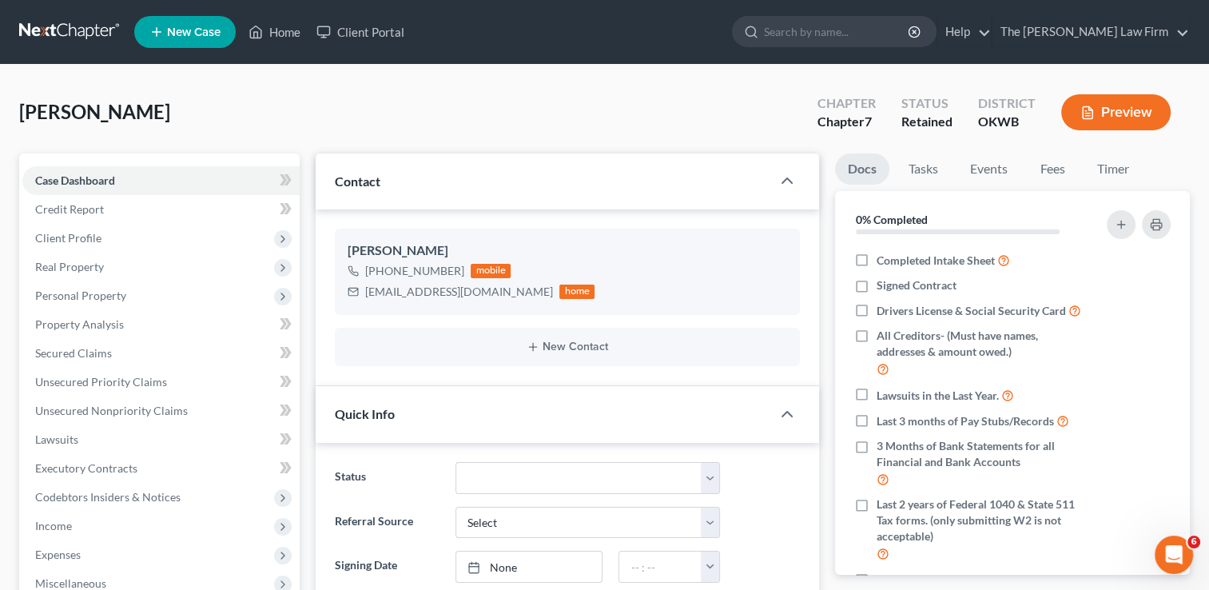
scroll to position [265, 0]
click at [1049, 169] on link "Fees" at bounding box center [1052, 168] width 51 height 31
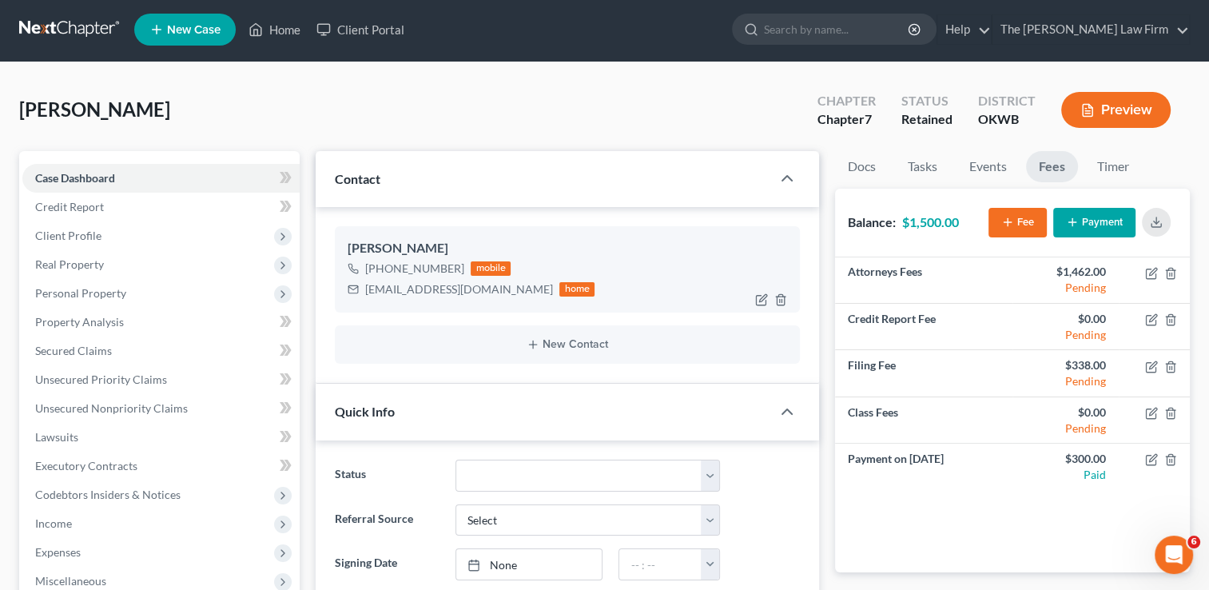
scroll to position [0, 0]
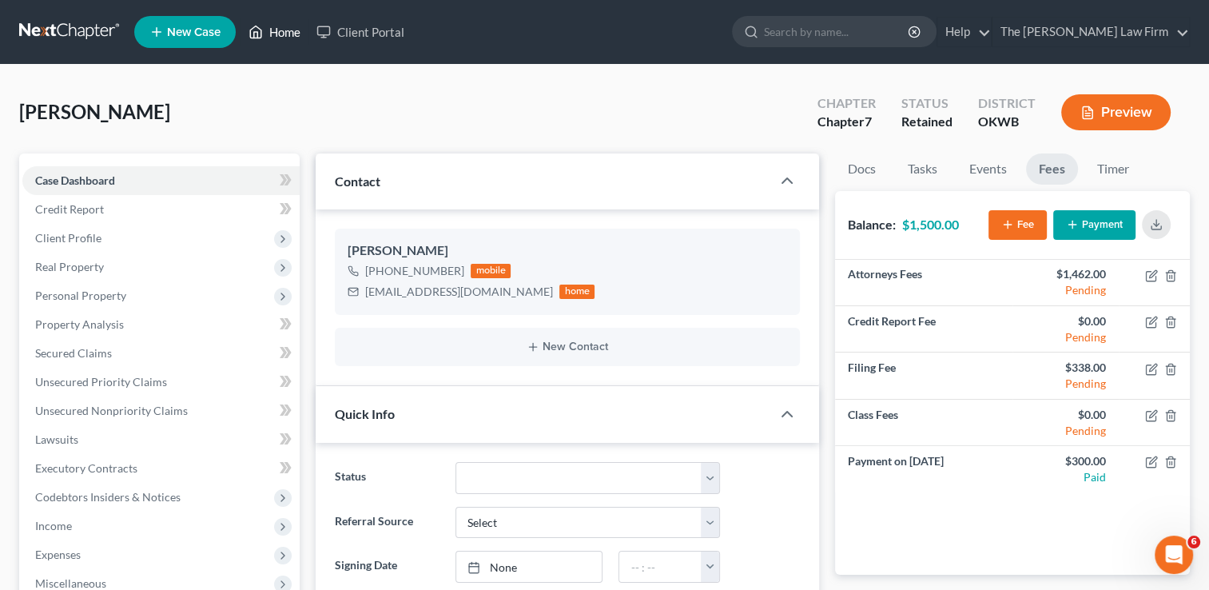
drag, startPoint x: 293, startPoint y: 38, endPoint x: 376, endPoint y: 66, distance: 87.2
click at [293, 38] on link "Home" at bounding box center [275, 32] width 68 height 29
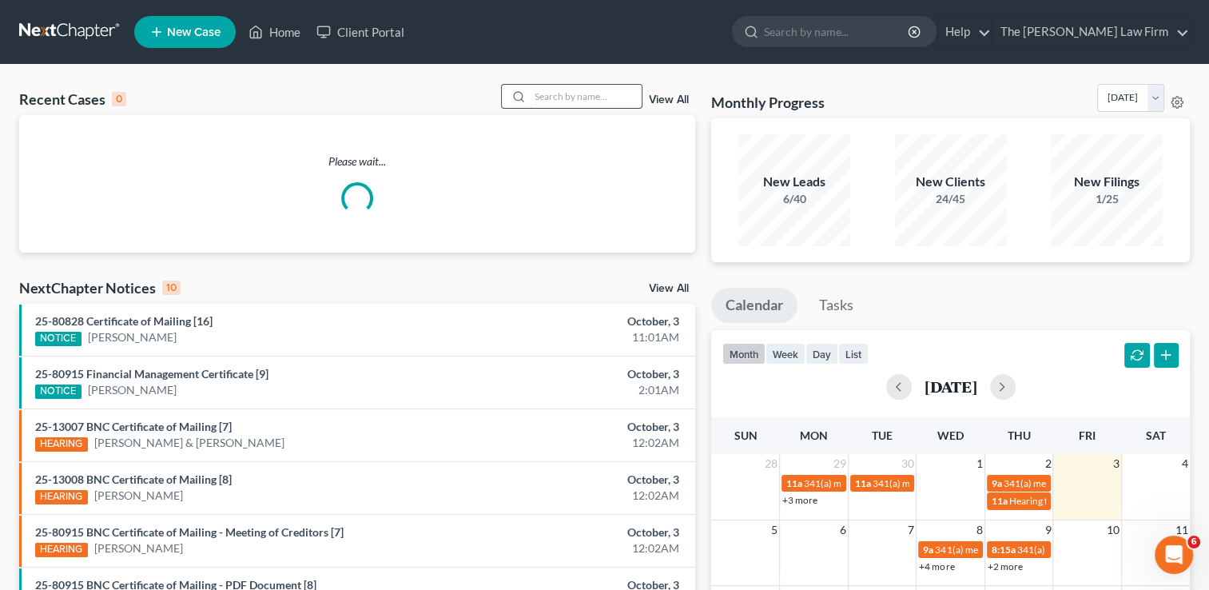
click at [573, 92] on input "search" at bounding box center [586, 96] width 112 height 23
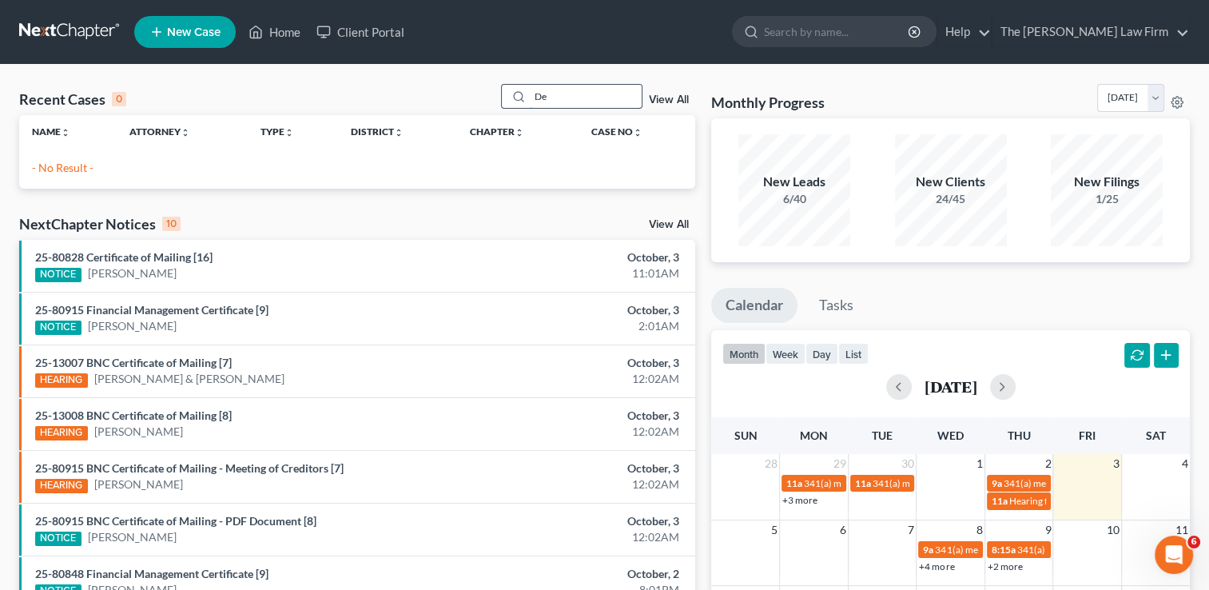
type input "D"
type input "C"
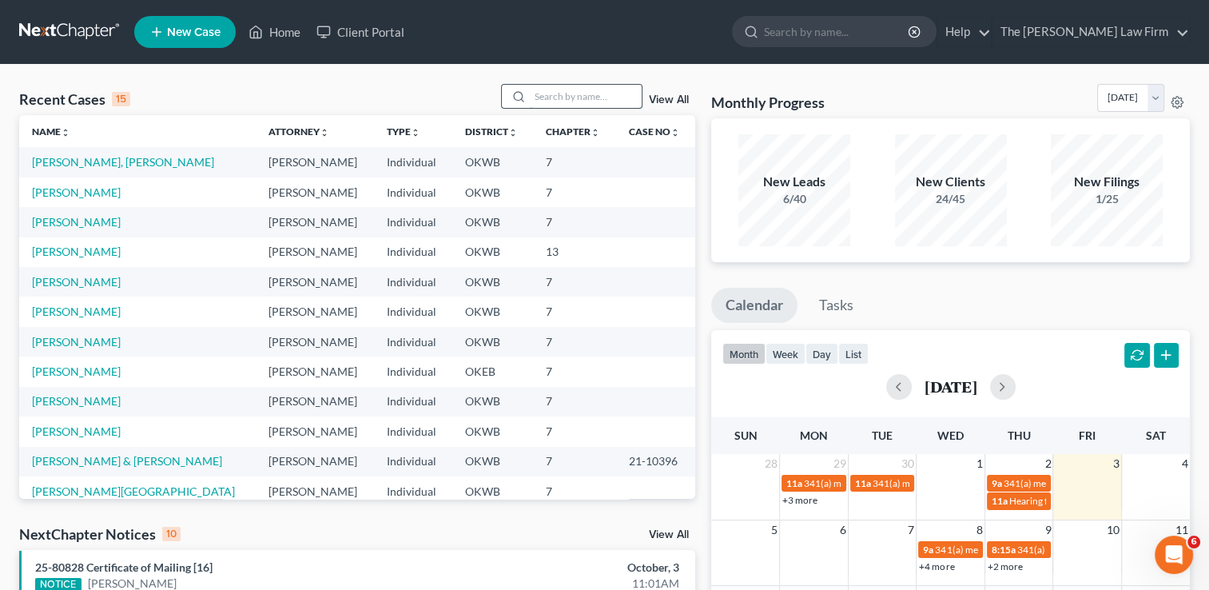
click at [595, 84] on div at bounding box center [572, 96] width 142 height 25
type input "W"
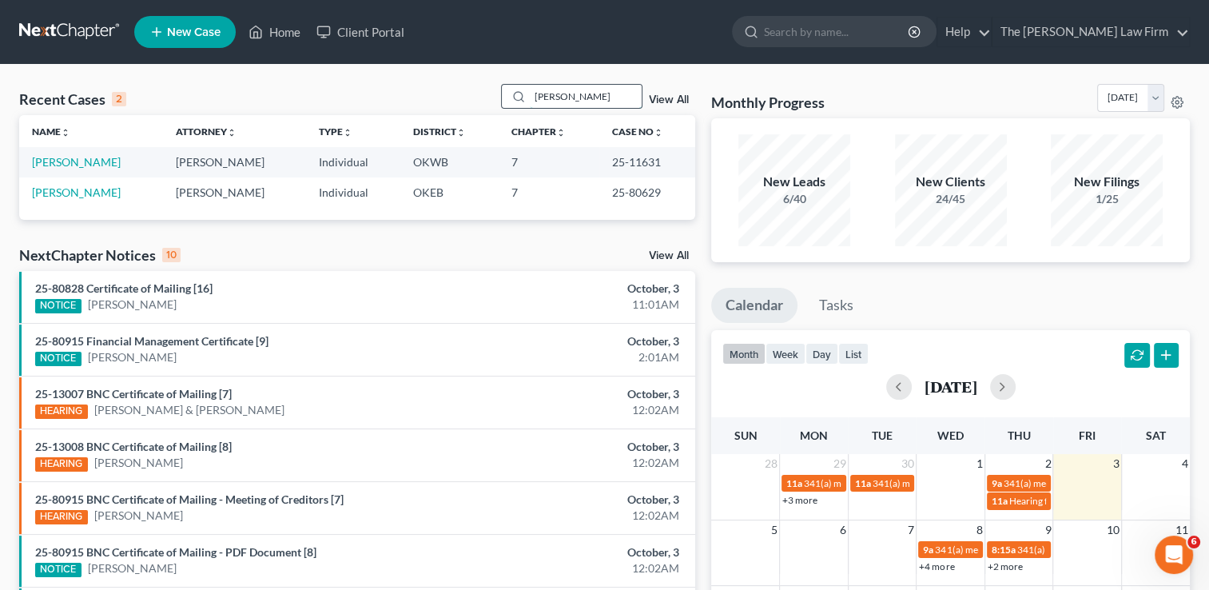
click at [594, 91] on input "Easley" at bounding box center [586, 96] width 112 height 23
type input "E"
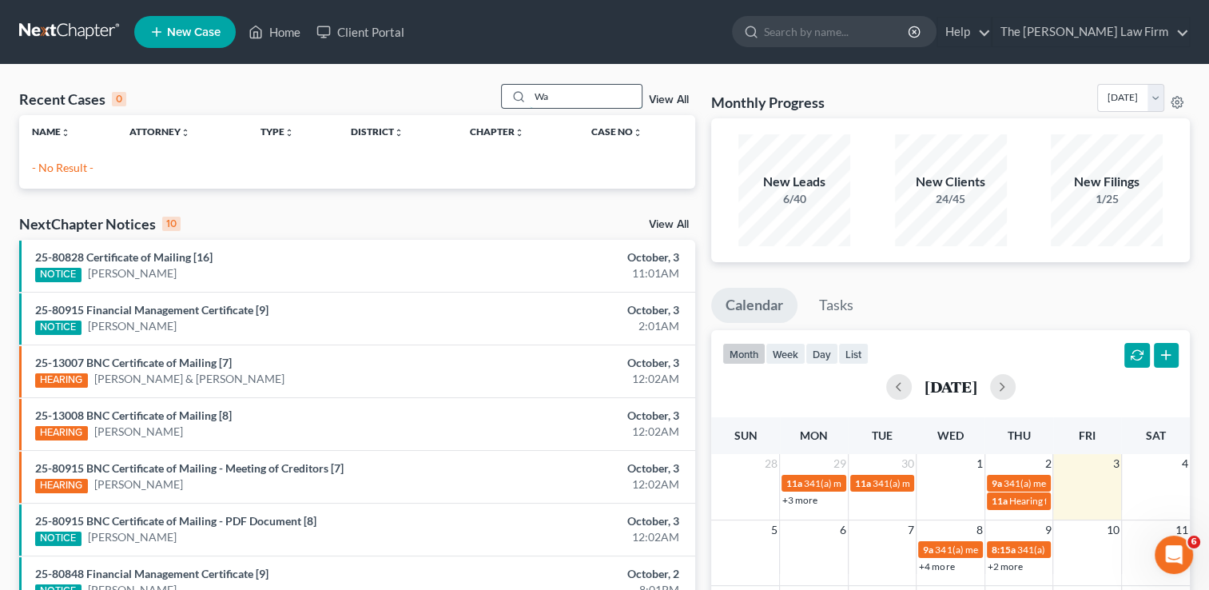
type input "W"
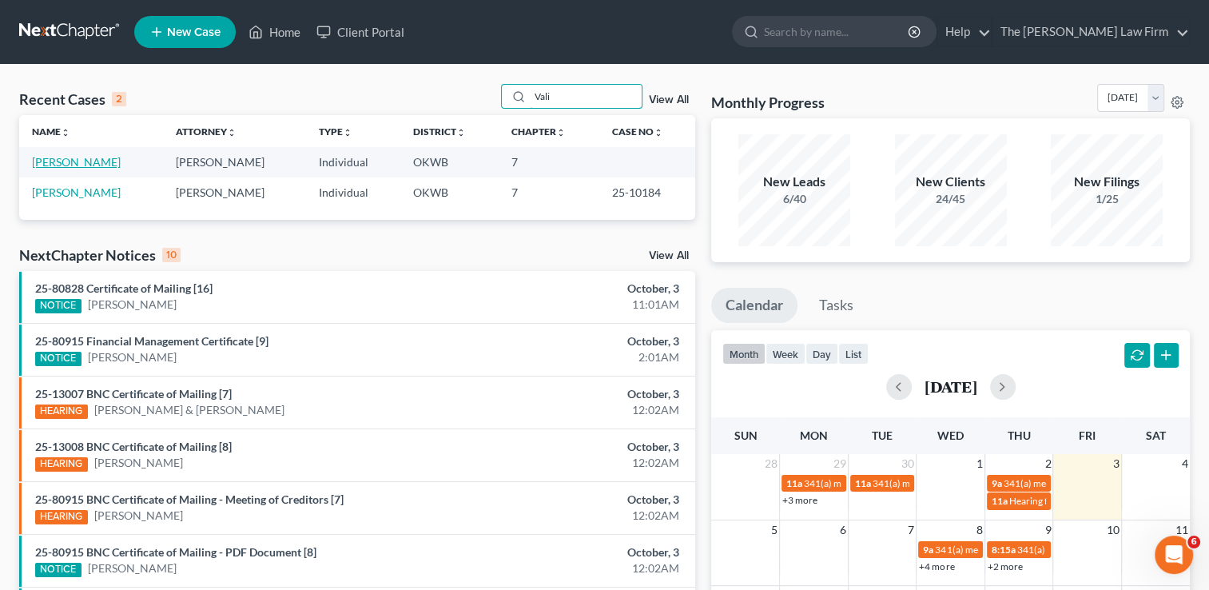
type input "Vali"
click at [98, 158] on link "[PERSON_NAME]" at bounding box center [76, 162] width 89 height 14
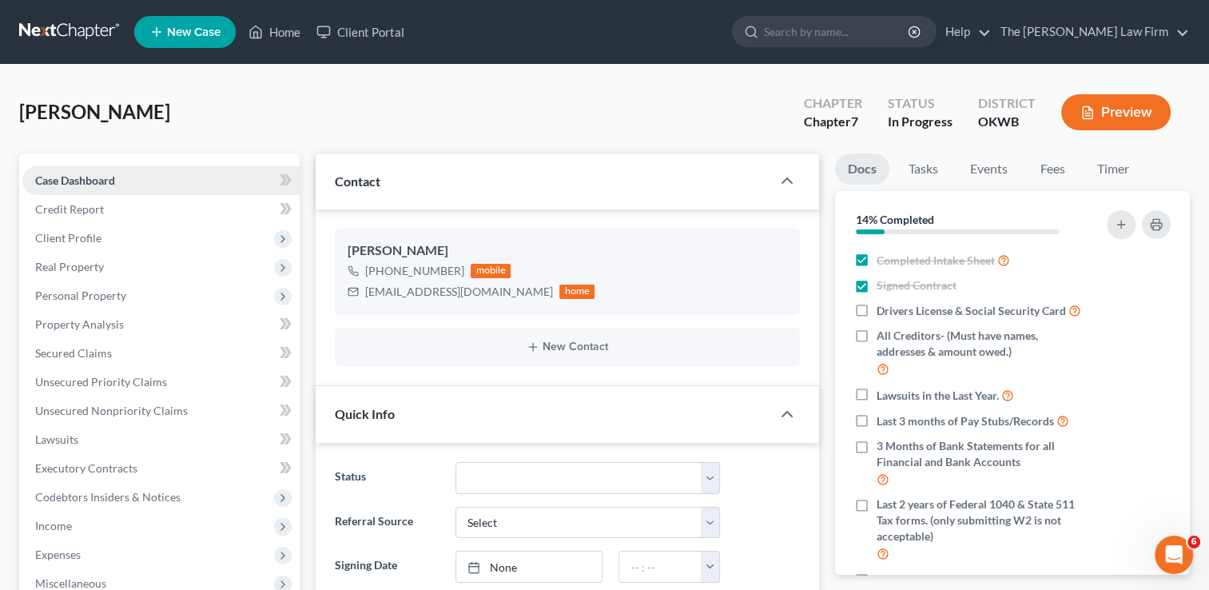
scroll to position [289, 0]
drag, startPoint x: 1061, startPoint y: 175, endPoint x: 1013, endPoint y: 261, distance: 98.0
click at [1061, 175] on link "Fees" at bounding box center [1052, 168] width 51 height 31
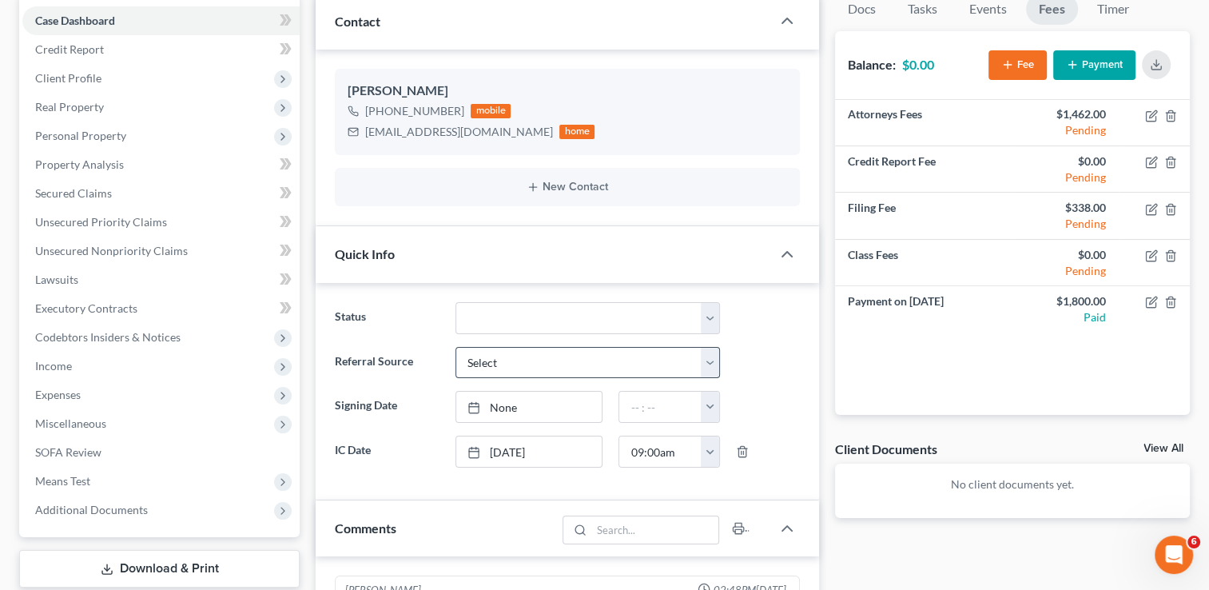
scroll to position [0, 0]
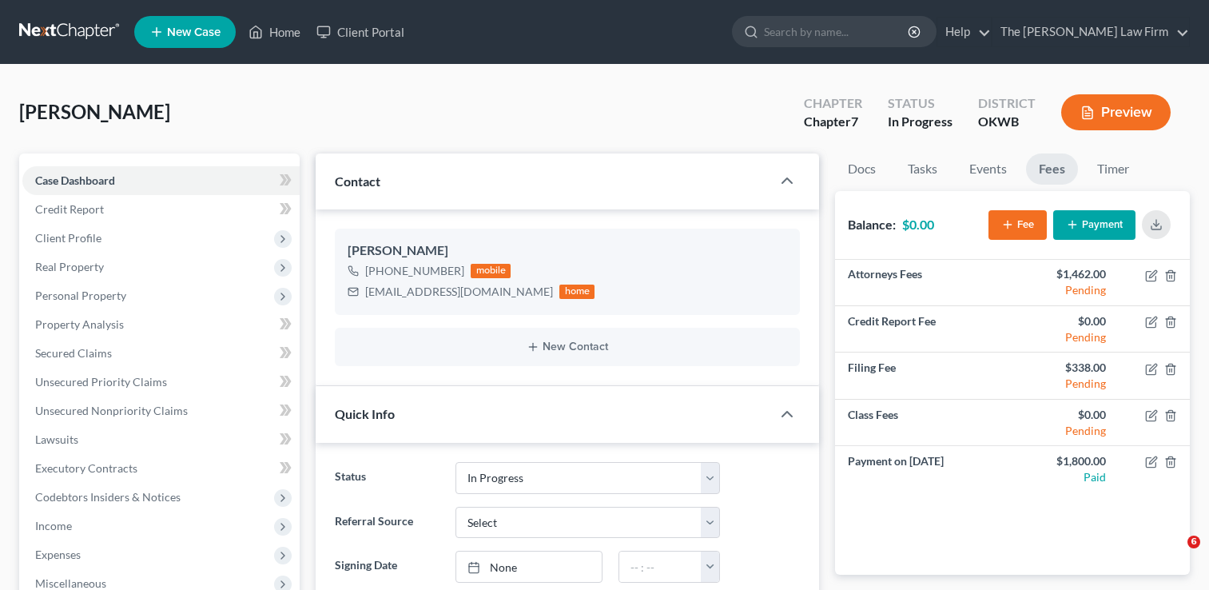
select select "4"
drag, startPoint x: 284, startPoint y: 40, endPoint x: 497, endPoint y: 56, distance: 214.0
click at [284, 40] on link "Home" at bounding box center [275, 32] width 68 height 29
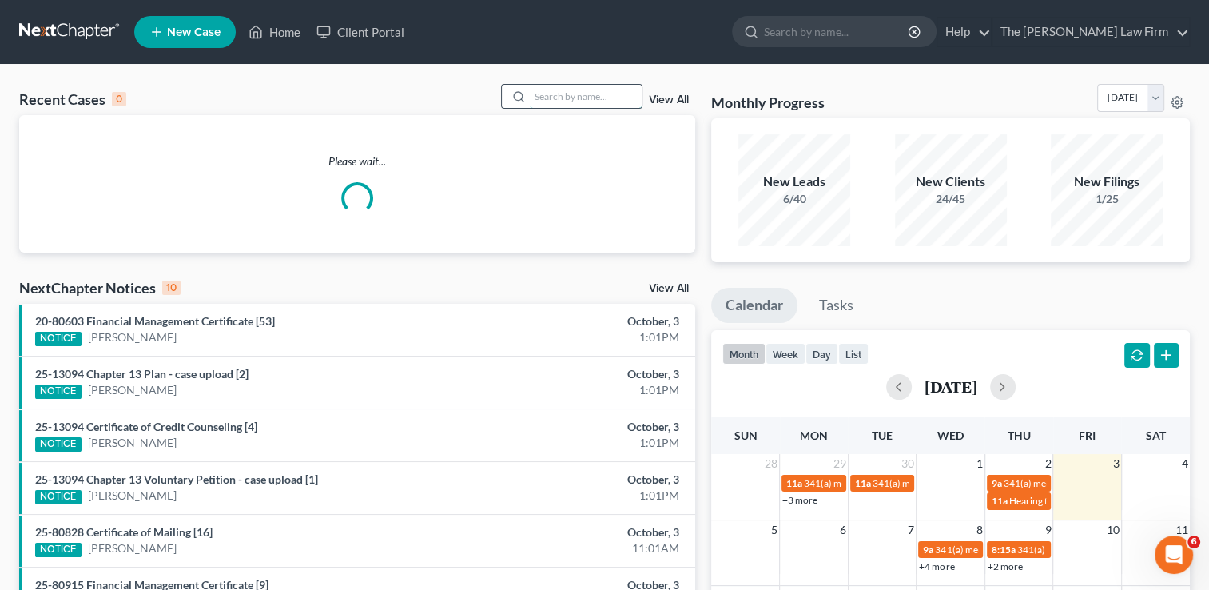
click at [549, 96] on input "search" at bounding box center [586, 96] width 112 height 23
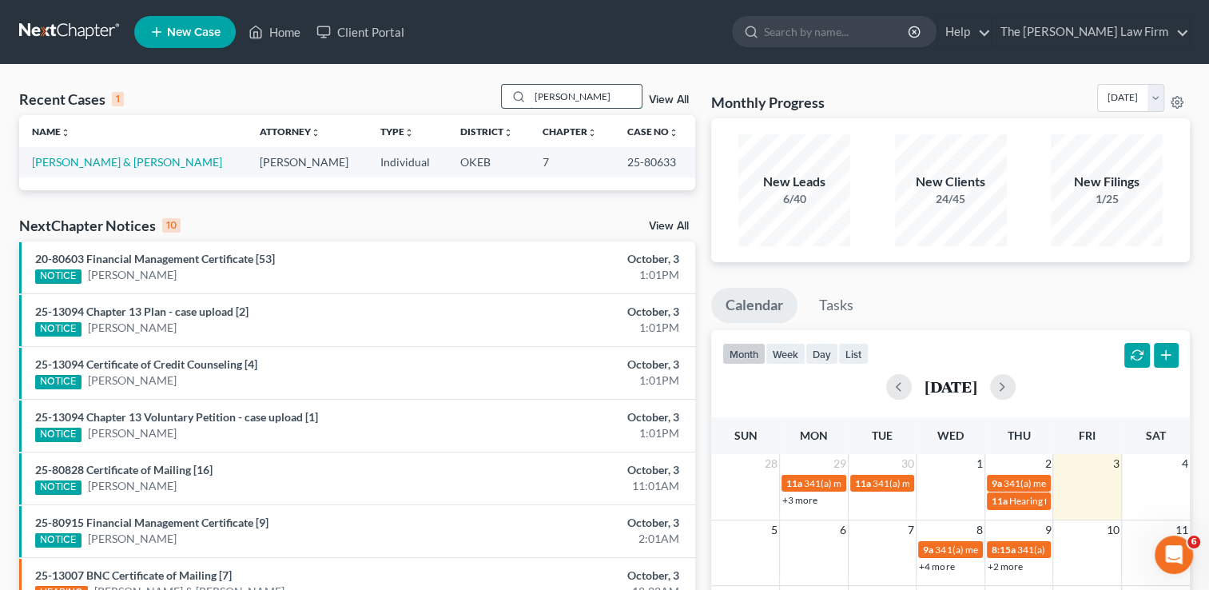
click at [606, 95] on input "[PERSON_NAME]" at bounding box center [586, 96] width 112 height 23
type input "H"
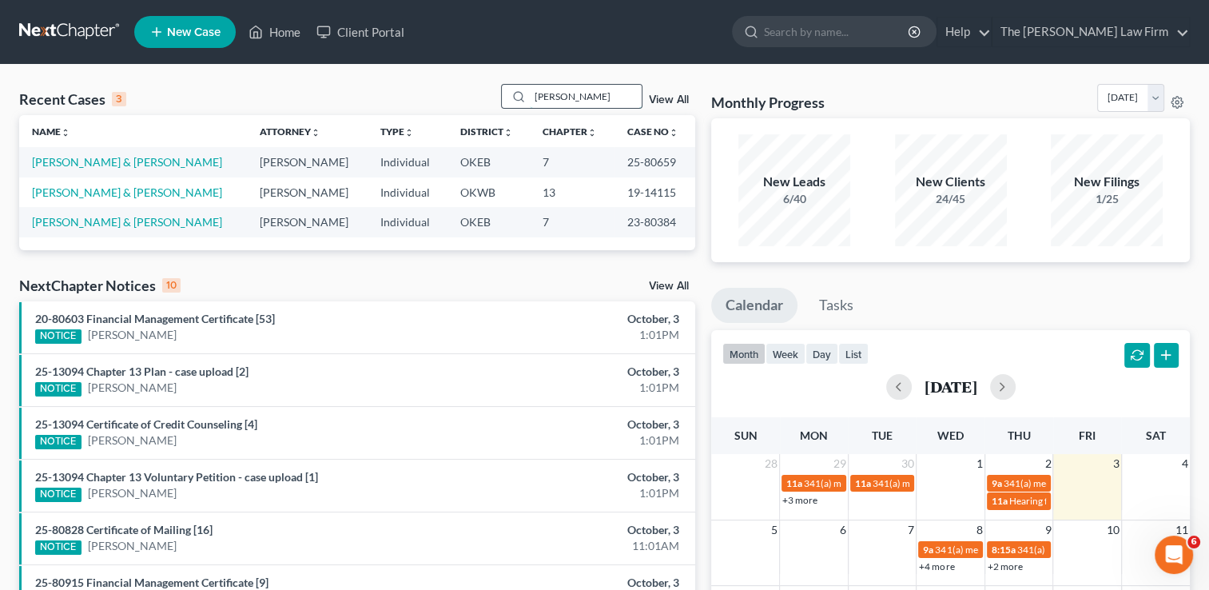
drag, startPoint x: 595, startPoint y: 93, endPoint x: 586, endPoint y: 93, distance: 8.8
click at [594, 92] on input "[PERSON_NAME]" at bounding box center [586, 96] width 112 height 23
type input "C"
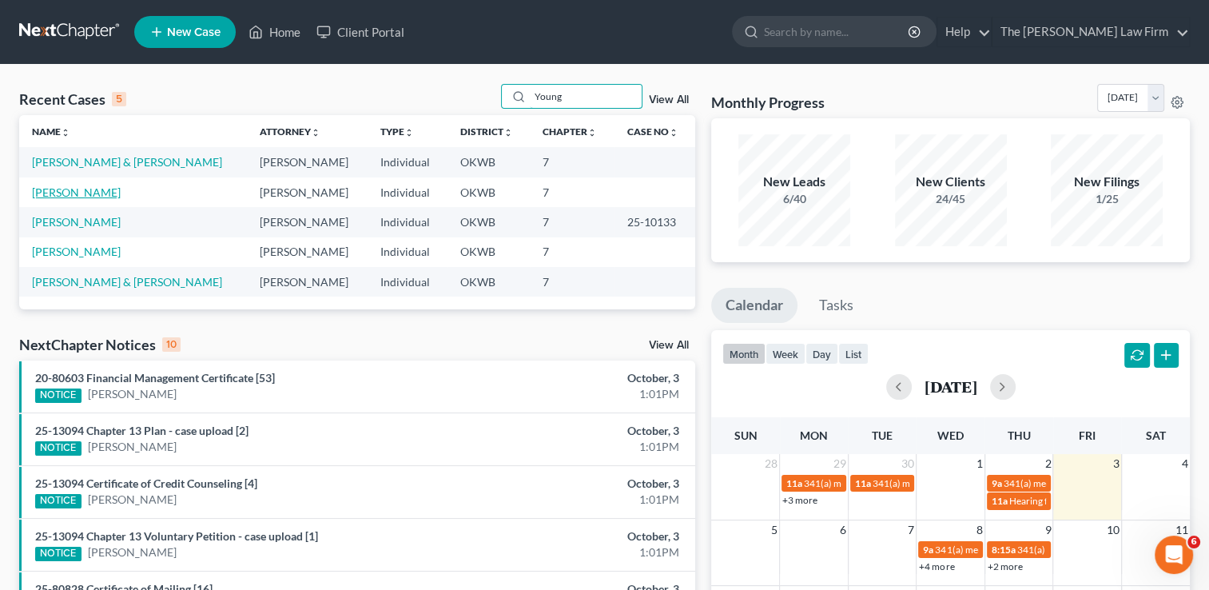
type input "Young"
click at [67, 190] on link "[PERSON_NAME]" at bounding box center [76, 192] width 89 height 14
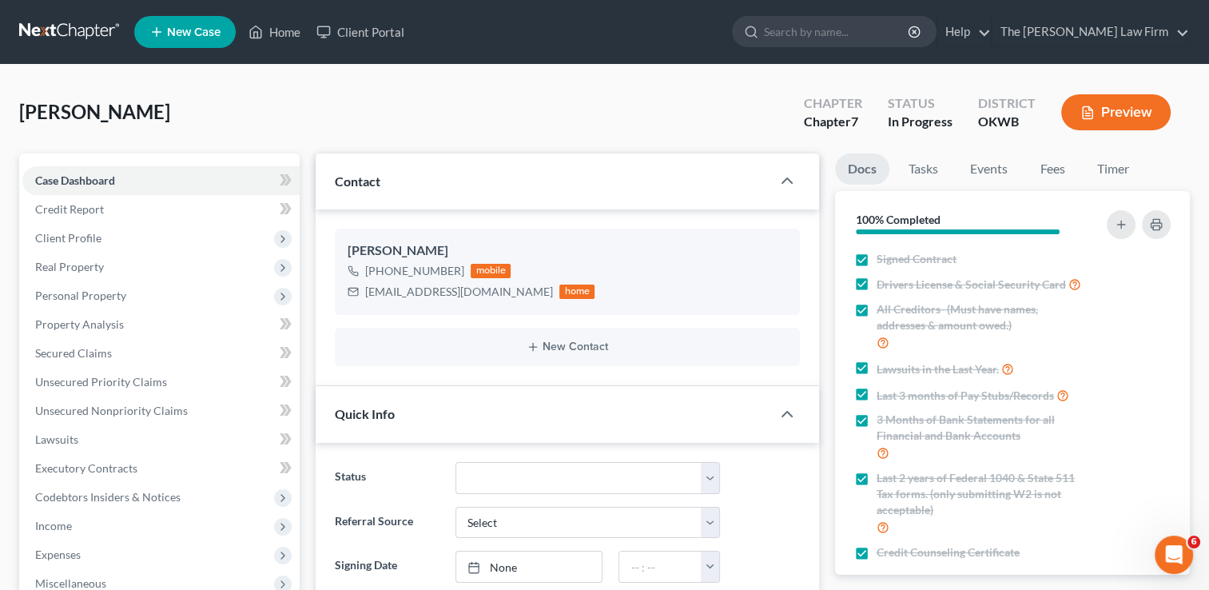
scroll to position [593, 0]
click at [1067, 166] on link "Fees" at bounding box center [1052, 168] width 51 height 31
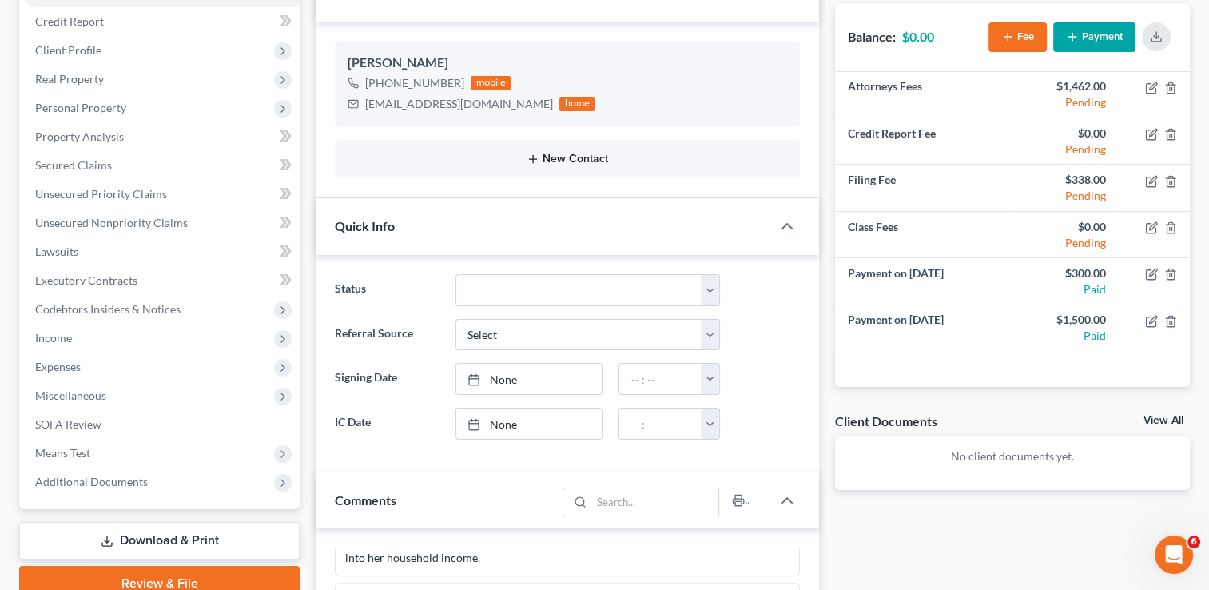
scroll to position [0, 0]
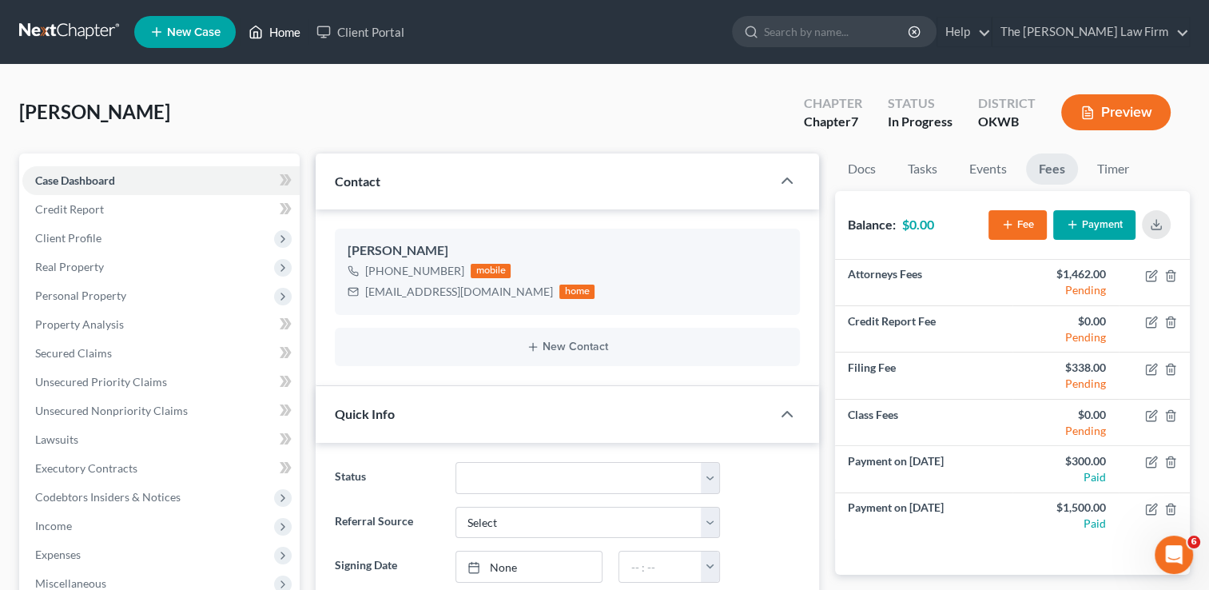
click at [261, 33] on icon at bounding box center [256, 31] width 14 height 19
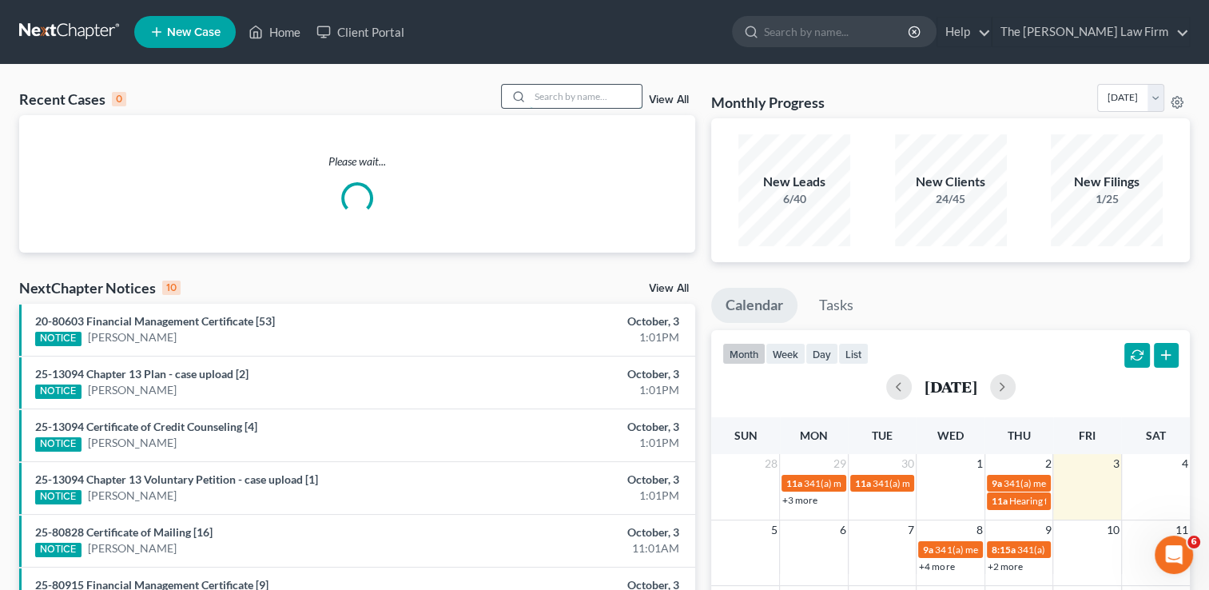
click at [599, 93] on input "search" at bounding box center [586, 96] width 112 height 23
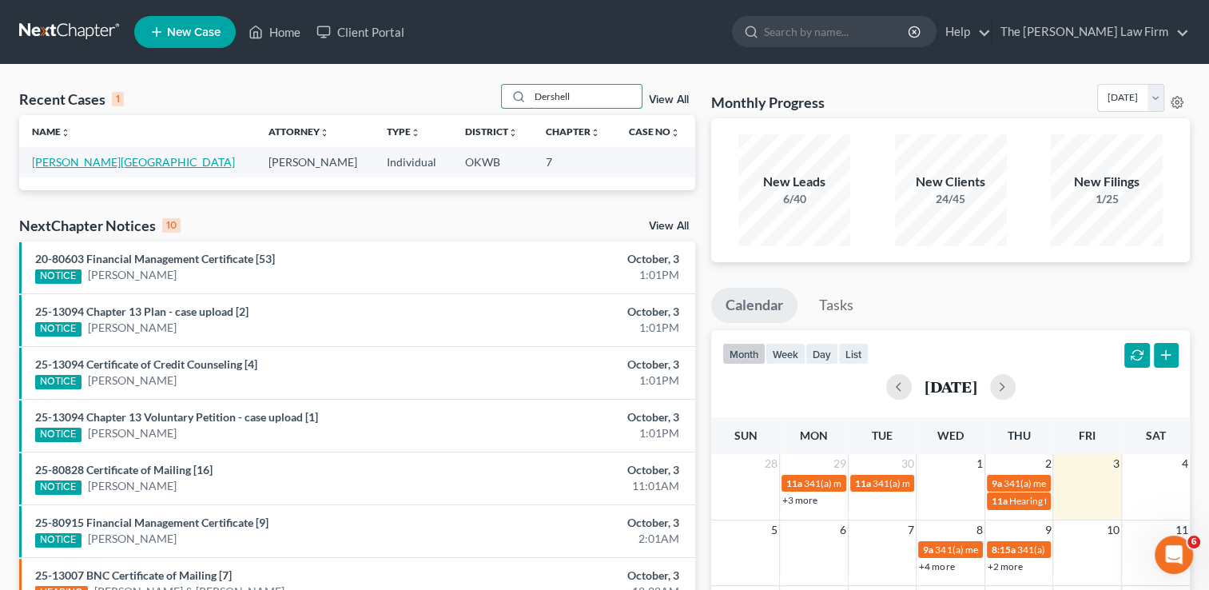
type input "Dershell"
click at [74, 164] on link "[PERSON_NAME][GEOGRAPHIC_DATA]" at bounding box center [133, 162] width 203 height 14
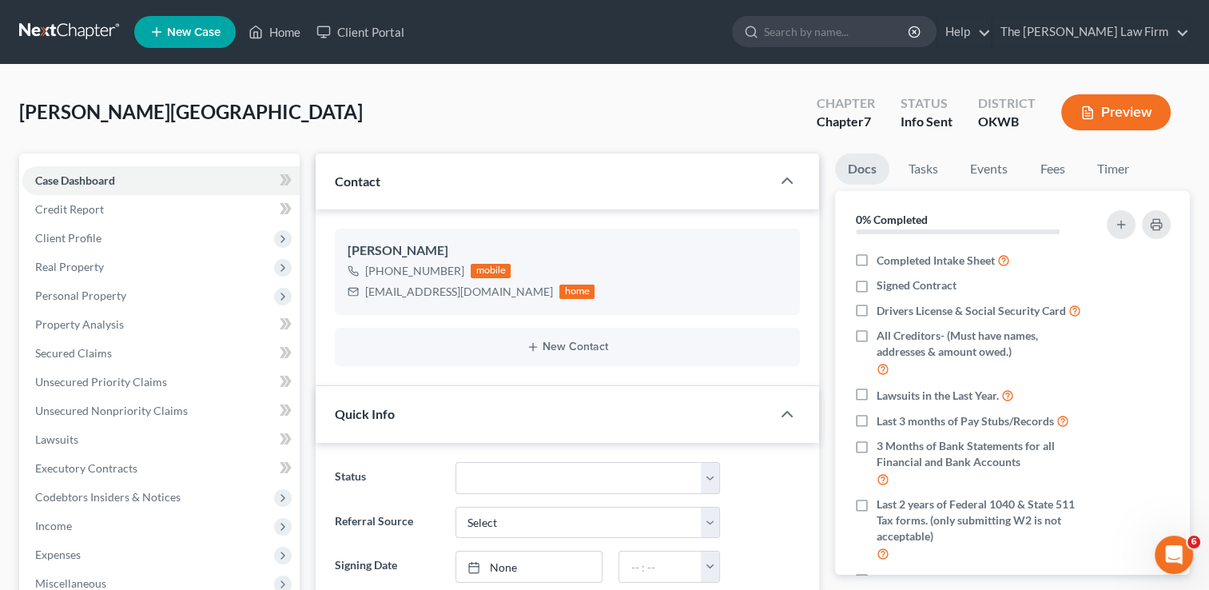
scroll to position [26, 0]
click at [1049, 173] on link "Fees" at bounding box center [1052, 168] width 51 height 31
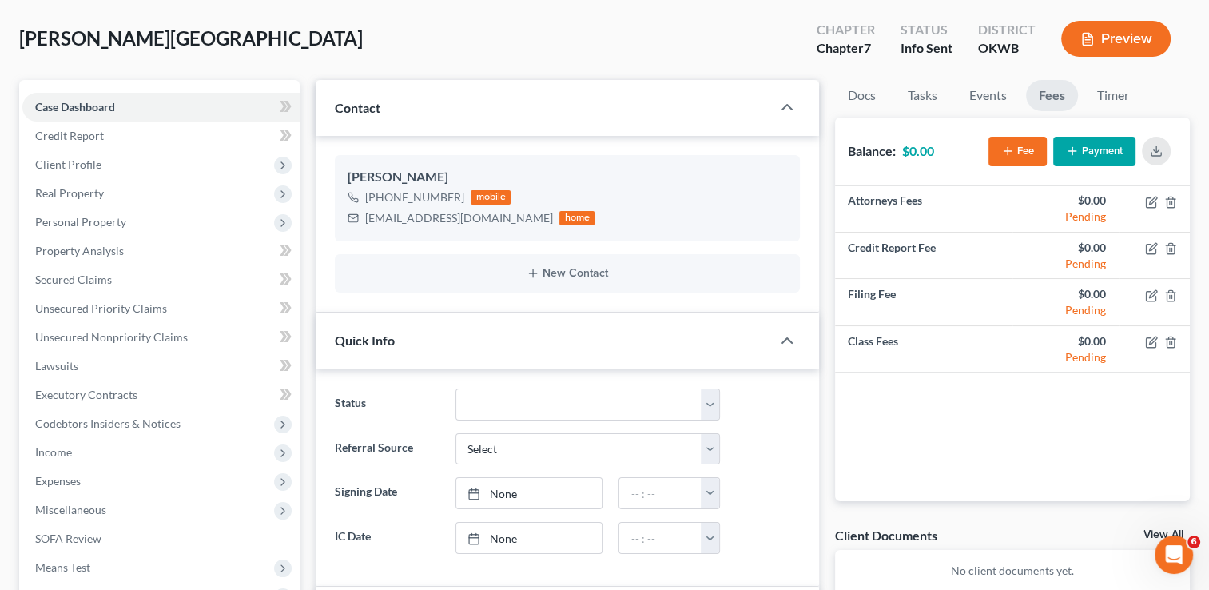
scroll to position [0, 0]
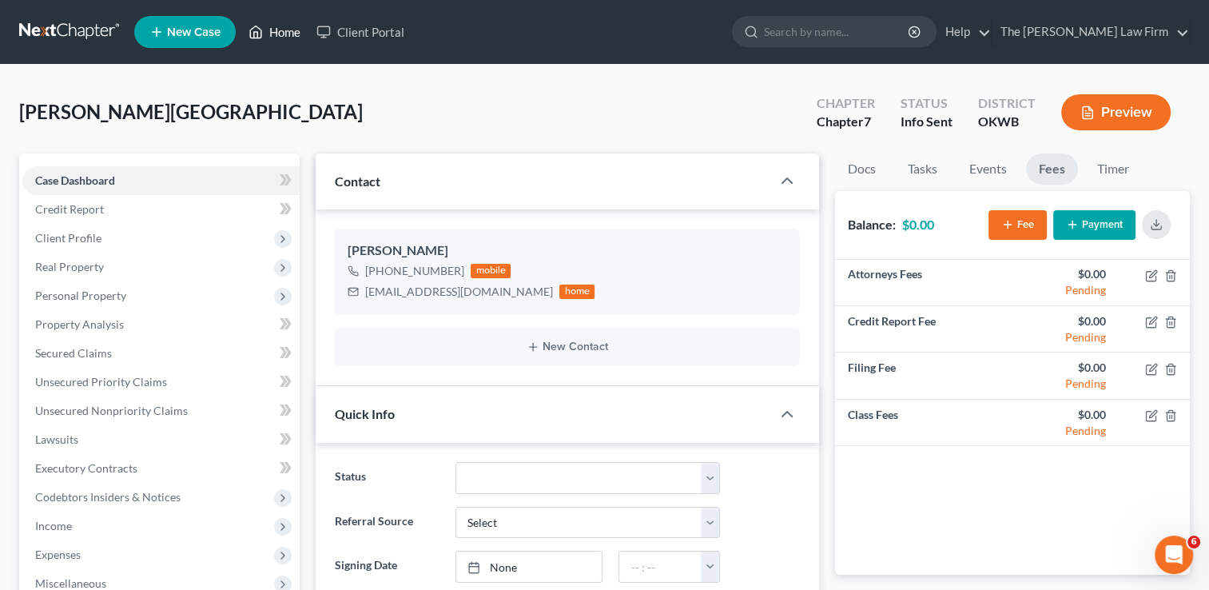
click at [273, 31] on link "Home" at bounding box center [275, 32] width 68 height 29
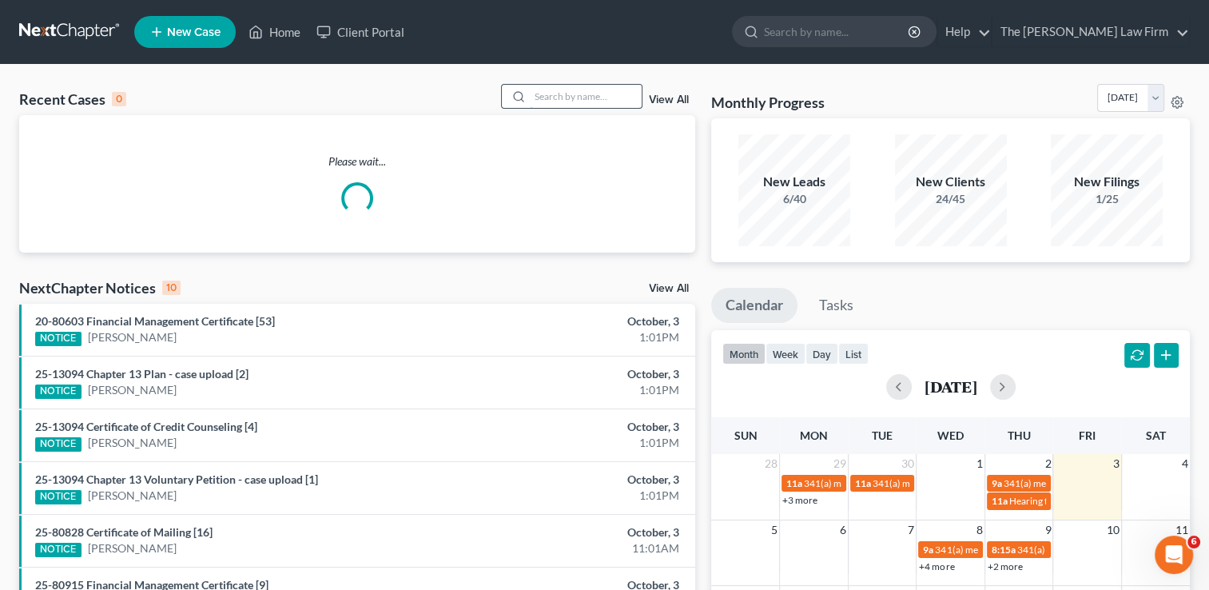
click at [591, 100] on input "search" at bounding box center [586, 96] width 112 height 23
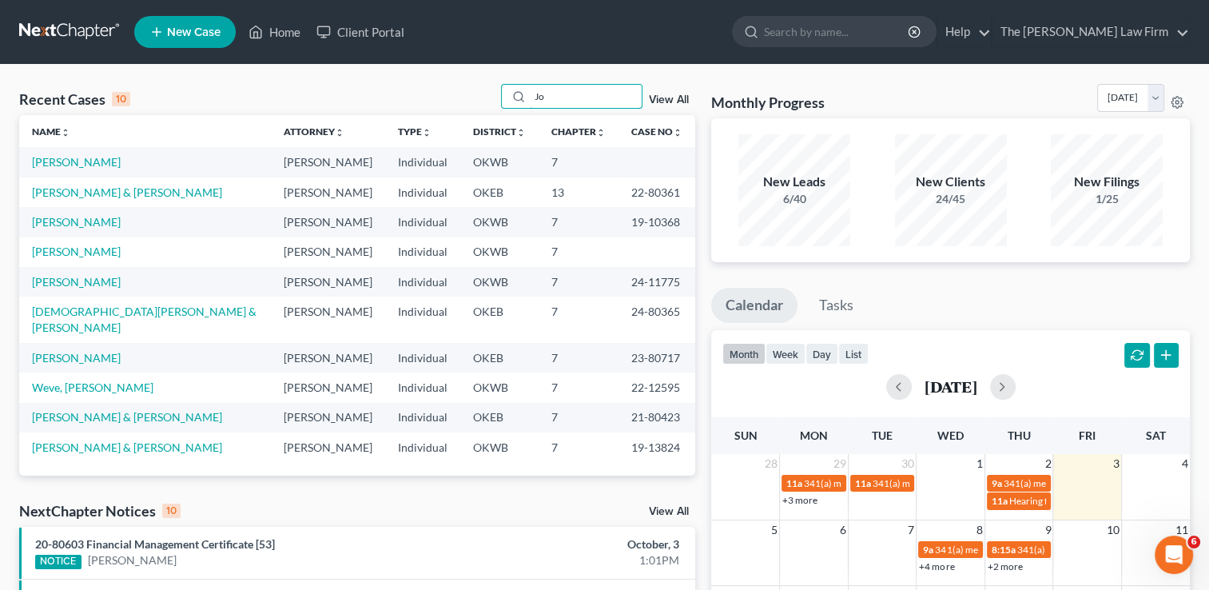
type input "J"
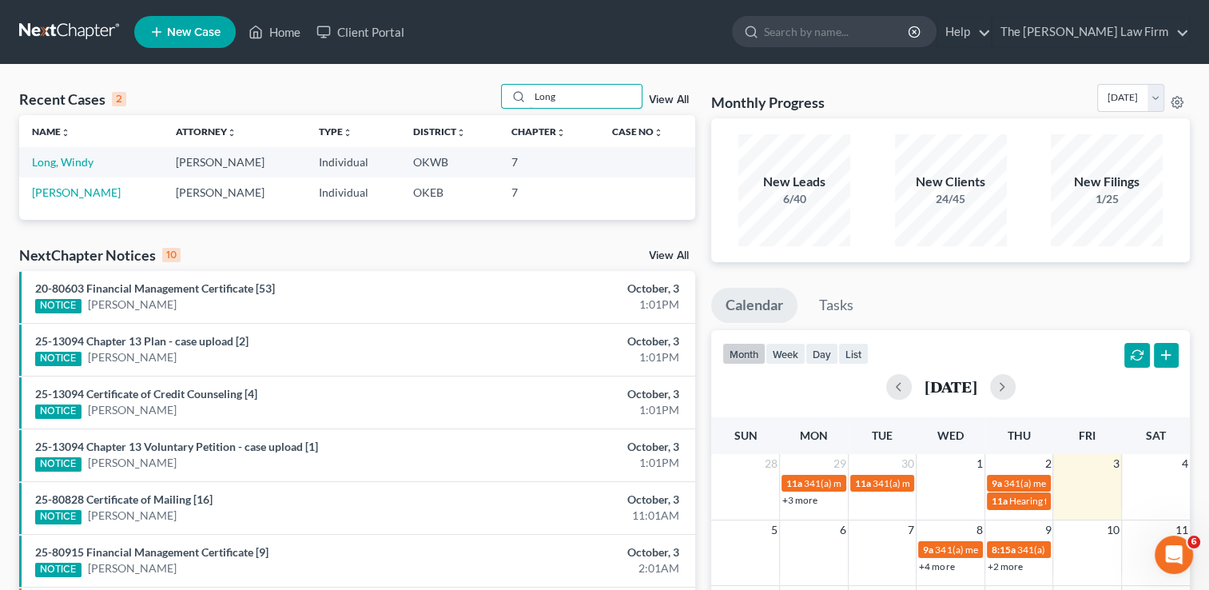
type input "Long"
click at [311, 79] on div "Recent Cases 2 Long View All Name unfold_more expand_more expand_less Attorney …" at bounding box center [604, 480] width 1209 height 830
click at [267, 29] on link "Home" at bounding box center [275, 32] width 68 height 29
click at [384, 30] on link "Client Portal" at bounding box center [361, 32] width 104 height 29
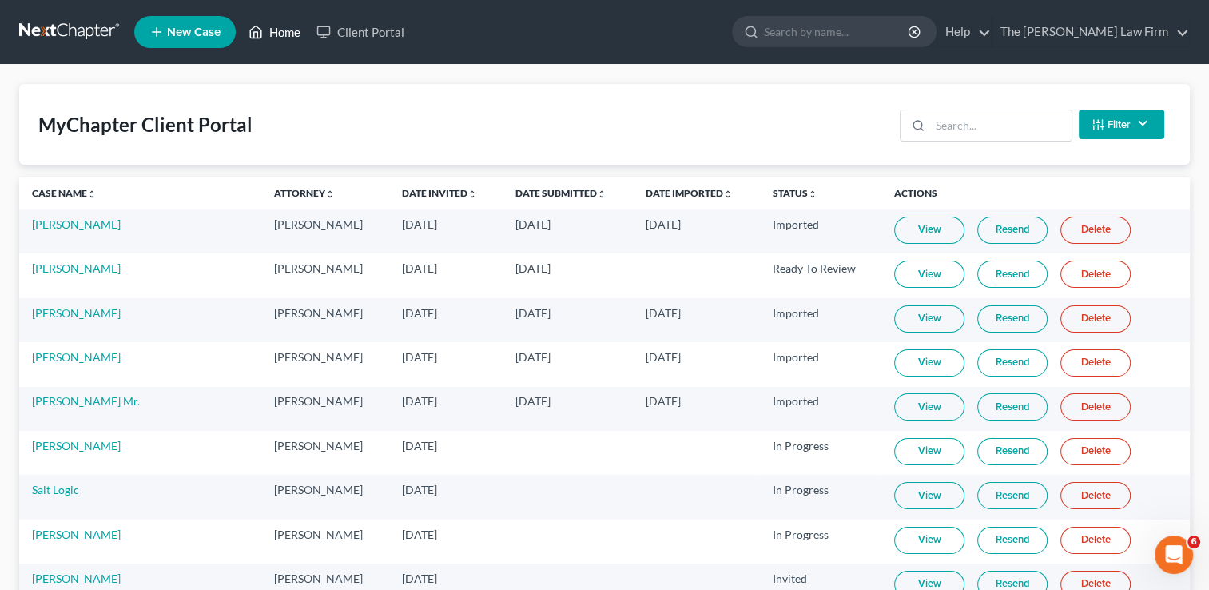
click at [286, 33] on link "Home" at bounding box center [275, 32] width 68 height 29
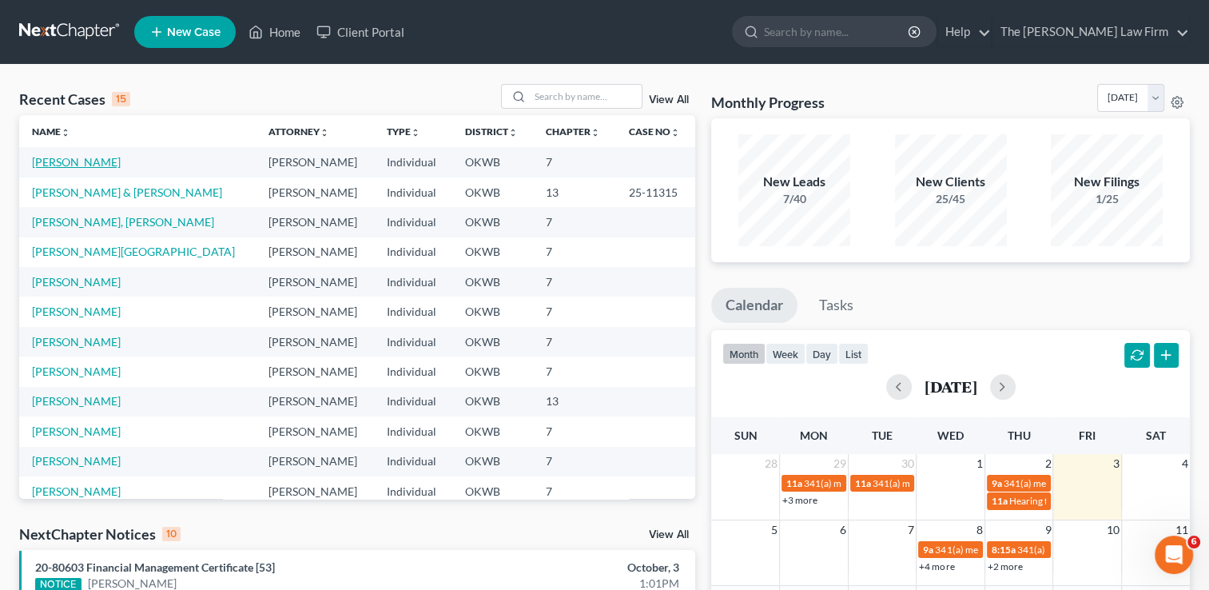
click at [55, 161] on link "[PERSON_NAME]" at bounding box center [76, 162] width 89 height 14
select select "2"
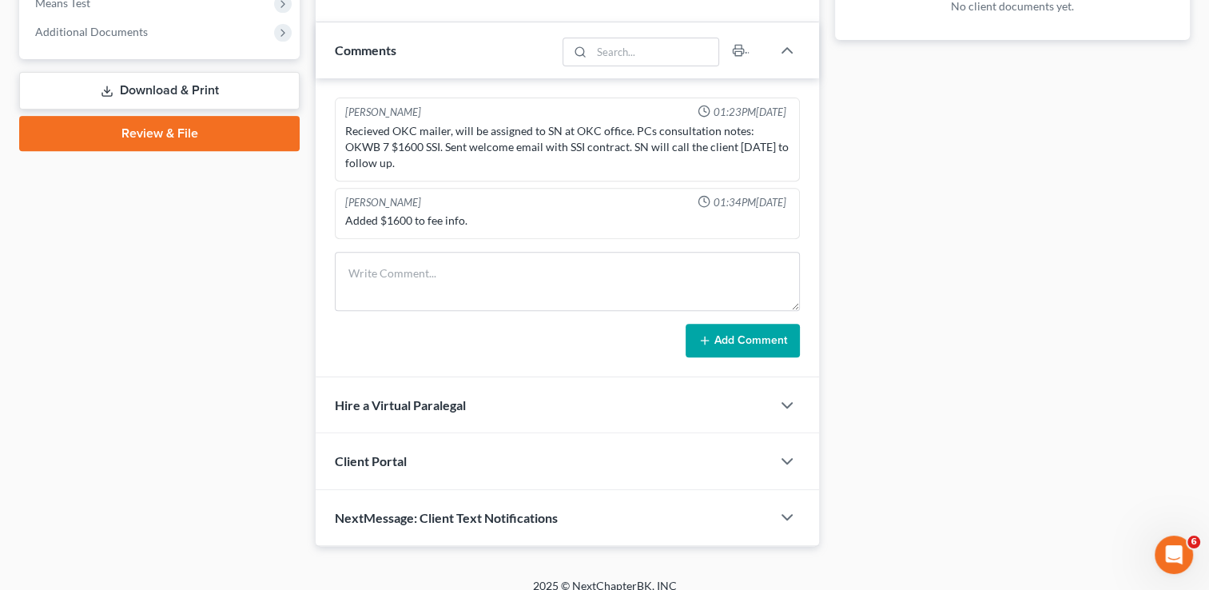
scroll to position [639, 0]
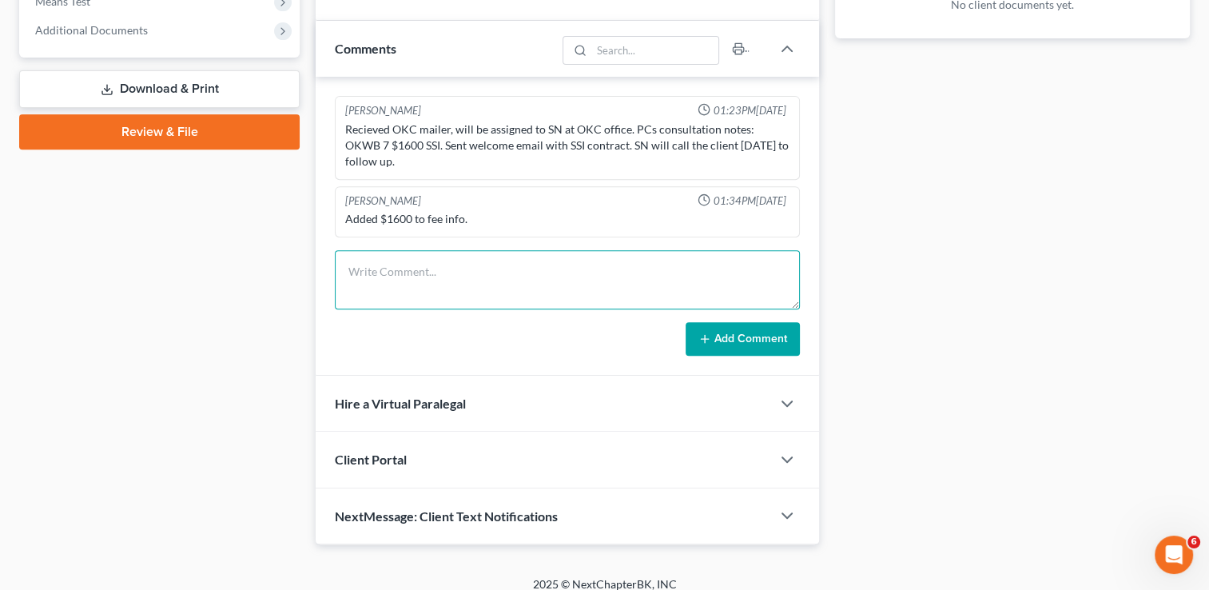
drag, startPoint x: 539, startPoint y: 265, endPoint x: 1096, endPoint y: 205, distance: 559.5
click at [539, 265] on textarea at bounding box center [567, 279] width 465 height 59
click at [769, 259] on textarea "[PERSON_NAME] rcvd Letter A from the bulk mailings; He was found on OSCN lookup…" at bounding box center [567, 279] width 465 height 59
paste textarea "CJ-2025-5916"
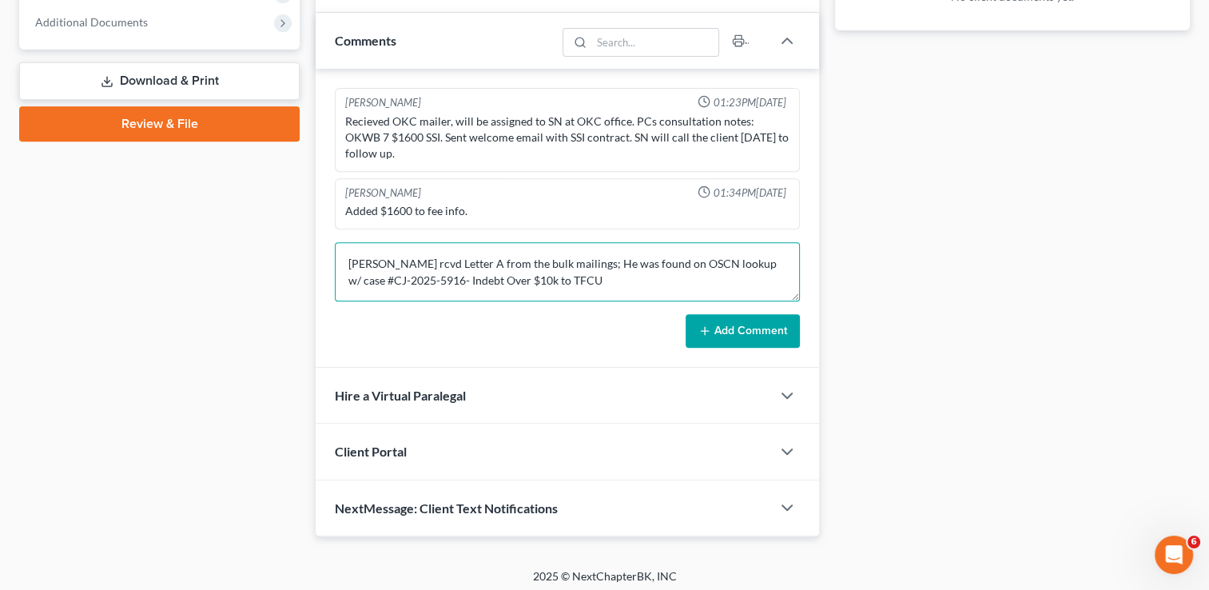
scroll to position [650, 0]
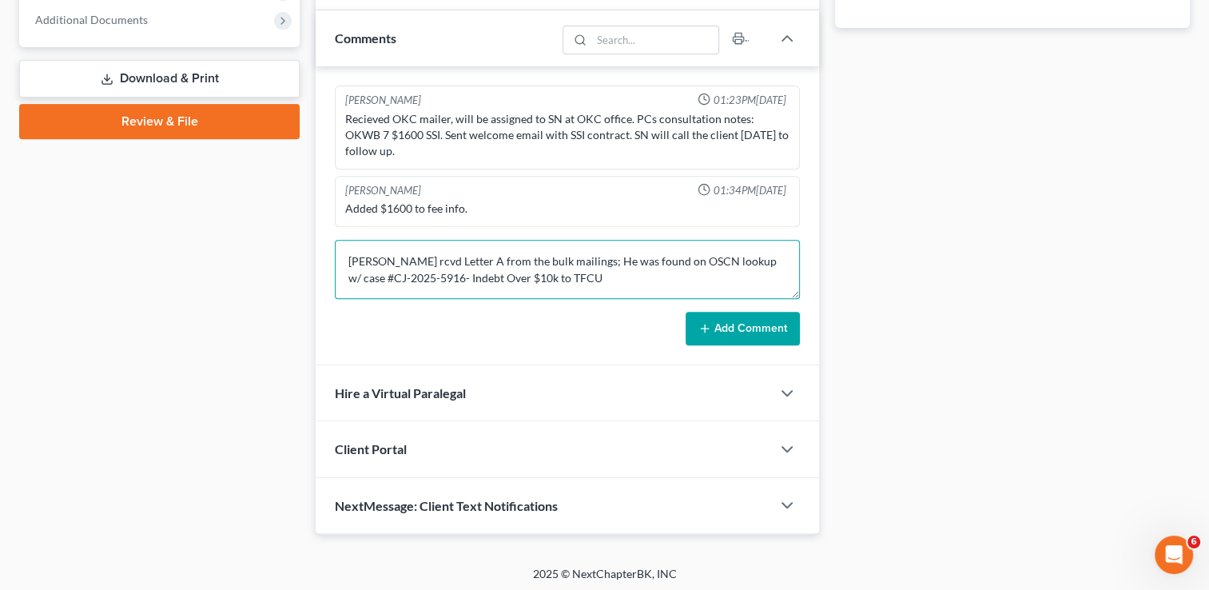
type textarea "[PERSON_NAME] rcvd Letter A from the bulk mailings; He was found on OSCN lookup…"
click at [758, 328] on button "Add Comment" at bounding box center [743, 329] width 114 height 34
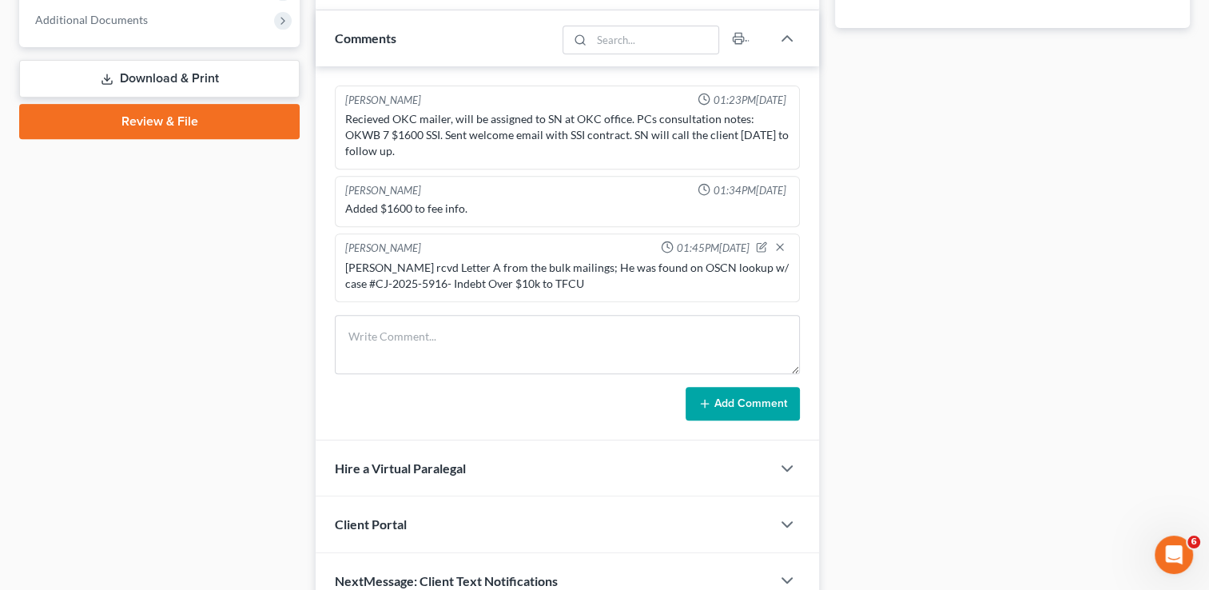
click at [525, 284] on div "[PERSON_NAME] rcvd Letter A from the bulk mailings; He was found on OSCN lookup…" at bounding box center [567, 276] width 444 height 32
click at [516, 282] on div "[PERSON_NAME] rcvd Letter A from the bulk mailings; He was found on OSCN lookup…" at bounding box center [567, 276] width 444 height 32
click at [757, 244] on icon "button" at bounding box center [761, 247] width 9 height 9
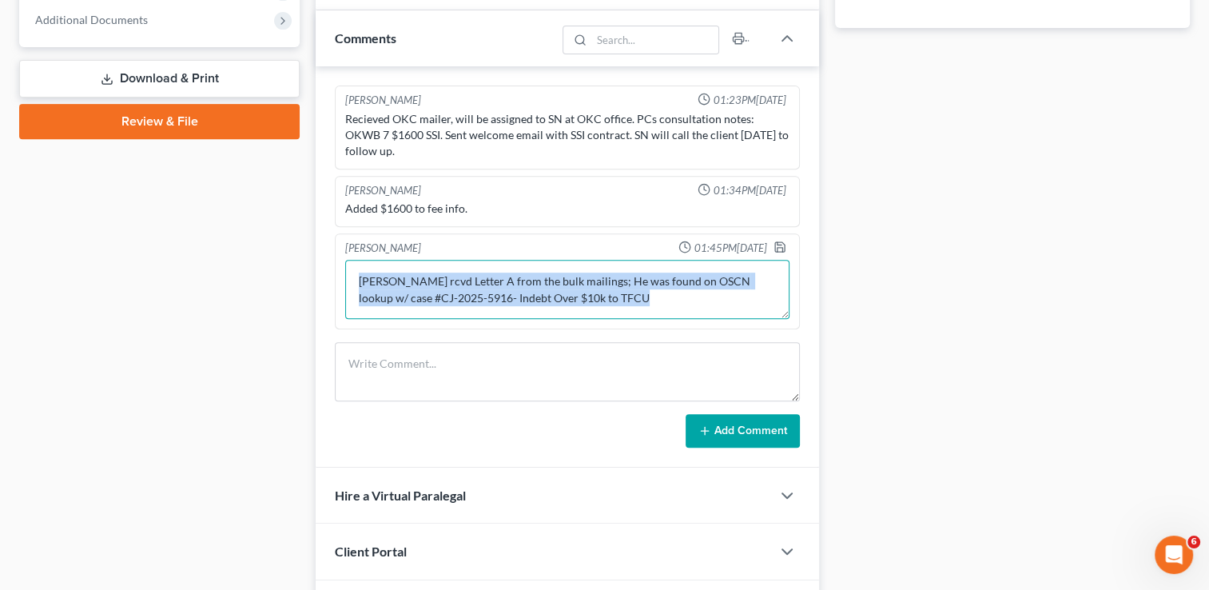
click at [603, 301] on textarea "[PERSON_NAME] rcvd Letter A from the bulk mailings; He was found on OSCN lookup…" at bounding box center [567, 289] width 444 height 59
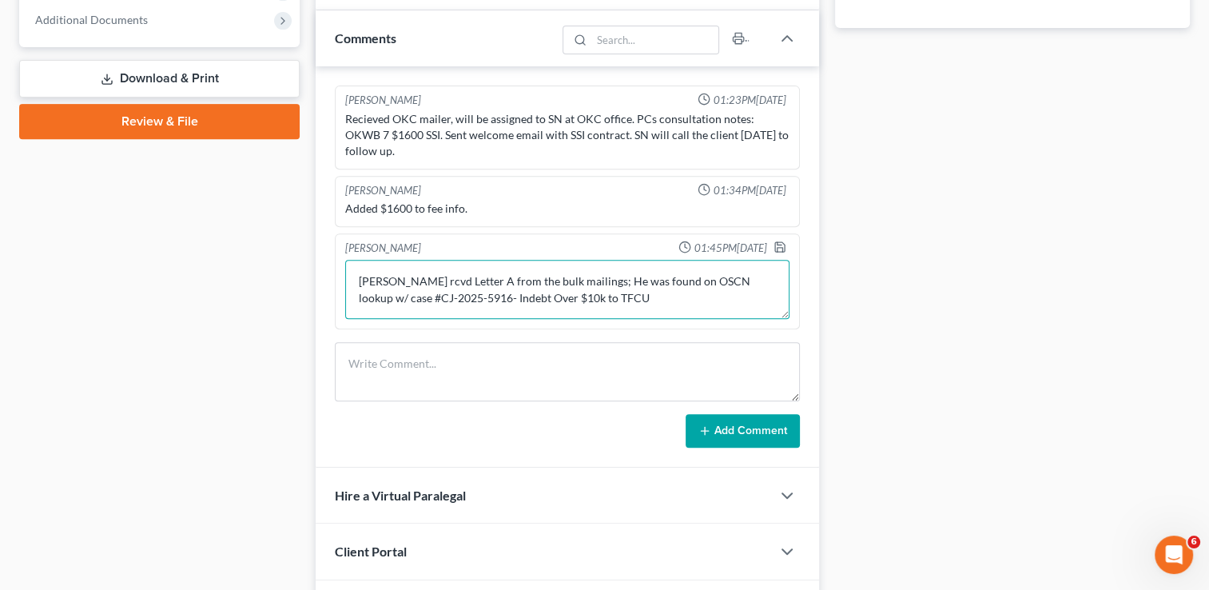
click at [420, 289] on textarea "[PERSON_NAME] rcvd Letter A from the bulk mailings; He was found on OSCN lookup…" at bounding box center [567, 289] width 444 height 59
type textarea "[PERSON_NAME] rcvd Letter A from the bulk mailings; He was found on OSCN lookup…"
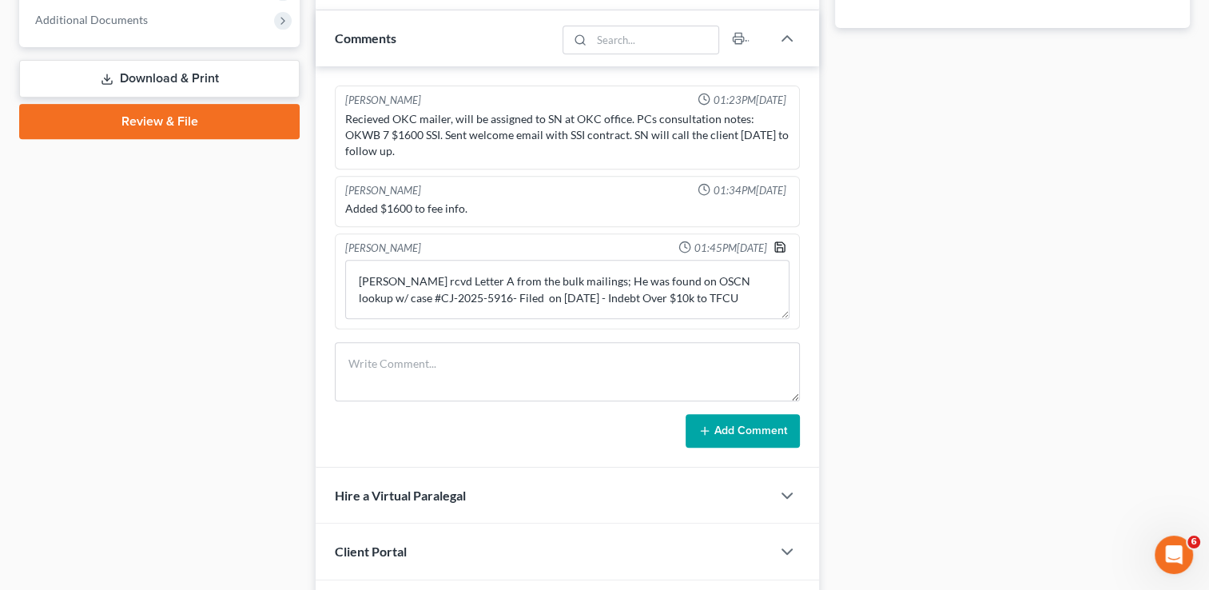
click at [778, 242] on polyline "button" at bounding box center [780, 243] width 4 height 2
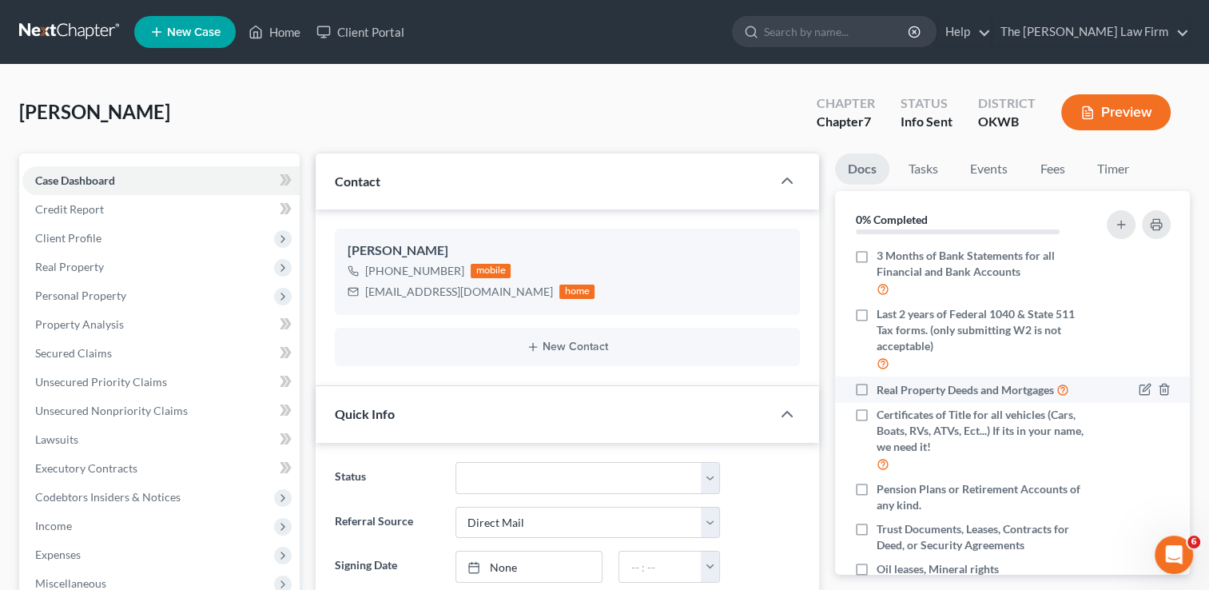
scroll to position [102, 0]
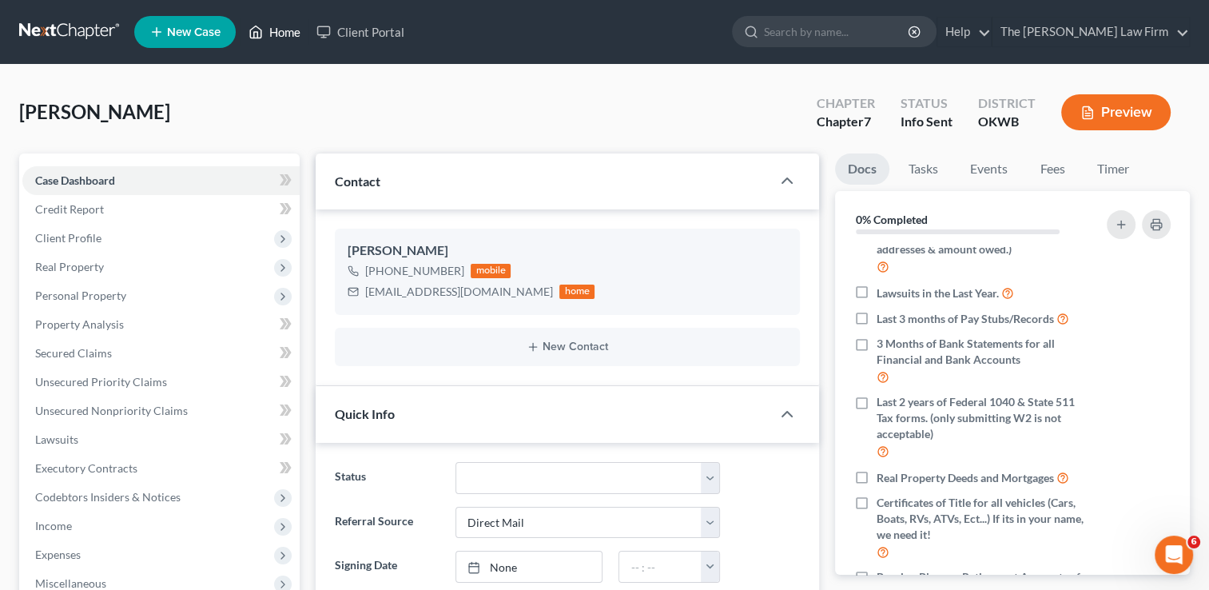
click at [272, 28] on link "Home" at bounding box center [275, 32] width 68 height 29
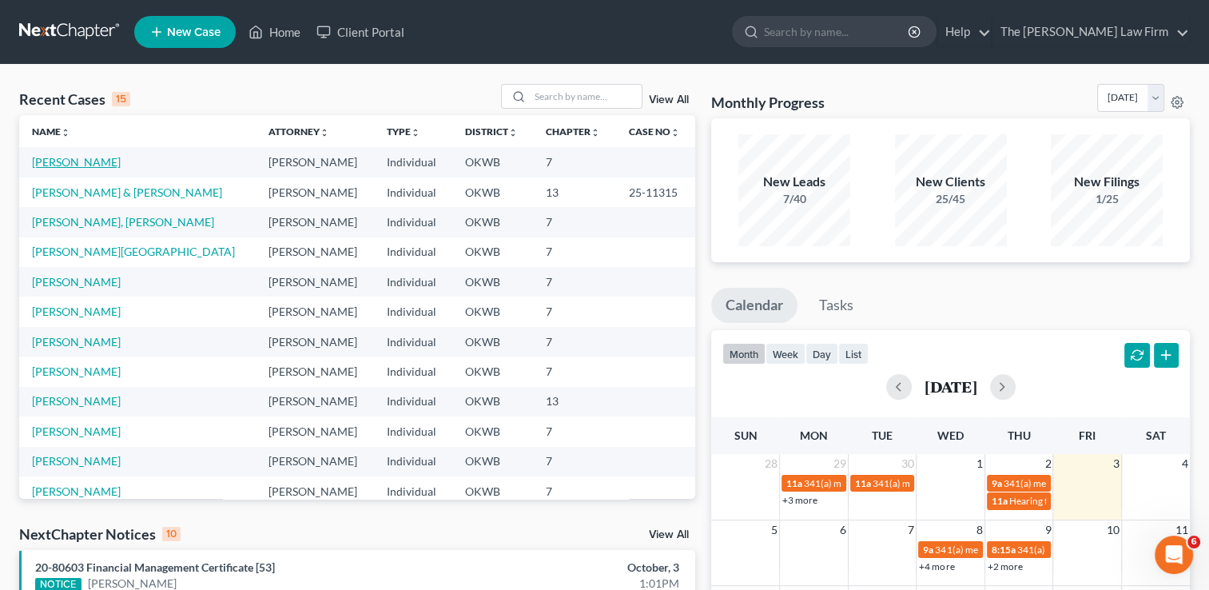
click at [61, 161] on link "[PERSON_NAME]" at bounding box center [76, 162] width 89 height 14
select select "2"
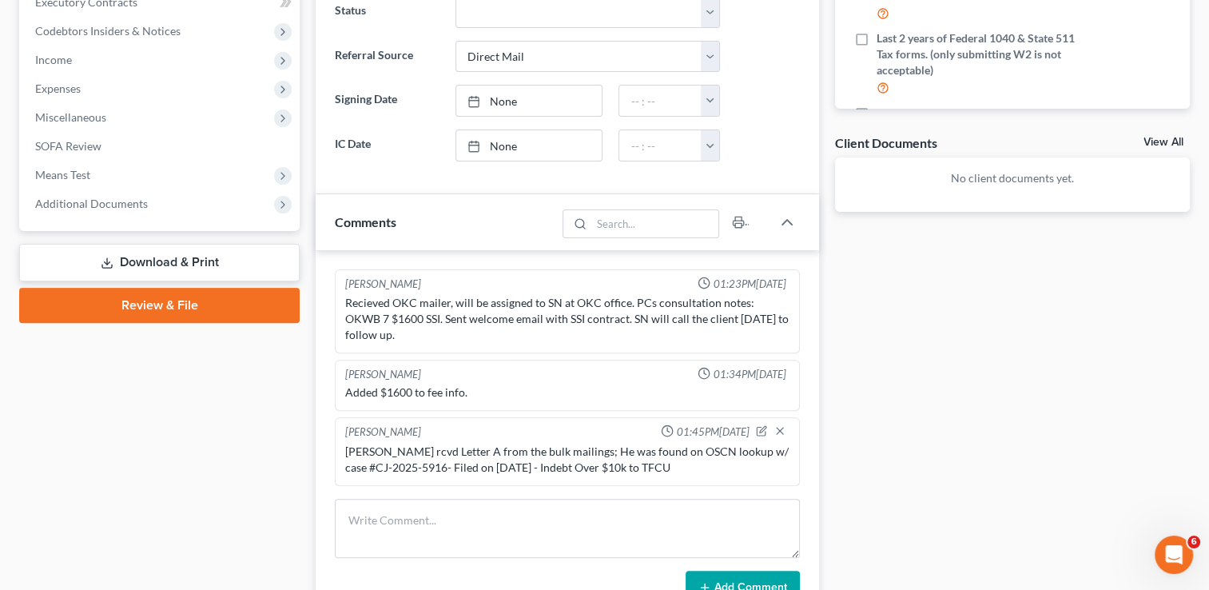
scroll to position [400, 0]
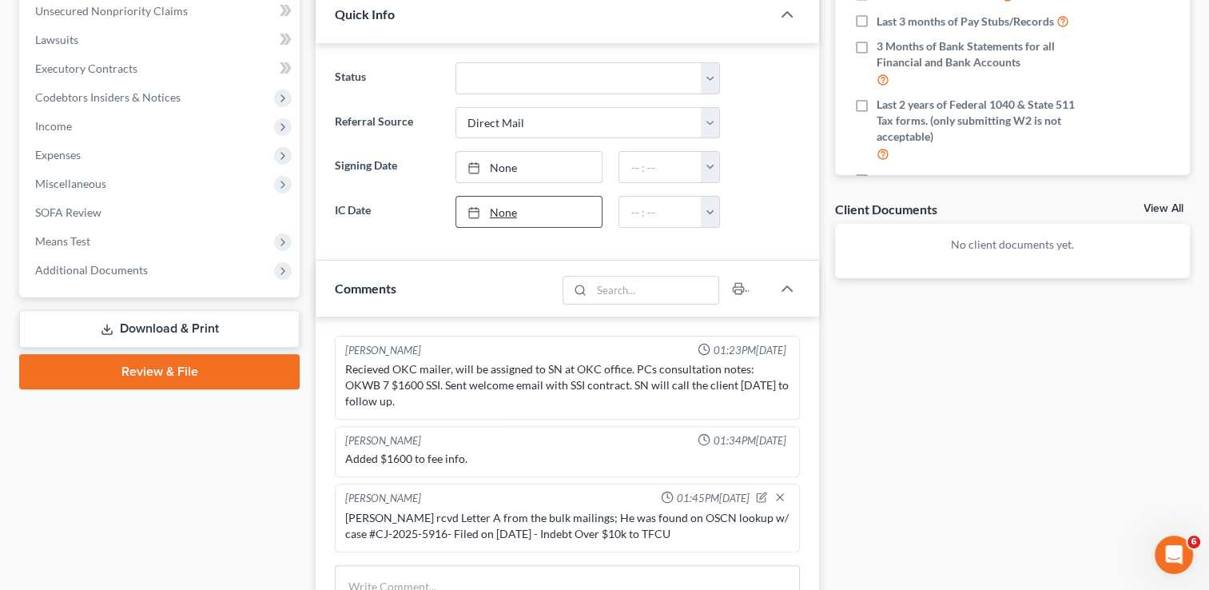
click at [496, 207] on link "None" at bounding box center [529, 212] width 146 height 30
click at [892, 398] on div "Docs Tasks Events Fees Timer 0% Completed Nothing here yet! Completed Intake Sh…" at bounding box center [1012, 306] width 371 height 1105
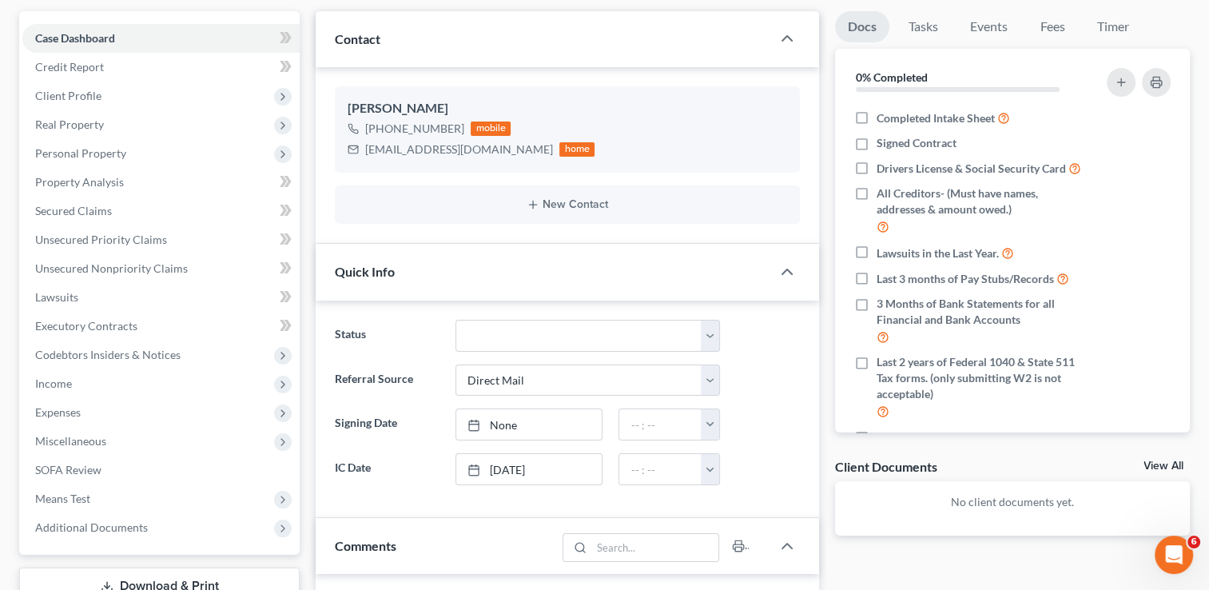
scroll to position [6, 0]
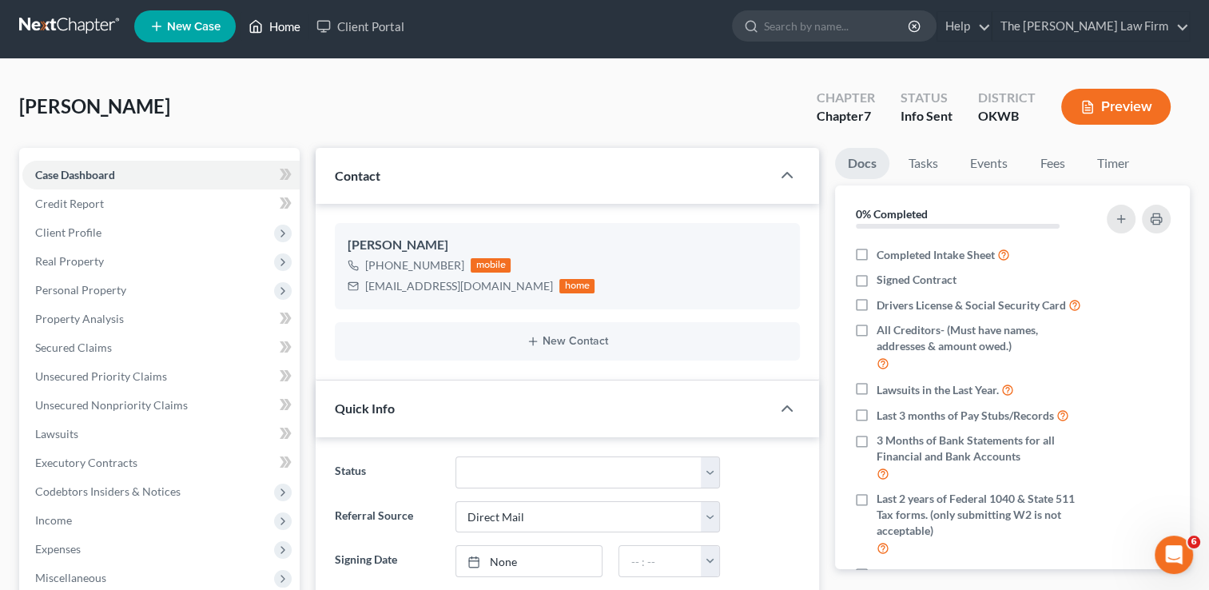
click at [294, 29] on link "Home" at bounding box center [275, 26] width 68 height 29
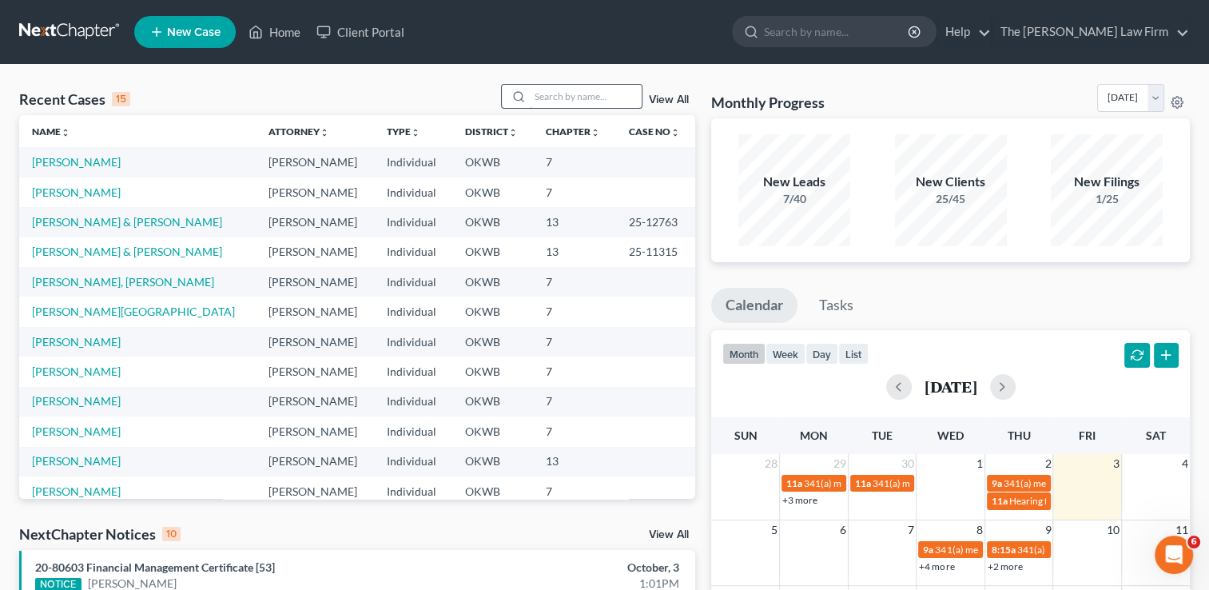
click at [613, 87] on input "search" at bounding box center [586, 96] width 112 height 23
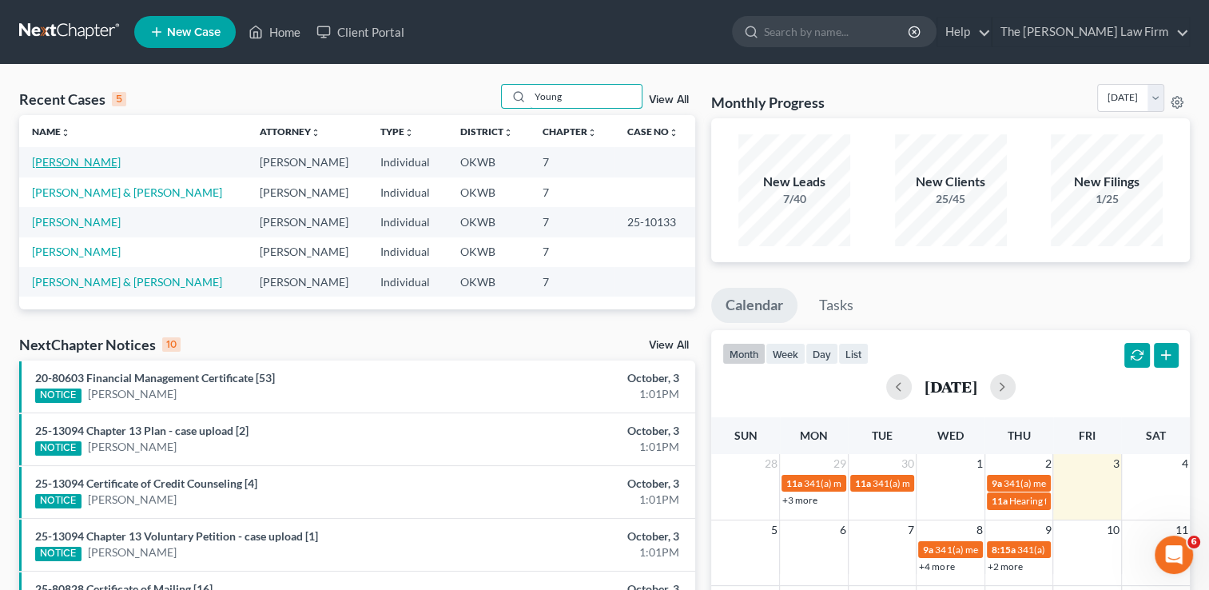
type input "Young"
click at [82, 161] on link "[PERSON_NAME]" at bounding box center [76, 162] width 89 height 14
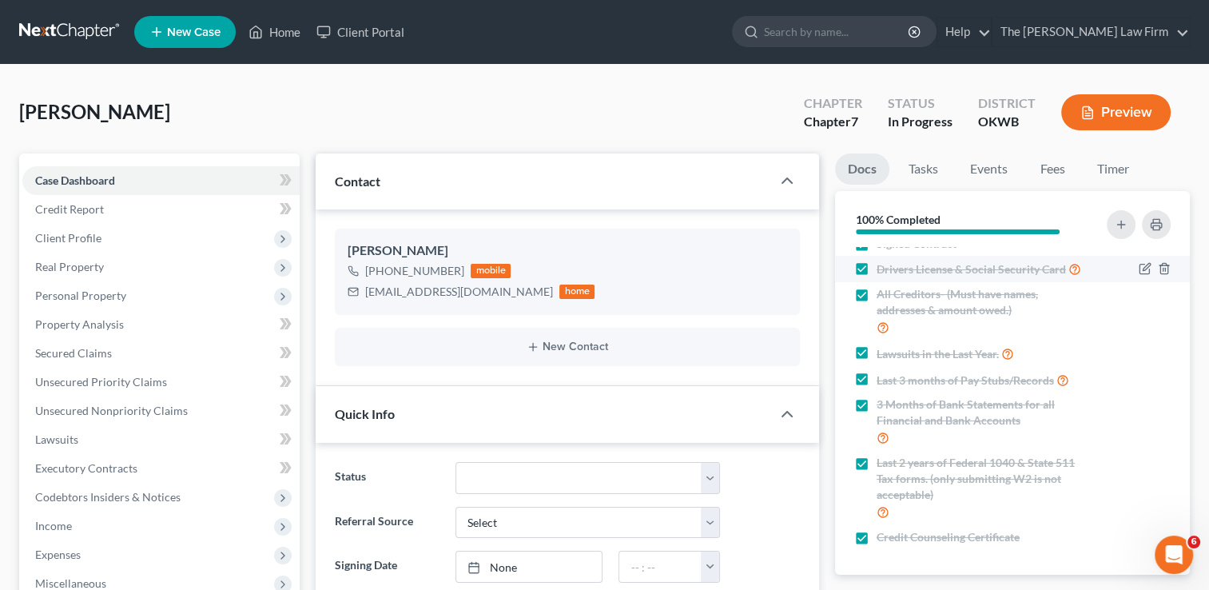
scroll to position [31, 0]
click at [1061, 168] on link "Fees" at bounding box center [1052, 168] width 51 height 31
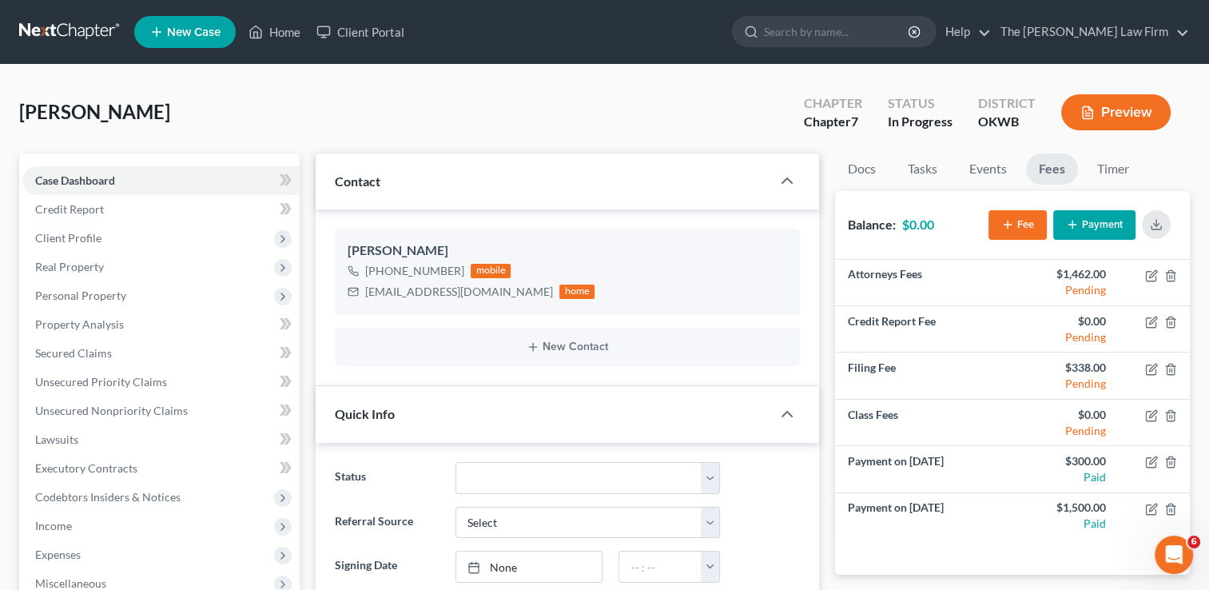
scroll to position [0, 0]
click at [294, 26] on link "Home" at bounding box center [275, 32] width 68 height 29
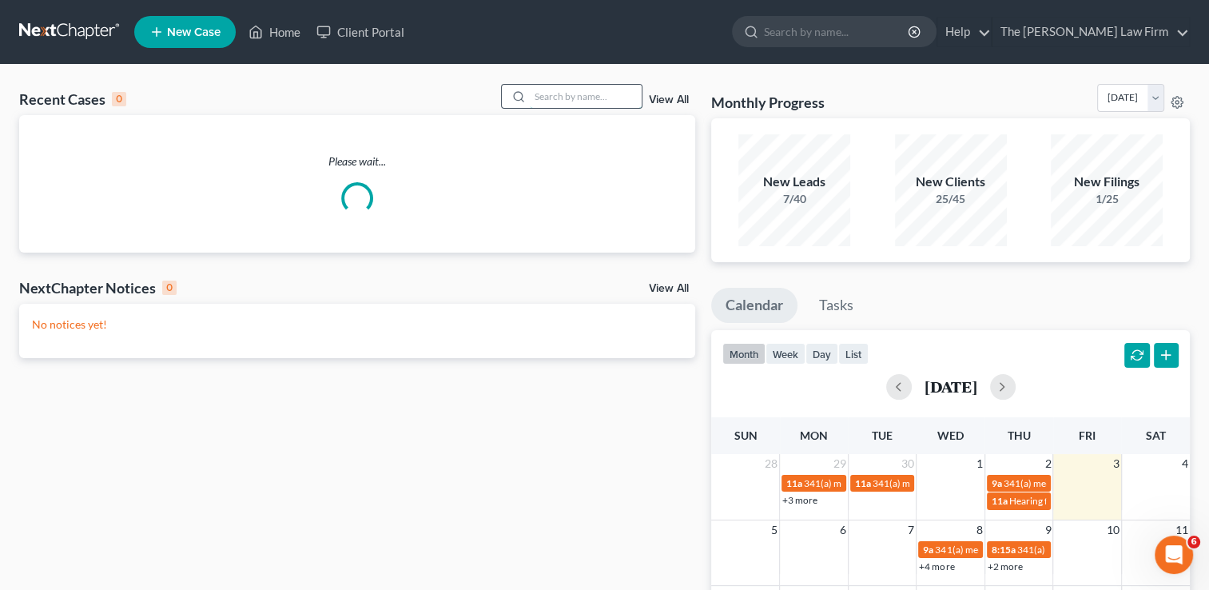
click at [563, 94] on input "search" at bounding box center [586, 96] width 112 height 23
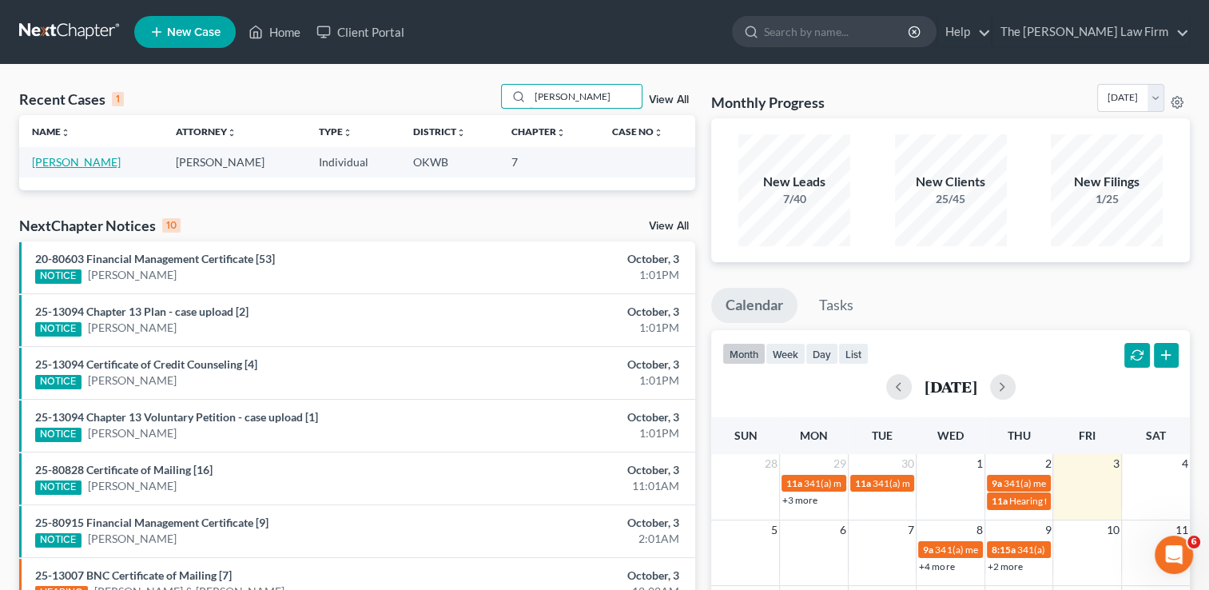
type input "[PERSON_NAME]"
click at [99, 162] on link "[PERSON_NAME]" at bounding box center [76, 162] width 89 height 14
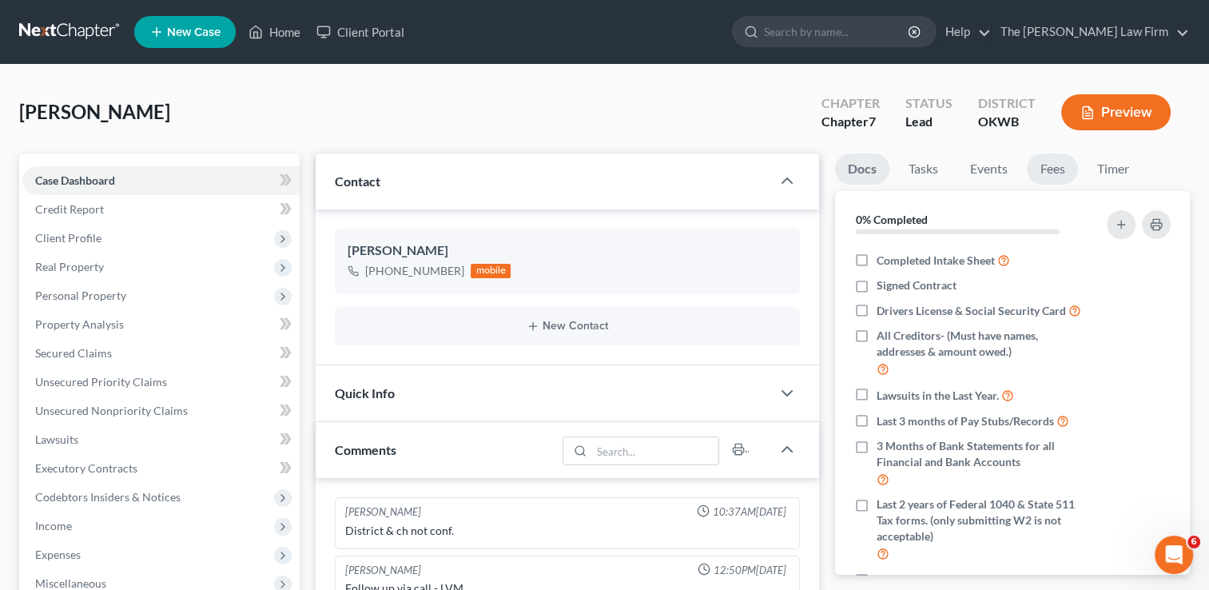
click at [1045, 171] on link "Fees" at bounding box center [1052, 168] width 51 height 31
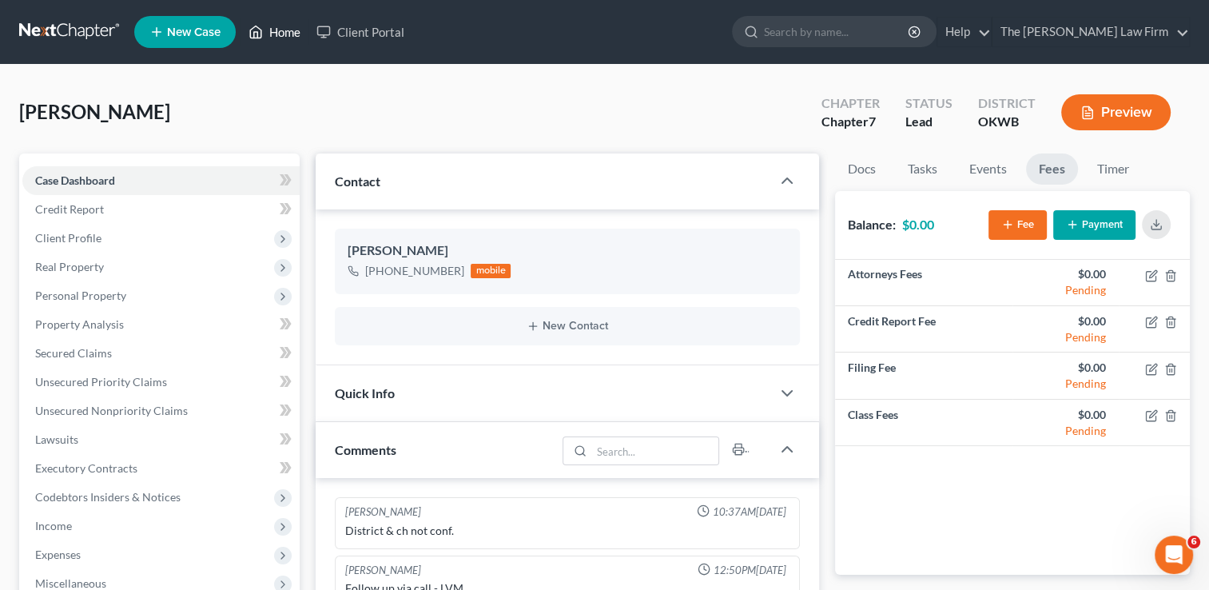
drag, startPoint x: 269, startPoint y: 30, endPoint x: 324, endPoint y: 82, distance: 75.2
click at [269, 30] on link "Home" at bounding box center [275, 32] width 68 height 29
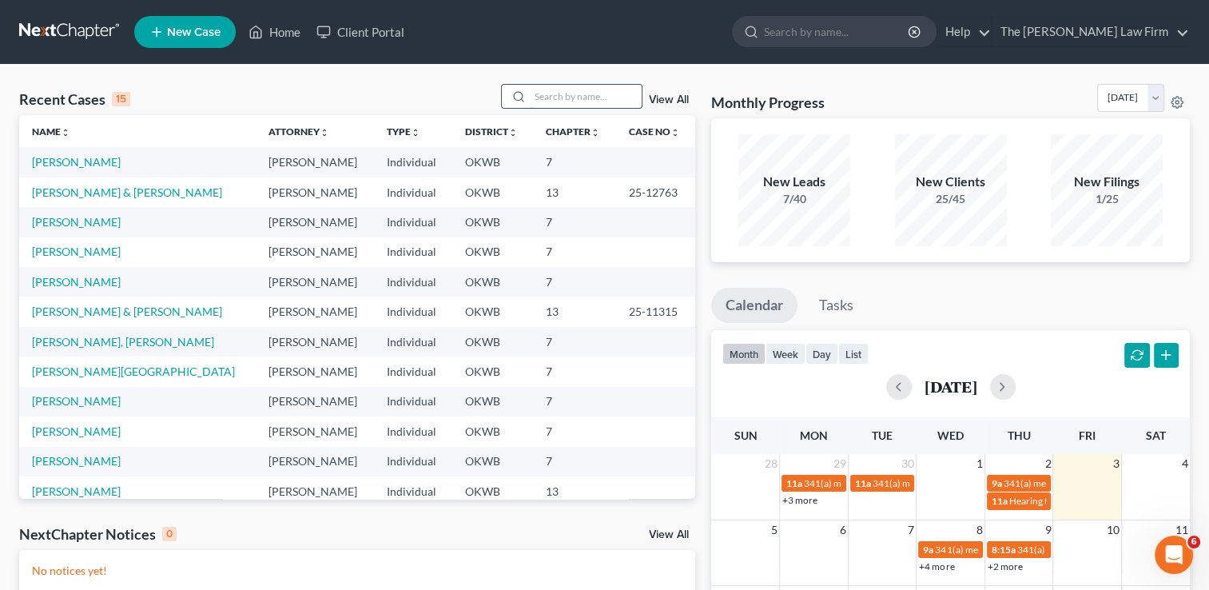
click at [611, 94] on input "search" at bounding box center [586, 96] width 112 height 23
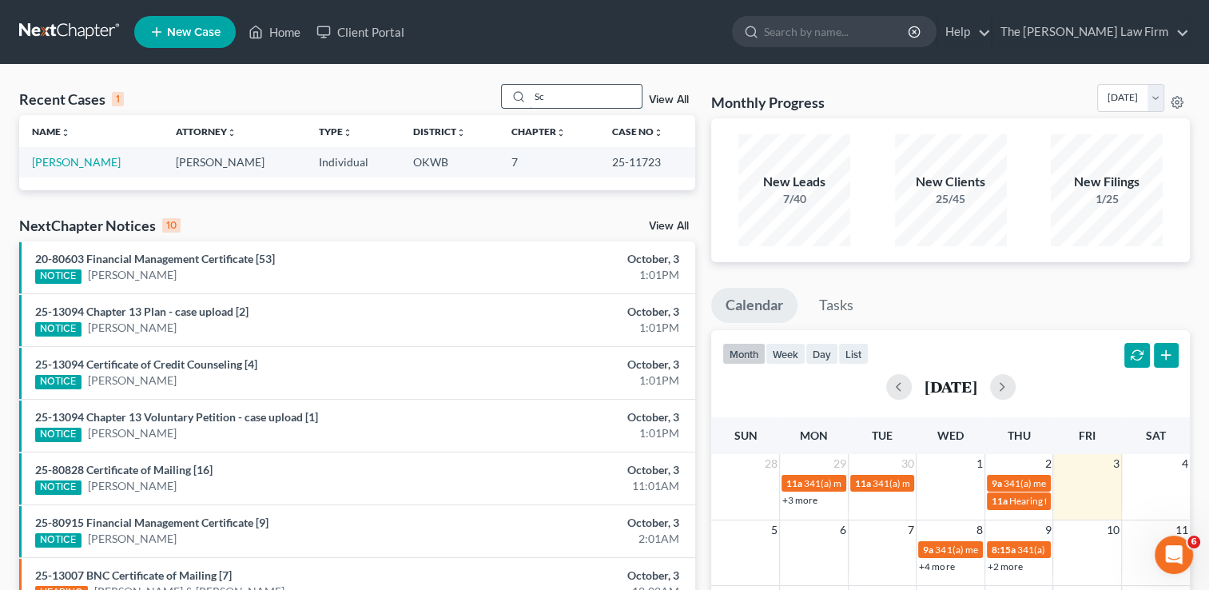
type input "S"
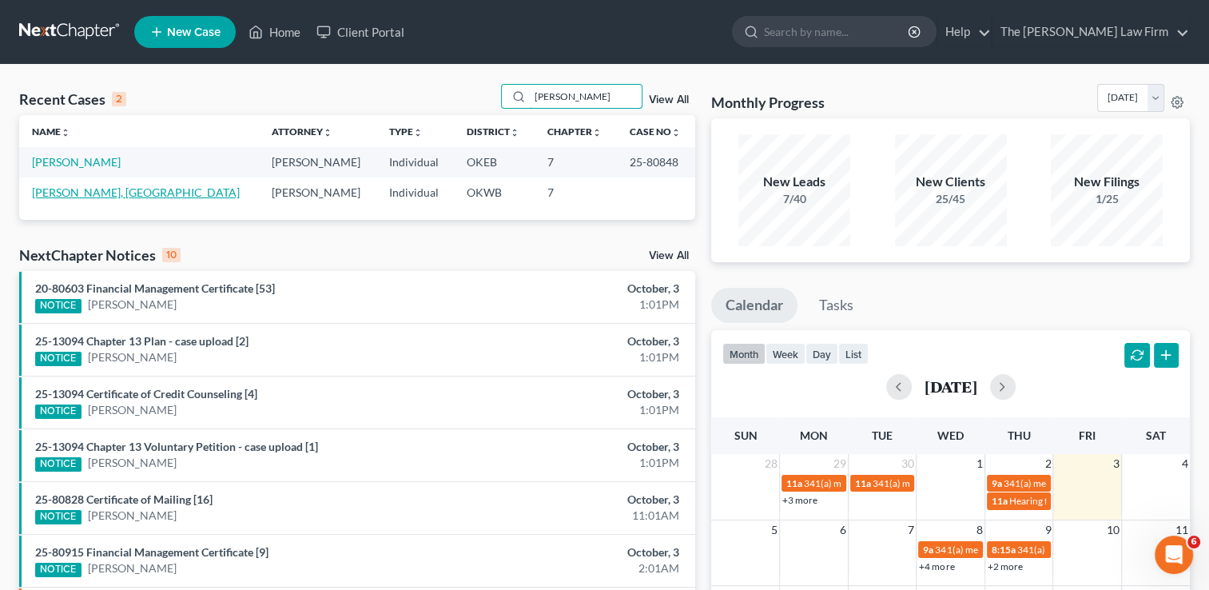
type input "[PERSON_NAME]"
click at [58, 193] on link "[PERSON_NAME], [GEOGRAPHIC_DATA]" at bounding box center [136, 192] width 208 height 14
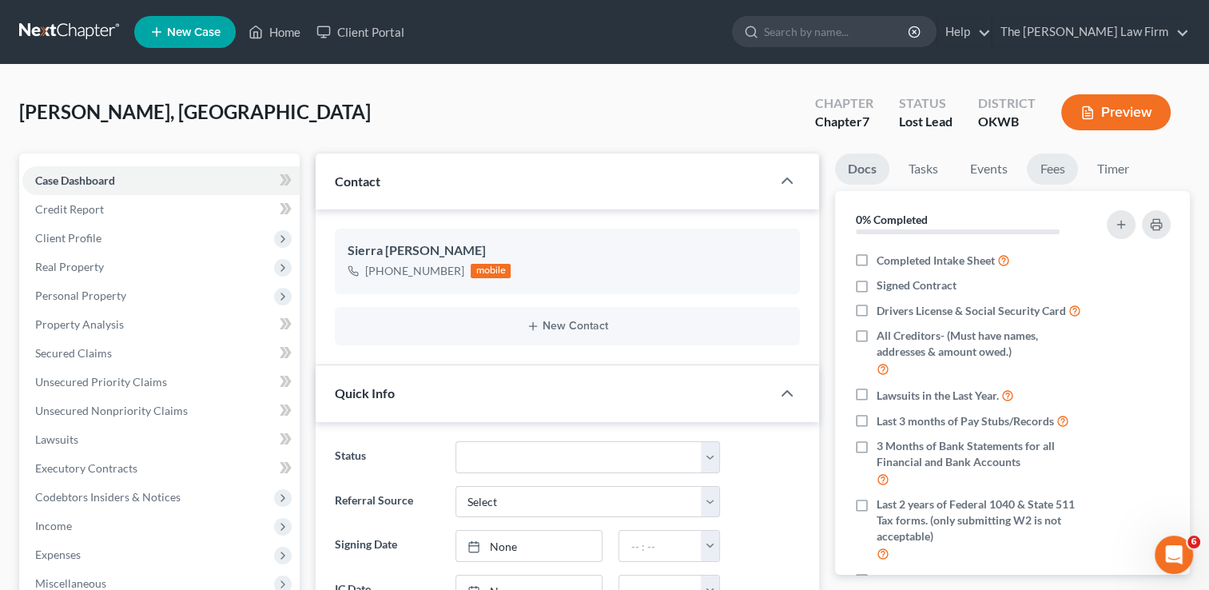
click at [1066, 165] on link "Fees" at bounding box center [1052, 168] width 51 height 31
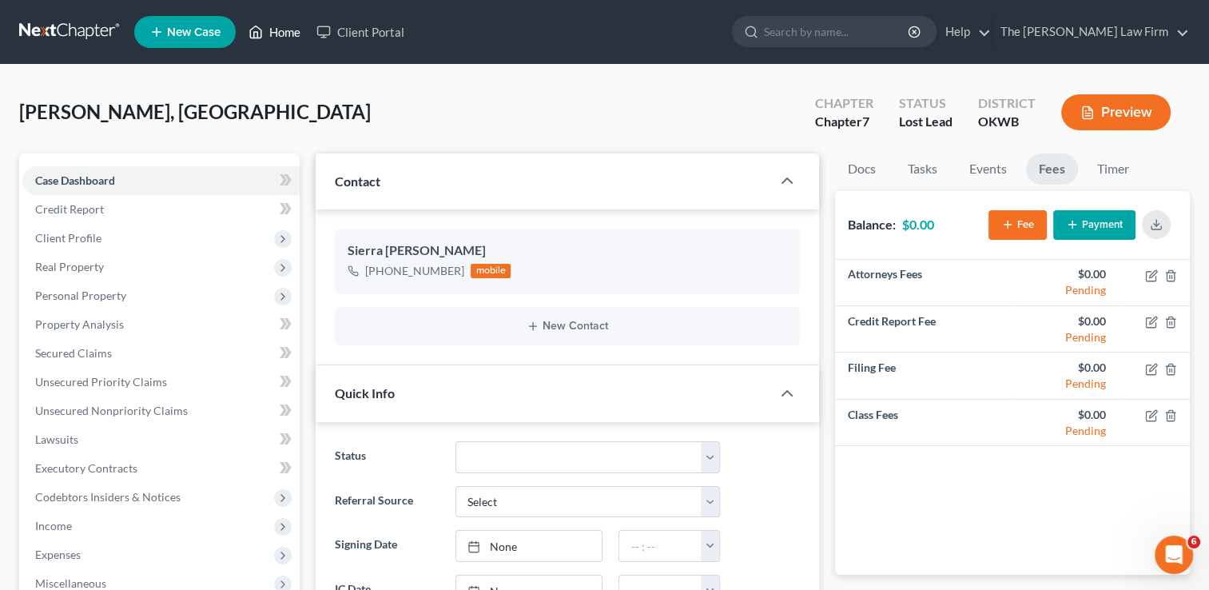
drag, startPoint x: 284, startPoint y: 34, endPoint x: 381, endPoint y: 104, distance: 119.8
click at [284, 34] on link "Home" at bounding box center [275, 32] width 68 height 29
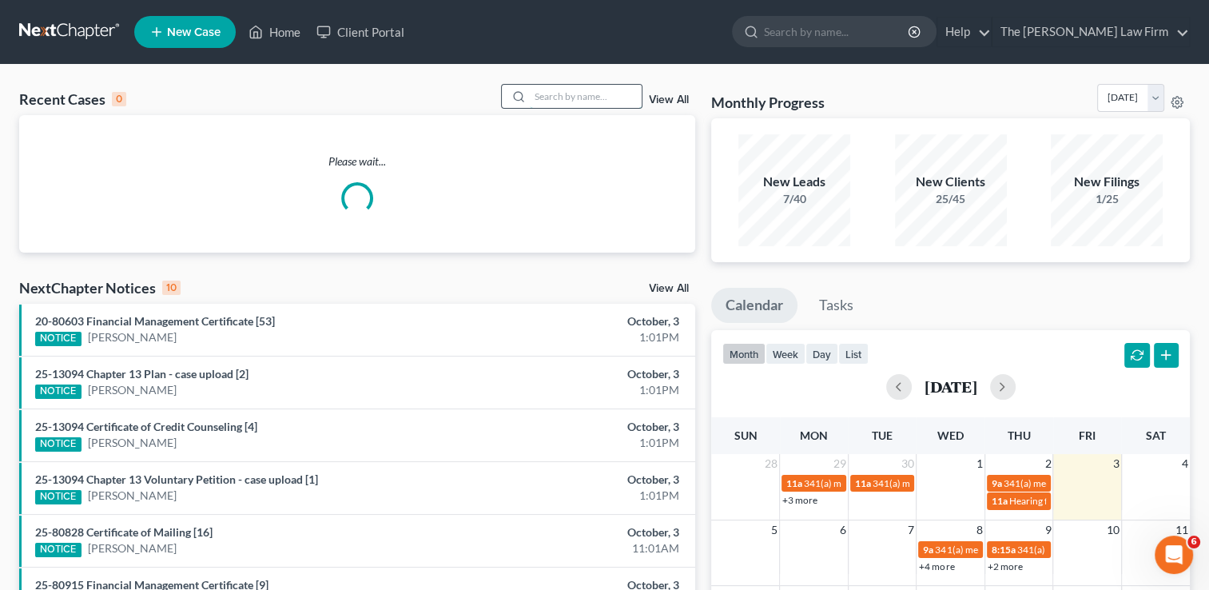
click at [614, 92] on input "search" at bounding box center [586, 96] width 112 height 23
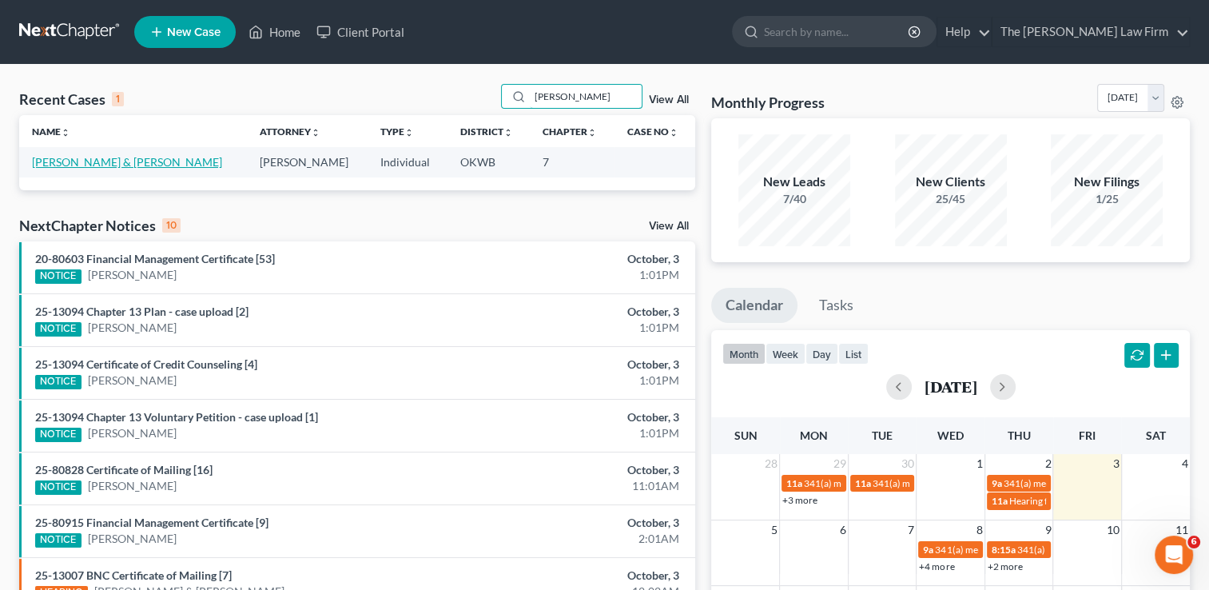
type input "[PERSON_NAME]"
click at [54, 161] on link "[PERSON_NAME] & [PERSON_NAME]" at bounding box center [127, 162] width 190 height 14
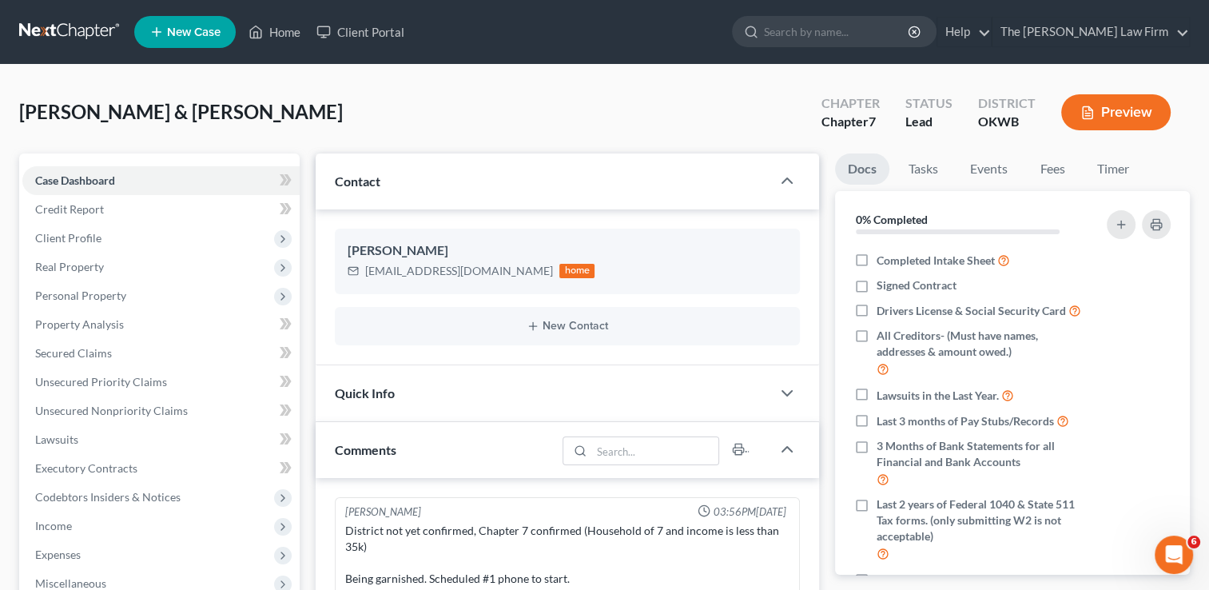
scroll to position [74, 0]
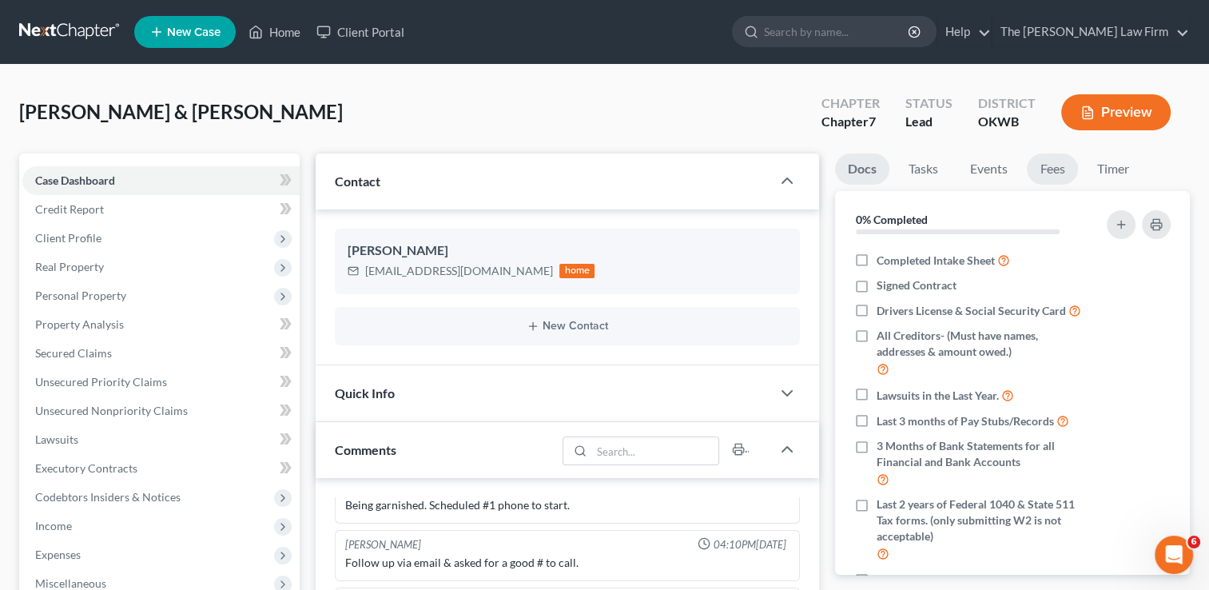
click at [1069, 173] on link "Fees" at bounding box center [1052, 168] width 51 height 31
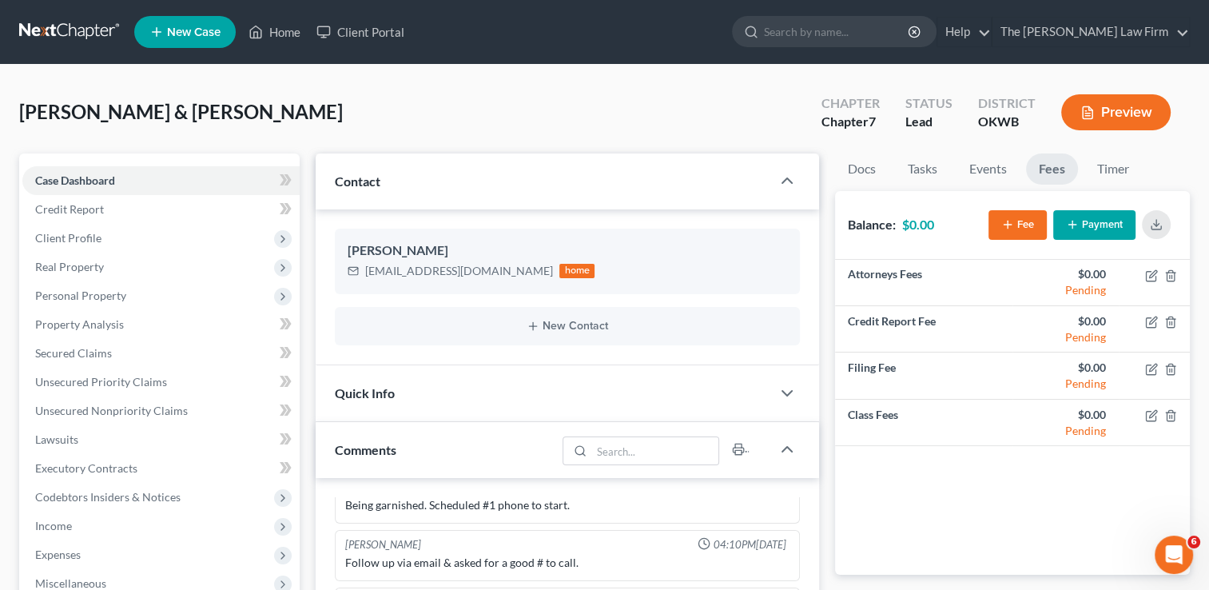
drag, startPoint x: 1057, startPoint y: 165, endPoint x: 962, endPoint y: 201, distance: 100.9
click at [1057, 165] on link "Fees" at bounding box center [1052, 168] width 52 height 31
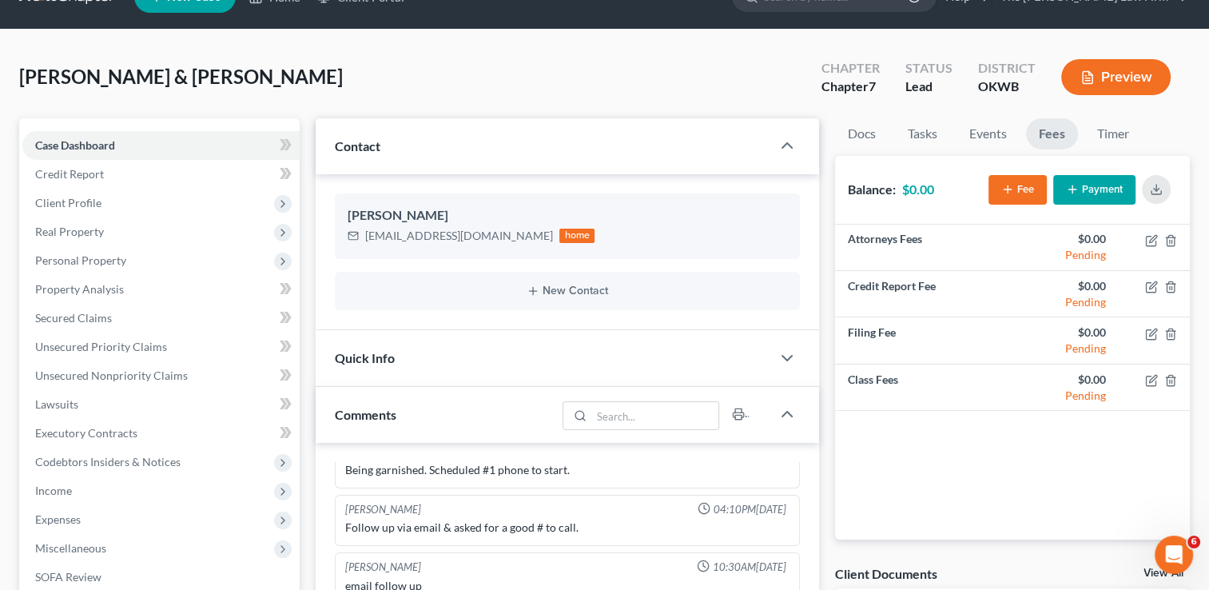
scroll to position [0, 0]
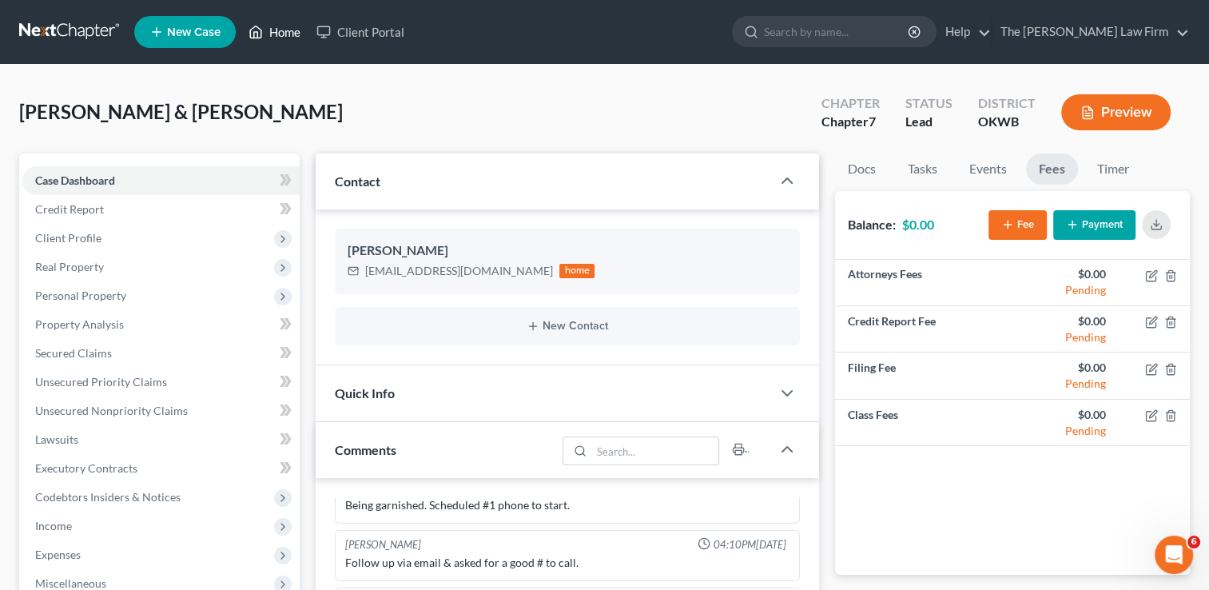
click at [269, 35] on link "Home" at bounding box center [275, 32] width 68 height 29
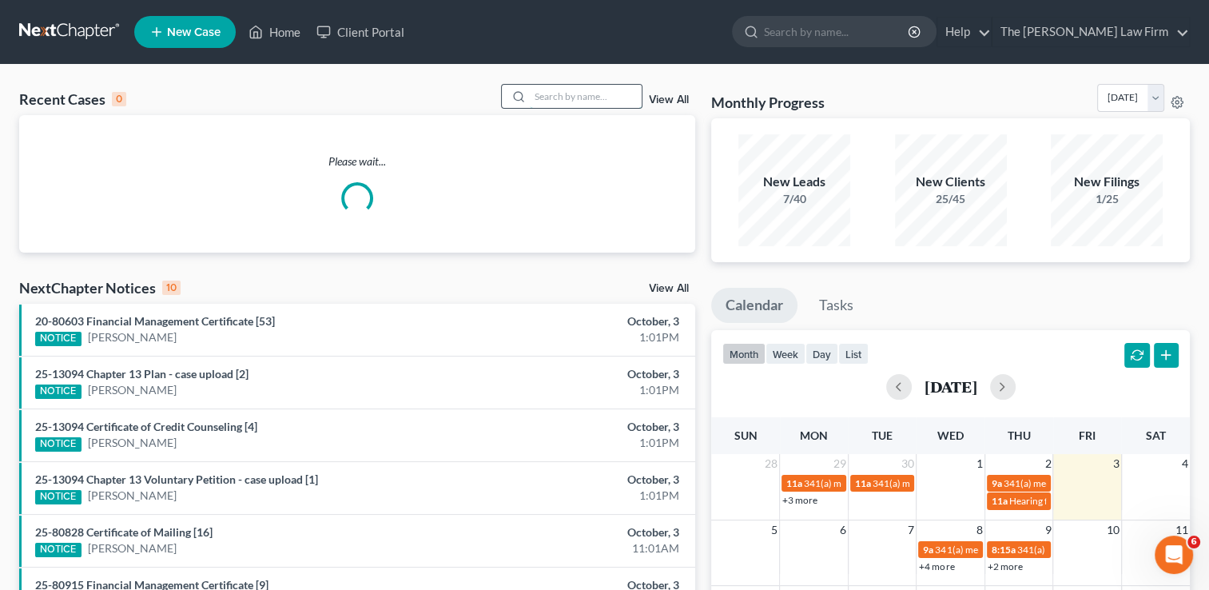
click at [564, 94] on input "search" at bounding box center [586, 96] width 112 height 23
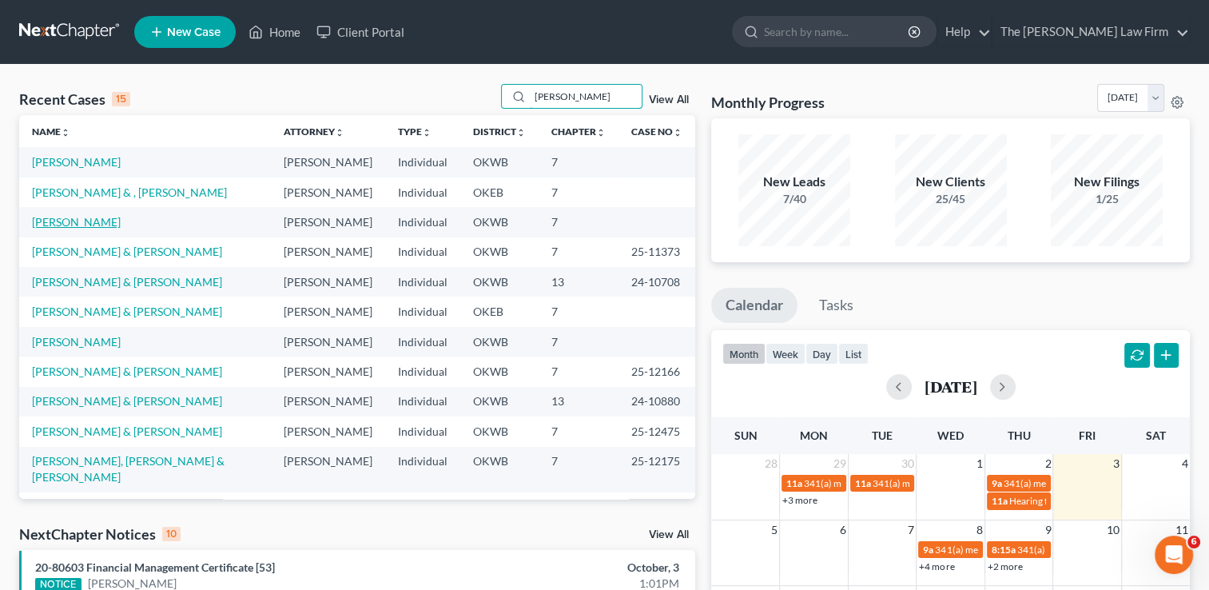
type input "[PERSON_NAME]"
click at [67, 219] on link "[PERSON_NAME]" at bounding box center [76, 222] width 89 height 14
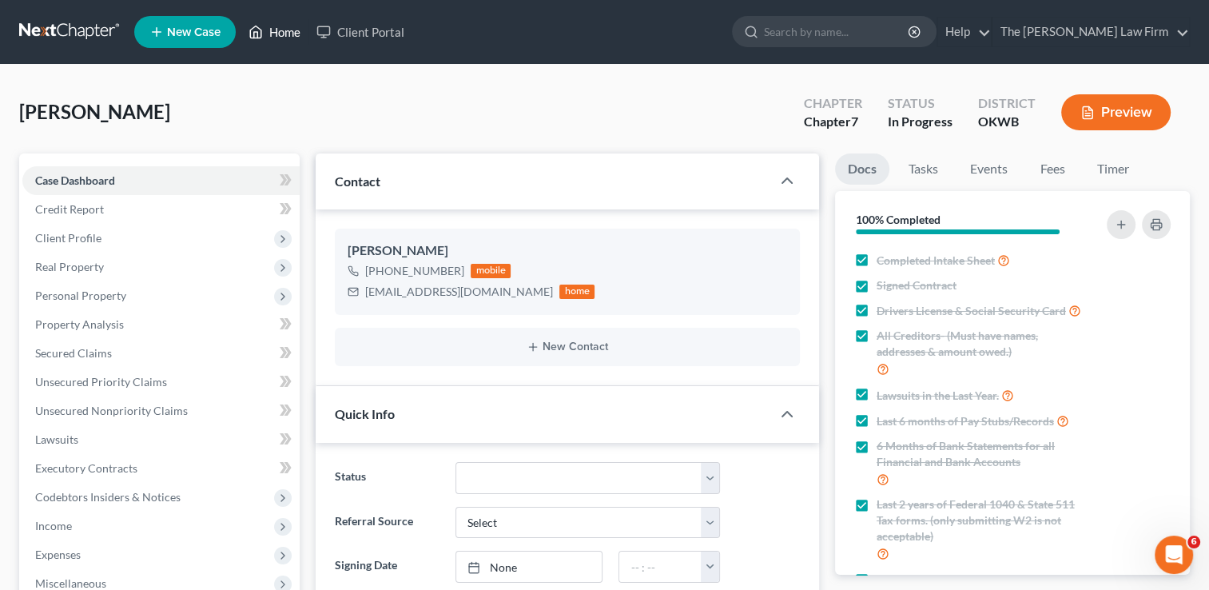
click at [265, 33] on link "Home" at bounding box center [275, 32] width 68 height 29
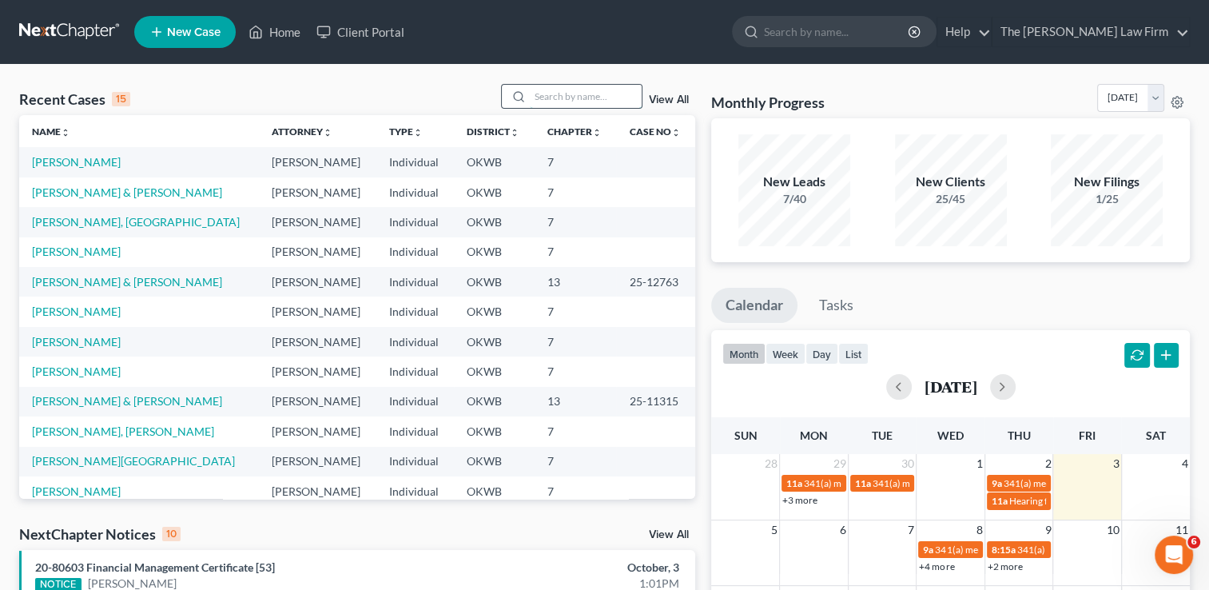
click at [599, 96] on input "search" at bounding box center [586, 96] width 112 height 23
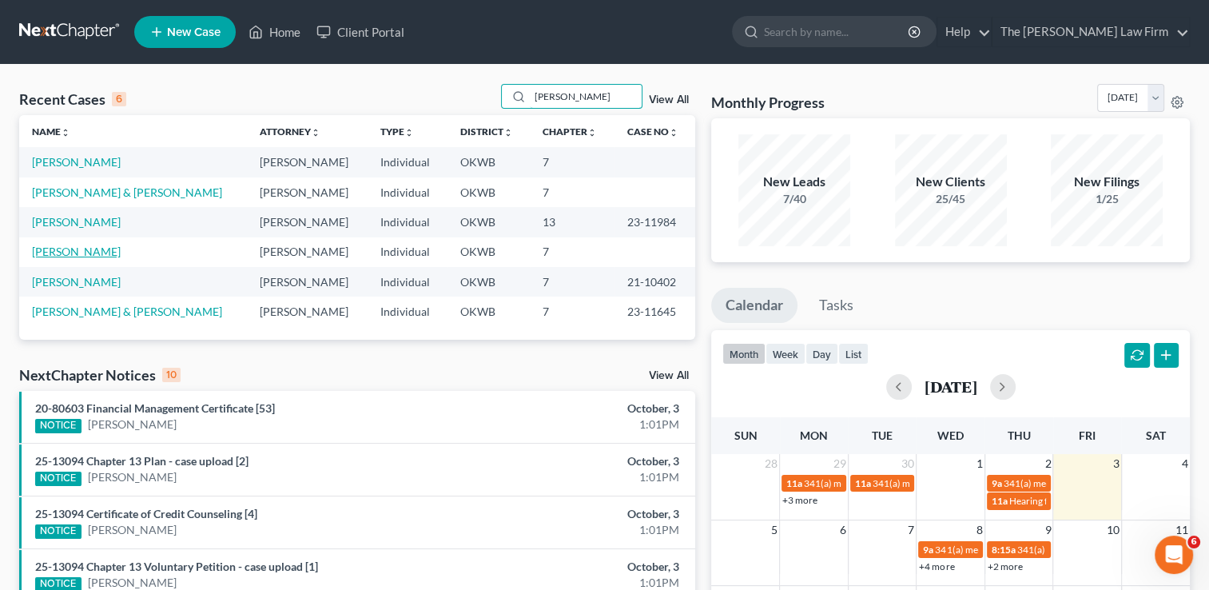
type input "[PERSON_NAME]"
click at [54, 251] on link "[PERSON_NAME]" at bounding box center [76, 252] width 89 height 14
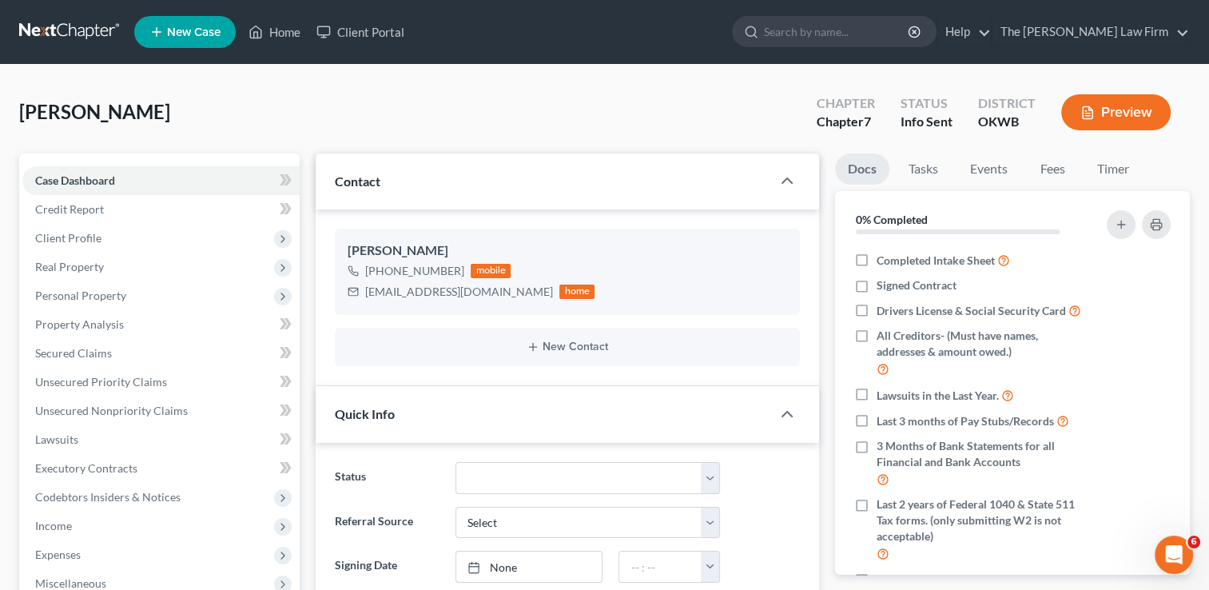
scroll to position [115, 0]
click at [1051, 173] on link "Fees" at bounding box center [1052, 168] width 51 height 31
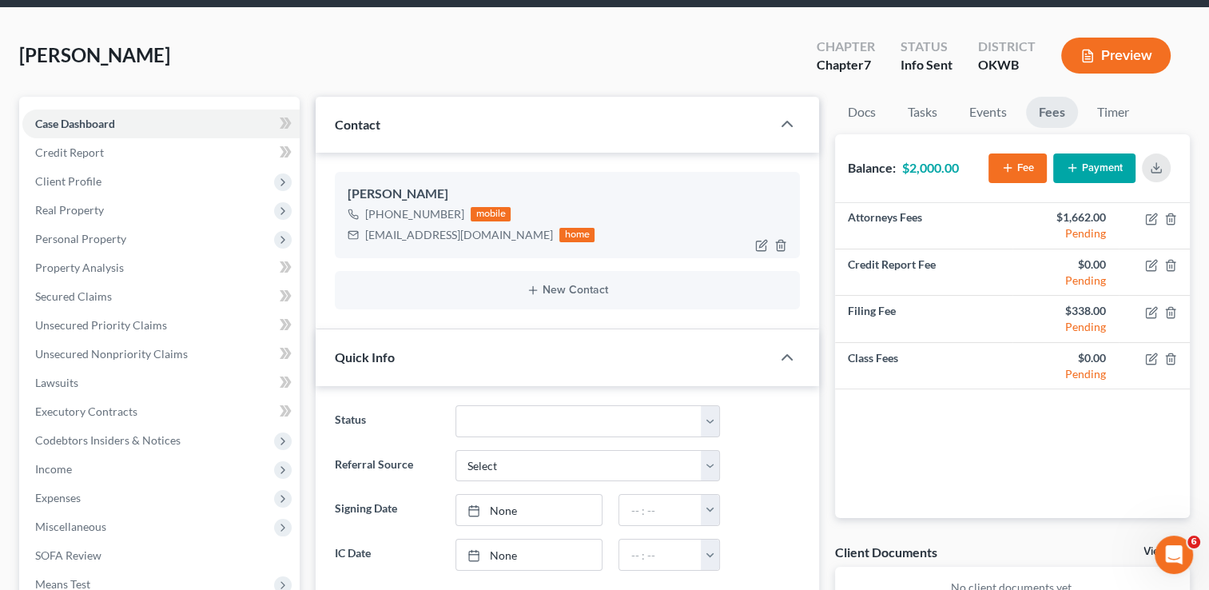
scroll to position [0, 0]
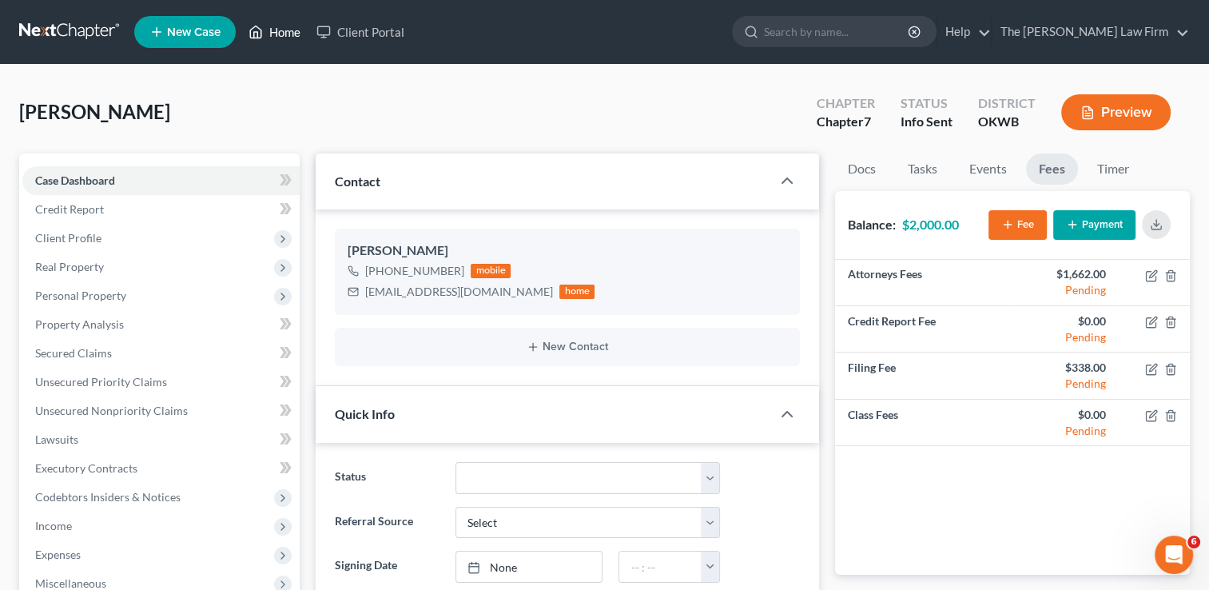
click at [284, 39] on link "Home" at bounding box center [275, 32] width 68 height 29
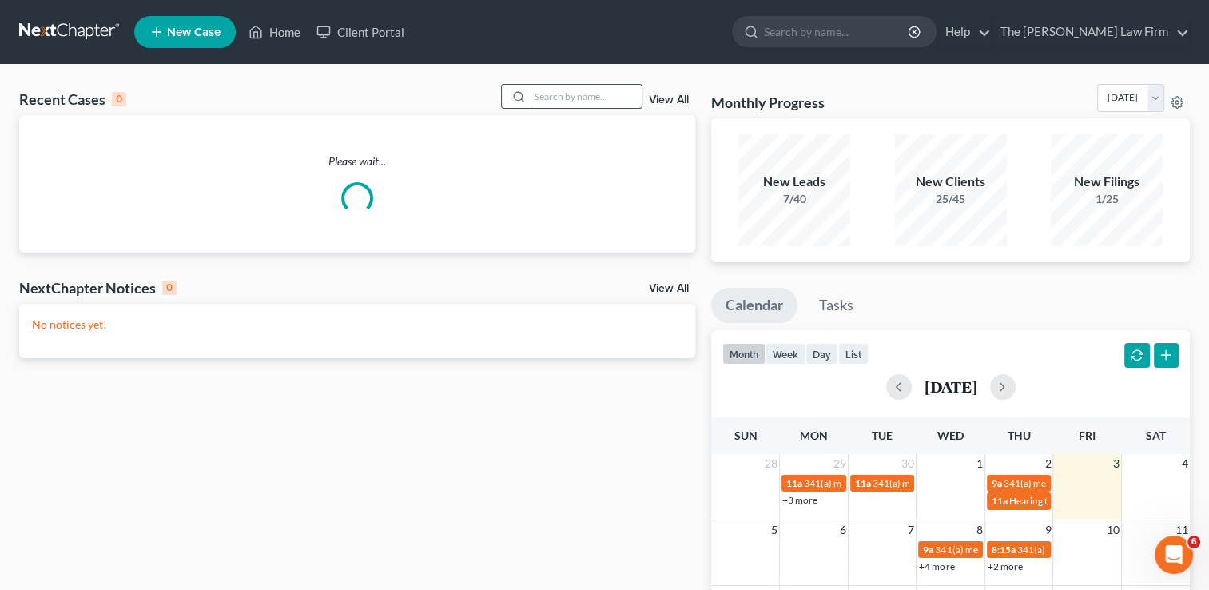
click at [585, 101] on input "search" at bounding box center [586, 96] width 112 height 23
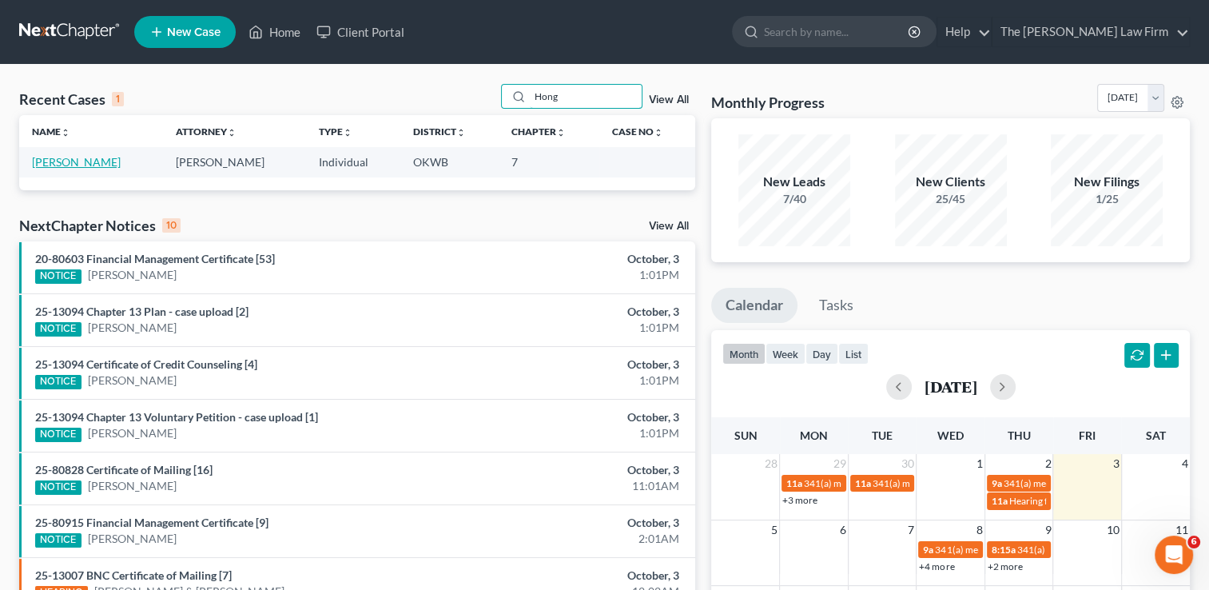
type input "Hong"
click at [87, 161] on link "[PERSON_NAME]" at bounding box center [76, 162] width 89 height 14
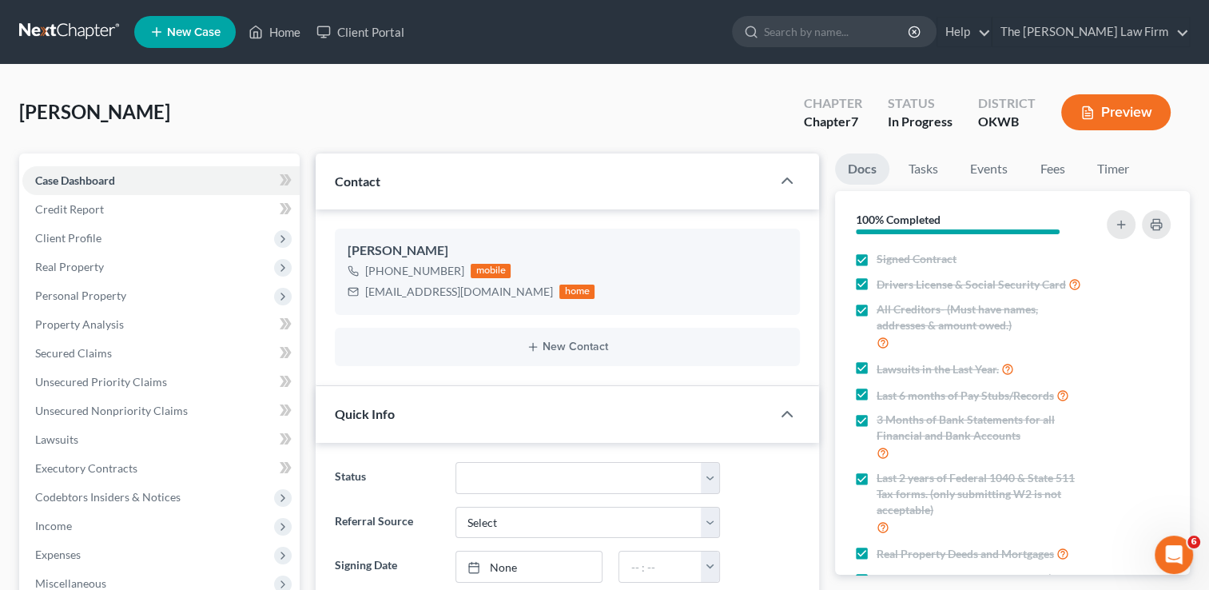
scroll to position [1535, 0]
click at [1053, 177] on link "Fees" at bounding box center [1052, 168] width 51 height 31
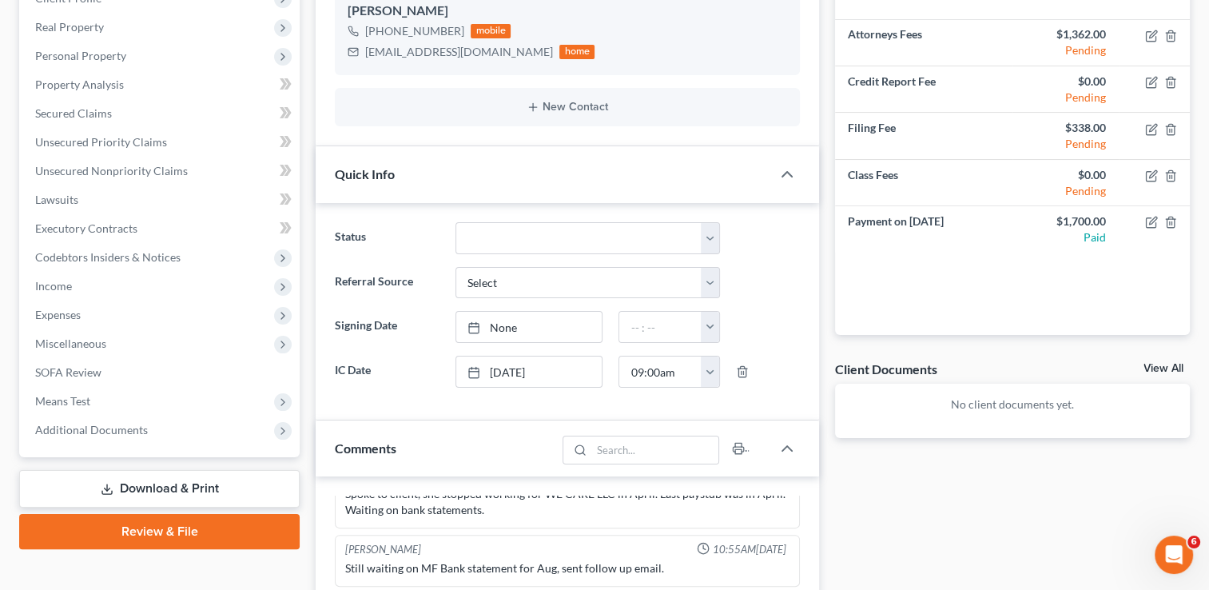
scroll to position [0, 0]
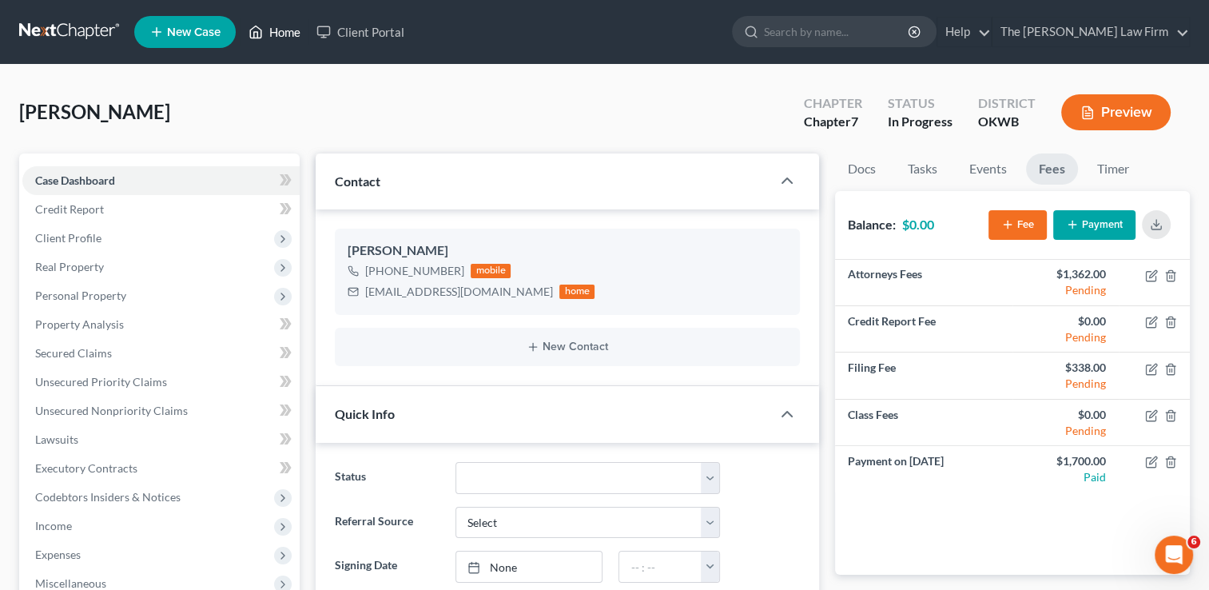
click at [279, 34] on link "Home" at bounding box center [275, 32] width 68 height 29
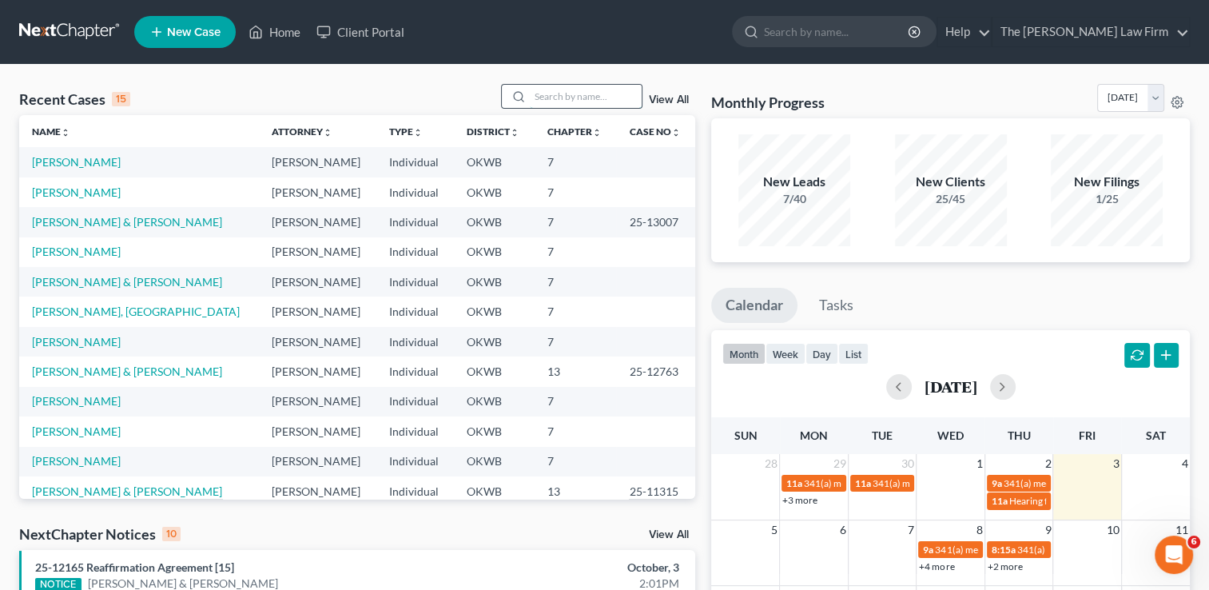
click at [555, 94] on input "search" at bounding box center [586, 96] width 112 height 23
click at [291, 26] on link "Home" at bounding box center [275, 32] width 68 height 29
click at [588, 94] on input "search" at bounding box center [586, 96] width 112 height 23
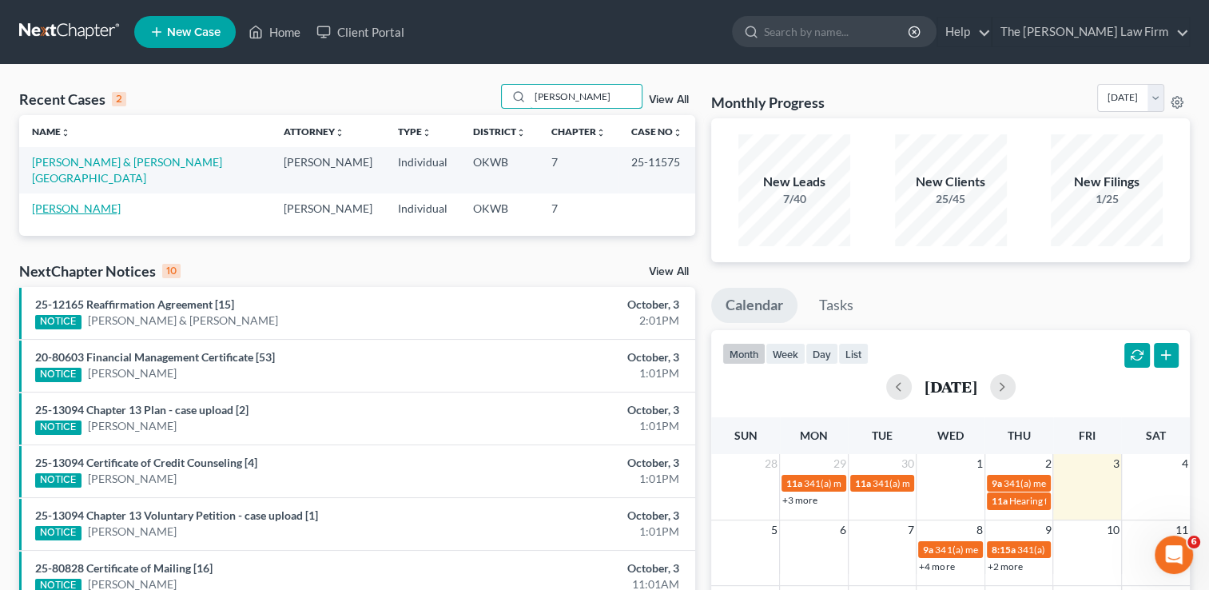
type input "[PERSON_NAME]"
click at [80, 201] on link "[PERSON_NAME]" at bounding box center [76, 208] width 89 height 14
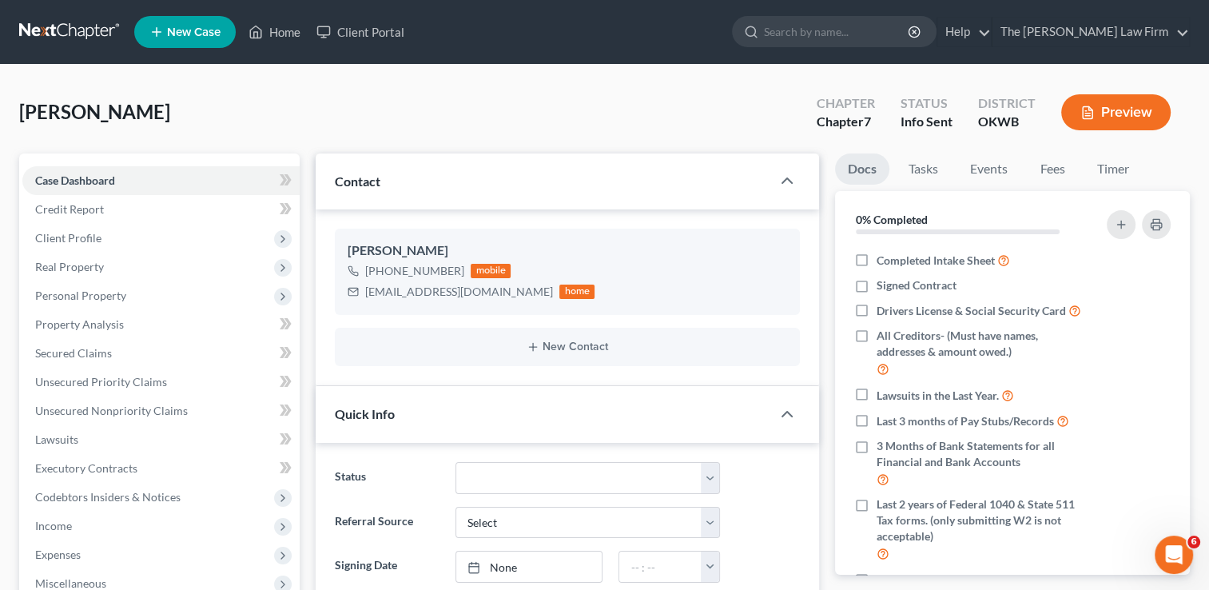
scroll to position [83, 0]
click at [1052, 165] on link "Fees" at bounding box center [1052, 168] width 51 height 31
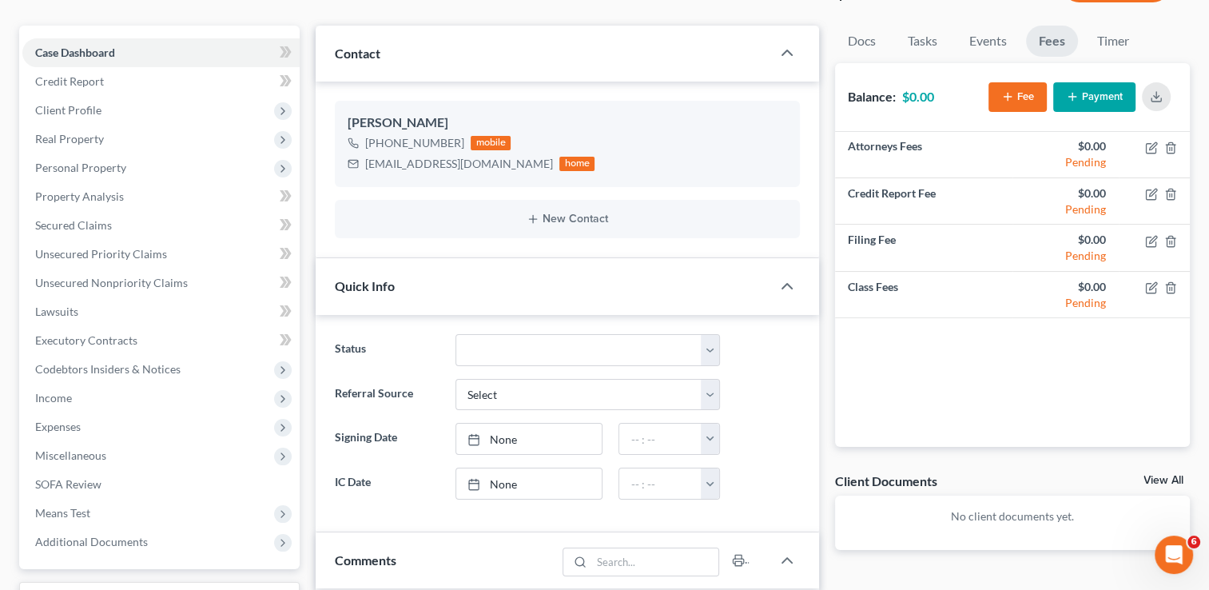
scroll to position [0, 0]
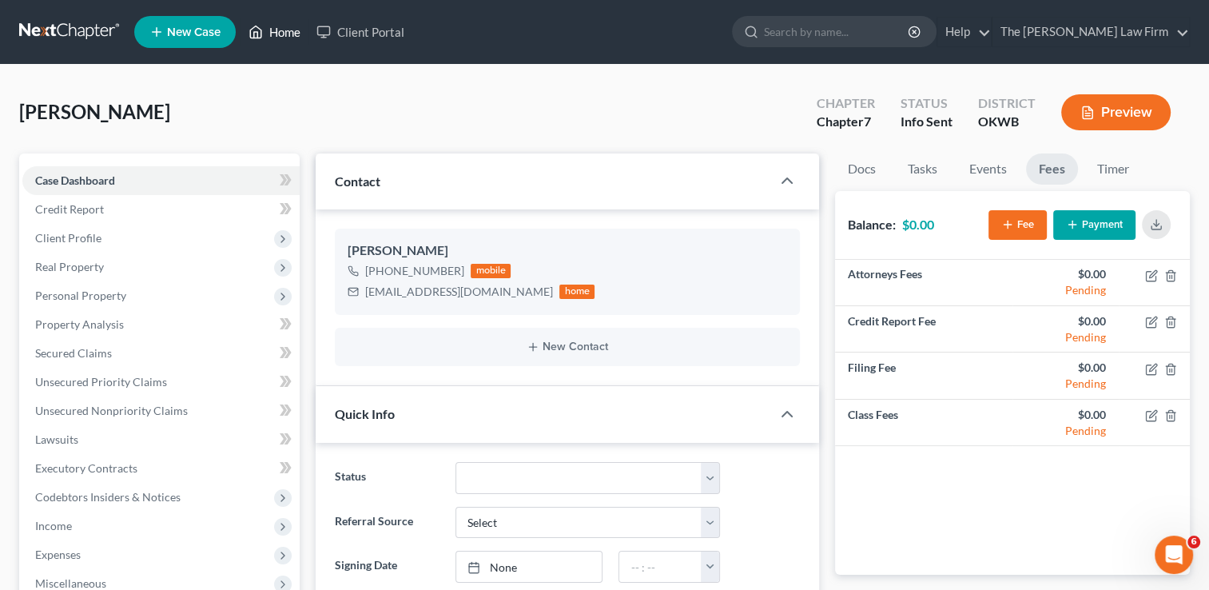
drag, startPoint x: 273, startPoint y: 33, endPoint x: 496, endPoint y: 72, distance: 227.2
click at [273, 33] on link "Home" at bounding box center [275, 32] width 68 height 29
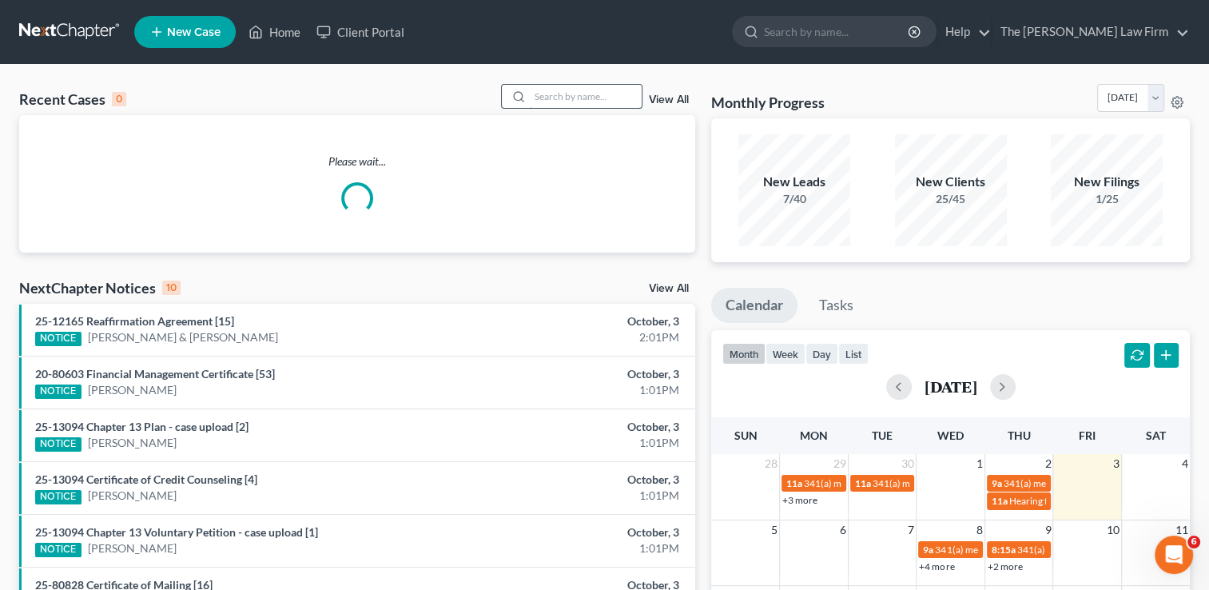
click at [558, 91] on input "search" at bounding box center [586, 96] width 112 height 23
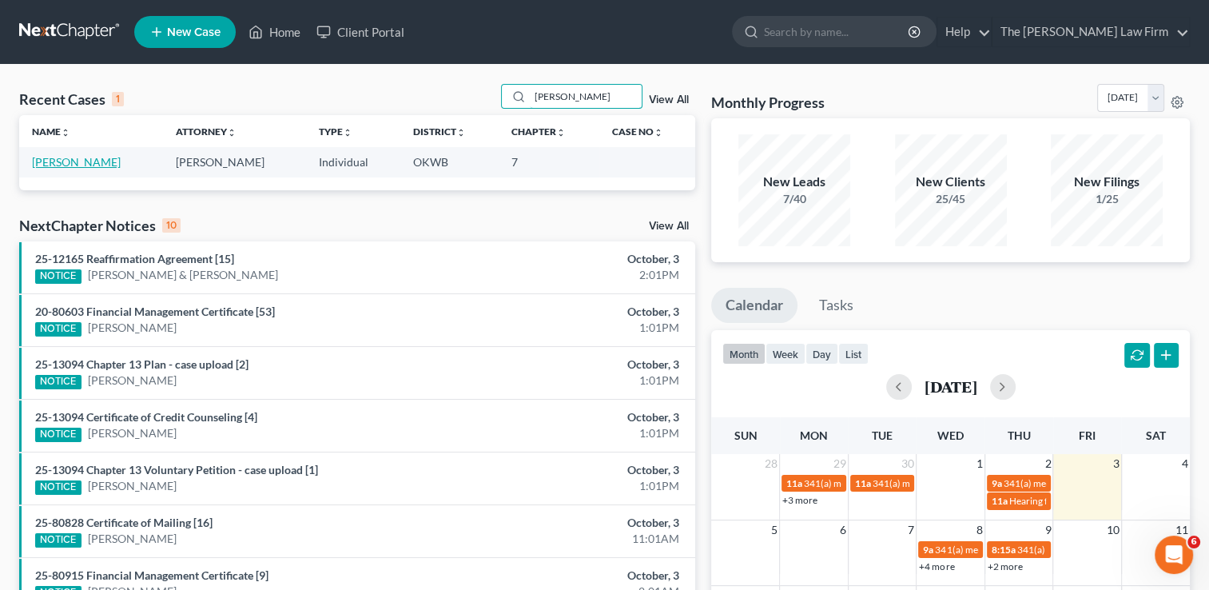
type input "[PERSON_NAME]"
click at [103, 161] on link "[PERSON_NAME]" at bounding box center [76, 162] width 89 height 14
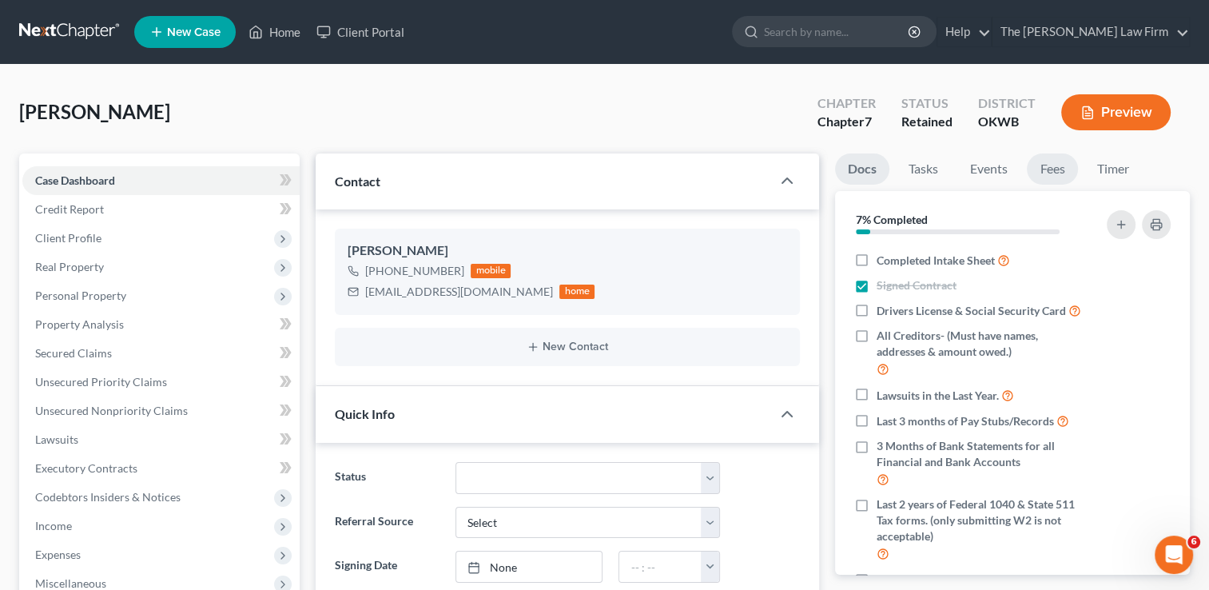
click at [1062, 168] on link "Fees" at bounding box center [1052, 168] width 51 height 31
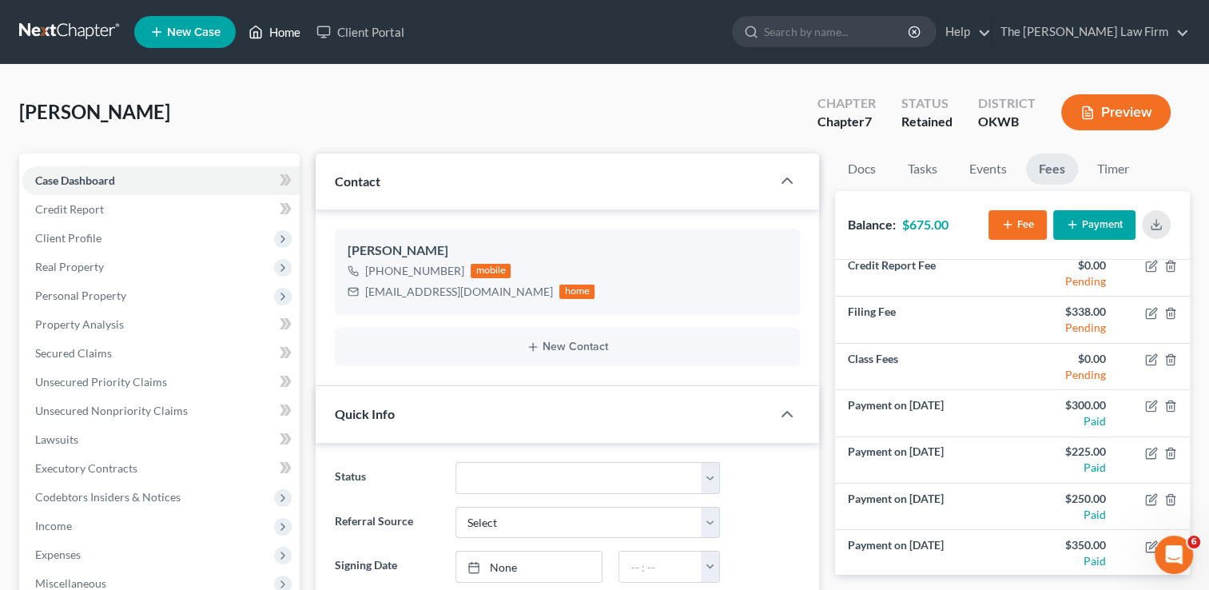
drag, startPoint x: 282, startPoint y: 33, endPoint x: 310, endPoint y: 50, distance: 32.6
click at [282, 33] on link "Home" at bounding box center [275, 32] width 68 height 29
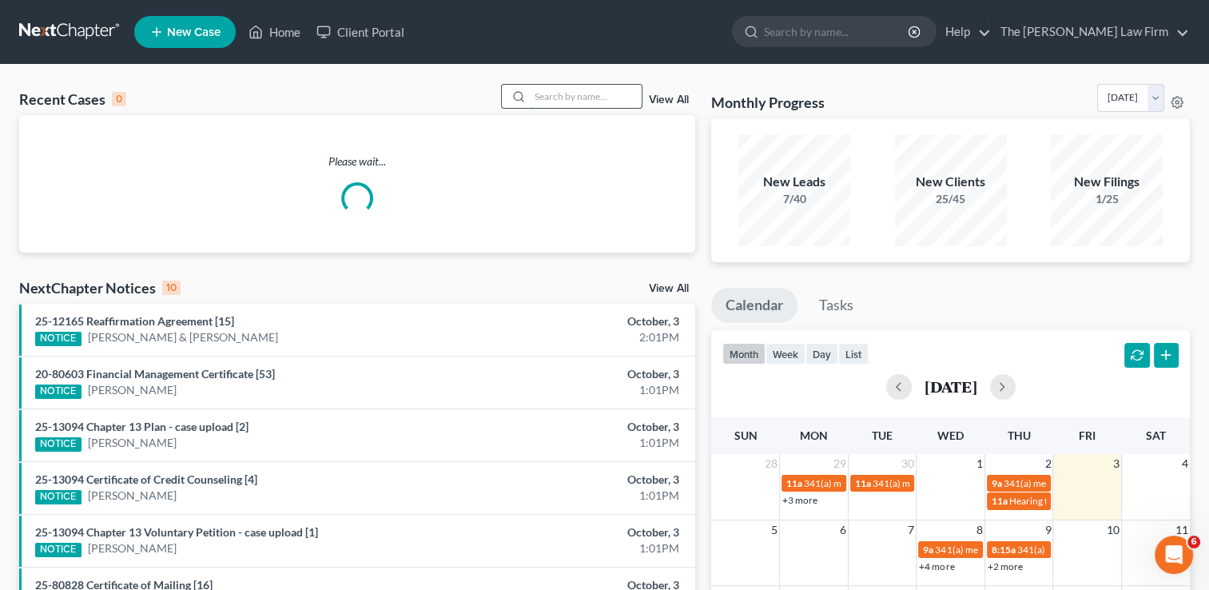
click at [561, 98] on input "search" at bounding box center [586, 96] width 112 height 23
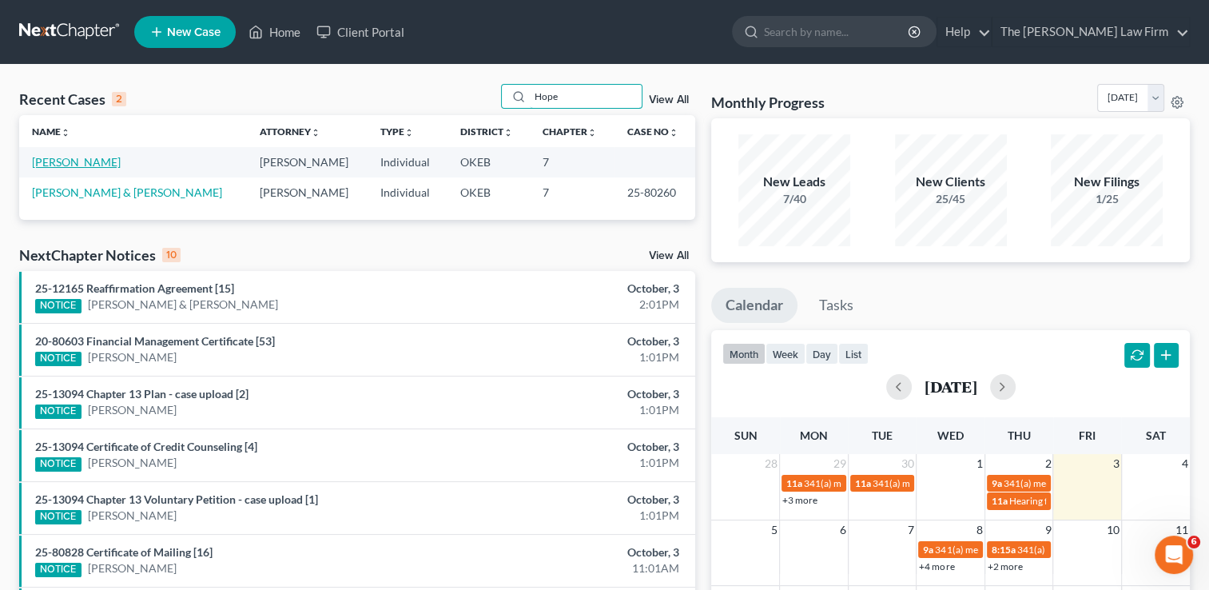
type input "Hope"
click at [80, 161] on link "[PERSON_NAME]" at bounding box center [76, 162] width 89 height 14
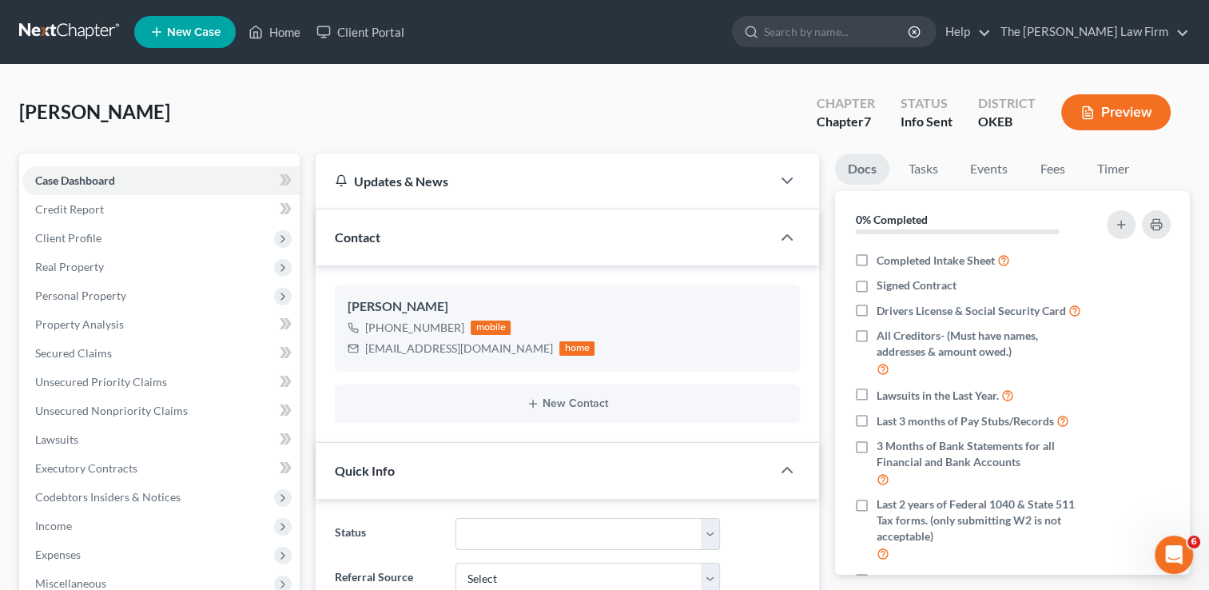
scroll to position [339, 0]
click at [1054, 168] on link "Fees" at bounding box center [1052, 168] width 51 height 31
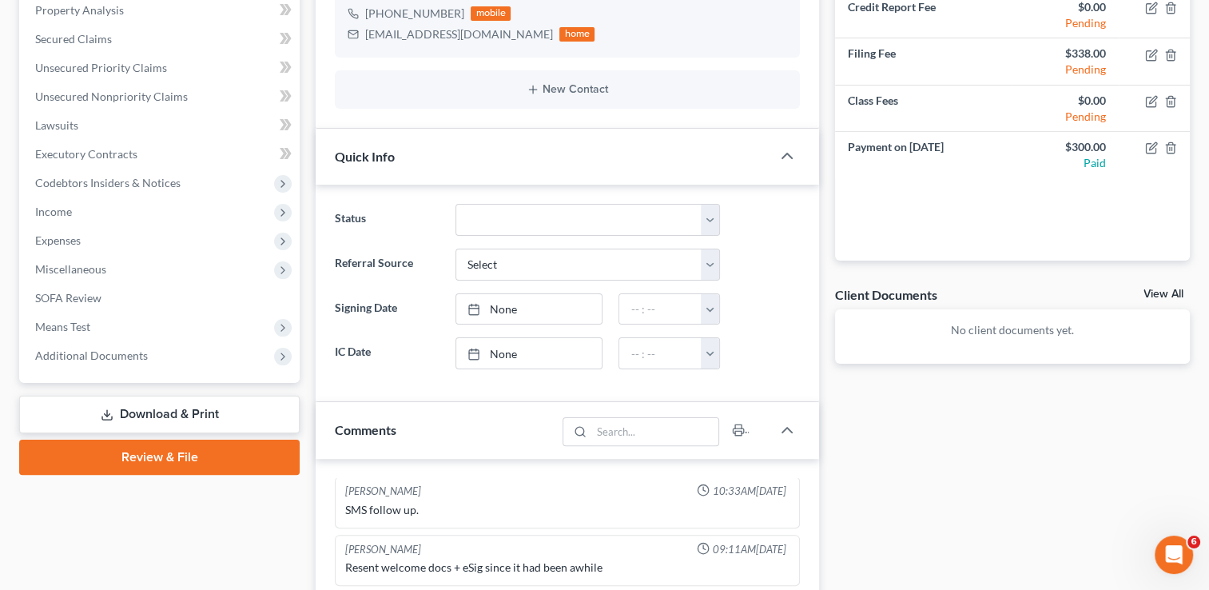
scroll to position [0, 0]
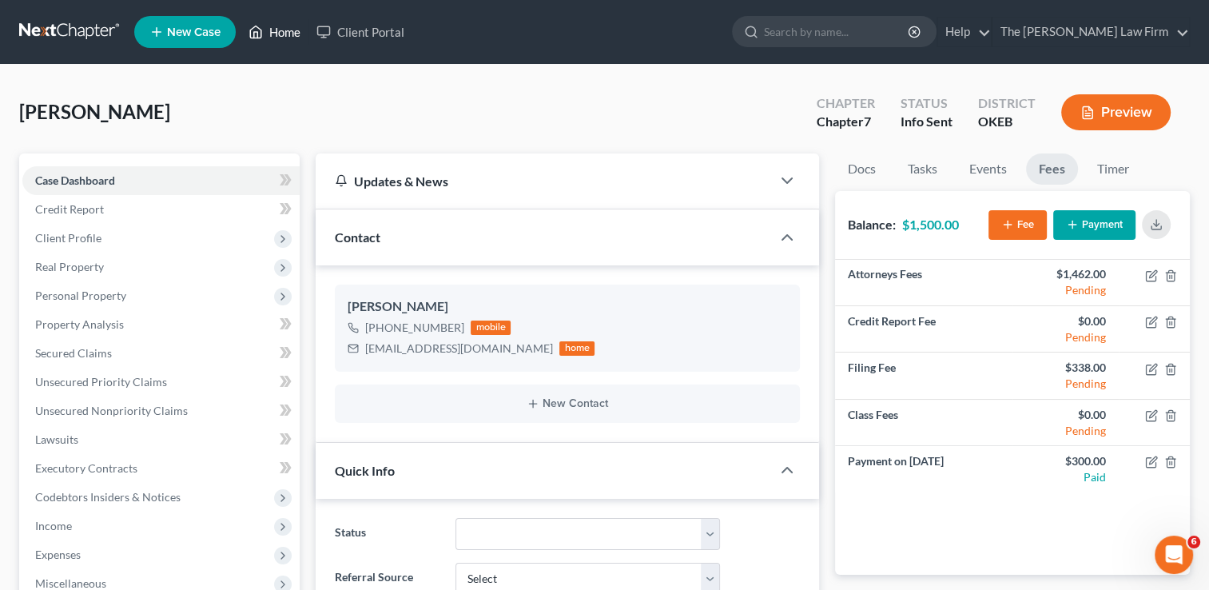
click at [294, 34] on link "Home" at bounding box center [275, 32] width 68 height 29
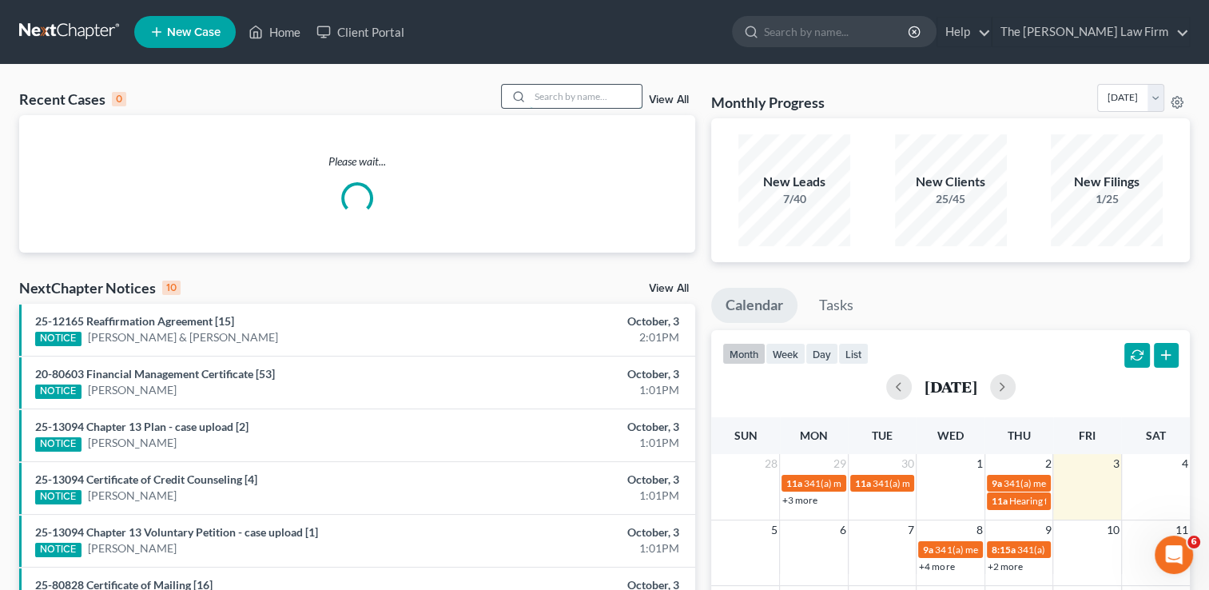
click at [551, 98] on input "search" at bounding box center [586, 96] width 112 height 23
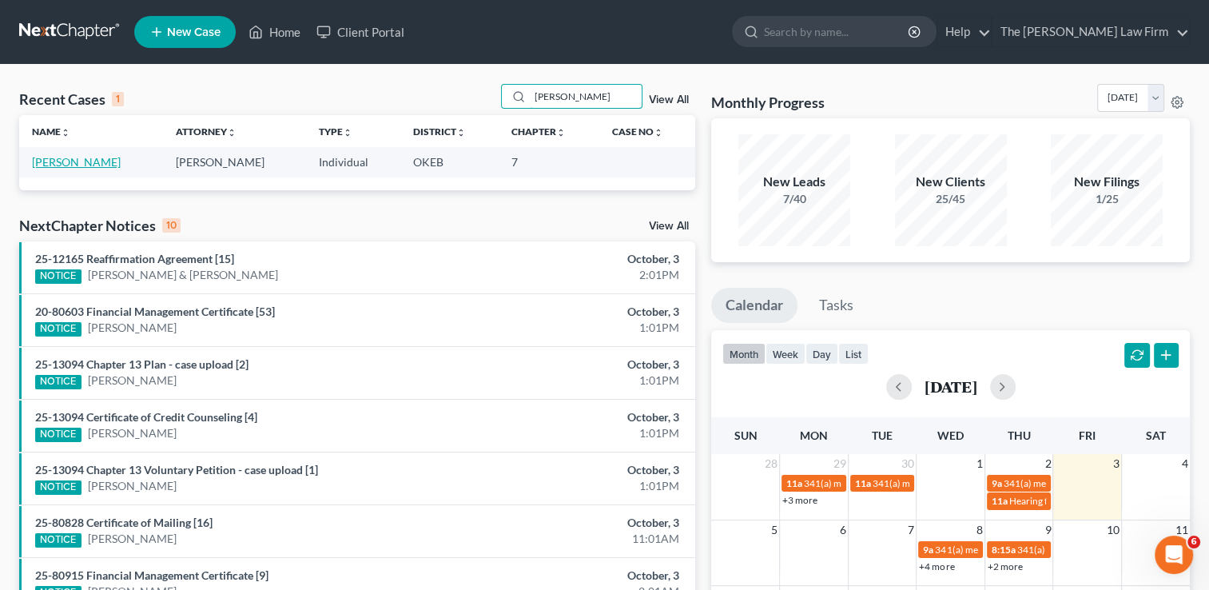
type input "[PERSON_NAME]"
click at [47, 162] on link "[PERSON_NAME]" at bounding box center [76, 162] width 89 height 14
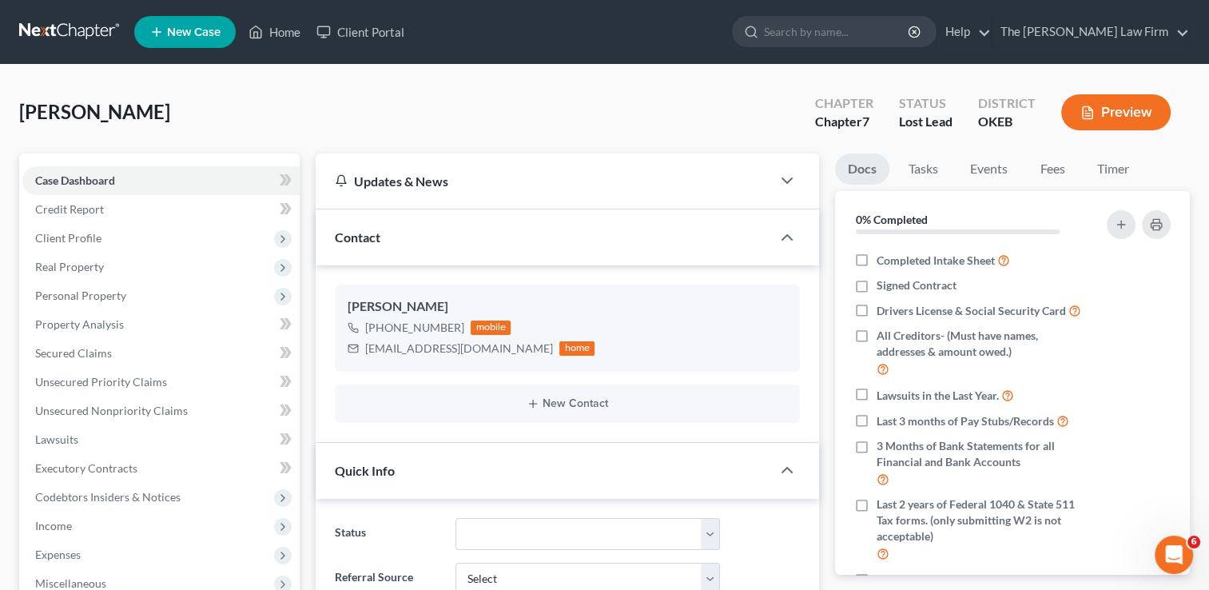
scroll to position [26, 0]
click at [1052, 174] on link "Fees" at bounding box center [1052, 168] width 51 height 31
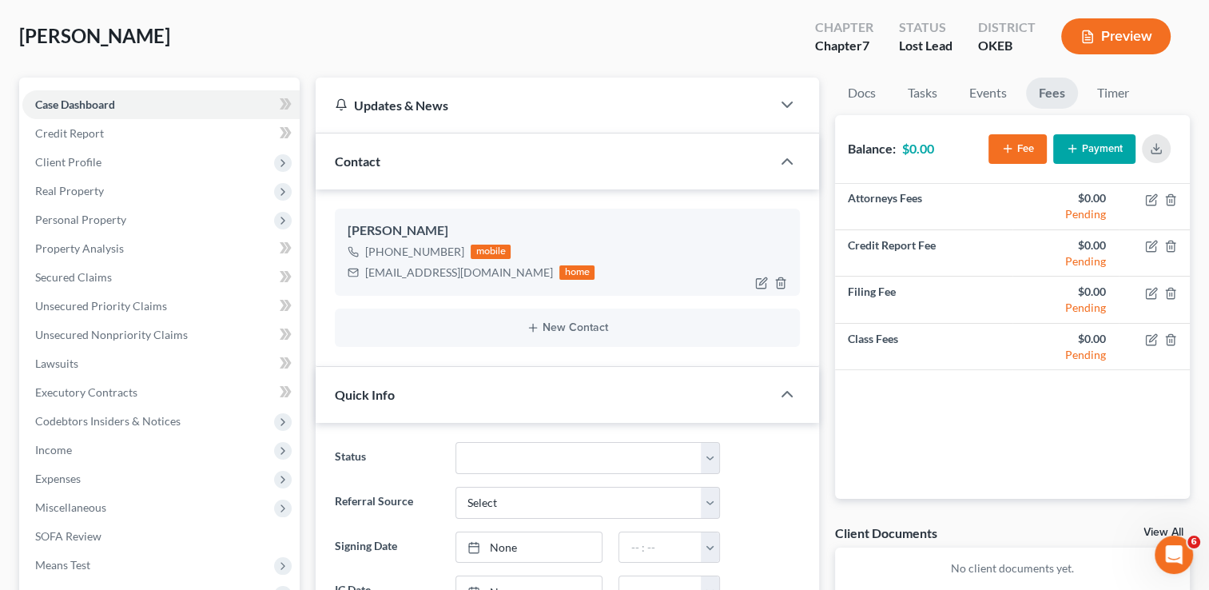
scroll to position [0, 0]
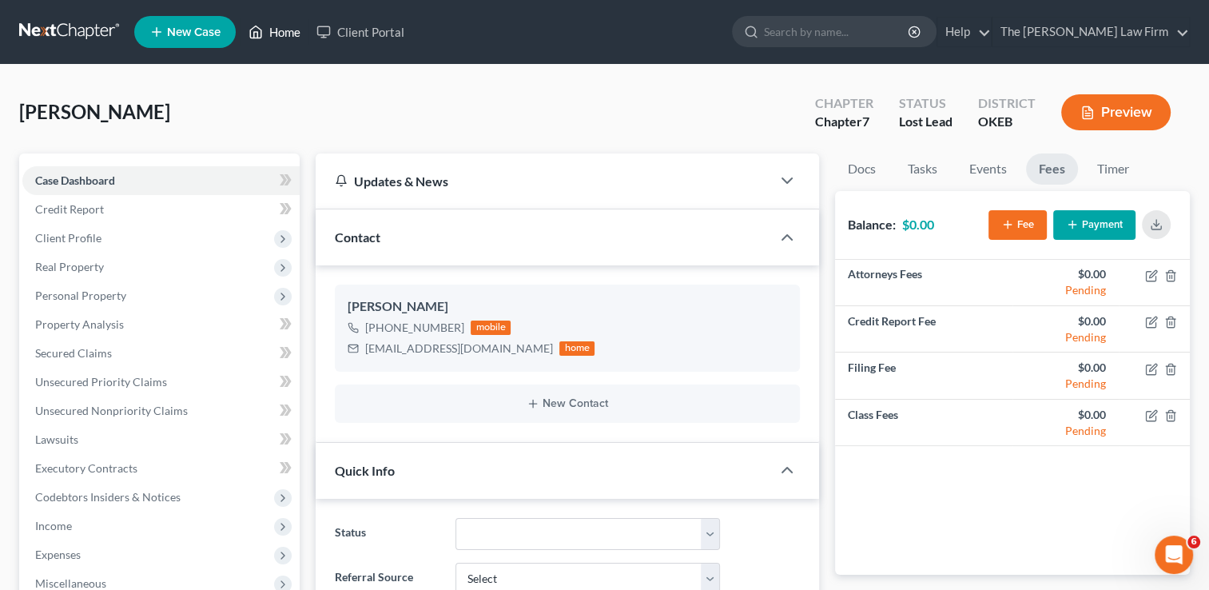
drag, startPoint x: 285, startPoint y: 26, endPoint x: 410, endPoint y: 75, distance: 134.6
click at [285, 26] on link "Home" at bounding box center [275, 32] width 68 height 29
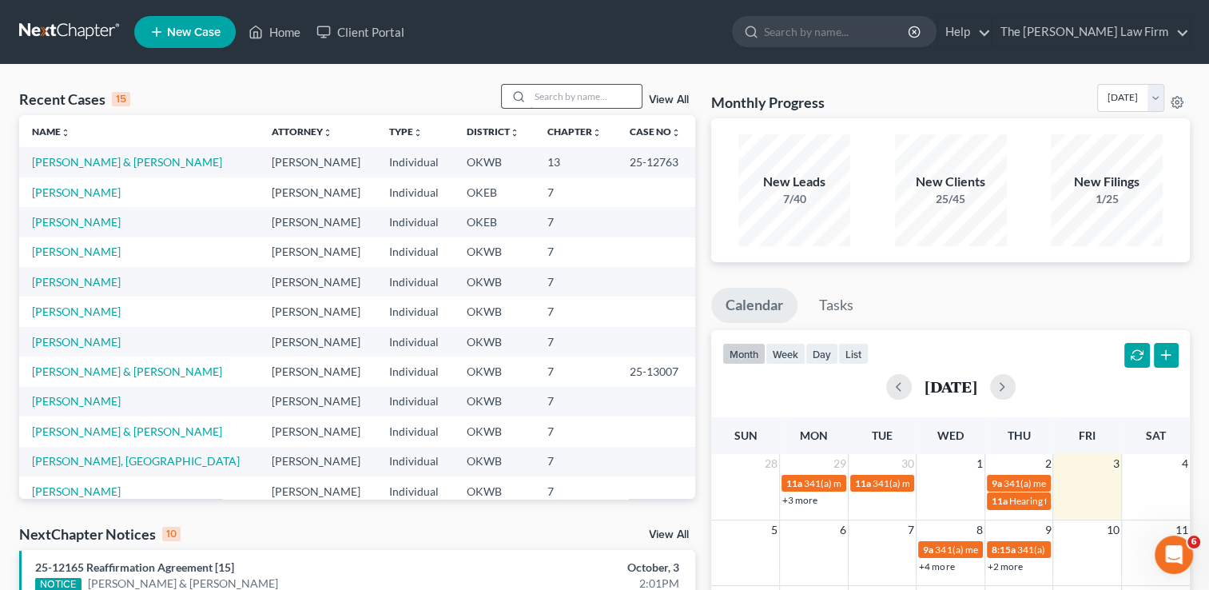
click at [560, 101] on input "search" at bounding box center [586, 96] width 112 height 23
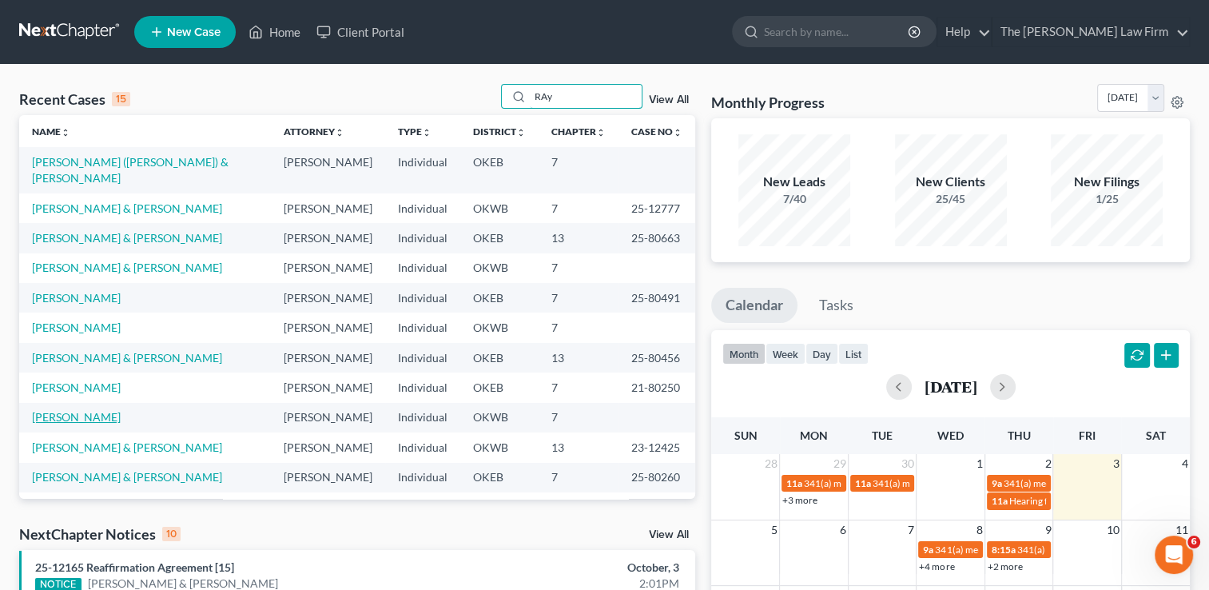
type input "RAy"
click at [66, 410] on link "[PERSON_NAME]" at bounding box center [76, 417] width 89 height 14
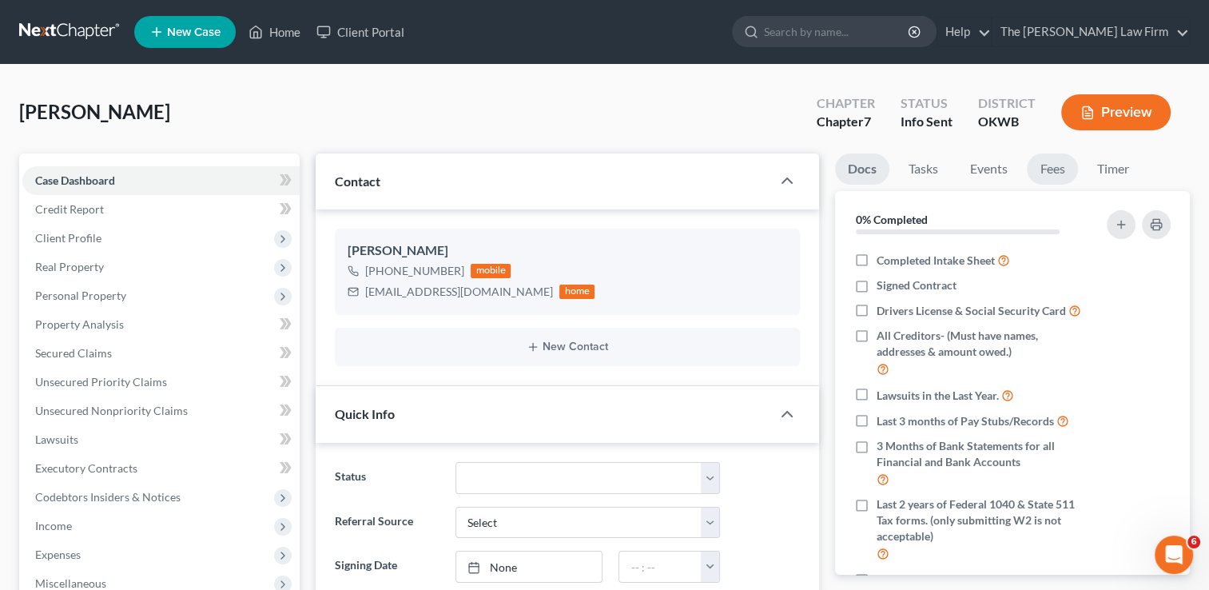
click at [1051, 173] on link "Fees" at bounding box center [1052, 168] width 51 height 31
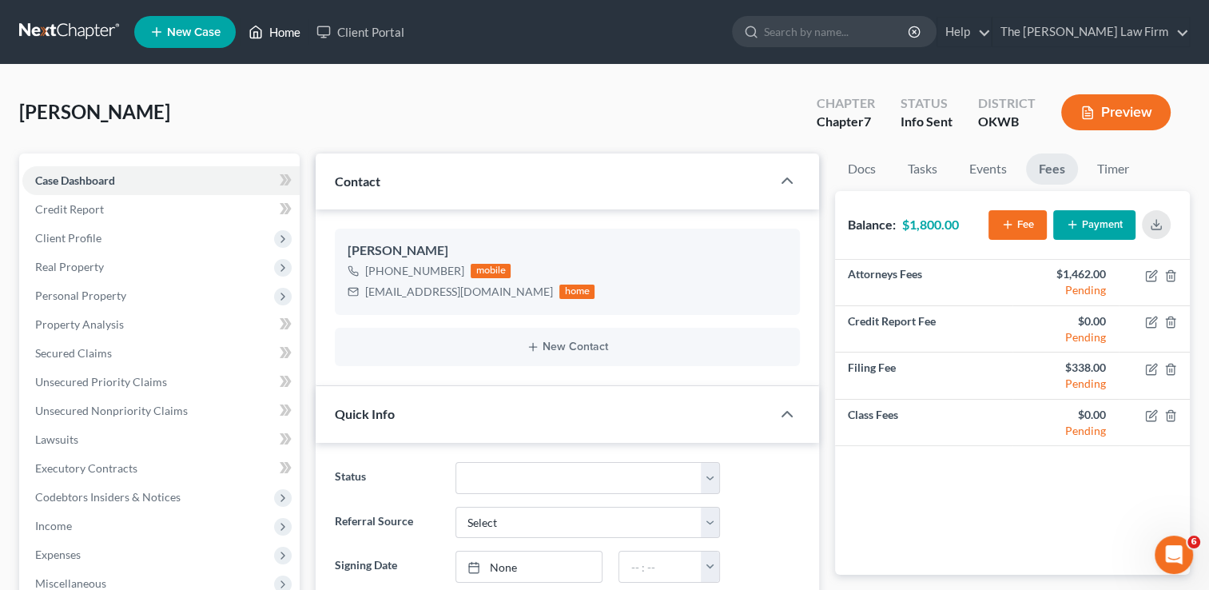
click at [277, 37] on link "Home" at bounding box center [275, 32] width 68 height 29
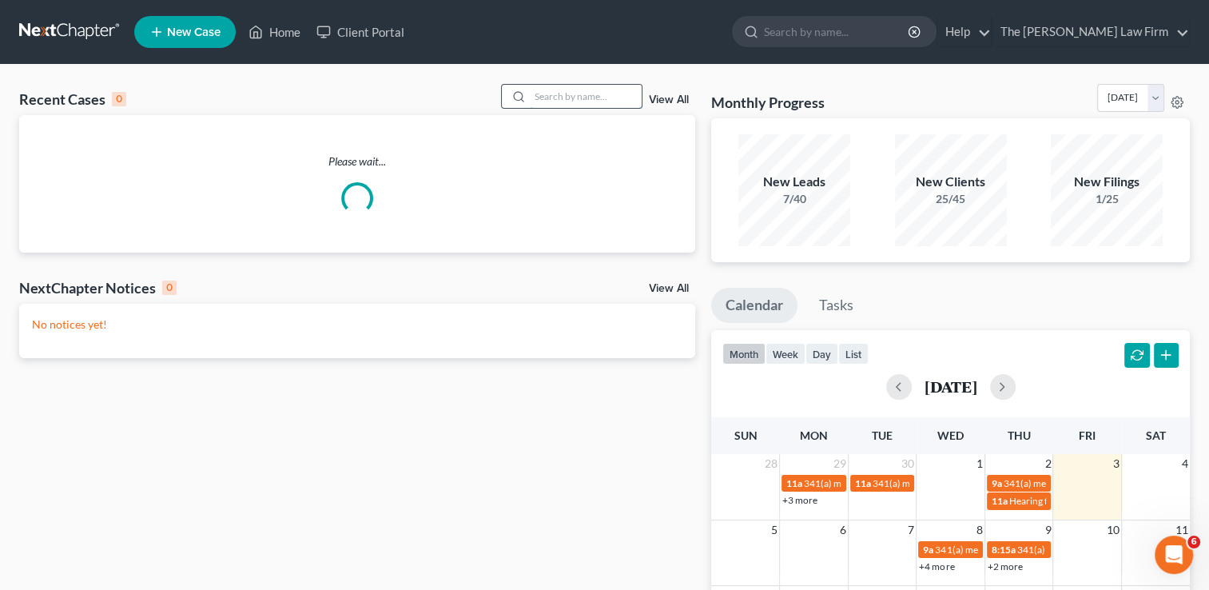
click at [577, 97] on input "search" at bounding box center [586, 96] width 112 height 23
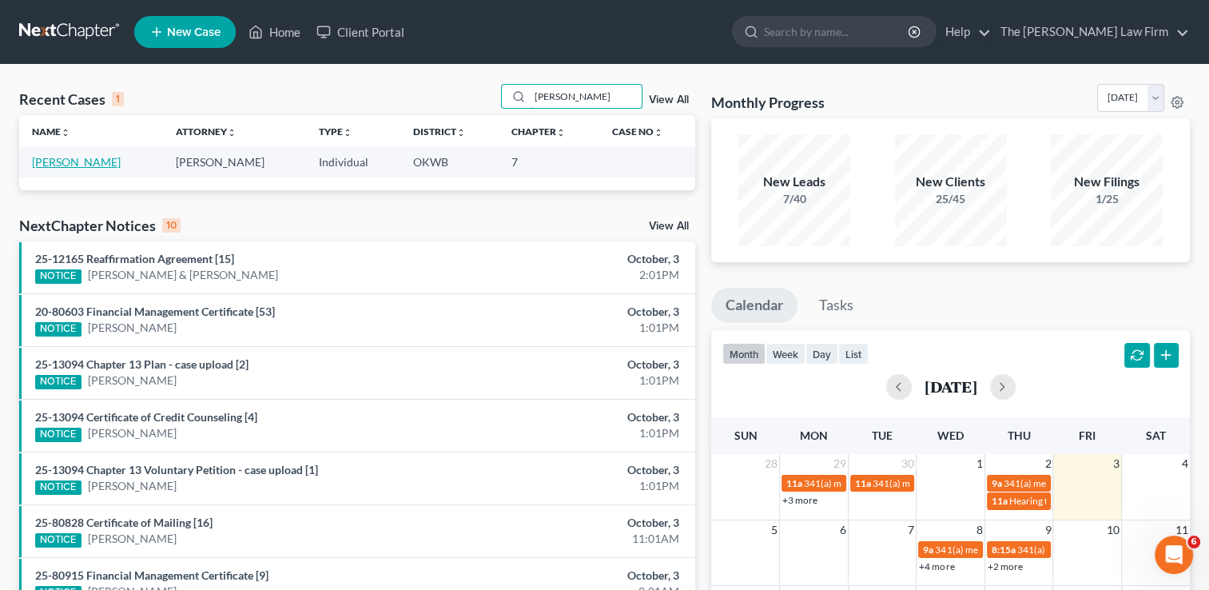
type input "[PERSON_NAME]"
click at [42, 161] on link "[PERSON_NAME]" at bounding box center [76, 162] width 89 height 14
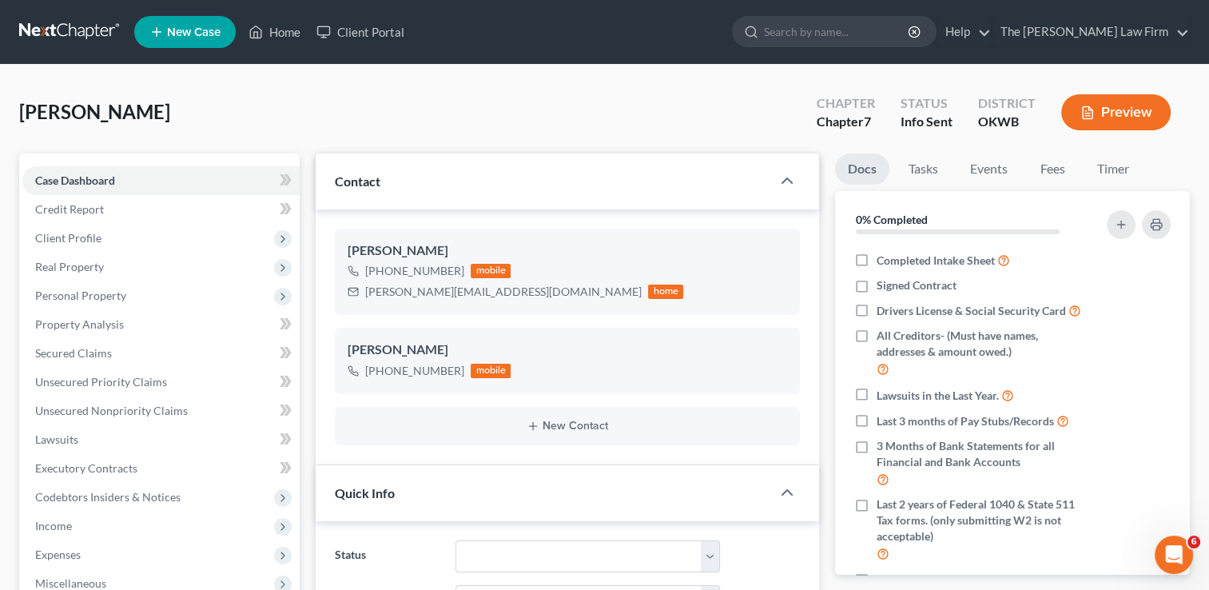
scroll to position [16, 0]
click at [1053, 166] on link "Fees" at bounding box center [1052, 168] width 51 height 31
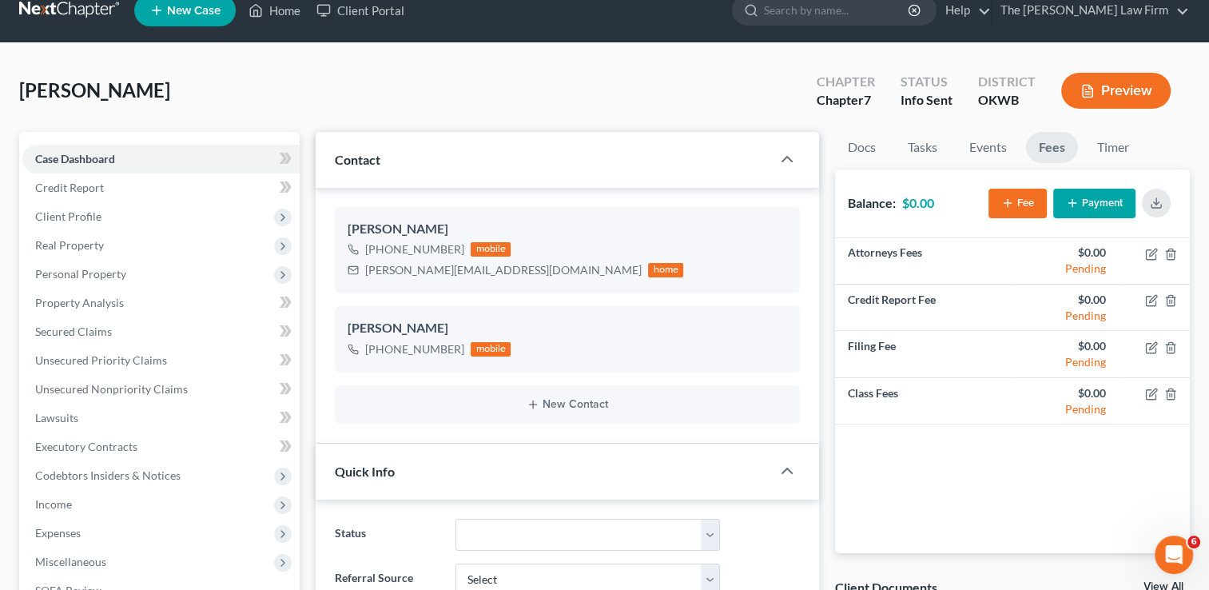
scroll to position [0, 0]
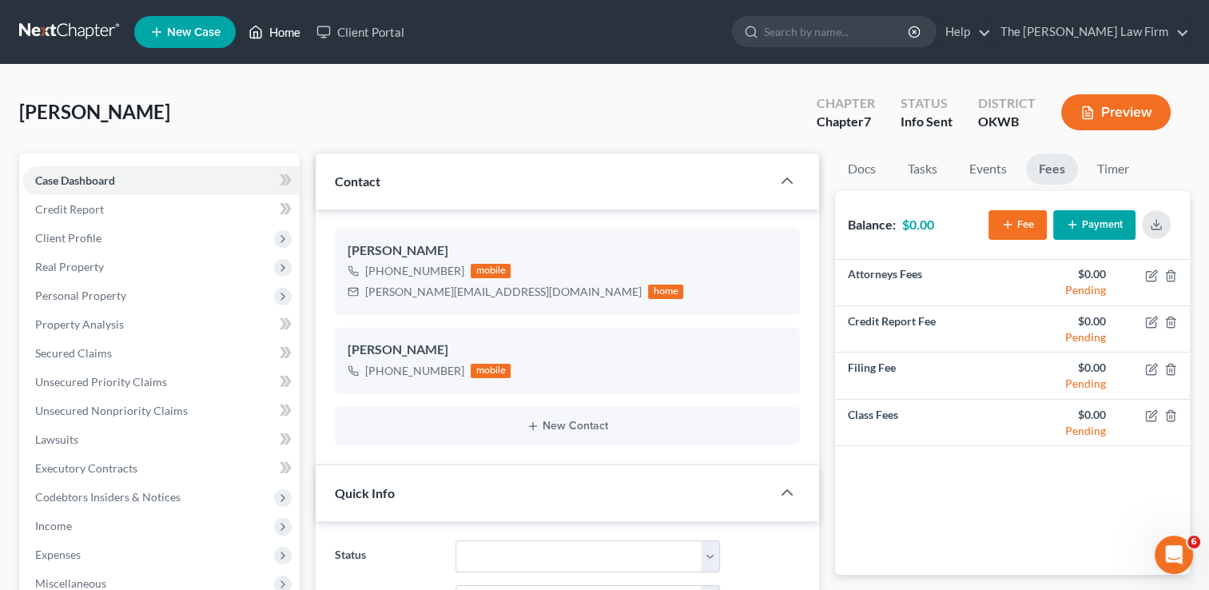
drag, startPoint x: 276, startPoint y: 31, endPoint x: 523, endPoint y: 76, distance: 251.0
click at [276, 31] on link "Home" at bounding box center [275, 32] width 68 height 29
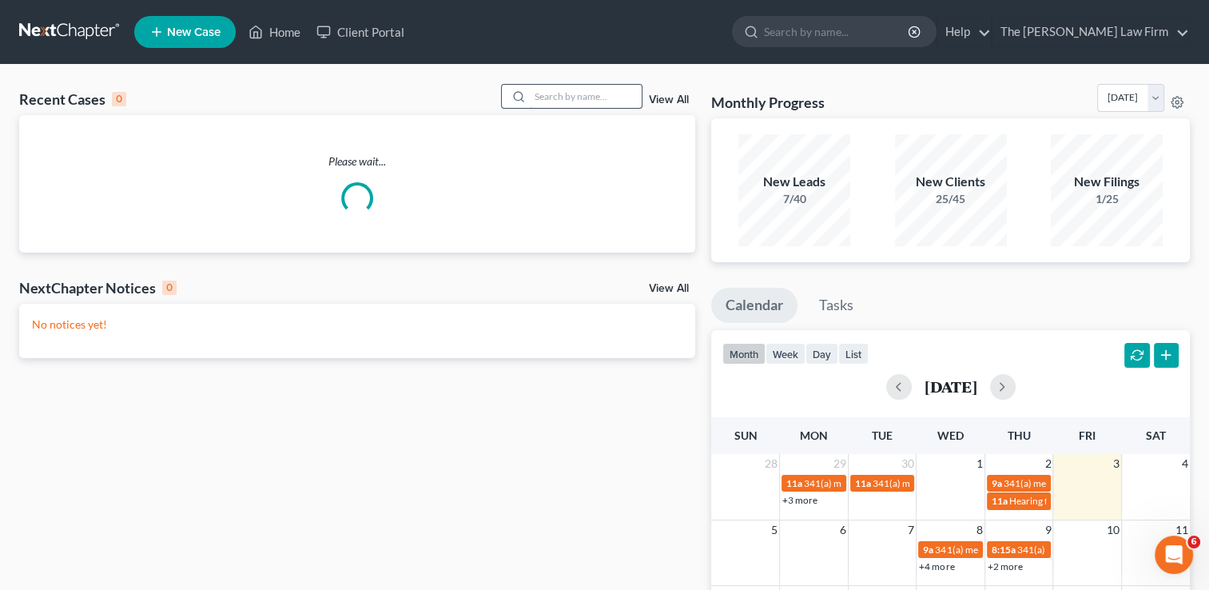
click at [587, 91] on input "search" at bounding box center [586, 96] width 112 height 23
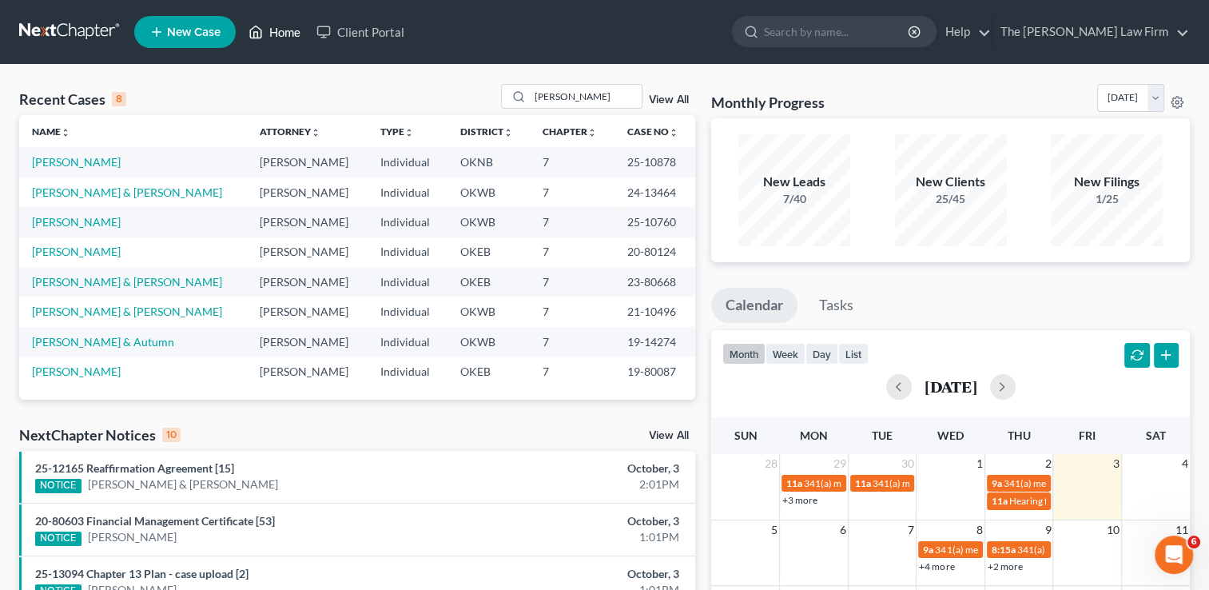
click at [272, 34] on link "Home" at bounding box center [275, 32] width 68 height 29
click at [620, 102] on input "[PERSON_NAME]" at bounding box center [586, 96] width 112 height 23
type input "T"
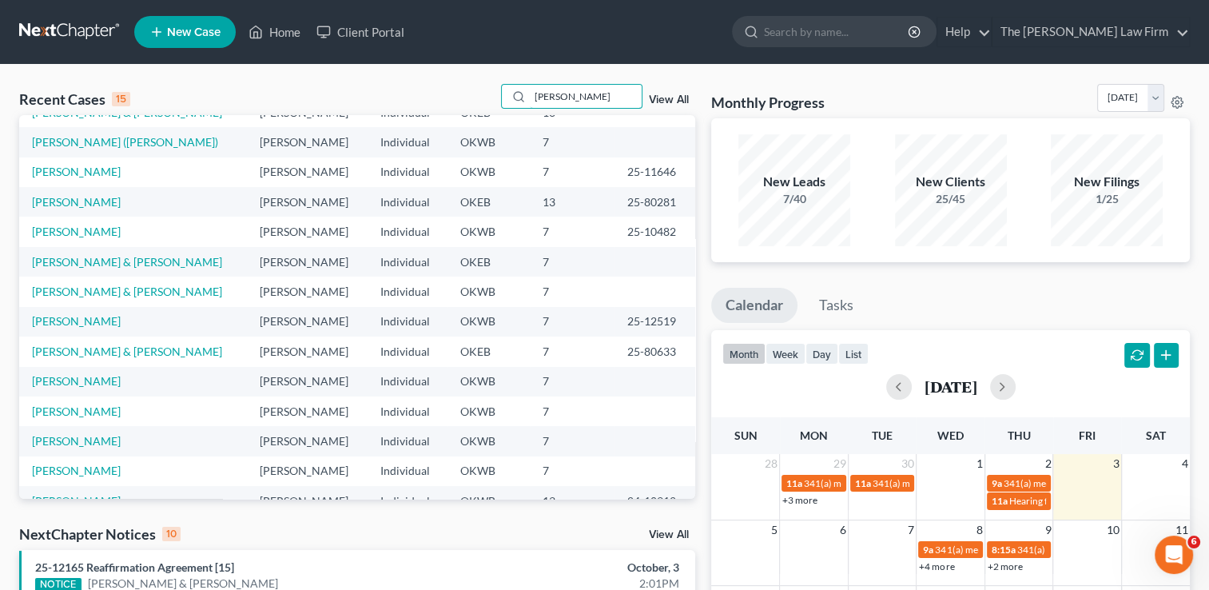
scroll to position [109, 0]
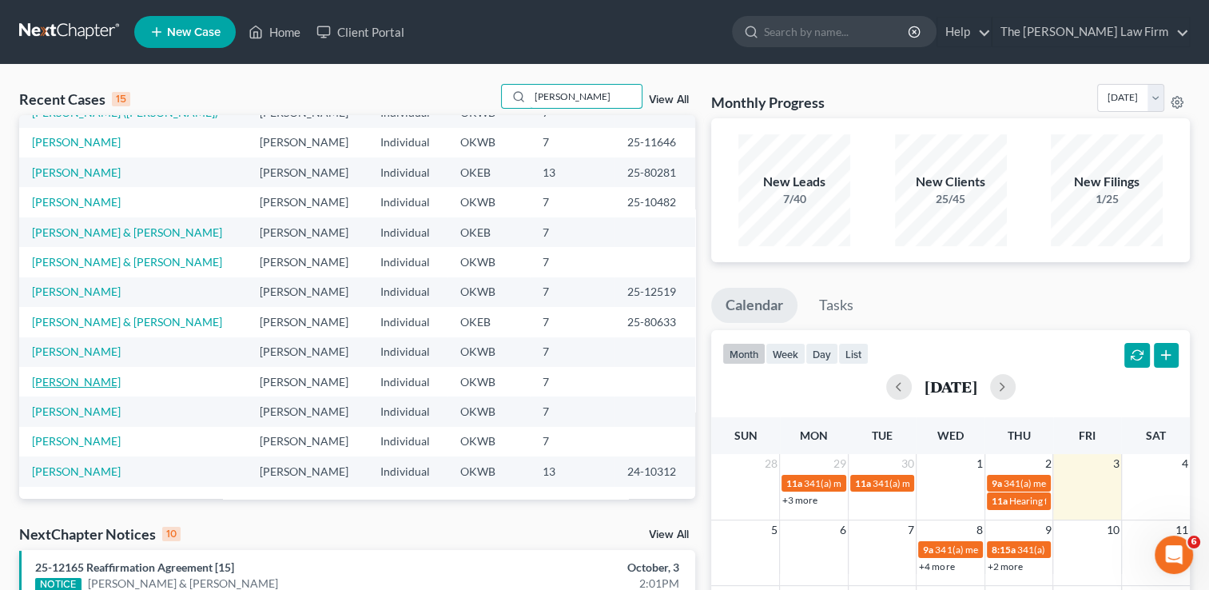
type input "[PERSON_NAME]"
click at [73, 379] on link "[PERSON_NAME]" at bounding box center [76, 382] width 89 height 14
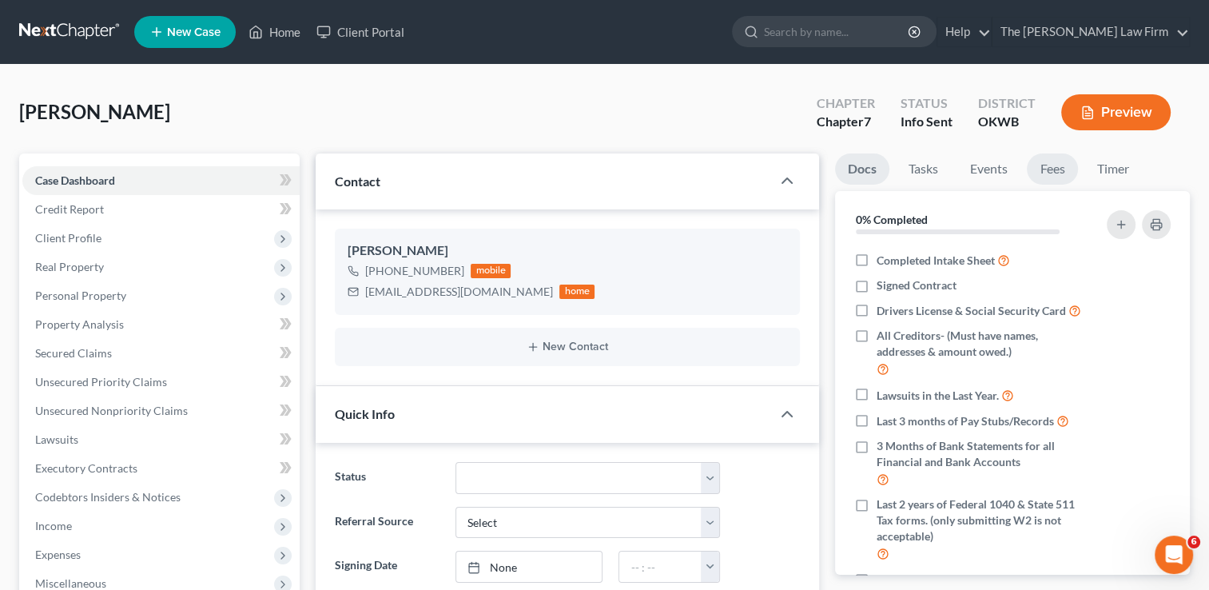
click at [1061, 171] on link "Fees" at bounding box center [1052, 168] width 51 height 31
click at [1065, 169] on link "Fees" at bounding box center [1052, 168] width 51 height 31
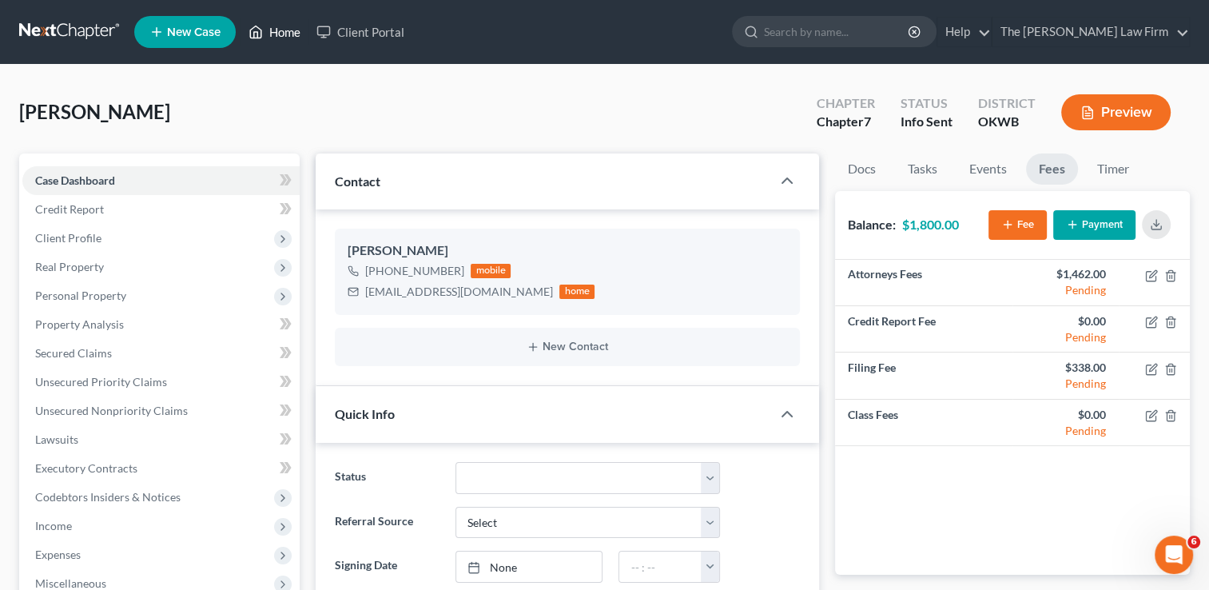
drag, startPoint x: 285, startPoint y: 25, endPoint x: 432, endPoint y: 70, distance: 154.5
click at [285, 25] on link "Home" at bounding box center [275, 32] width 68 height 29
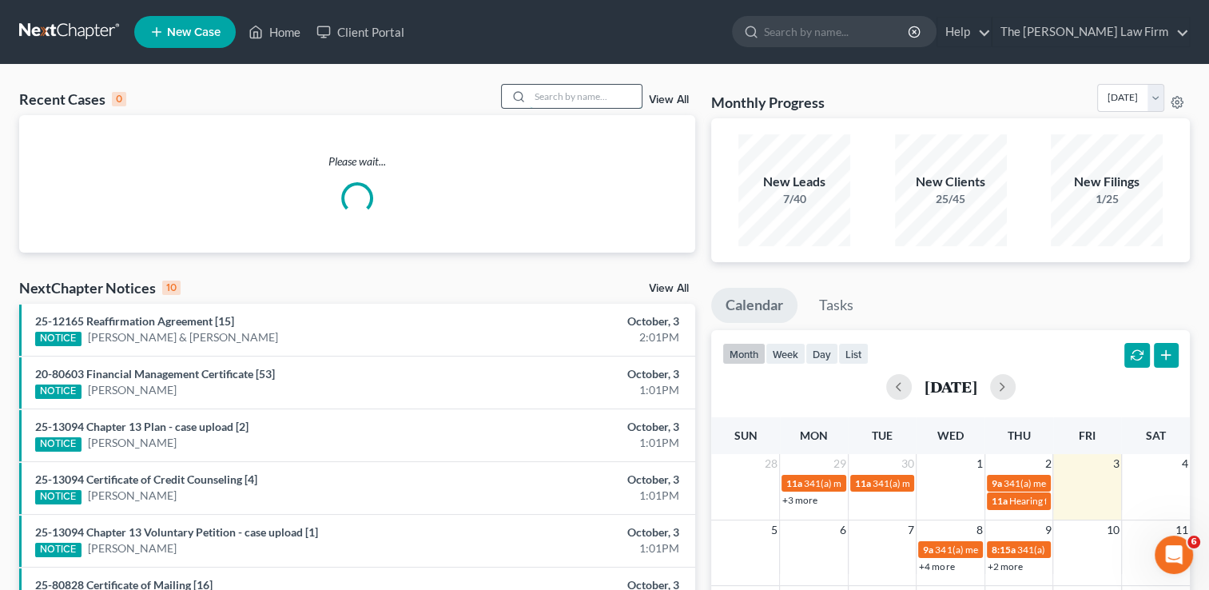
click at [571, 92] on input "search" at bounding box center [586, 96] width 112 height 23
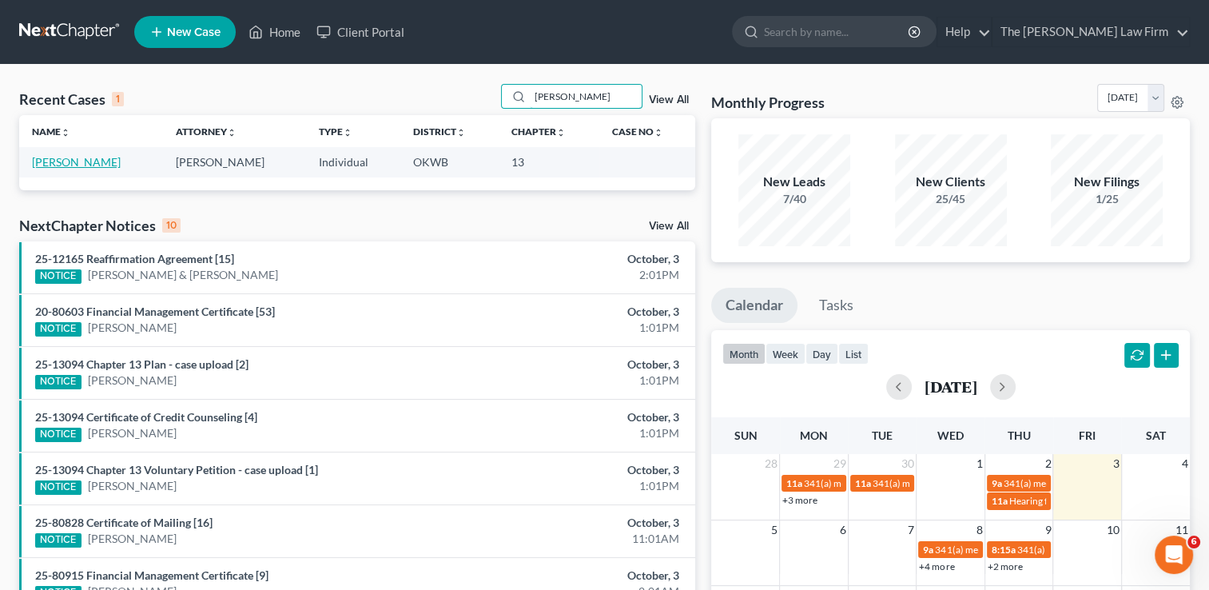
type input "[PERSON_NAME]"
click at [67, 165] on link "[PERSON_NAME]" at bounding box center [76, 162] width 89 height 14
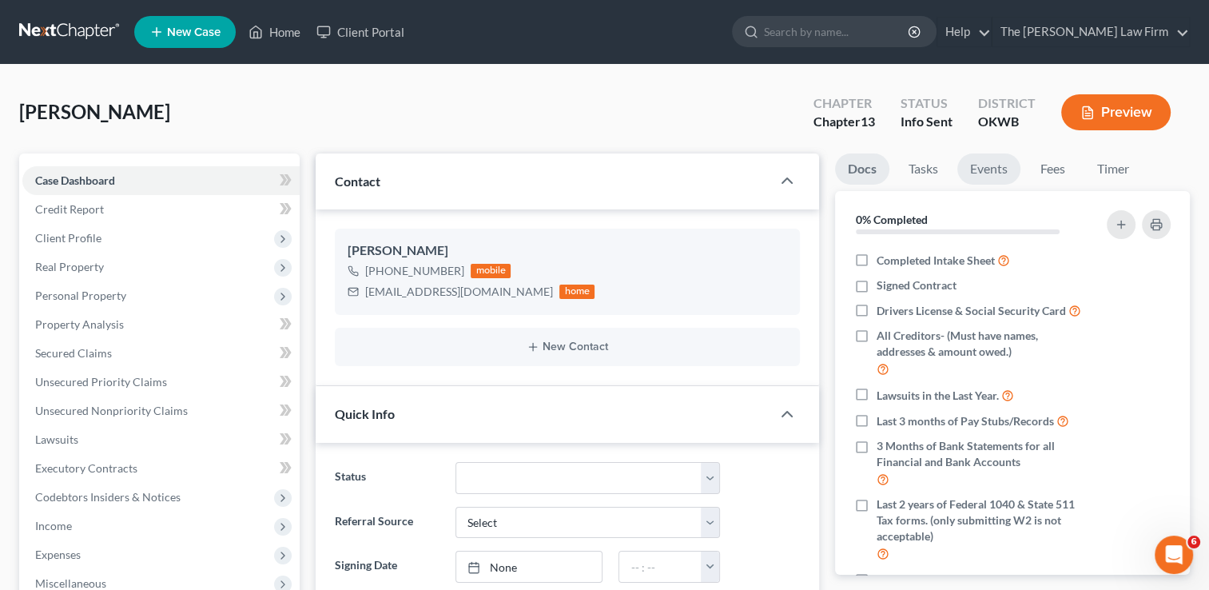
scroll to position [106, 0]
click at [1063, 169] on link "Fees" at bounding box center [1052, 168] width 51 height 31
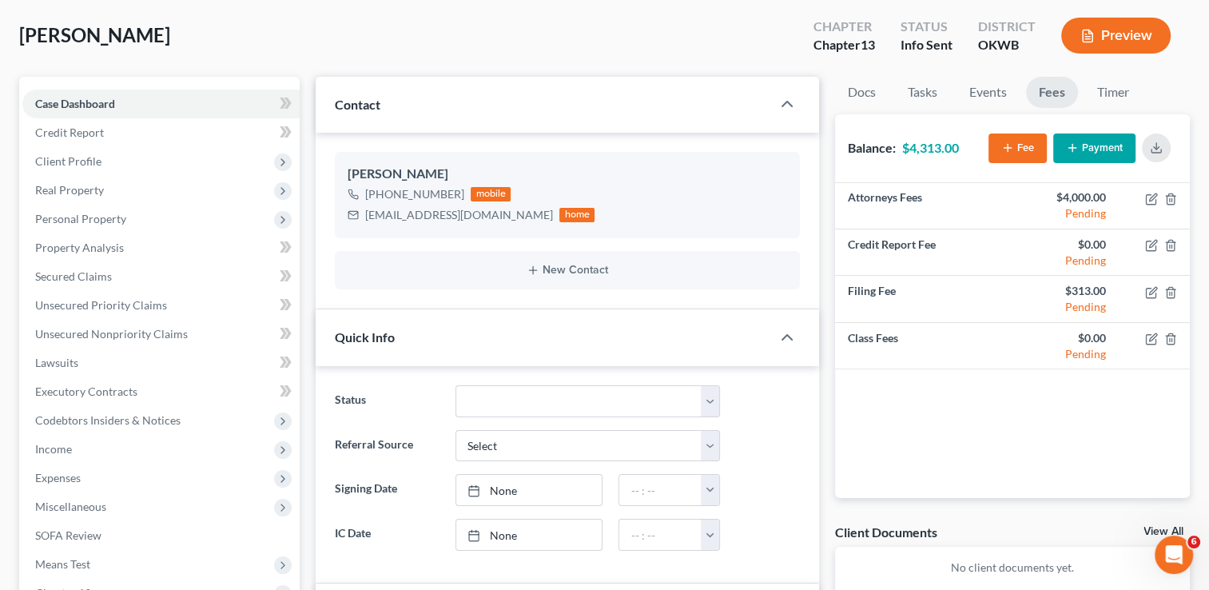
scroll to position [0, 0]
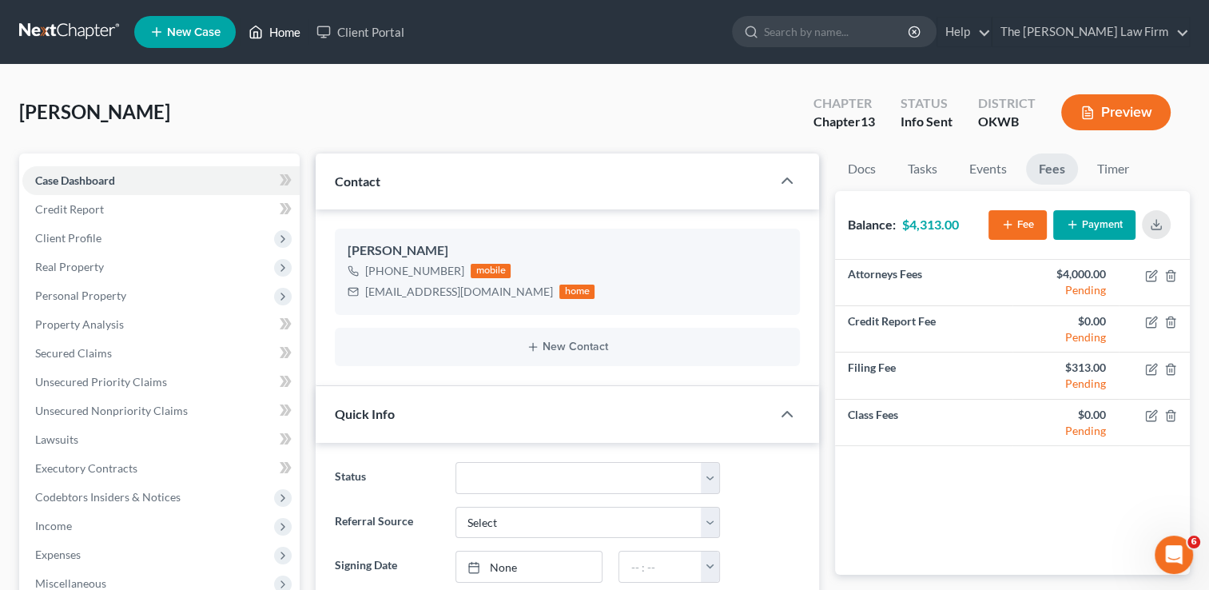
click at [281, 27] on link "Home" at bounding box center [275, 32] width 68 height 29
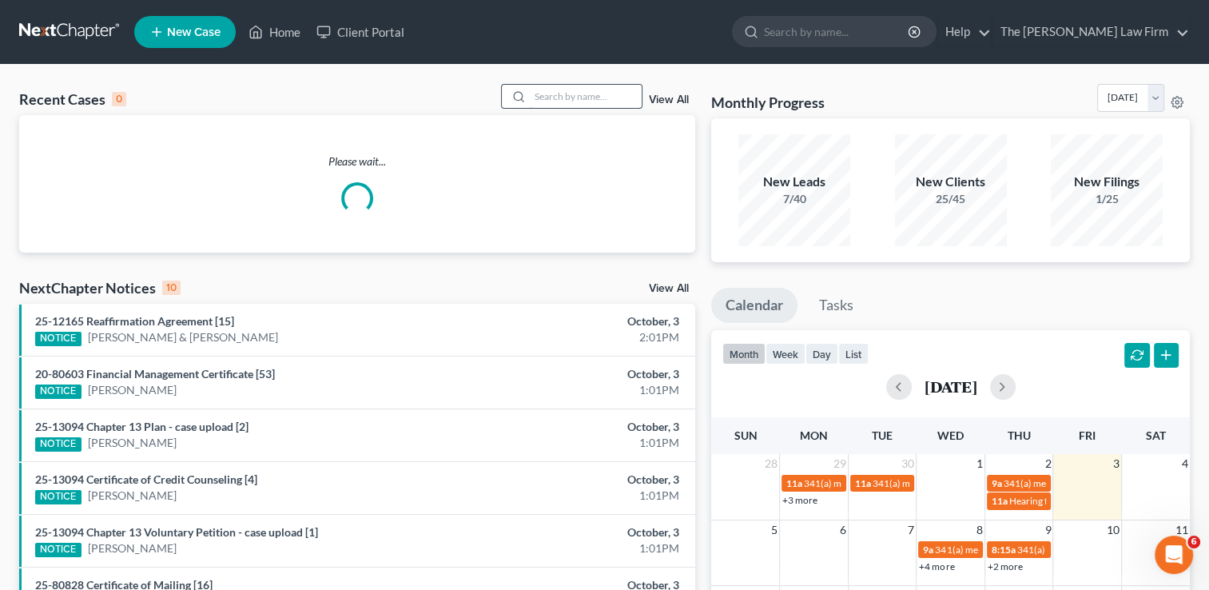
click at [575, 100] on input "search" at bounding box center [586, 96] width 112 height 23
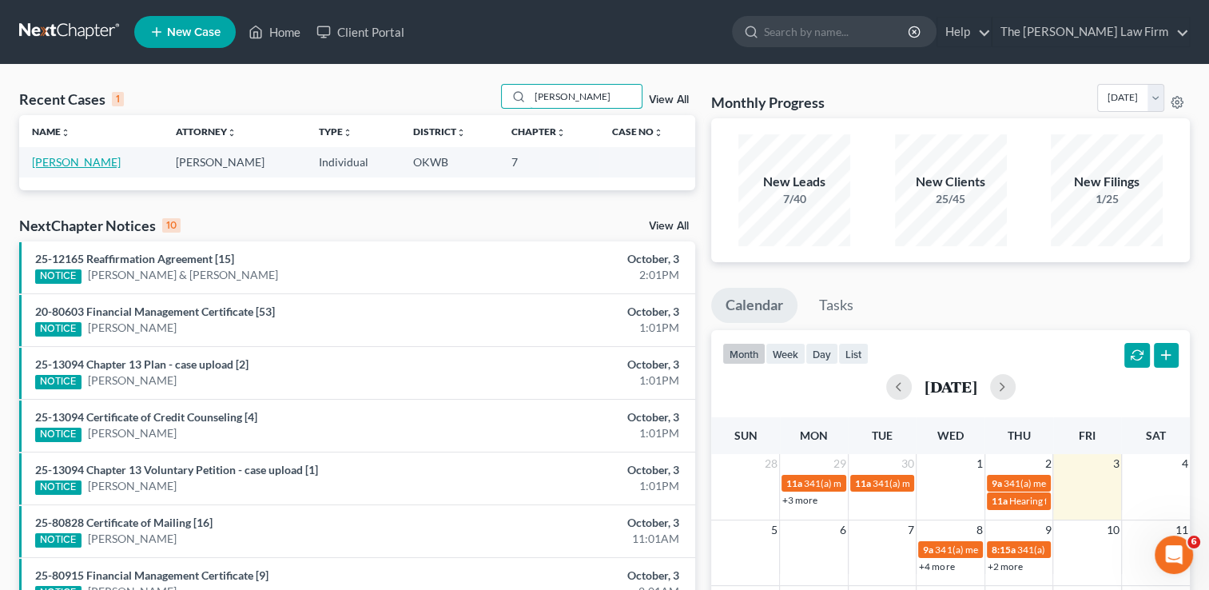
type input "[PERSON_NAME]"
click at [98, 164] on link "[PERSON_NAME]" at bounding box center [76, 162] width 89 height 14
select select "4"
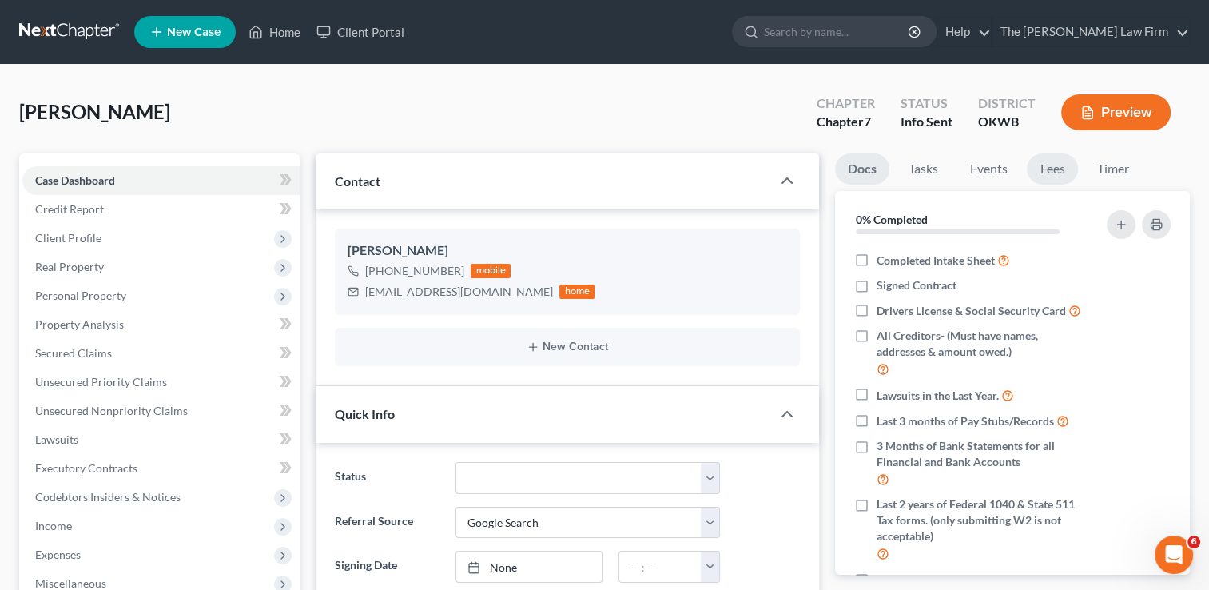
click at [1052, 166] on link "Fees" at bounding box center [1052, 168] width 51 height 31
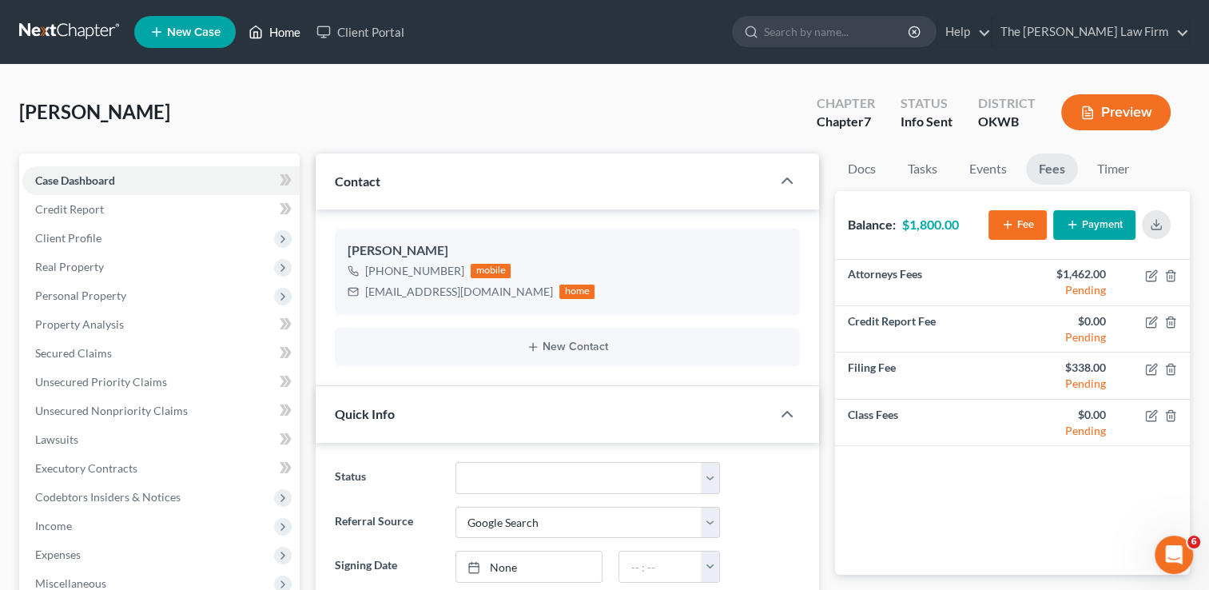
drag, startPoint x: 293, startPoint y: 34, endPoint x: 443, endPoint y: 80, distance: 156.3
click at [293, 34] on link "Home" at bounding box center [275, 32] width 68 height 29
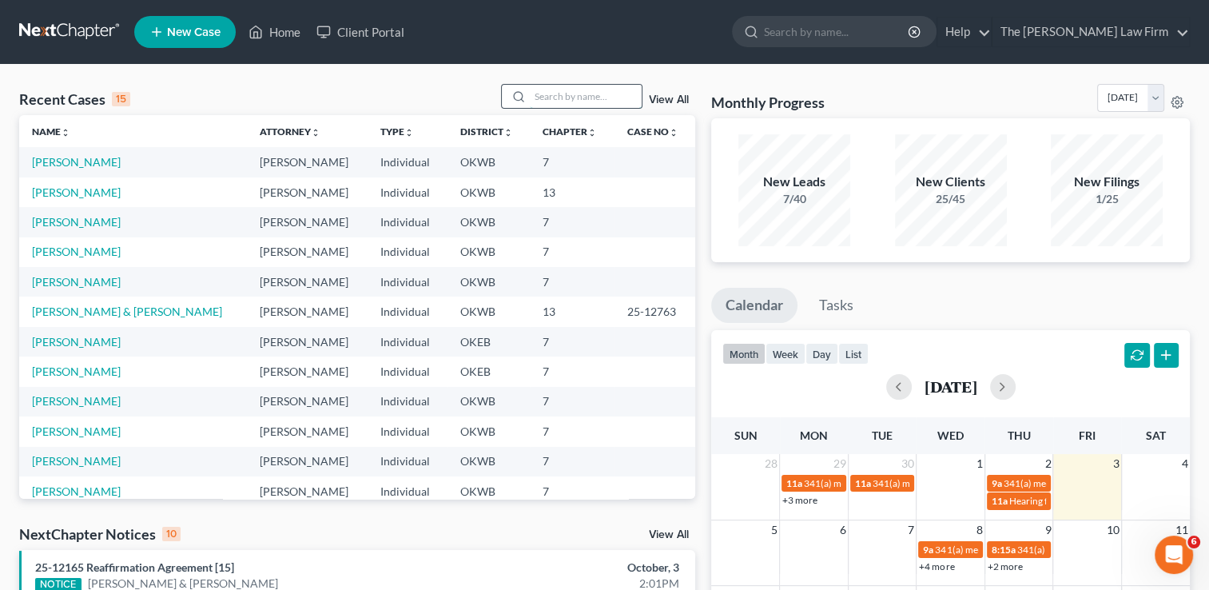
click at [573, 96] on input "search" at bounding box center [586, 96] width 112 height 23
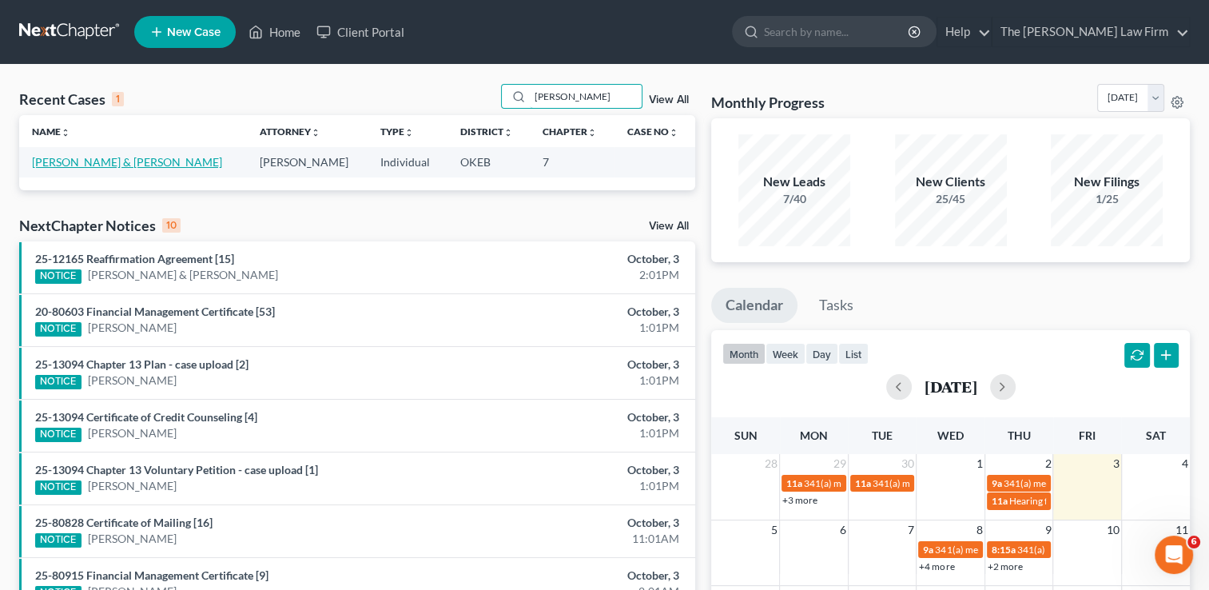
type input "[PERSON_NAME]"
click at [109, 163] on link "[PERSON_NAME] & [PERSON_NAME]" at bounding box center [127, 162] width 190 height 14
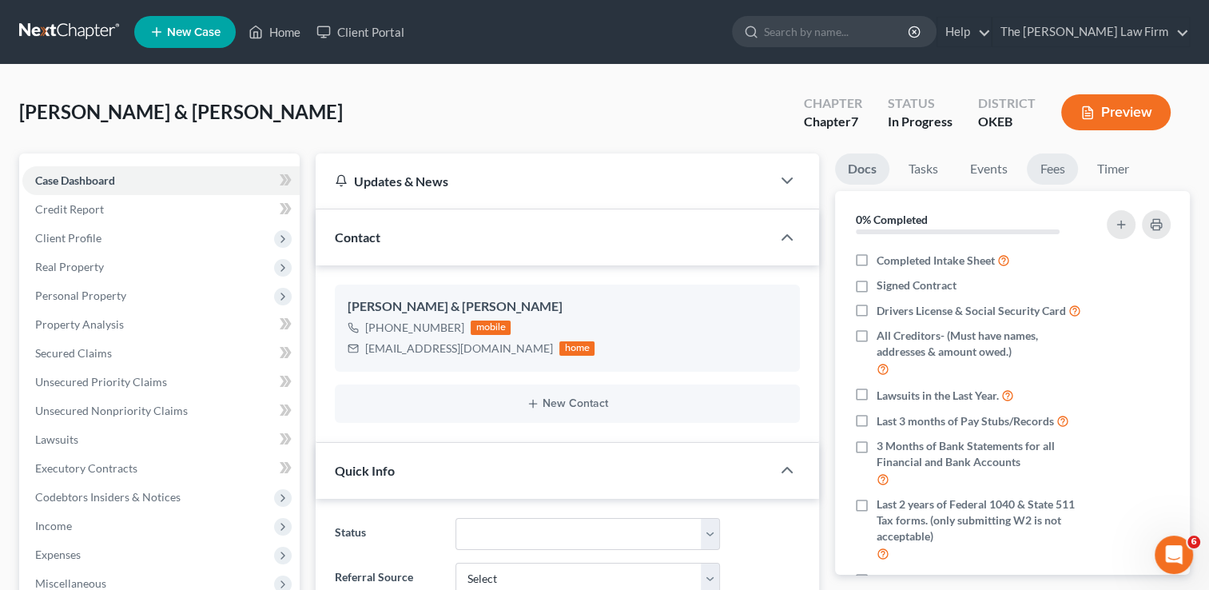
click at [1049, 167] on link "Fees" at bounding box center [1052, 168] width 51 height 31
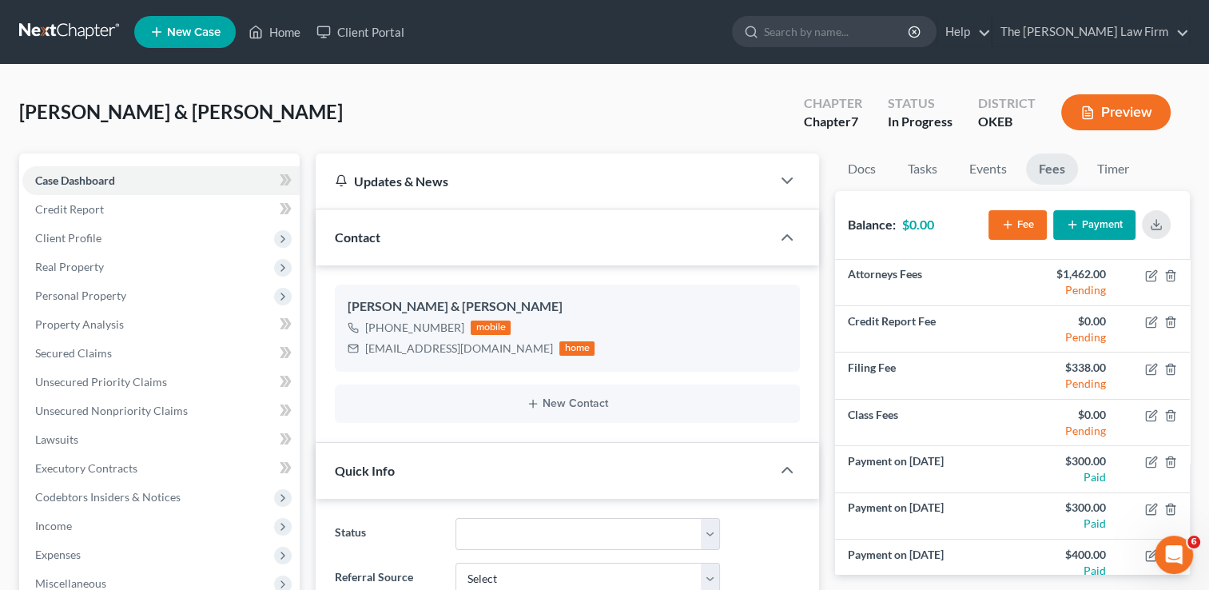
click at [1052, 168] on link "Fees" at bounding box center [1052, 168] width 52 height 31
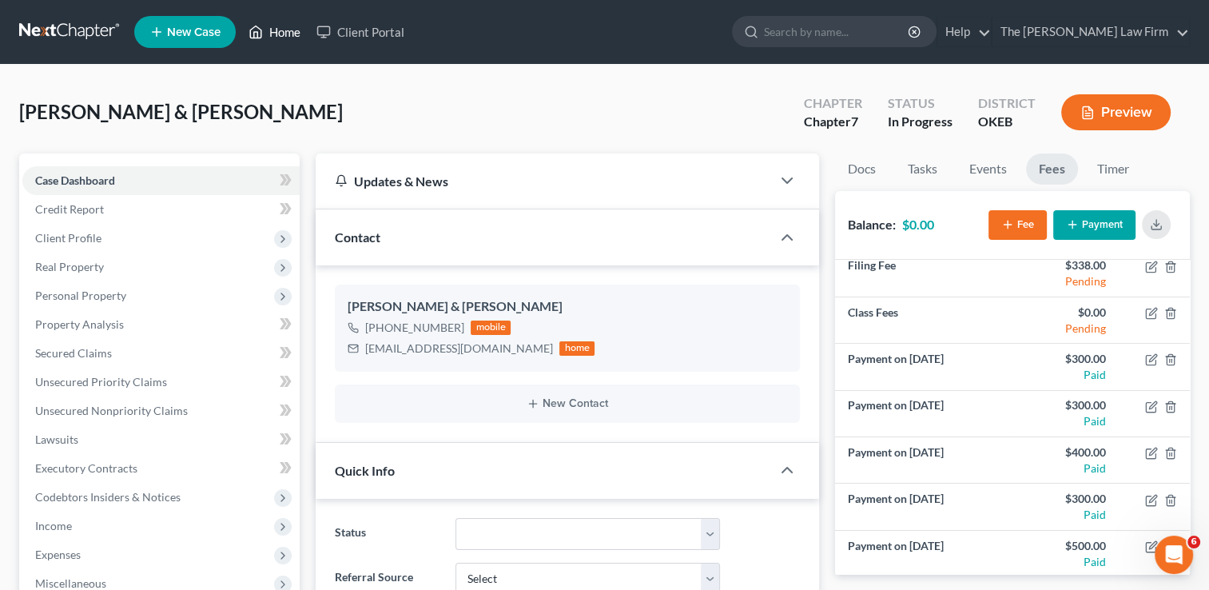
drag, startPoint x: 285, startPoint y: 38, endPoint x: 336, endPoint y: 72, distance: 61.6
click at [285, 38] on link "Home" at bounding box center [275, 32] width 68 height 29
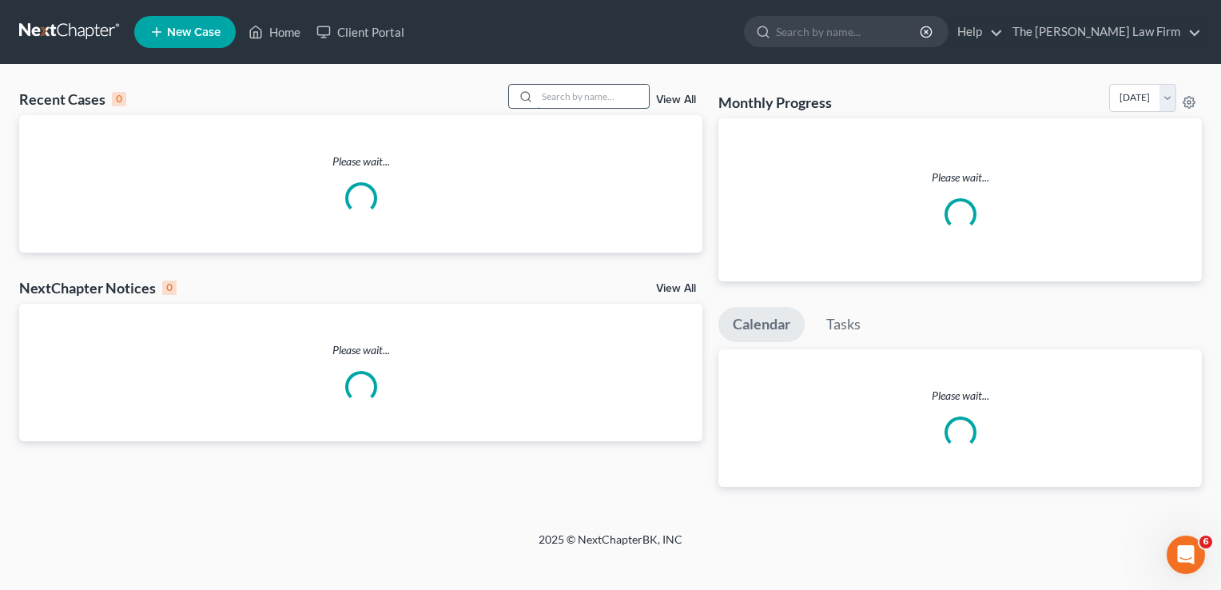
click at [587, 93] on input "search" at bounding box center [593, 96] width 112 height 23
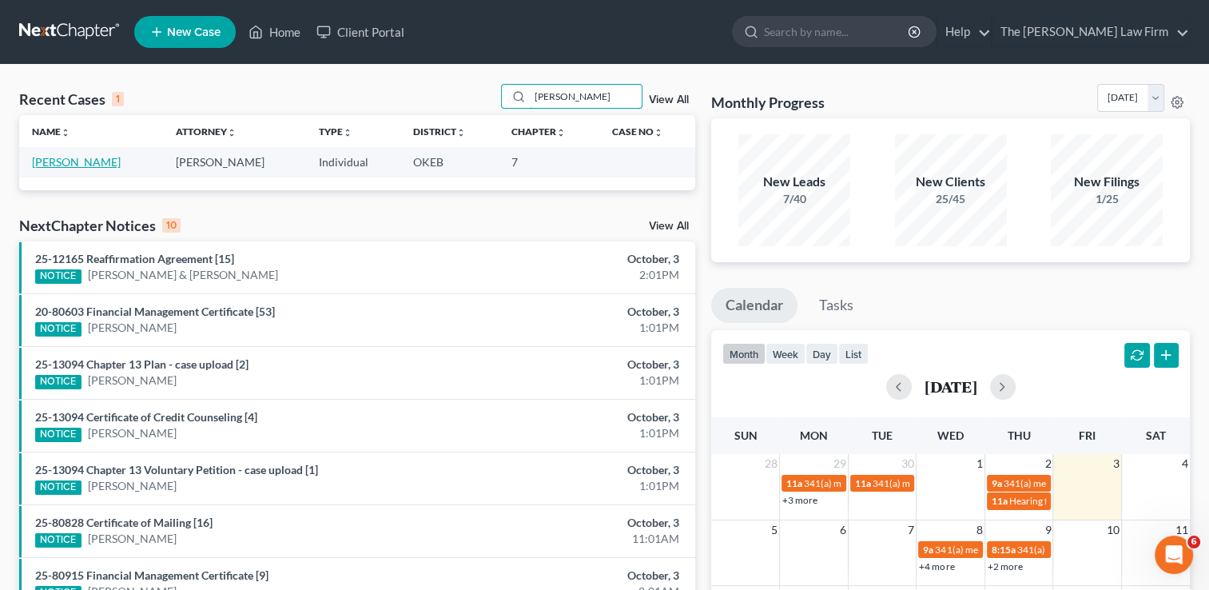
type input "[PERSON_NAME]"
click at [82, 162] on link "[PERSON_NAME]" at bounding box center [76, 162] width 89 height 14
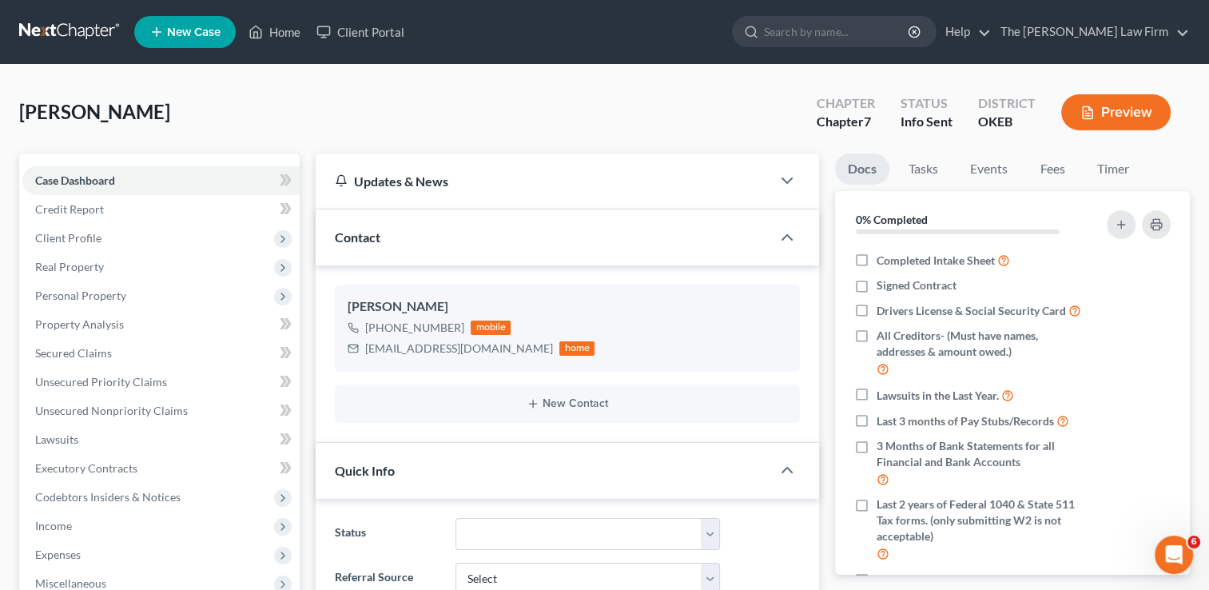
scroll to position [83, 0]
click at [1051, 173] on link "Fees" at bounding box center [1052, 168] width 51 height 31
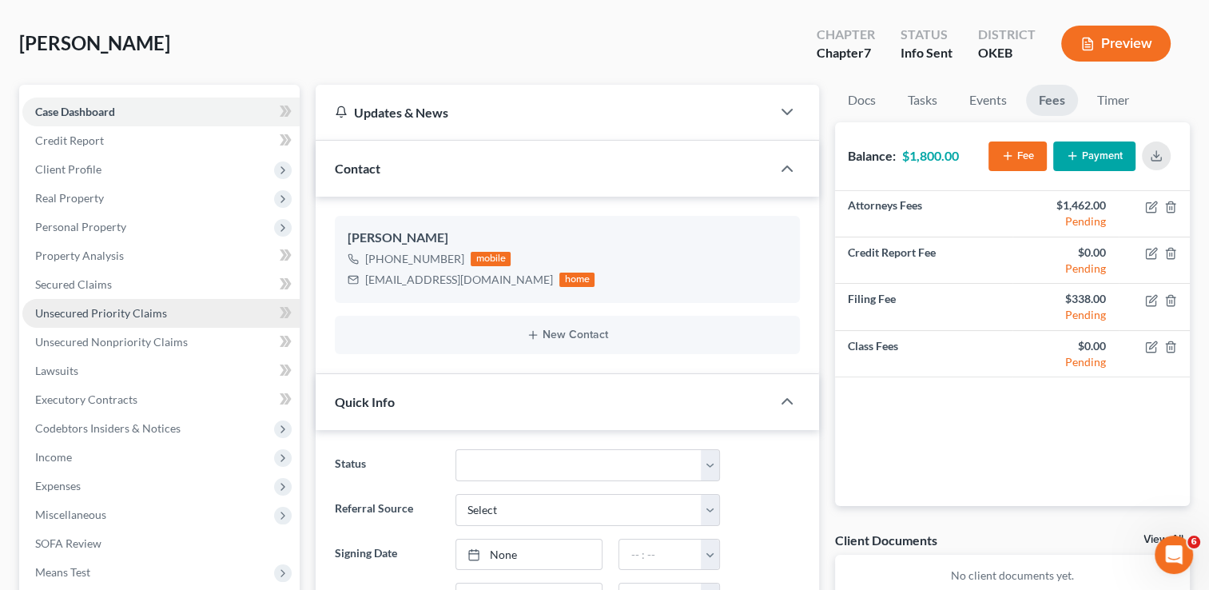
scroll to position [0, 0]
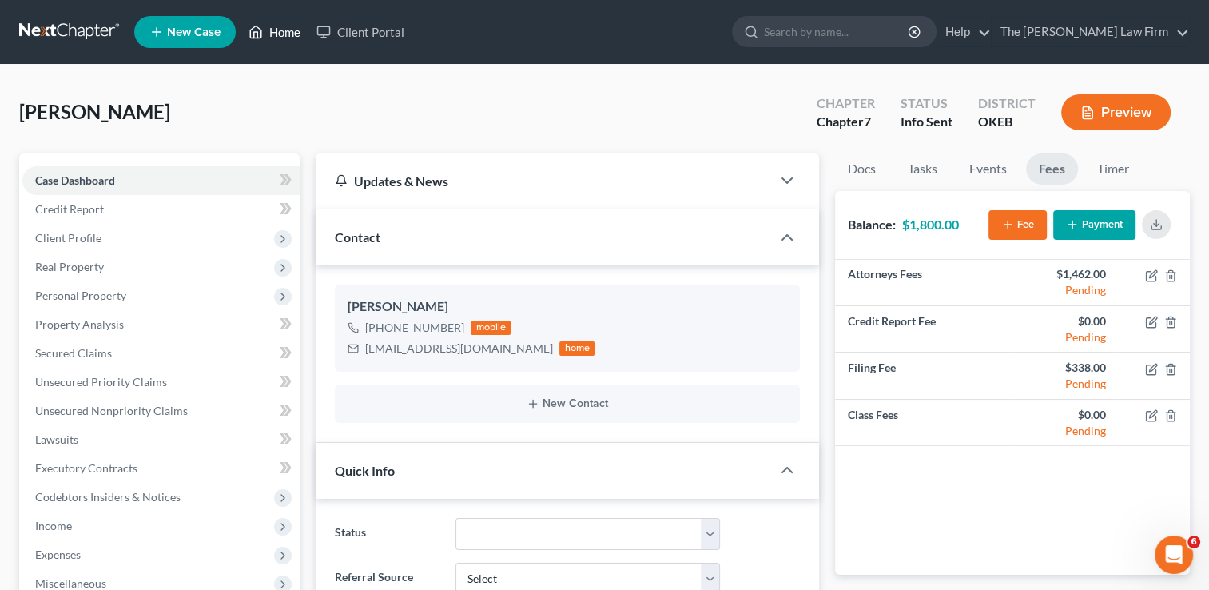
drag, startPoint x: 293, startPoint y: 37, endPoint x: 456, endPoint y: 69, distance: 166.2
click at [293, 37] on link "Home" at bounding box center [275, 32] width 68 height 29
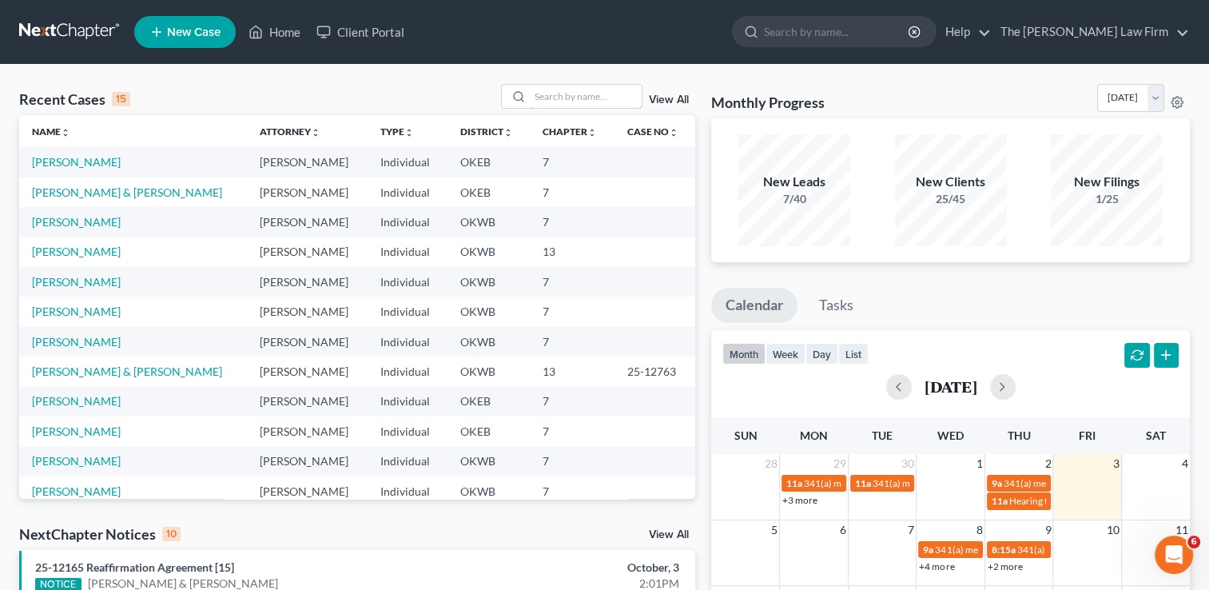
click at [579, 93] on input "search" at bounding box center [586, 96] width 112 height 23
drag, startPoint x: 596, startPoint y: 109, endPoint x: 556, endPoint y: 92, distance: 43.3
click at [553, 91] on input "search" at bounding box center [586, 96] width 112 height 23
click at [556, 92] on input "k" at bounding box center [586, 96] width 112 height 23
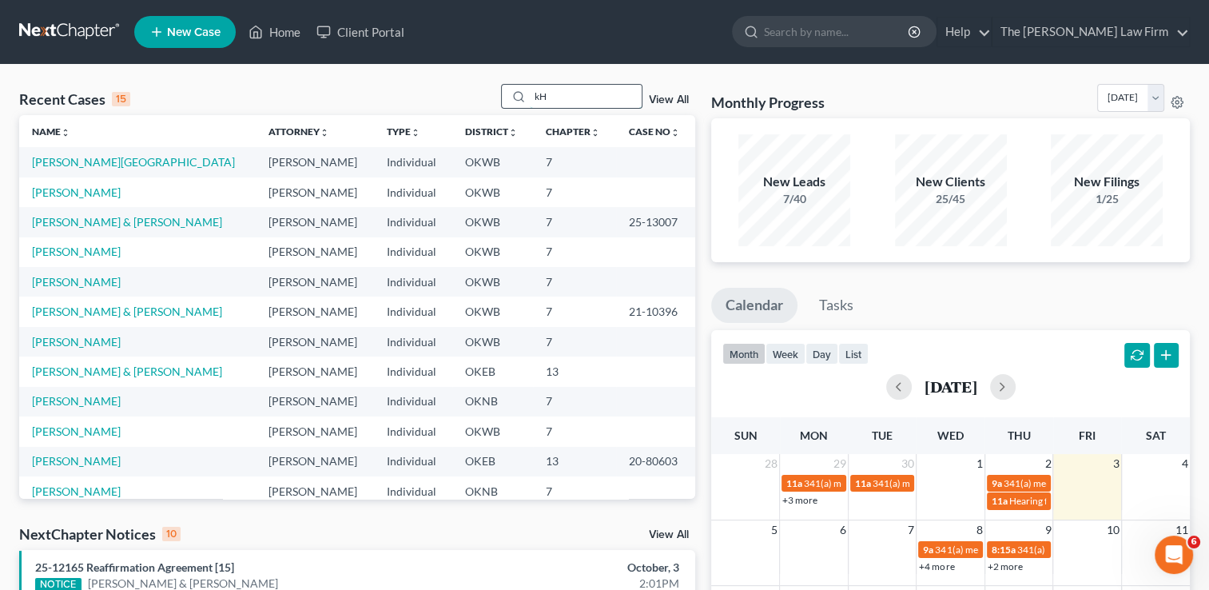
type input "k"
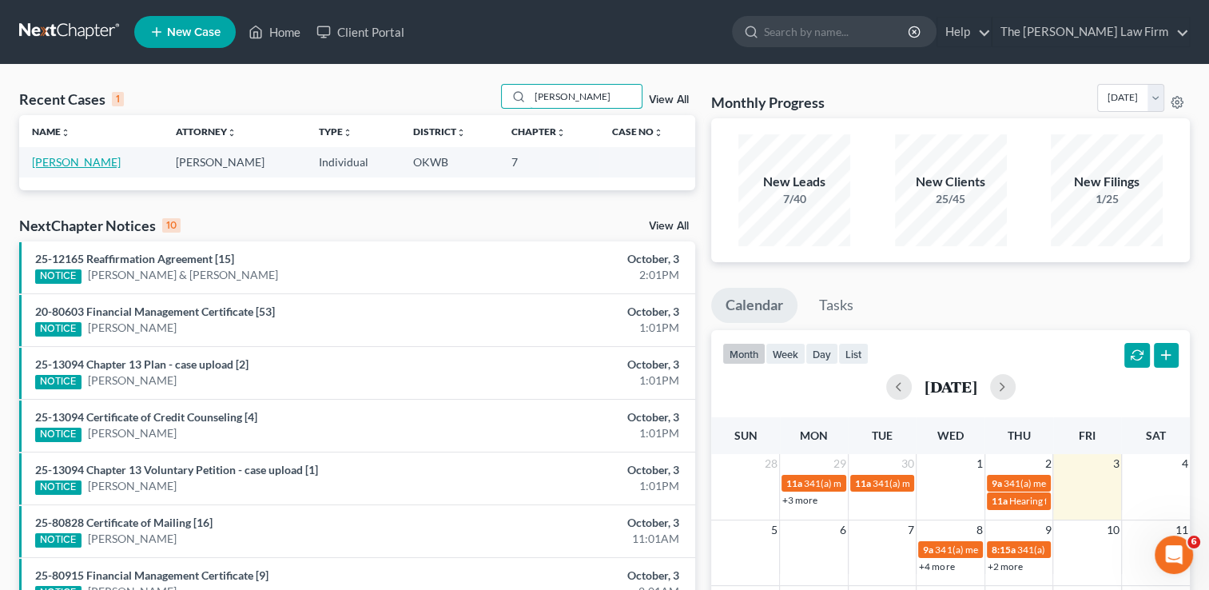
type input "[PERSON_NAME]"
click at [75, 161] on link "[PERSON_NAME]" at bounding box center [76, 162] width 89 height 14
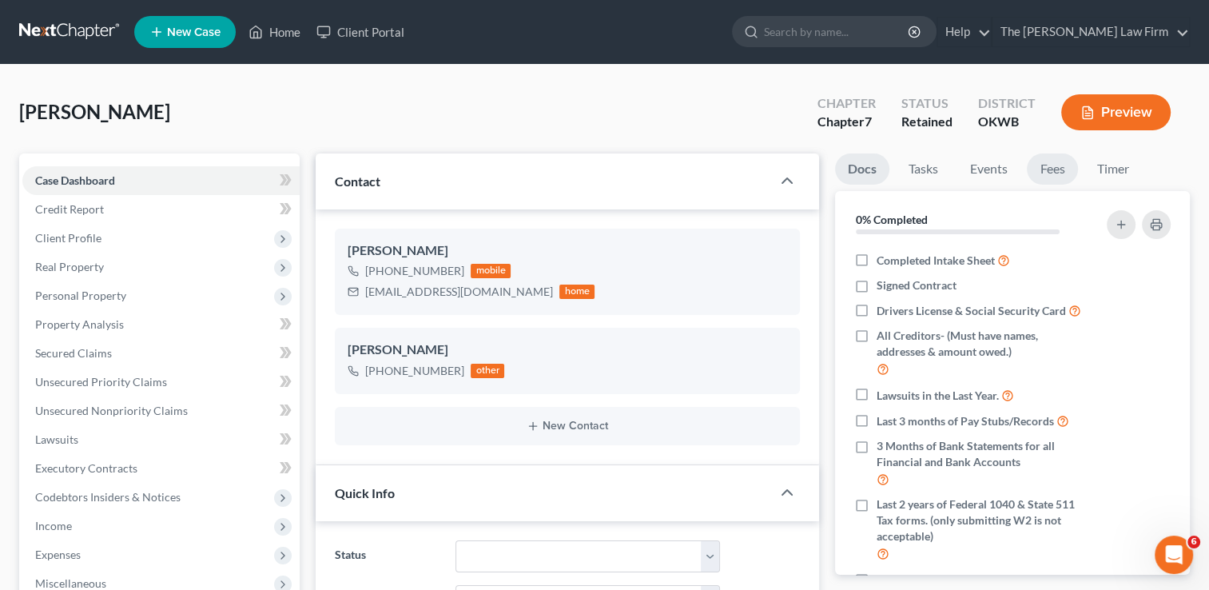
click at [1049, 170] on link "Fees" at bounding box center [1052, 168] width 51 height 31
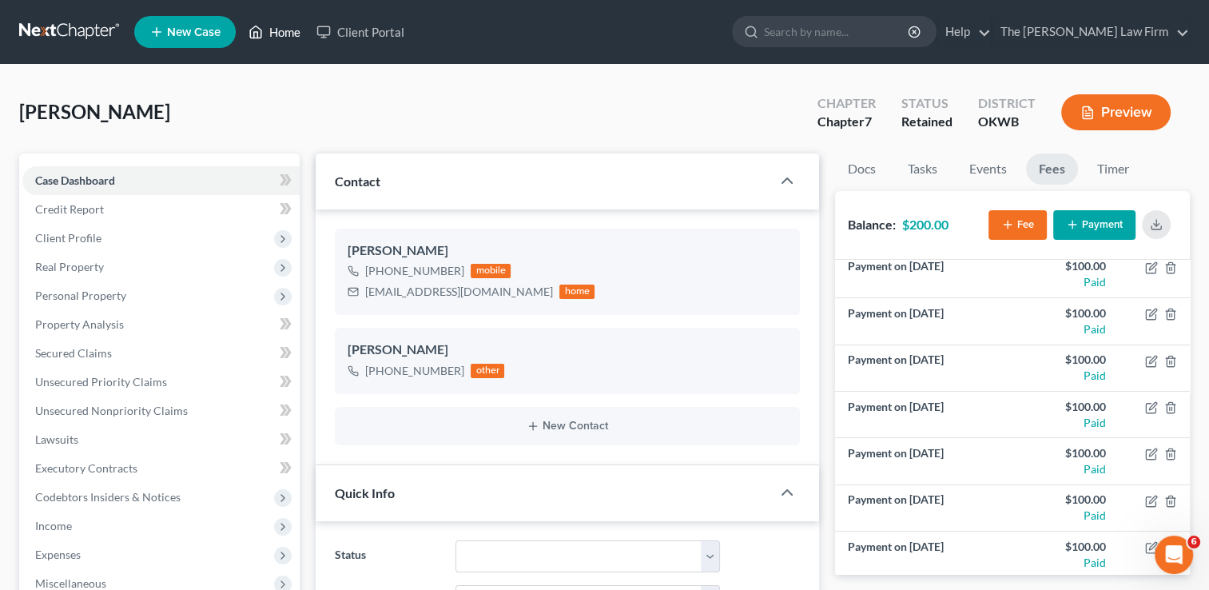
click at [271, 37] on link "Home" at bounding box center [275, 32] width 68 height 29
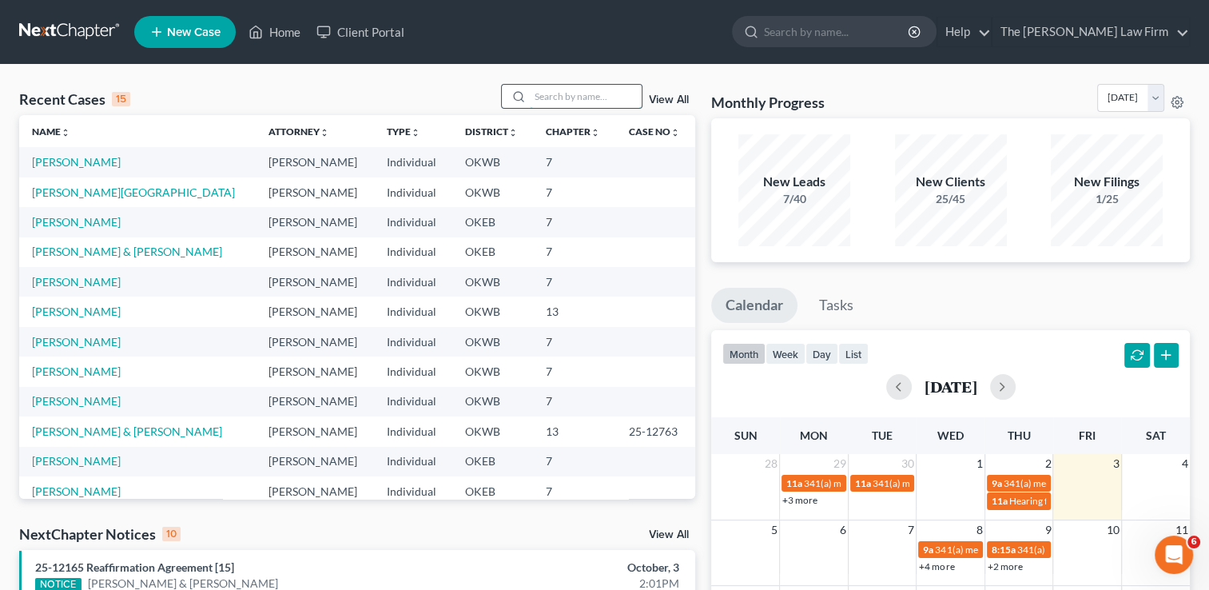
click at [578, 98] on input "search" at bounding box center [586, 96] width 112 height 23
click at [559, 94] on input "search" at bounding box center [586, 96] width 112 height 23
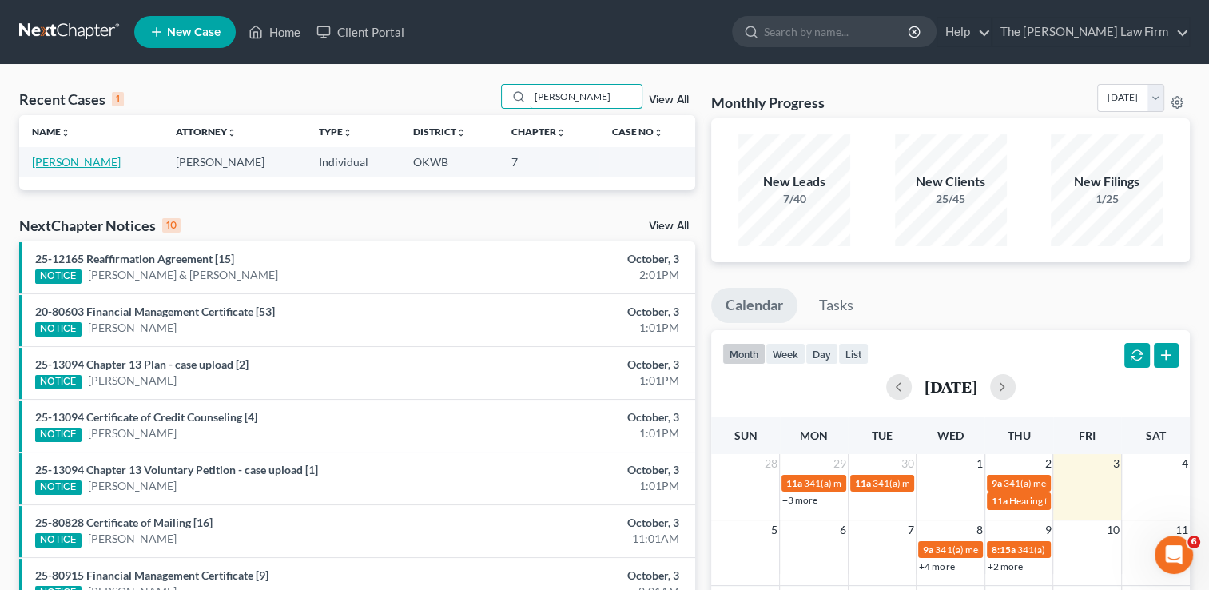
type input "[PERSON_NAME]"
click at [74, 165] on link "[PERSON_NAME]" at bounding box center [76, 162] width 89 height 14
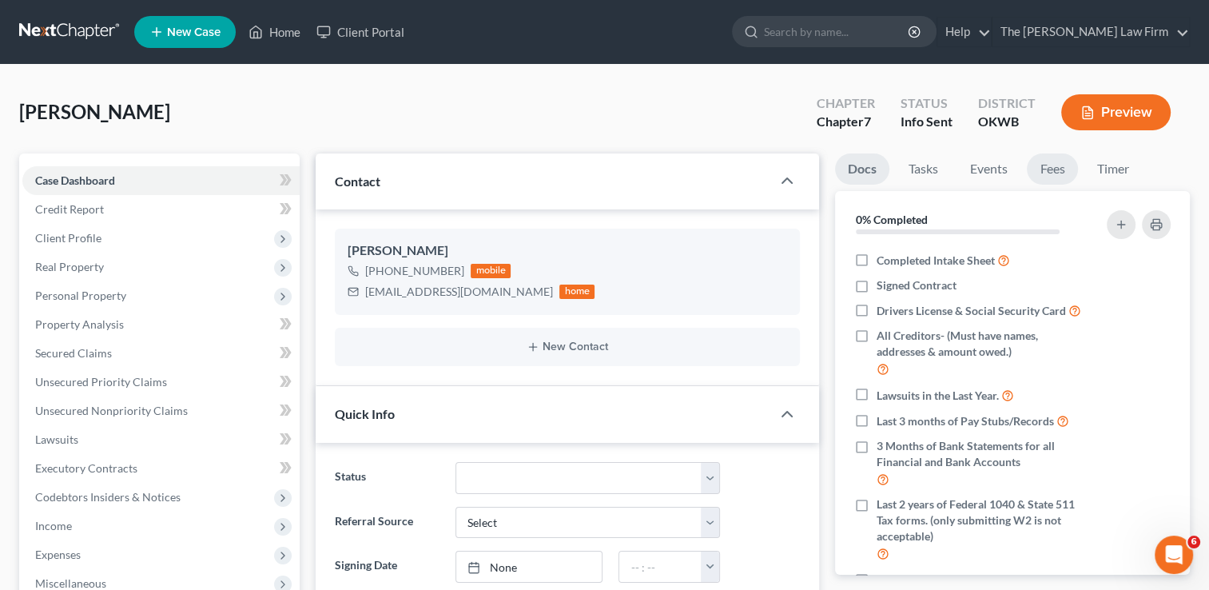
click at [1059, 178] on link "Fees" at bounding box center [1052, 168] width 51 height 31
click at [1059, 174] on link "Fees" at bounding box center [1052, 168] width 51 height 31
click at [1054, 167] on link "Fees" at bounding box center [1052, 168] width 51 height 31
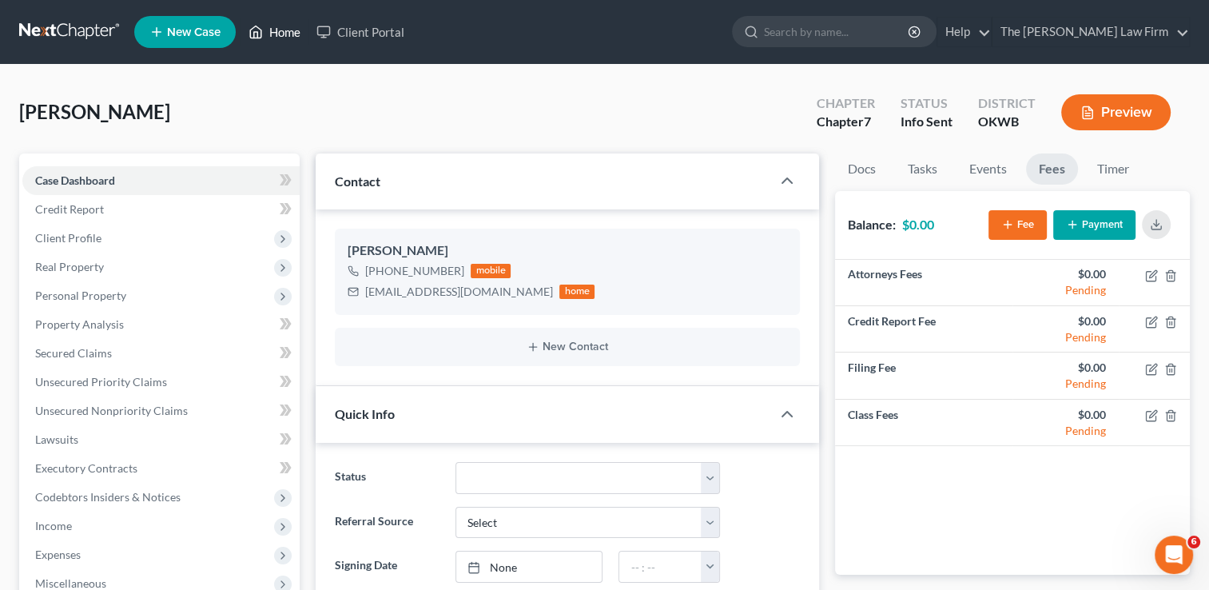
drag, startPoint x: 288, startPoint y: 30, endPoint x: 435, endPoint y: 101, distance: 163.0
click at [288, 30] on link "Home" at bounding box center [275, 32] width 68 height 29
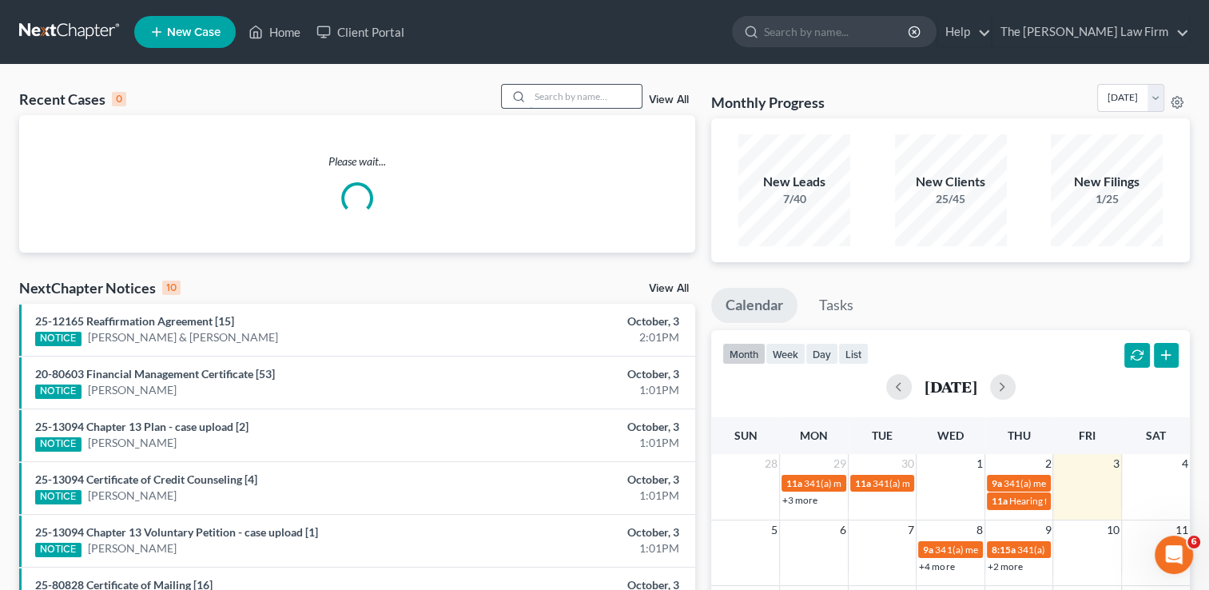
click at [583, 92] on input "search" at bounding box center [586, 96] width 112 height 23
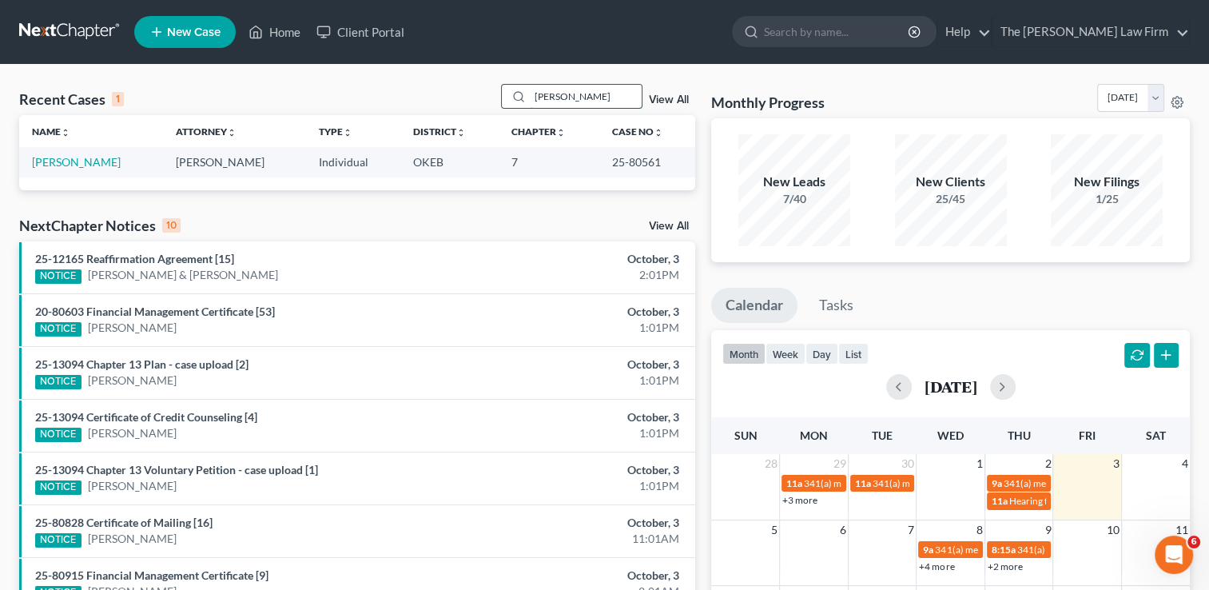
click at [591, 94] on input "[PERSON_NAME]" at bounding box center [586, 96] width 112 height 23
type input "C"
type input "[PERSON_NAME]"
click at [77, 165] on link "[PERSON_NAME]" at bounding box center [76, 162] width 89 height 14
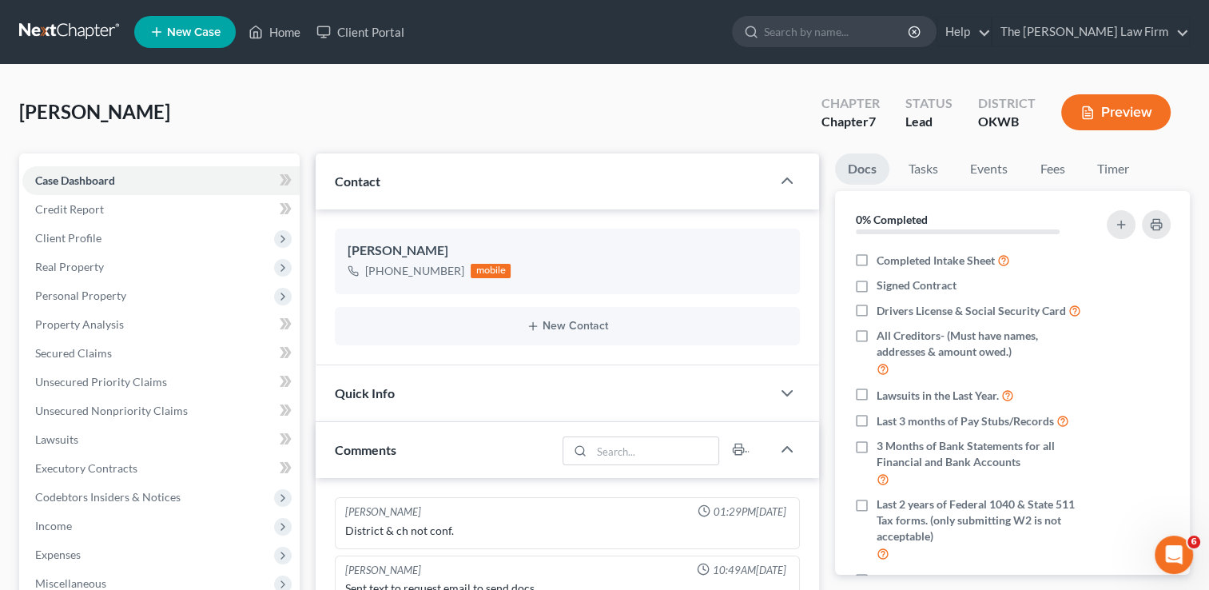
scroll to position [26, 0]
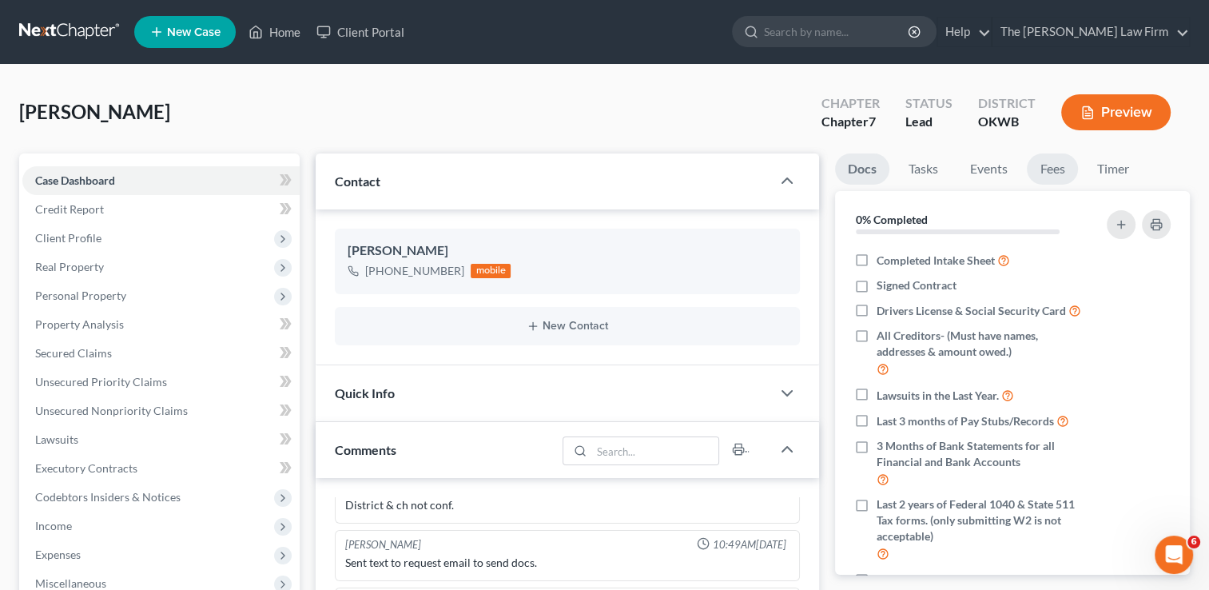
click at [1057, 168] on link "Fees" at bounding box center [1052, 168] width 51 height 31
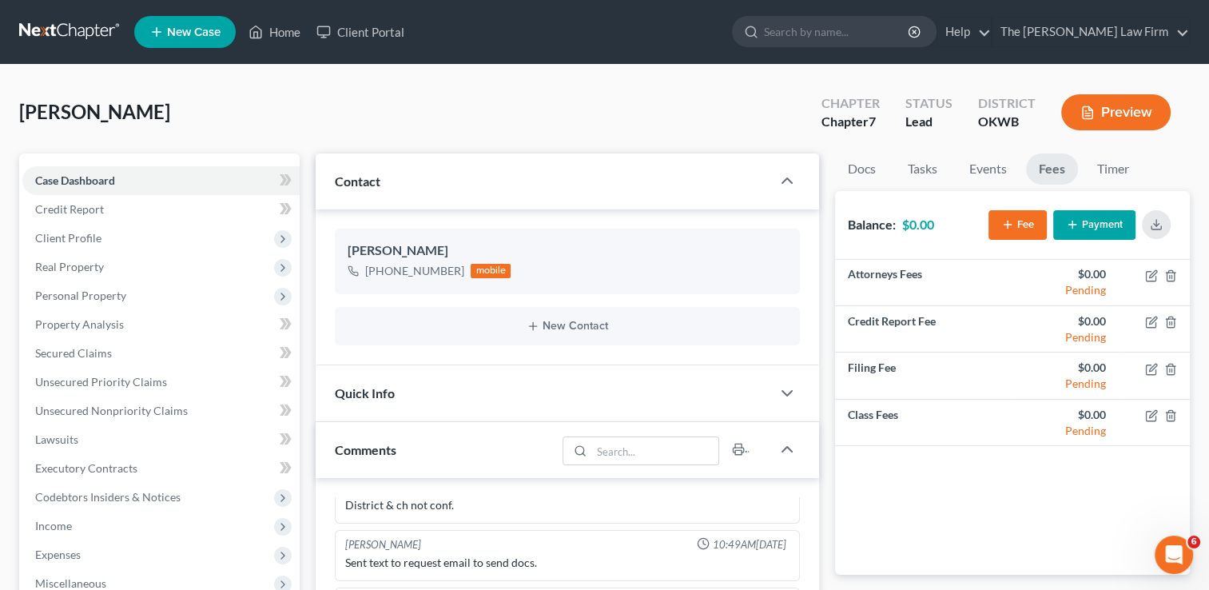
click at [1051, 171] on link "Fees" at bounding box center [1052, 168] width 52 height 31
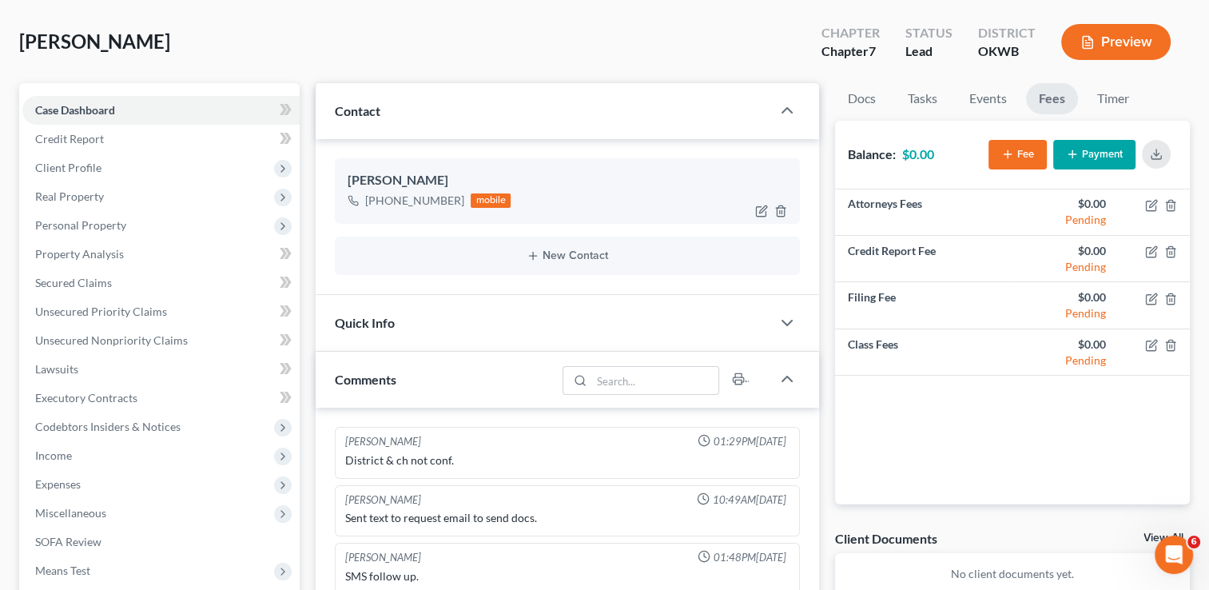
scroll to position [0, 0]
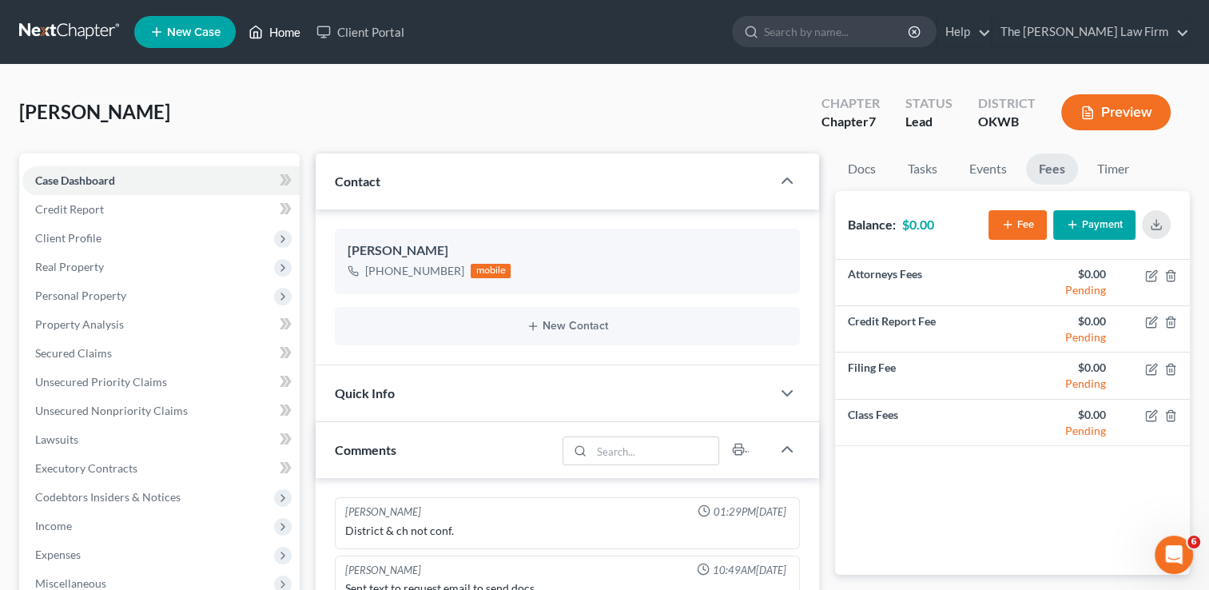
drag, startPoint x: 289, startPoint y: 36, endPoint x: 367, endPoint y: 75, distance: 87.6
click at [289, 36] on link "Home" at bounding box center [275, 32] width 68 height 29
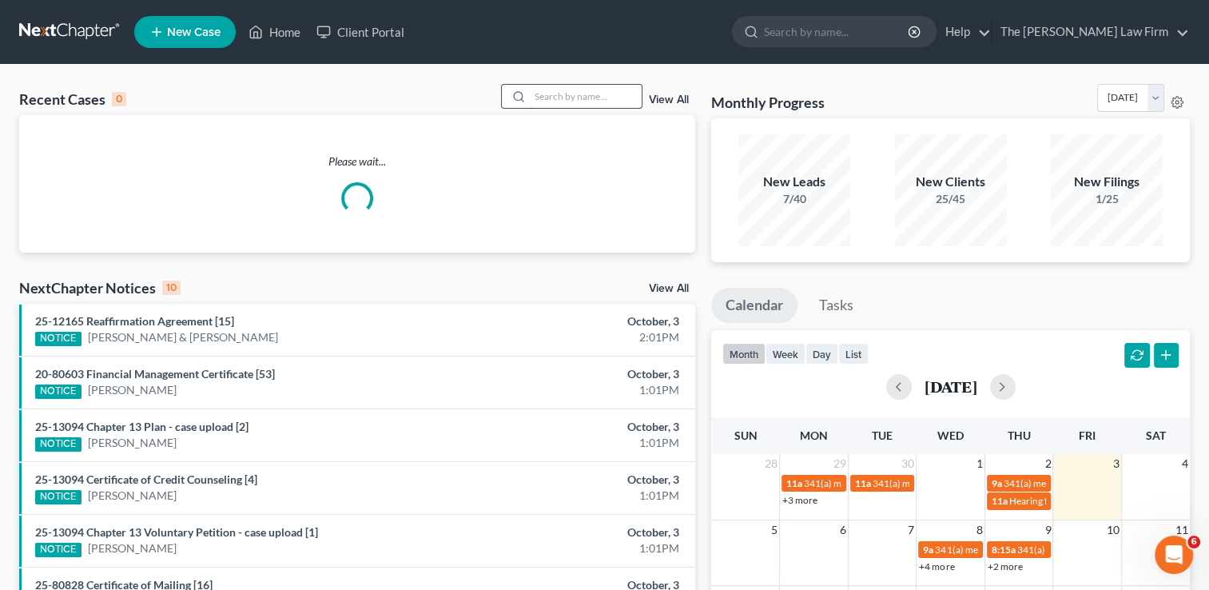
click at [575, 98] on input "search" at bounding box center [586, 96] width 112 height 23
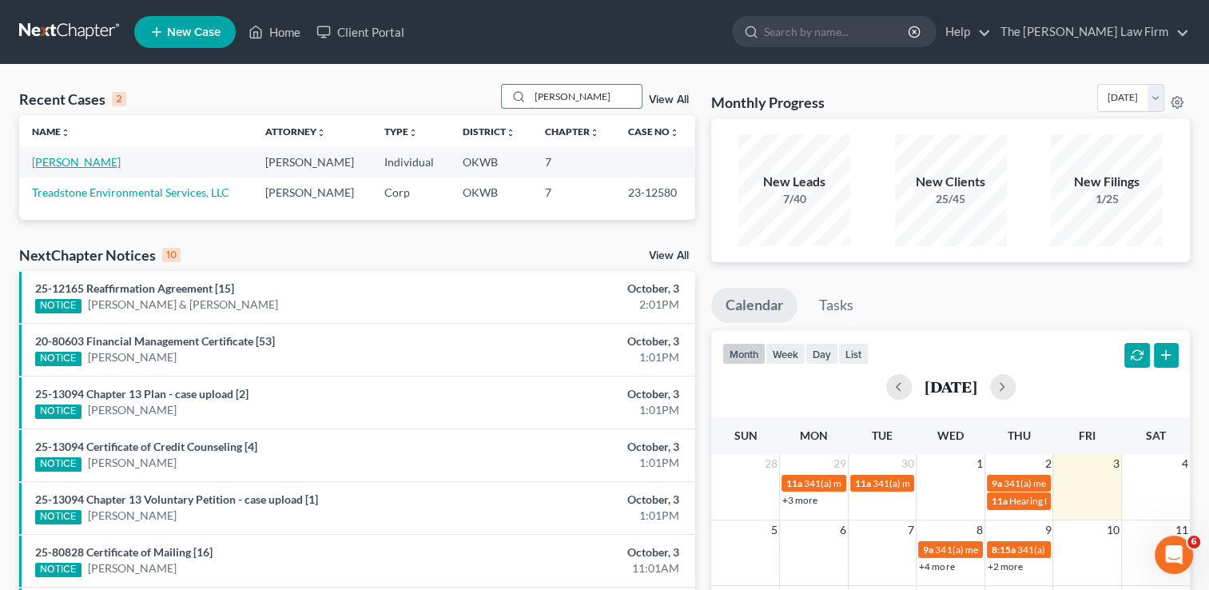
type input "[PERSON_NAME]"
click at [72, 160] on link "[PERSON_NAME]" at bounding box center [76, 162] width 89 height 14
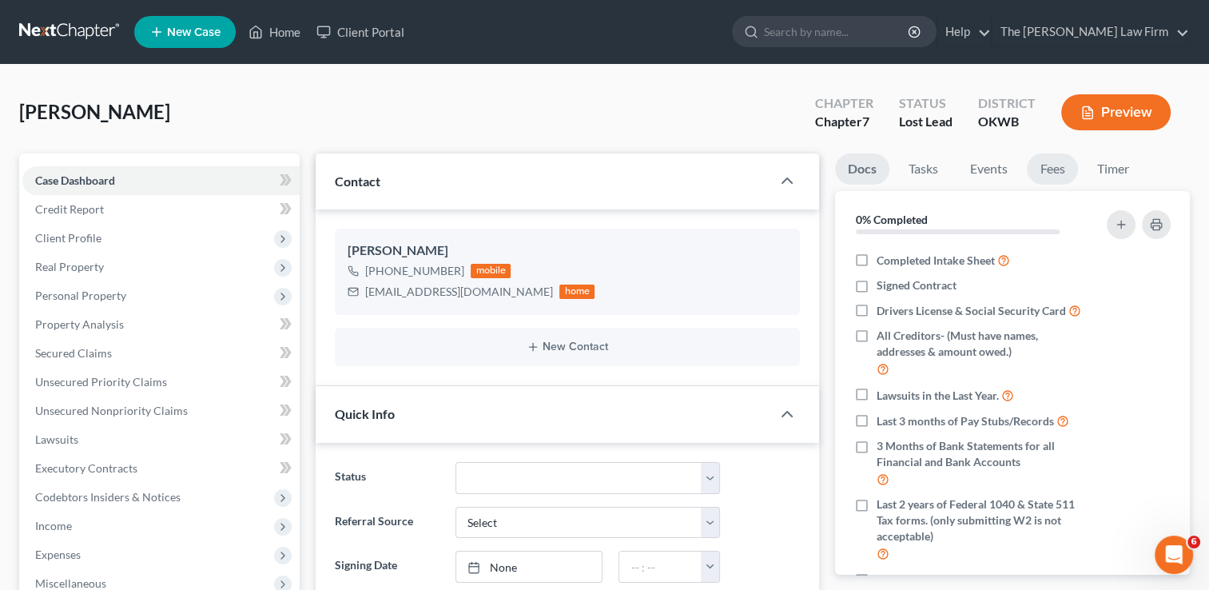
click at [1054, 168] on link "Fees" at bounding box center [1052, 168] width 51 height 31
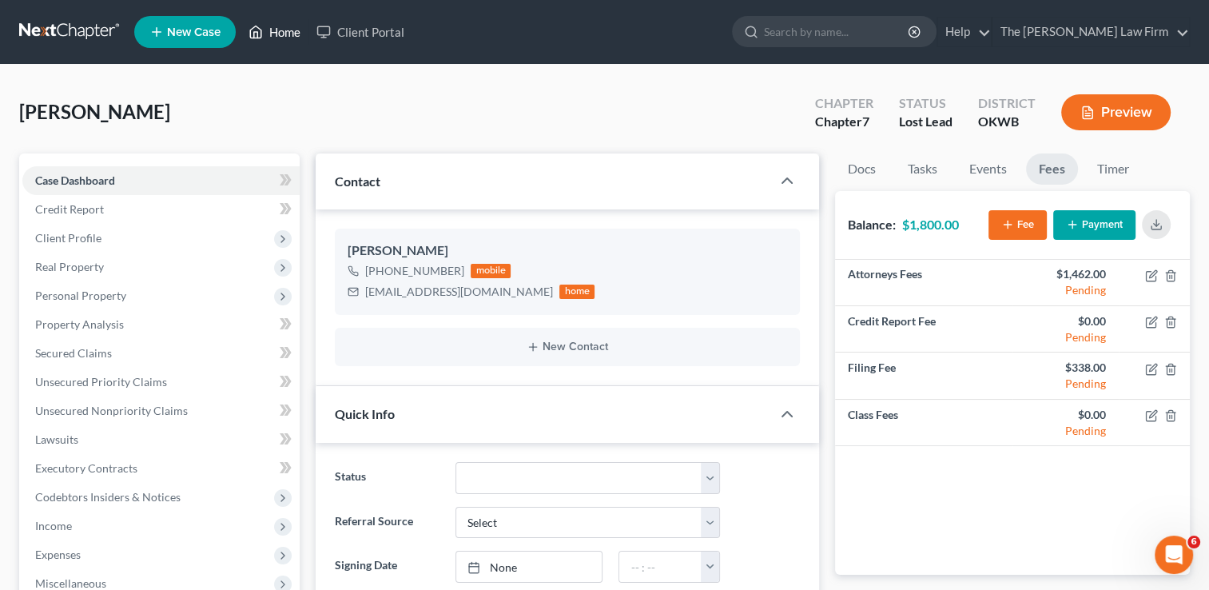
drag, startPoint x: 276, startPoint y: 38, endPoint x: 322, endPoint y: 81, distance: 63.3
click at [276, 38] on link "Home" at bounding box center [275, 32] width 68 height 29
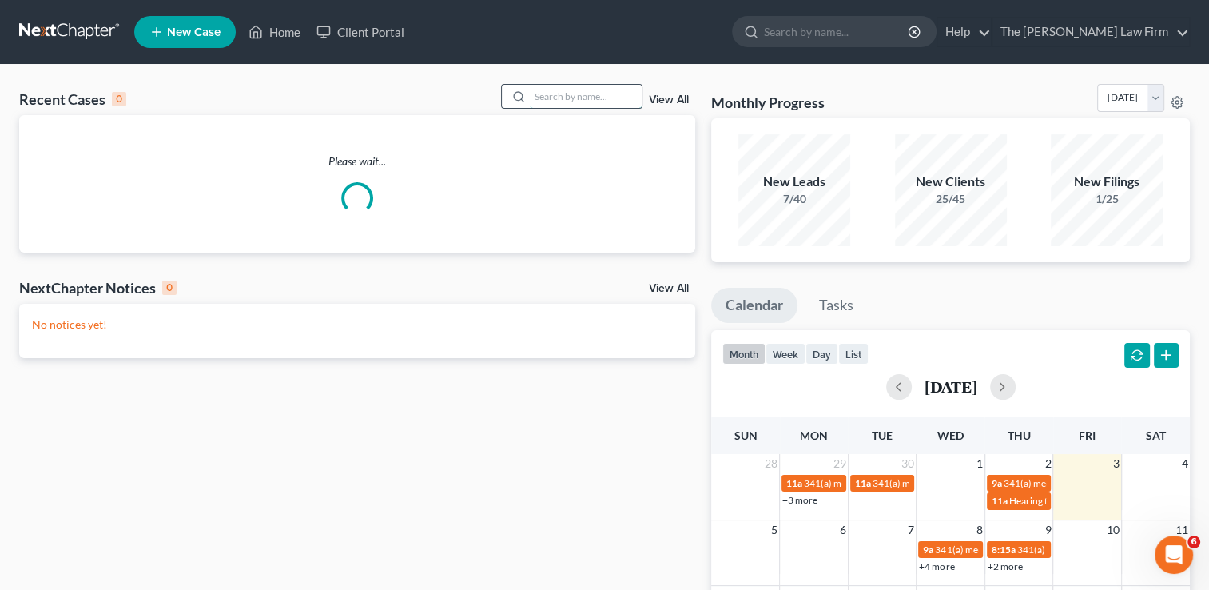
click at [585, 94] on input "search" at bounding box center [586, 96] width 112 height 23
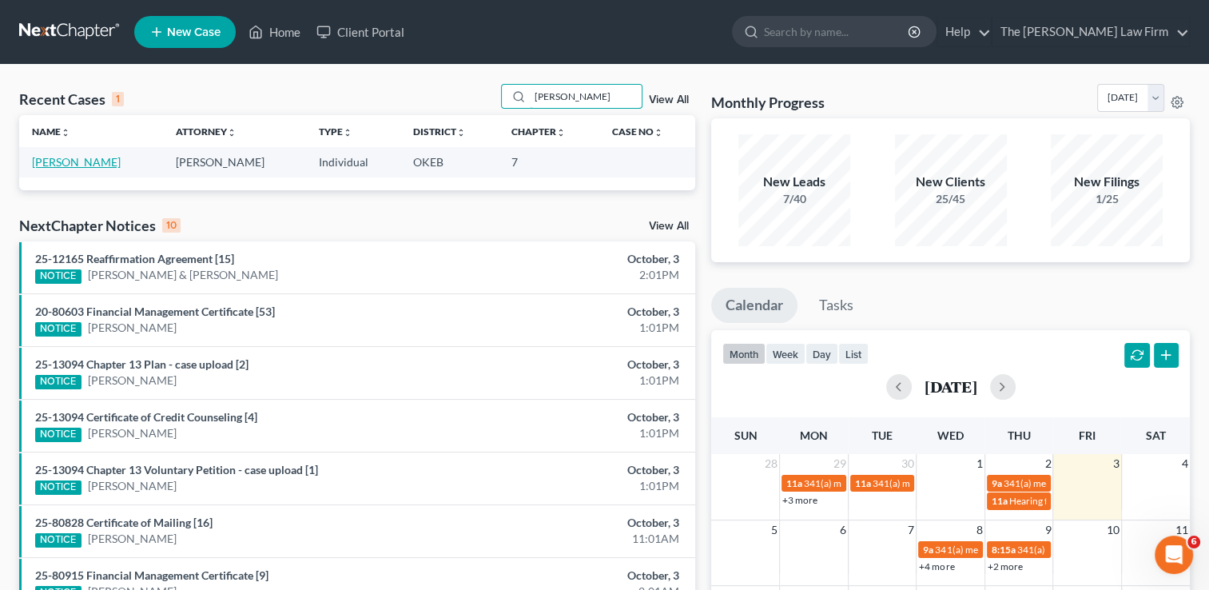
type input "[PERSON_NAME]"
click at [86, 165] on link "[PERSON_NAME]" at bounding box center [76, 162] width 89 height 14
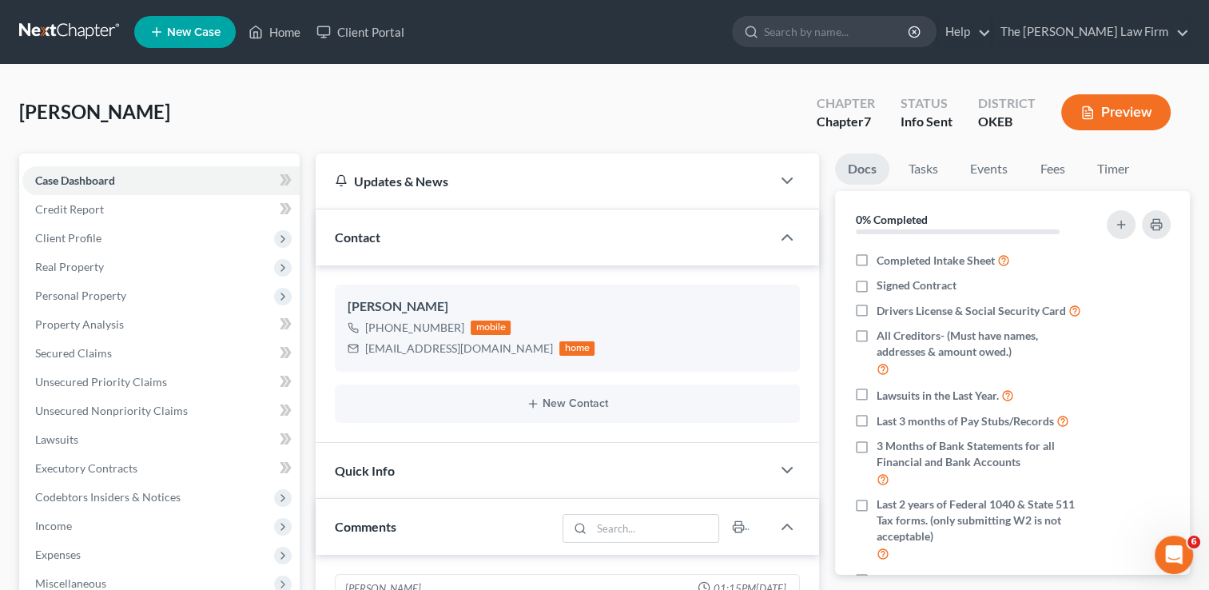
scroll to position [215, 0]
click at [1051, 170] on link "Fees" at bounding box center [1052, 168] width 51 height 31
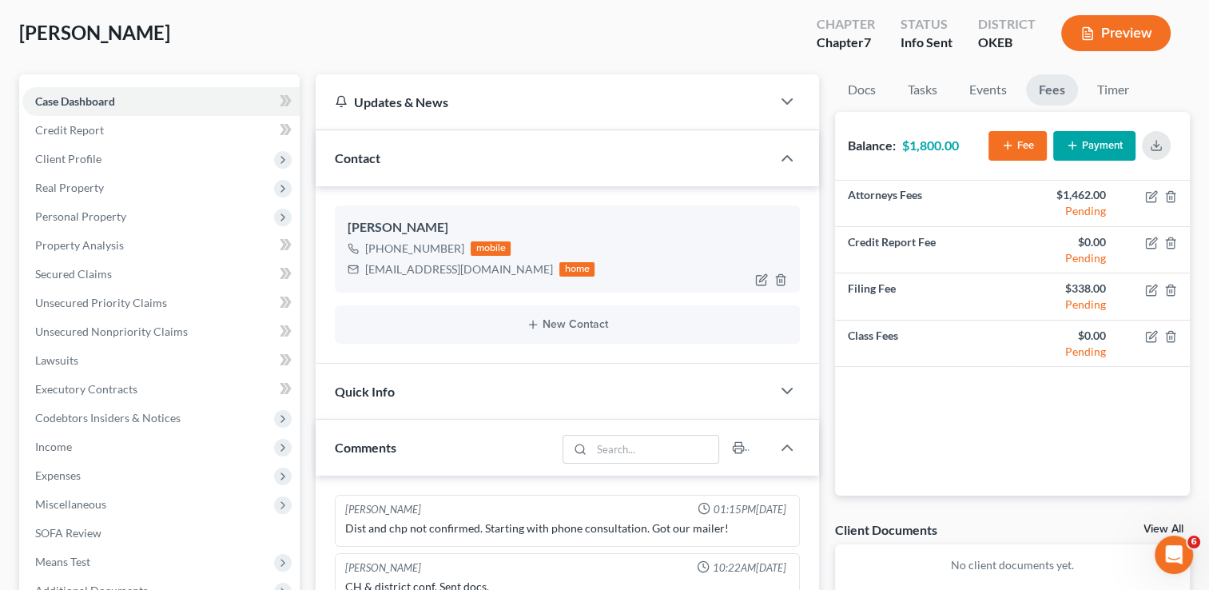
scroll to position [0, 0]
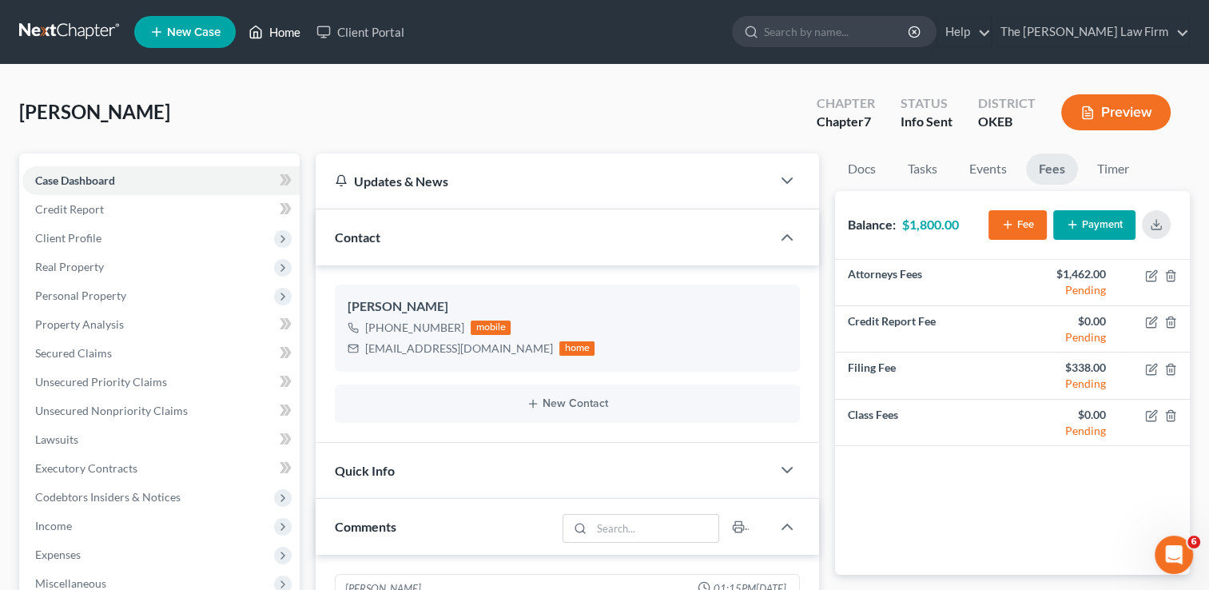
drag, startPoint x: 283, startPoint y: 25, endPoint x: 412, endPoint y: 82, distance: 141.4
click at [283, 25] on link "Home" at bounding box center [275, 32] width 68 height 29
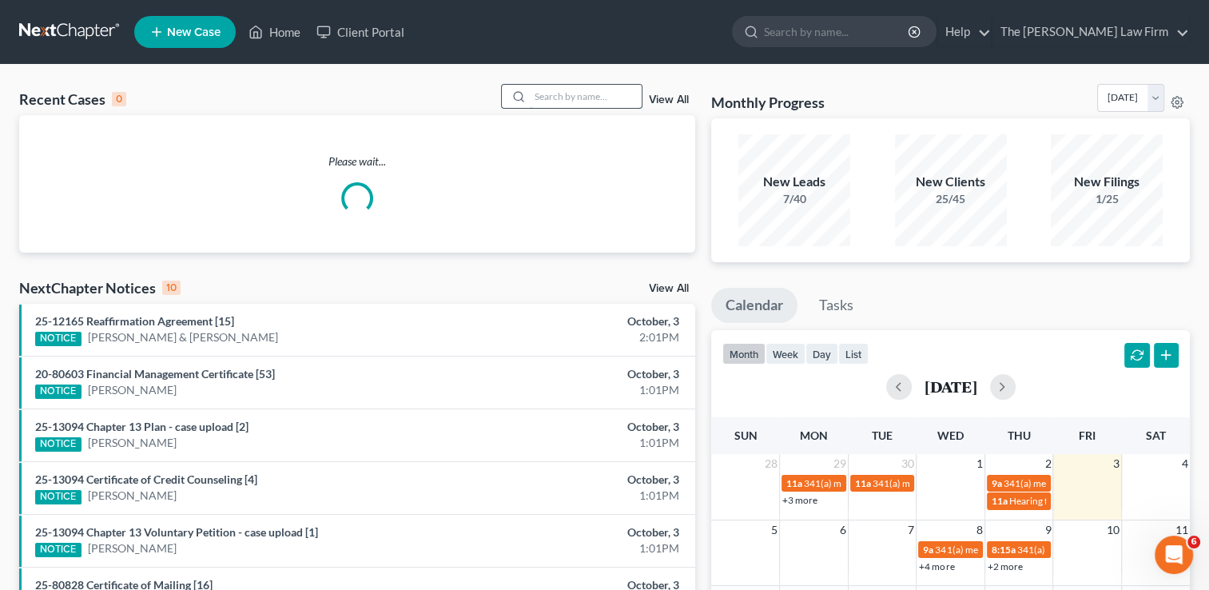
click at [565, 98] on input "search" at bounding box center [586, 96] width 112 height 23
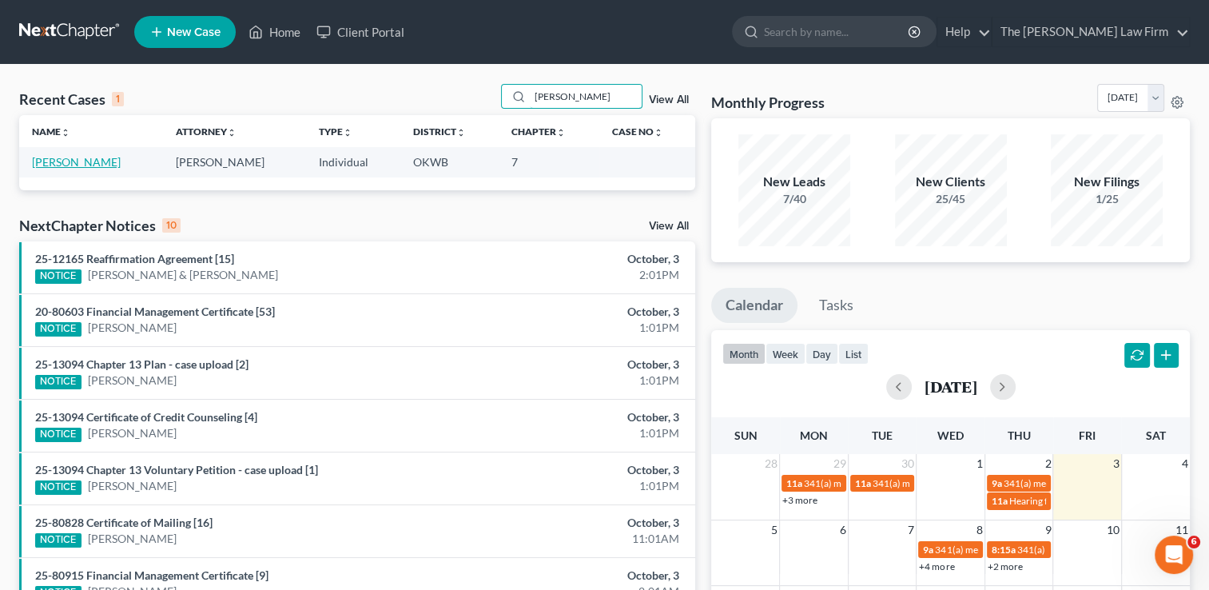
type input "[PERSON_NAME]"
click at [77, 164] on link "[PERSON_NAME]" at bounding box center [76, 162] width 89 height 14
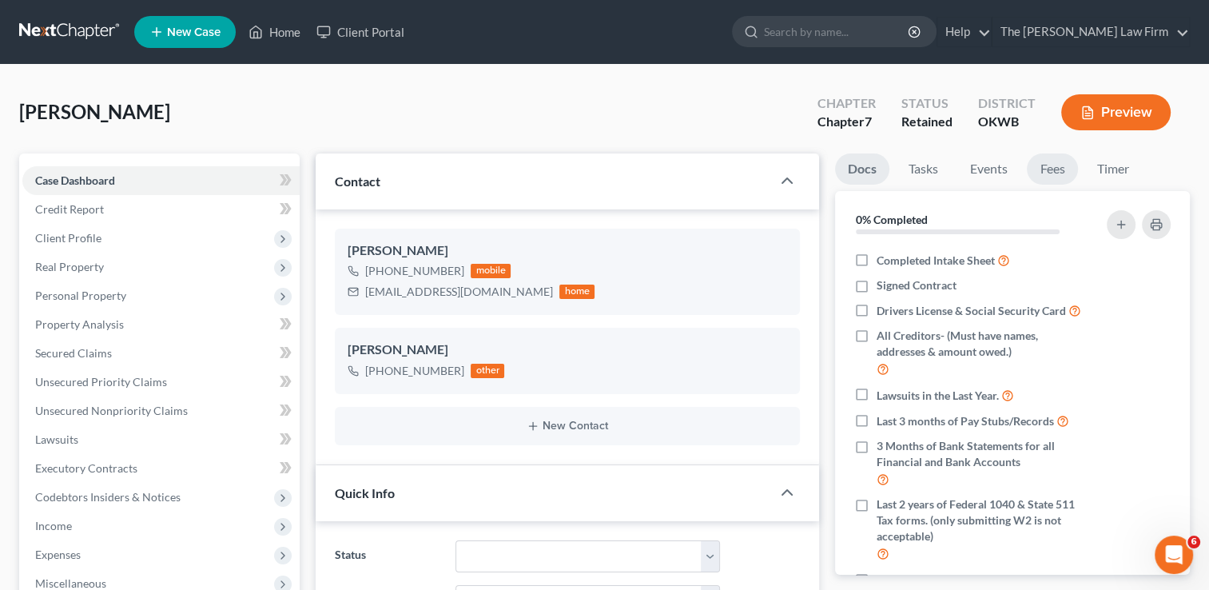
click at [1058, 168] on link "Fees" at bounding box center [1052, 168] width 51 height 31
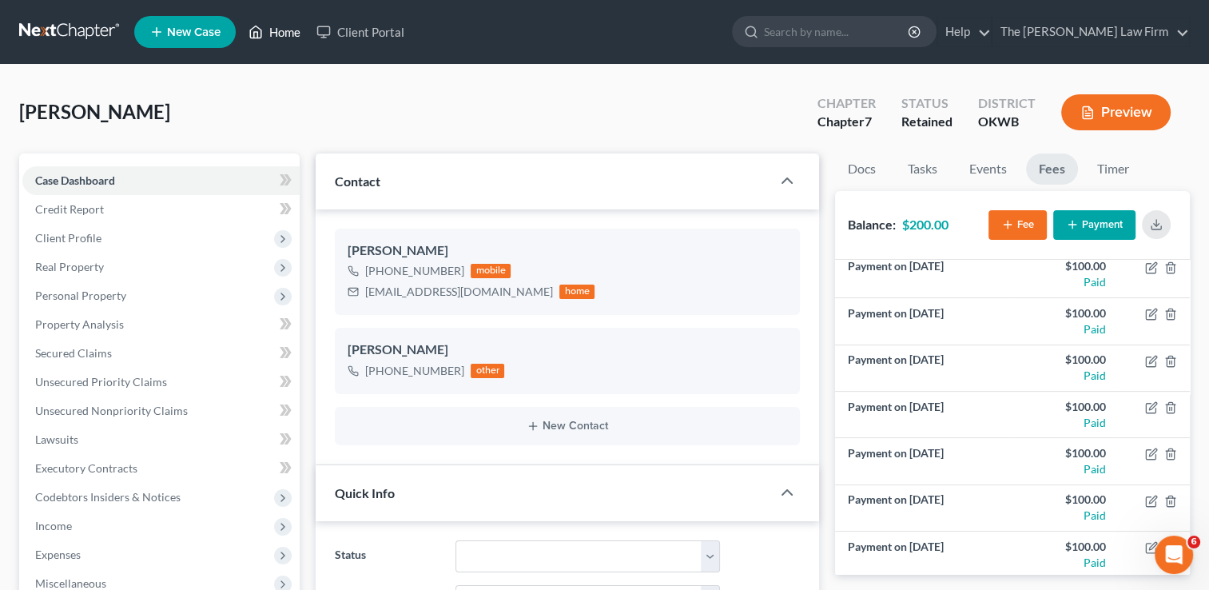
drag, startPoint x: 283, startPoint y: 34, endPoint x: 443, endPoint y: 64, distance: 162.7
click at [283, 34] on link "Home" at bounding box center [275, 32] width 68 height 29
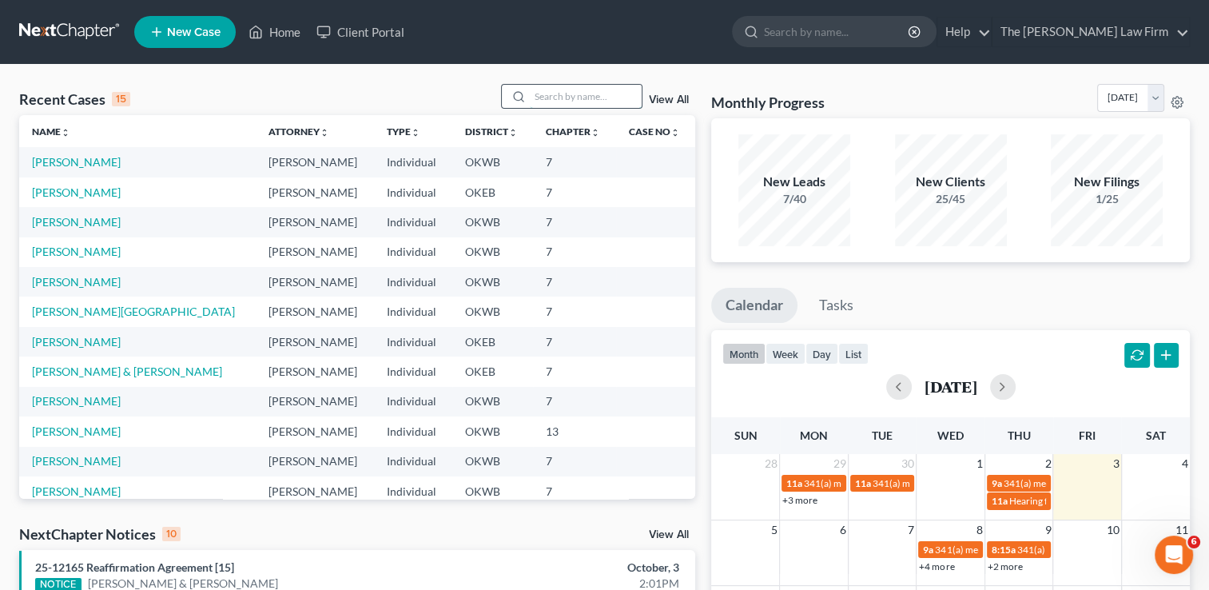
click at [580, 91] on input "search" at bounding box center [586, 96] width 112 height 23
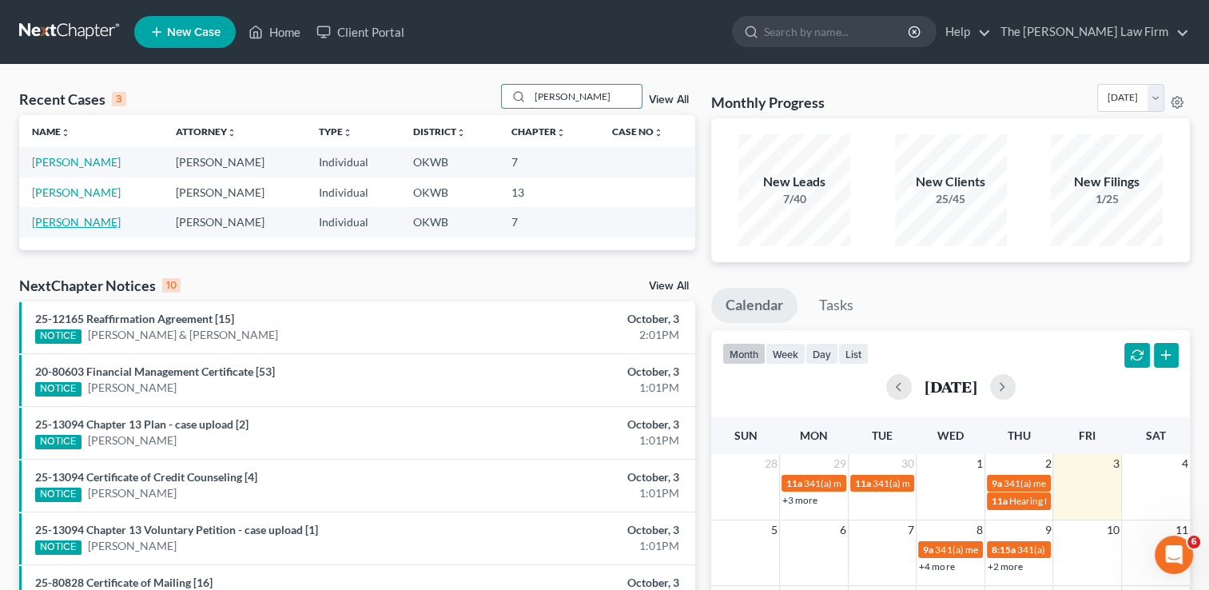
type input "[PERSON_NAME]"
click at [69, 222] on link "[PERSON_NAME]" at bounding box center [76, 222] width 89 height 14
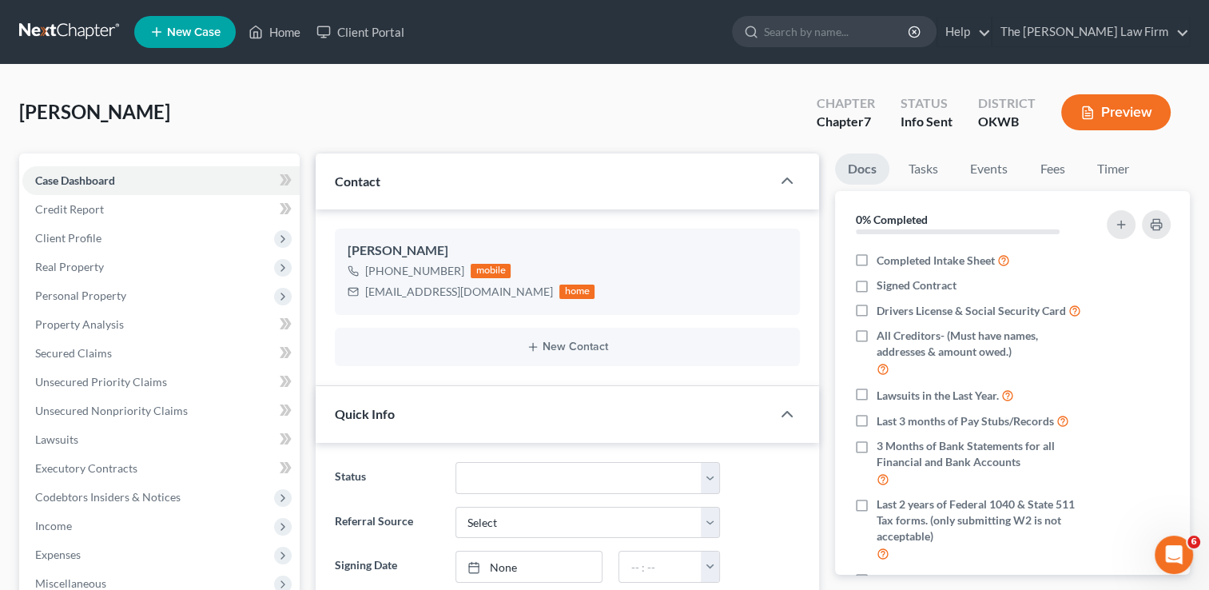
scroll to position [99, 0]
click at [1063, 170] on link "Fees" at bounding box center [1052, 168] width 51 height 31
click at [1045, 167] on link "Fees" at bounding box center [1052, 168] width 51 height 31
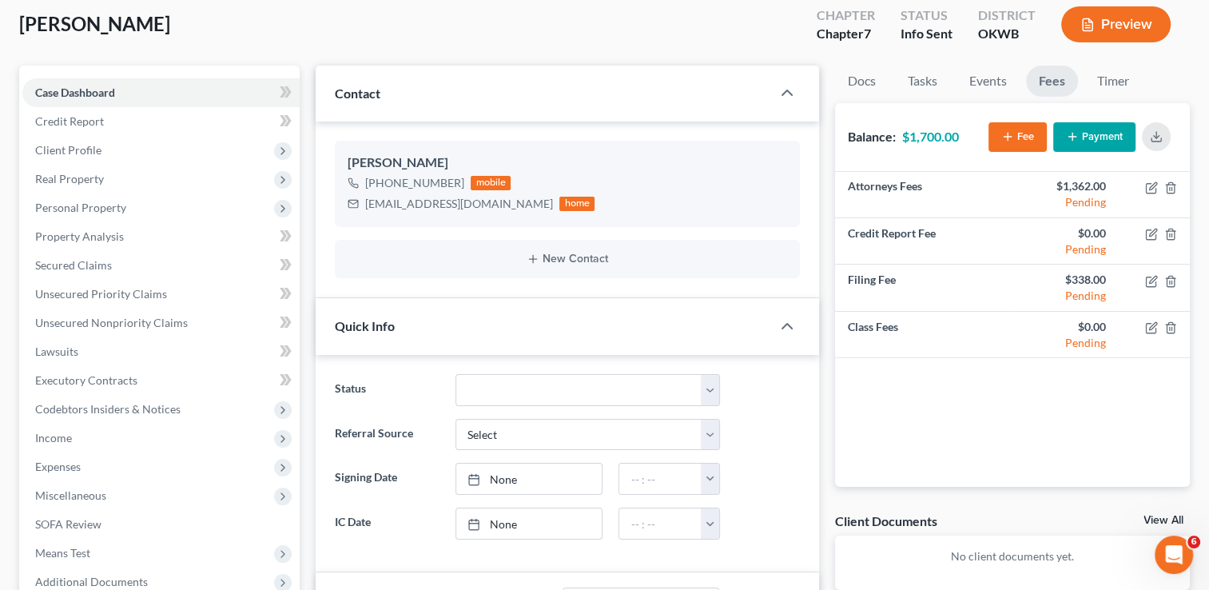
scroll to position [0, 0]
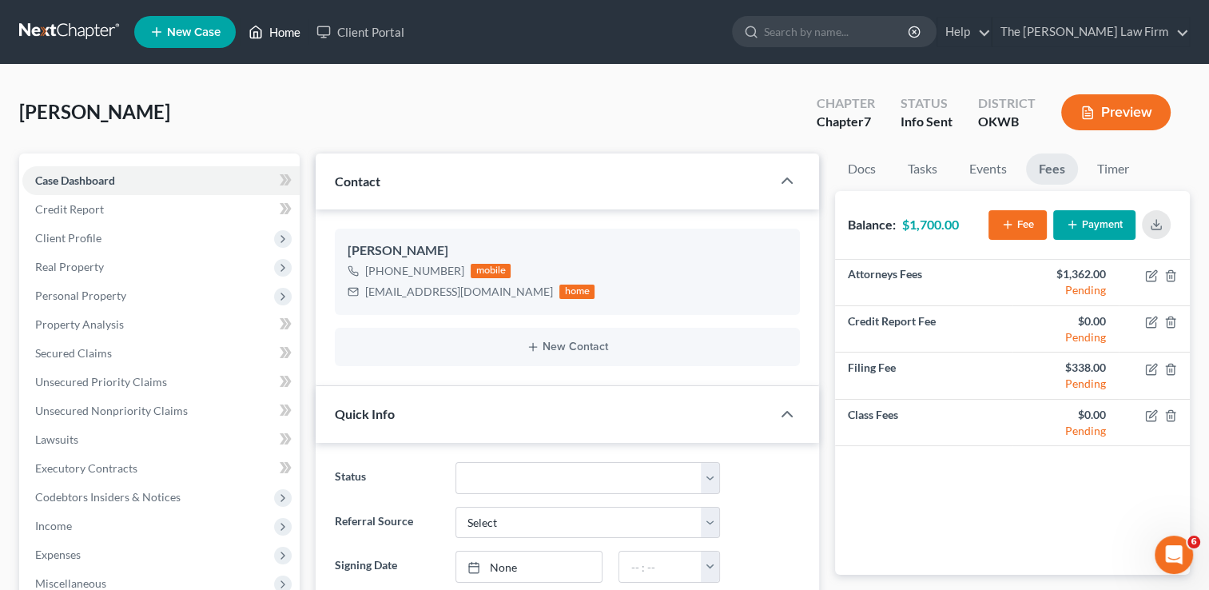
drag, startPoint x: 286, startPoint y: 34, endPoint x: 432, endPoint y: 82, distance: 153.2
click at [286, 34] on link "Home" at bounding box center [275, 32] width 68 height 29
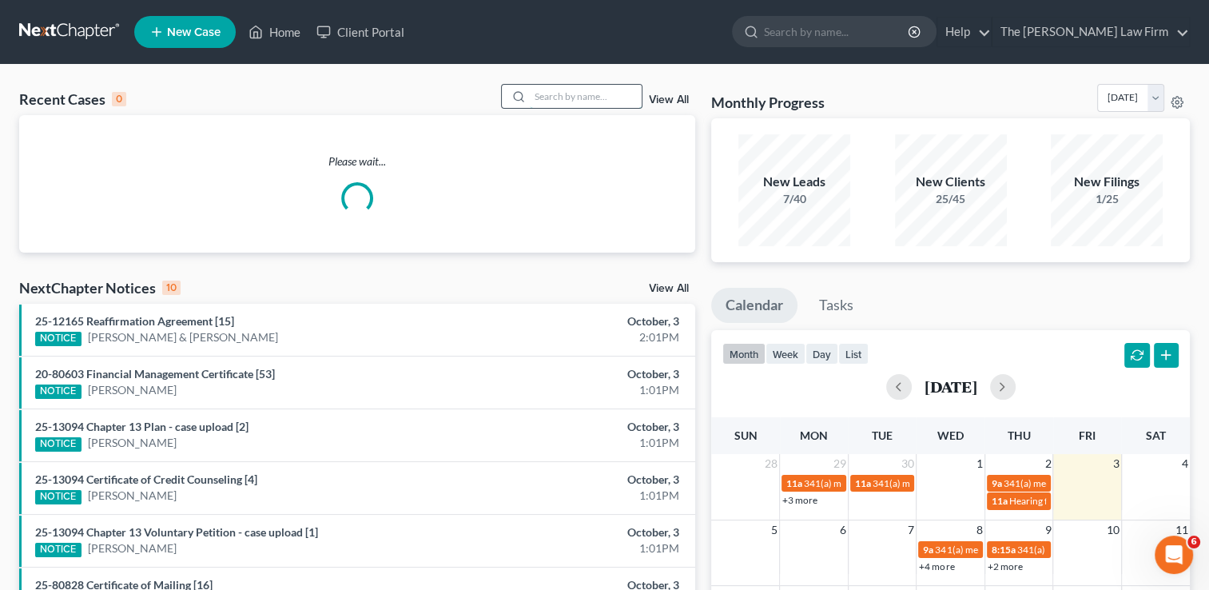
click at [551, 95] on input "search" at bounding box center [586, 96] width 112 height 23
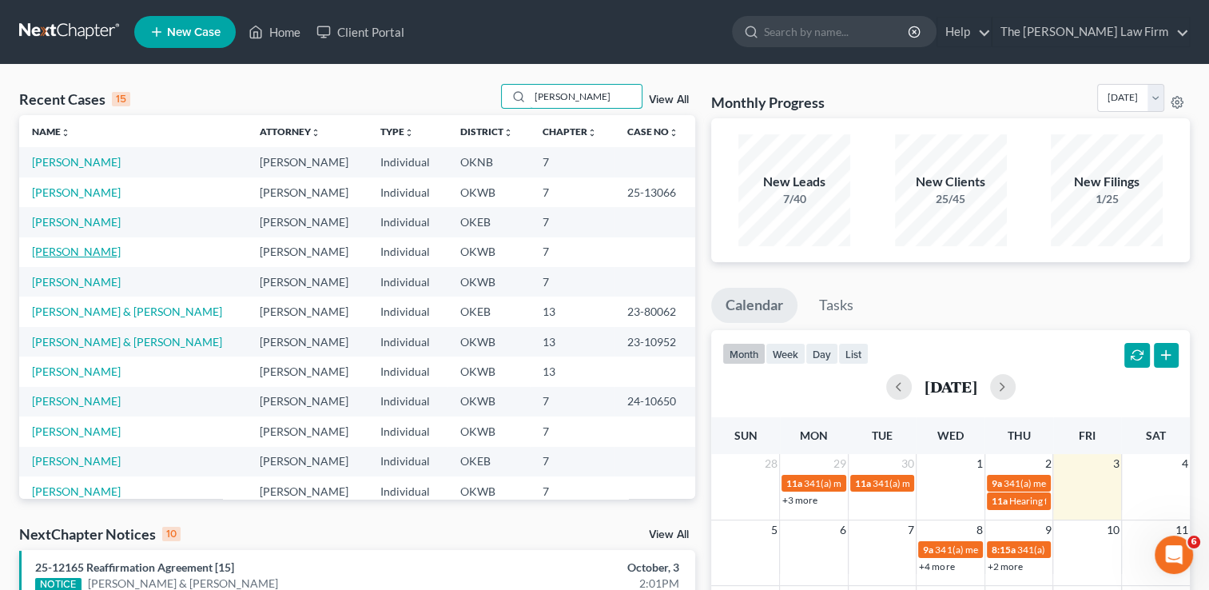
type input "[PERSON_NAME]"
click at [80, 250] on link "[PERSON_NAME]" at bounding box center [76, 252] width 89 height 14
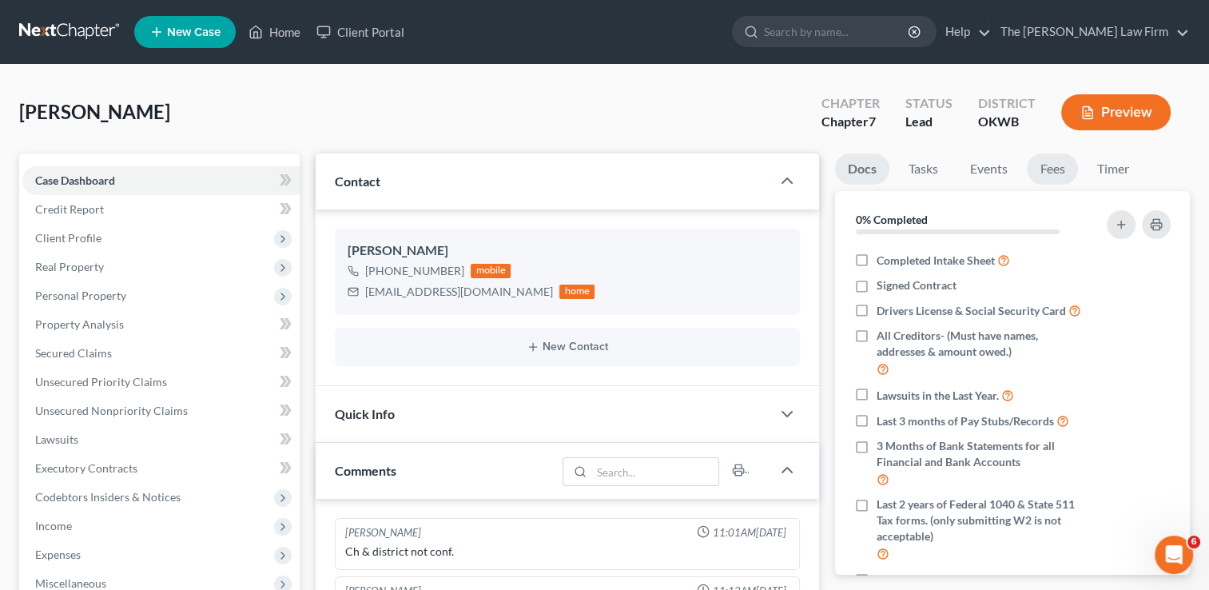
click at [1052, 173] on link "Fees" at bounding box center [1052, 168] width 51 height 31
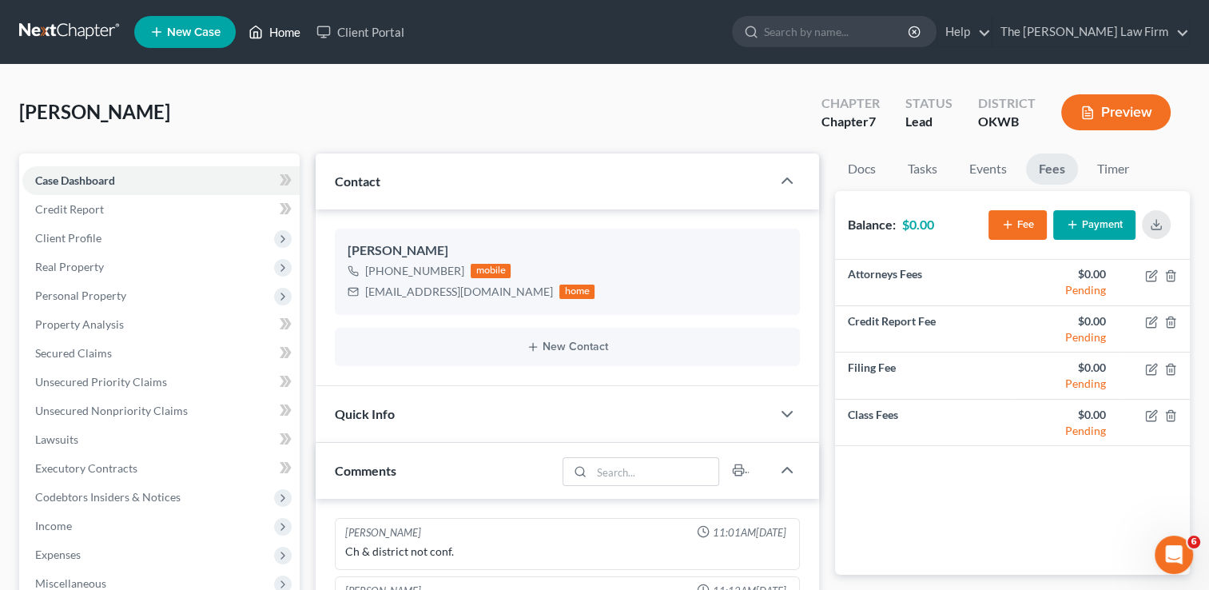
click at [280, 26] on link "Home" at bounding box center [275, 32] width 68 height 29
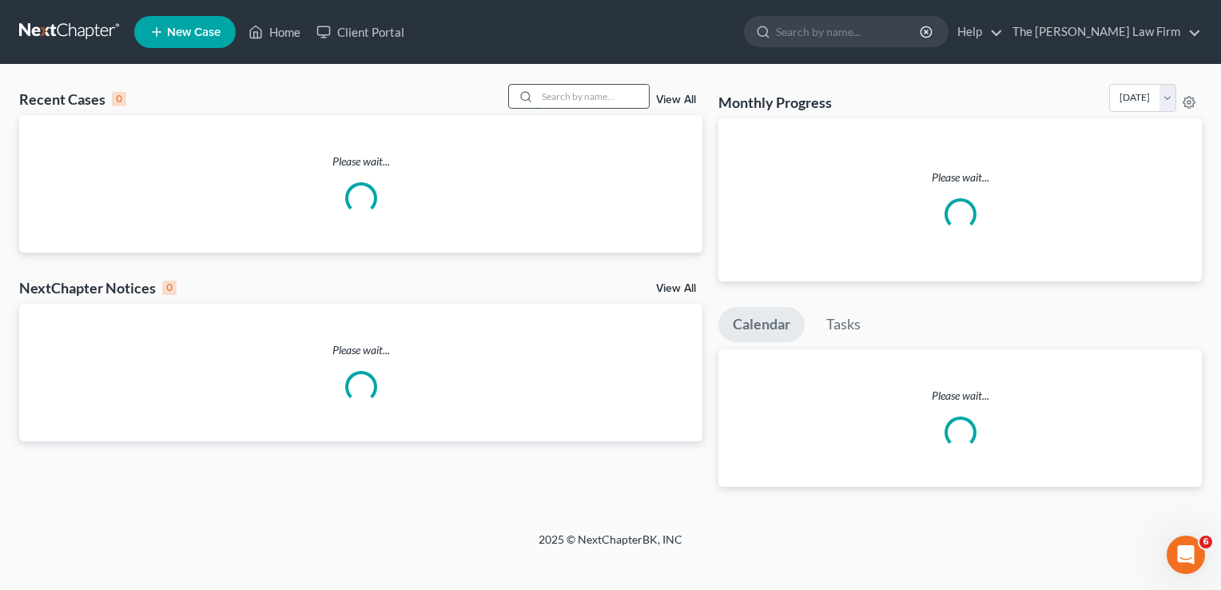
click at [603, 98] on input "search" at bounding box center [593, 96] width 112 height 23
click at [586, 94] on input "search" at bounding box center [593, 96] width 112 height 23
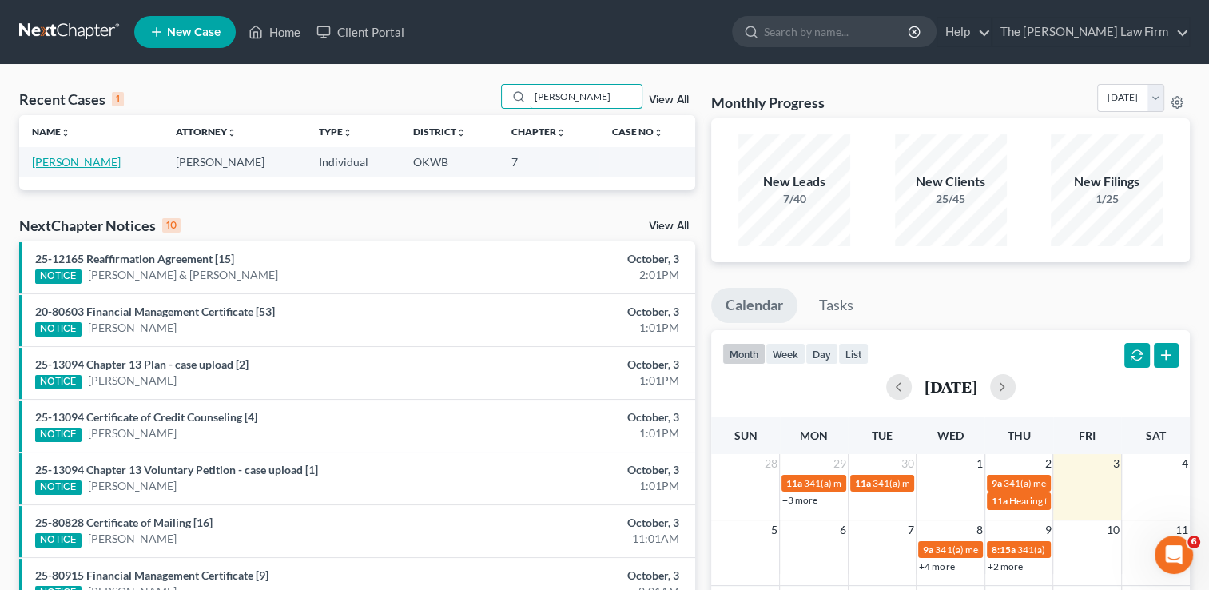
type input "[PERSON_NAME]"
click at [83, 160] on link "[PERSON_NAME]" at bounding box center [76, 162] width 89 height 14
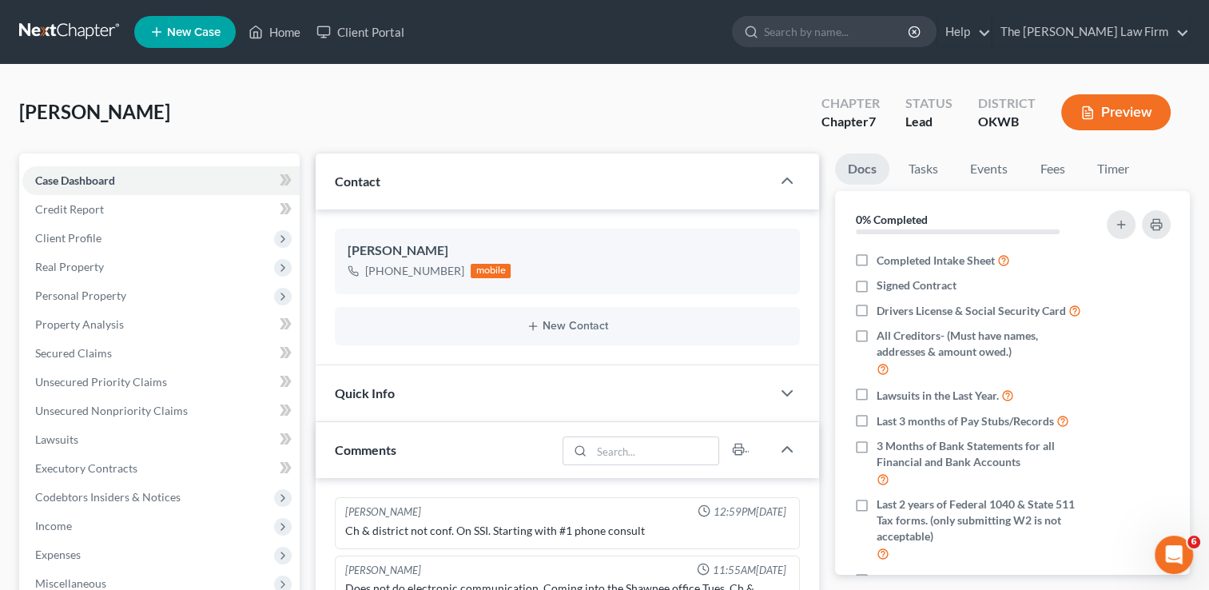
scroll to position [99, 0]
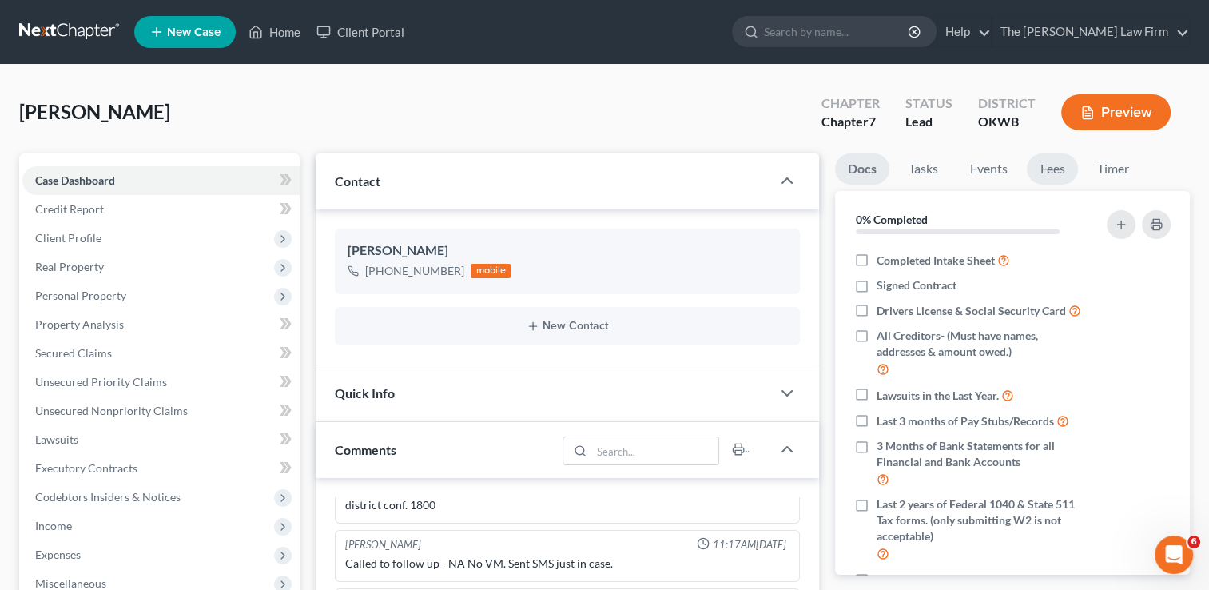
click at [1045, 171] on link "Fees" at bounding box center [1052, 168] width 51 height 31
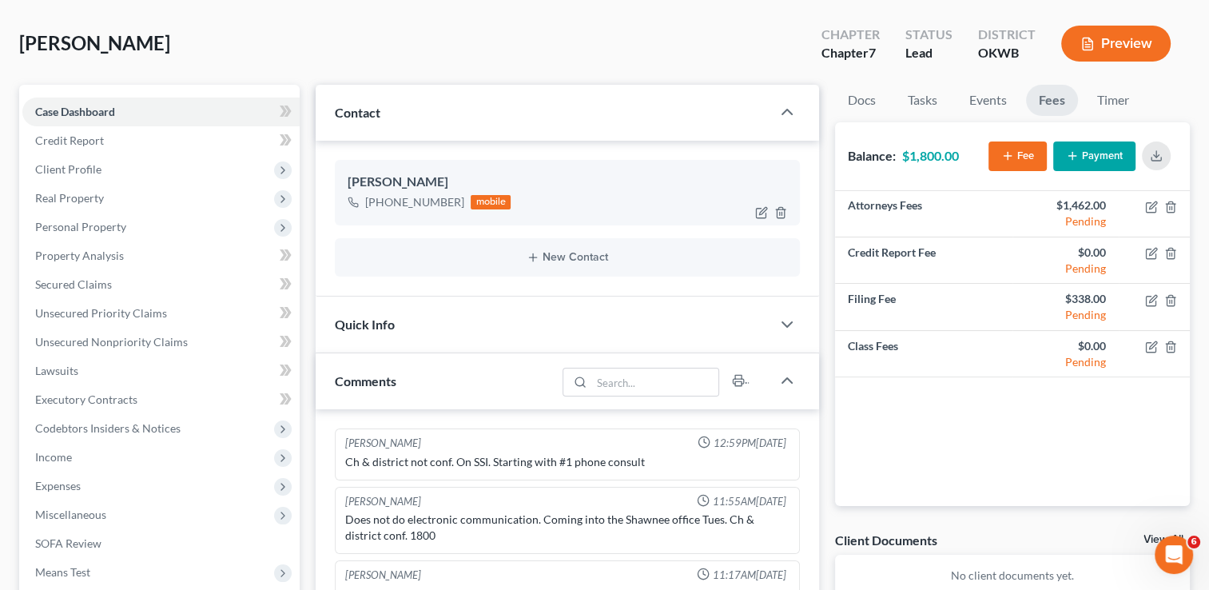
scroll to position [0, 0]
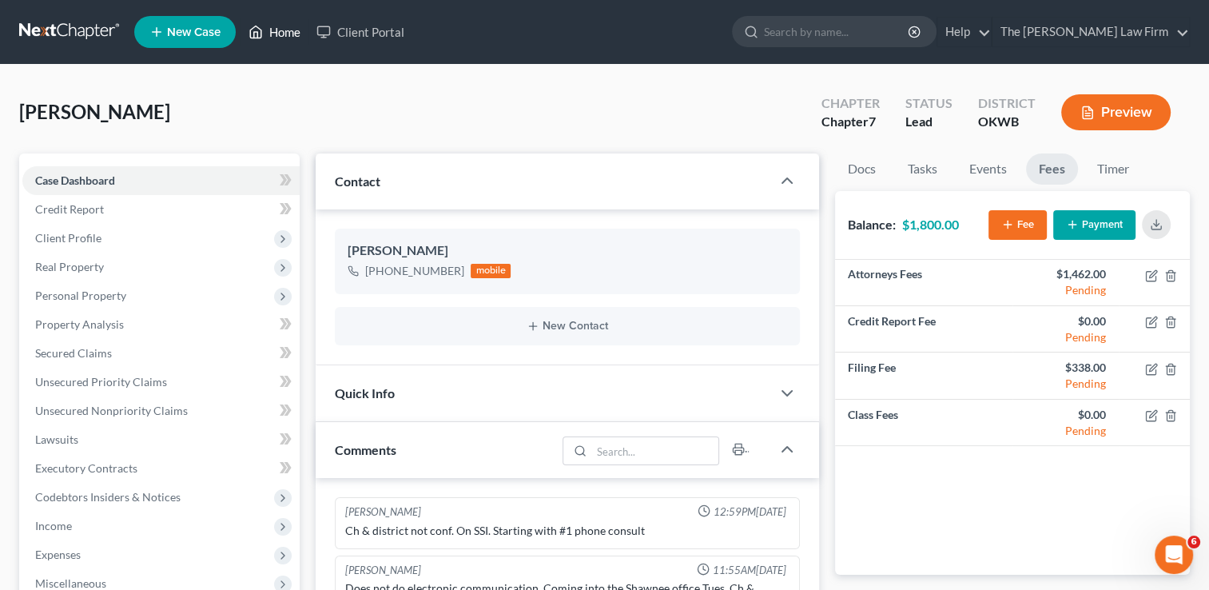
drag, startPoint x: 287, startPoint y: 37, endPoint x: 287, endPoint y: 78, distance: 40.8
click at [288, 37] on link "Home" at bounding box center [275, 32] width 68 height 29
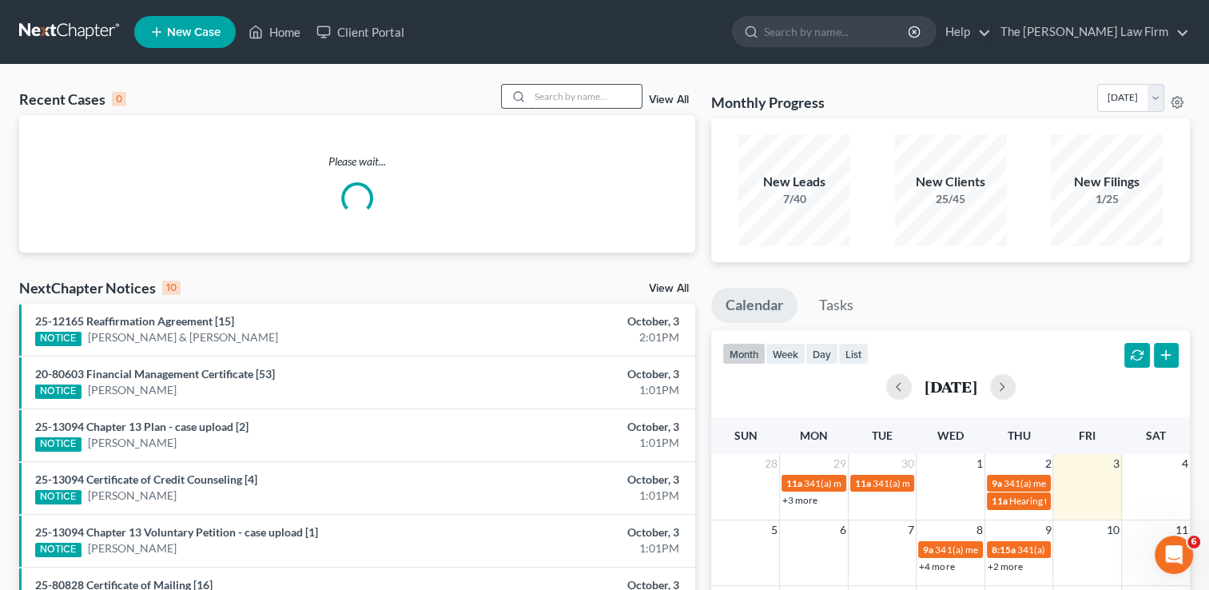
click at [572, 94] on input "search" at bounding box center [586, 96] width 112 height 23
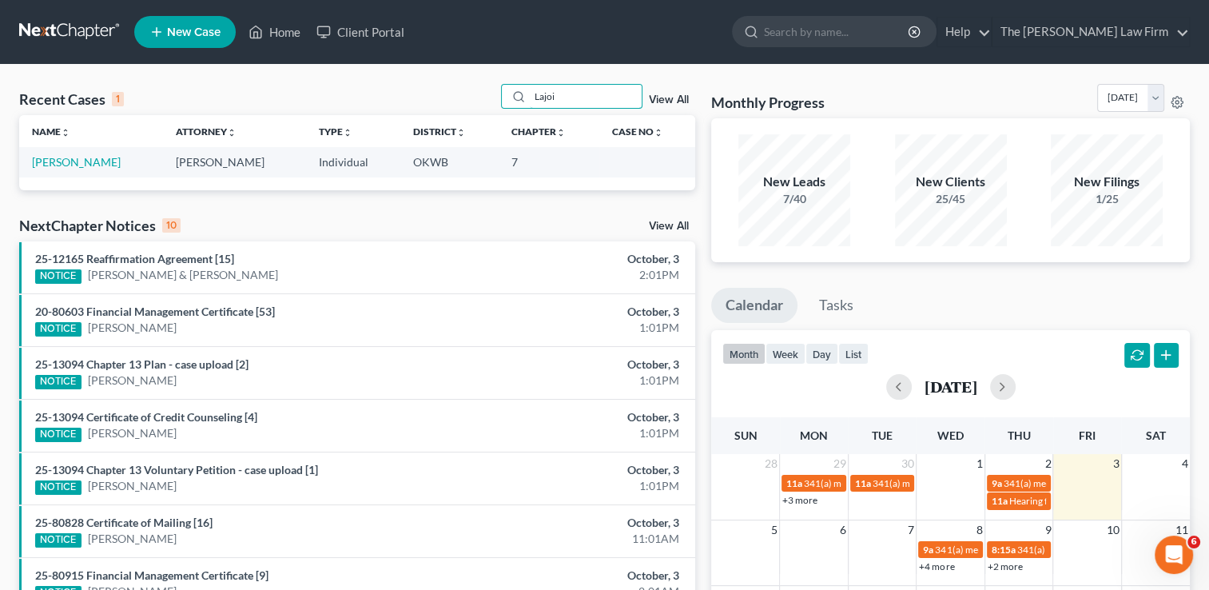
type input "Lajoi"
click at [61, 169] on td "[PERSON_NAME]" at bounding box center [91, 162] width 144 height 30
click at [66, 165] on link "[PERSON_NAME]" at bounding box center [76, 162] width 89 height 14
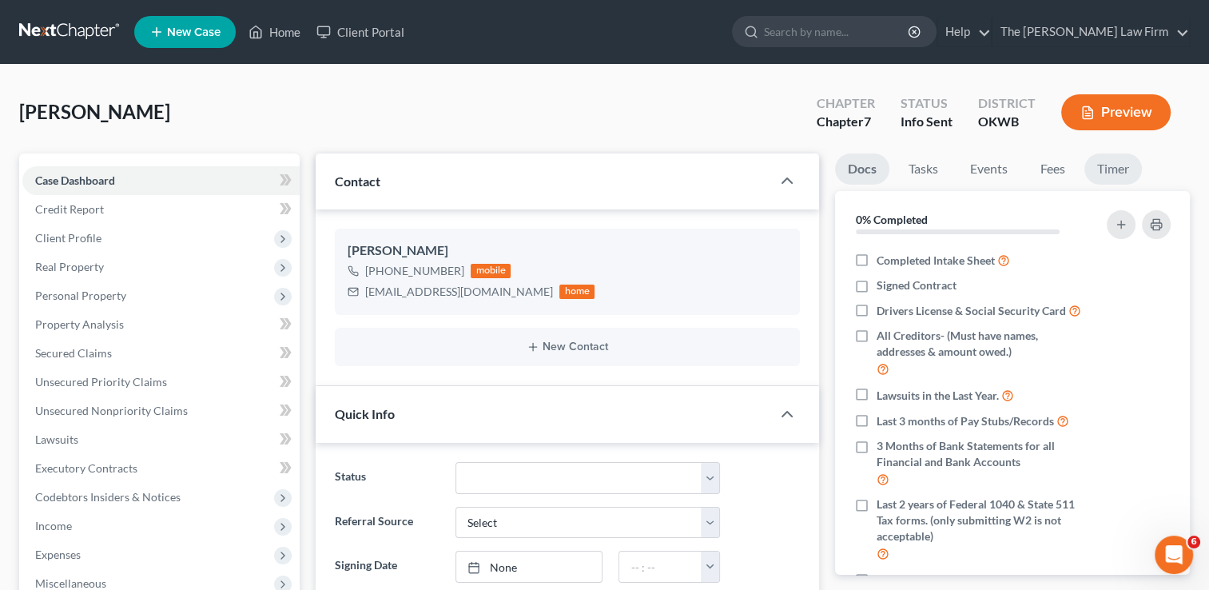
scroll to position [12, 0]
drag, startPoint x: 1065, startPoint y: 171, endPoint x: 761, endPoint y: 143, distance: 305.0
click at [1065, 171] on link "Fees" at bounding box center [1052, 168] width 51 height 31
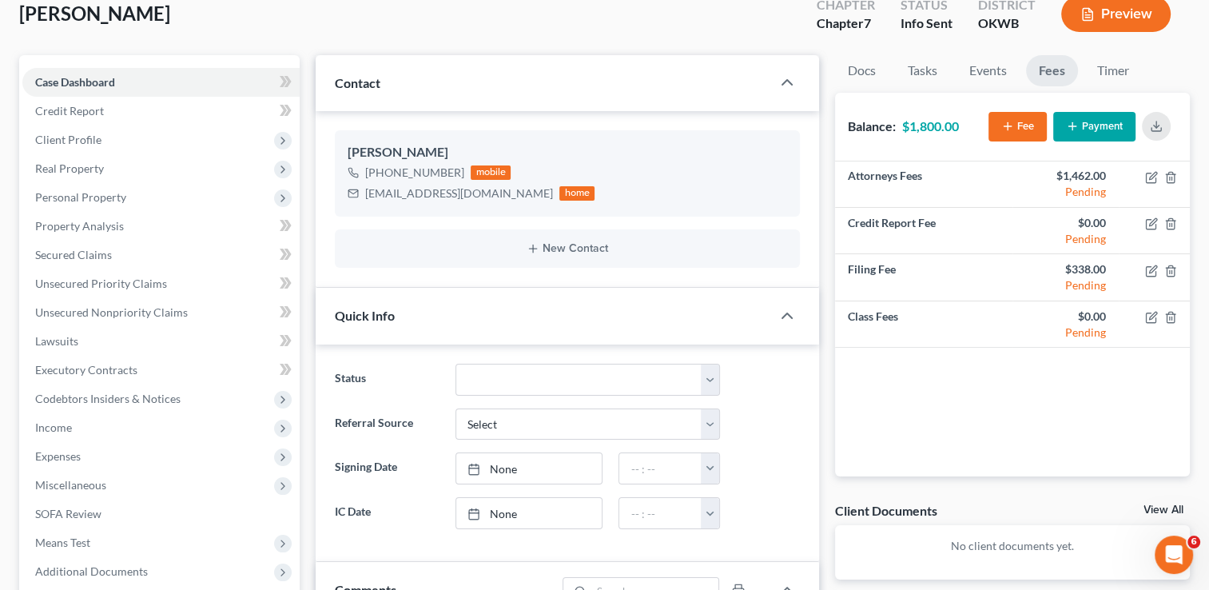
scroll to position [0, 0]
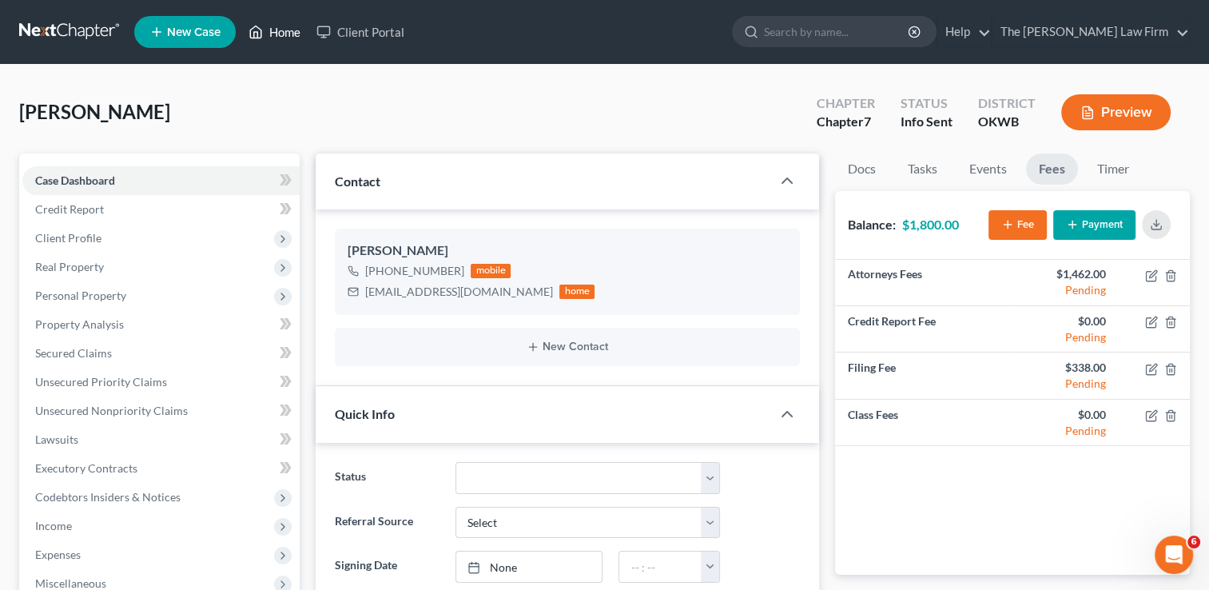
drag, startPoint x: 275, startPoint y: 34, endPoint x: 391, endPoint y: 102, distance: 134.3
click at [275, 34] on link "Home" at bounding box center [275, 32] width 68 height 29
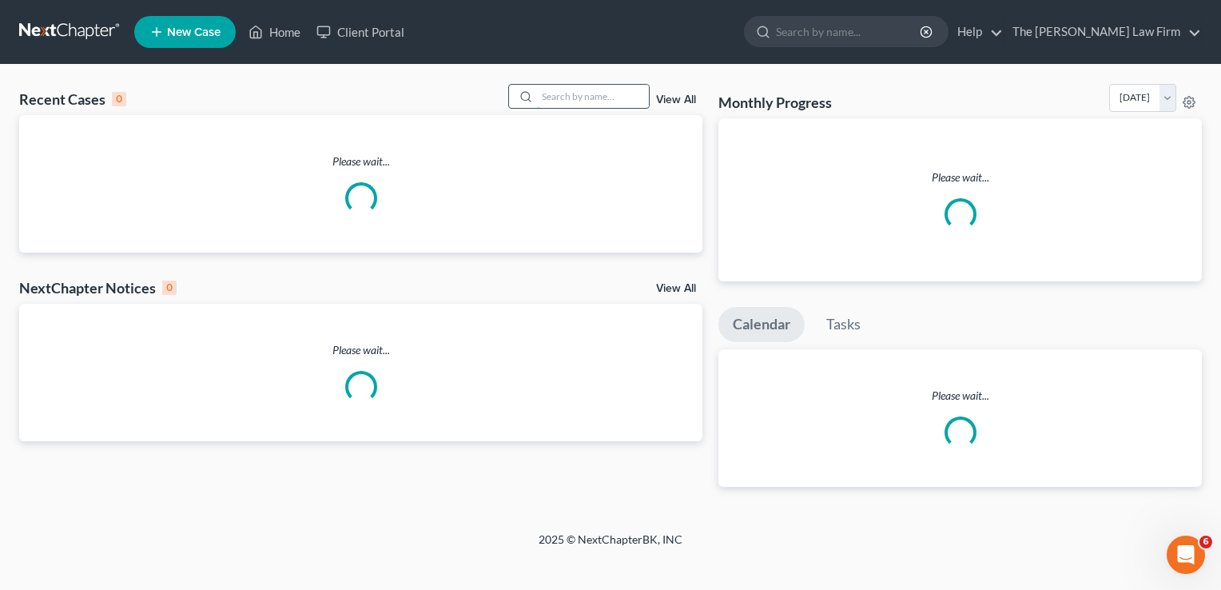
click at [570, 94] on input "search" at bounding box center [593, 96] width 112 height 23
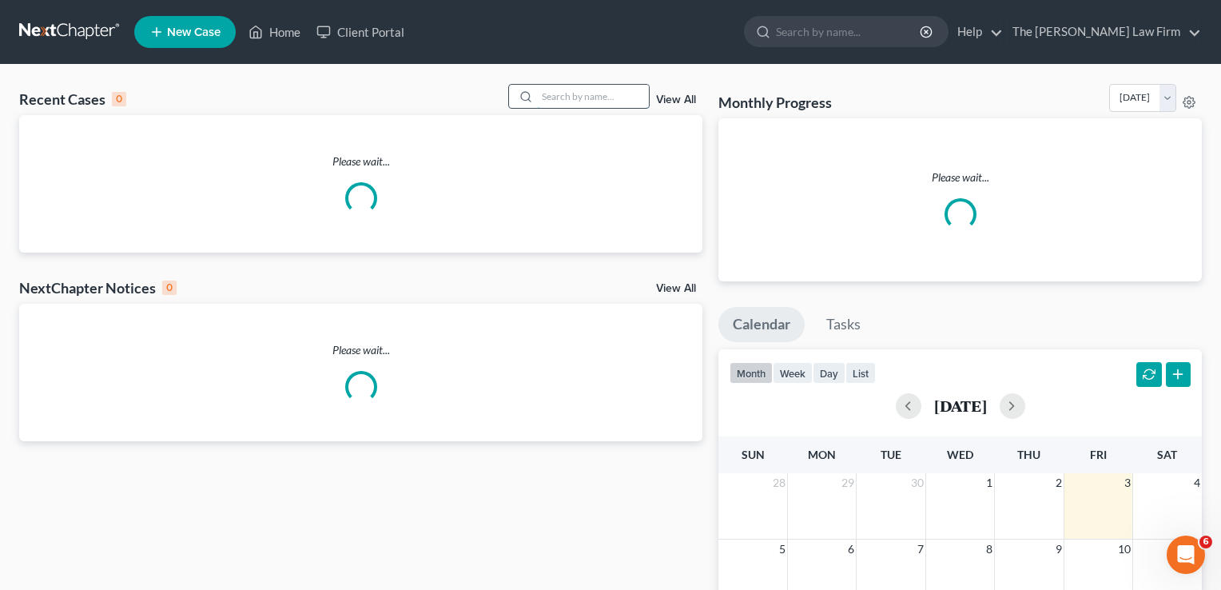
click at [589, 98] on input "search" at bounding box center [593, 96] width 112 height 23
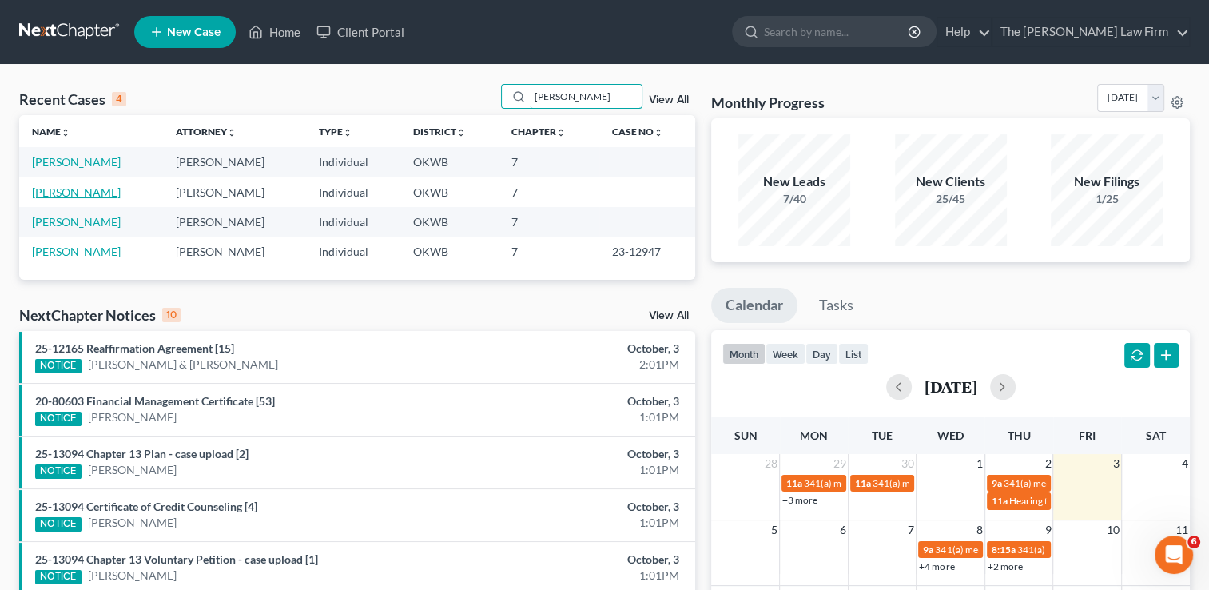
type input "[PERSON_NAME]"
click at [74, 196] on link "[PERSON_NAME]" at bounding box center [76, 192] width 89 height 14
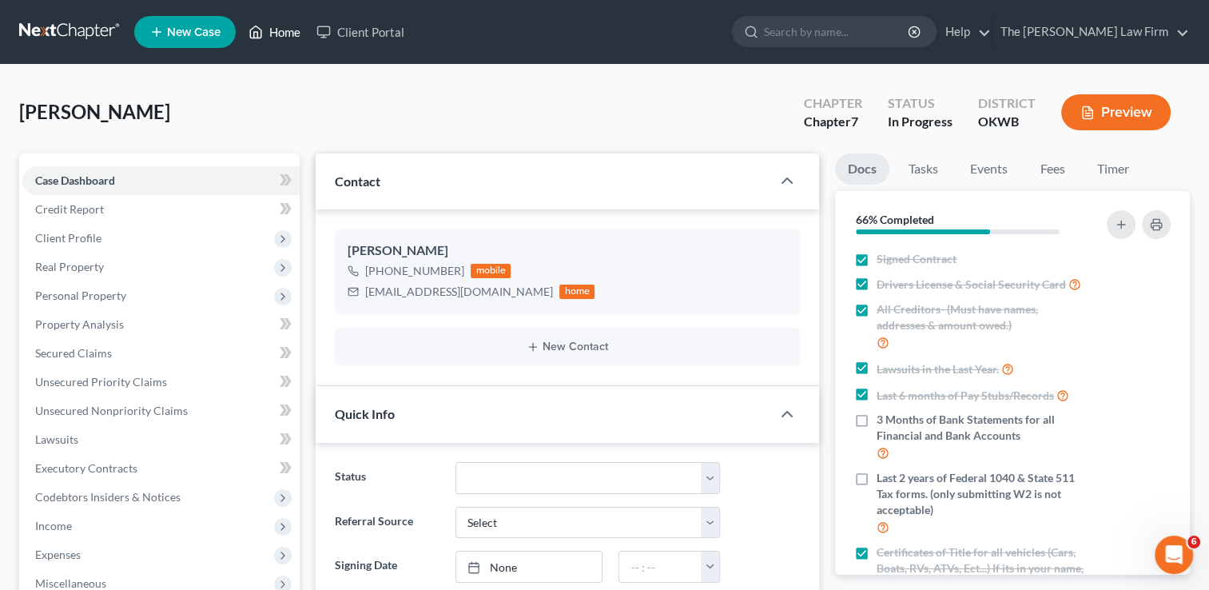
drag, startPoint x: 290, startPoint y: 27, endPoint x: 297, endPoint y: 78, distance: 50.9
click at [290, 27] on link "Home" at bounding box center [275, 32] width 68 height 29
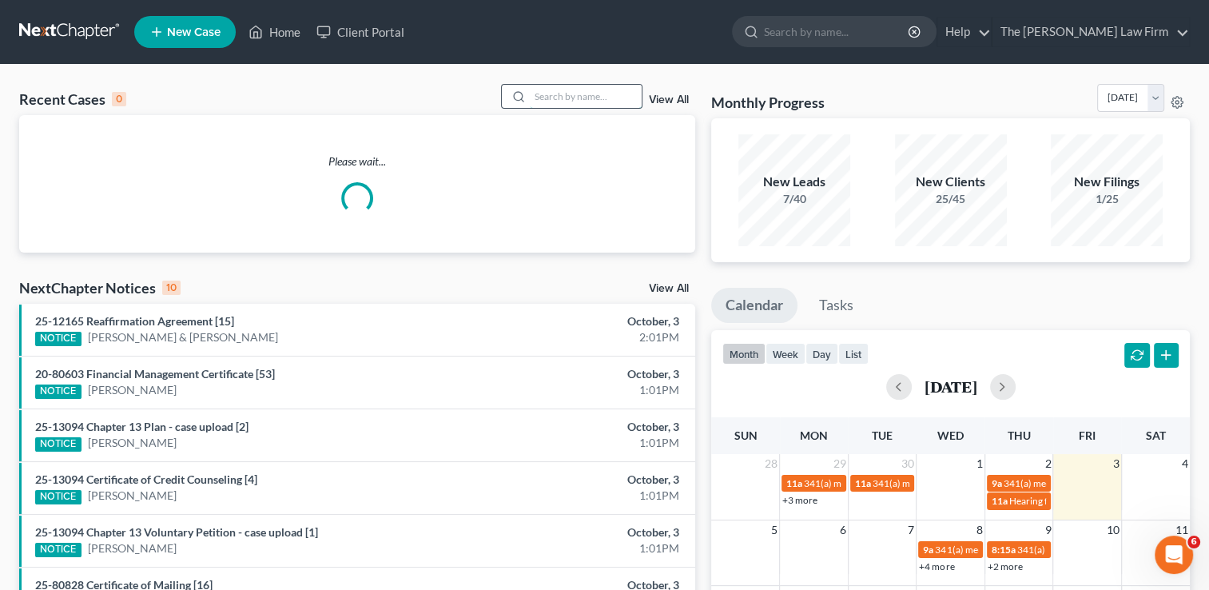
click at [587, 90] on input "search" at bounding box center [586, 96] width 112 height 23
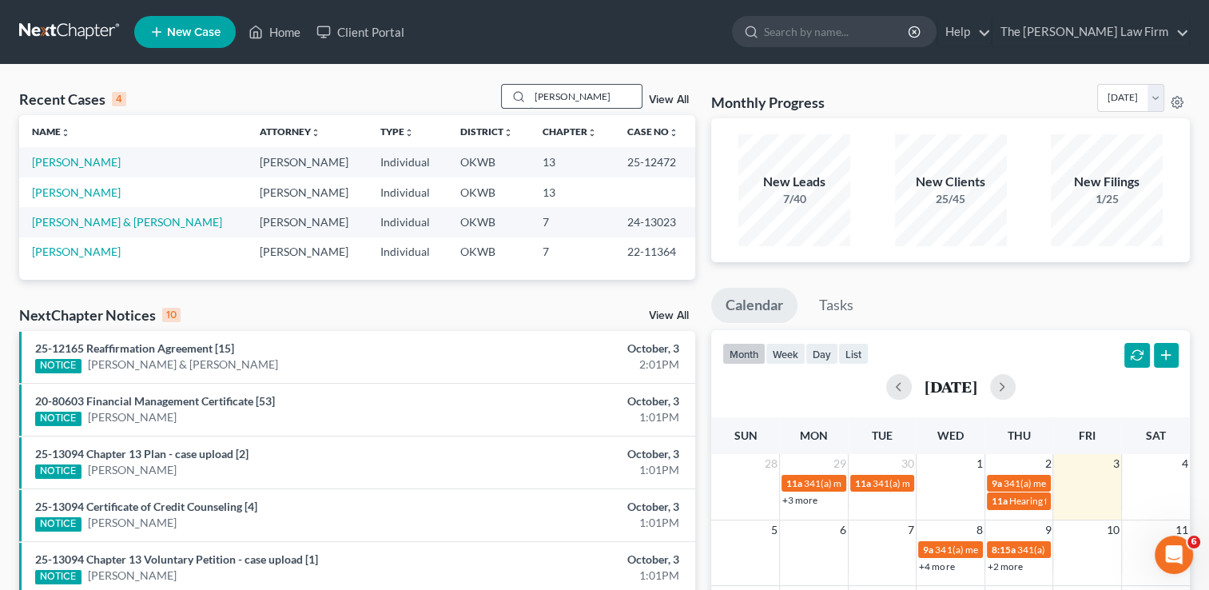
click at [607, 96] on input "[PERSON_NAME]" at bounding box center [586, 96] width 112 height 23
type input "B"
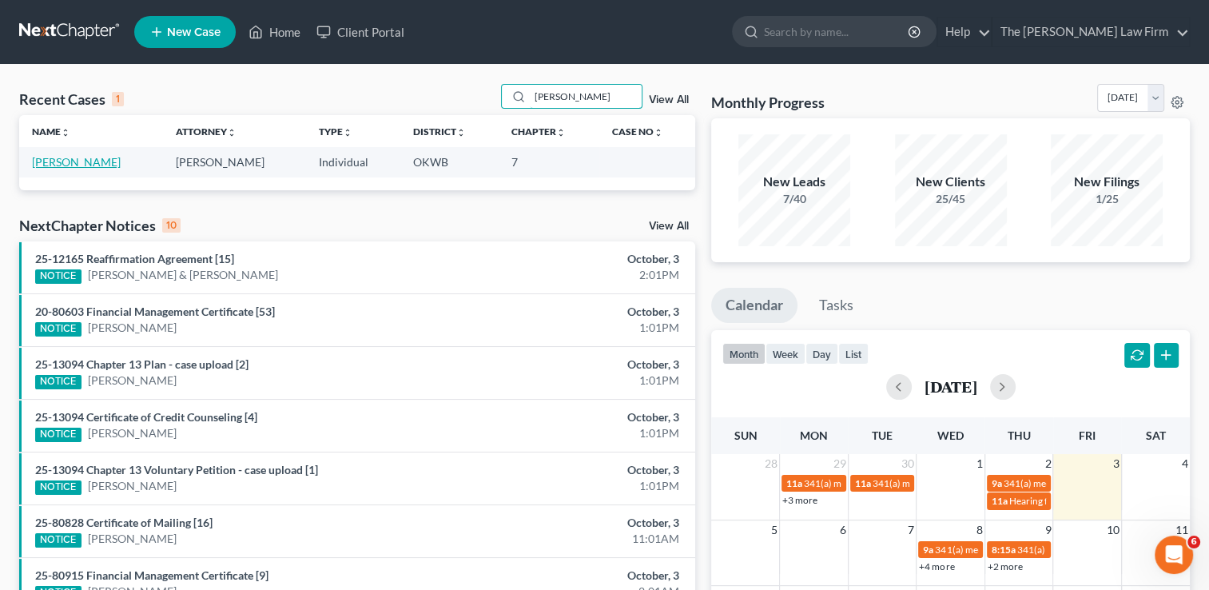
type input "[PERSON_NAME]"
click at [98, 161] on link "[PERSON_NAME]" at bounding box center [76, 162] width 89 height 14
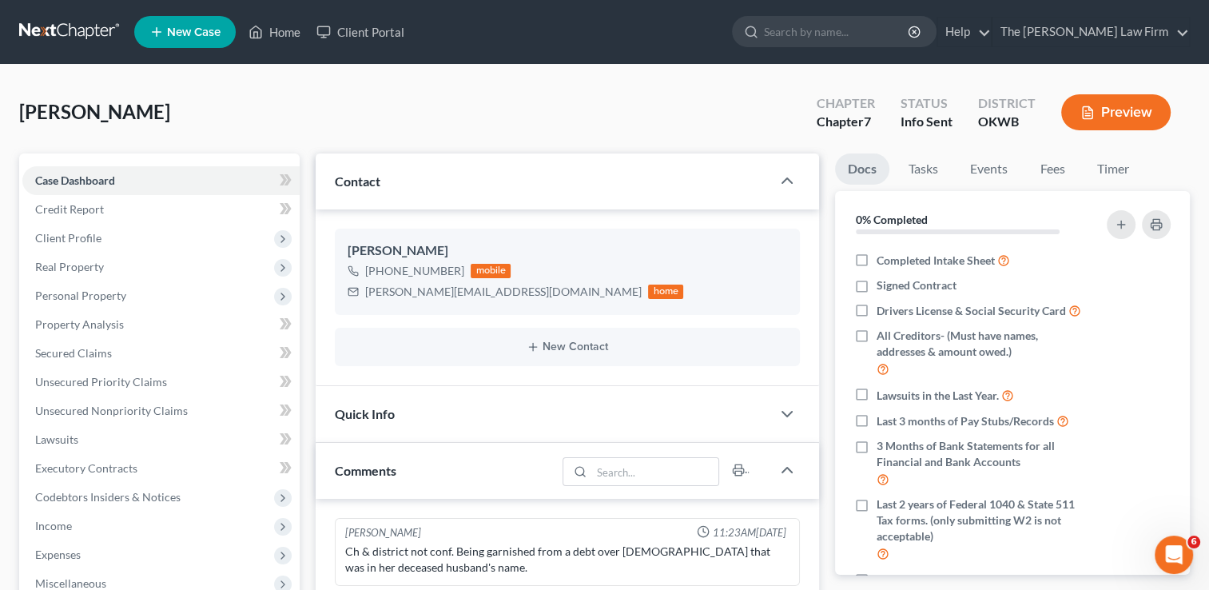
scroll to position [147, 0]
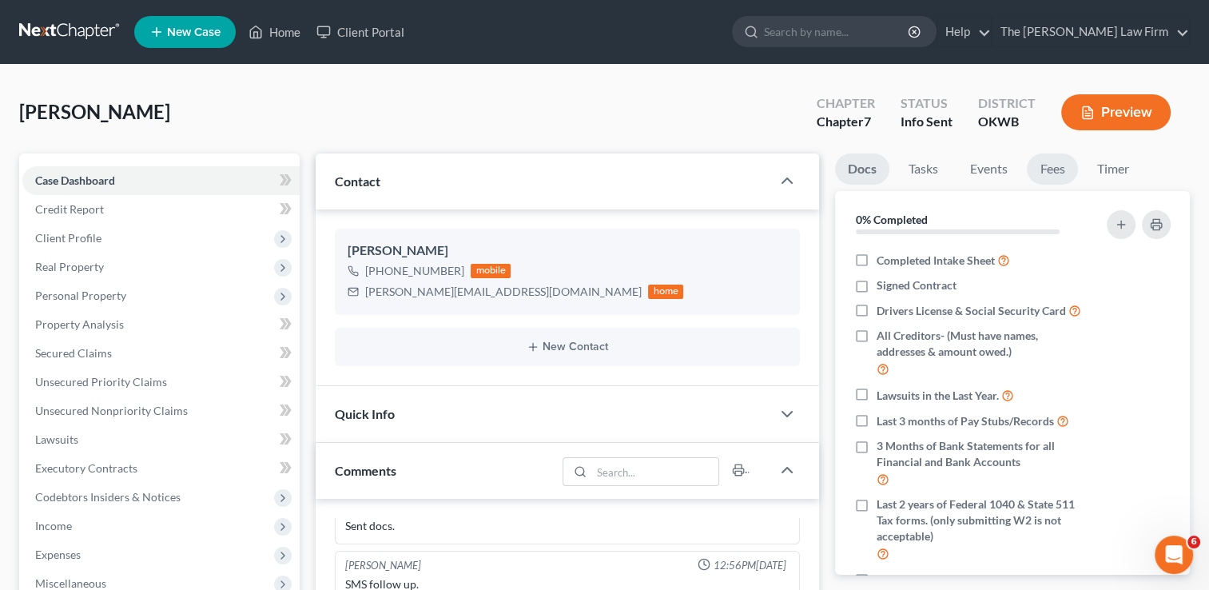
click at [1055, 171] on link "Fees" at bounding box center [1052, 168] width 51 height 31
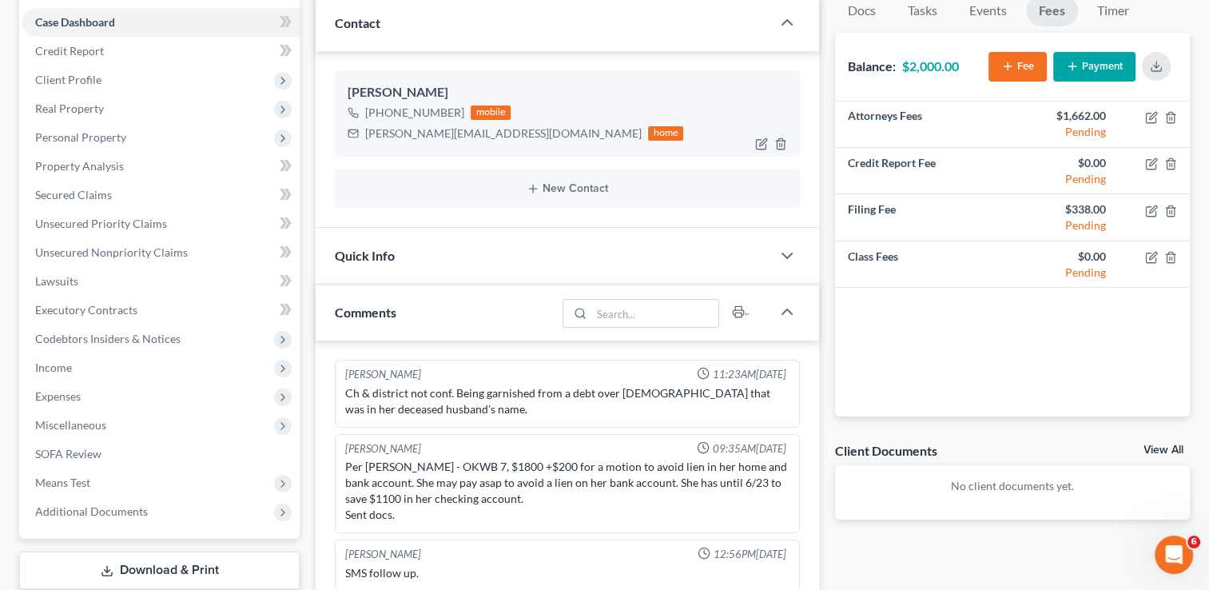
scroll to position [0, 0]
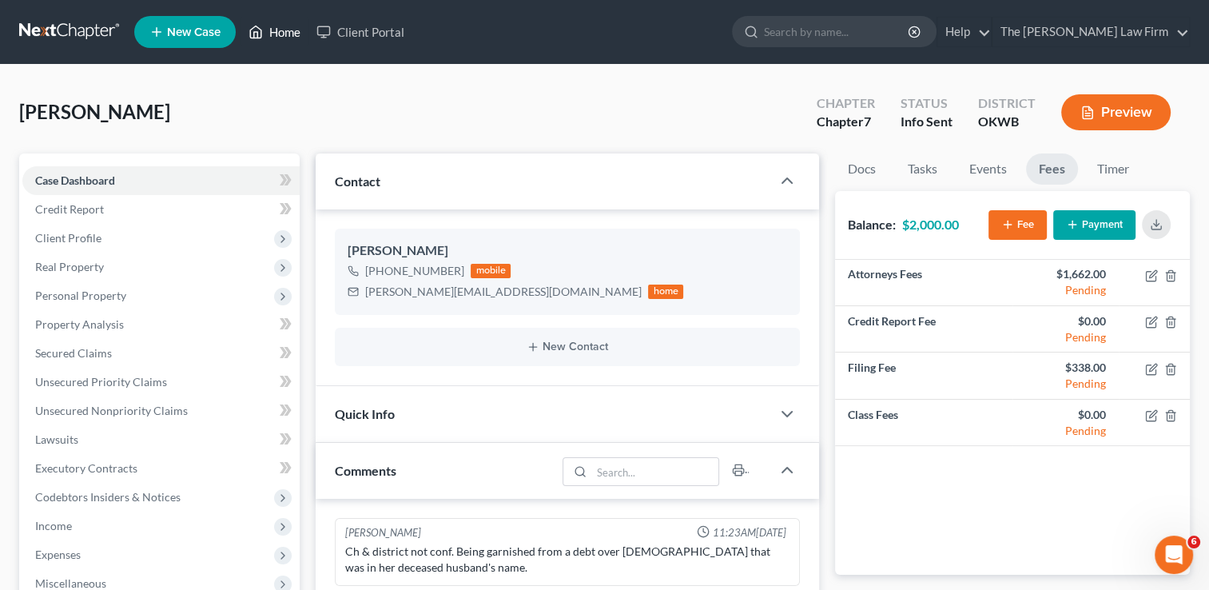
drag, startPoint x: 286, startPoint y: 35, endPoint x: 374, endPoint y: 72, distance: 95.3
click at [286, 35] on link "Home" at bounding box center [275, 32] width 68 height 29
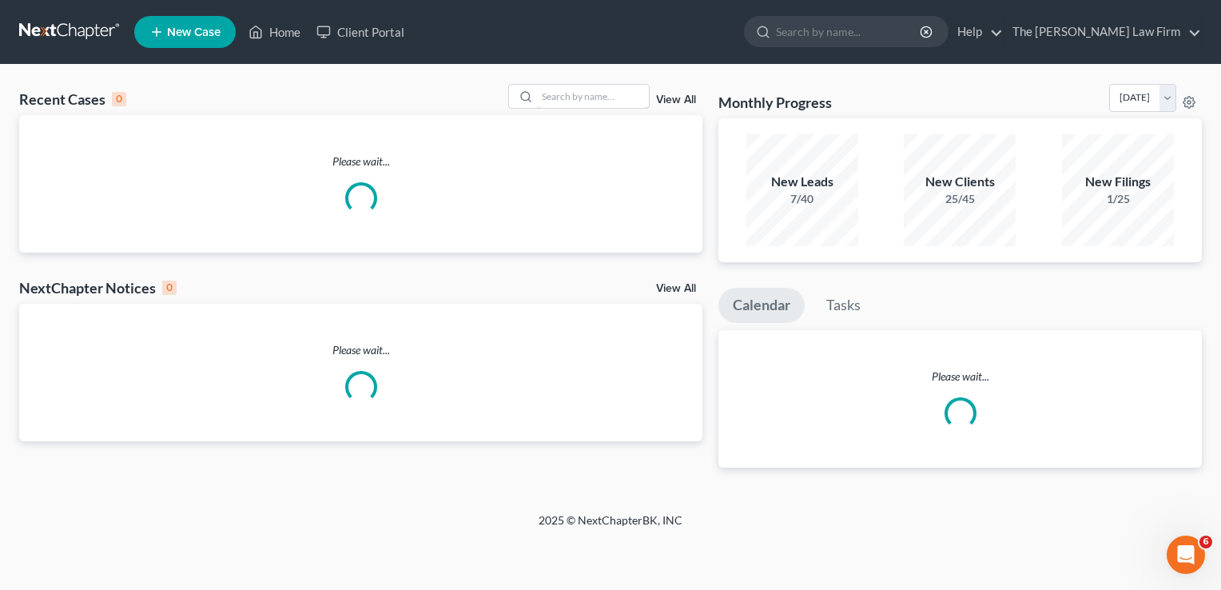
click at [559, 103] on input "search" at bounding box center [593, 96] width 112 height 23
click at [564, 95] on input "search" at bounding box center [593, 96] width 112 height 23
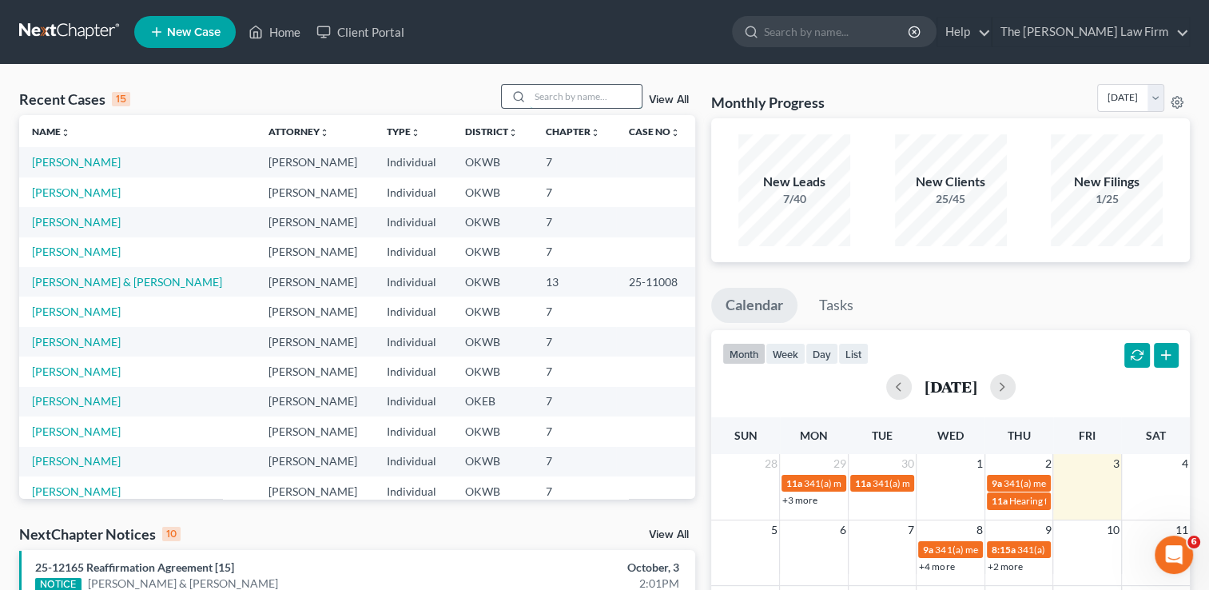
click at [558, 97] on input "search" at bounding box center [586, 96] width 112 height 23
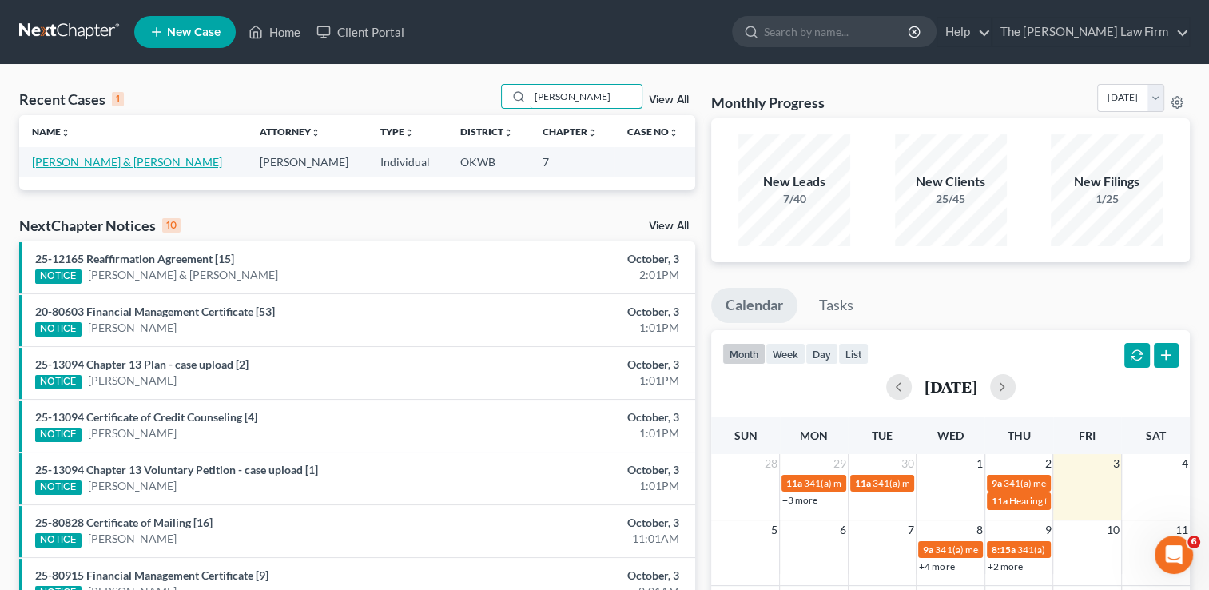
type input "[PERSON_NAME]"
click at [116, 164] on link "[PERSON_NAME] & [PERSON_NAME]" at bounding box center [127, 162] width 190 height 14
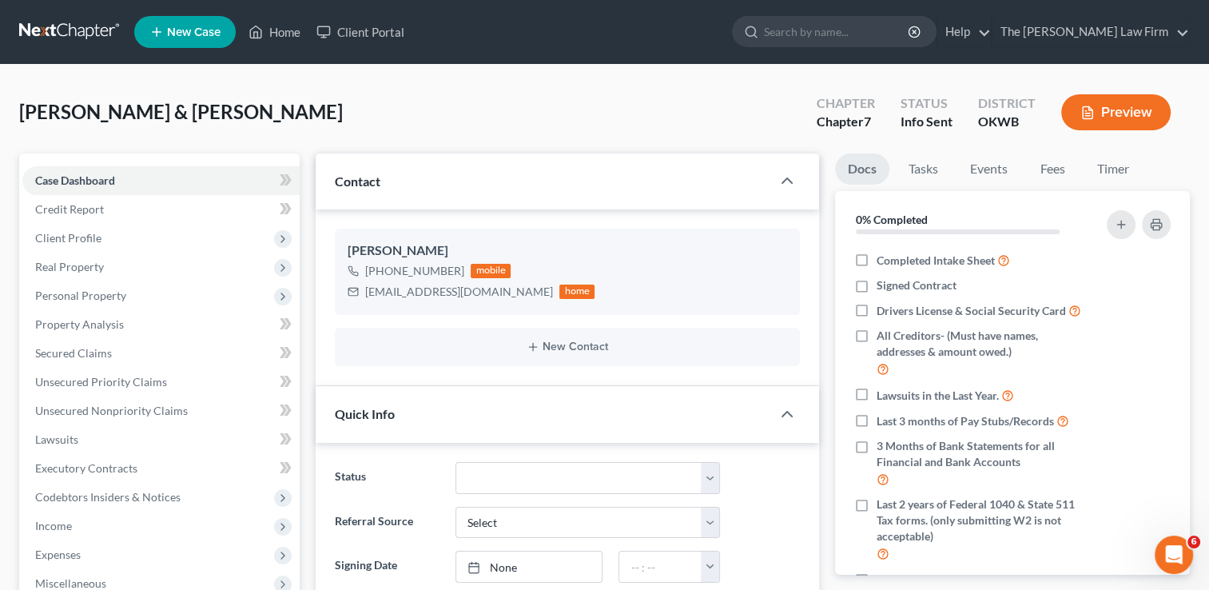
scroll to position [157, 0]
click at [1059, 173] on link "Fees" at bounding box center [1052, 168] width 51 height 31
click at [1053, 172] on link "Fees" at bounding box center [1052, 168] width 51 height 31
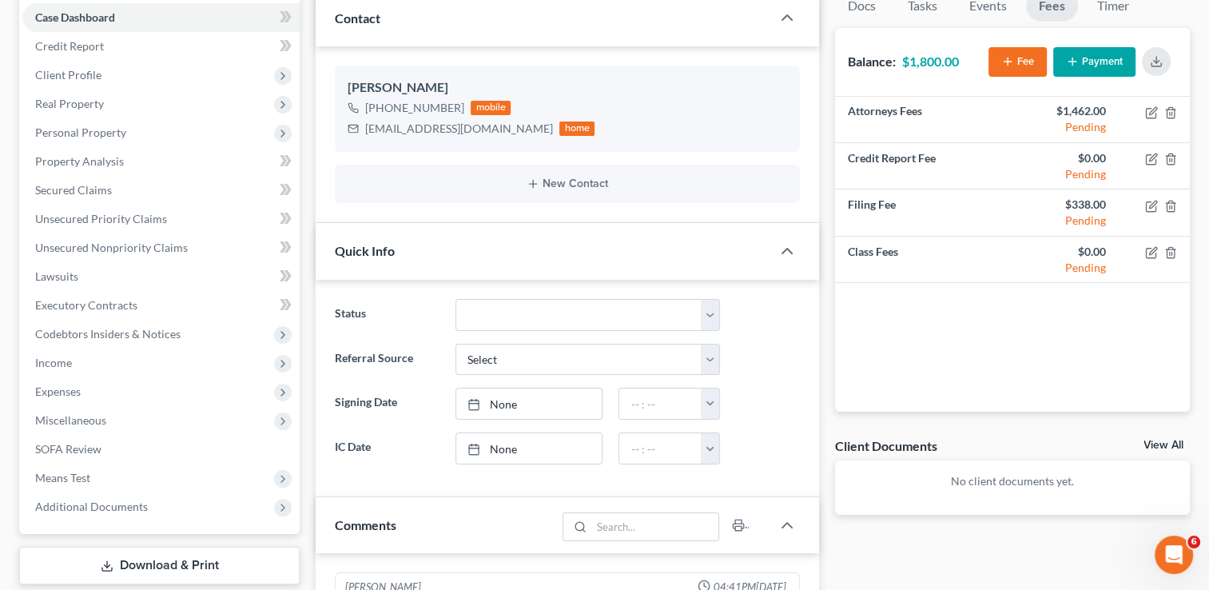
scroll to position [0, 0]
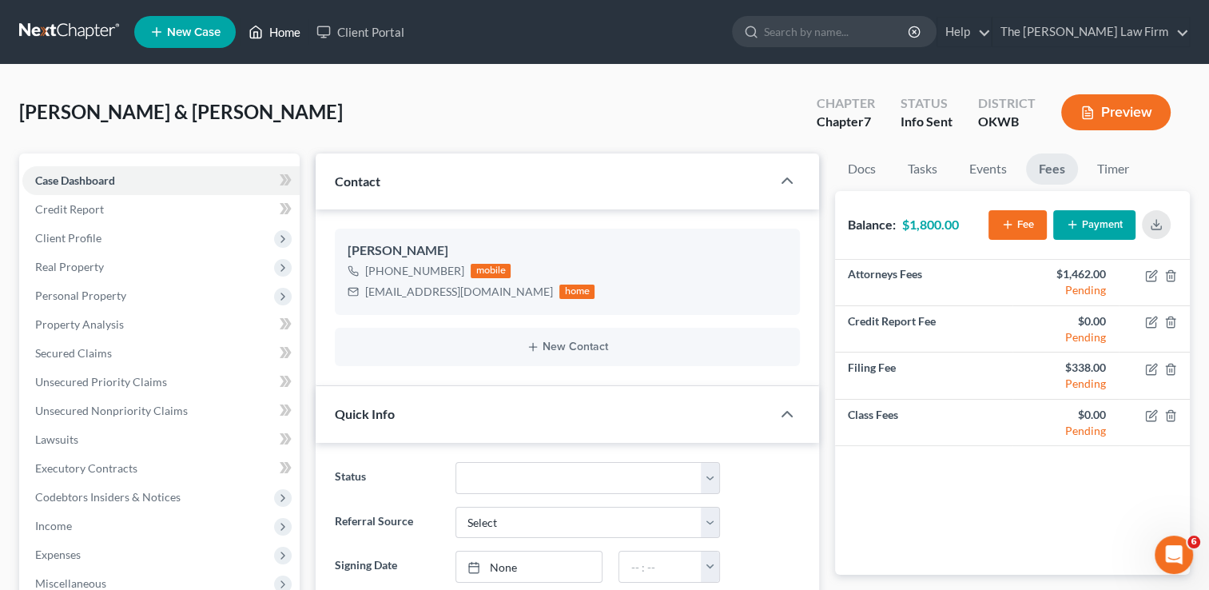
drag, startPoint x: 289, startPoint y: 33, endPoint x: 401, endPoint y: 112, distance: 137.0
click at [289, 33] on link "Home" at bounding box center [275, 32] width 68 height 29
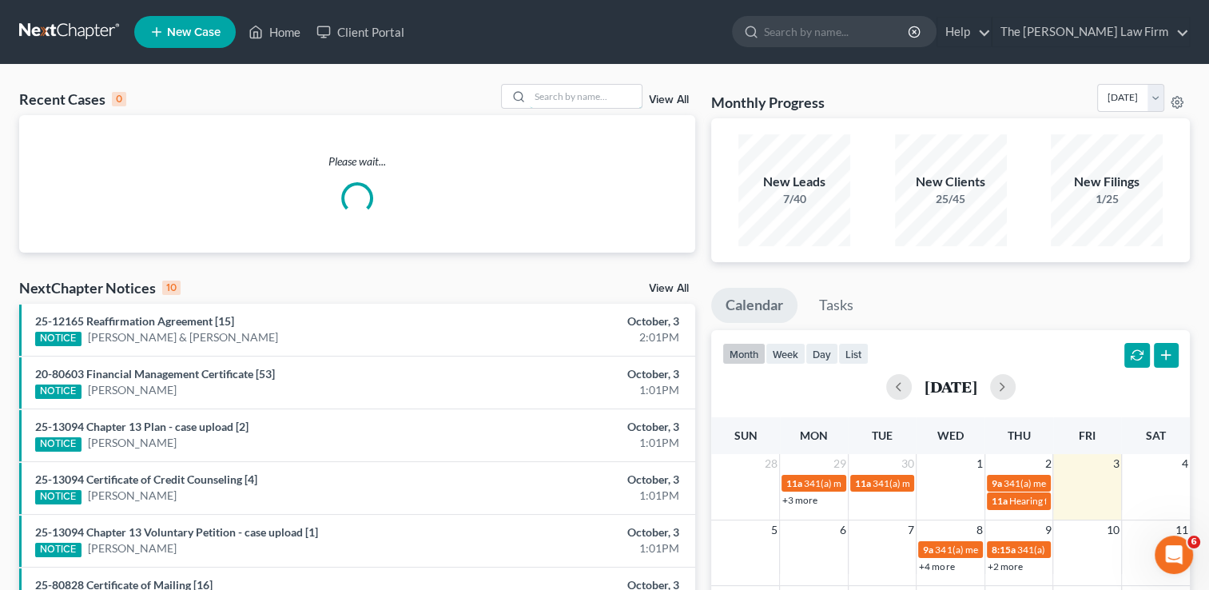
click at [565, 91] on input "search" at bounding box center [586, 96] width 112 height 23
click at [565, 96] on input "search" at bounding box center [586, 96] width 112 height 23
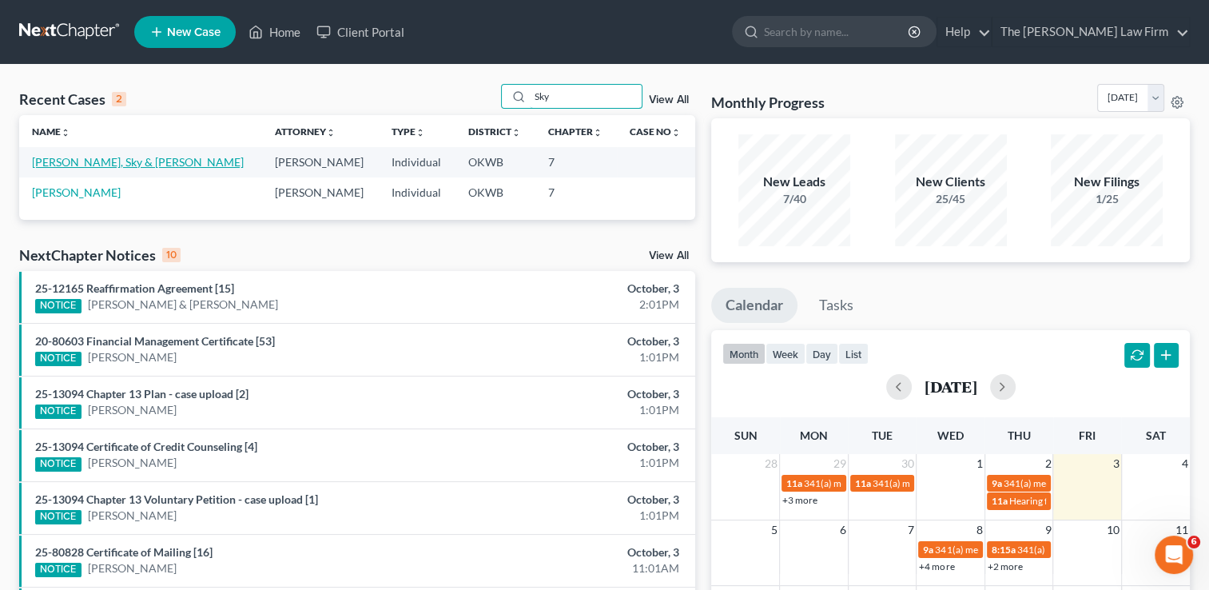
type input "Sky"
click at [104, 165] on link "[PERSON_NAME], Sky & [PERSON_NAME]" at bounding box center [138, 162] width 212 height 14
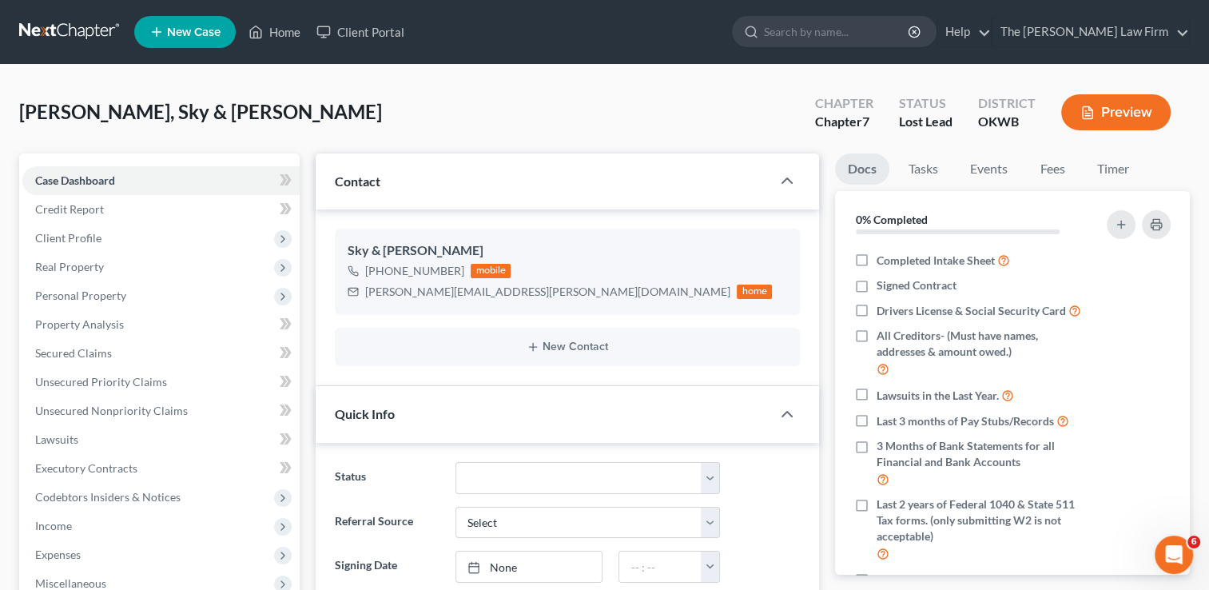
scroll to position [99, 0]
click at [1056, 168] on link "Fees" at bounding box center [1052, 168] width 51 height 31
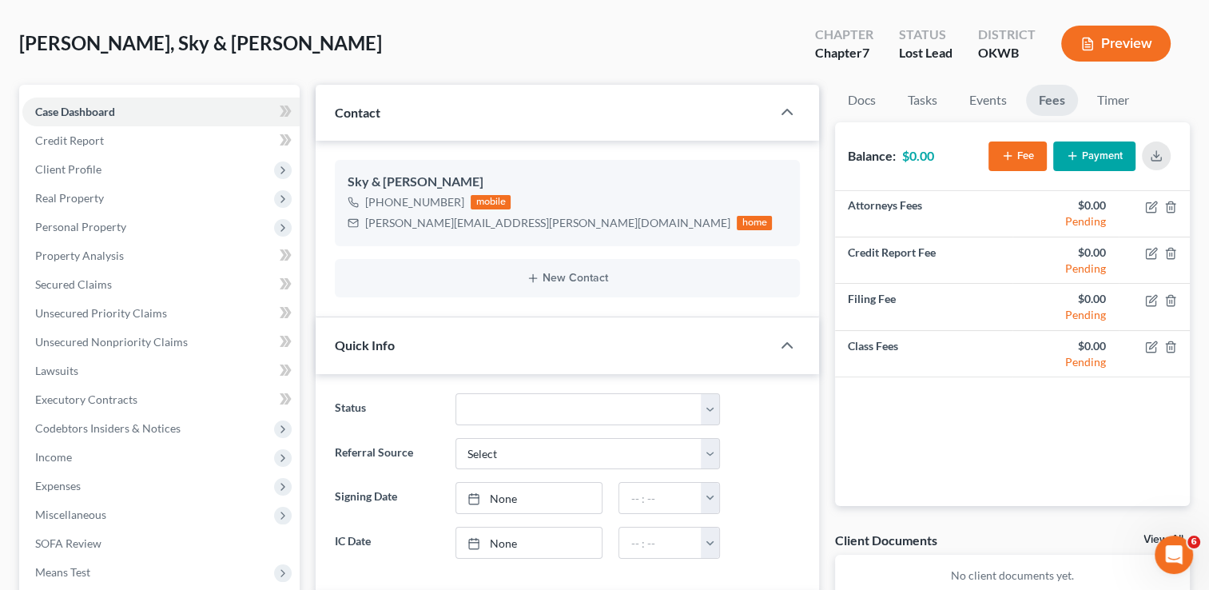
scroll to position [0, 0]
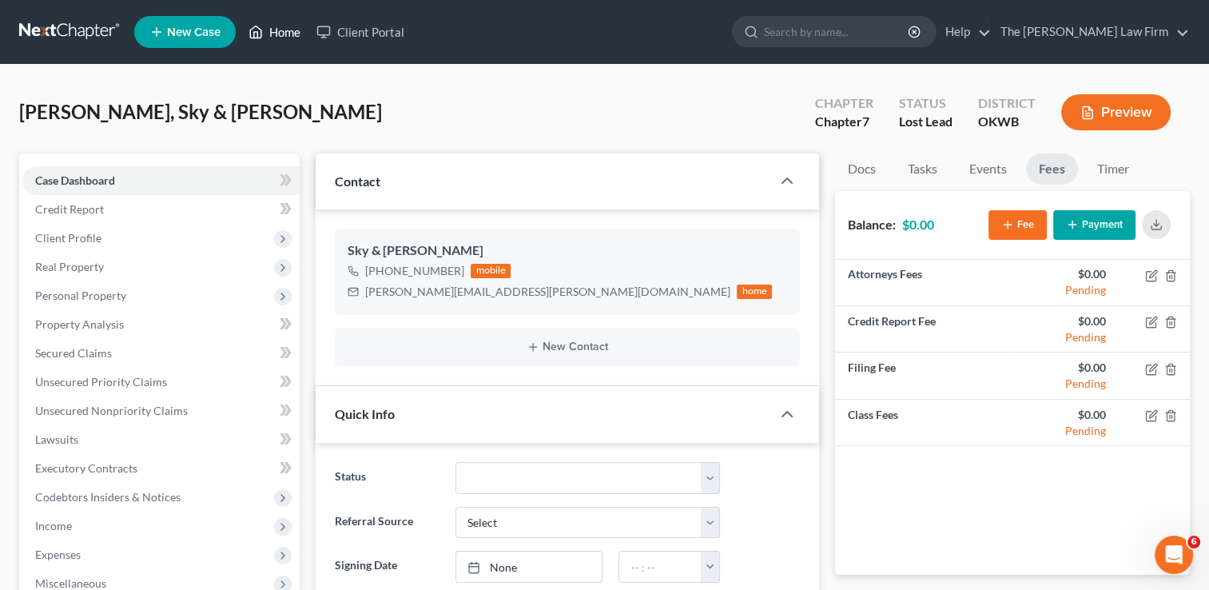
click at [293, 32] on link "Home" at bounding box center [275, 32] width 68 height 29
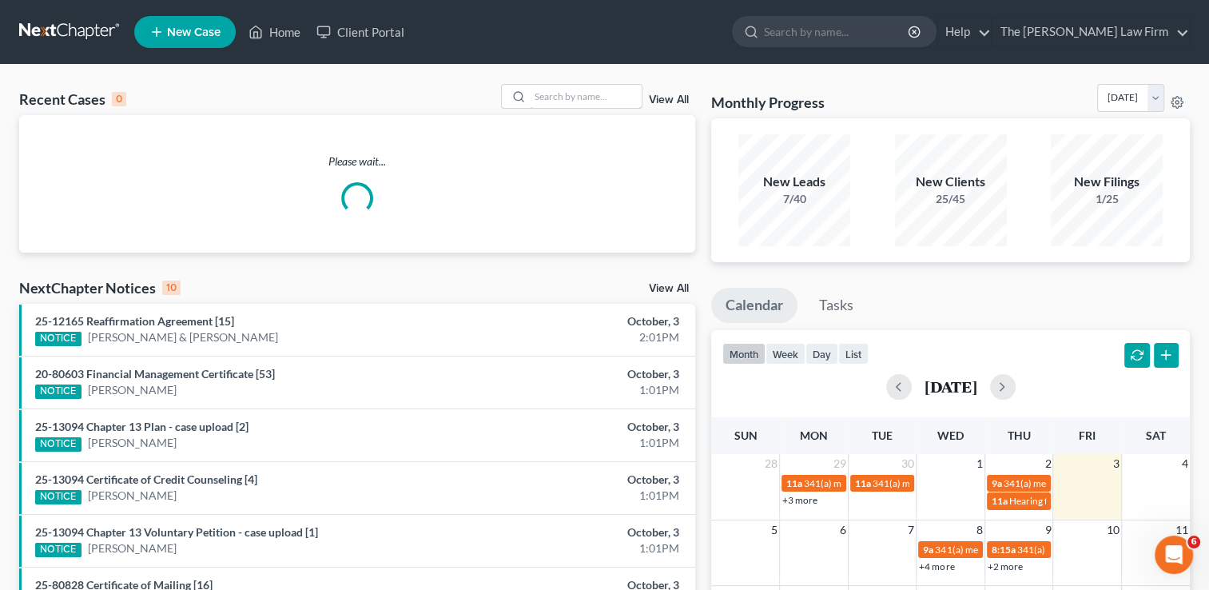
click at [569, 94] on input "search" at bounding box center [586, 96] width 112 height 23
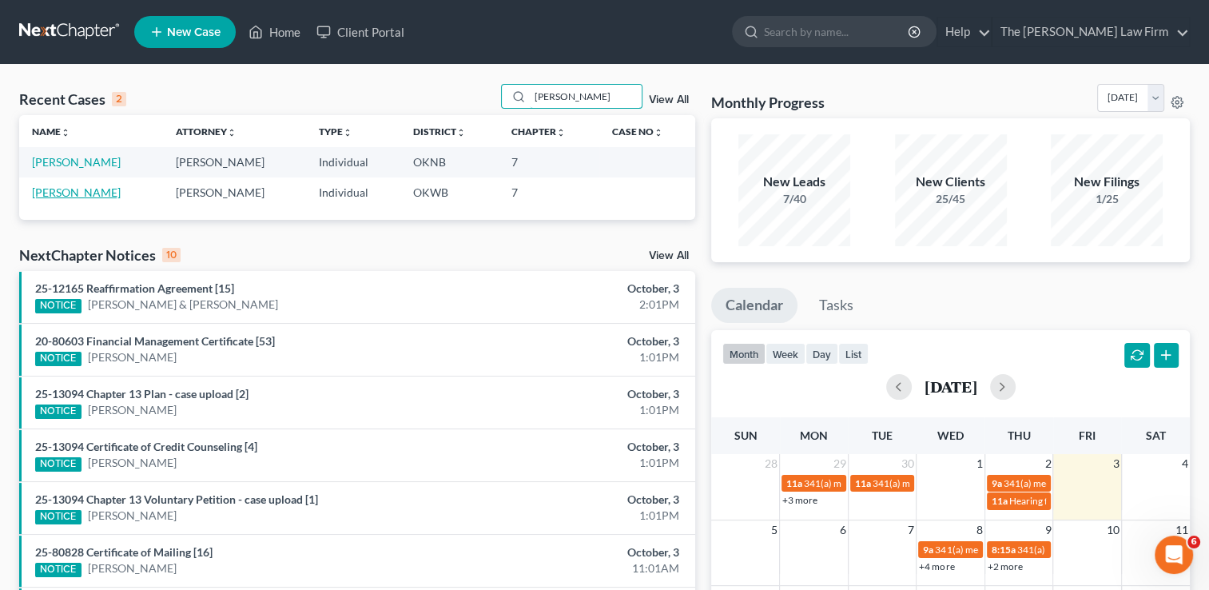
type input "[PERSON_NAME]"
click at [103, 196] on link "[PERSON_NAME]" at bounding box center [76, 192] width 89 height 14
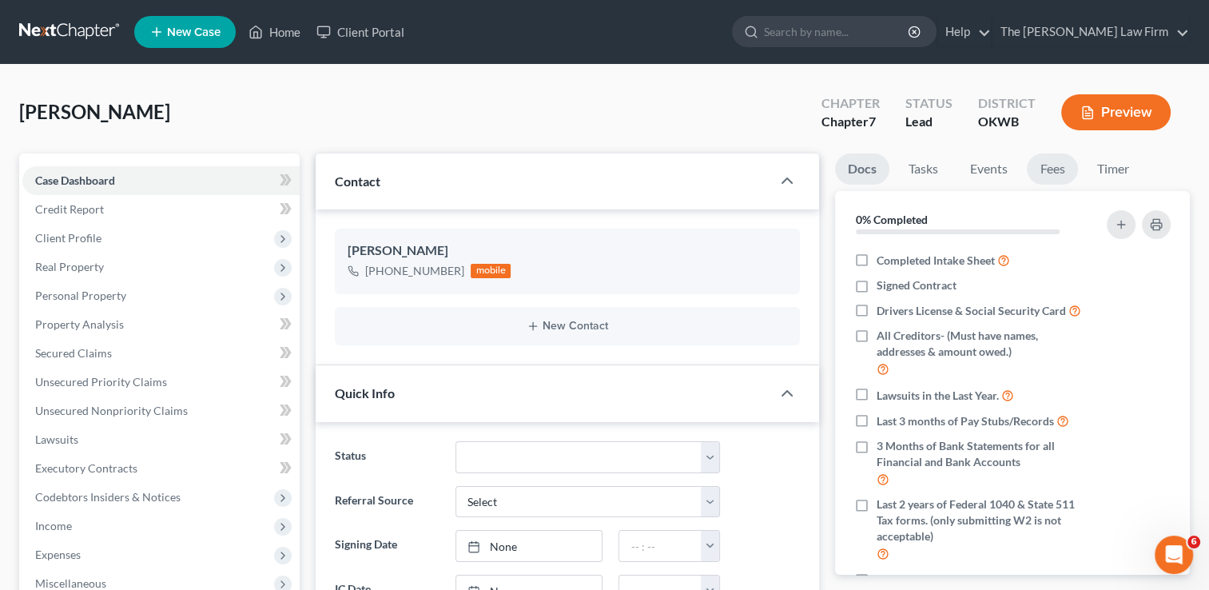
click at [1055, 172] on link "Fees" at bounding box center [1052, 168] width 51 height 31
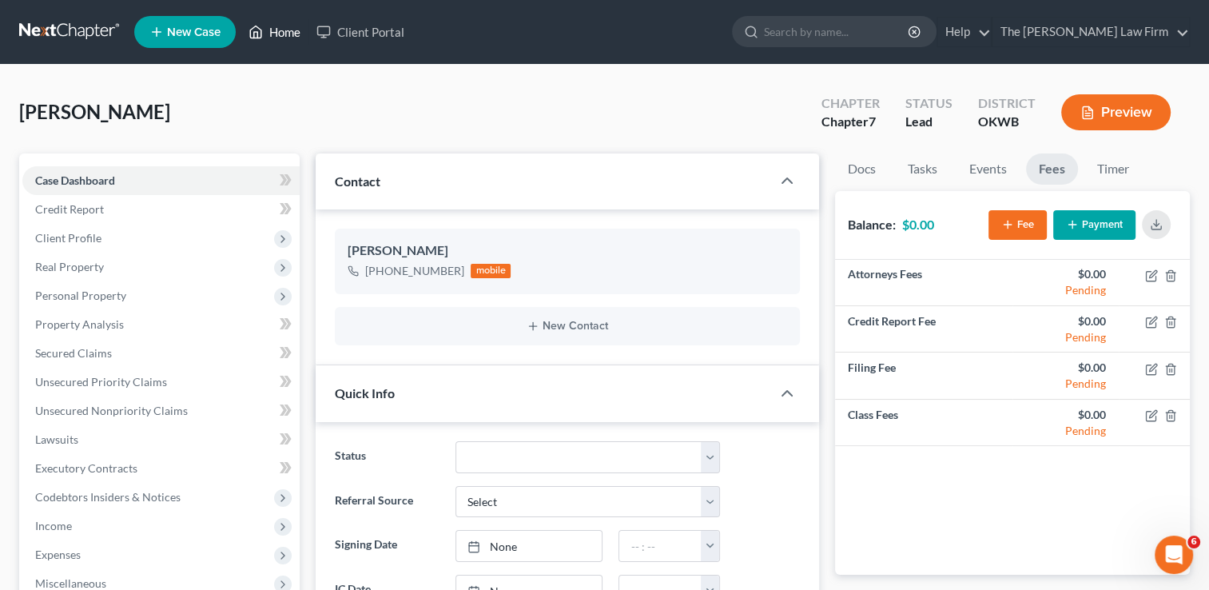
click at [278, 34] on link "Home" at bounding box center [275, 32] width 68 height 29
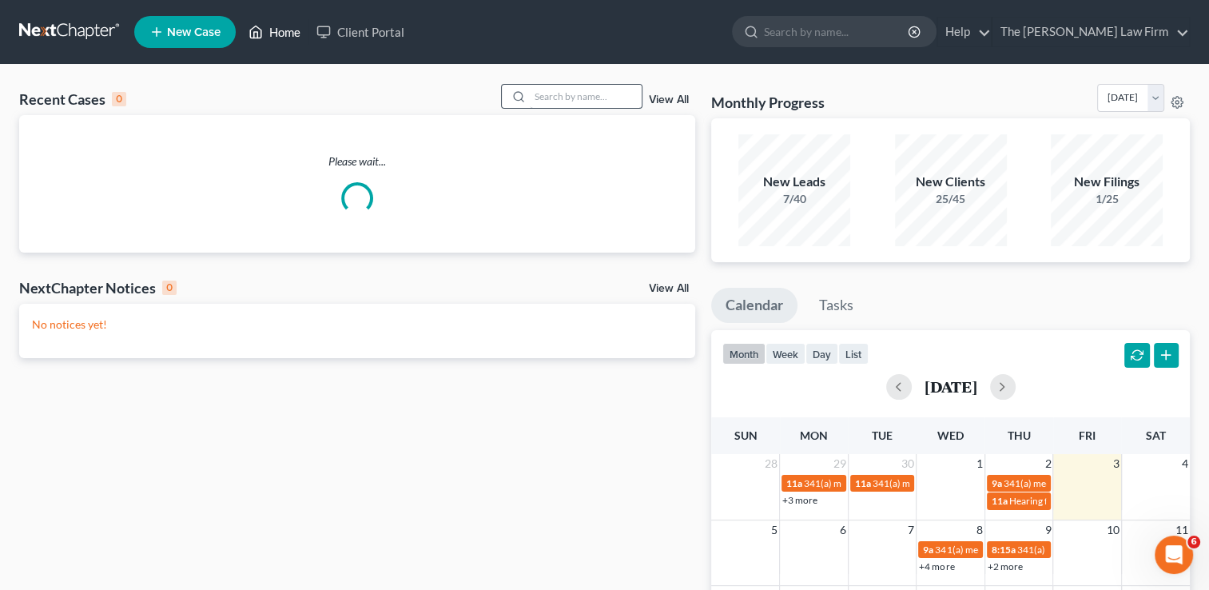
click at [282, 34] on link "Home" at bounding box center [275, 32] width 68 height 29
click at [558, 95] on input "search" at bounding box center [586, 96] width 112 height 23
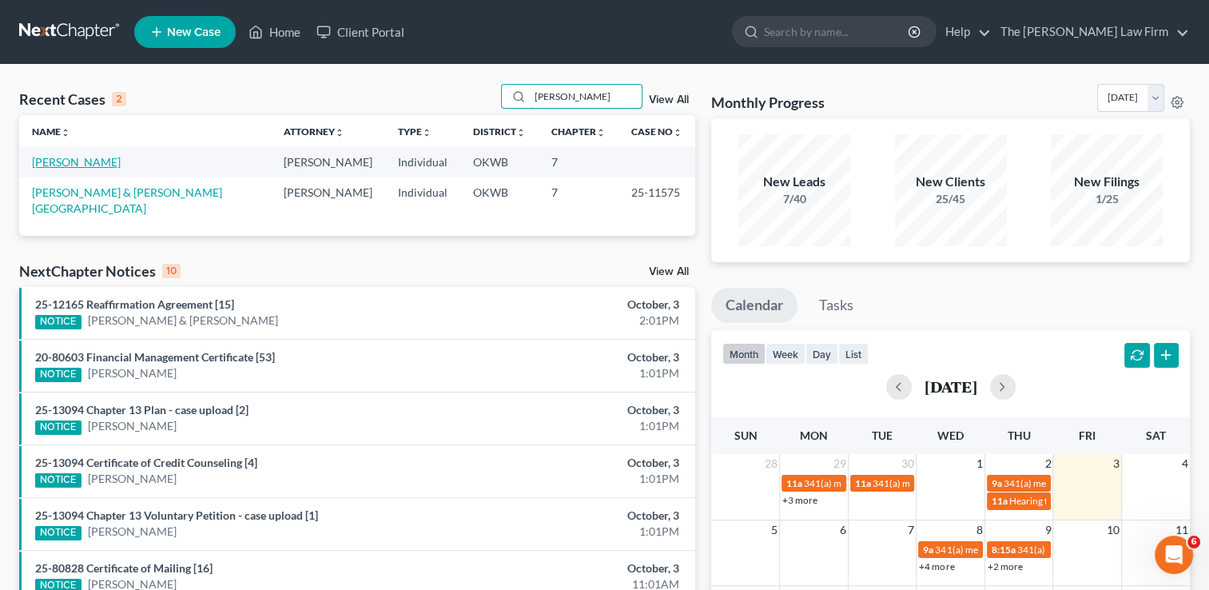
type input "[PERSON_NAME]"
click at [90, 165] on link "[PERSON_NAME]" at bounding box center [76, 162] width 89 height 14
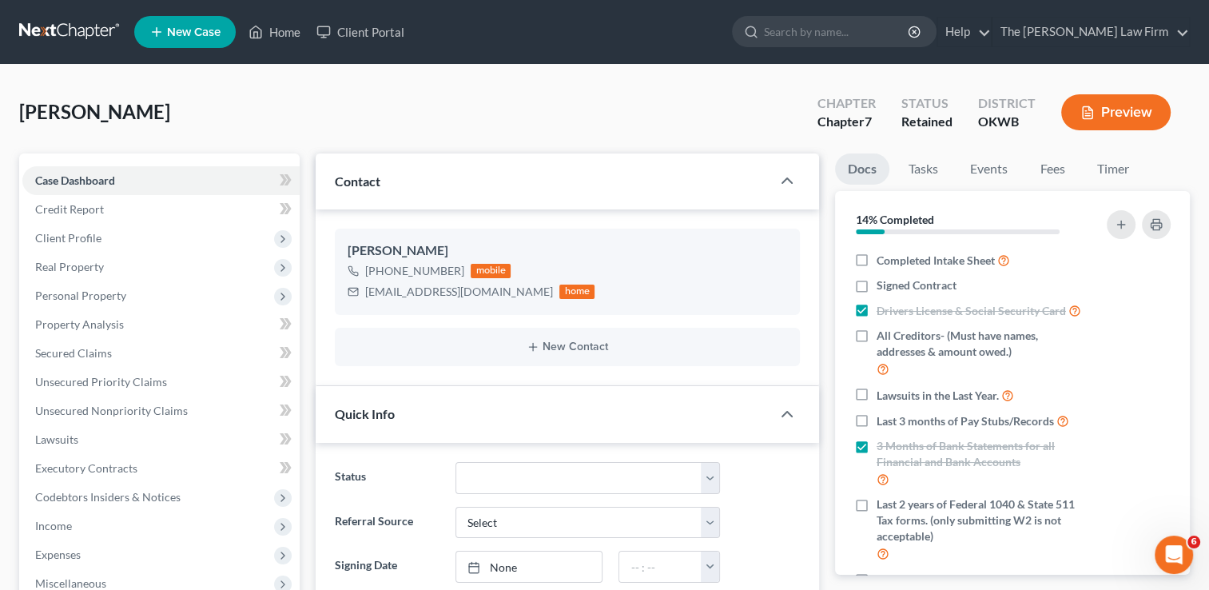
scroll to position [274, 0]
click at [1057, 168] on link "Fees" at bounding box center [1052, 168] width 51 height 31
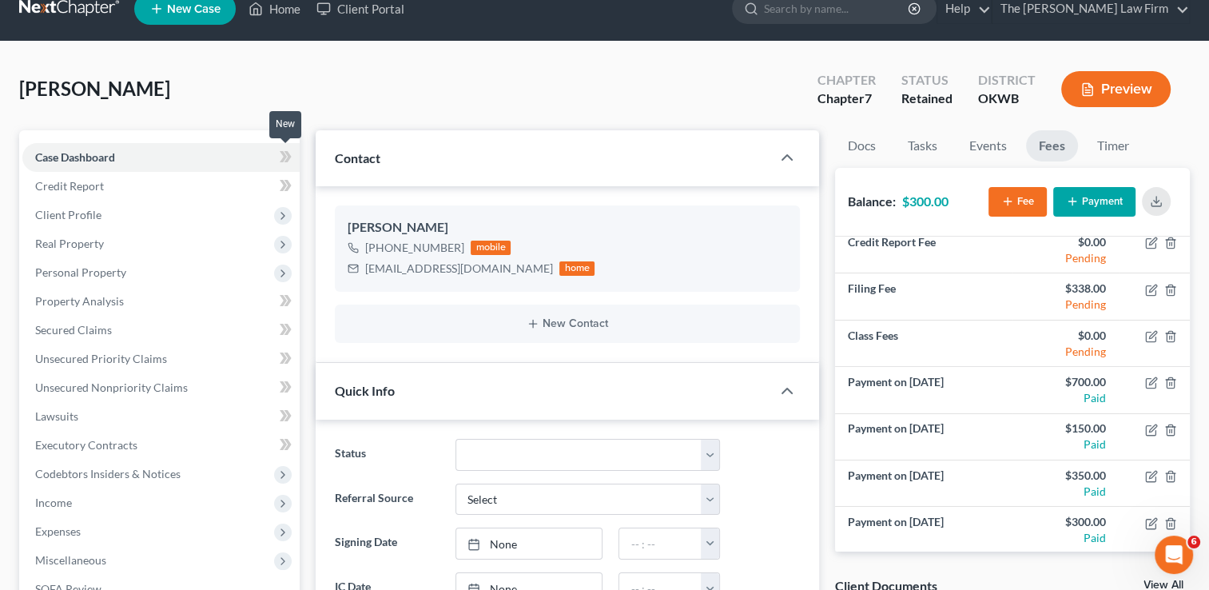
scroll to position [0, 0]
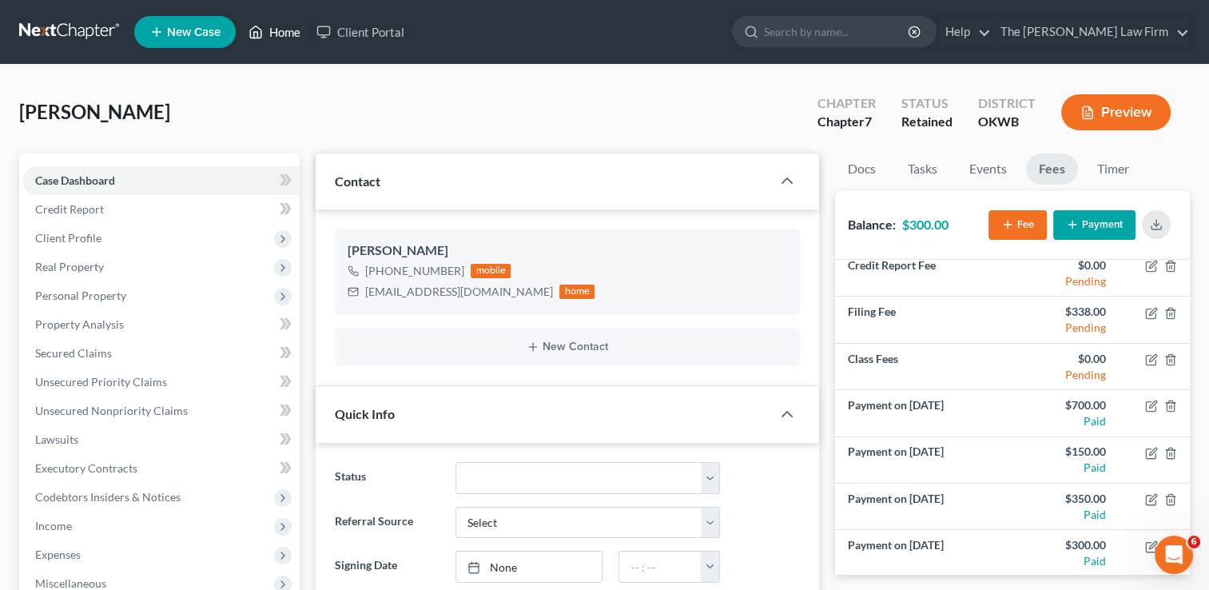
drag, startPoint x: 278, startPoint y: 34, endPoint x: 335, endPoint y: 95, distance: 83.1
click at [278, 34] on link "Home" at bounding box center [275, 32] width 68 height 29
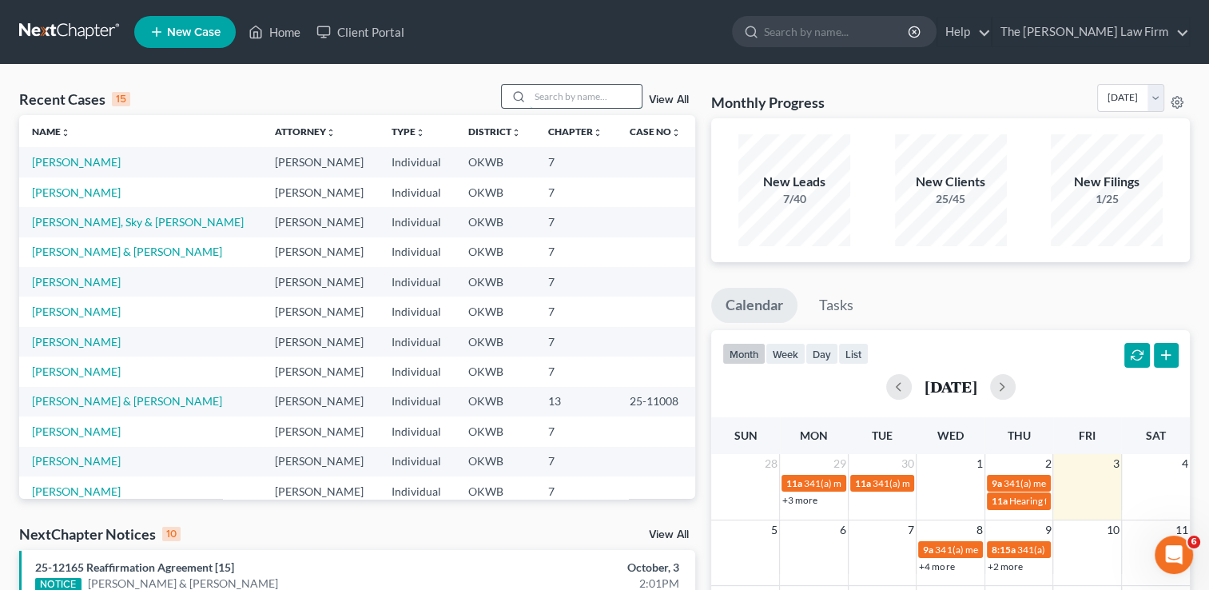
click at [567, 92] on input "search" at bounding box center [586, 96] width 112 height 23
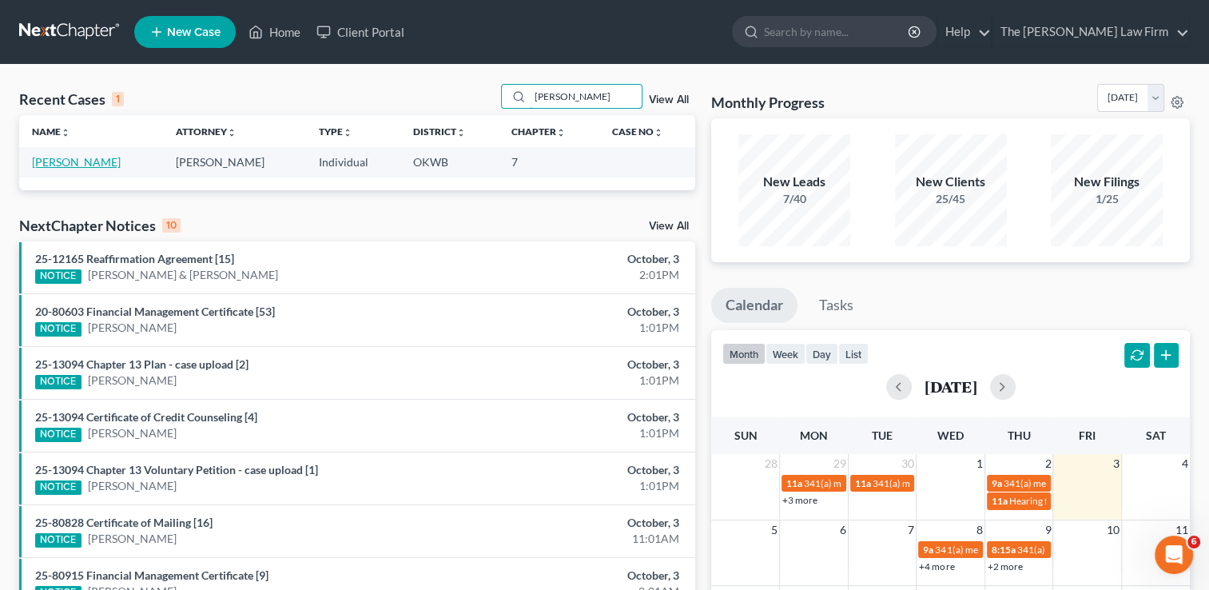
type input "[PERSON_NAME]"
click at [58, 165] on link "[PERSON_NAME]" at bounding box center [76, 162] width 89 height 14
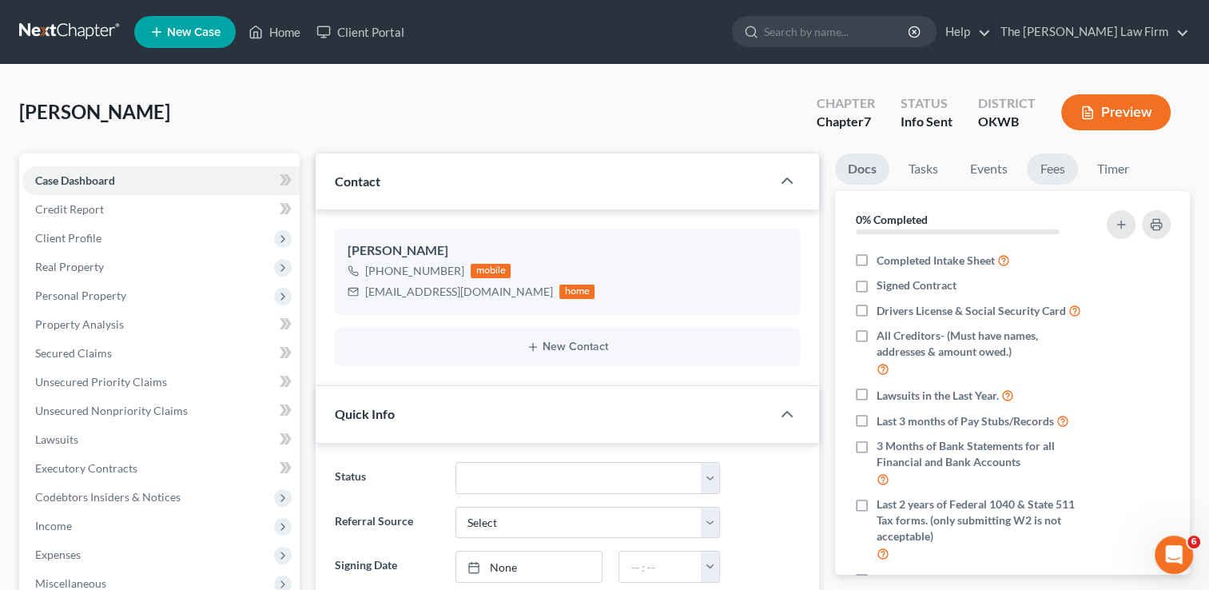
drag, startPoint x: 1057, startPoint y: 168, endPoint x: 1049, endPoint y: 196, distance: 29.1
click at [1057, 168] on link "Fees" at bounding box center [1052, 168] width 51 height 31
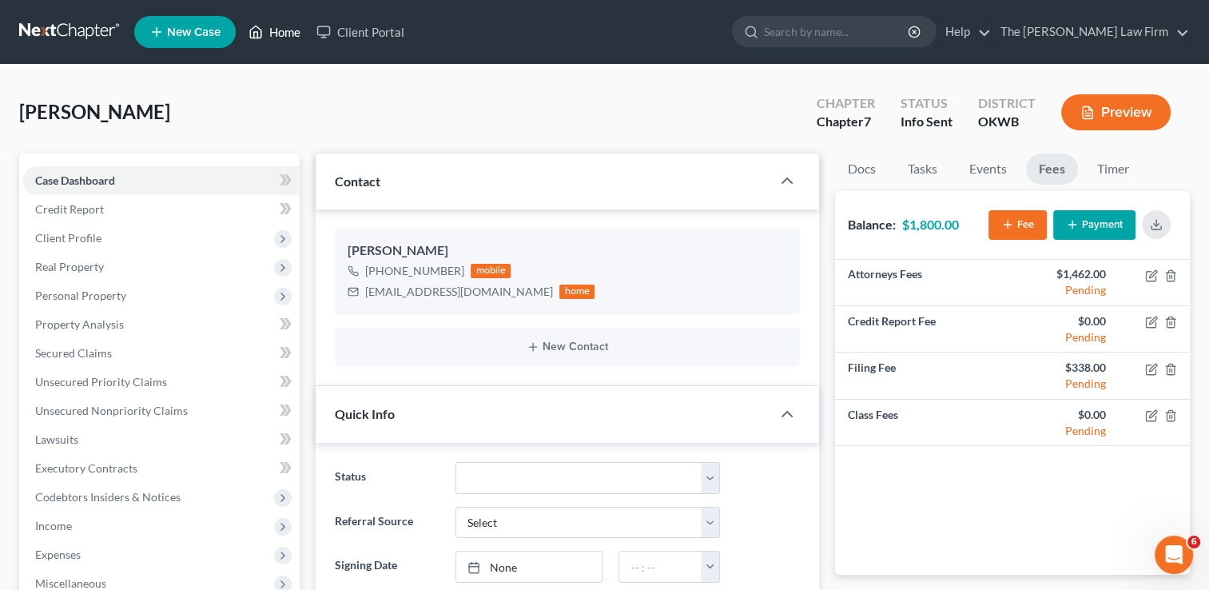
drag, startPoint x: 285, startPoint y: 34, endPoint x: 365, endPoint y: 94, distance: 100.5
click at [285, 34] on link "Home" at bounding box center [275, 32] width 68 height 29
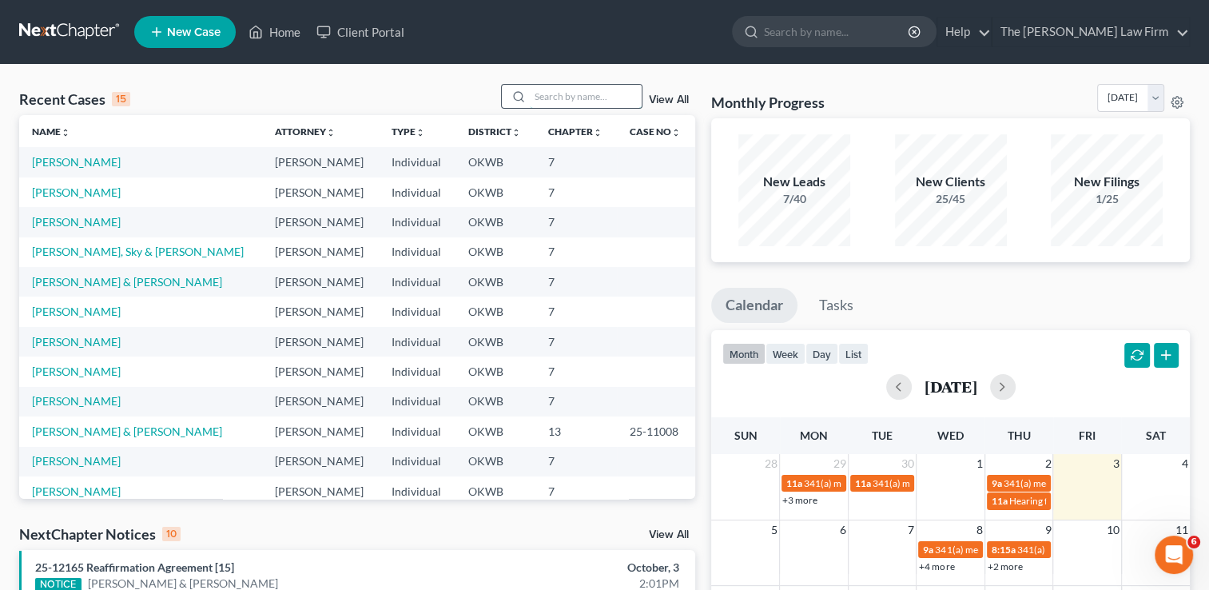
click at [548, 99] on input "search" at bounding box center [586, 96] width 112 height 23
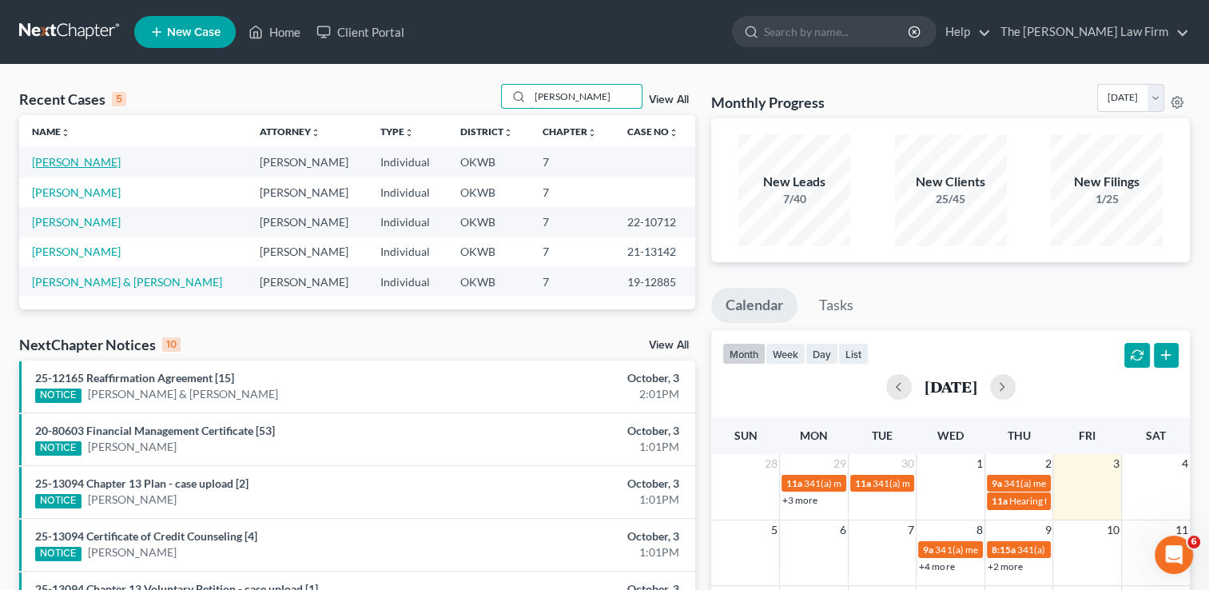
type input "[PERSON_NAME]"
click at [77, 163] on link "[PERSON_NAME]" at bounding box center [76, 162] width 89 height 14
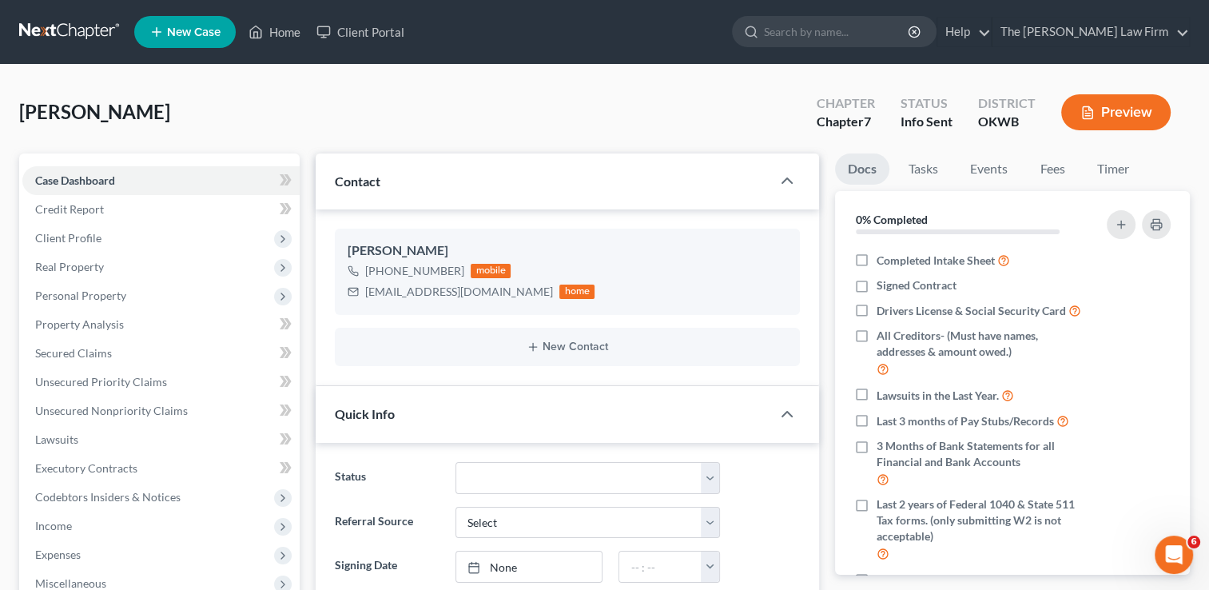
scroll to position [26, 0]
click at [1052, 170] on link "Fees" at bounding box center [1052, 168] width 51 height 31
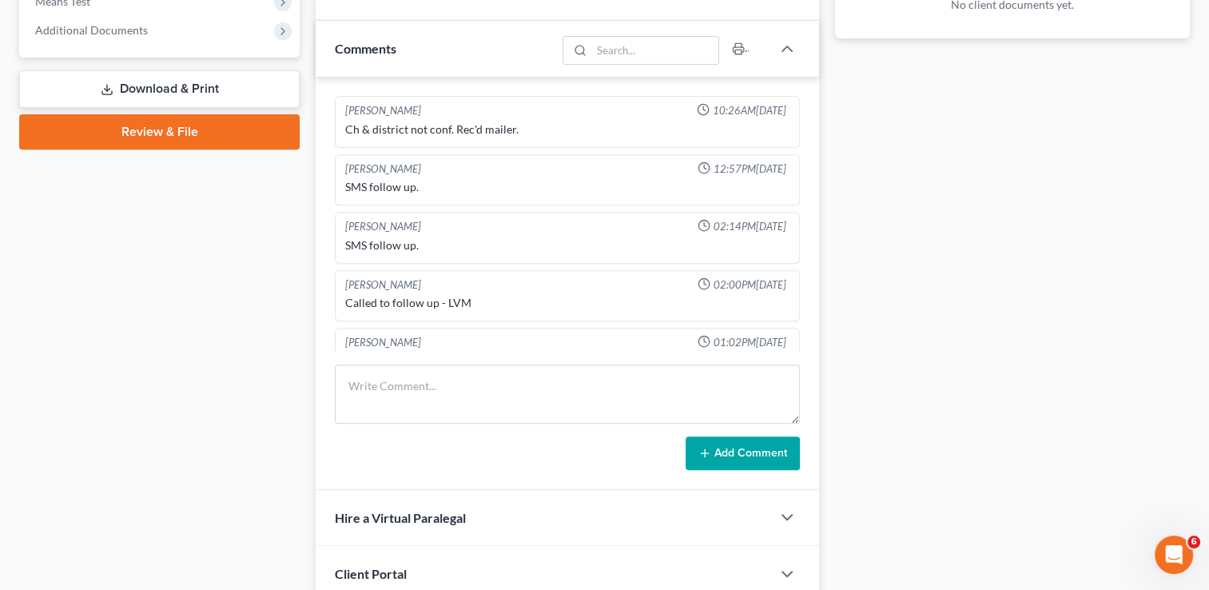
scroll to position [320, 0]
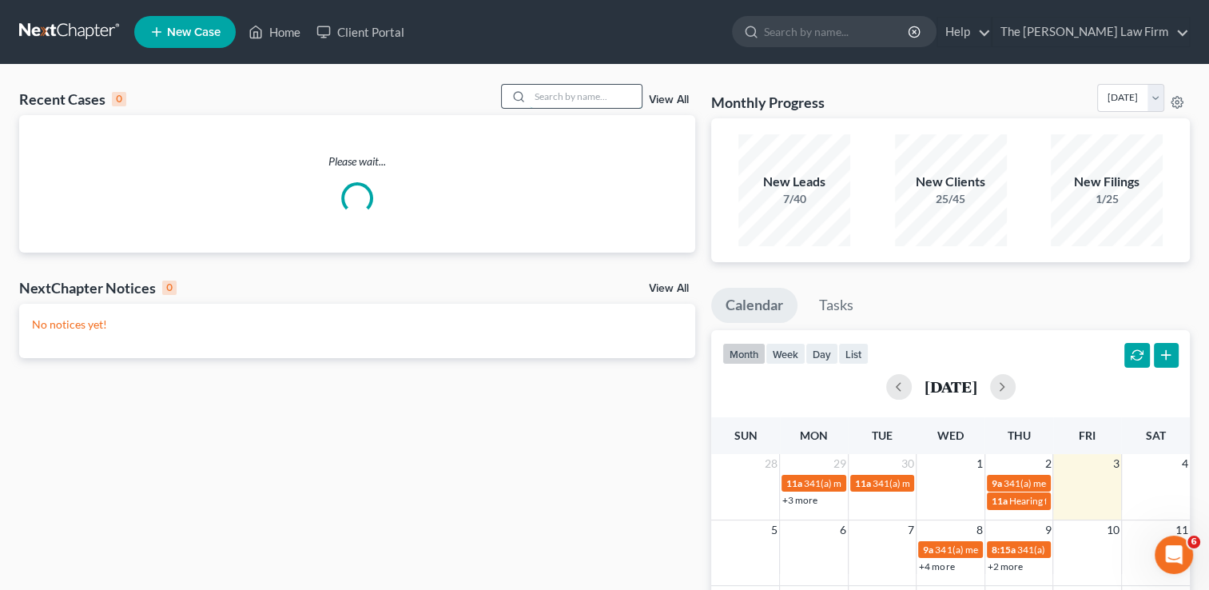
click at [575, 94] on input "search" at bounding box center [586, 96] width 112 height 23
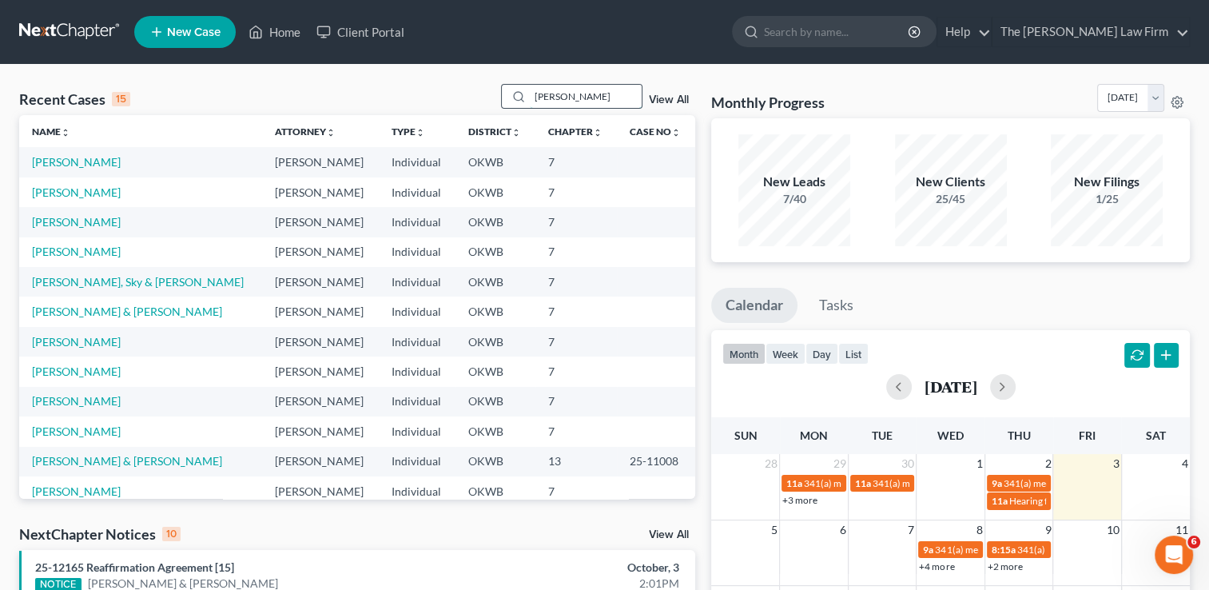
click at [583, 95] on input "[PERSON_NAME]" at bounding box center [586, 96] width 112 height 23
click at [590, 96] on input "[PERSON_NAME]" at bounding box center [586, 96] width 112 height 23
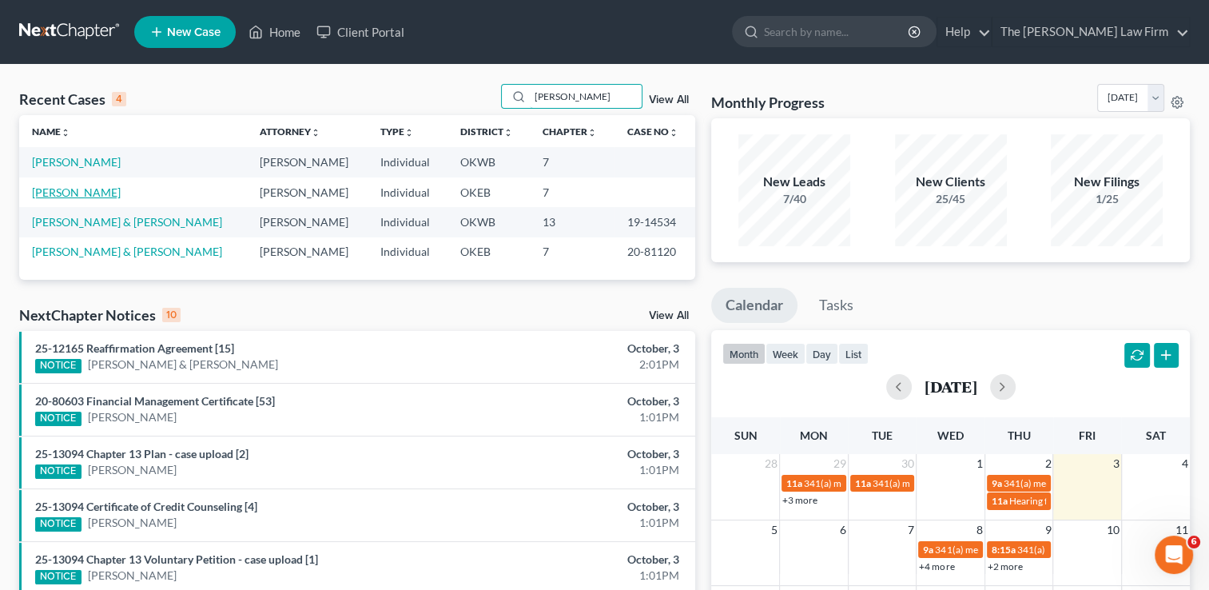
type input "[PERSON_NAME]"
click at [66, 189] on link "[PERSON_NAME]" at bounding box center [76, 192] width 89 height 14
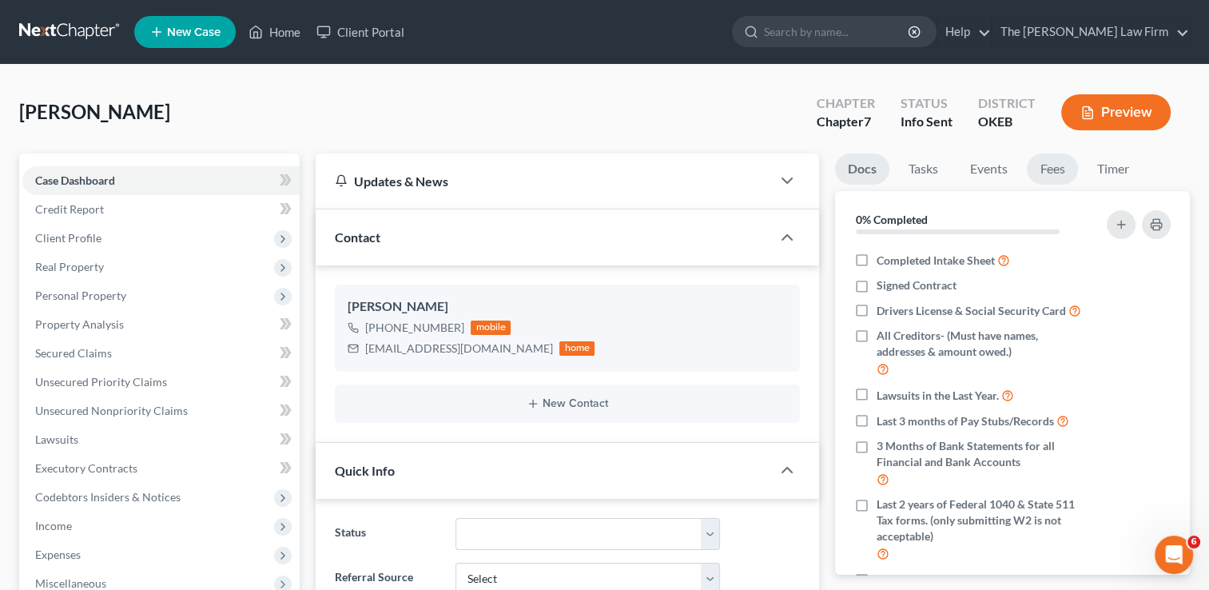
scroll to position [26, 0]
click at [1057, 169] on link "Fees" at bounding box center [1052, 168] width 51 height 31
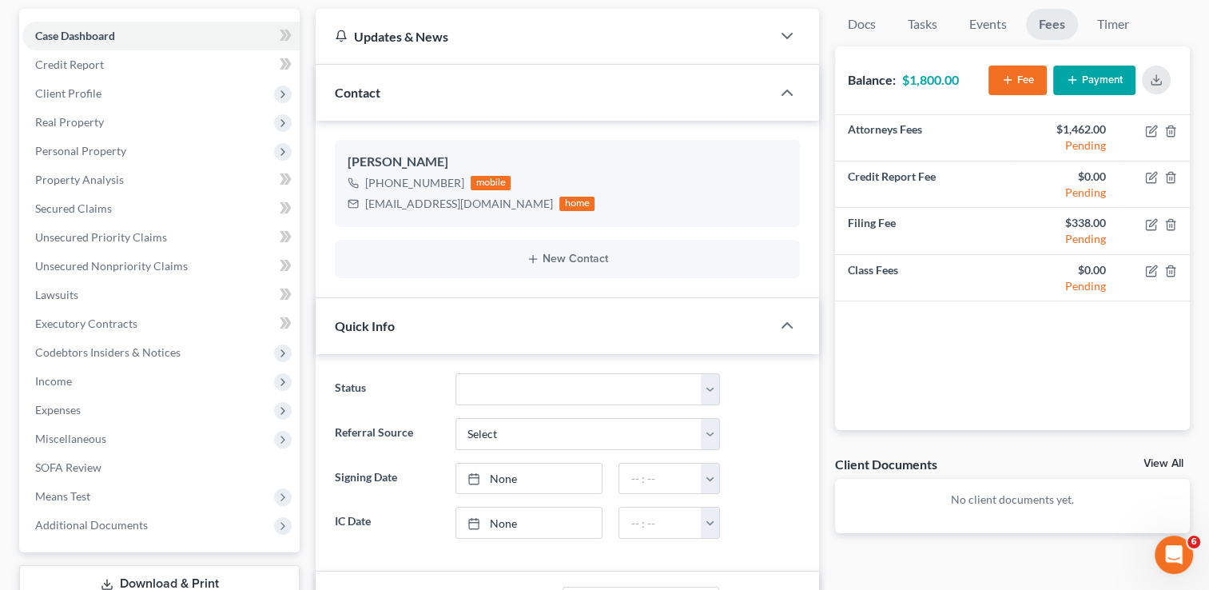
scroll to position [0, 0]
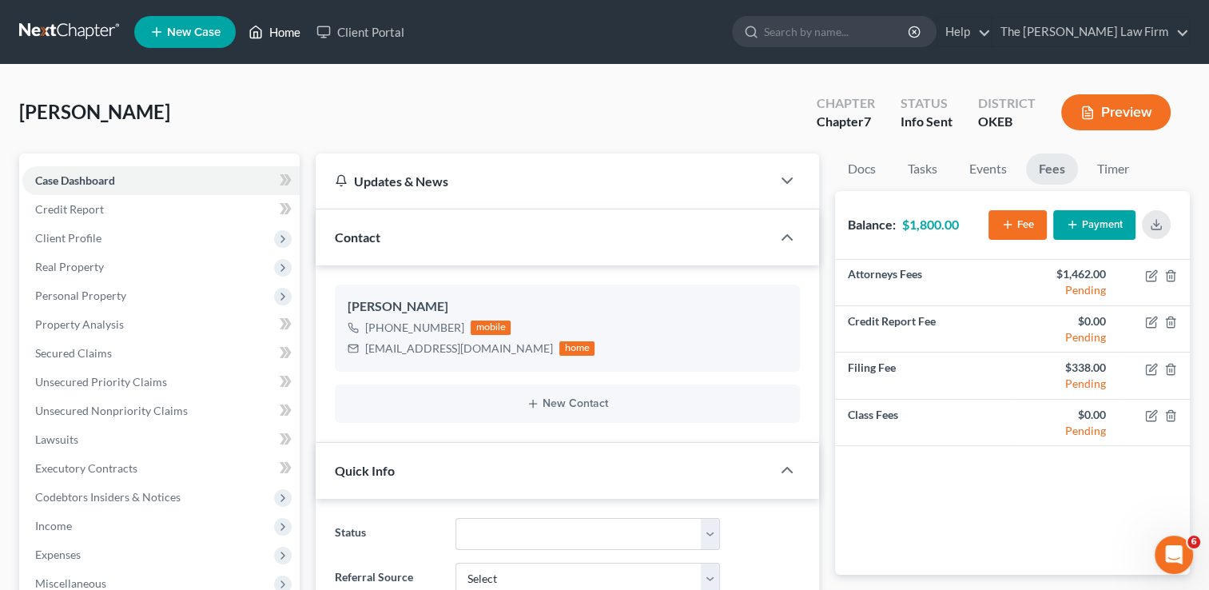
click at [291, 34] on link "Home" at bounding box center [275, 32] width 68 height 29
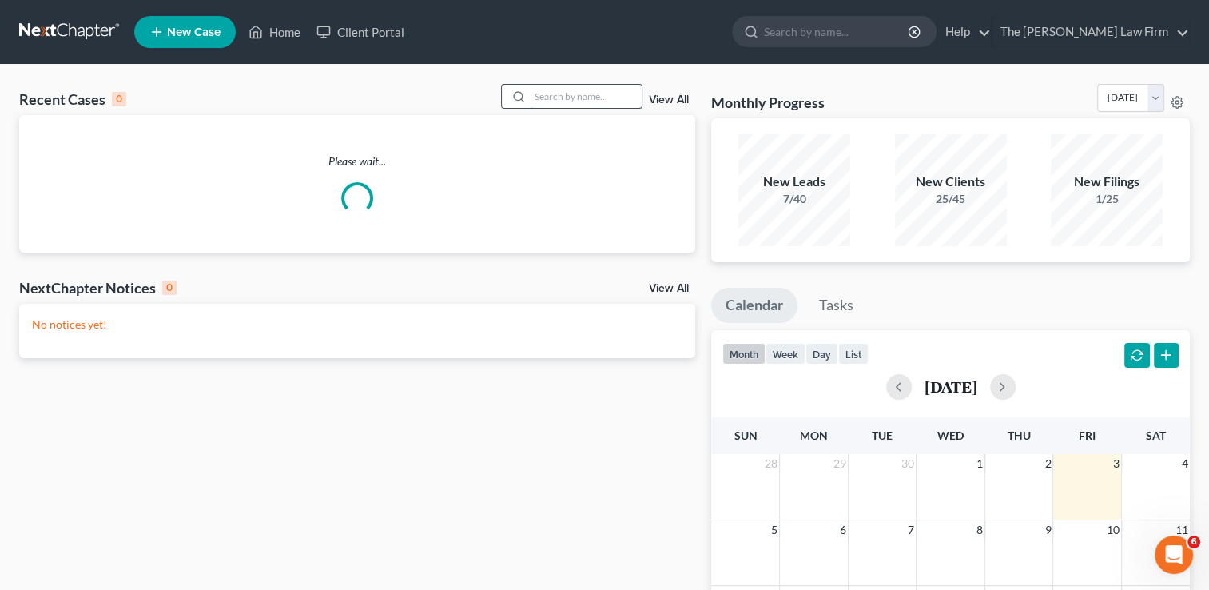
click at [565, 92] on input "search" at bounding box center [586, 96] width 112 height 23
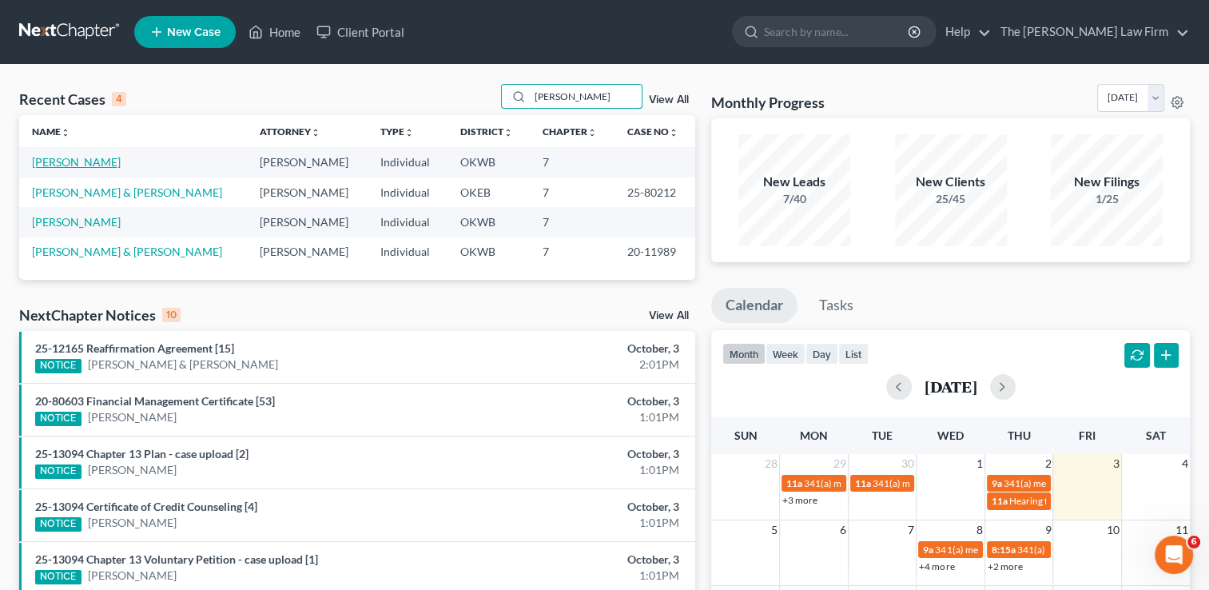
type input "[PERSON_NAME]"
drag, startPoint x: 83, startPoint y: 161, endPoint x: 205, endPoint y: 104, distance: 135.2
click at [83, 161] on link "[PERSON_NAME]" at bounding box center [76, 162] width 89 height 14
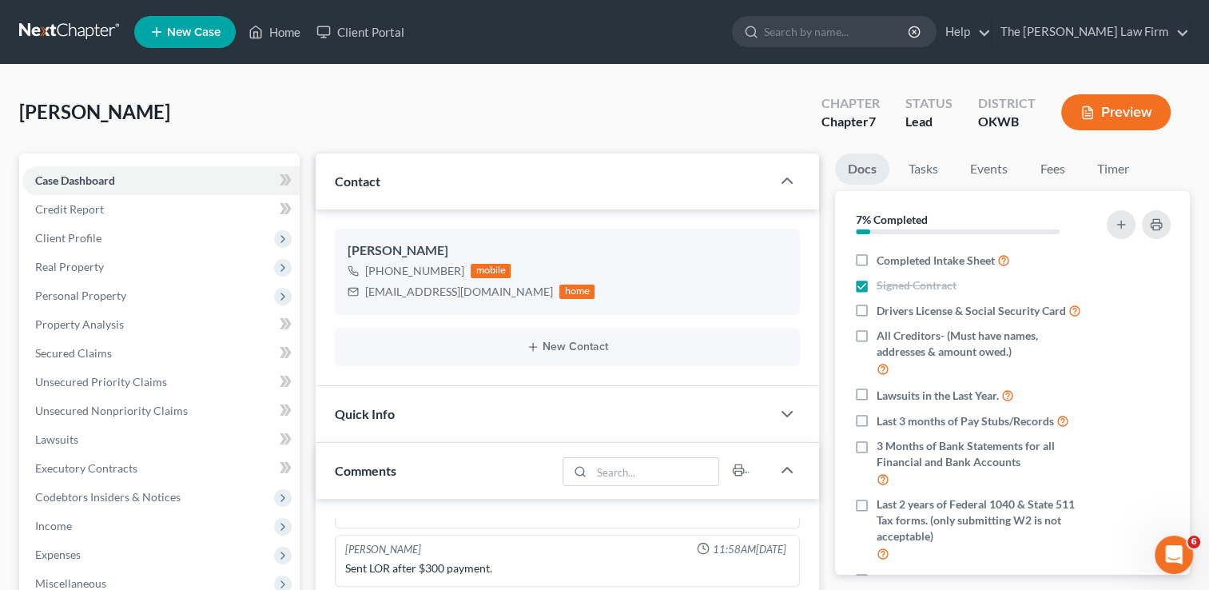
scroll to position [117, 0]
click at [1051, 169] on link "Fees" at bounding box center [1052, 168] width 51 height 31
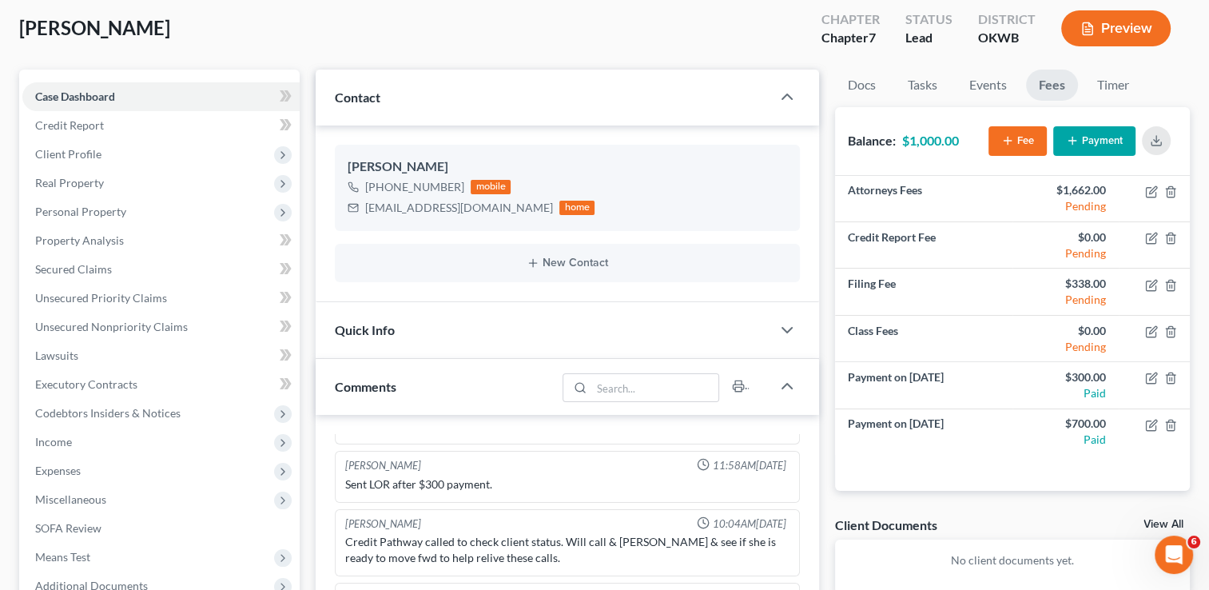
scroll to position [0, 0]
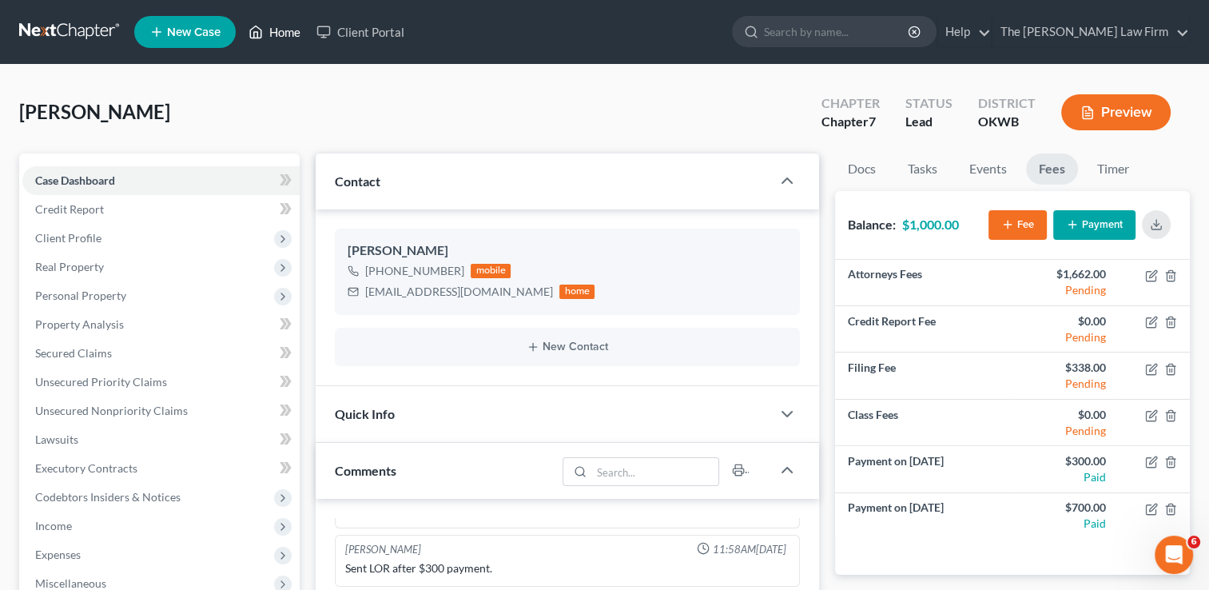
drag, startPoint x: 275, startPoint y: 29, endPoint x: 298, endPoint y: 138, distance: 111.9
click at [275, 29] on link "Home" at bounding box center [275, 32] width 68 height 29
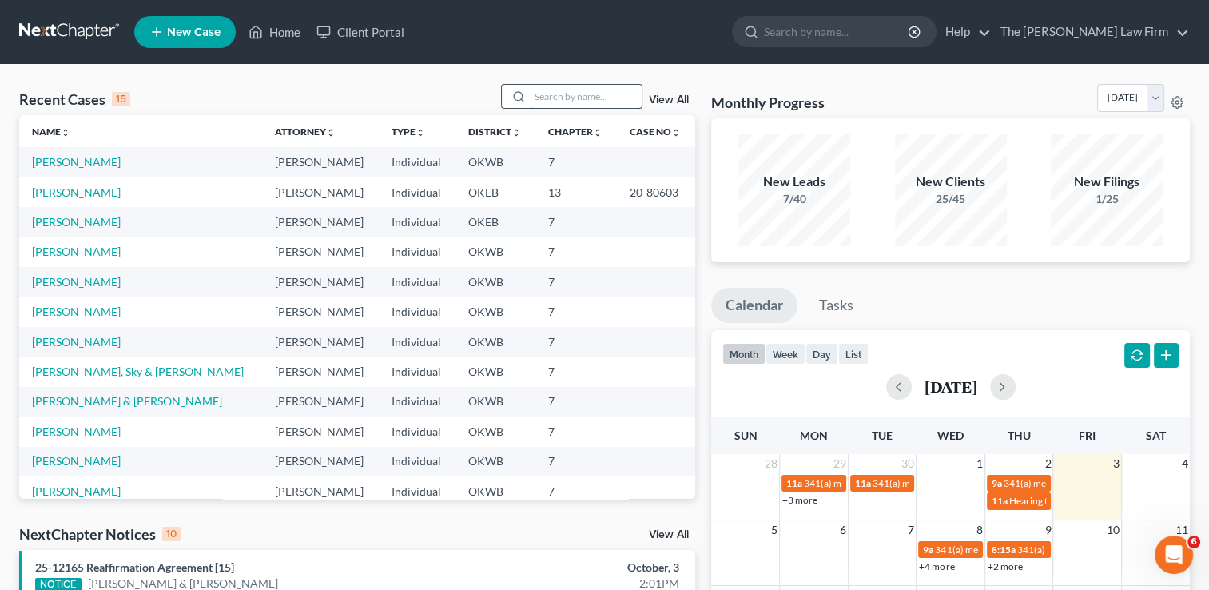
click at [599, 98] on input "search" at bounding box center [586, 96] width 112 height 23
click at [579, 93] on input "search" at bounding box center [586, 96] width 112 height 23
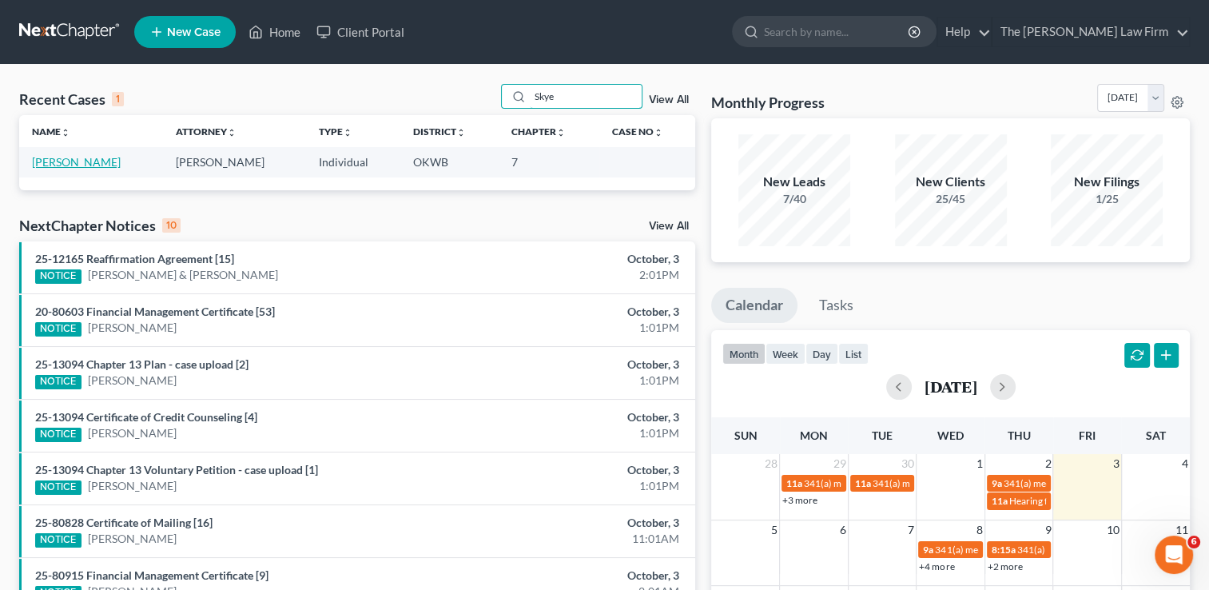
type input "Skye"
click at [54, 166] on link "[PERSON_NAME]" at bounding box center [76, 162] width 89 height 14
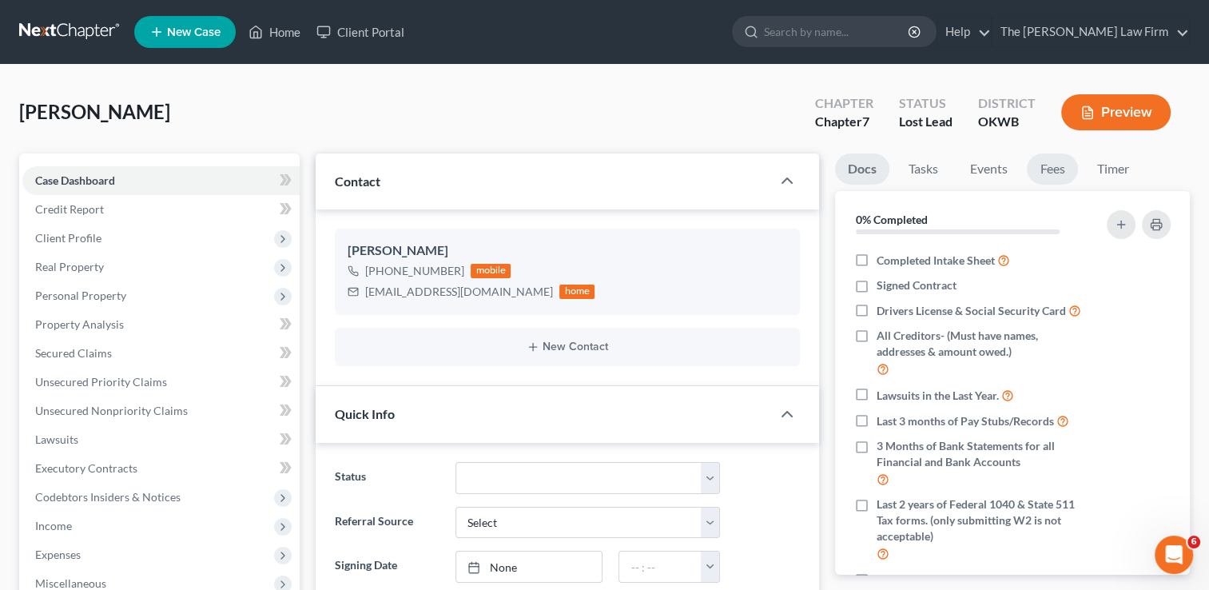
click at [1058, 168] on link "Fees" at bounding box center [1052, 168] width 51 height 31
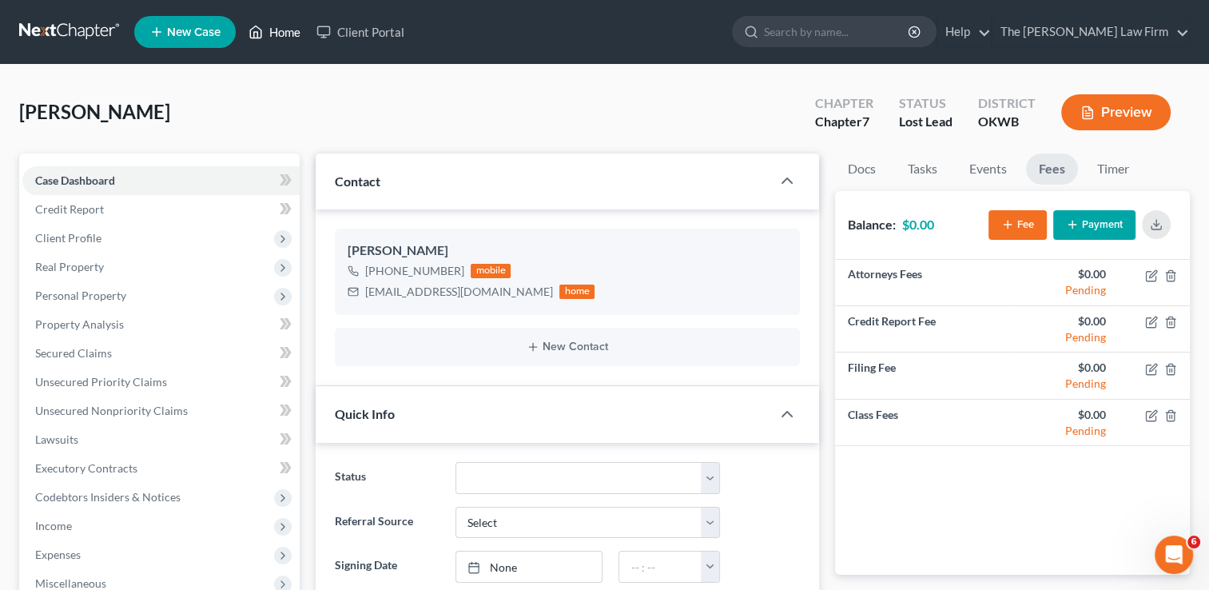
drag, startPoint x: 276, startPoint y: 29, endPoint x: 363, endPoint y: 87, distance: 104.9
click at [276, 29] on link "Home" at bounding box center [275, 32] width 68 height 29
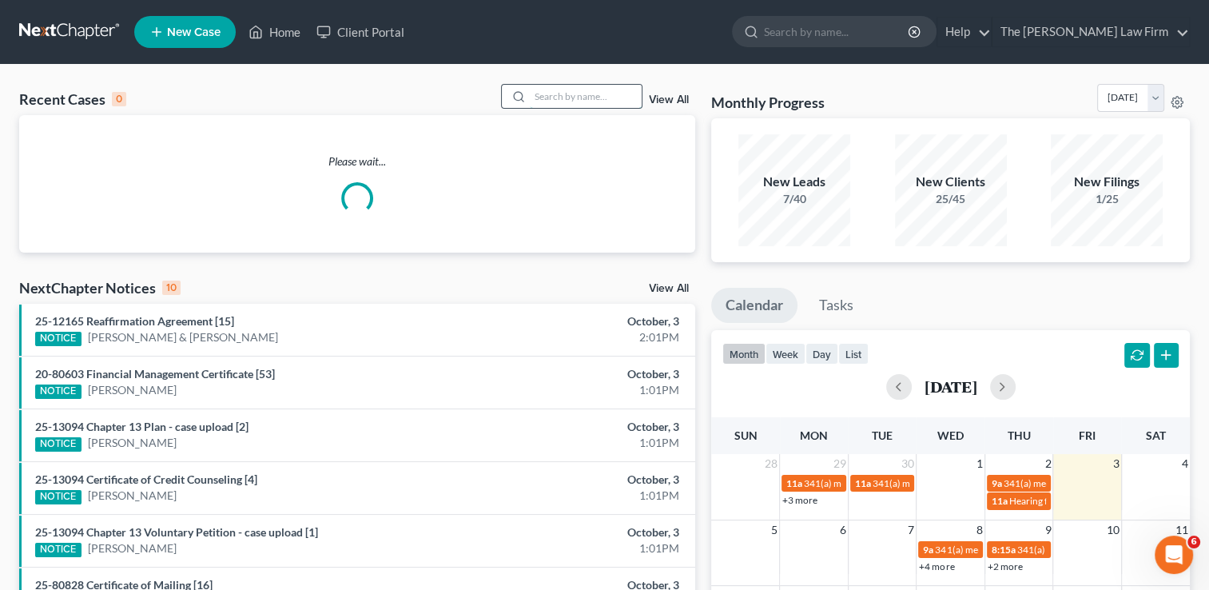
click at [605, 92] on input "search" at bounding box center [586, 96] width 112 height 23
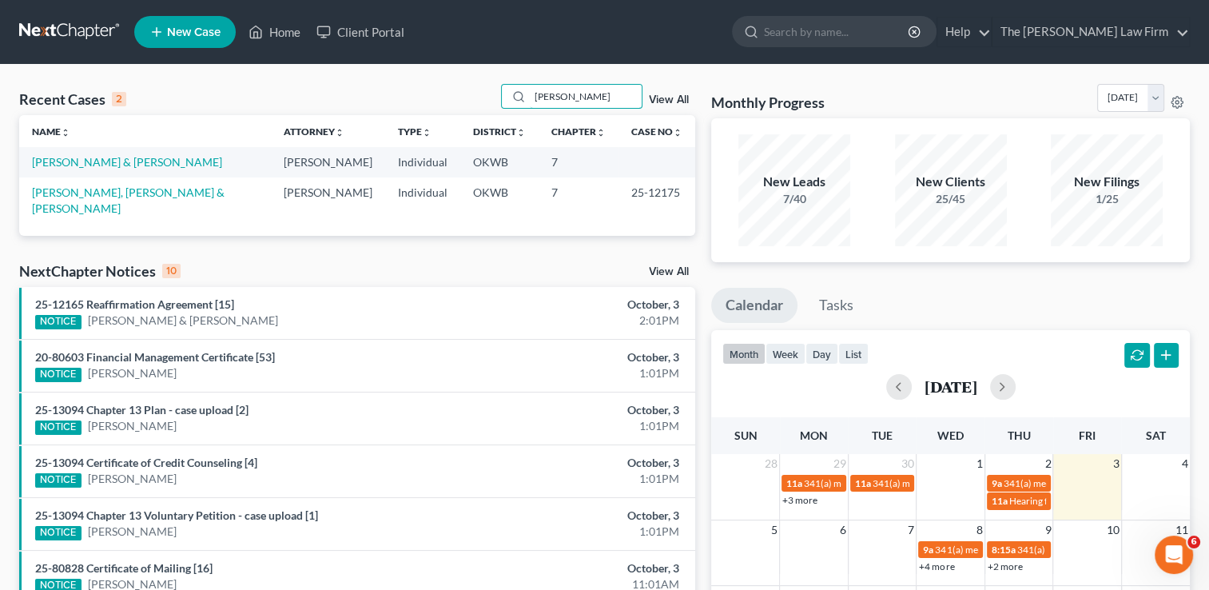
type input "[PERSON_NAME]"
